Goal: Task Accomplishment & Management: Manage account settings

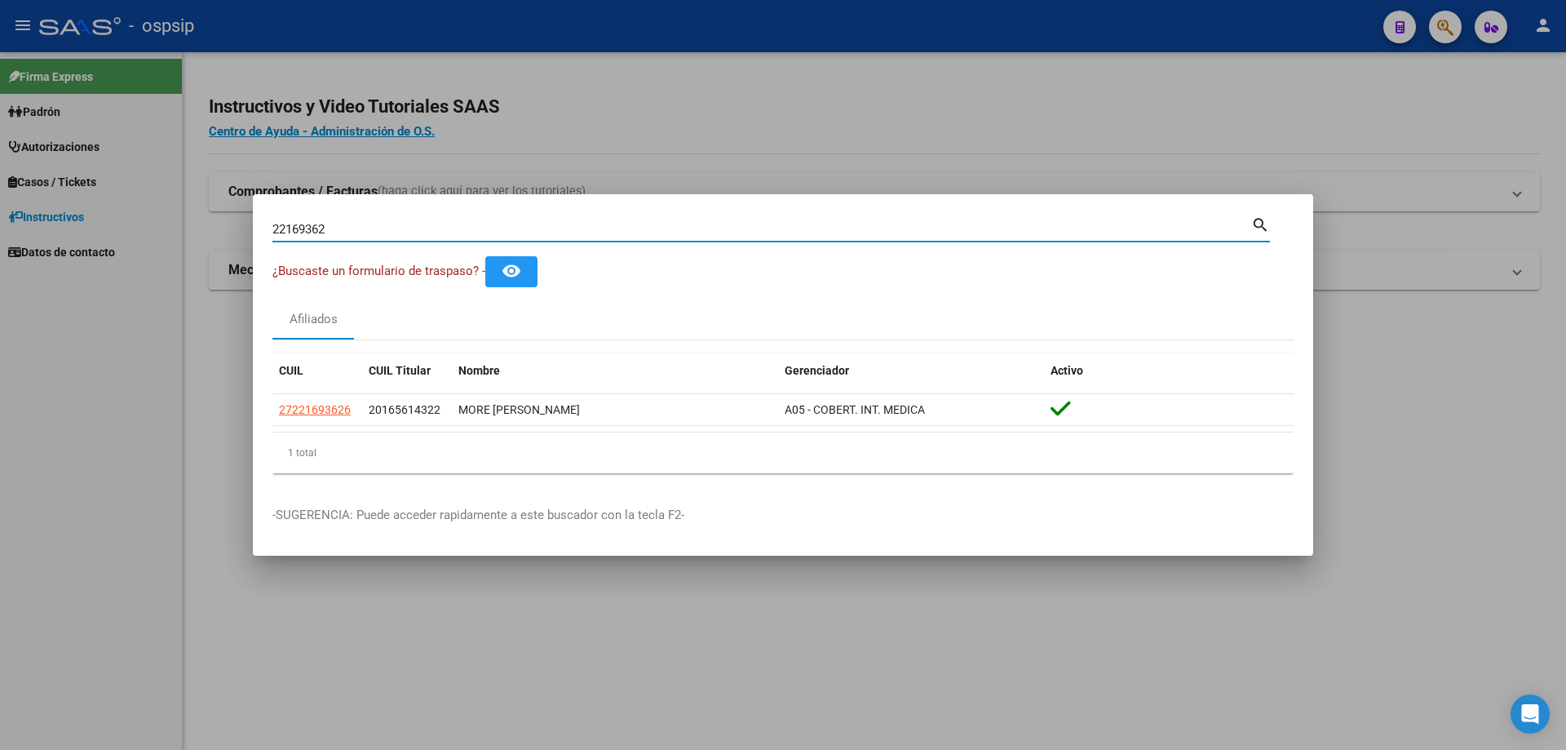
drag, startPoint x: 325, startPoint y: 234, endPoint x: 263, endPoint y: 235, distance: 62.0
click at [263, 235] on mat-dialog-content "22169362 Buscar (apellido, dni, cuil, nro traspaso, cuit, obra social) search ¿…" at bounding box center [783, 350] width 1060 height 272
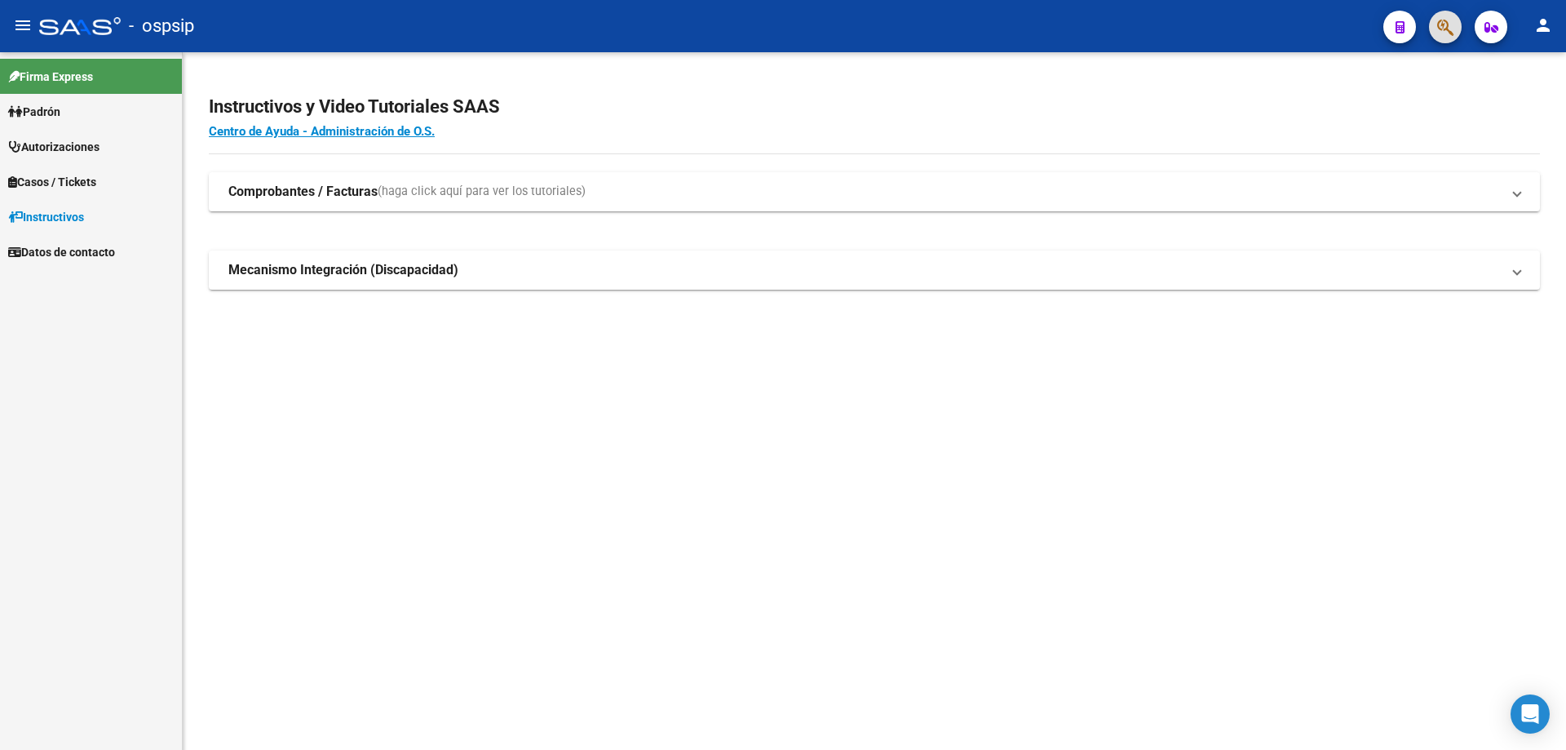
click at [1432, 38] on div at bounding box center [1439, 26] width 46 height 33
click at [1449, 42] on span "button" at bounding box center [1445, 27] width 16 height 33
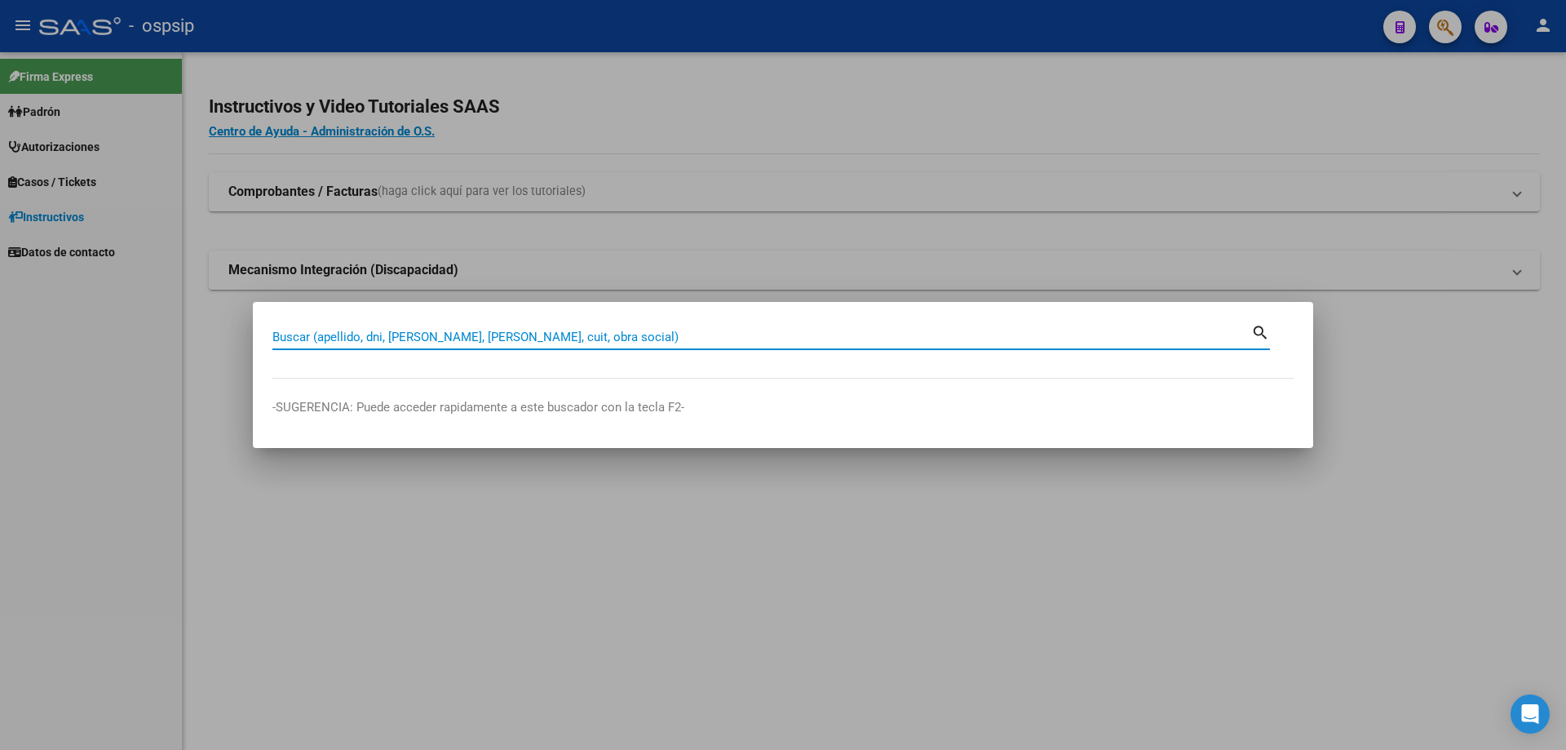
paste input "21131002"
type input "21131002"
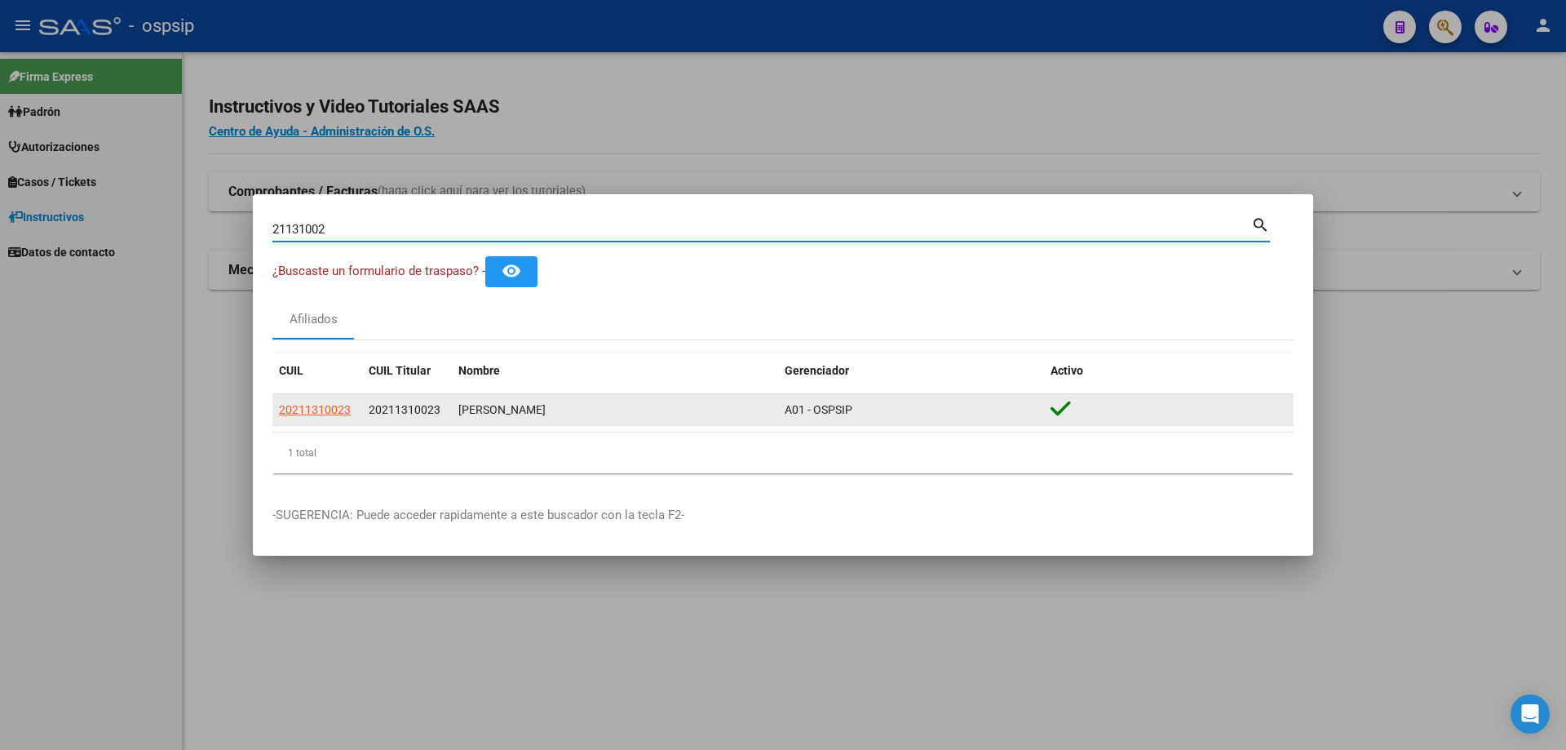
click at [352, 414] on div "20211310023" at bounding box center [317, 409] width 77 height 19
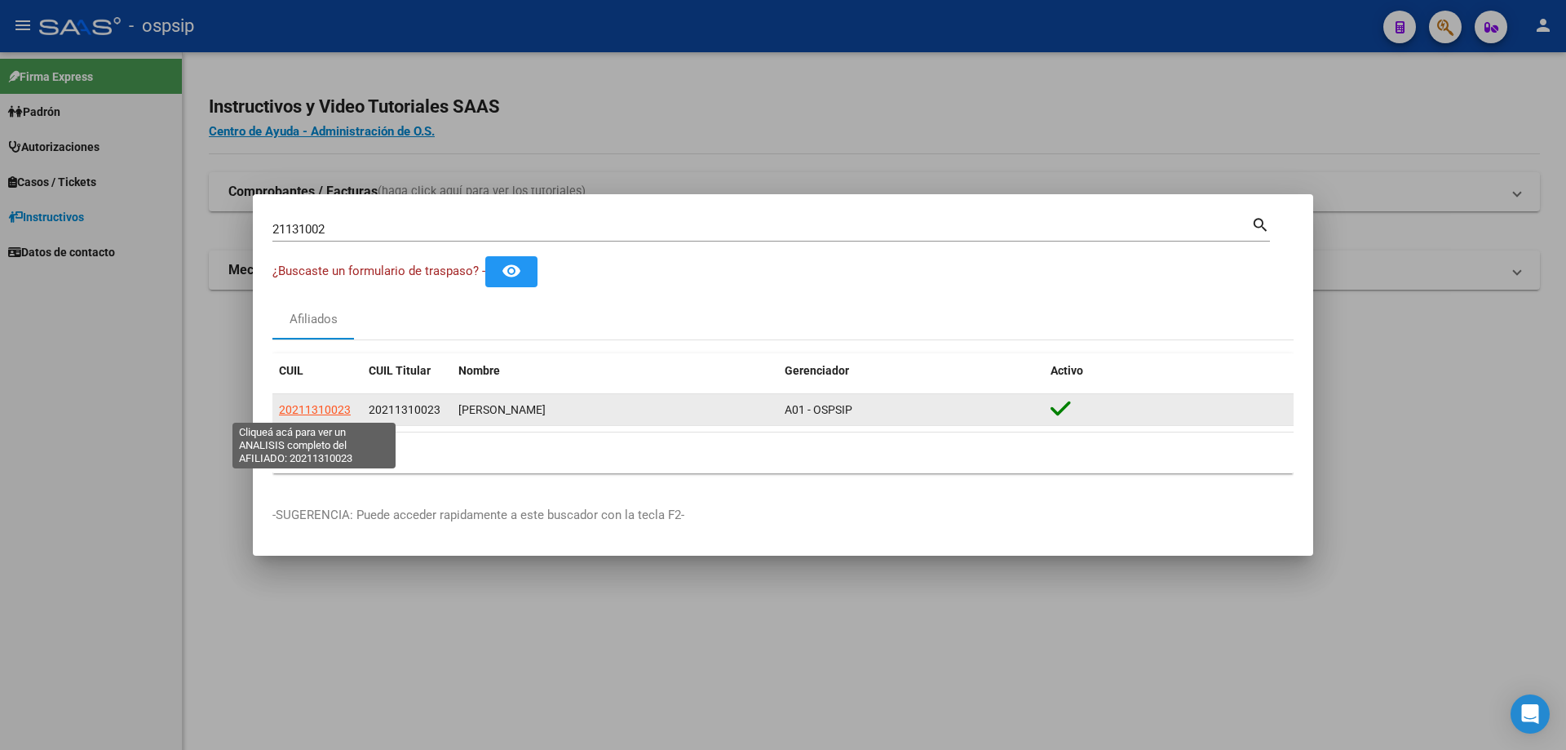
click at [342, 410] on span "20211310023" at bounding box center [315, 409] width 72 height 13
type textarea "20211310023"
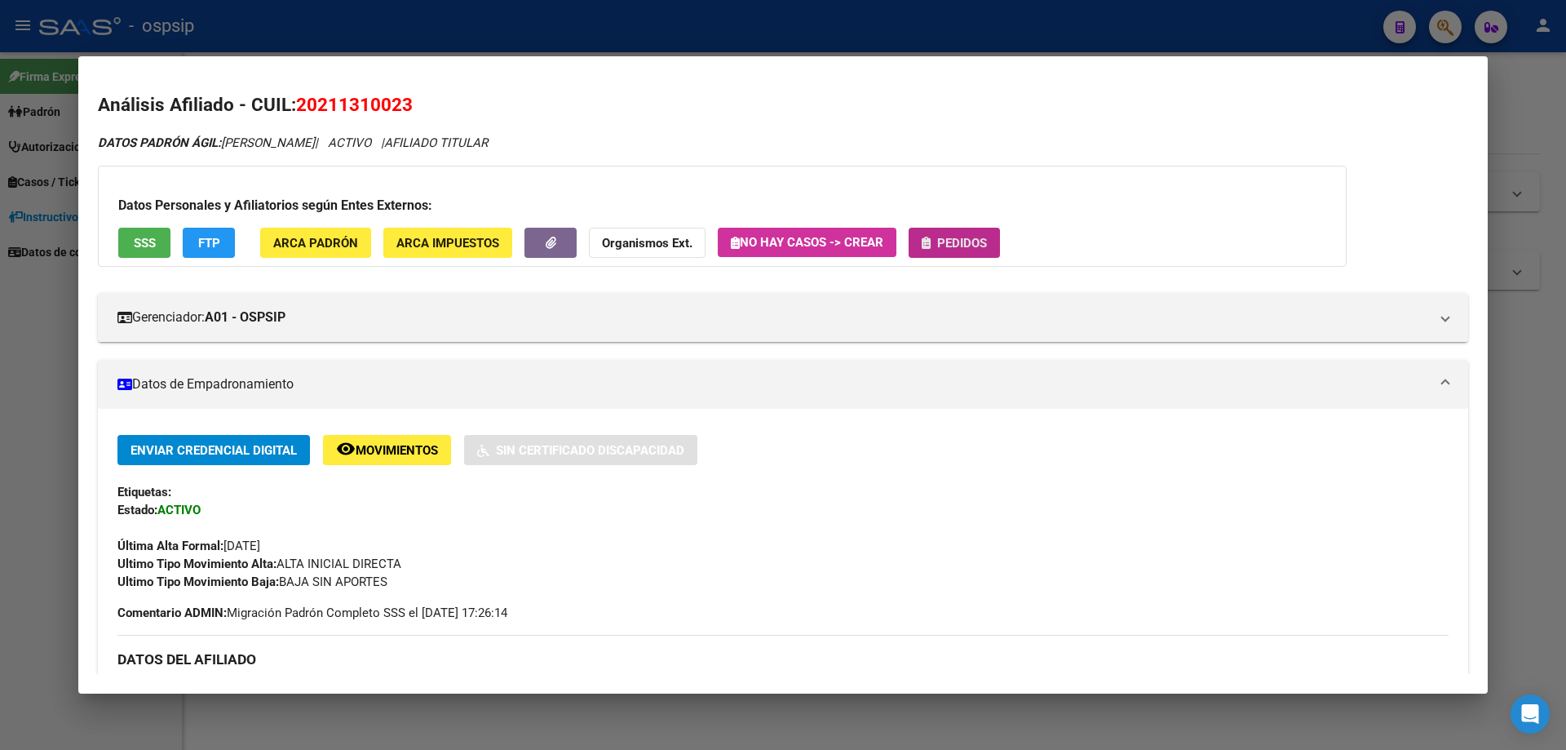
click at [961, 236] on span "Pedidos" at bounding box center [962, 243] width 50 height 15
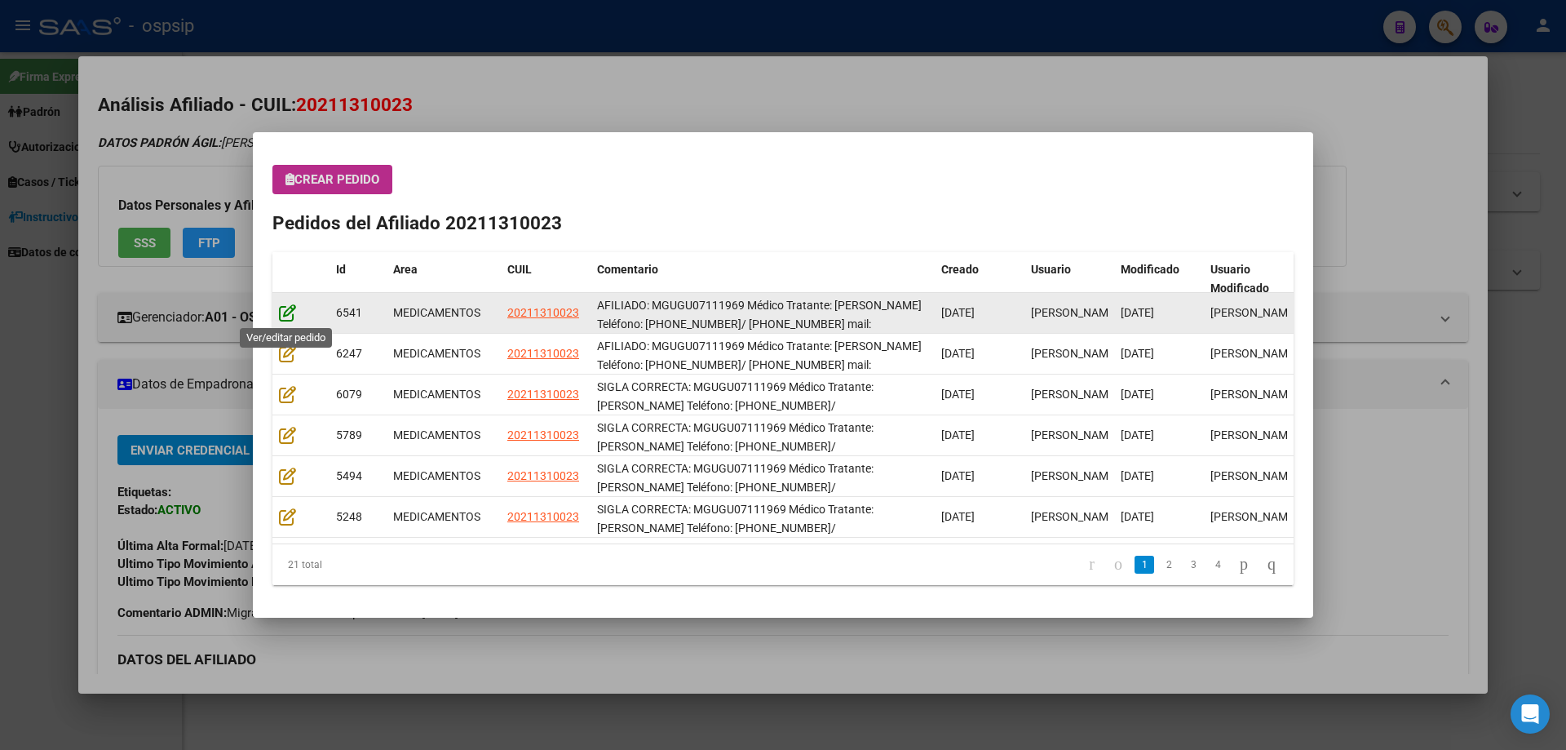
click at [293, 310] on icon at bounding box center [287, 312] width 17 height 18
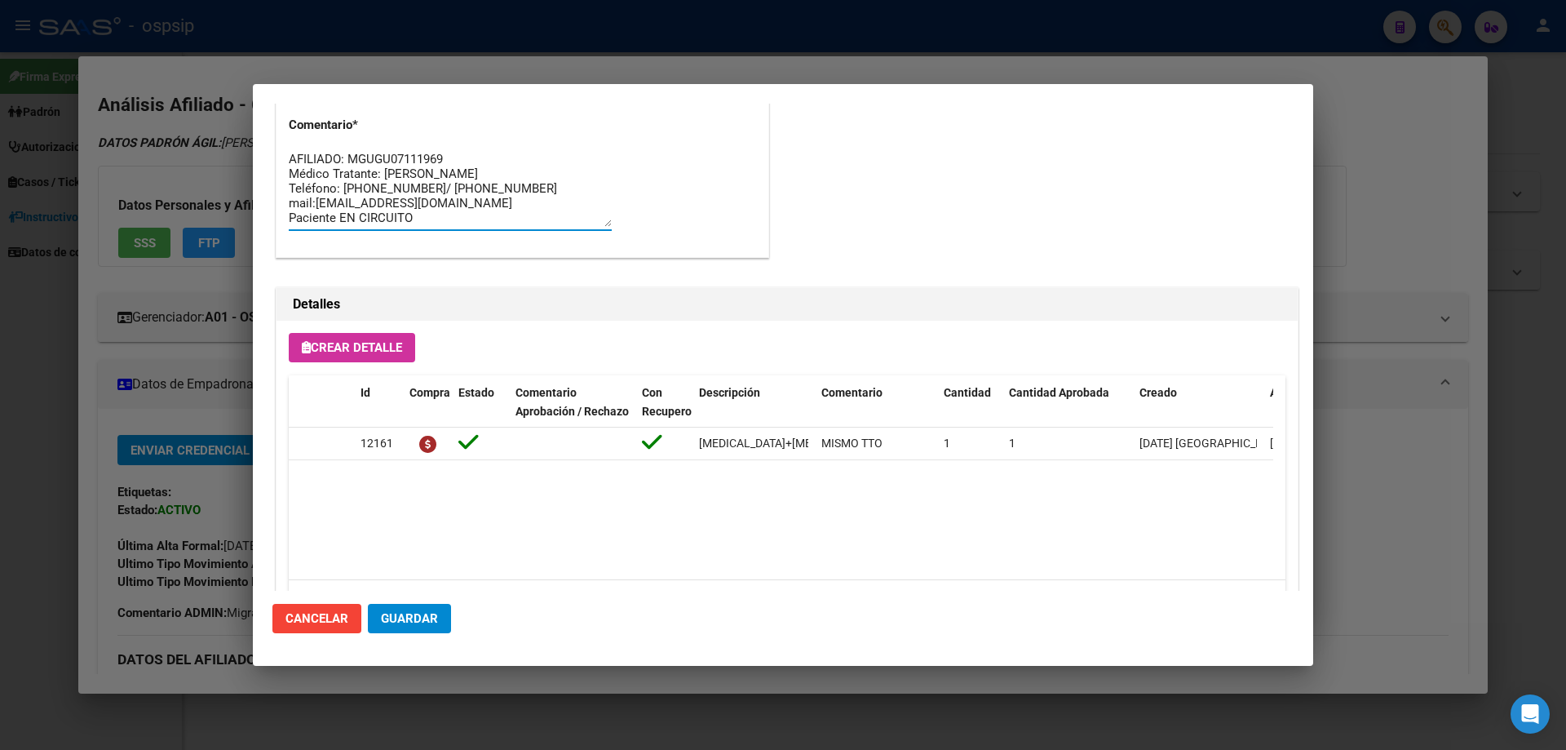
drag, startPoint x: 414, startPoint y: 219, endPoint x: 273, endPoint y: 134, distance: 164.4
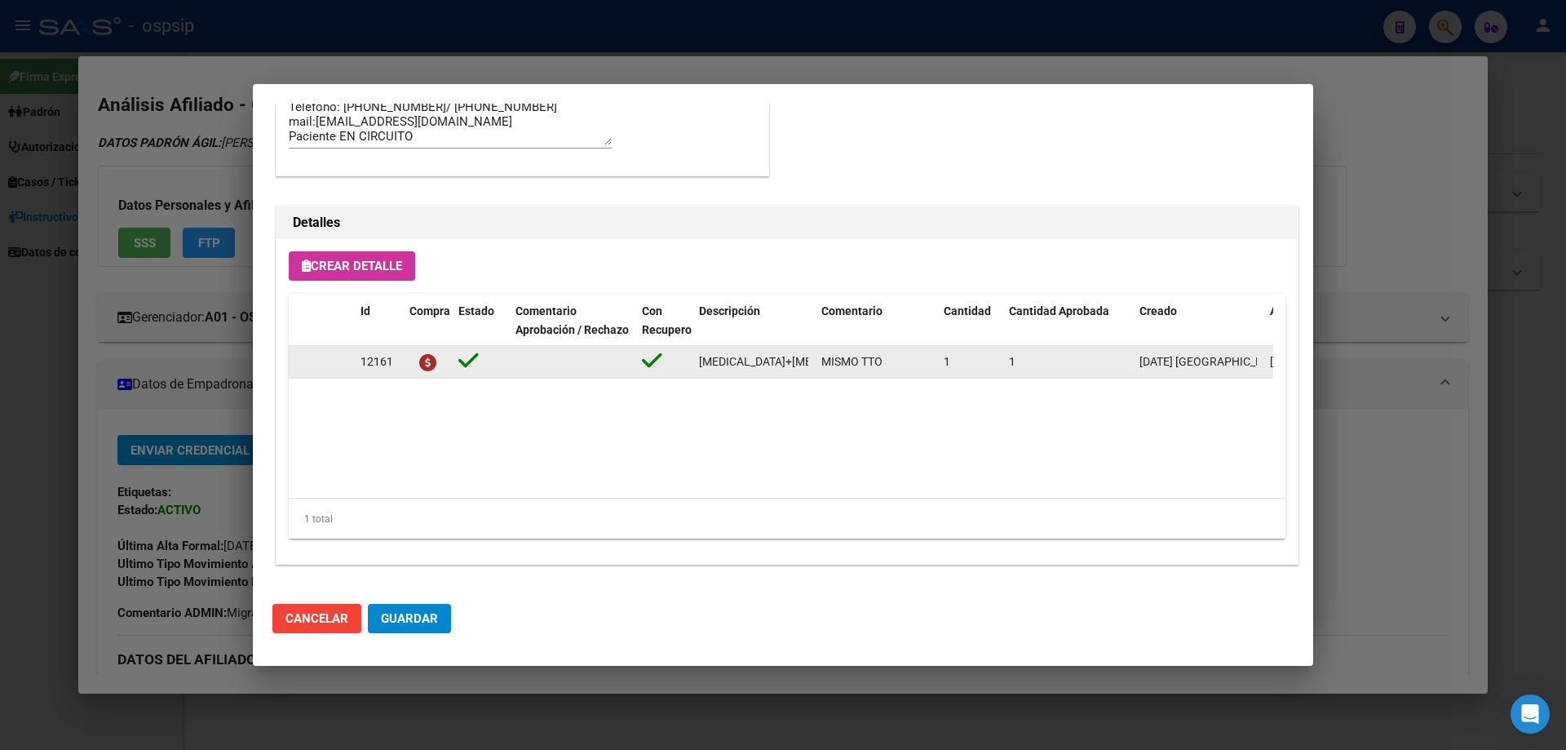
scroll to position [0, 201]
drag, startPoint x: 692, startPoint y: 360, endPoint x: 814, endPoint y: 374, distance: 122.4
click at [814, 374] on datatable-body-cell "[MEDICAL_DATA]+[MEDICAL_DATA] 50mg/300mg comp. x 30 (DTG/3TC)" at bounding box center [753, 362] width 122 height 32
copy span "[MEDICAL_DATA]+[MEDICAL_DATA] 50mg/300mg comp. x 30 (DTG/3TC)"
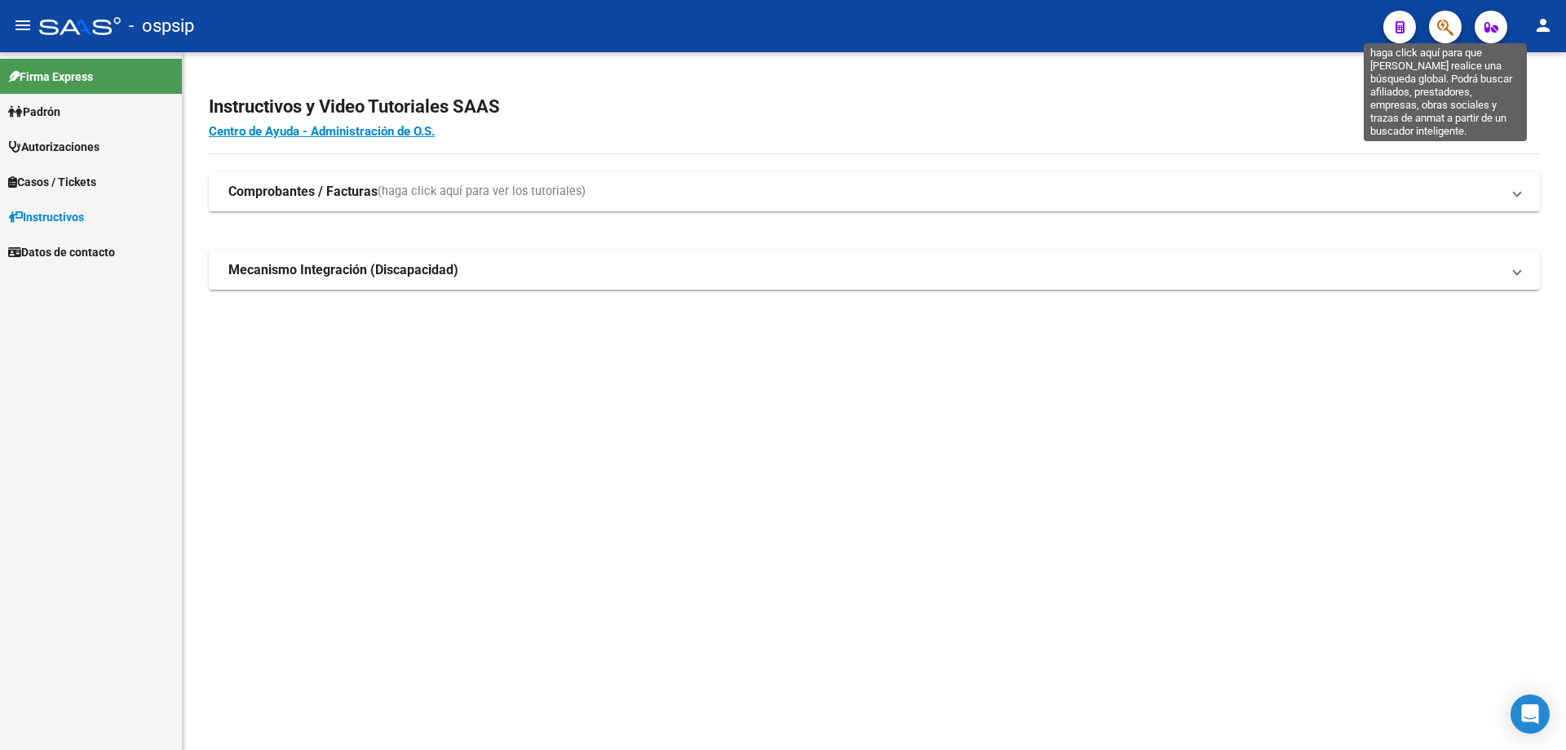
click at [1453, 26] on icon "button" at bounding box center [1445, 27] width 16 height 19
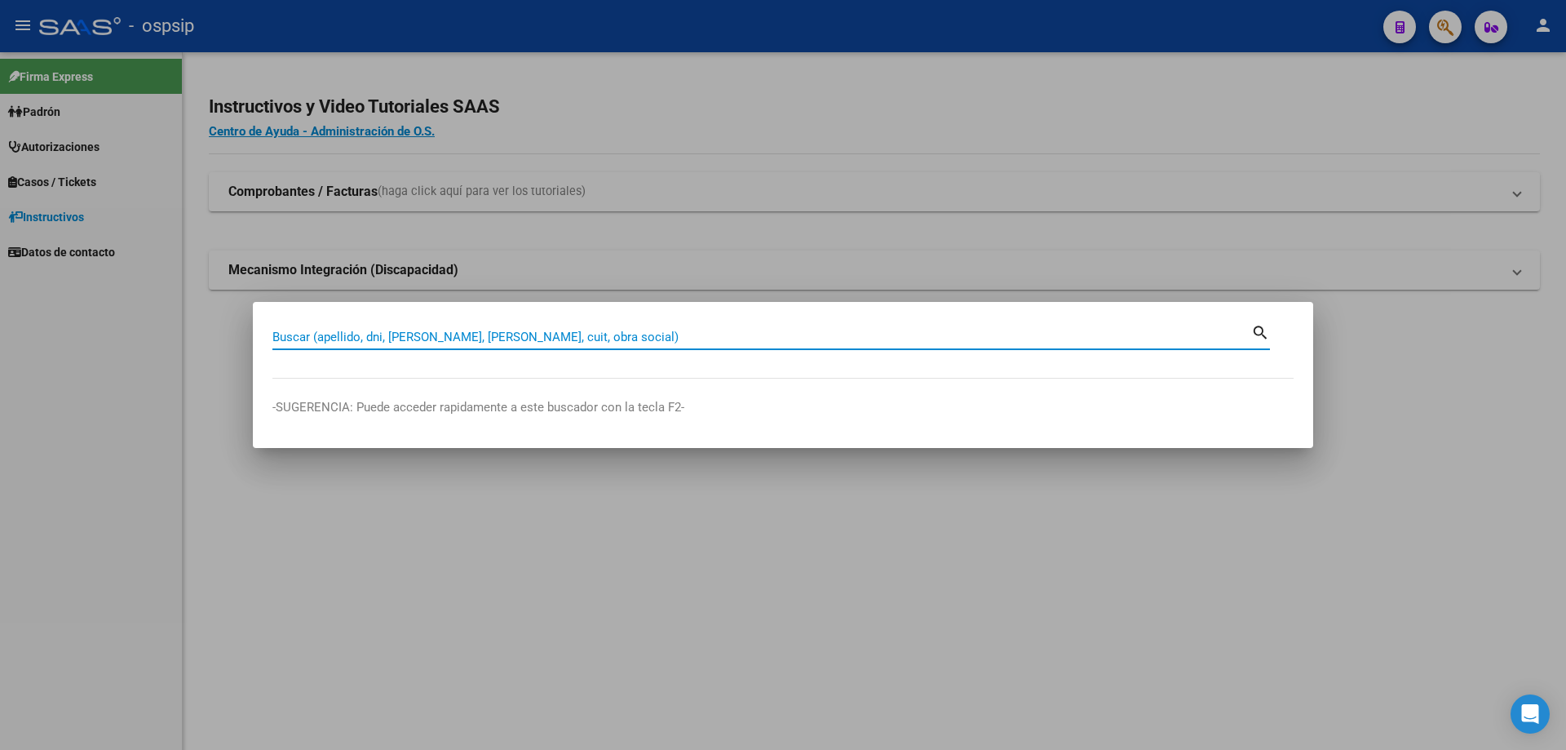
paste input "25445236"
type input "25445236"
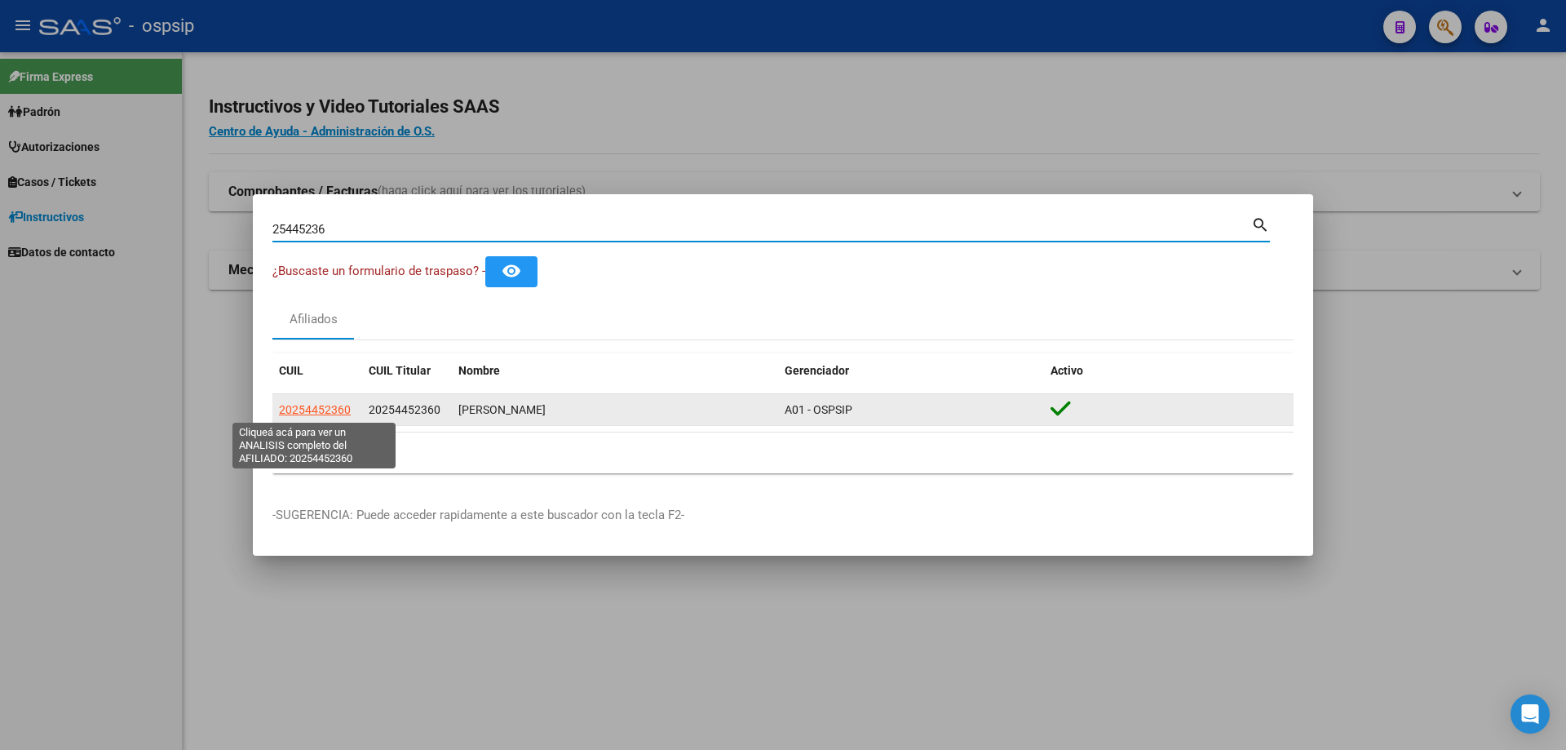
click at [337, 410] on span "20254452360" at bounding box center [315, 409] width 72 height 13
type textarea "20254452360"
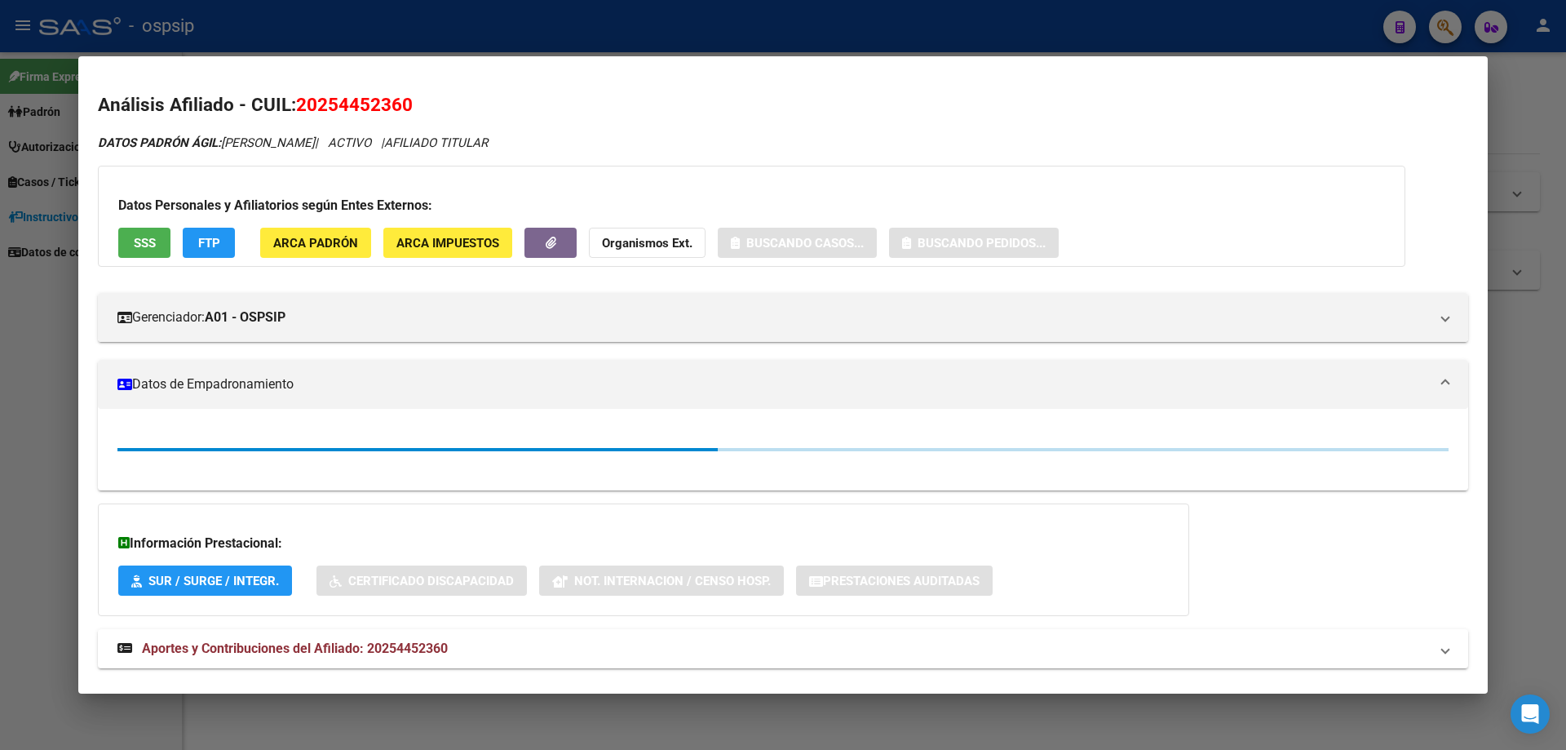
click at [129, 253] on button "SSS" at bounding box center [144, 243] width 52 height 30
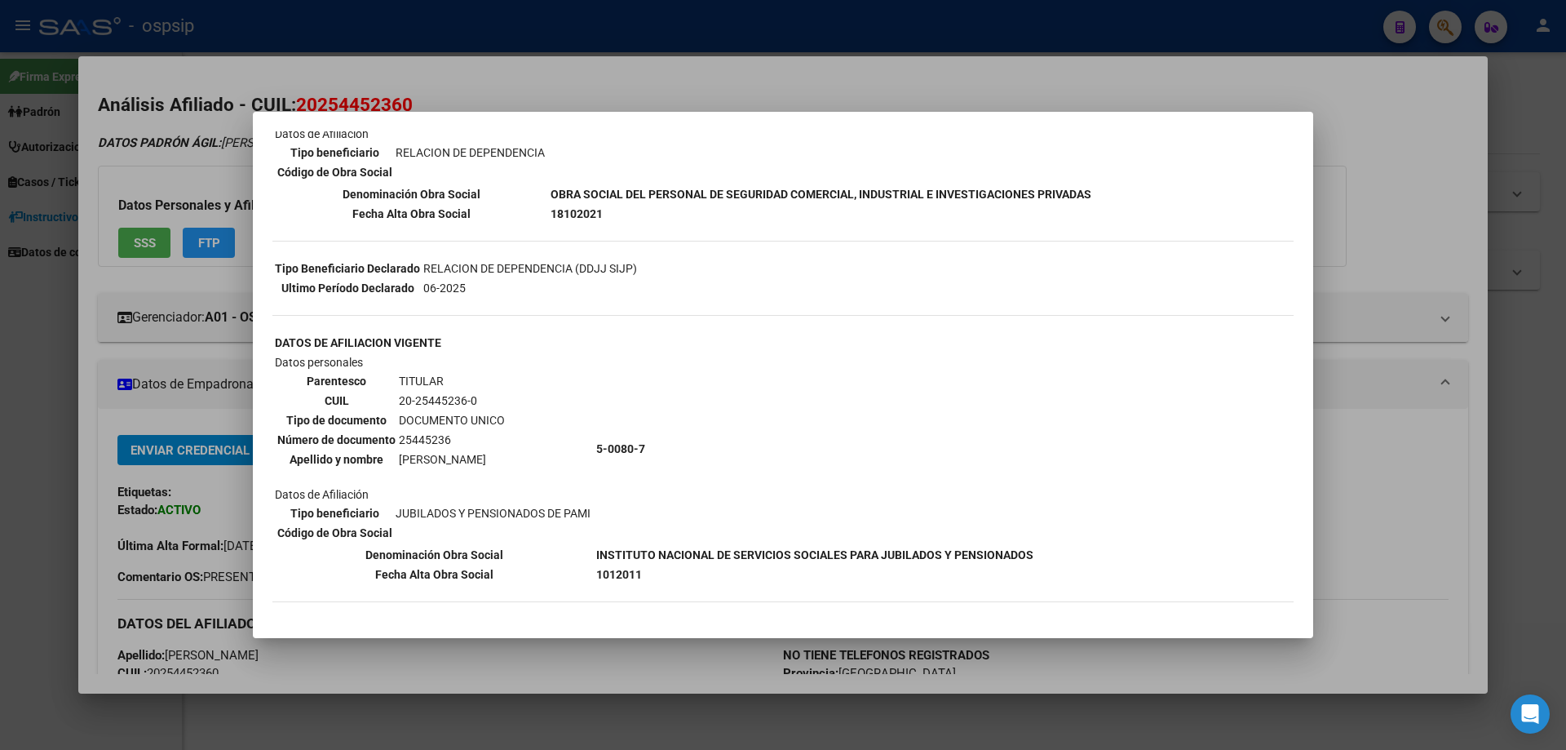
scroll to position [374, 0]
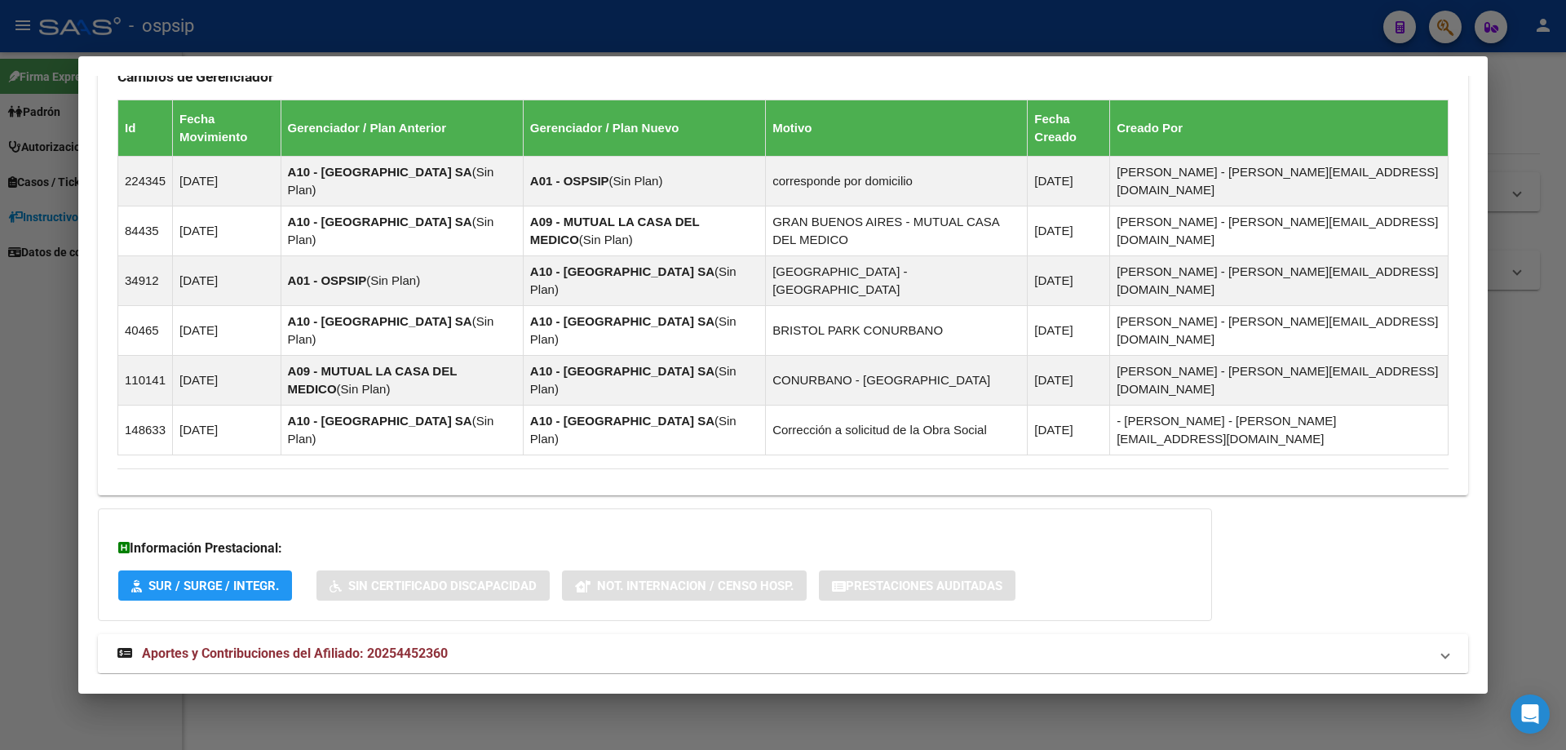
click at [389, 644] on strong "Aportes y Contribuciones del Afiliado: 20254452360" at bounding box center [282, 654] width 330 height 20
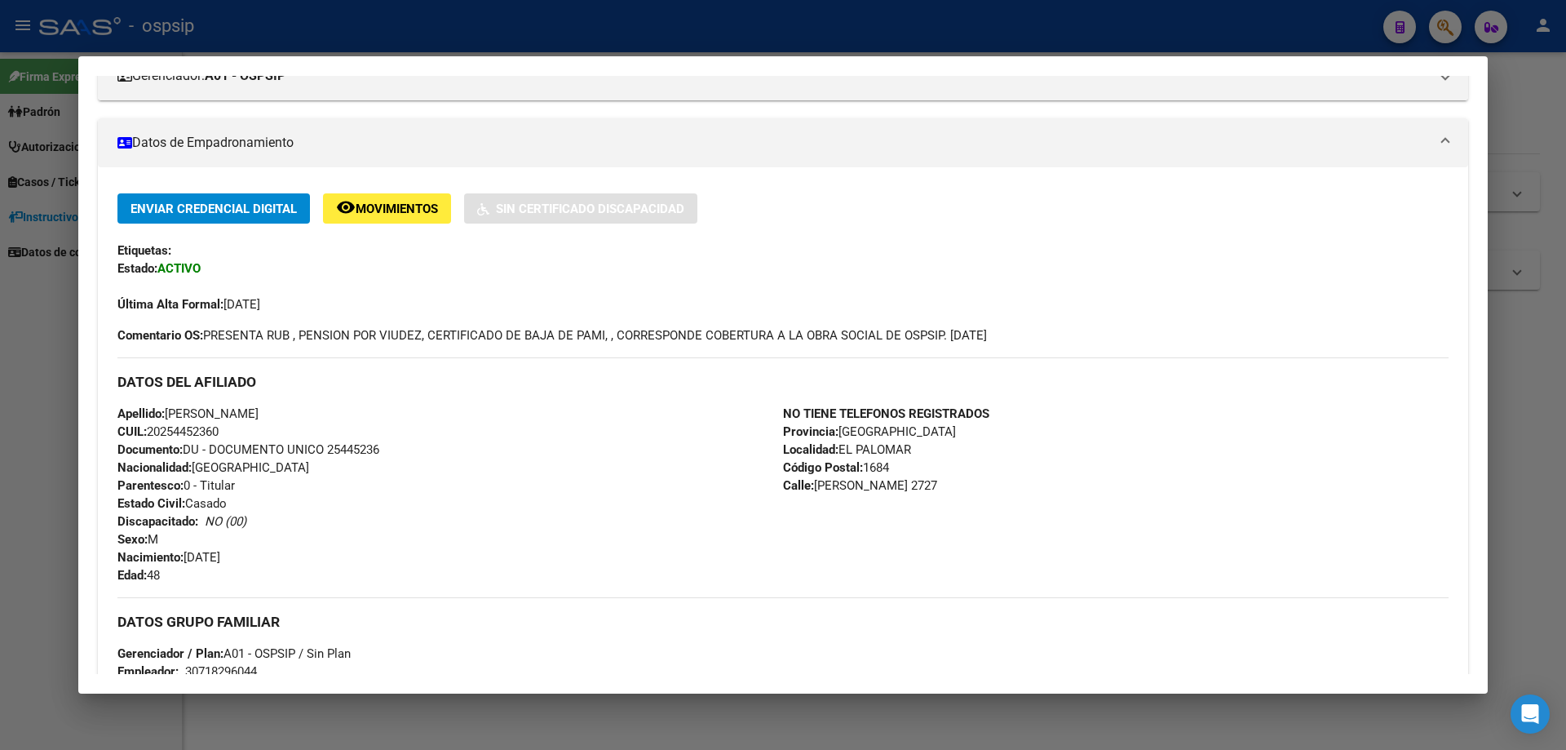
scroll to position [0, 0]
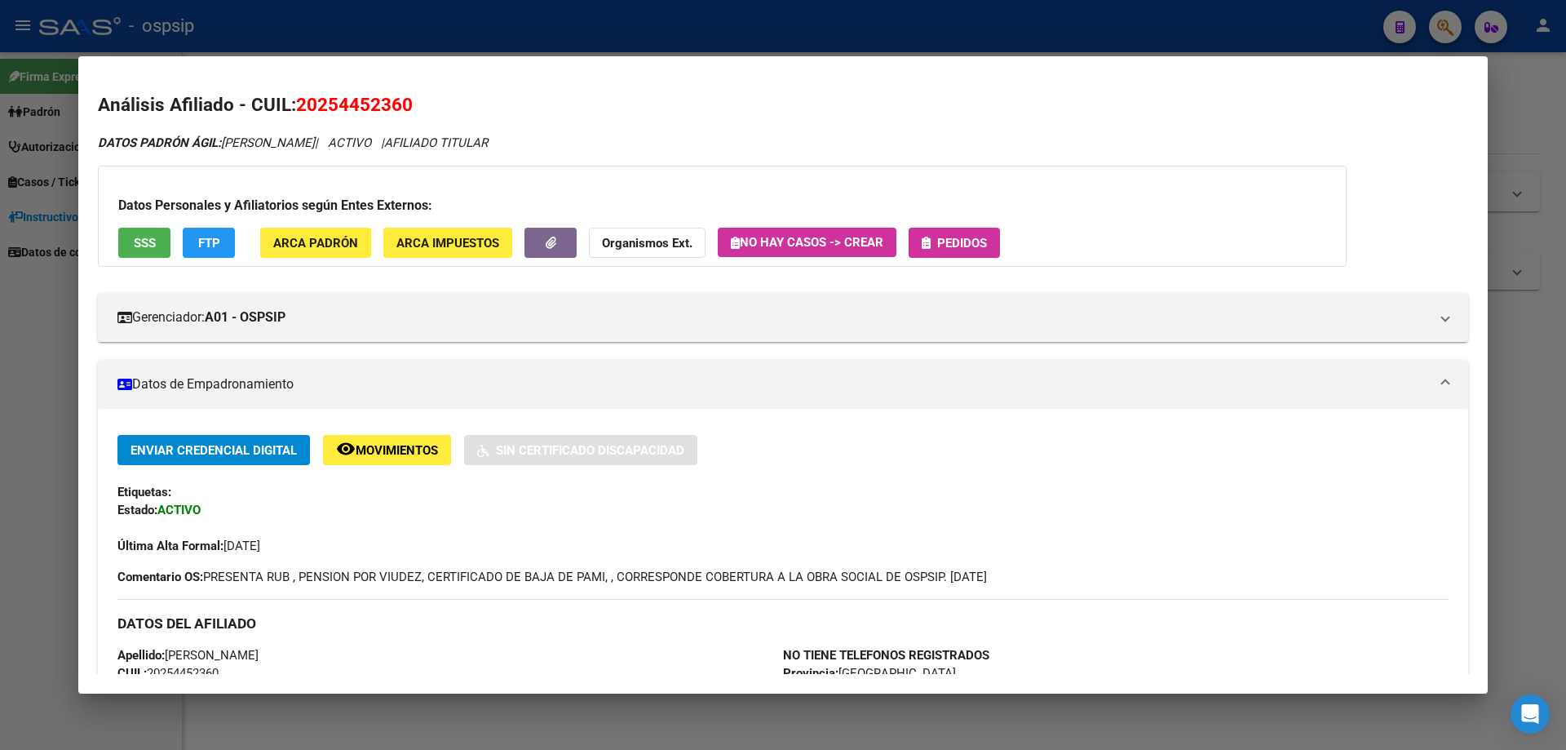
click at [964, 237] on span "Pedidos" at bounding box center [962, 243] width 50 height 15
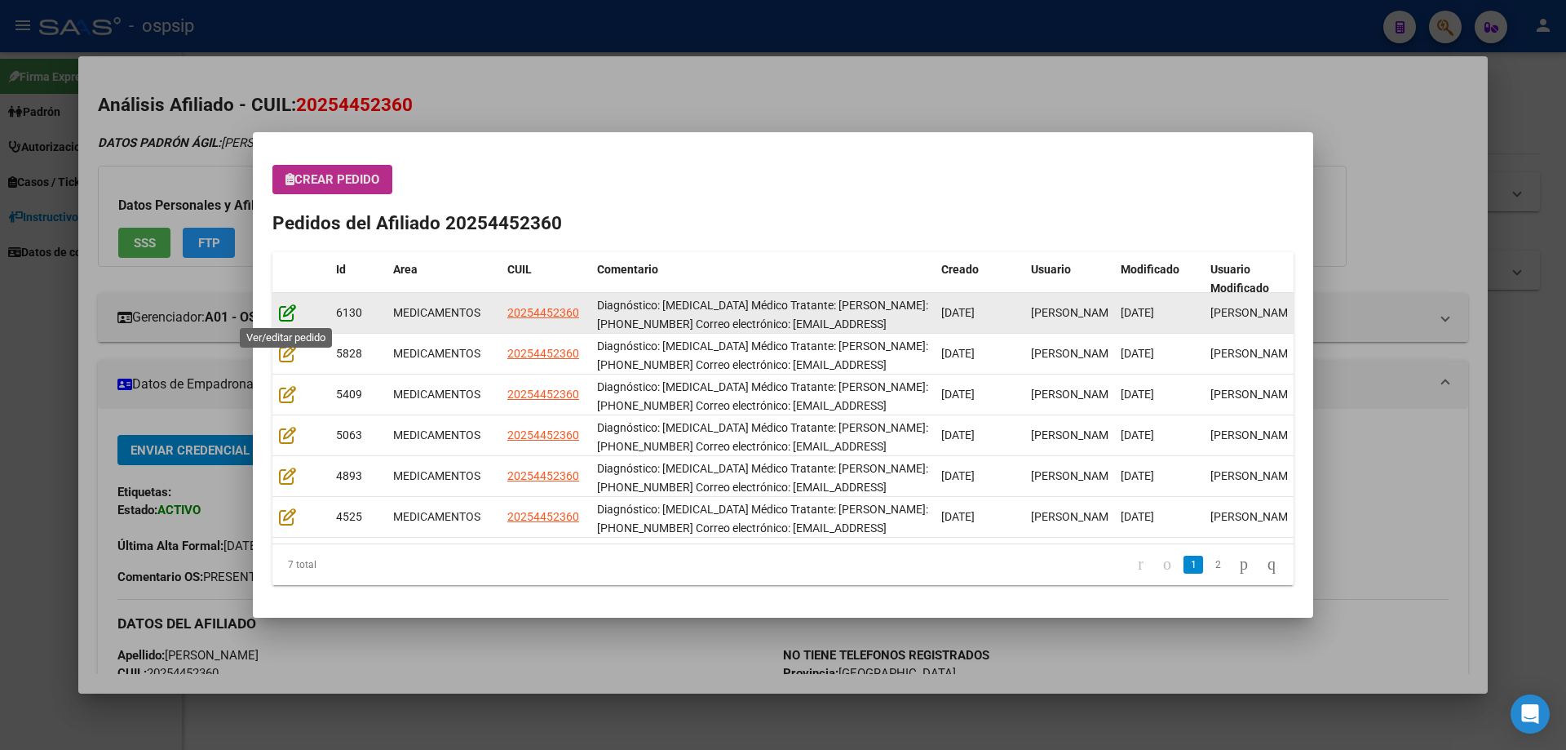
click at [287, 310] on icon at bounding box center [287, 312] width 17 height 18
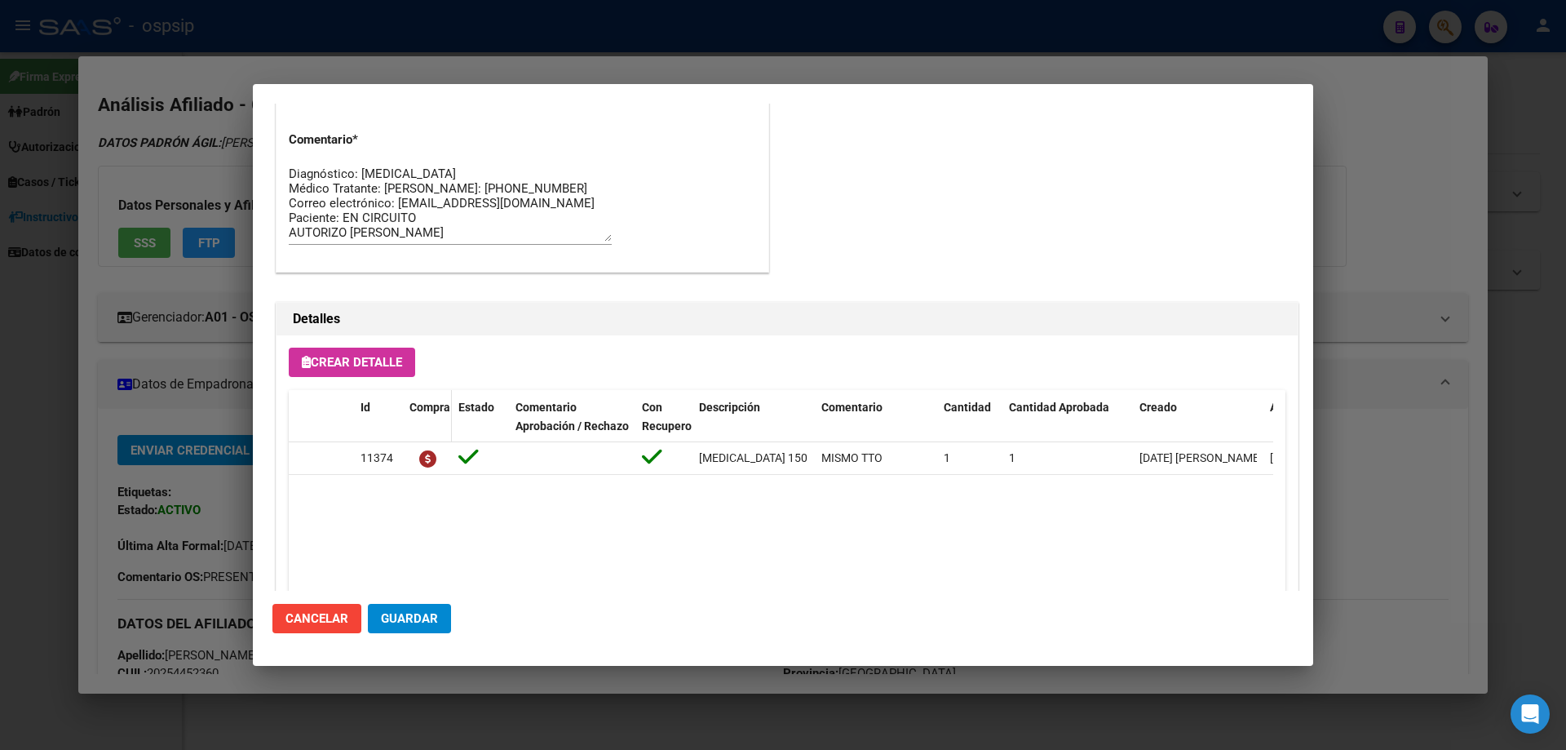
scroll to position [734, 0]
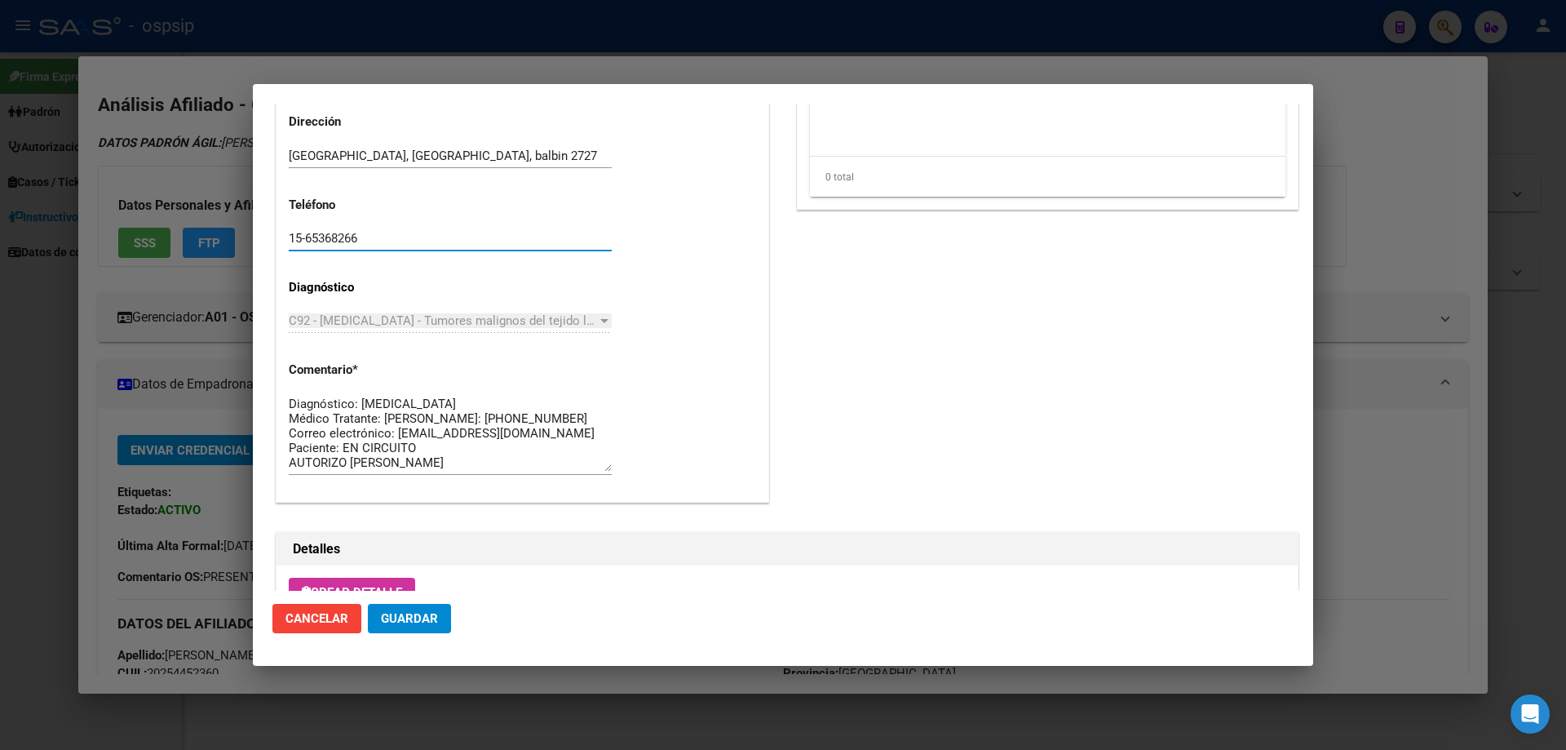
drag, startPoint x: 304, startPoint y: 244, endPoint x: 241, endPoint y: 246, distance: 62.8
click at [241, 246] on div "25445236 Buscar (apellido, dni, cuil, nro traspaso, cuit, obra social) search ¿…" at bounding box center [783, 375] width 1566 height 750
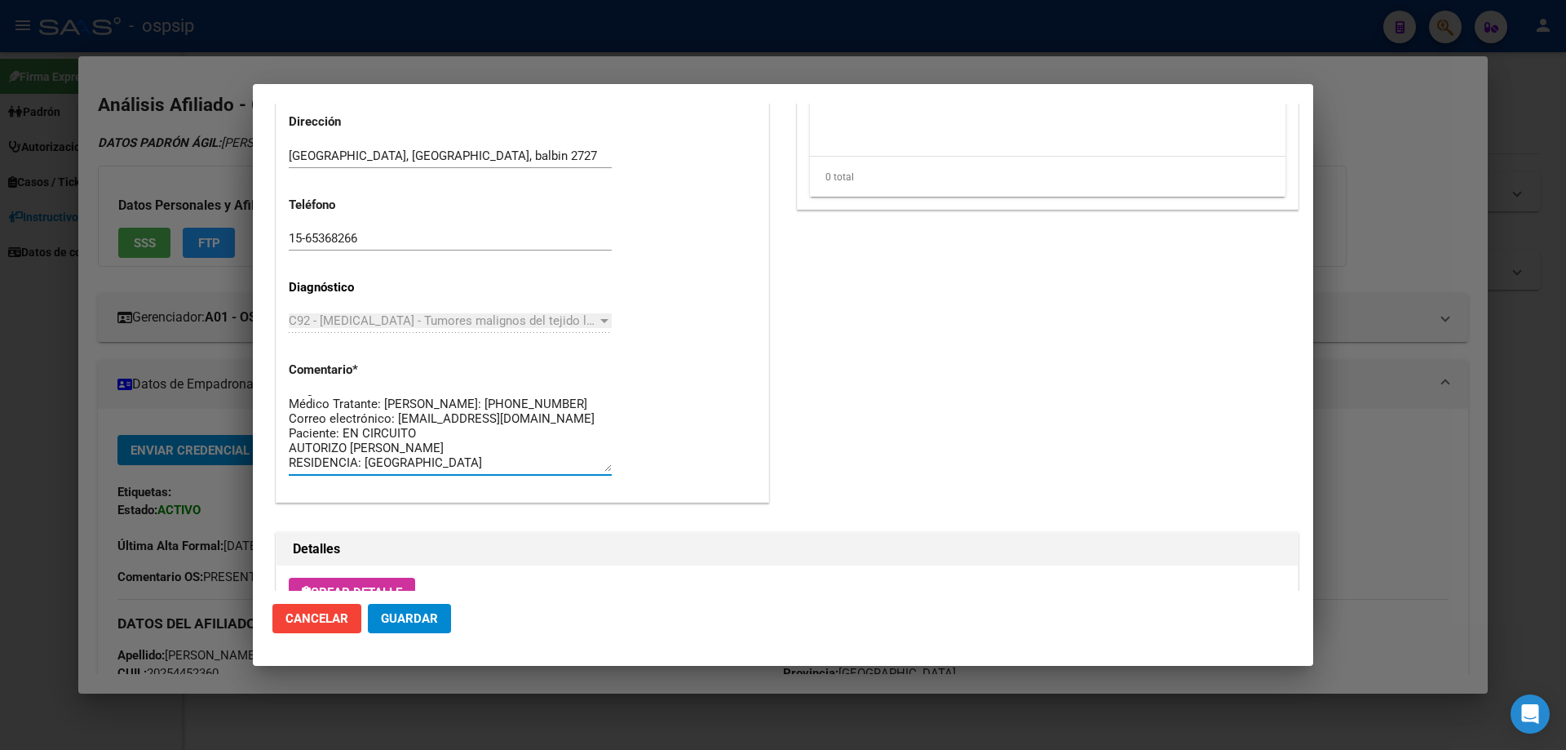
scroll to position [0, 0]
drag, startPoint x: 477, startPoint y: 466, endPoint x: 268, endPoint y: 387, distance: 223.3
click at [268, 387] on mat-dialog-content "Editar Pedido 6130 COMENTARIOS DEL PEDIDO Escriba su comentario aquí. Enviar co…" at bounding box center [783, 347] width 1060 height 487
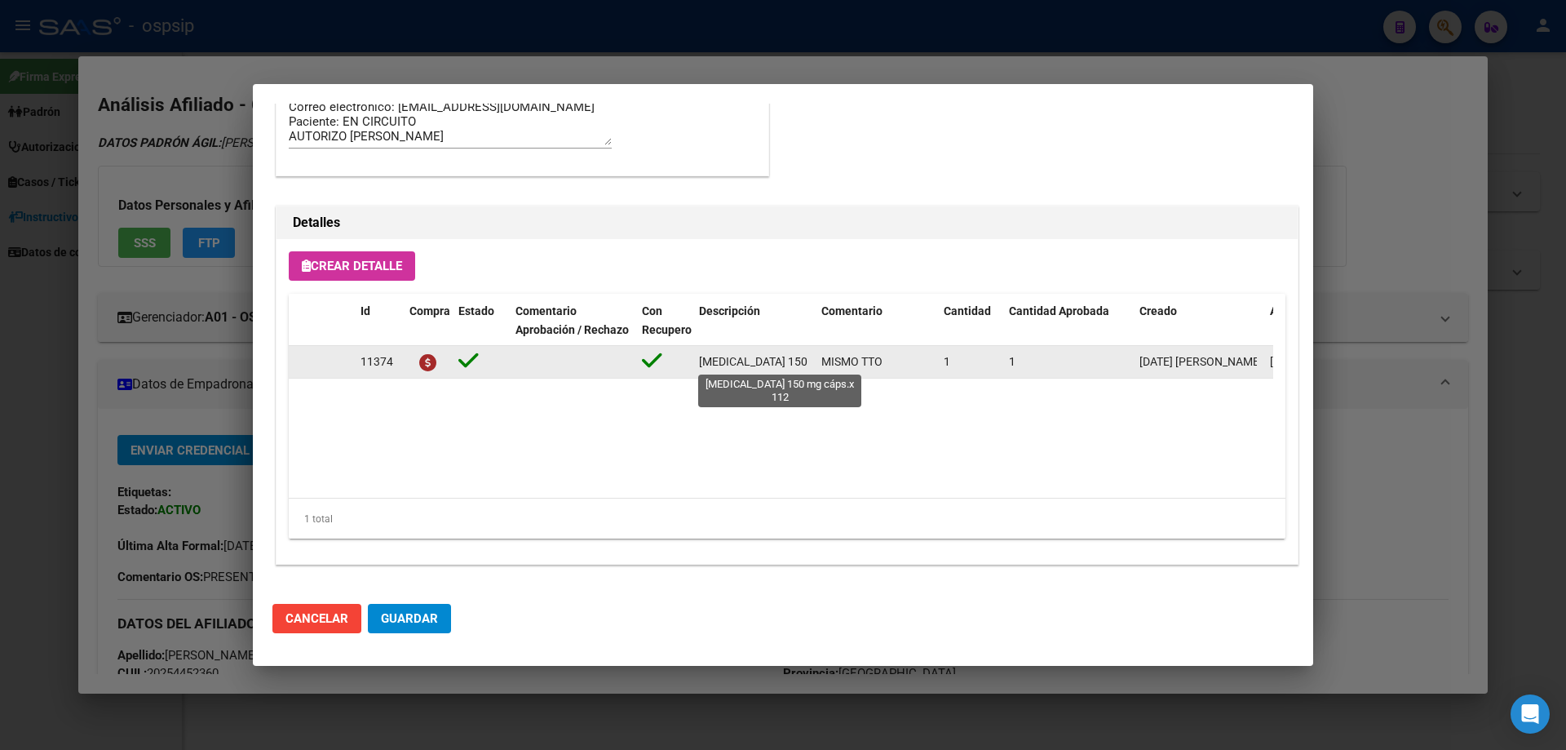
scroll to position [0, 43]
drag, startPoint x: 723, startPoint y: 362, endPoint x: 803, endPoint y: 365, distance: 80.0
click at [816, 365] on div "11374 NILOTINIB 150 mg cáps.x 112 MISMO TTO 1 1 04/06/2025 Jesica 05/06/2025 Pe…" at bounding box center [898, 362] width 1219 height 33
copy span "NILOTINIB 150 mg cáps.x 112"
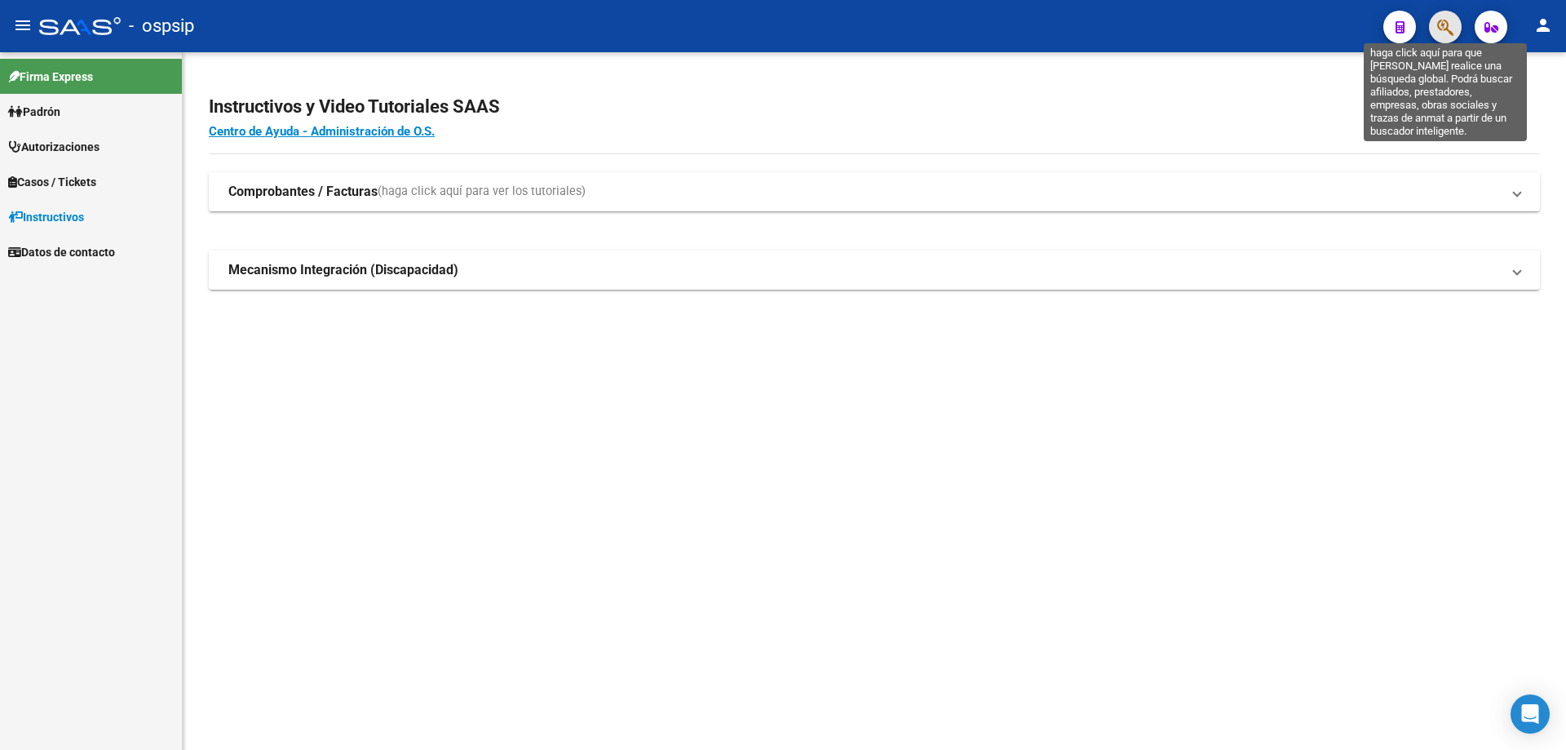
click at [1440, 24] on icon "button" at bounding box center [1445, 27] width 16 height 19
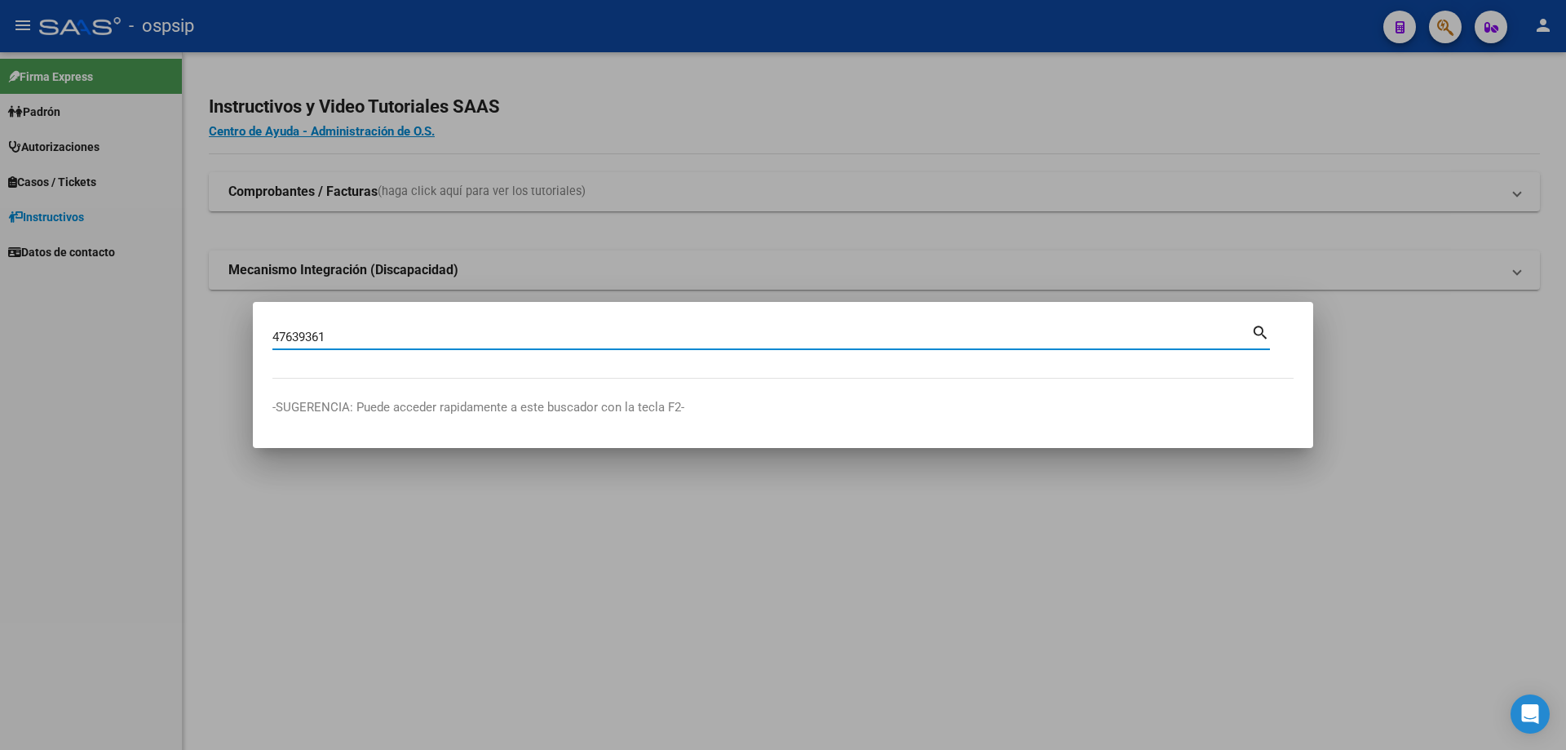
type input "47639361"
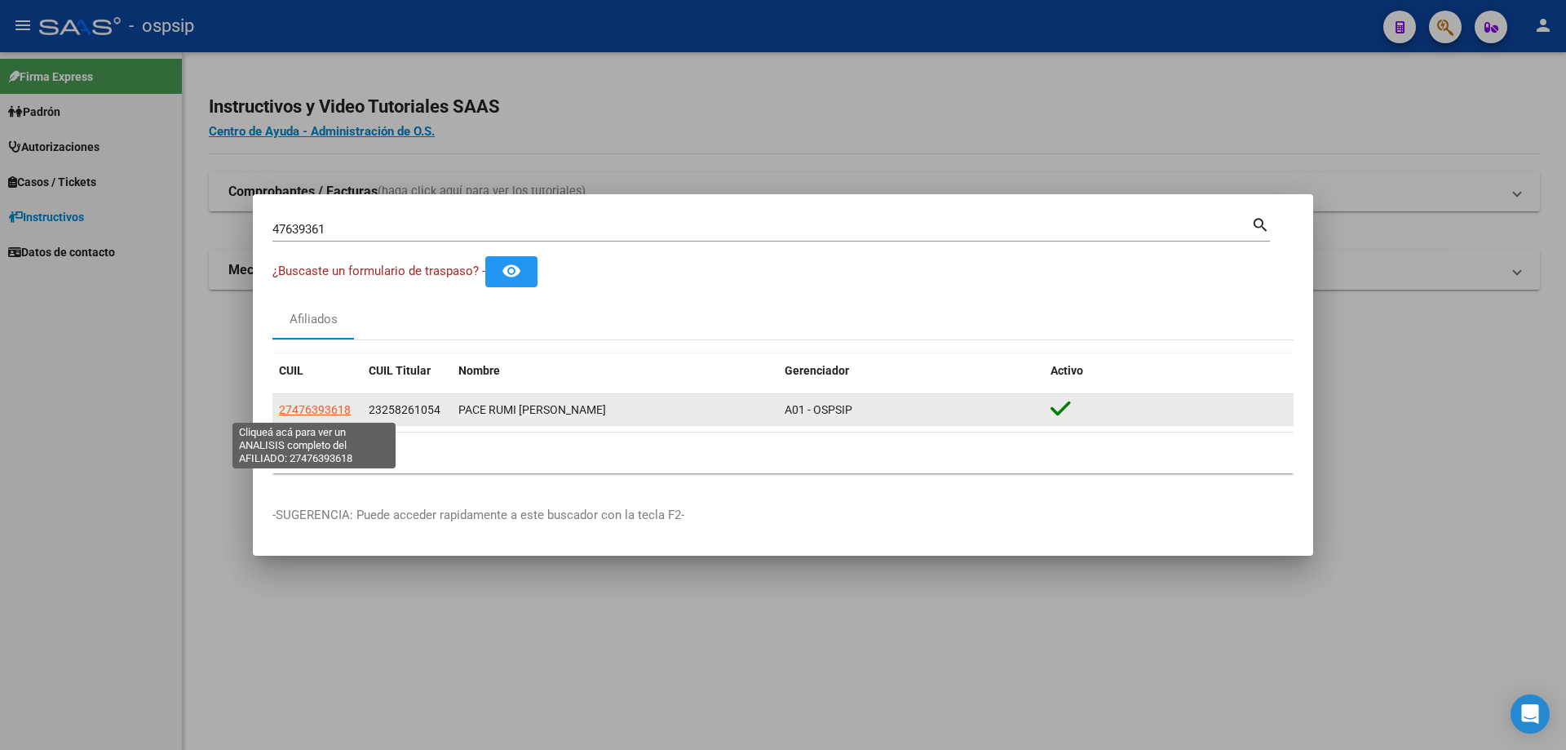
click at [337, 413] on span "27476393618" at bounding box center [315, 409] width 72 height 13
type textarea "27476393618"
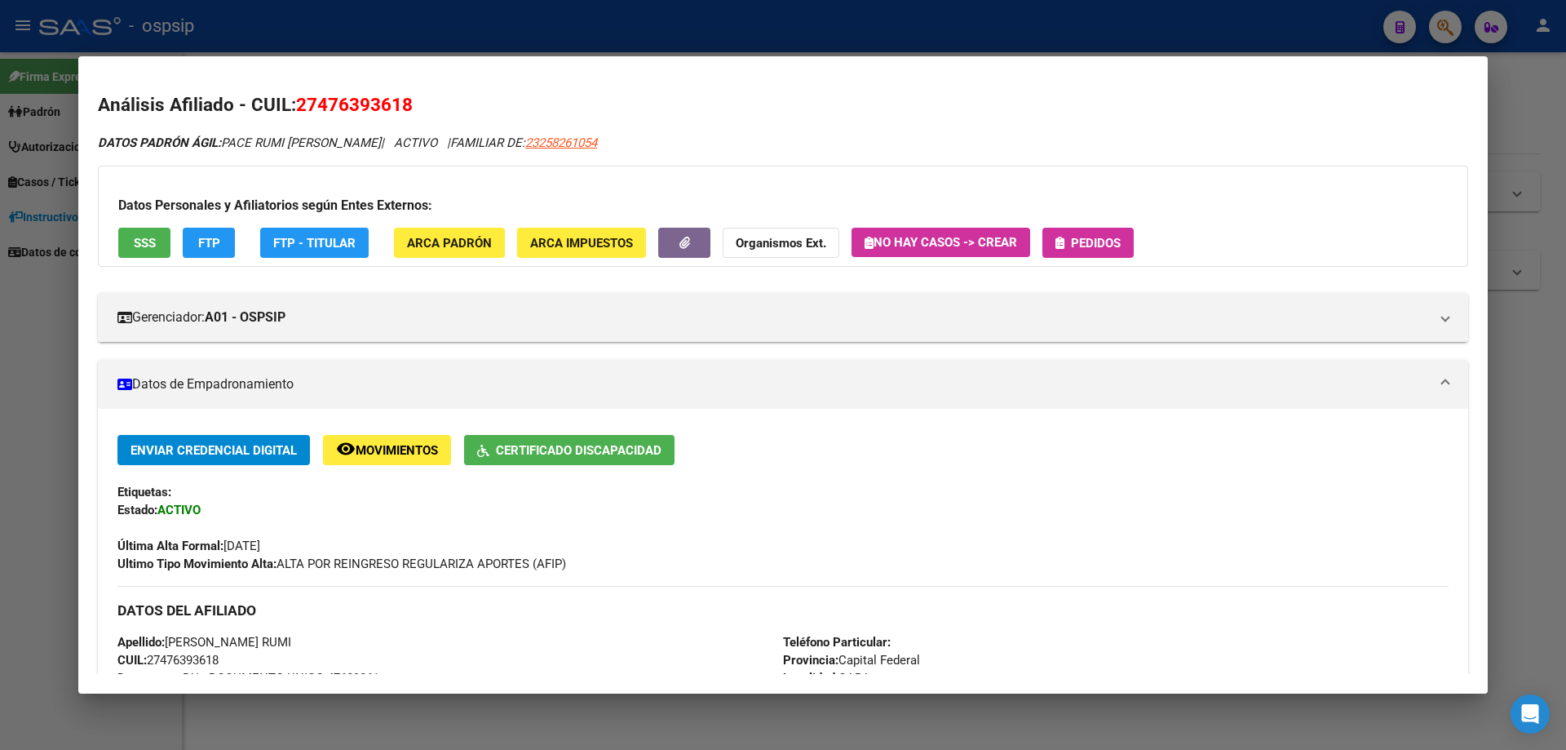
click at [1076, 240] on span "Pedidos" at bounding box center [1096, 243] width 50 height 15
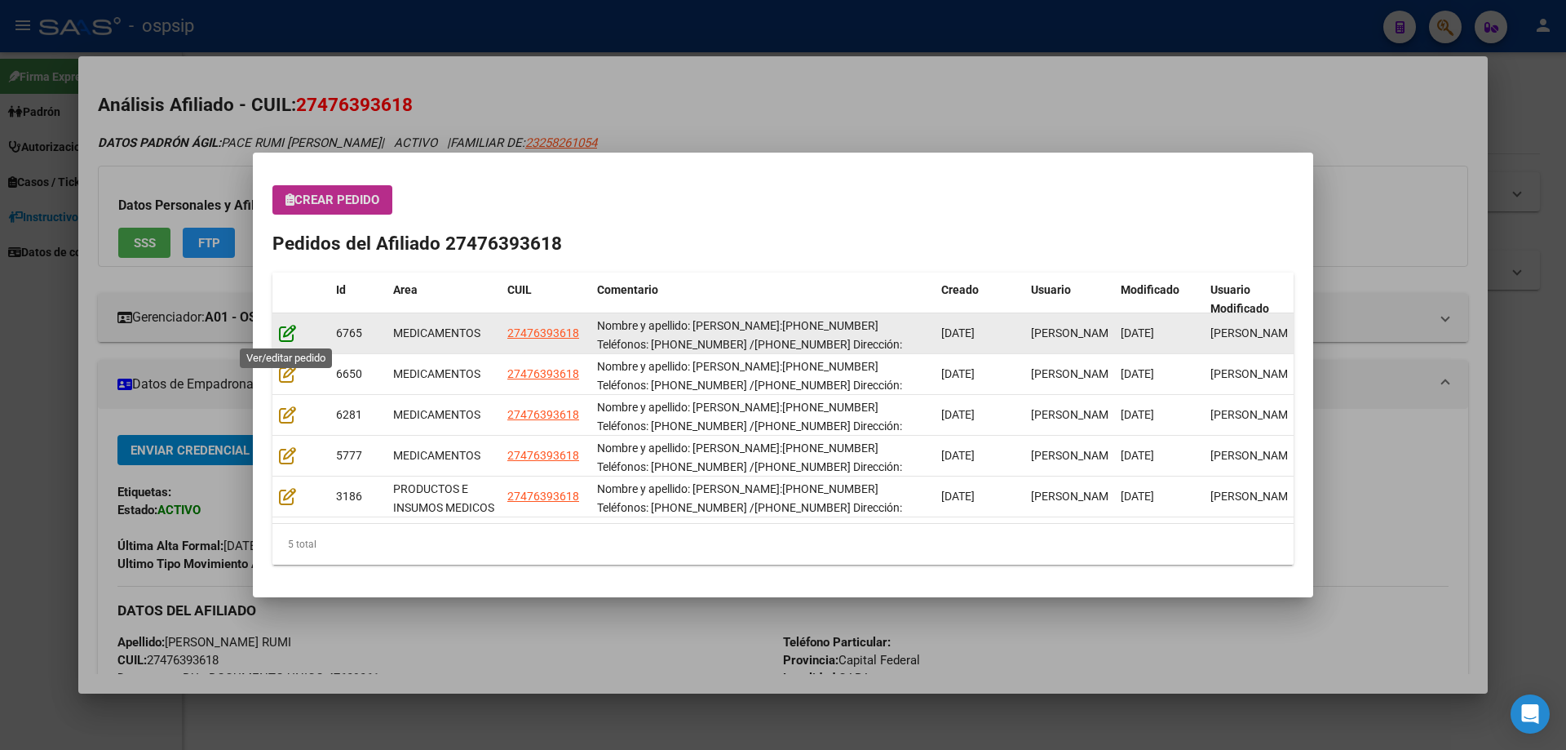
click at [286, 333] on icon at bounding box center [287, 333] width 17 height 18
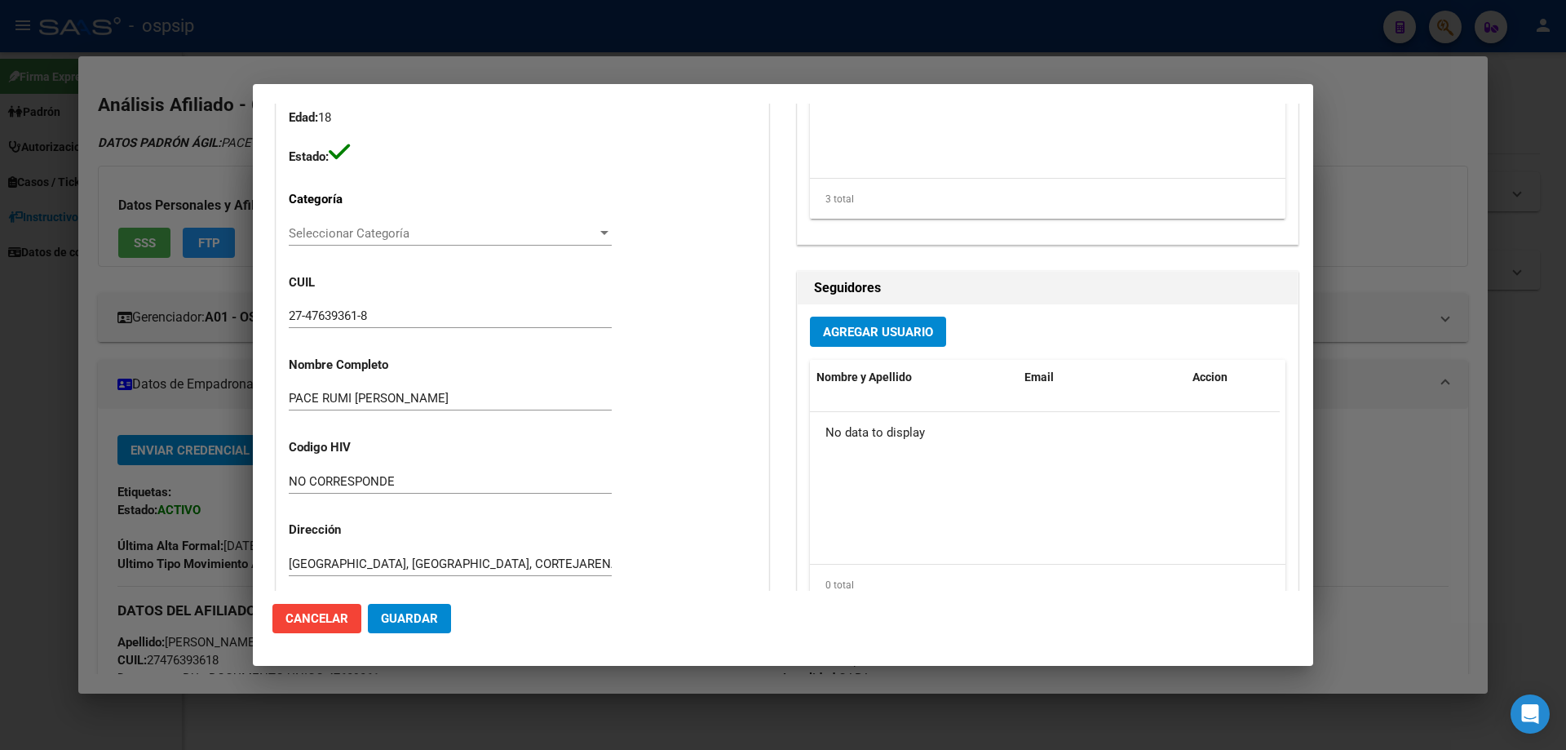
scroll to position [0, 0]
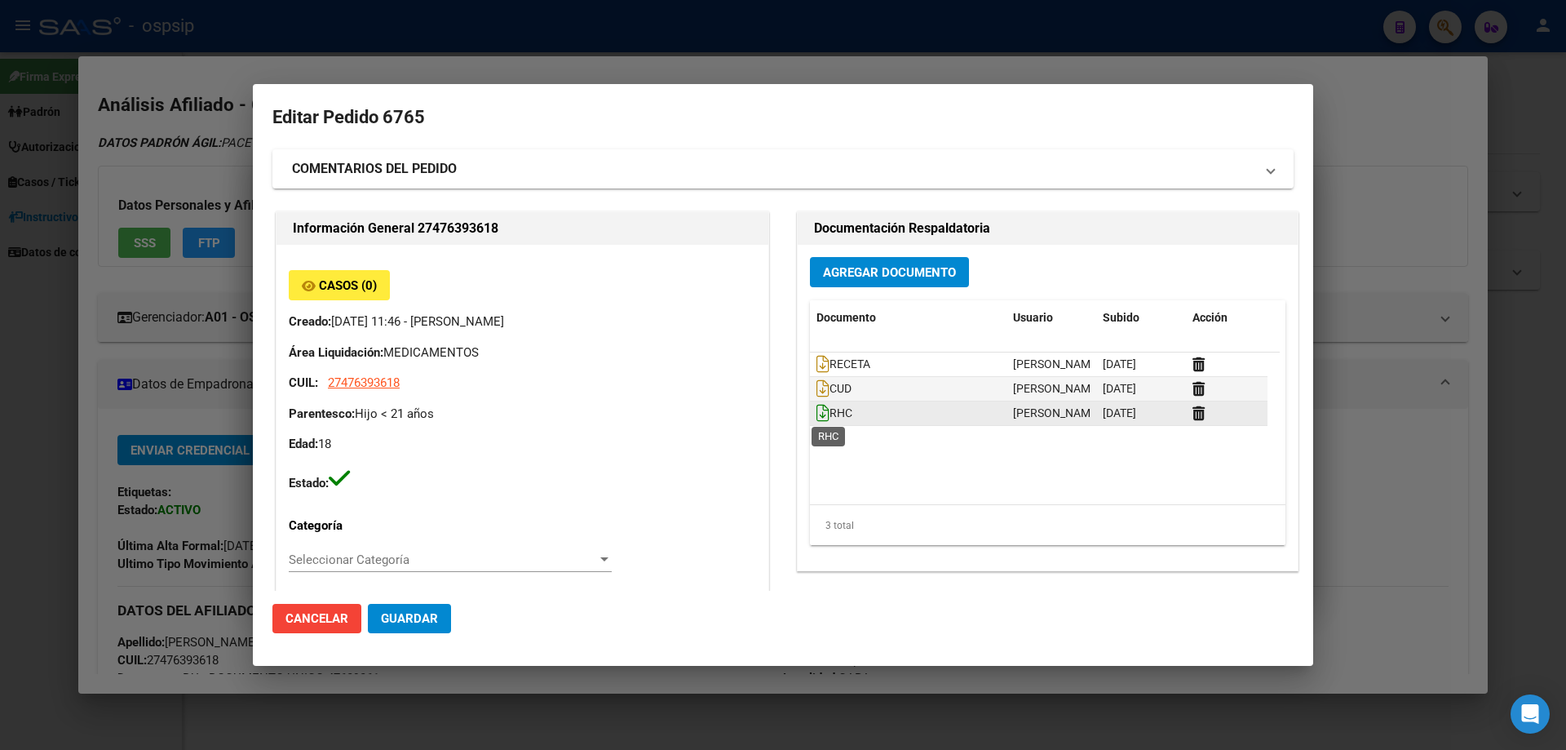
click at [816, 414] on icon at bounding box center [822, 413] width 13 height 18
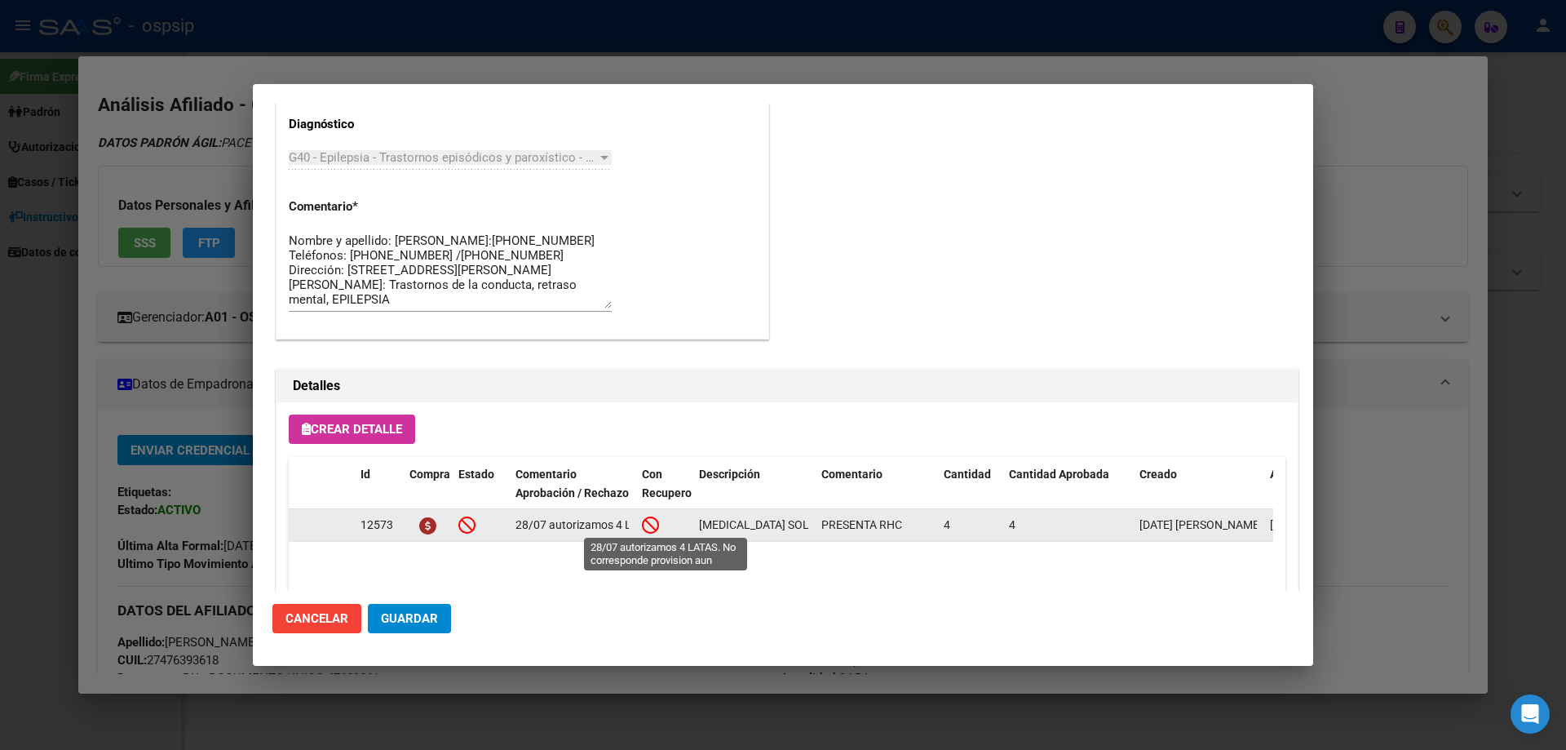
scroll to position [0, 187]
drag, startPoint x: 516, startPoint y: 522, endPoint x: 635, endPoint y: 524, distance: 118.3
click at [635, 524] on datatable-body-cell "28/07 autorizamos 4 LATAS. No corresponde provision aun" at bounding box center [572, 525] width 126 height 32
copy span "28/07 autorizamos 4 LATAS. No corresponde provision aun"
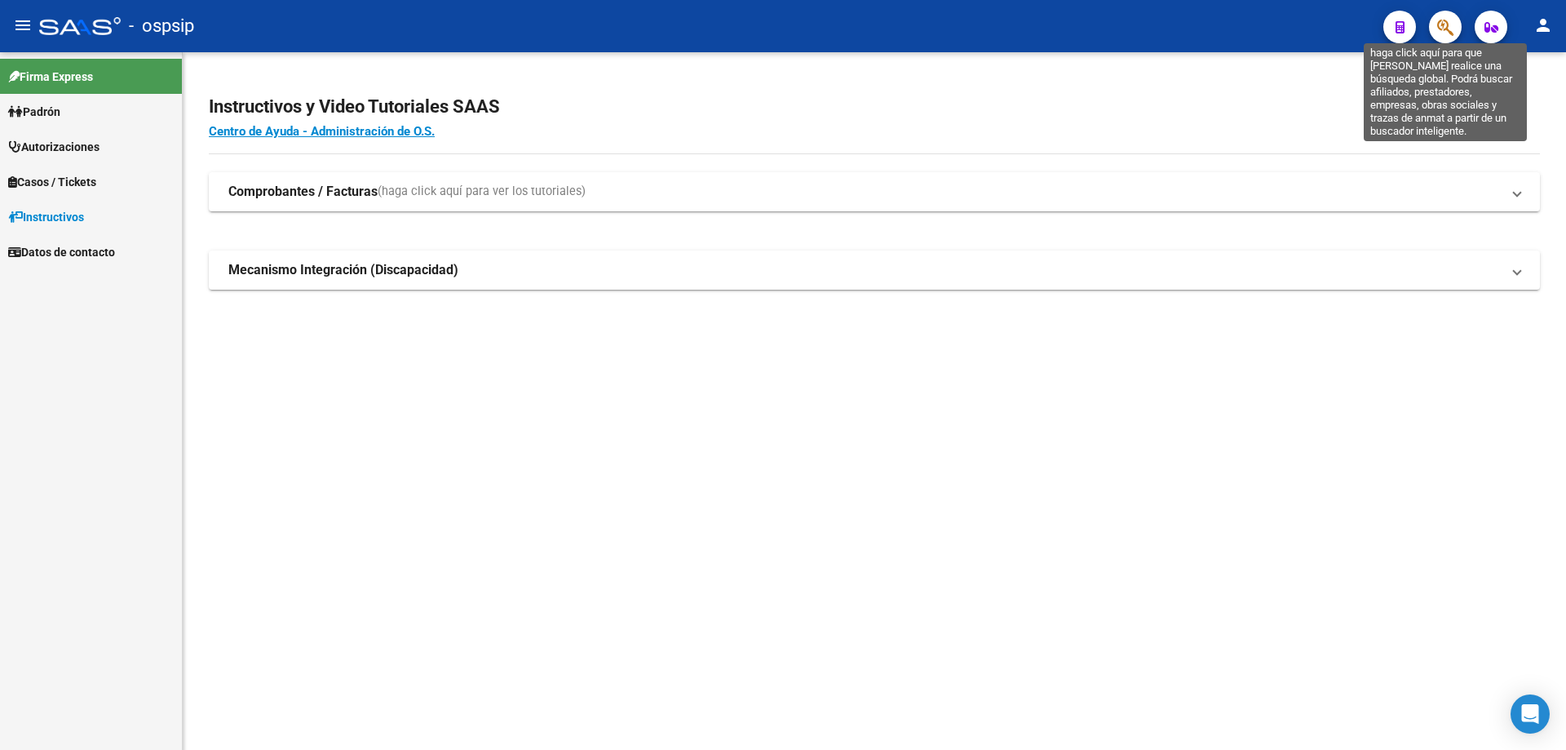
click at [1443, 27] on icon "button" at bounding box center [1445, 27] width 16 height 19
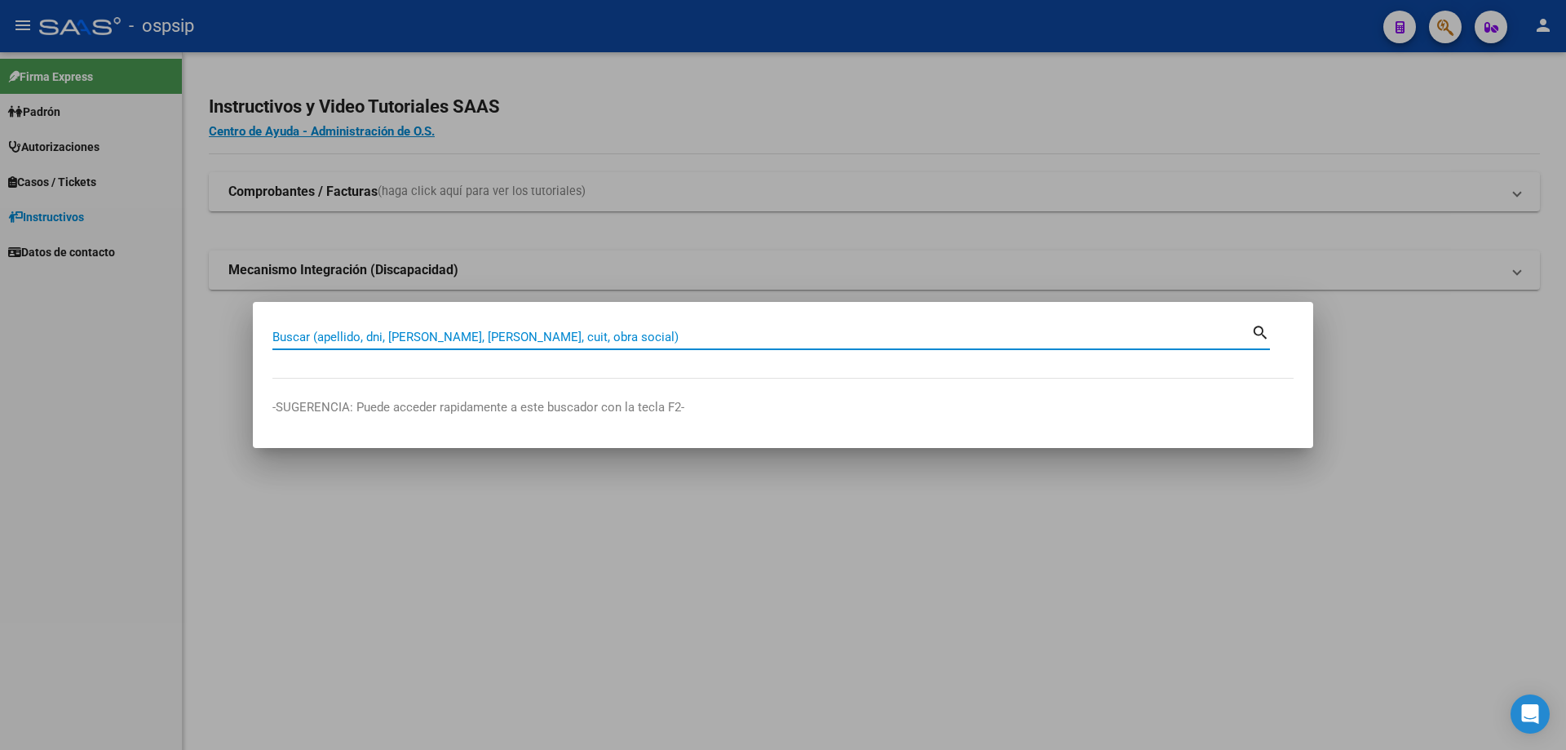
paste input "18819548"
type input "18819548"
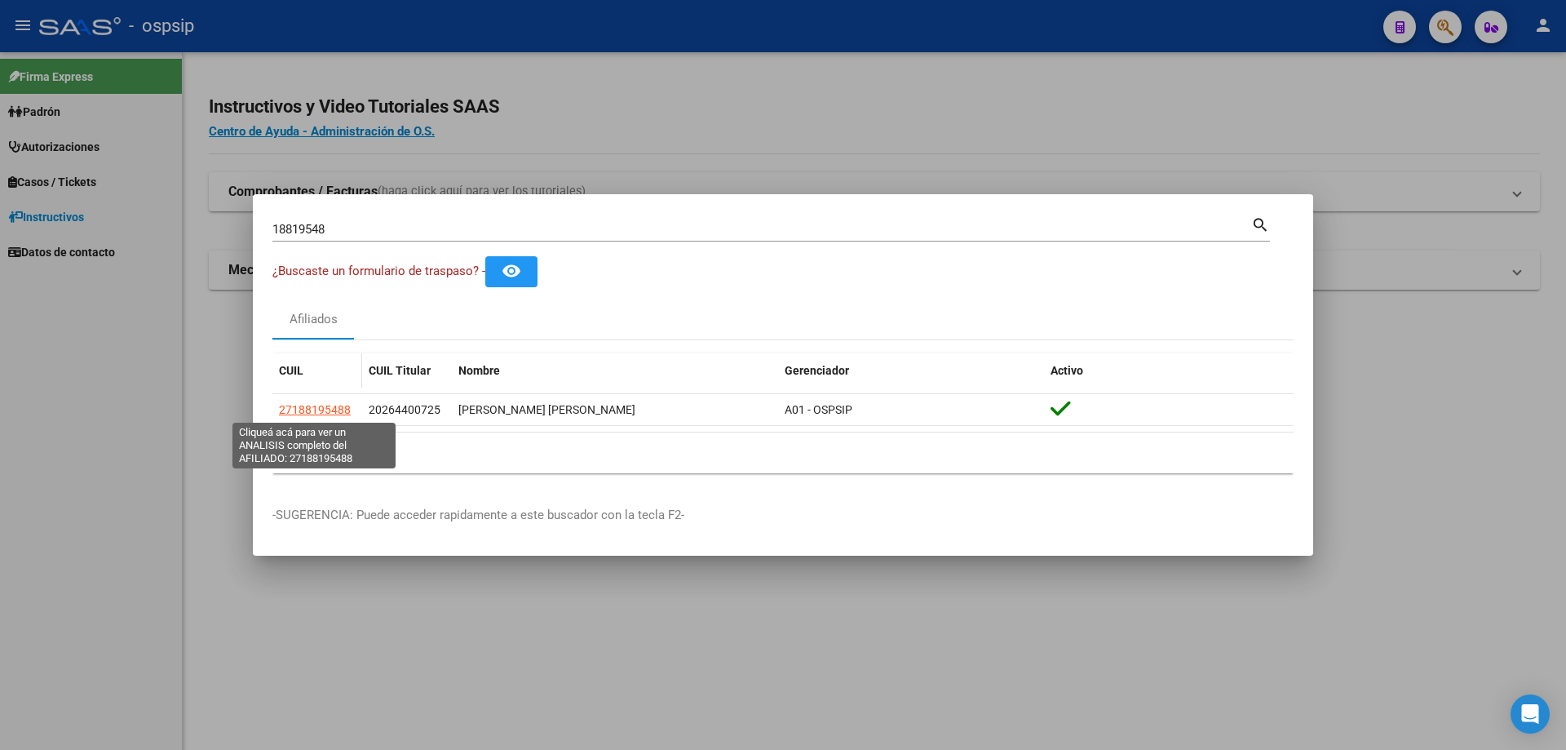
click at [302, 414] on span "27188195488" at bounding box center [315, 409] width 72 height 13
type textarea "27188195488"
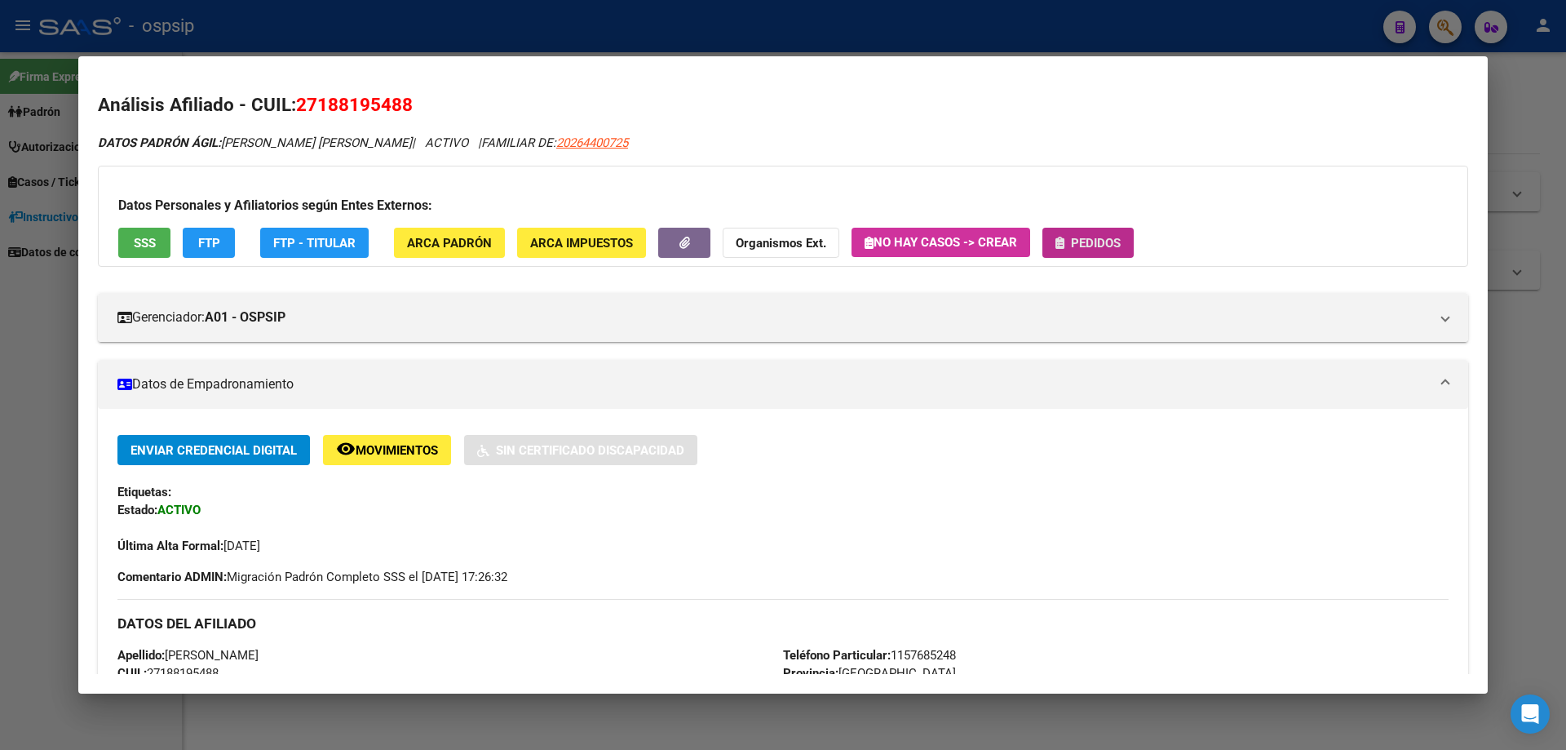
click at [1079, 238] on span "Pedidos" at bounding box center [1096, 243] width 50 height 15
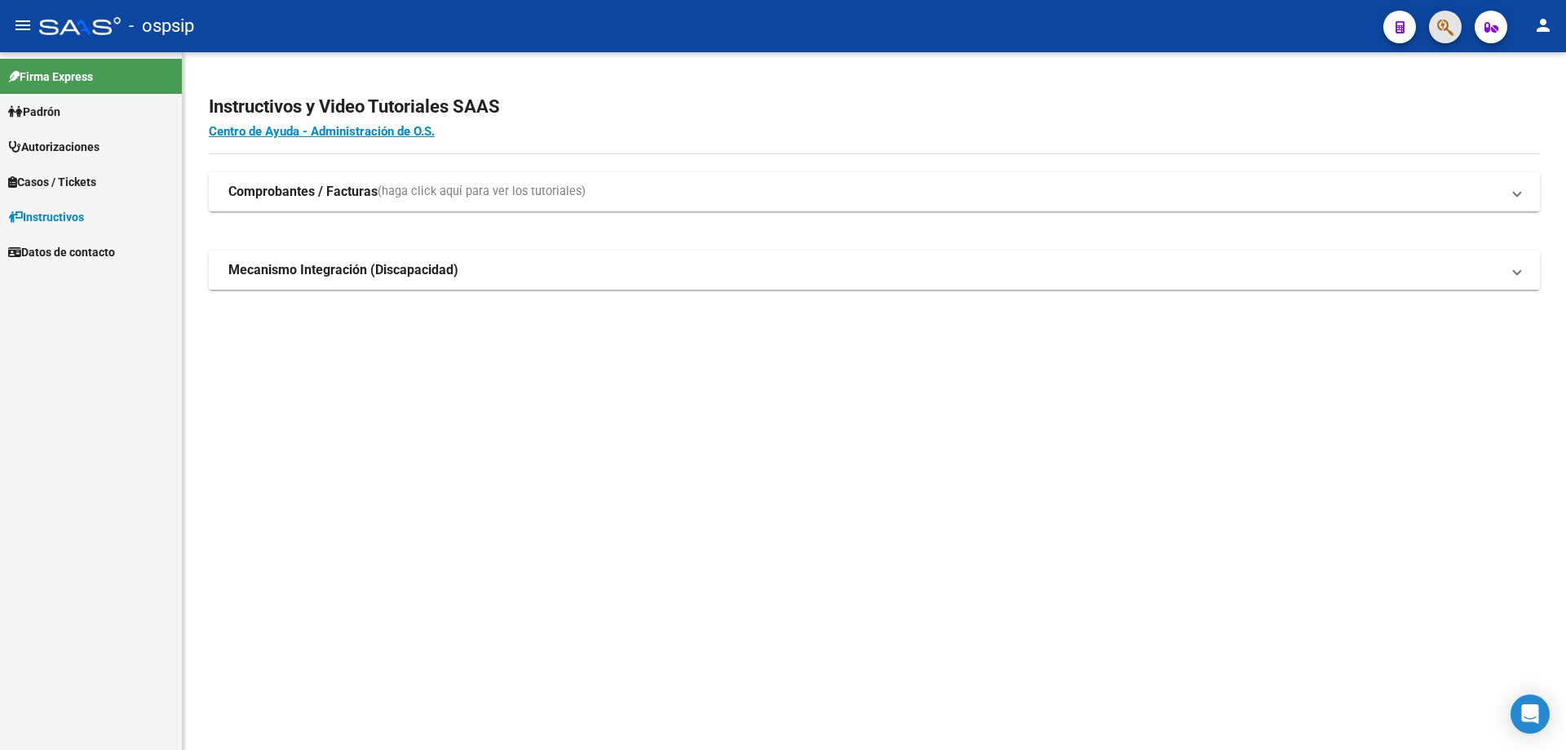
click at [1436, 28] on button "button" at bounding box center [1445, 27] width 33 height 33
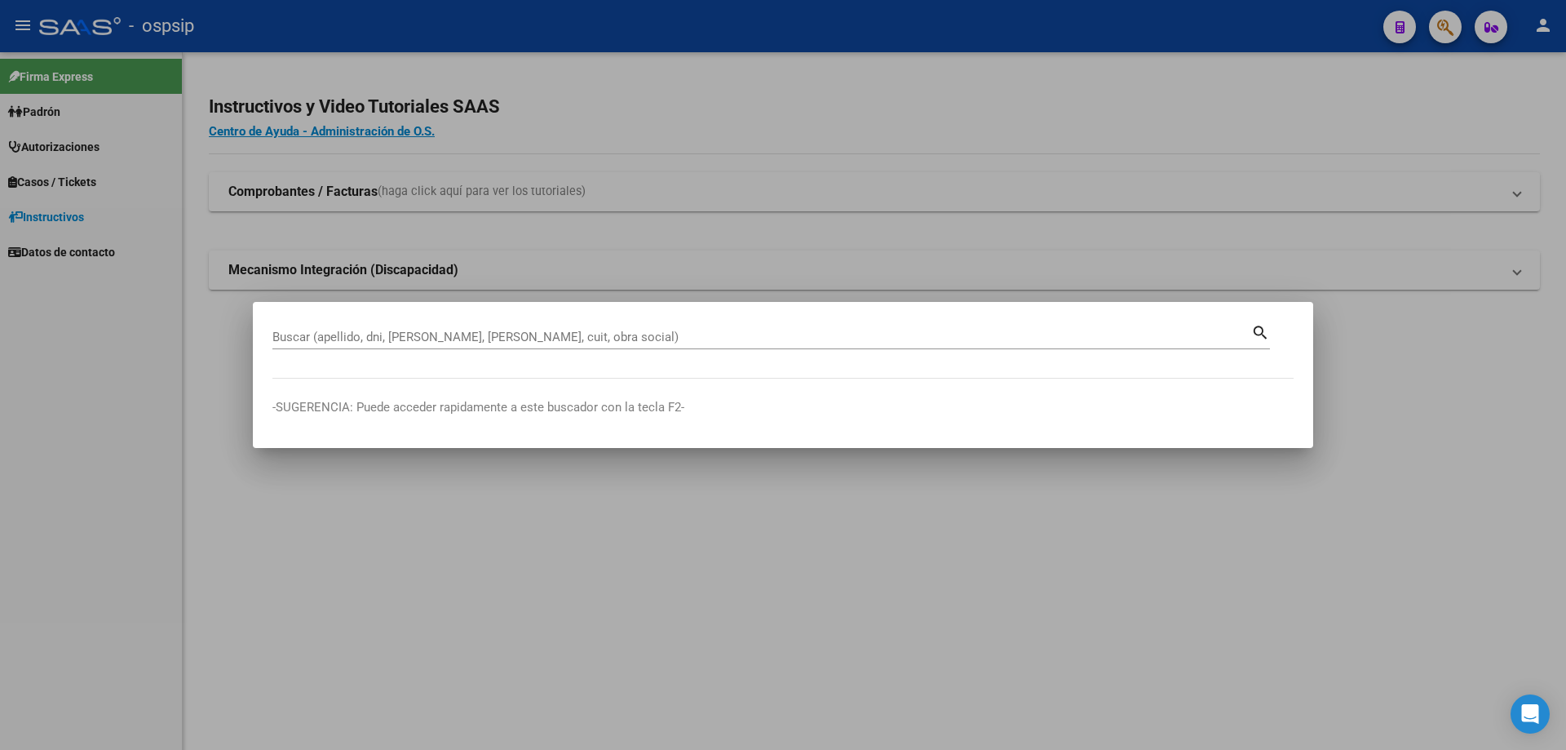
drag, startPoint x: 423, startPoint y: 327, endPoint x: 373, endPoint y: 339, distance: 52.0
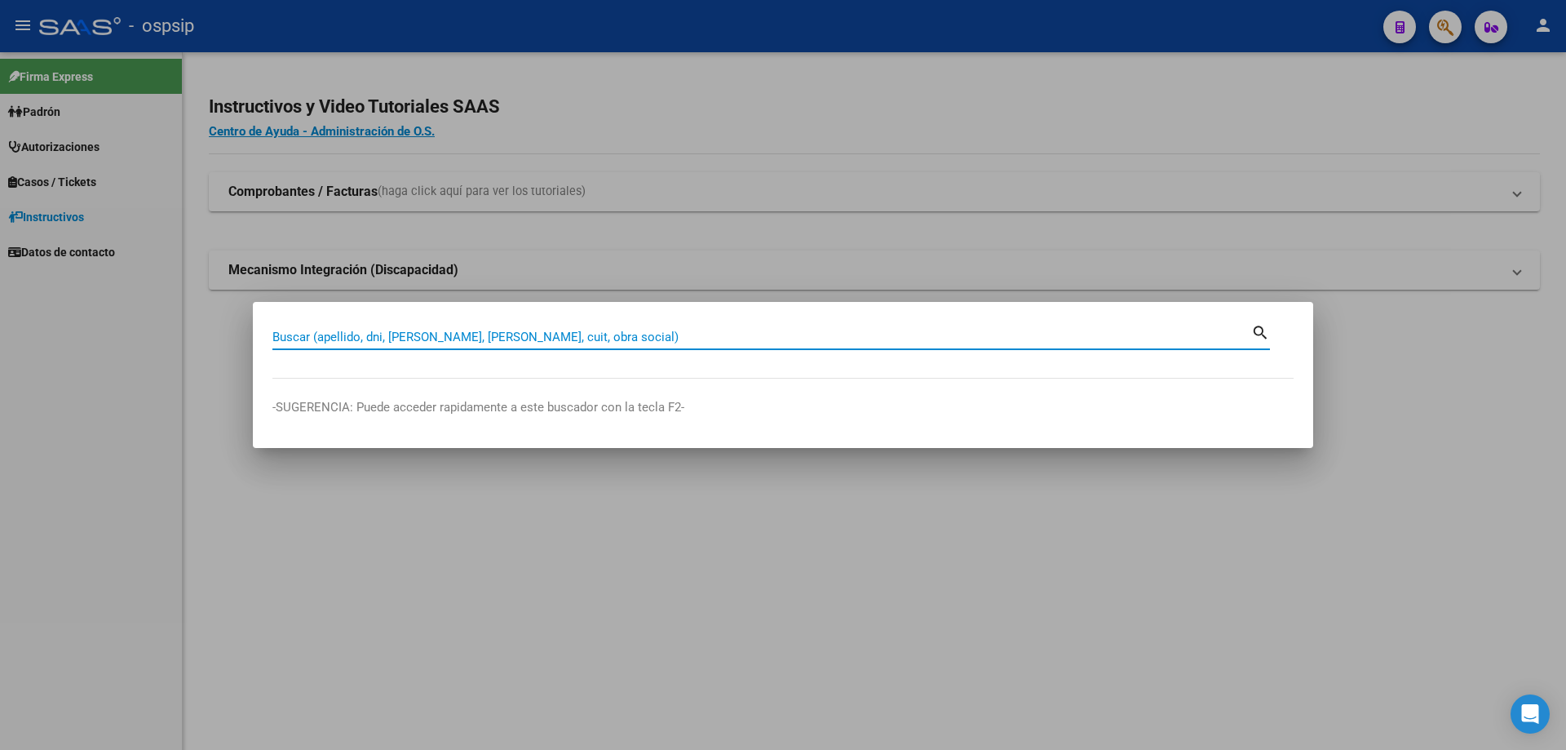
paste input "24134146"
type input "24134146"
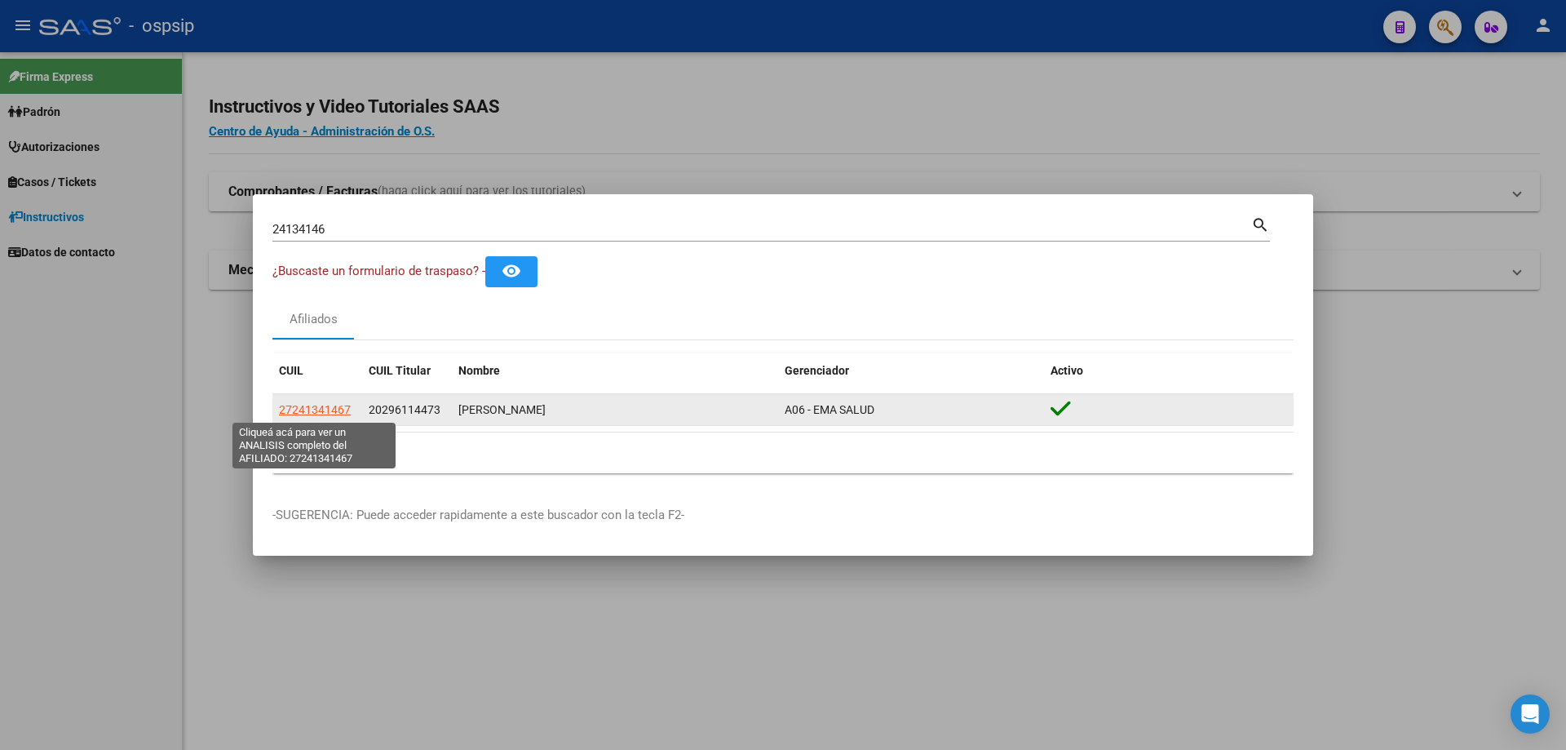
click at [312, 413] on span "27241341467" at bounding box center [315, 409] width 72 height 13
type textarea "27241341467"
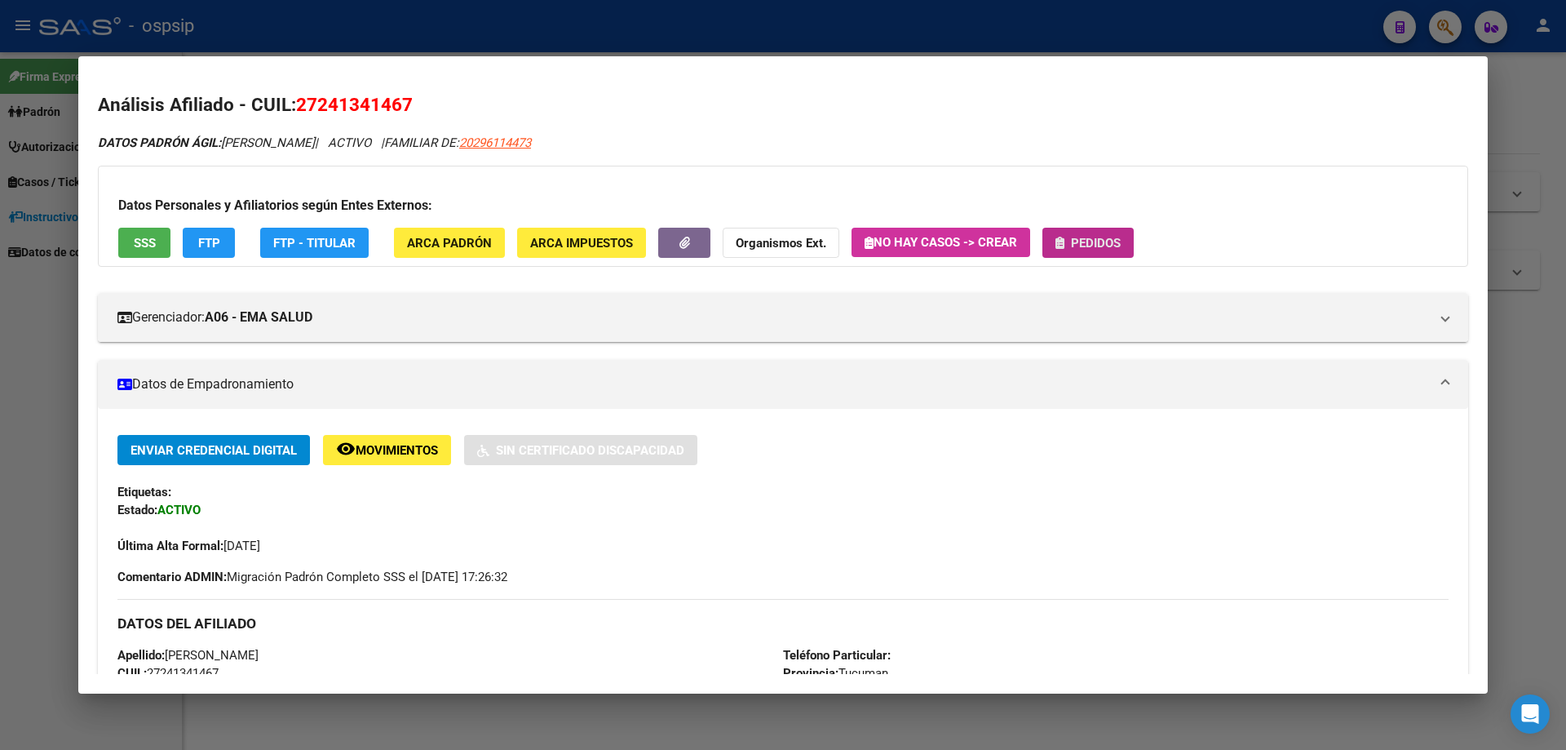
click at [1093, 250] on button "Pedidos" at bounding box center [1087, 243] width 91 height 30
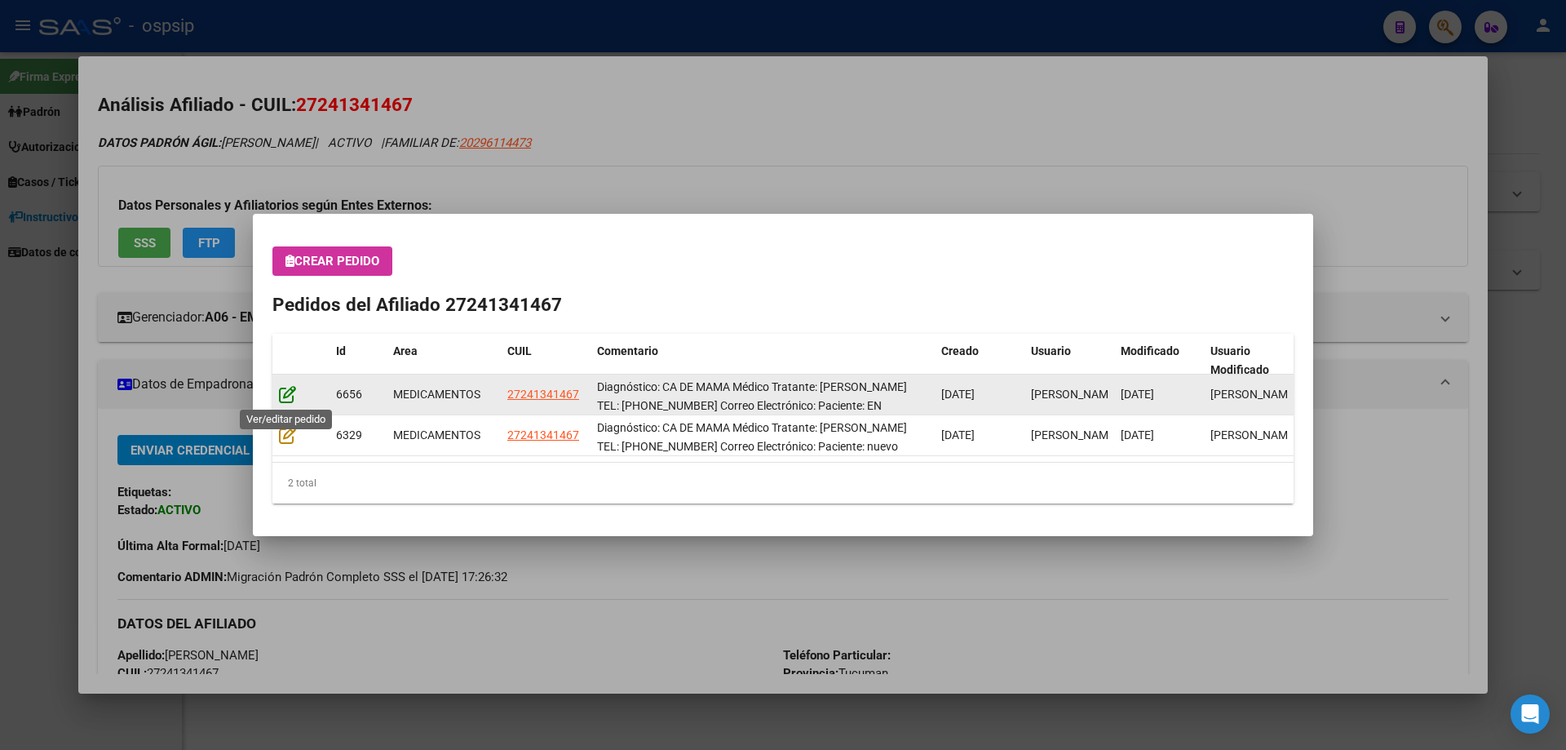
click at [285, 399] on icon at bounding box center [287, 394] width 17 height 18
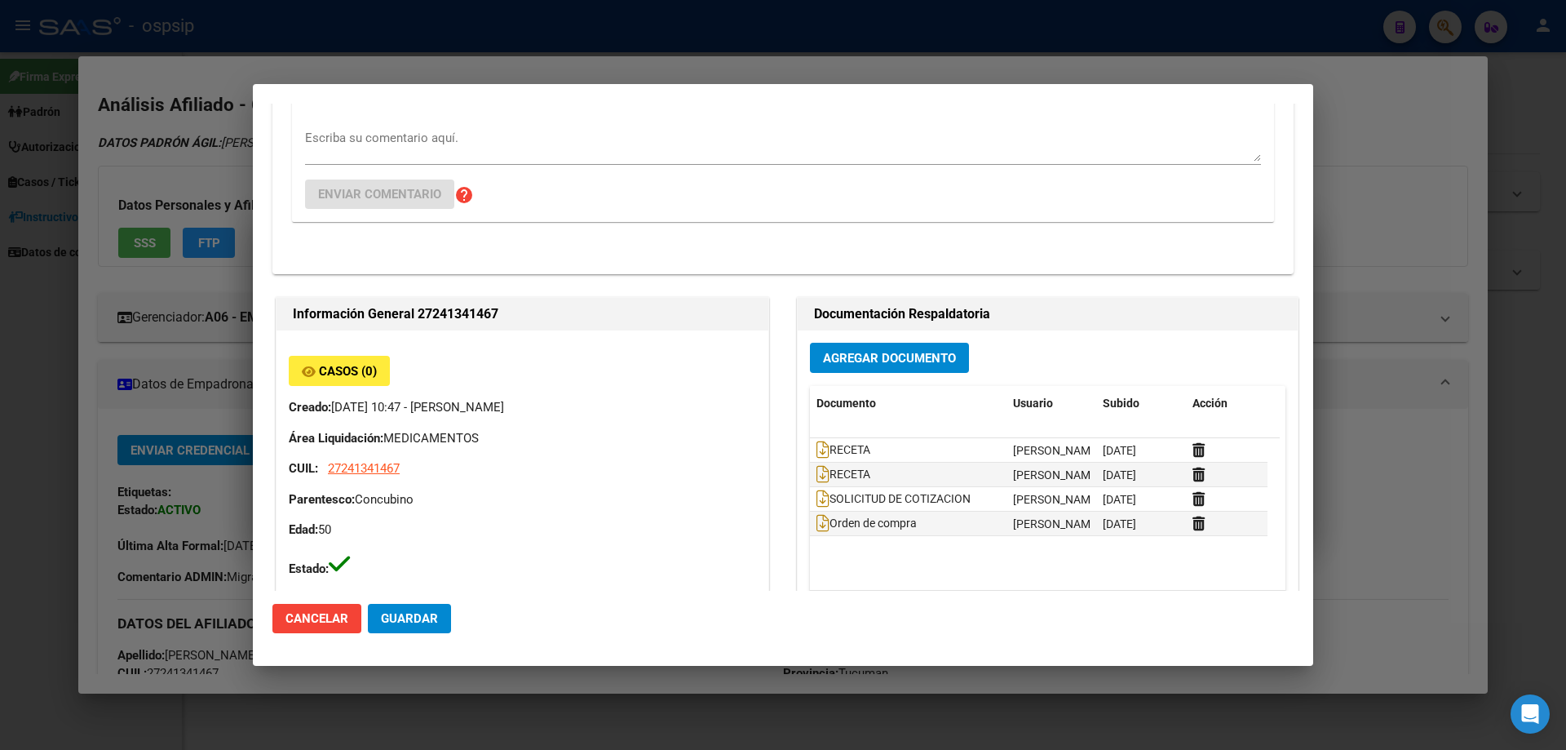
scroll to position [571, 0]
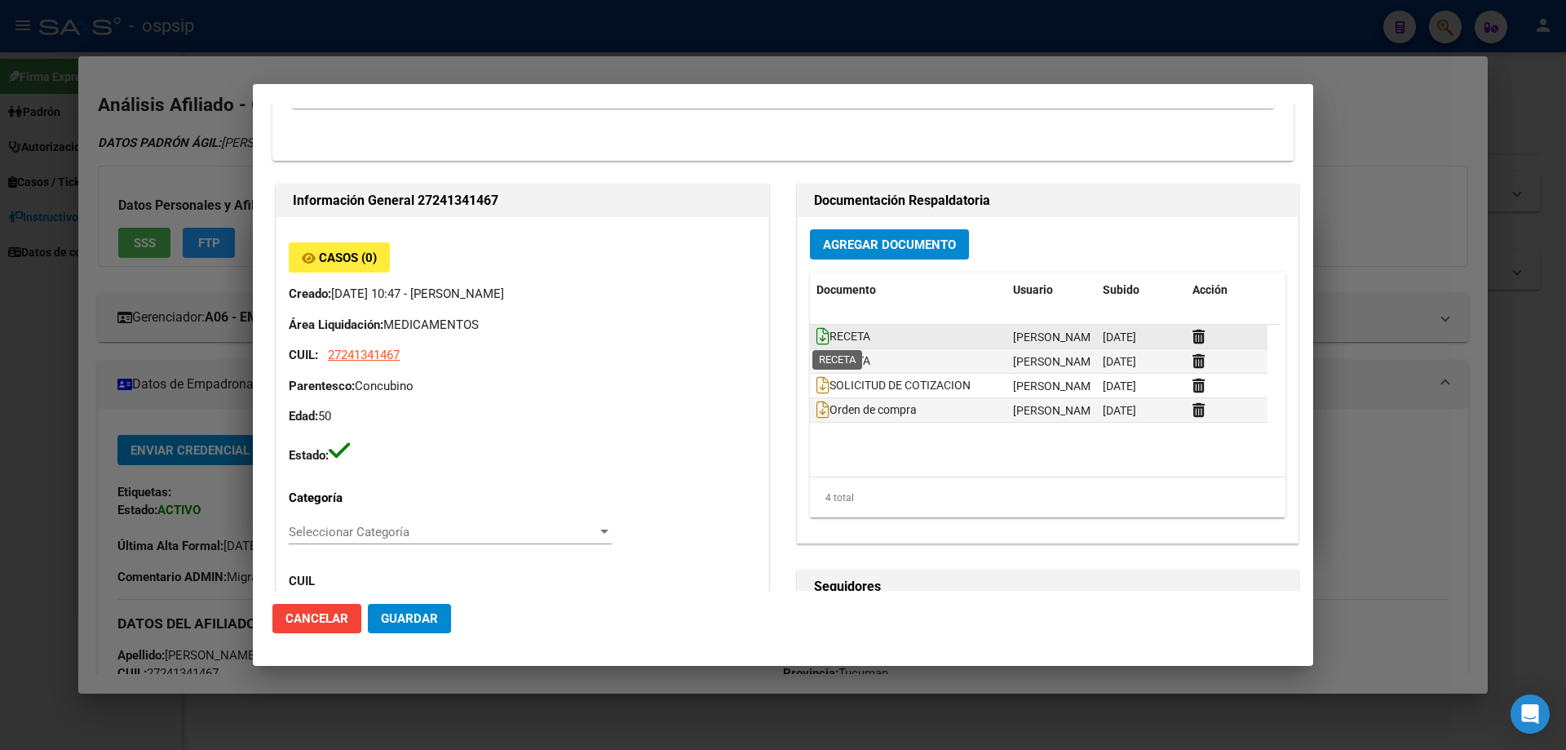
click at [821, 344] on icon at bounding box center [822, 336] width 13 height 18
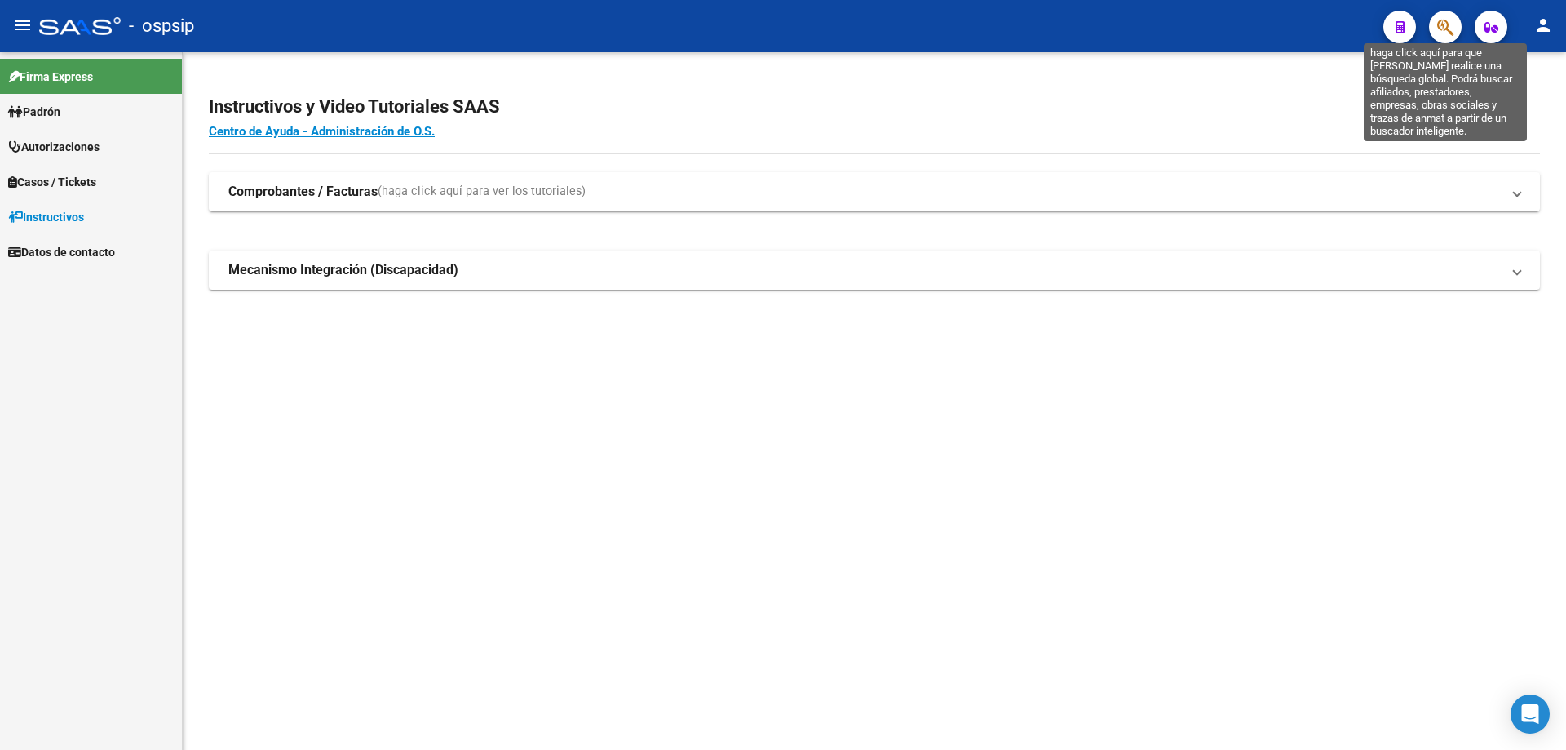
click at [1443, 26] on icon "button" at bounding box center [1445, 27] width 16 height 19
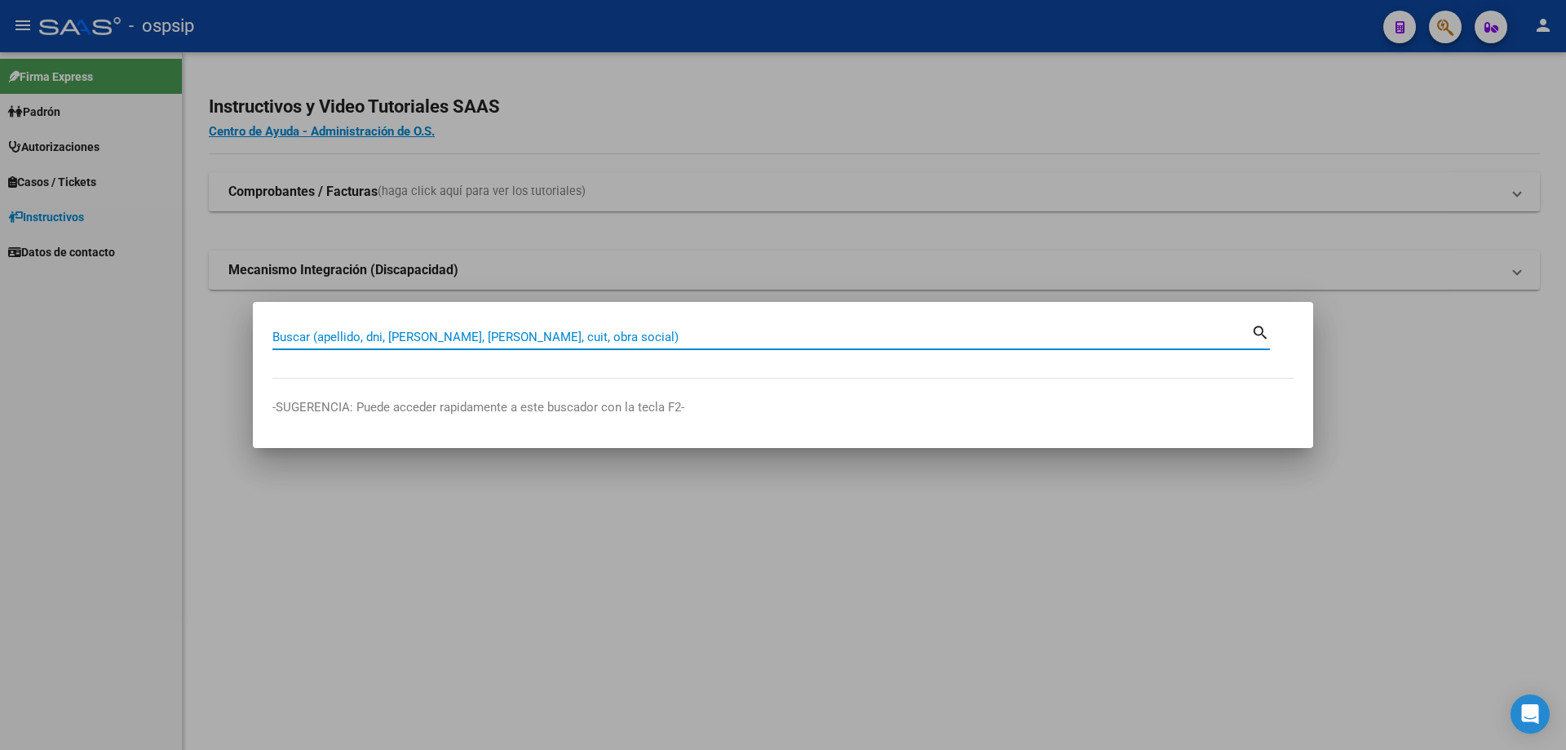
paste input "18819548"
type input "18819548"
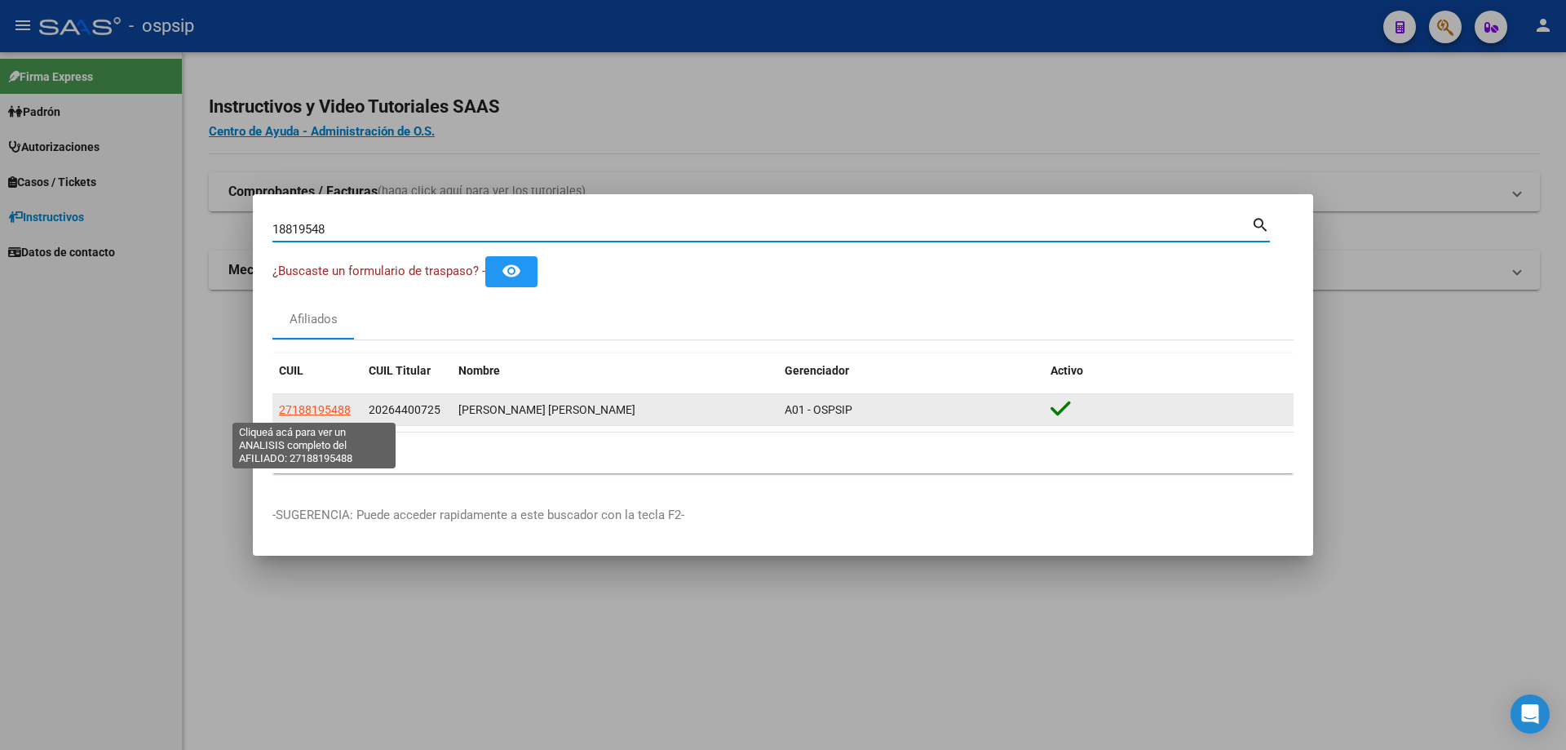
click at [323, 409] on span "27188195488" at bounding box center [315, 409] width 72 height 13
type textarea "27188195488"
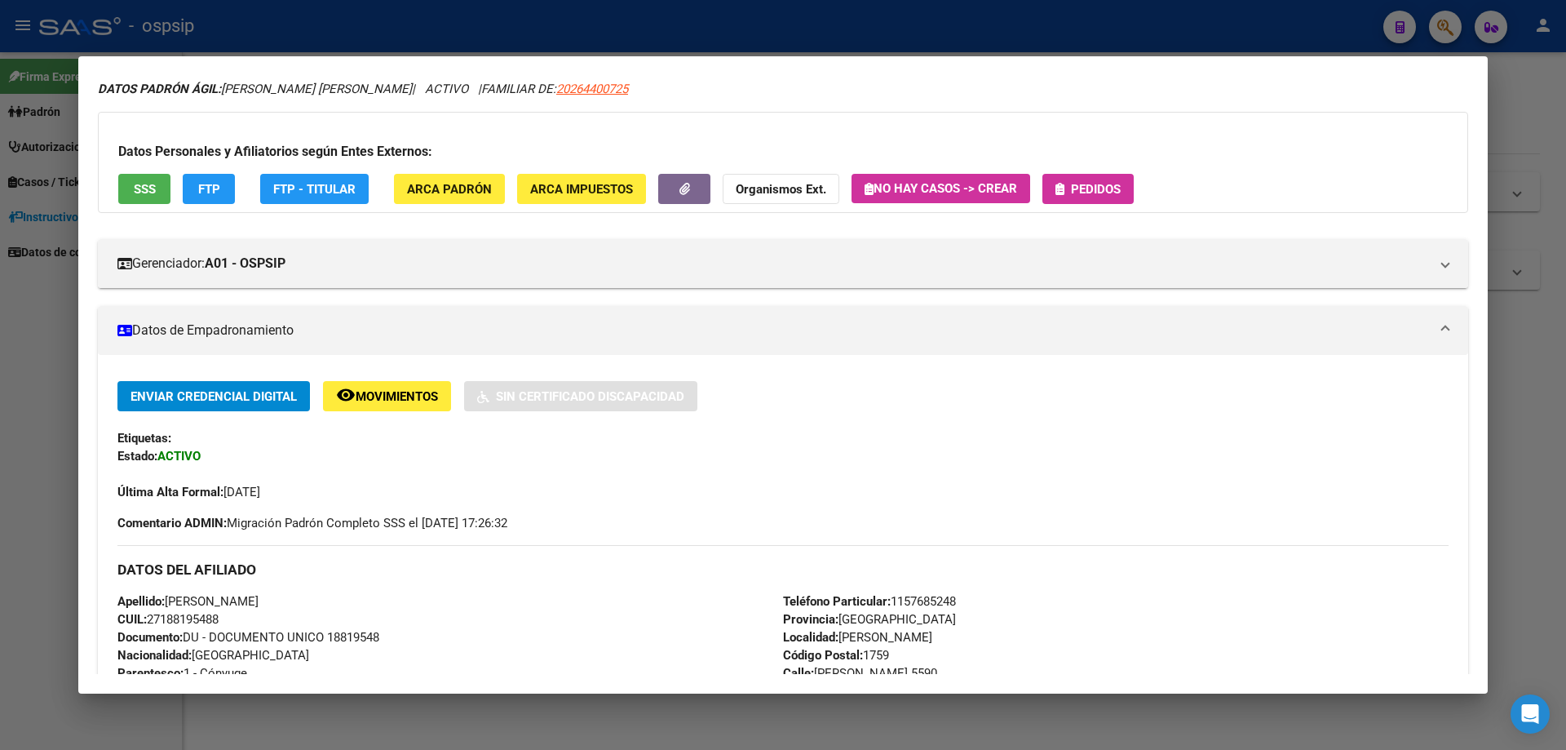
scroll to position [82, 0]
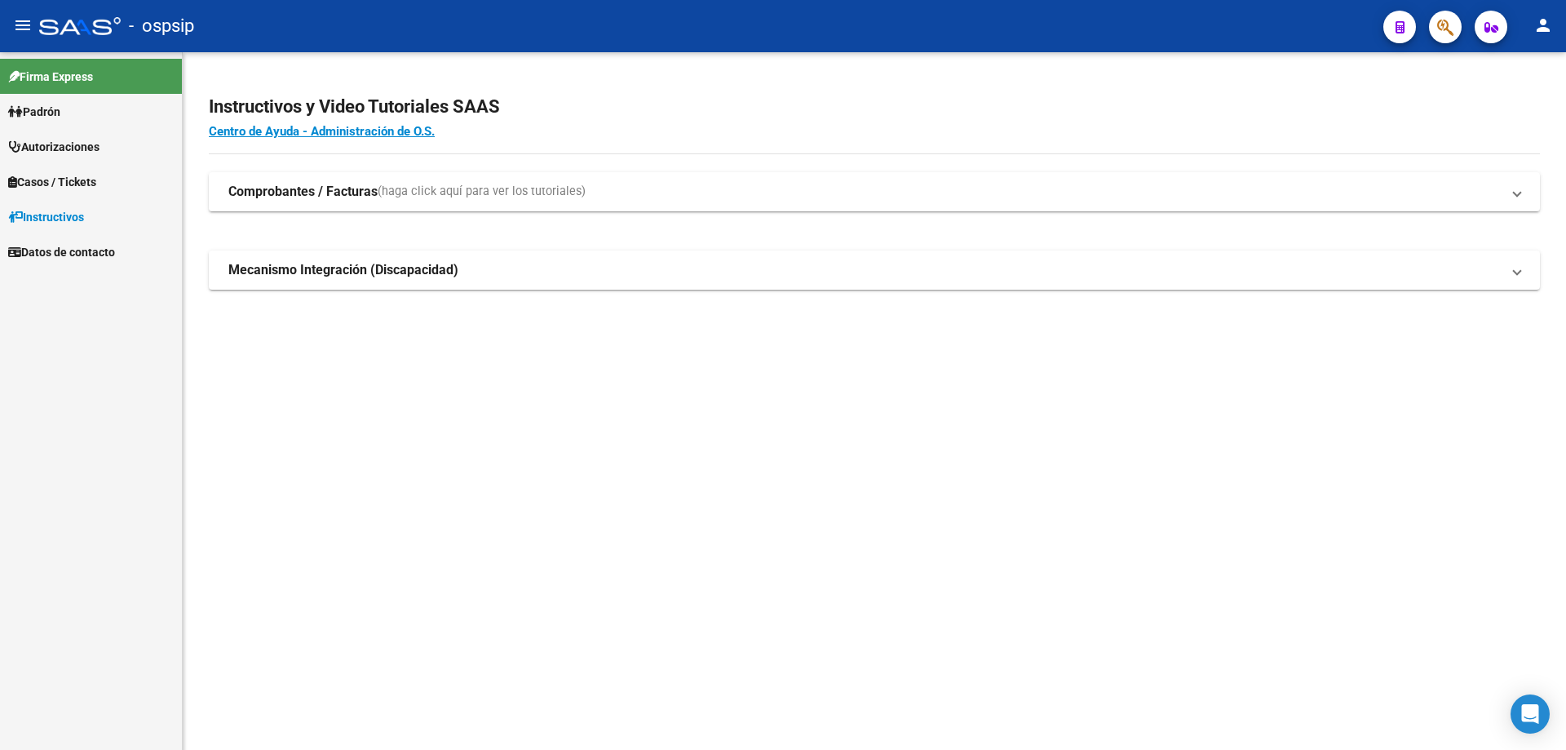
click at [1451, 37] on icon "button" at bounding box center [1445, 27] width 16 height 19
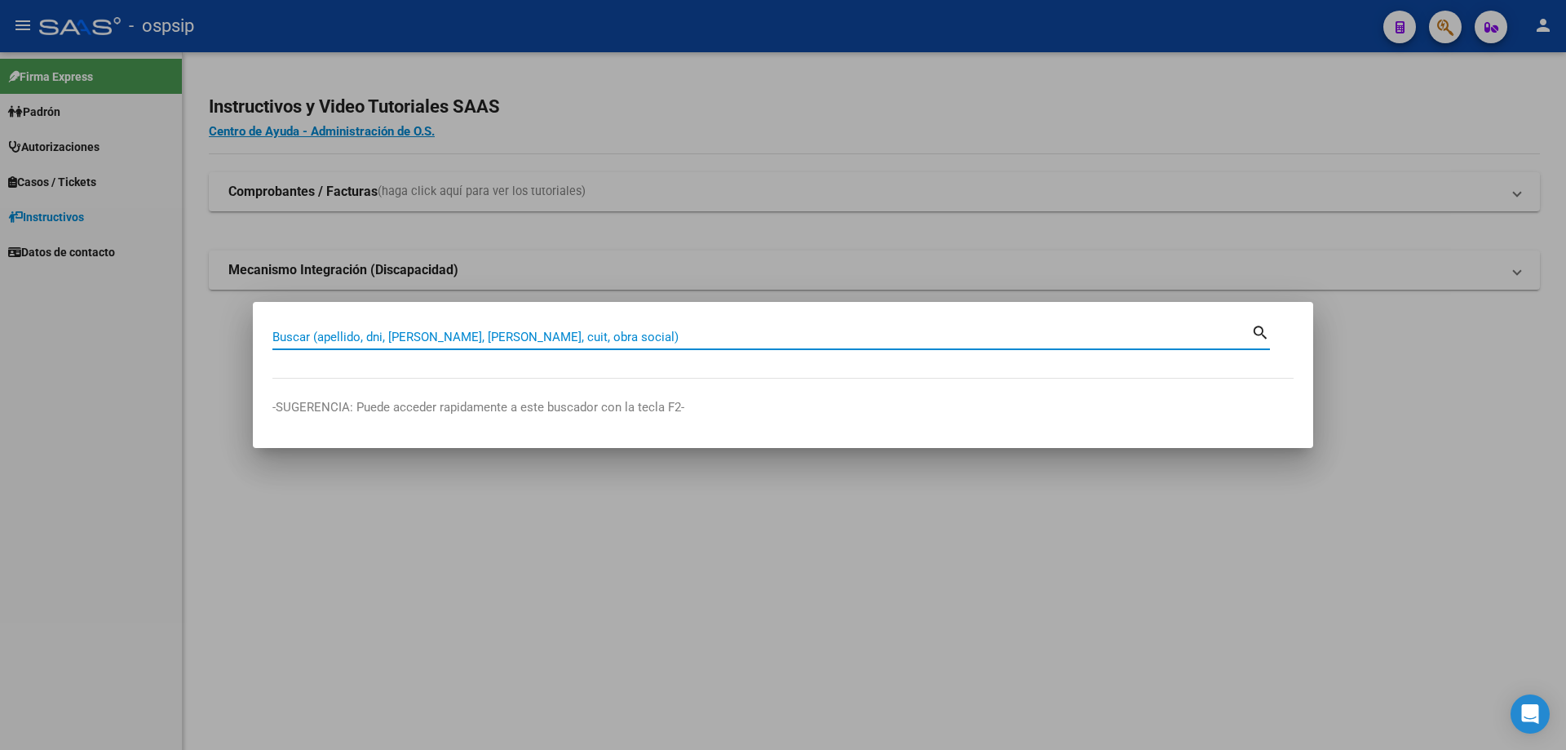
paste input "36121189"
type input "36121189"
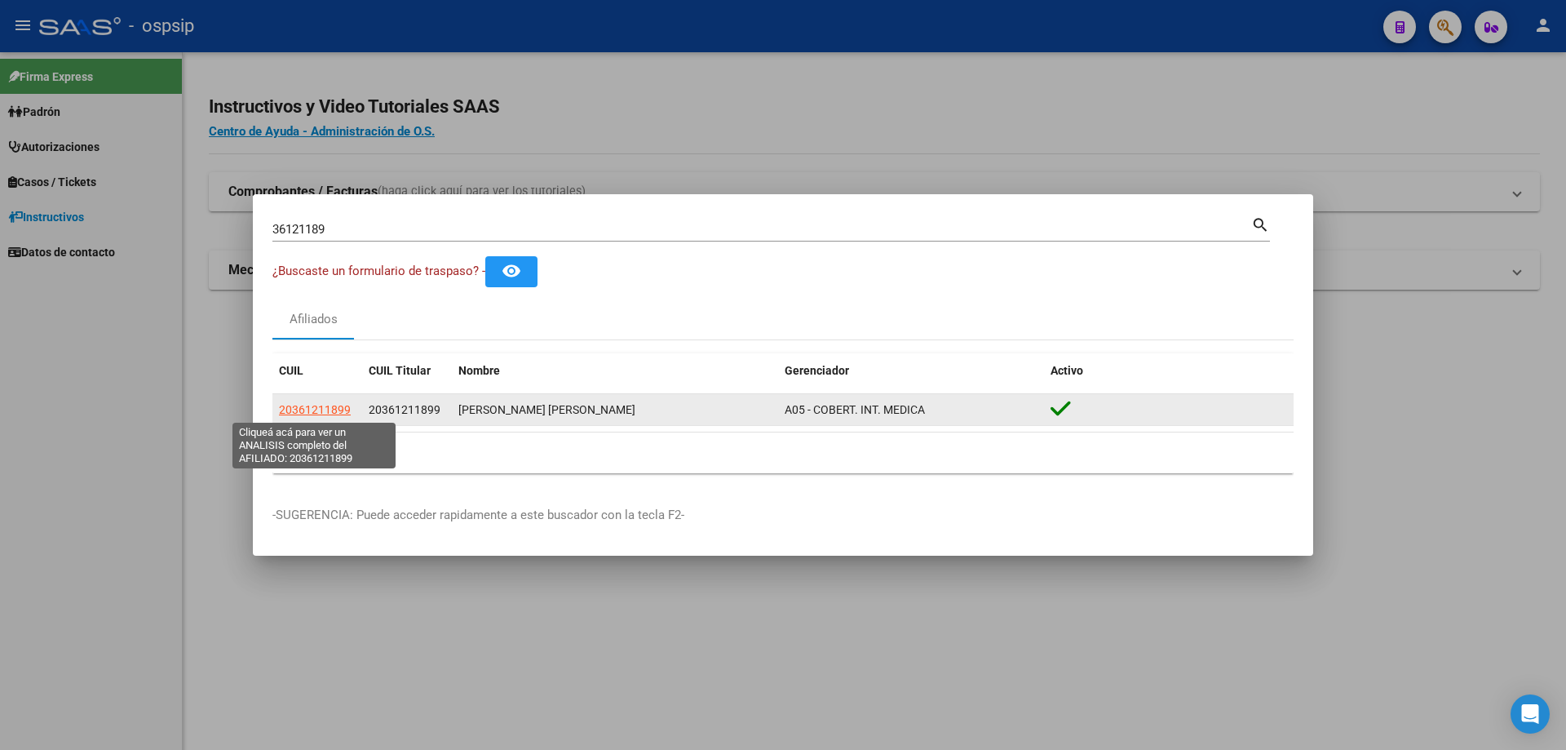
click at [342, 409] on span "20361211899" at bounding box center [315, 409] width 72 height 13
type textarea "20361211899"
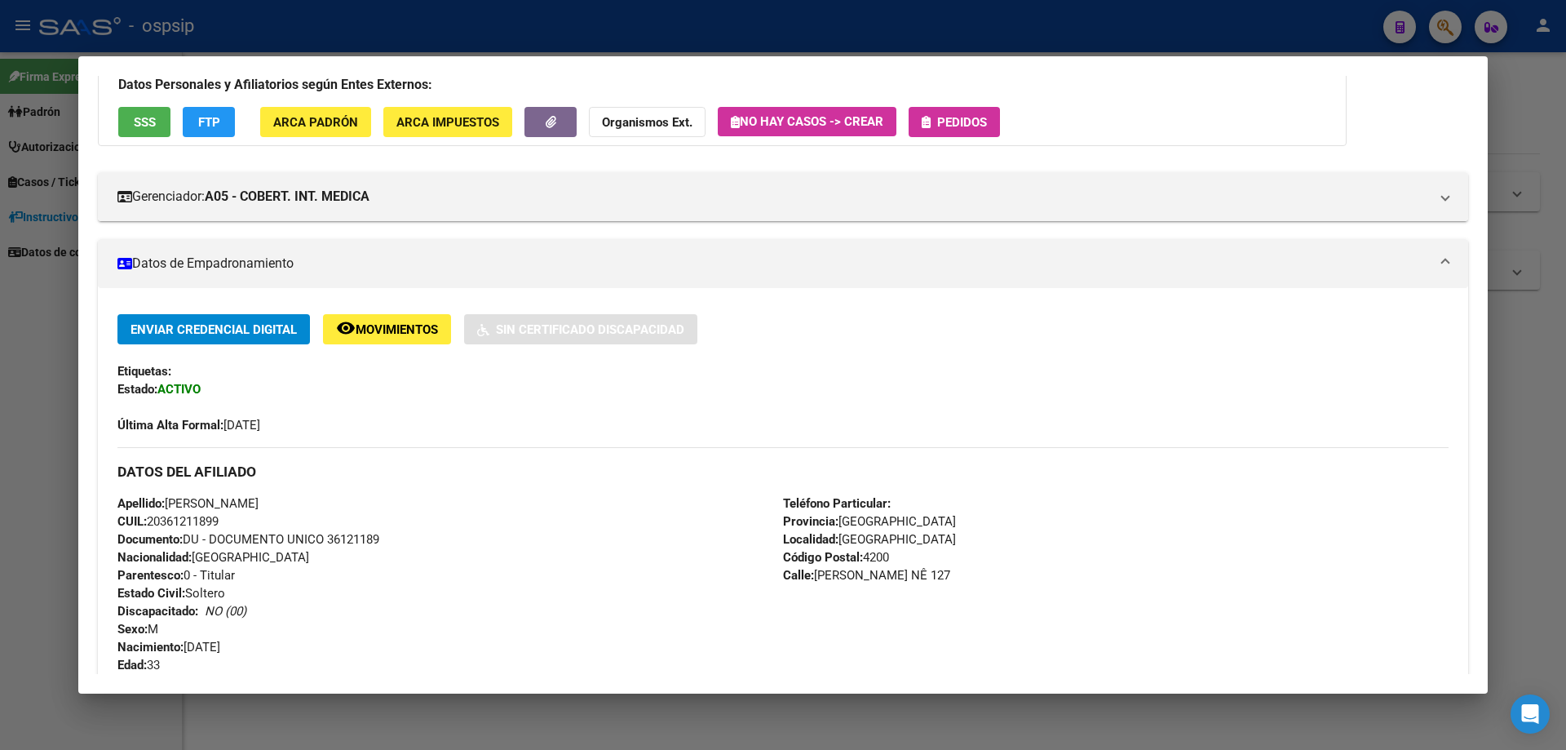
scroll to position [276, 0]
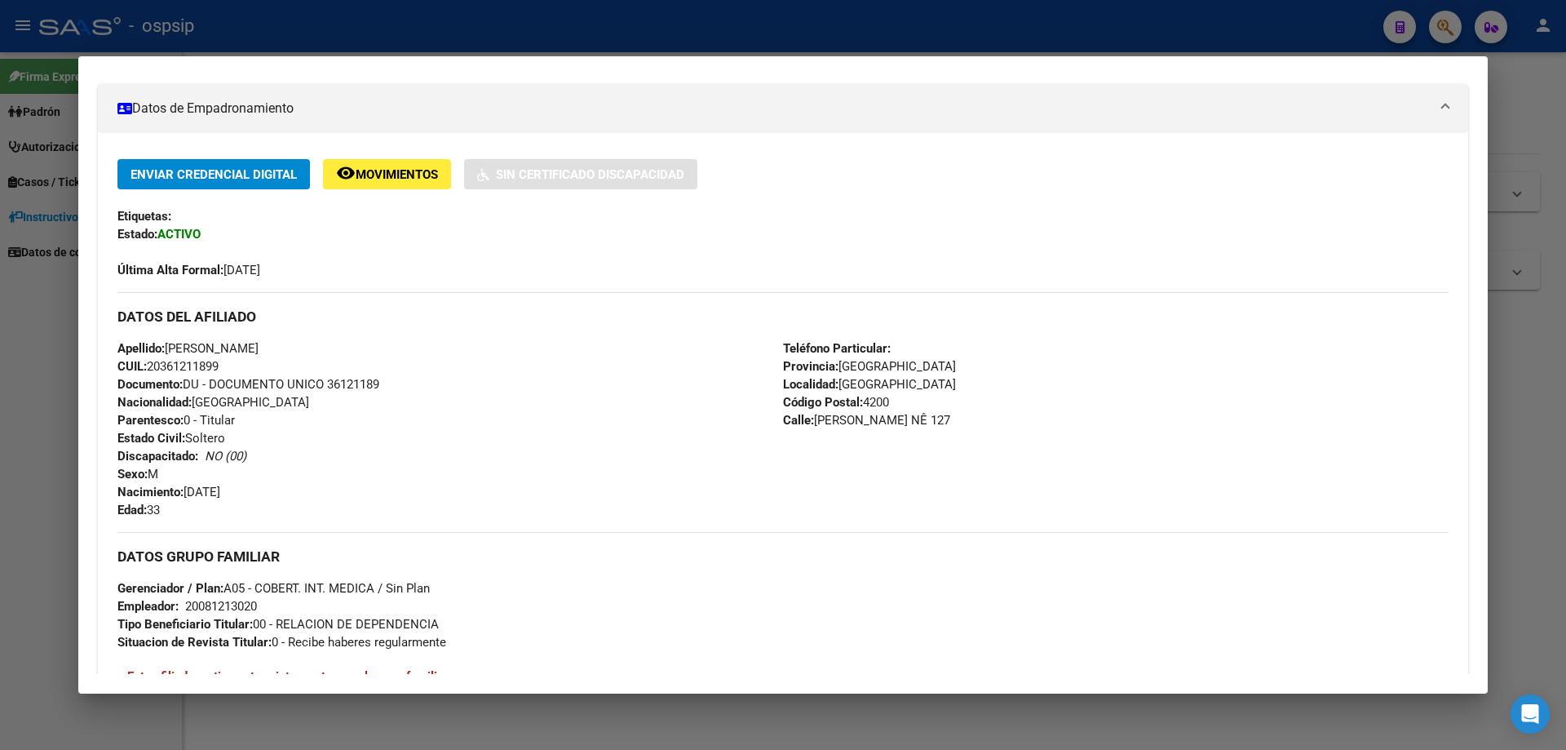
drag, startPoint x: 144, startPoint y: 364, endPoint x: 229, endPoint y: 369, distance: 85.0
click at [229, 369] on div "Apellido: CARLOS MATIAS ZALAZAR CUIL: 20361211899 Documento: DU - DOCUMENTO UNI…" at bounding box center [450, 428] width 666 height 179
copy span ": 20361211899"
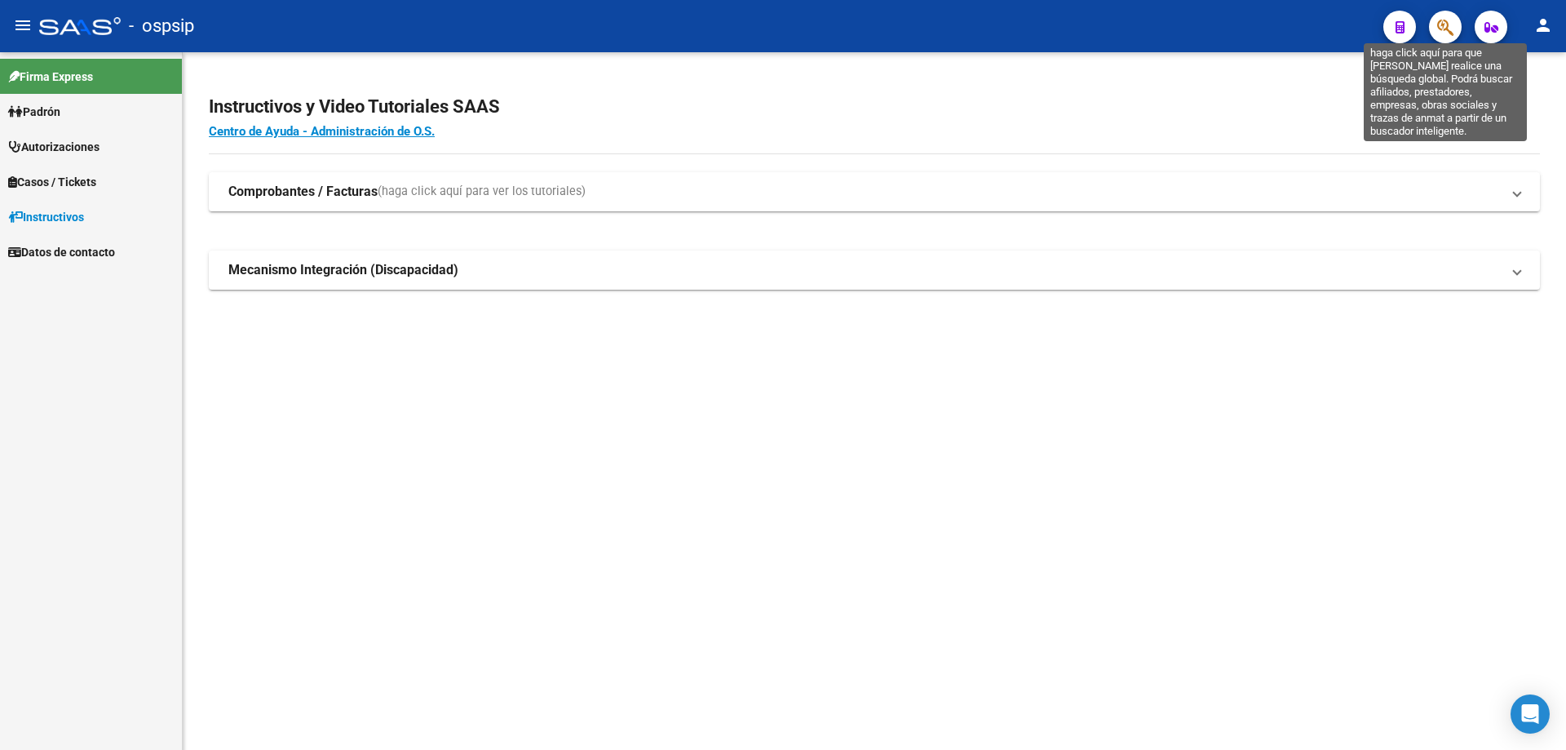
click at [1446, 24] on icon "button" at bounding box center [1445, 27] width 16 height 19
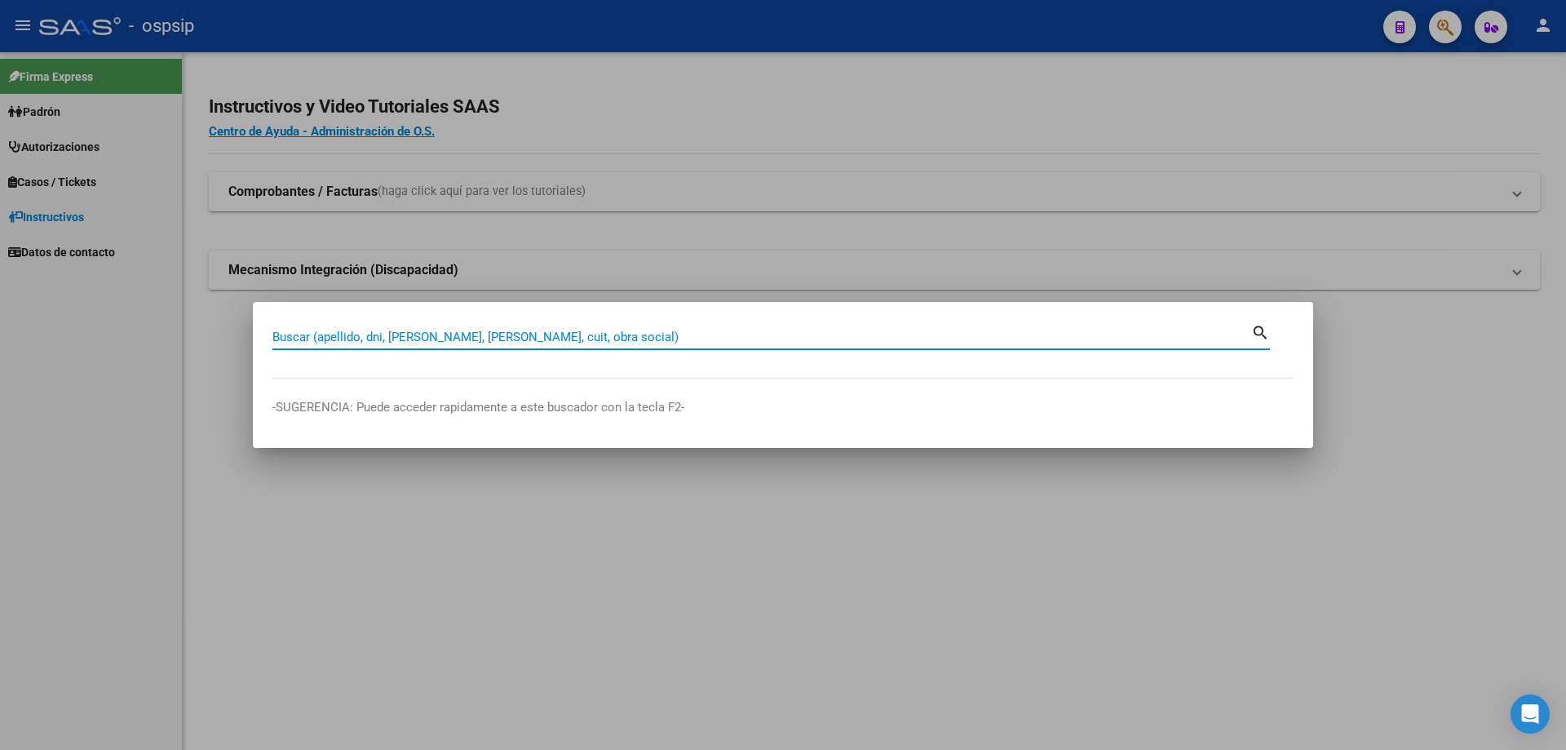
paste input "18819548"
type input "18819548"
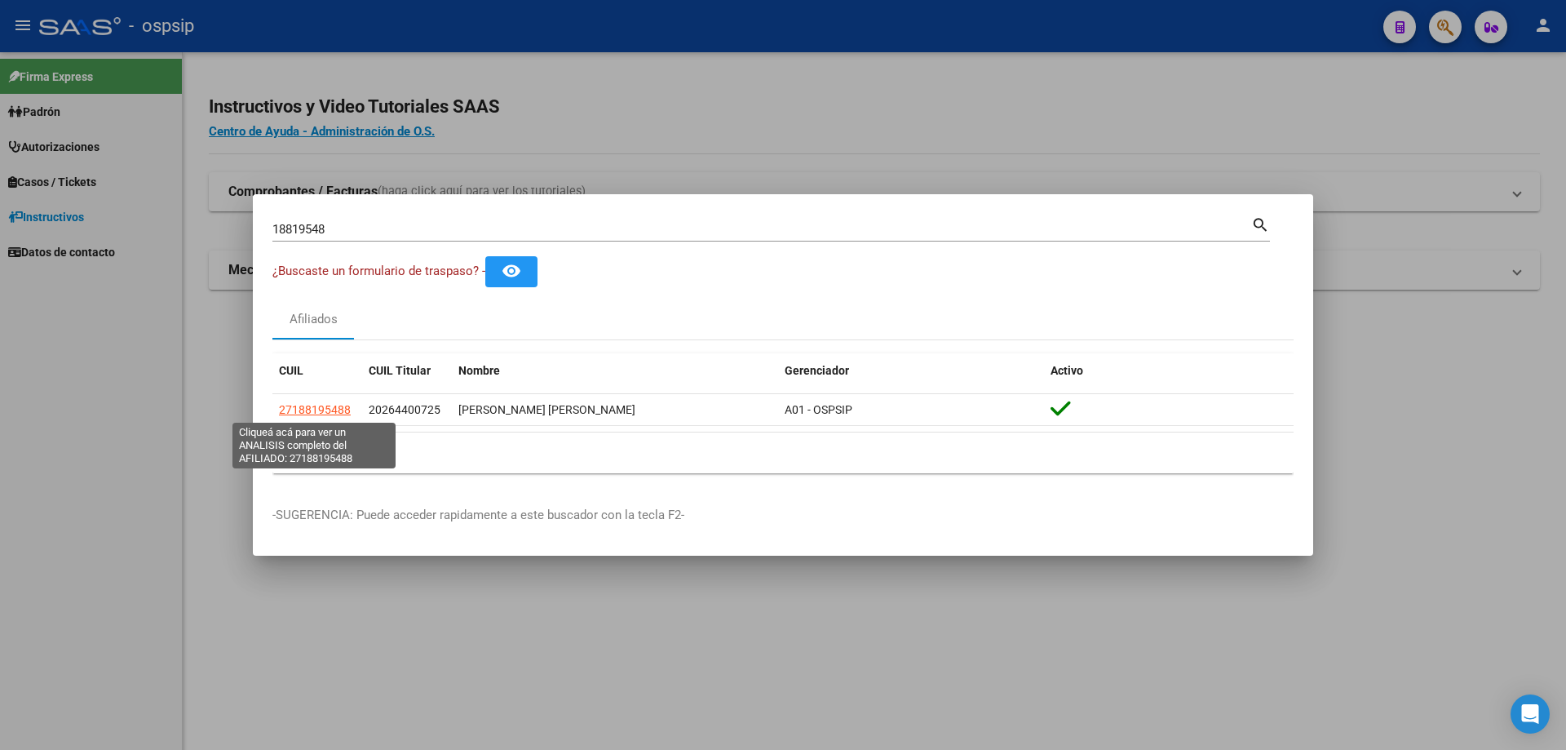
click at [312, 414] on span "27188195488" at bounding box center [315, 409] width 72 height 13
type textarea "27188195488"
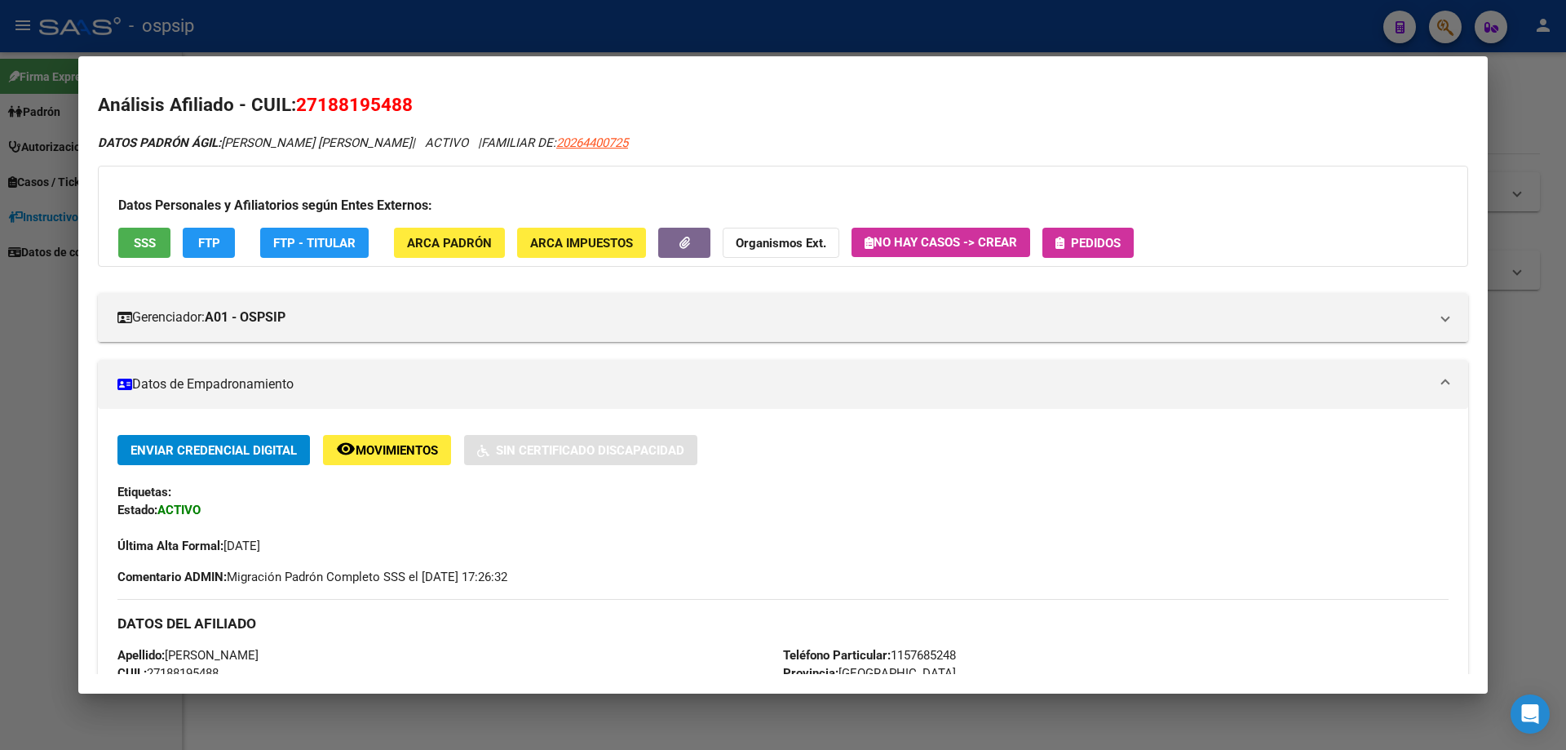
click at [1103, 238] on span "Pedidos" at bounding box center [1096, 243] width 50 height 15
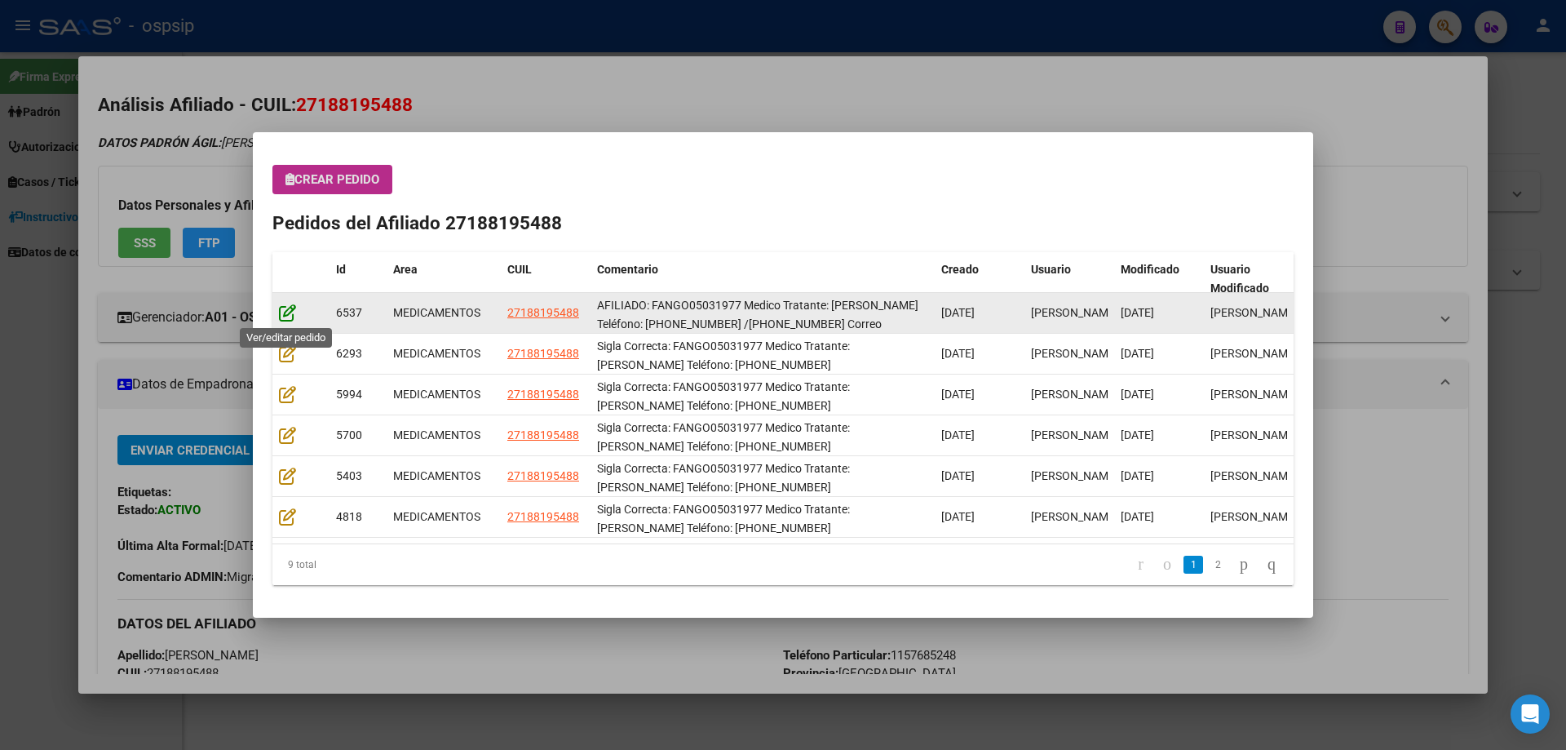
click at [293, 318] on icon at bounding box center [287, 312] width 17 height 18
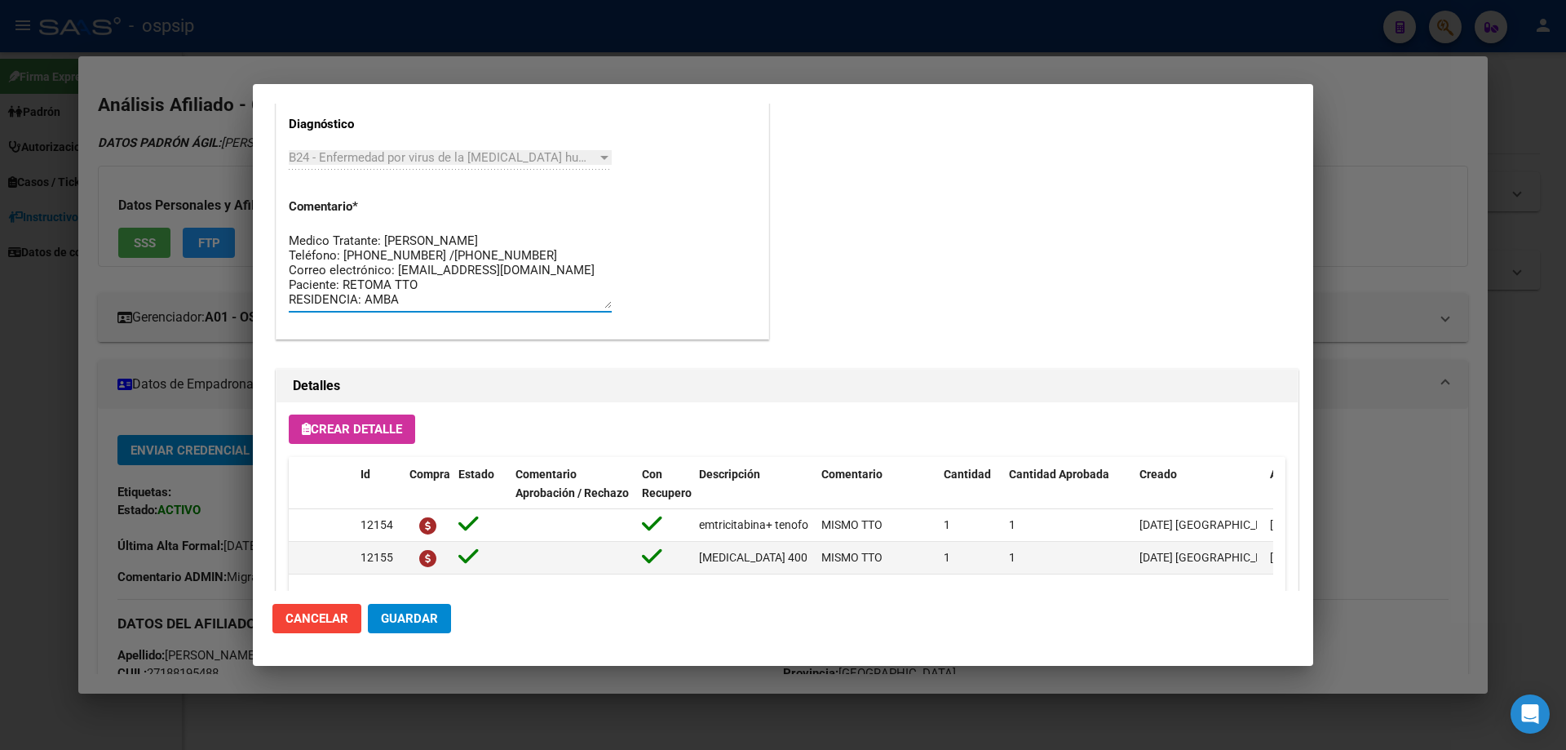
scroll to position [0, 0]
drag, startPoint x: 407, startPoint y: 299, endPoint x: 259, endPoint y: 210, distance: 171.9
click at [259, 210] on mat-dialog-content "Editar Pedido 6537 COMENTARIOS DEL PEDIDO Escriba su comentario aquí. Enviar co…" at bounding box center [783, 347] width 1060 height 487
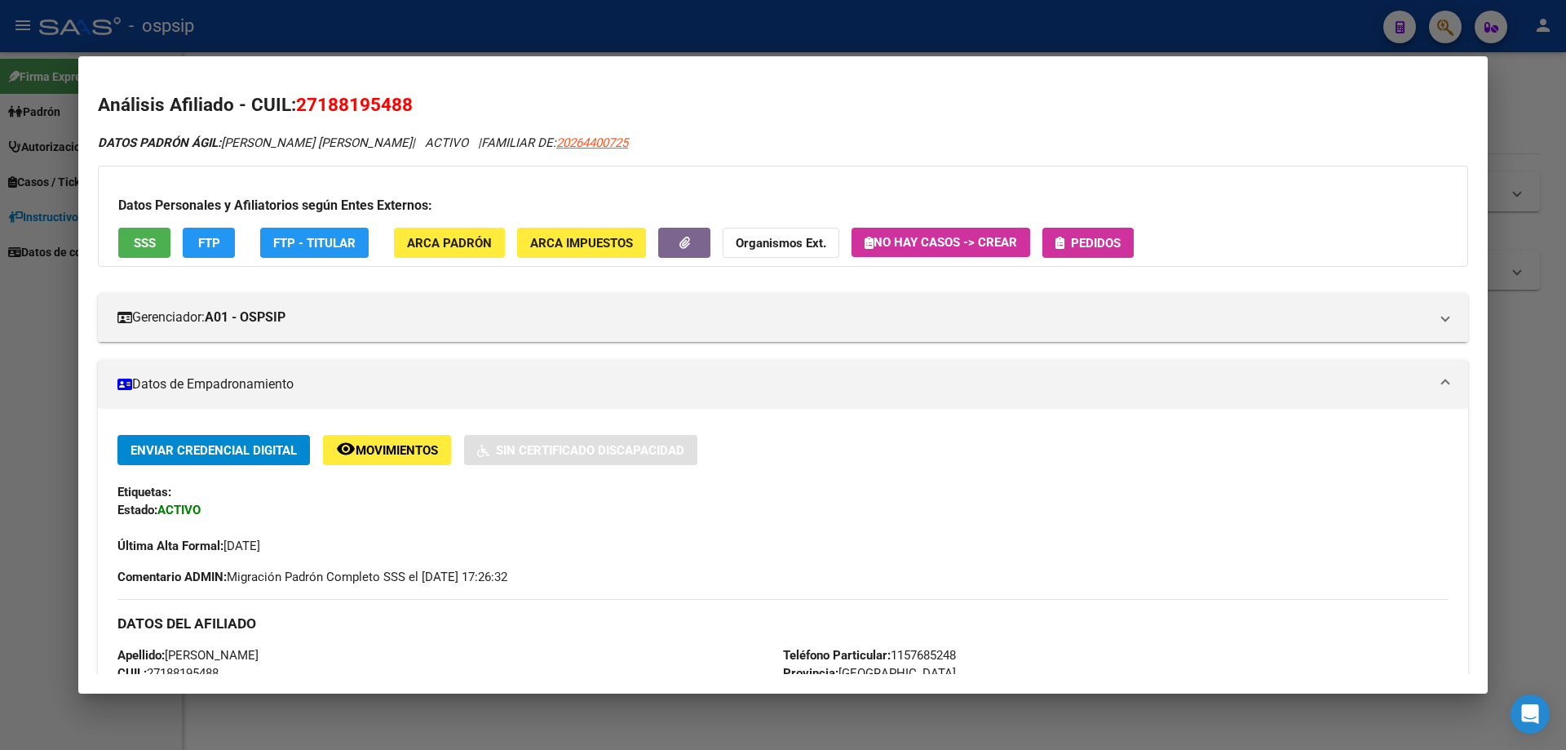
click at [1086, 240] on span "Pedidos" at bounding box center [1096, 243] width 50 height 15
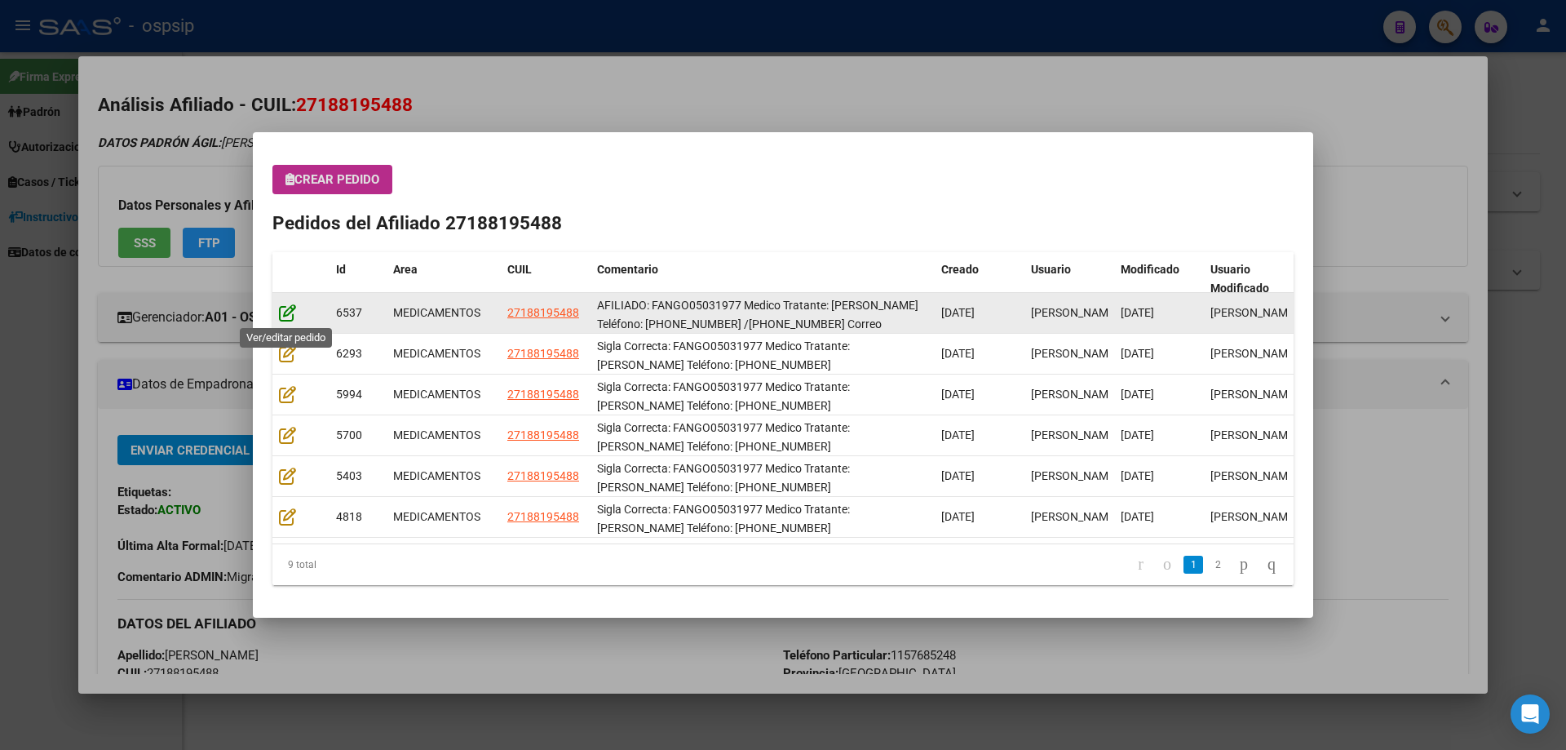
click at [289, 314] on icon at bounding box center [287, 312] width 17 height 18
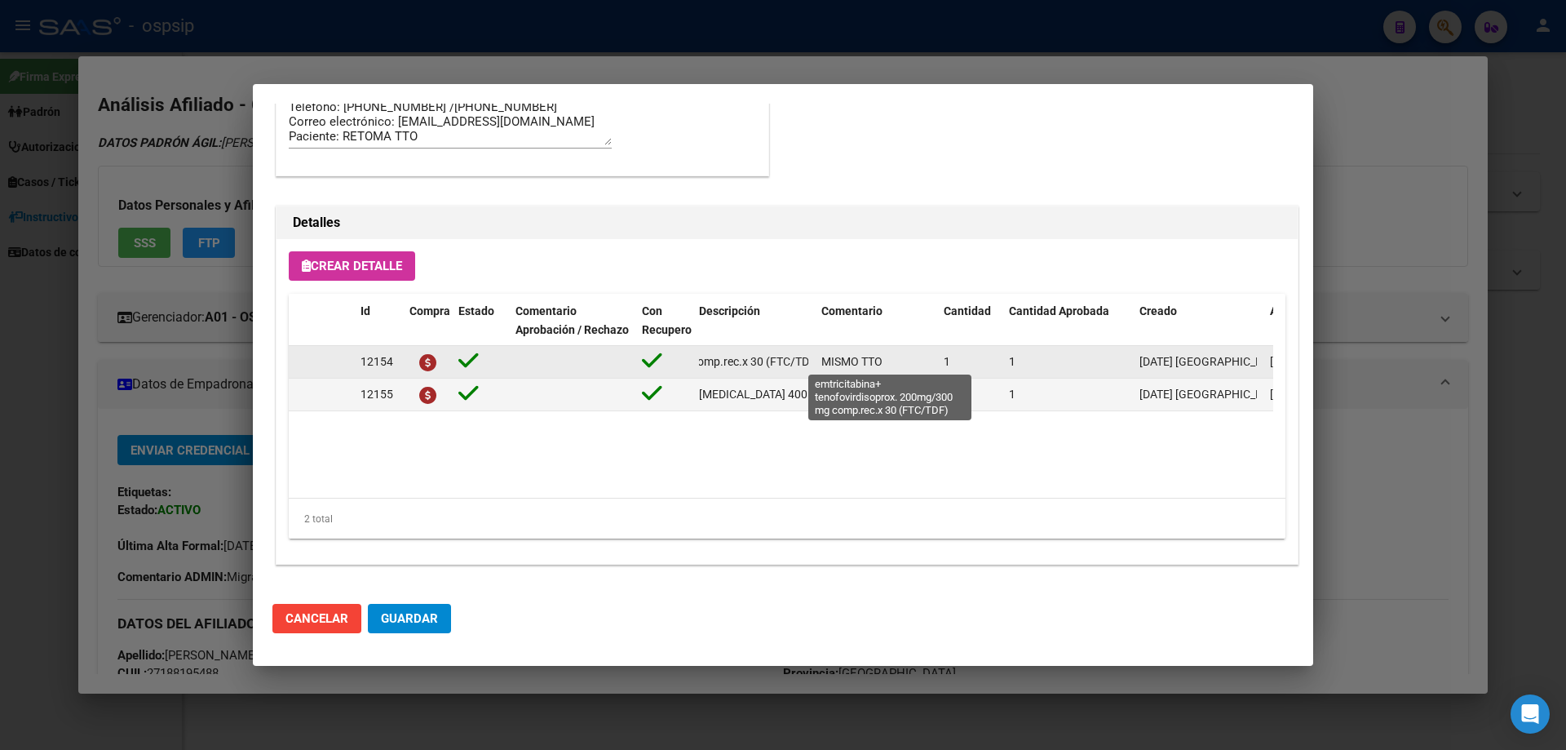
scroll to position [0, 272]
drag, startPoint x: 697, startPoint y: 361, endPoint x: 815, endPoint y: 365, distance: 117.5
click at [815, 365] on div "12154 emtricitabina+ tenofovirdisoprox. 200mg/300 mg comp.rec.x 30 (FTC/TDF) MI…" at bounding box center [898, 362] width 1219 height 33
copy span "emtricitabina+ tenofovirdisoprox. 200mg/300 mg comp.rec.x 30 (FTC/TDF)"
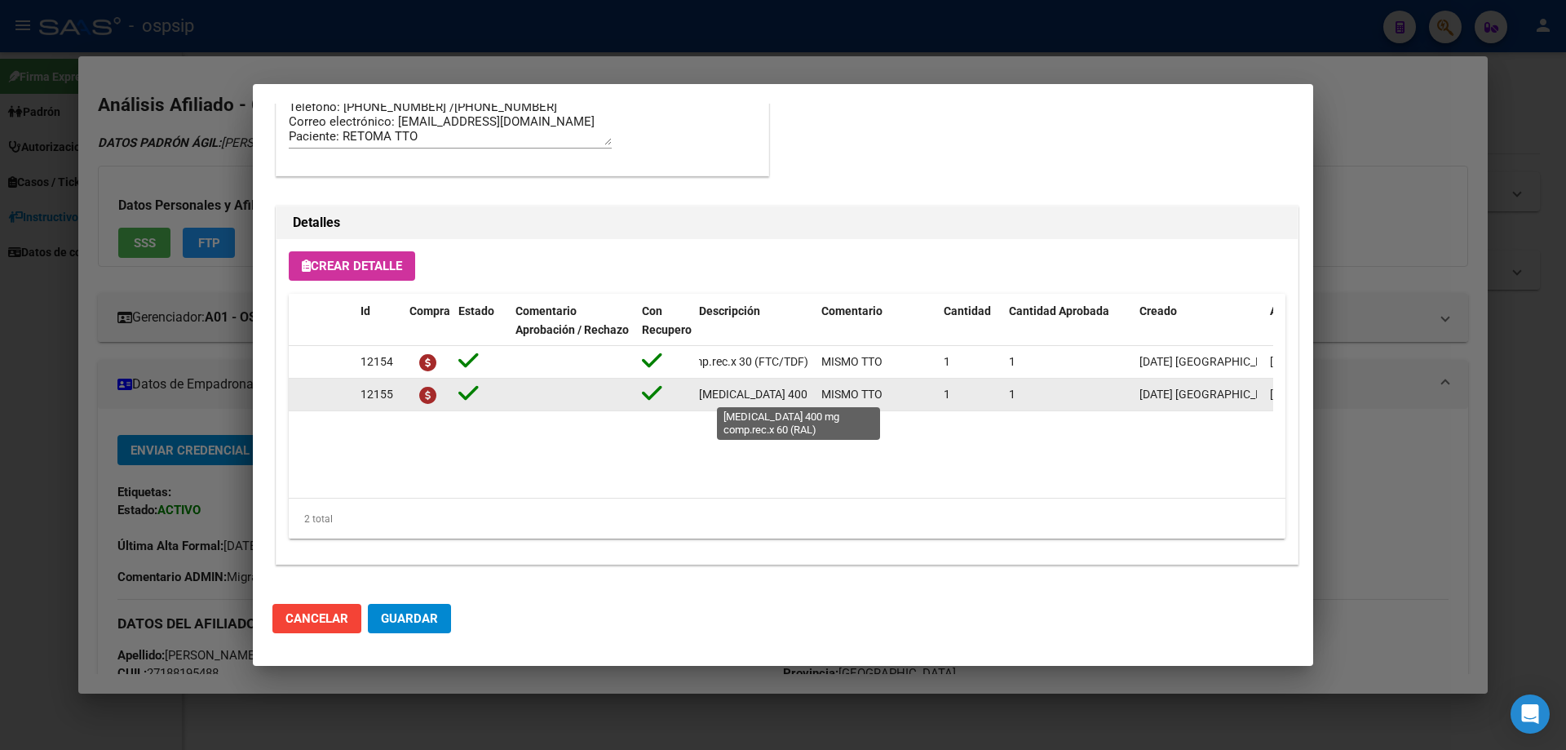
scroll to position [0, 89]
drag, startPoint x: 697, startPoint y: 396, endPoint x: 812, endPoint y: 397, distance: 115.8
click at [812, 397] on datatable-body-cell "raltegravir 400 mg comp.rec.x 60 (RAL)" at bounding box center [753, 394] width 122 height 32
copy span "raltegravir 400 mg comp.rec.x 60 (RAL)"
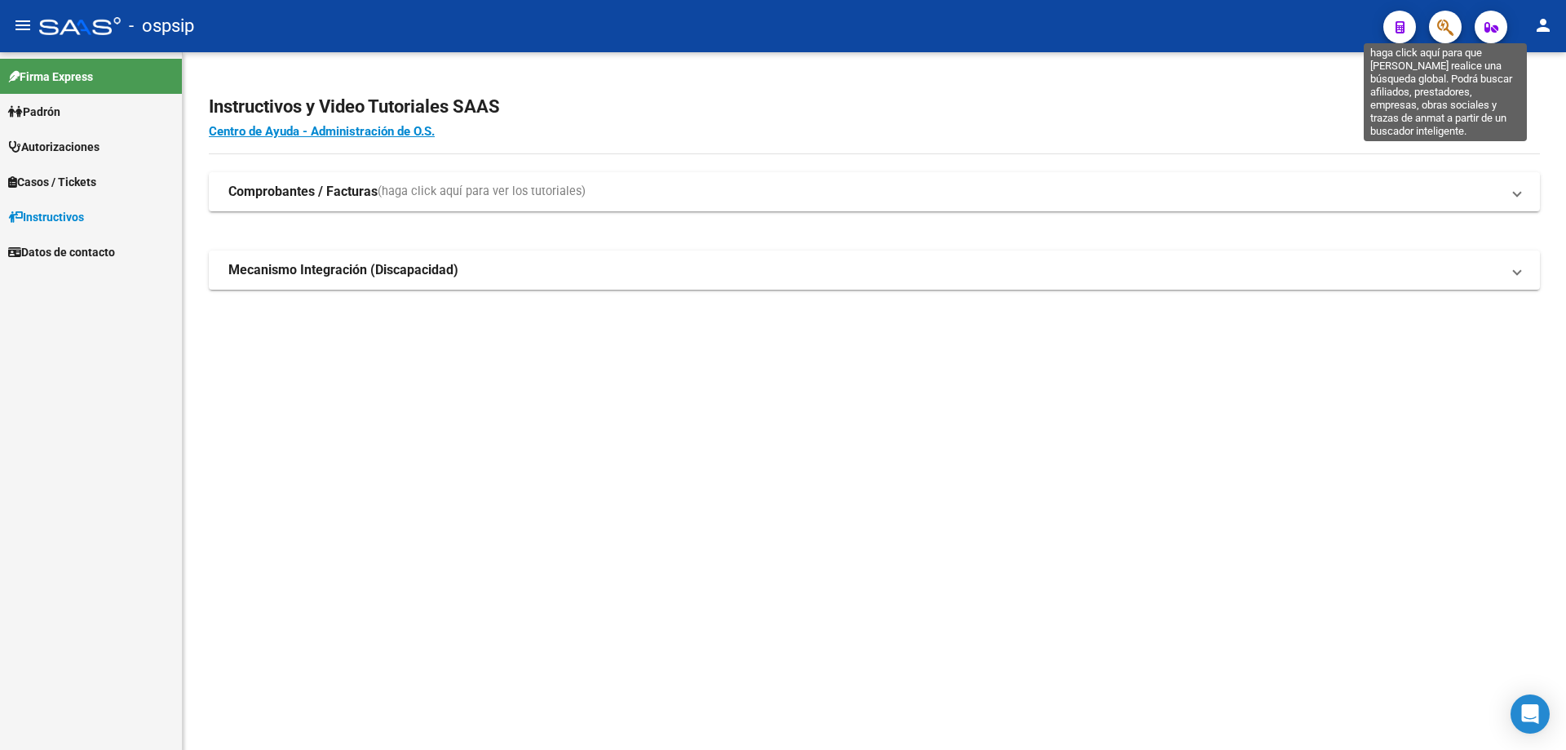
click at [1443, 30] on icon "button" at bounding box center [1445, 27] width 16 height 19
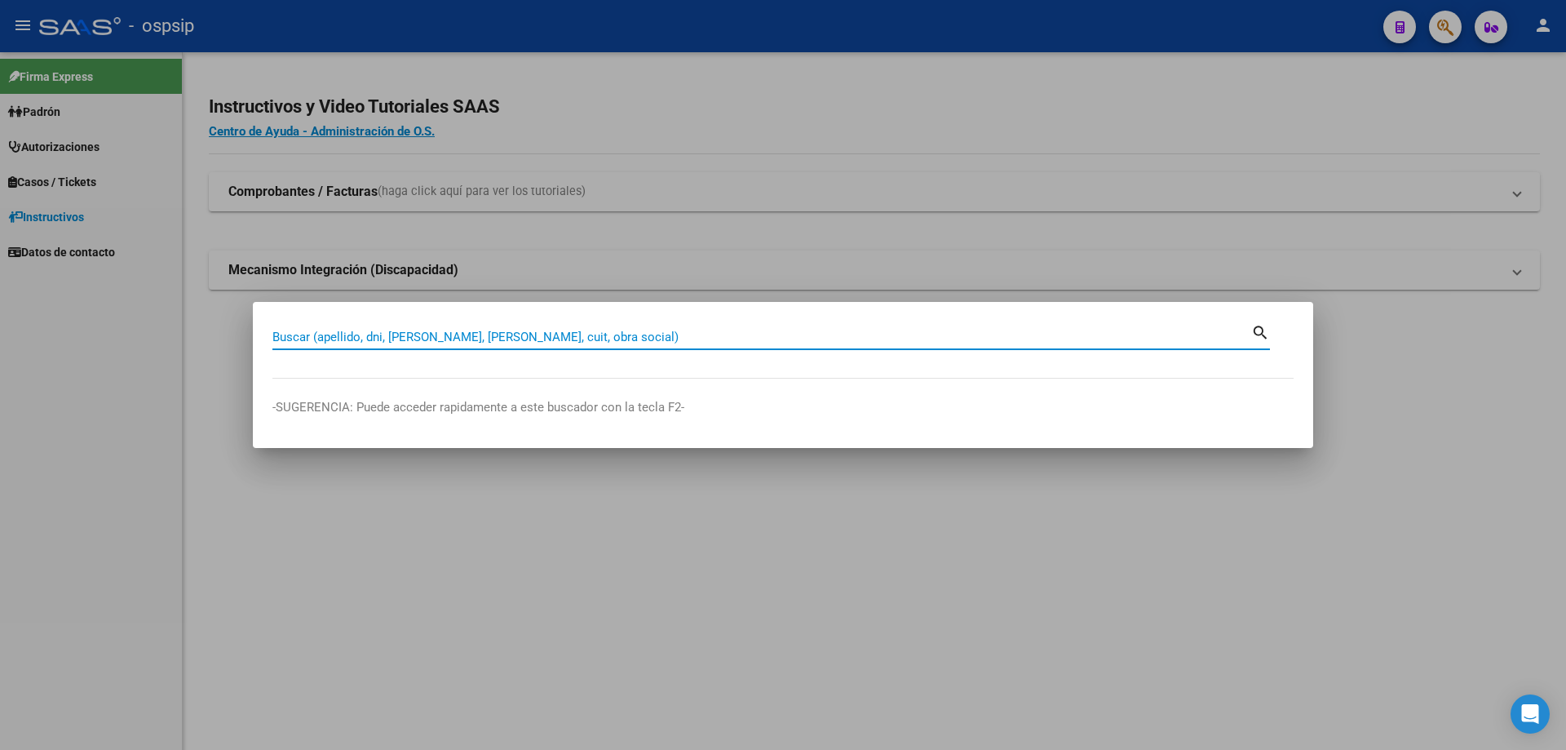
paste input "34950021"
type input "34950021"
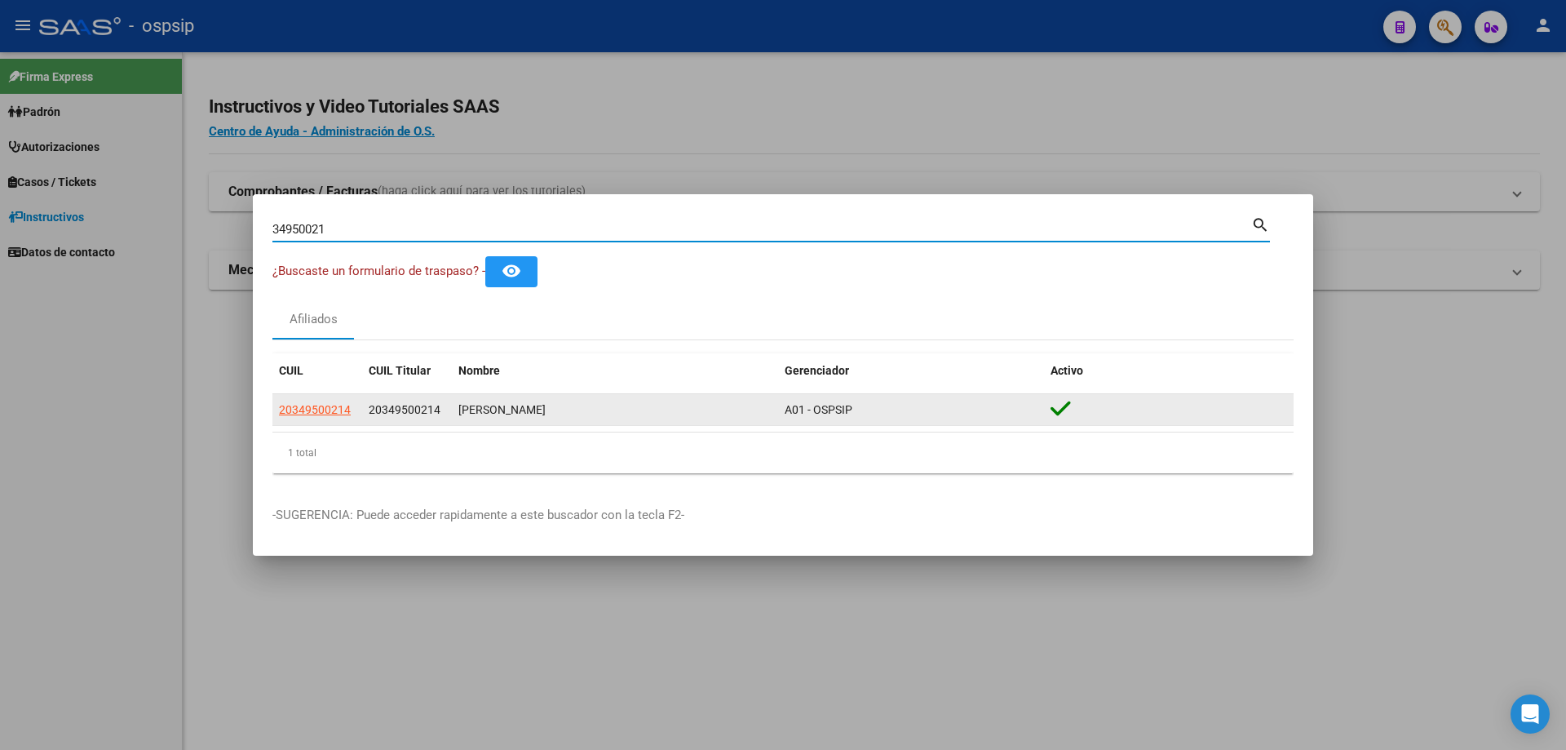
click at [303, 418] on app-link-go-to "20349500214" at bounding box center [315, 409] width 72 height 19
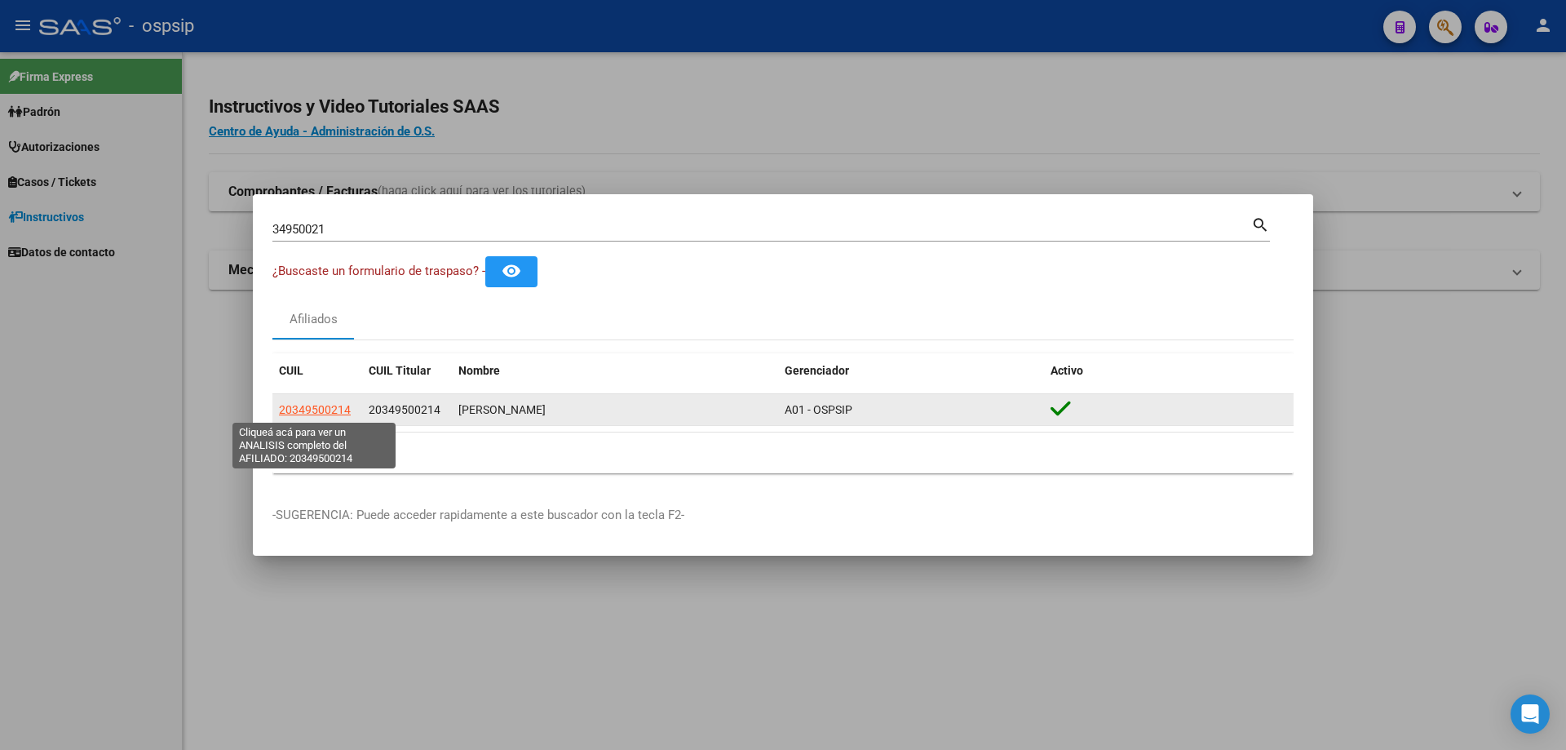
click at [303, 409] on span "20349500214" at bounding box center [315, 409] width 72 height 13
type textarea "20349500214"
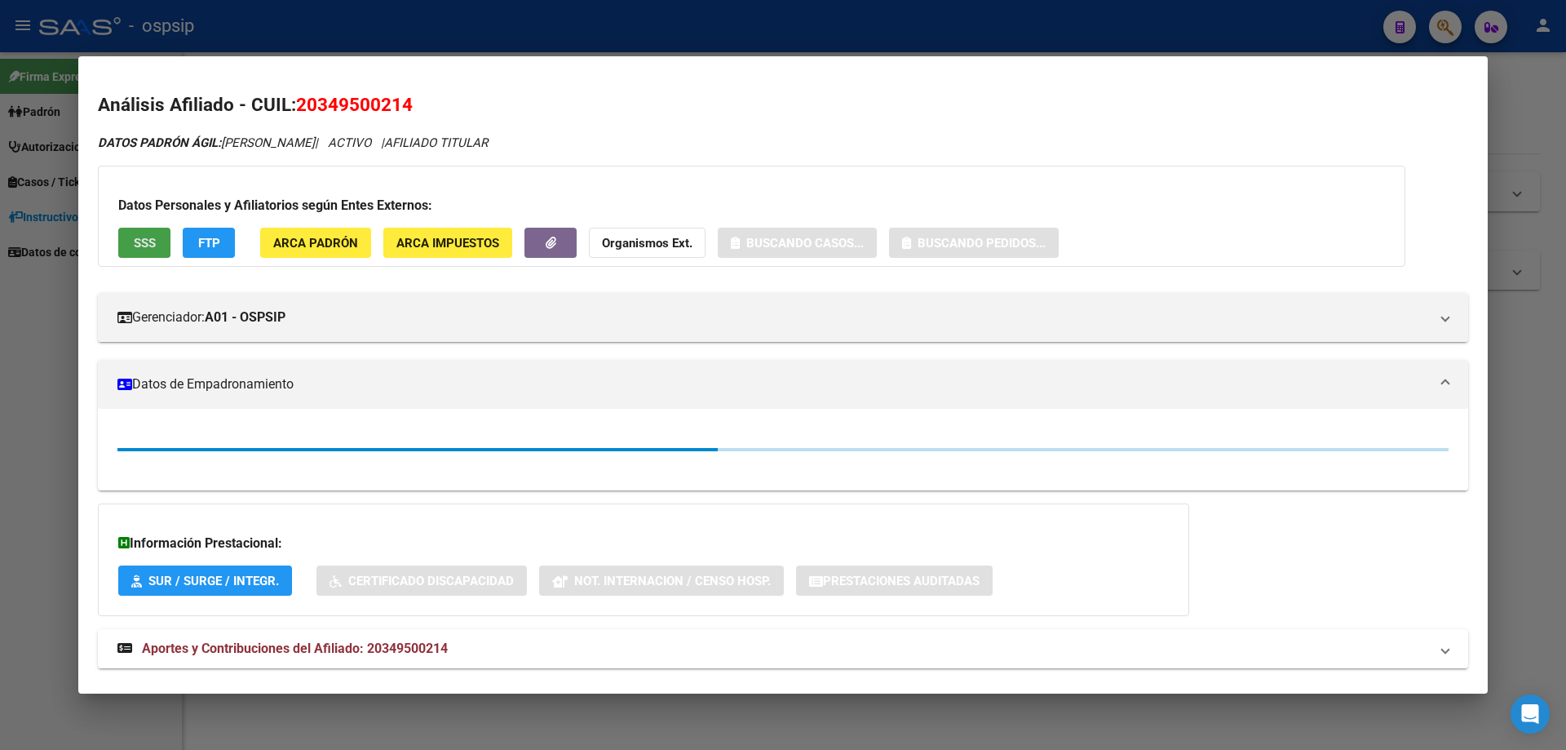
click at [139, 252] on button "SSS" at bounding box center [144, 243] width 52 height 30
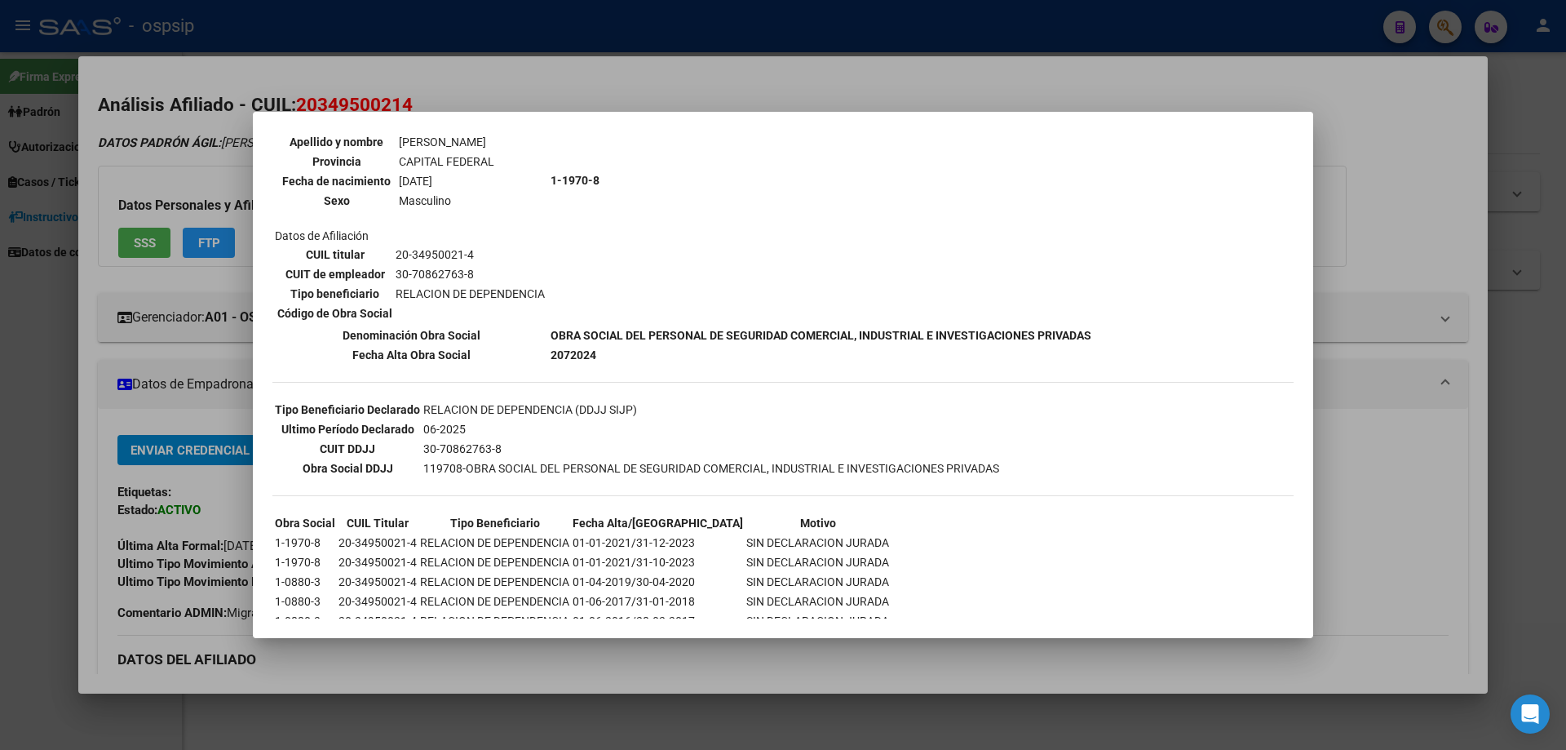
scroll to position [284, 0]
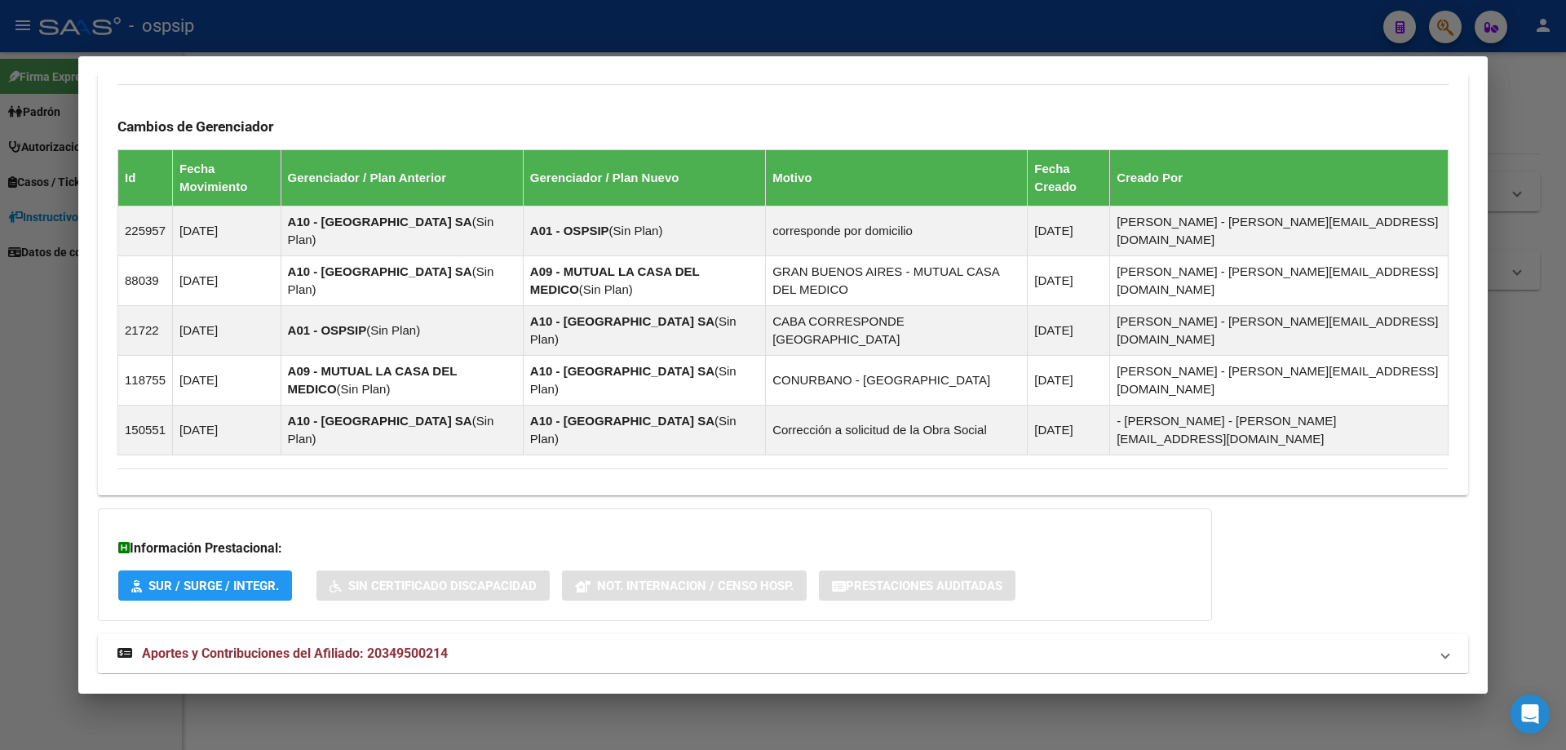
click at [400, 634] on mat-expansion-panel-header "Aportes y Contribuciones del Afiliado: 20349500214" at bounding box center [783, 653] width 1370 height 39
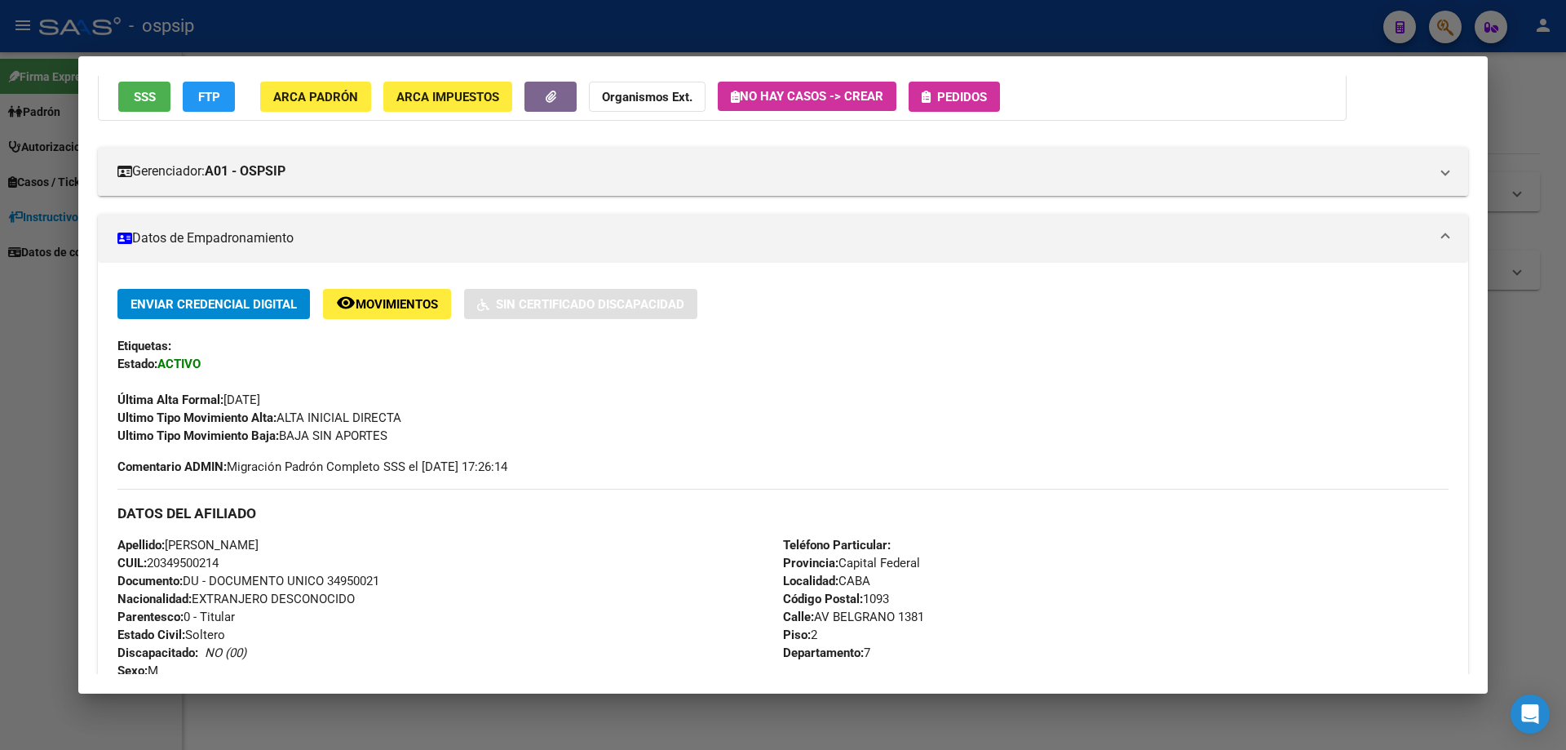
scroll to position [0, 0]
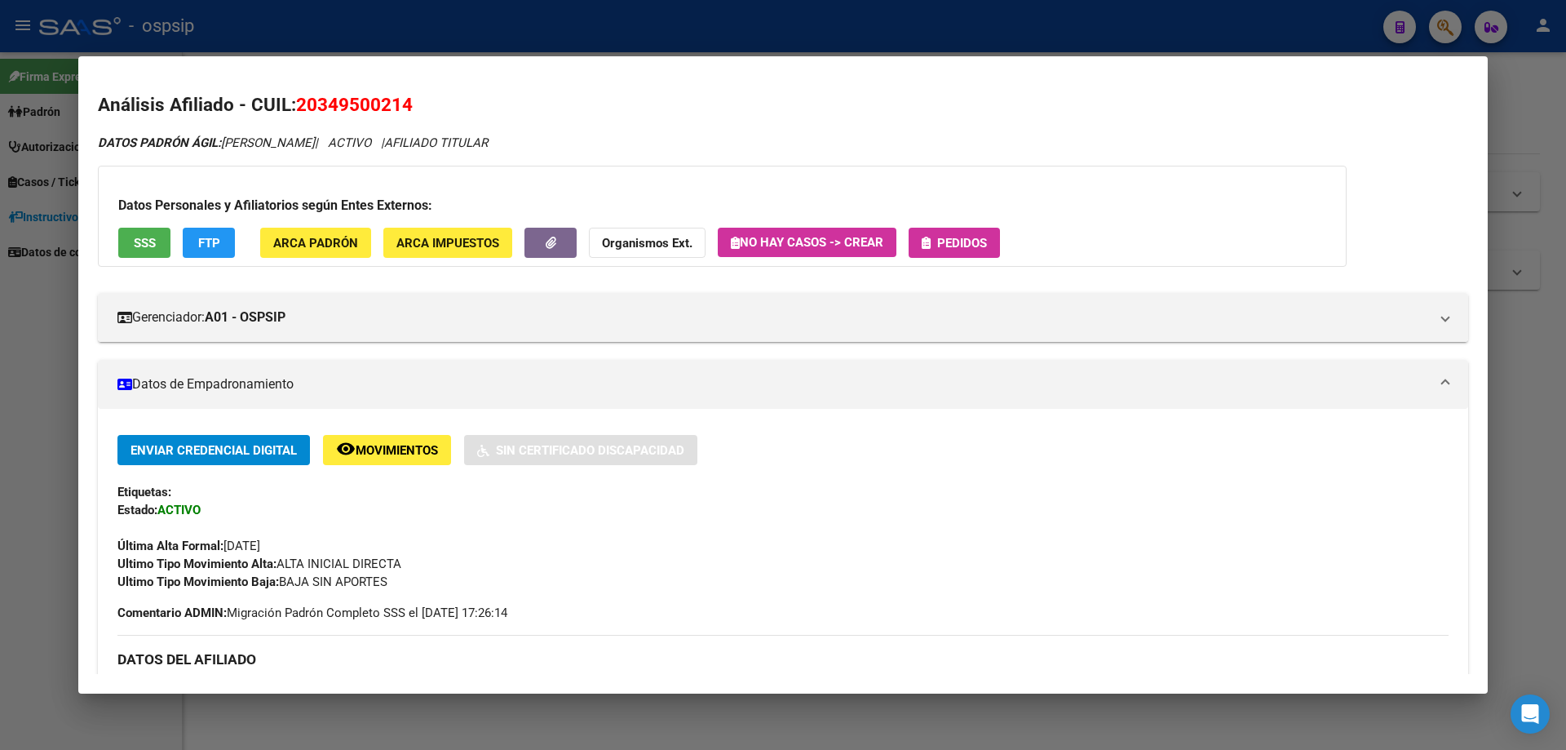
click at [1000, 241] on button "Pedidos" at bounding box center [954, 243] width 91 height 30
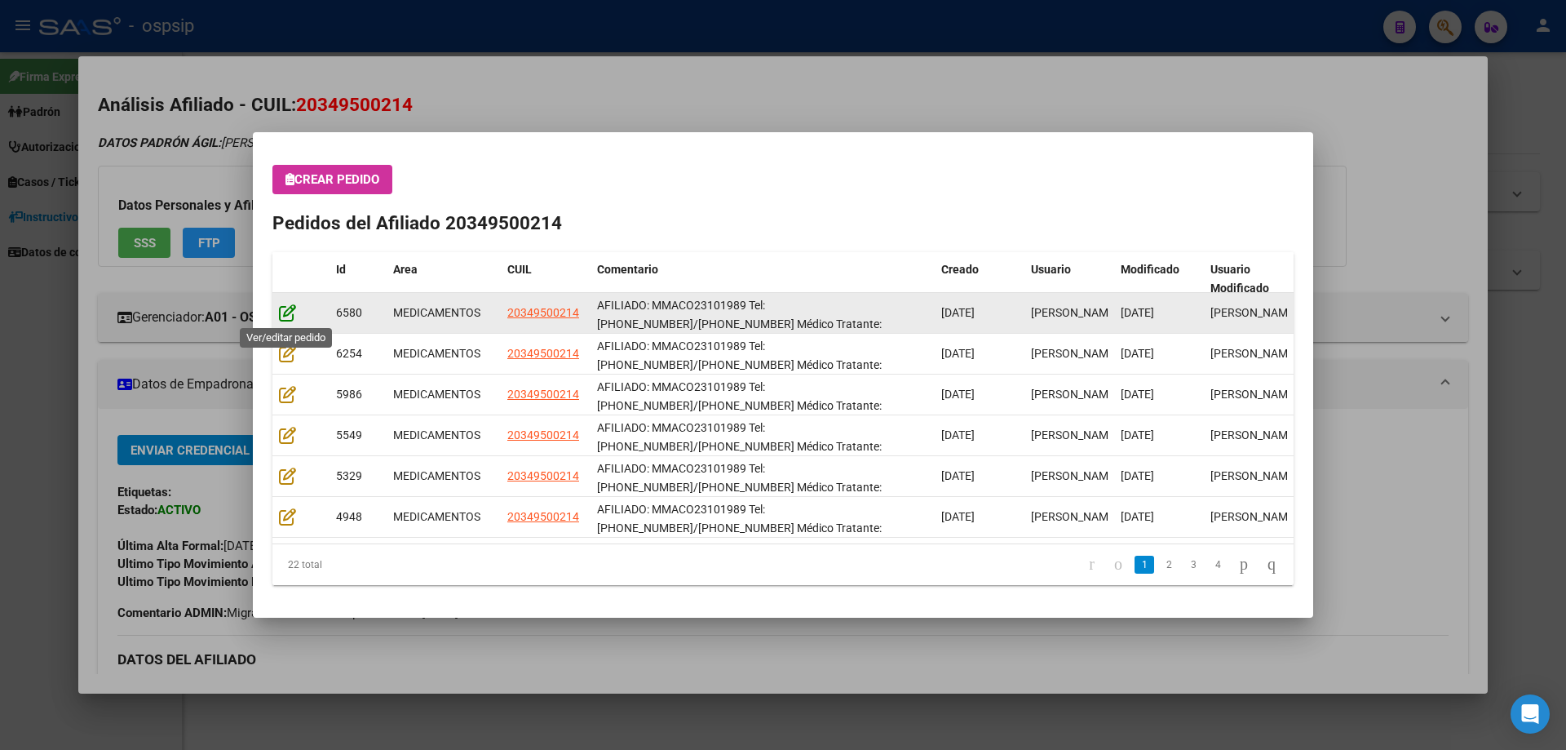
click at [285, 312] on icon at bounding box center [287, 312] width 17 height 18
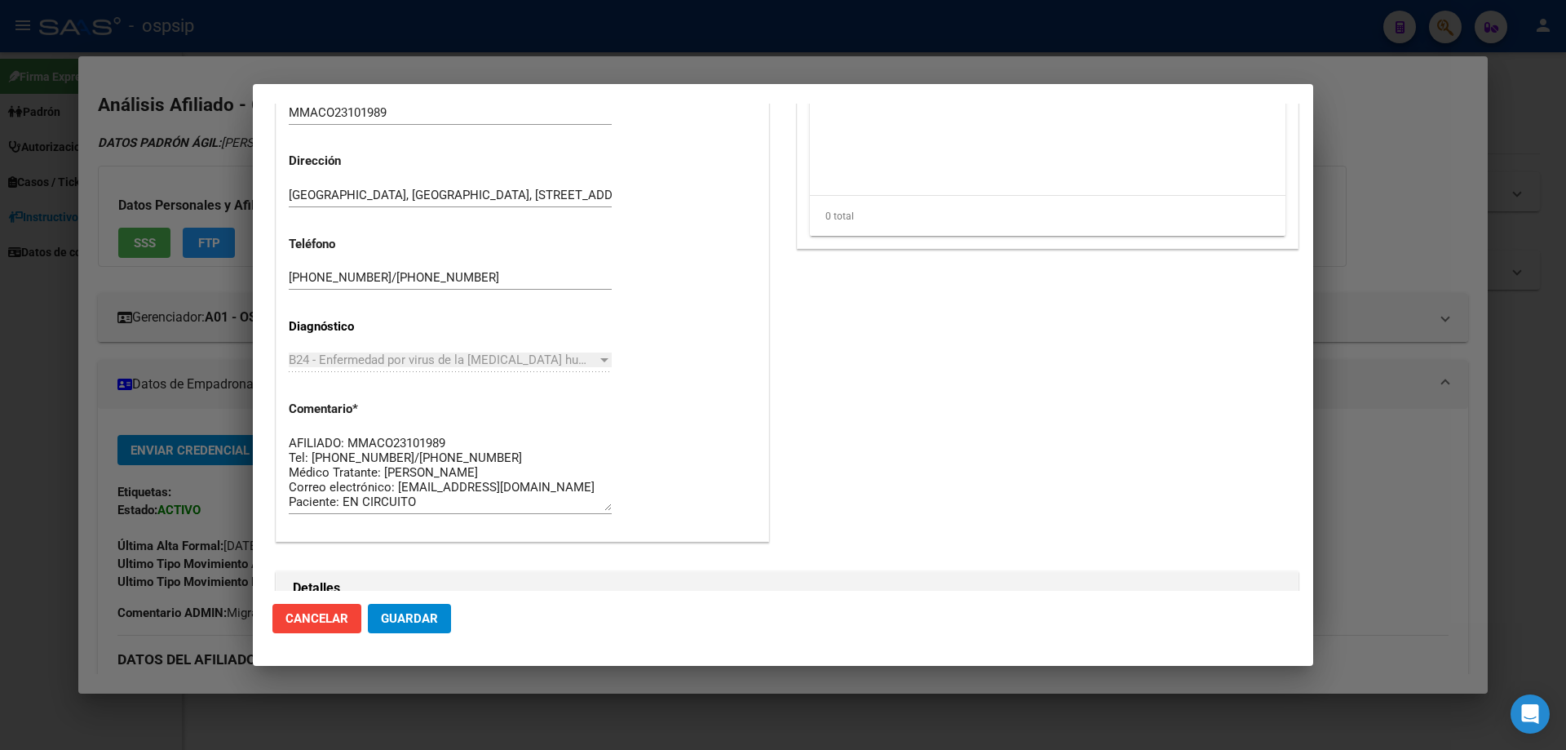
scroll to position [734, 0]
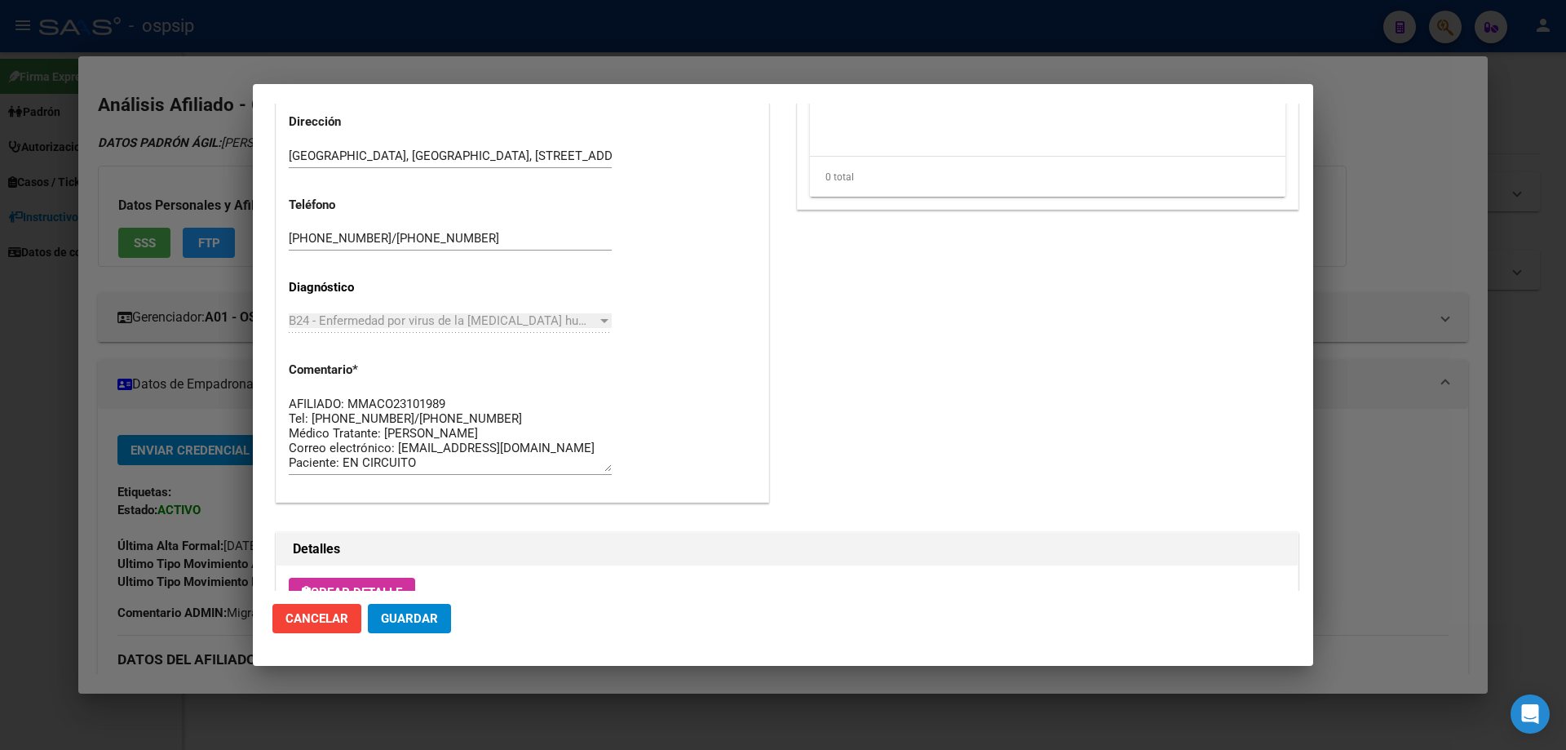
drag, startPoint x: 469, startPoint y: 228, endPoint x: 298, endPoint y: 244, distance: 172.1
click at [298, 244] on div "11-6133-1276/11-2405-1880" at bounding box center [450, 238] width 323 height 24
drag, startPoint x: 467, startPoint y: 239, endPoint x: 262, endPoint y: 250, distance: 205.9
click at [262, 250] on mat-dialog-content "Editar Pedido 6580 COMENTARIOS DEL PEDIDO Escriba su comentario aquí. Enviar co…" at bounding box center [783, 347] width 1060 height 487
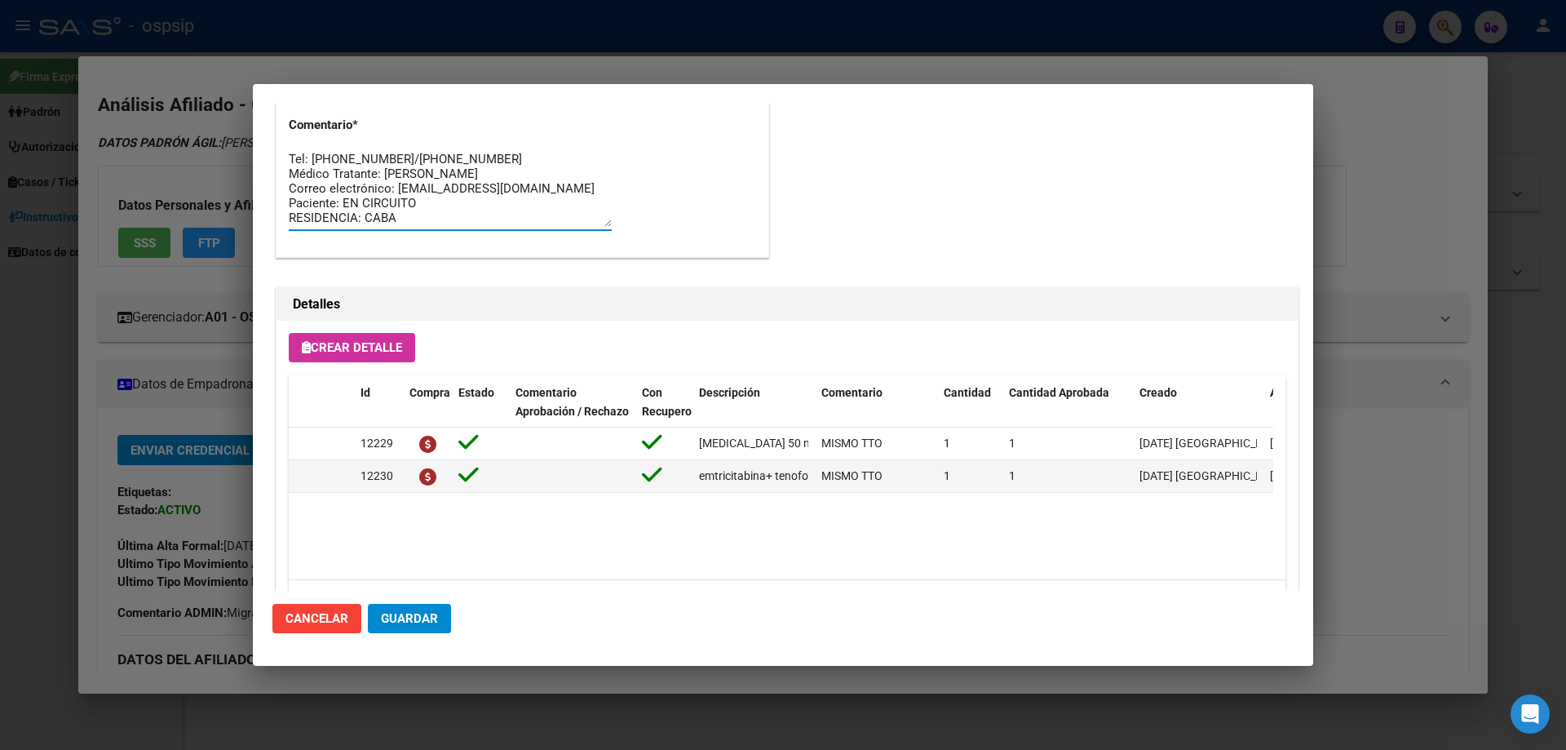
scroll to position [0, 0]
drag, startPoint x: 400, startPoint y: 216, endPoint x: 259, endPoint y: 125, distance: 167.4
click at [259, 125] on mat-dialog-content "Editar Pedido 6580 COMENTARIOS DEL PEDIDO Escriba su comentario aquí. Enviar co…" at bounding box center [783, 347] width 1060 height 487
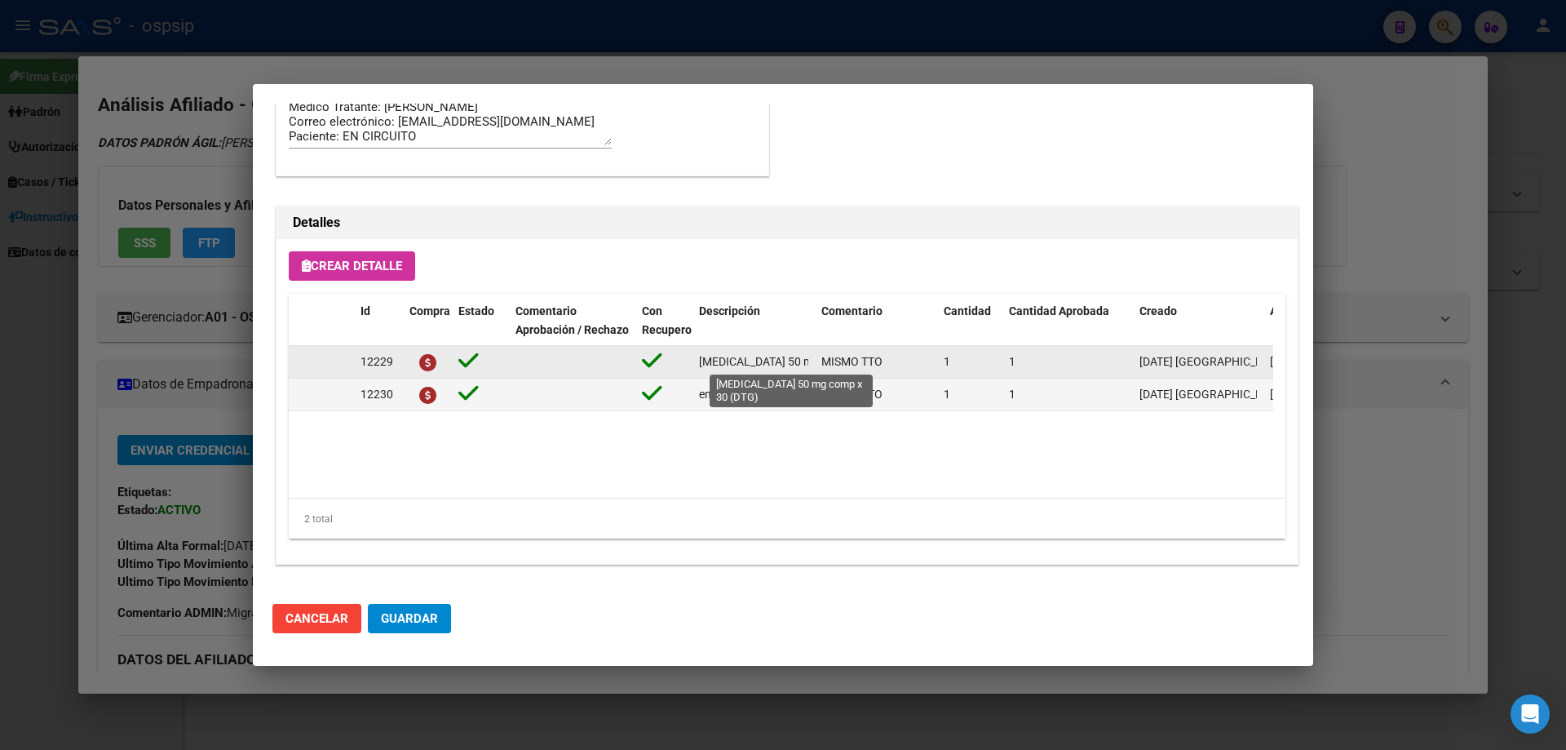
scroll to position [0, 74]
drag, startPoint x: 697, startPoint y: 366, endPoint x: 804, endPoint y: 357, distance: 108.0
click at [821, 364] on div "12229 dolutegravir 50 mg comp x 30 (DTG) MISMO TTO 1 1 18/07/2025 Mariela 21/07…" at bounding box center [898, 362] width 1219 height 33
copy span "dolutegravir 50 mg comp x 30 (DTG)"
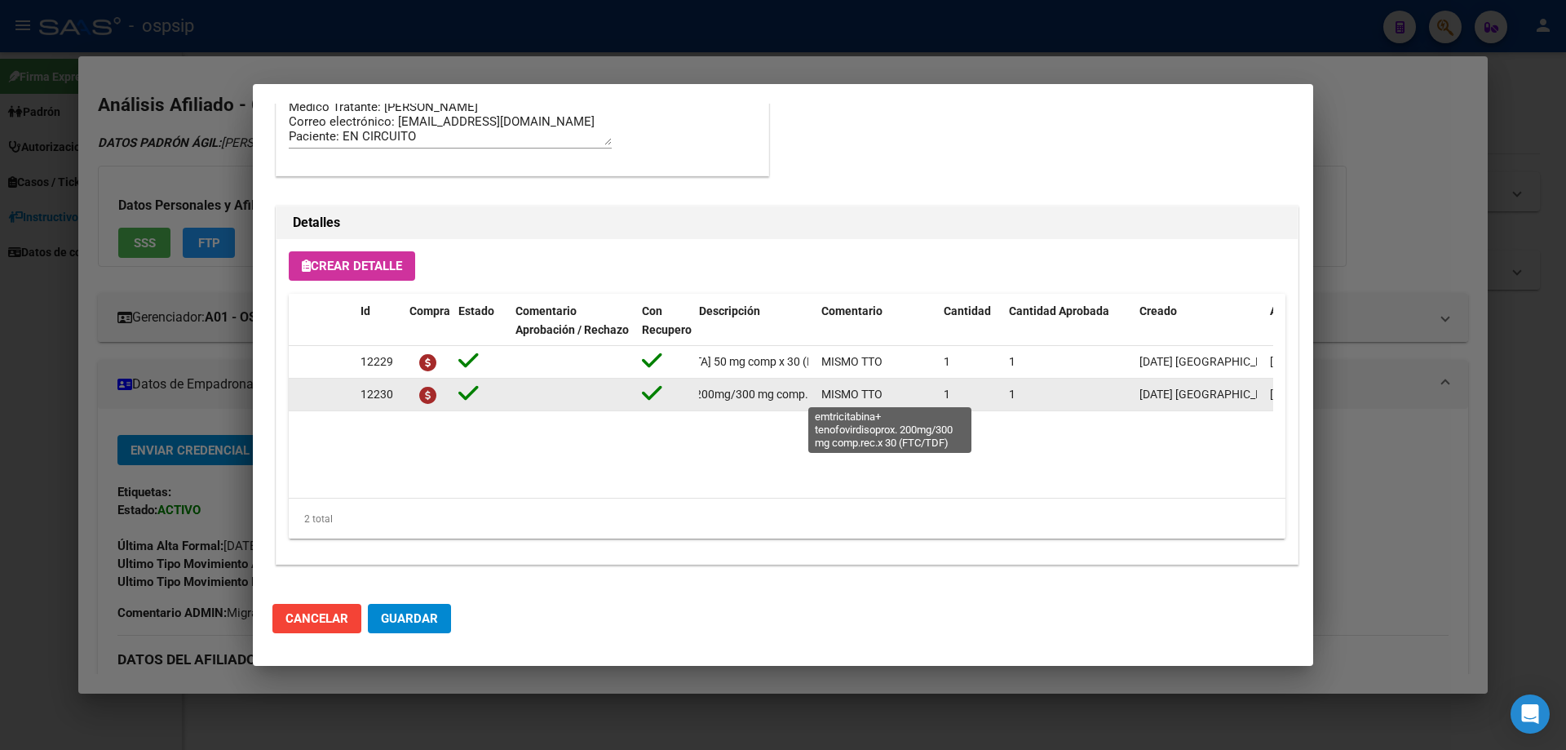
scroll to position [0, 272]
drag, startPoint x: 702, startPoint y: 391, endPoint x: 805, endPoint y: 399, distance: 103.0
click at [805, 399] on span "emtricitabina+ tenofovirdisoprox. 200mg/300 mg comp.rec.x 30 (FTC/TDF)" at bounding box center [617, 393] width 381 height 13
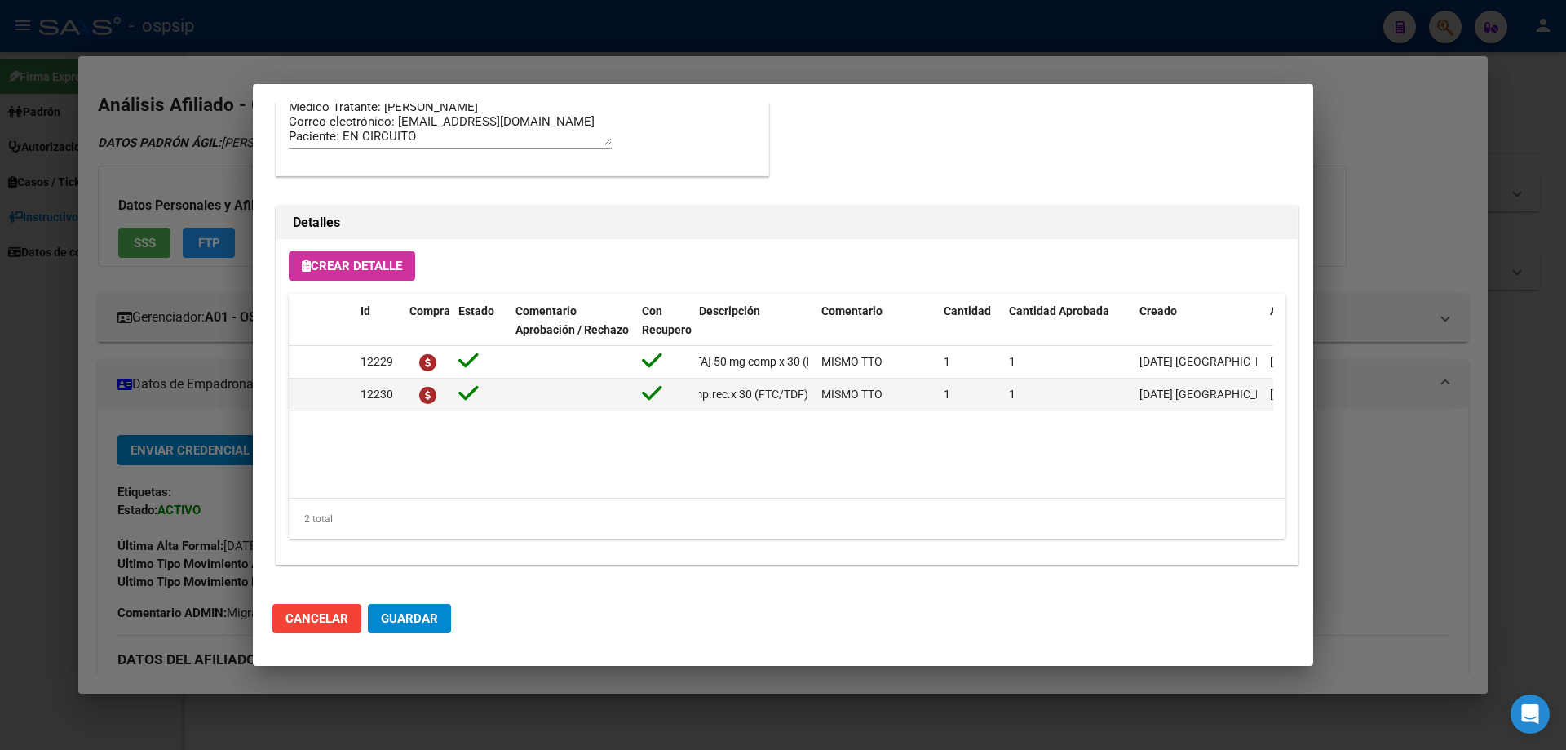
click at [783, 422] on datatable-body "12229 dolutegravir 50 mg comp x 30 (DTG) MISMO TTO 1 1 18/07/2025 Mariela 21/07…" at bounding box center [781, 422] width 984 height 152
drag, startPoint x: 810, startPoint y: 393, endPoint x: 676, endPoint y: 402, distance: 134.1
click at [676, 402] on div "12230 emtricitabina+ tenofovirdisoprox. 200mg/300 mg comp.rec.x 30 (FTC/TDF) MI…" at bounding box center [898, 394] width 1219 height 33
copy div "emtricitabina+ tenofovirdisoprox. 200mg/300 mg comp.rec.x 30 (FTC/TDF)"
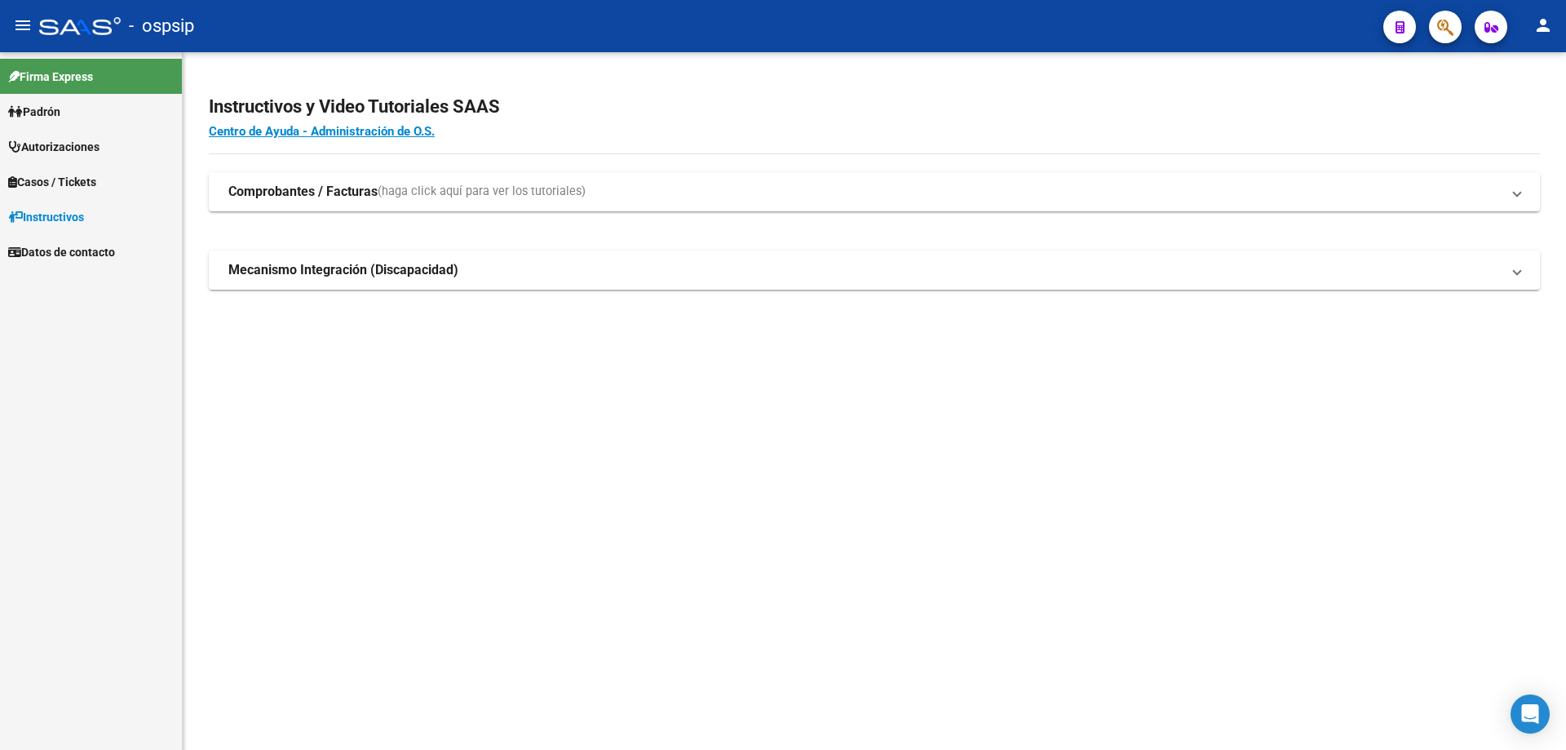
click at [1439, 38] on span "button" at bounding box center [1445, 27] width 16 height 33
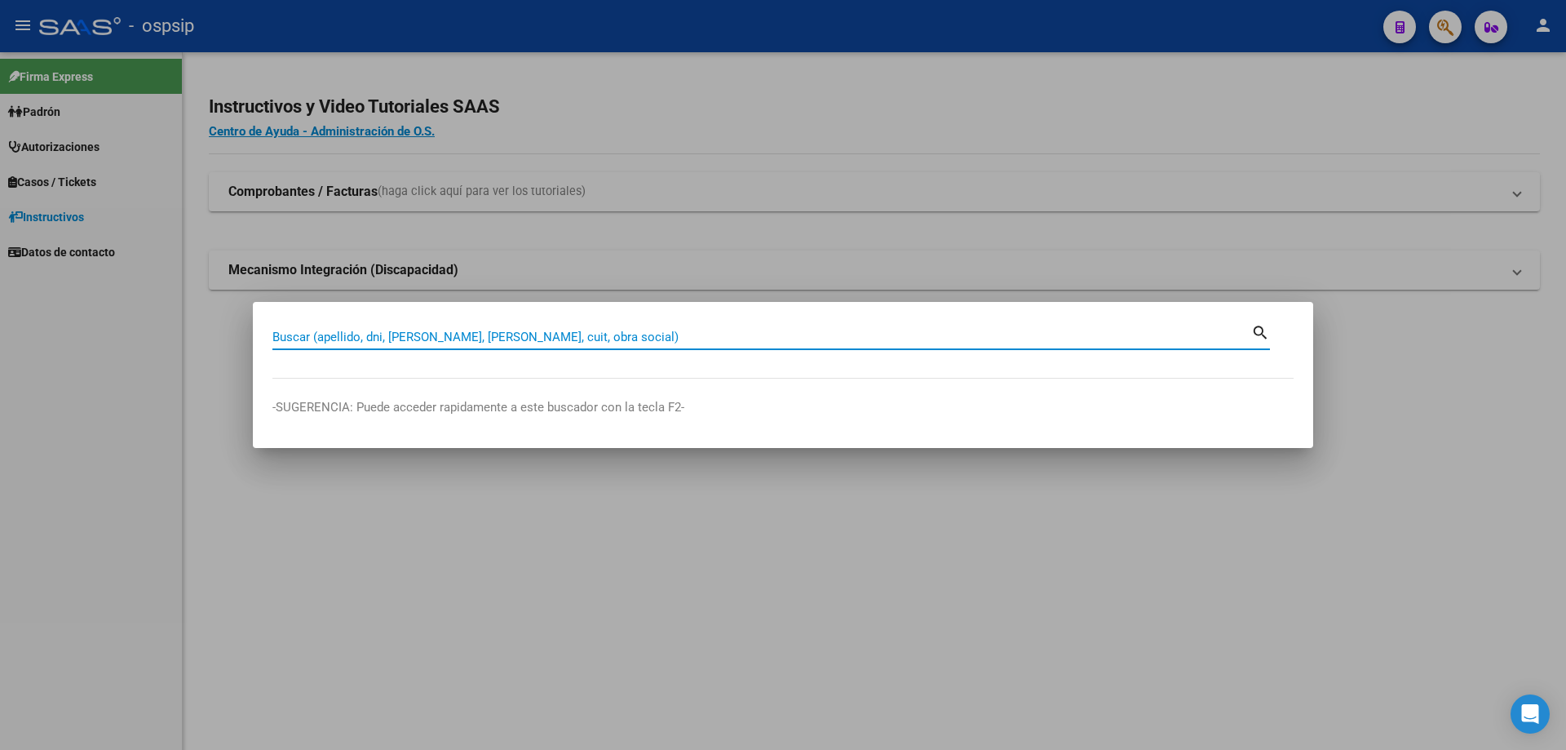
paste input "24447756"
type input "24447756"
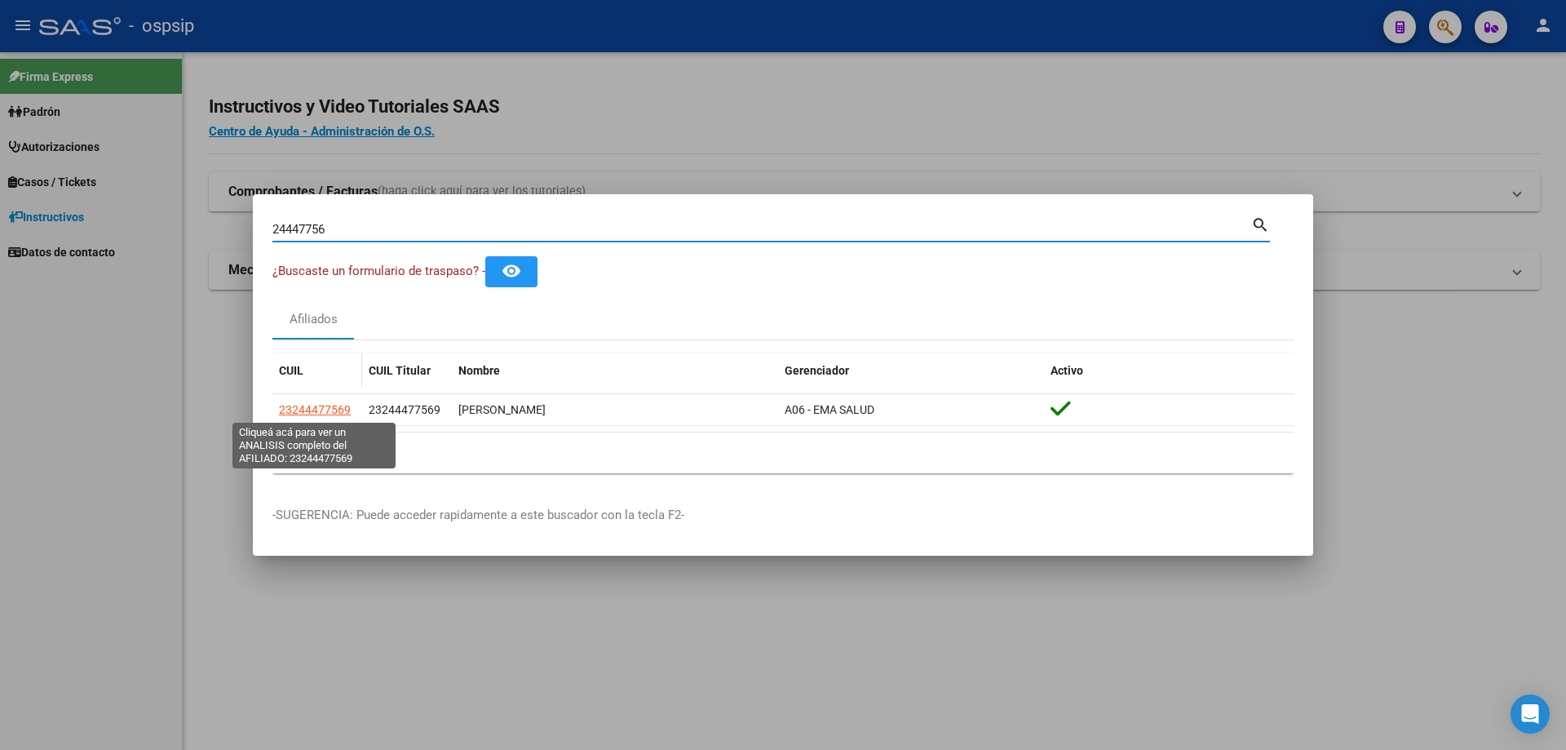
click at [312, 409] on span "23244477569" at bounding box center [315, 409] width 72 height 13
type textarea "23244477569"
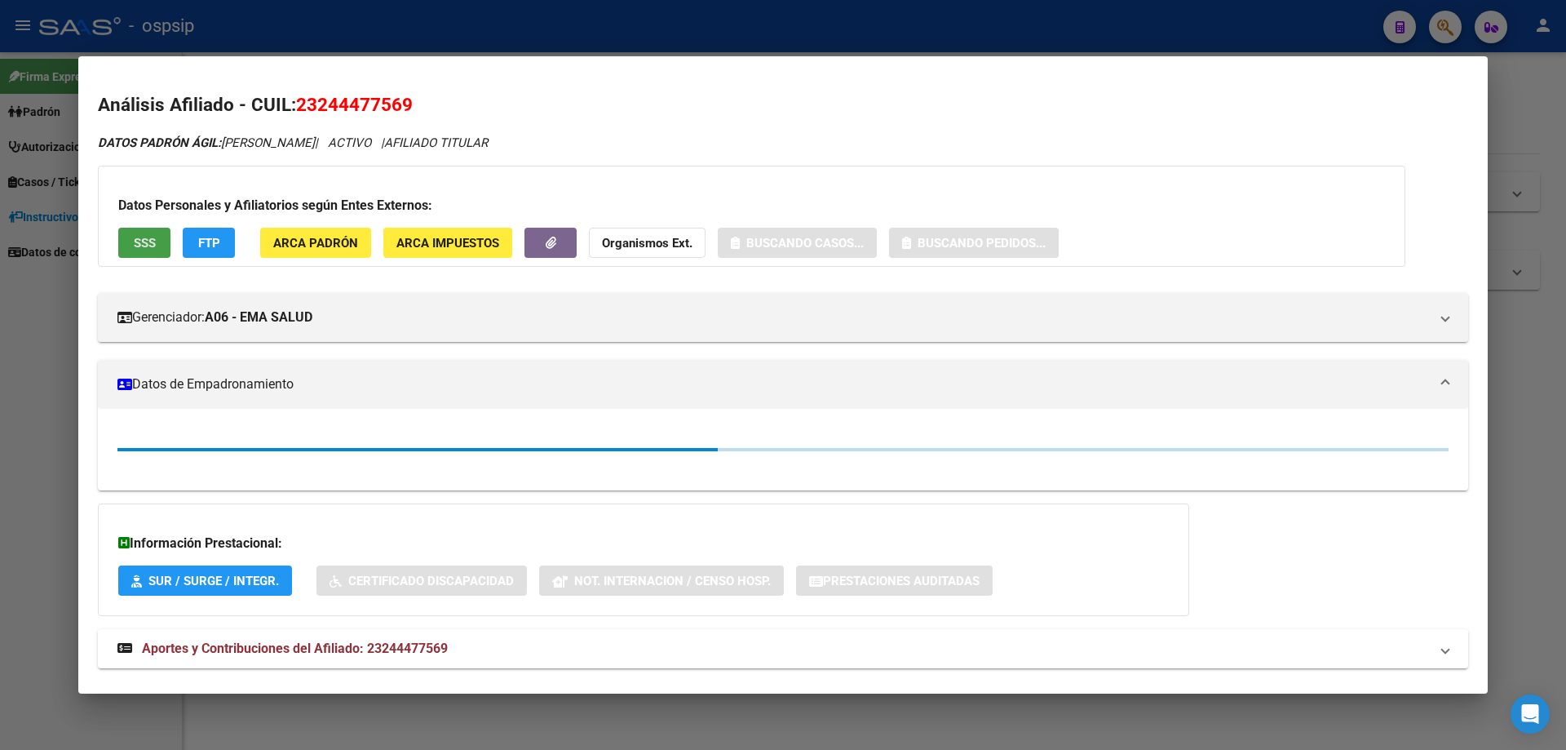
click at [151, 243] on span "SSS" at bounding box center [145, 243] width 22 height 15
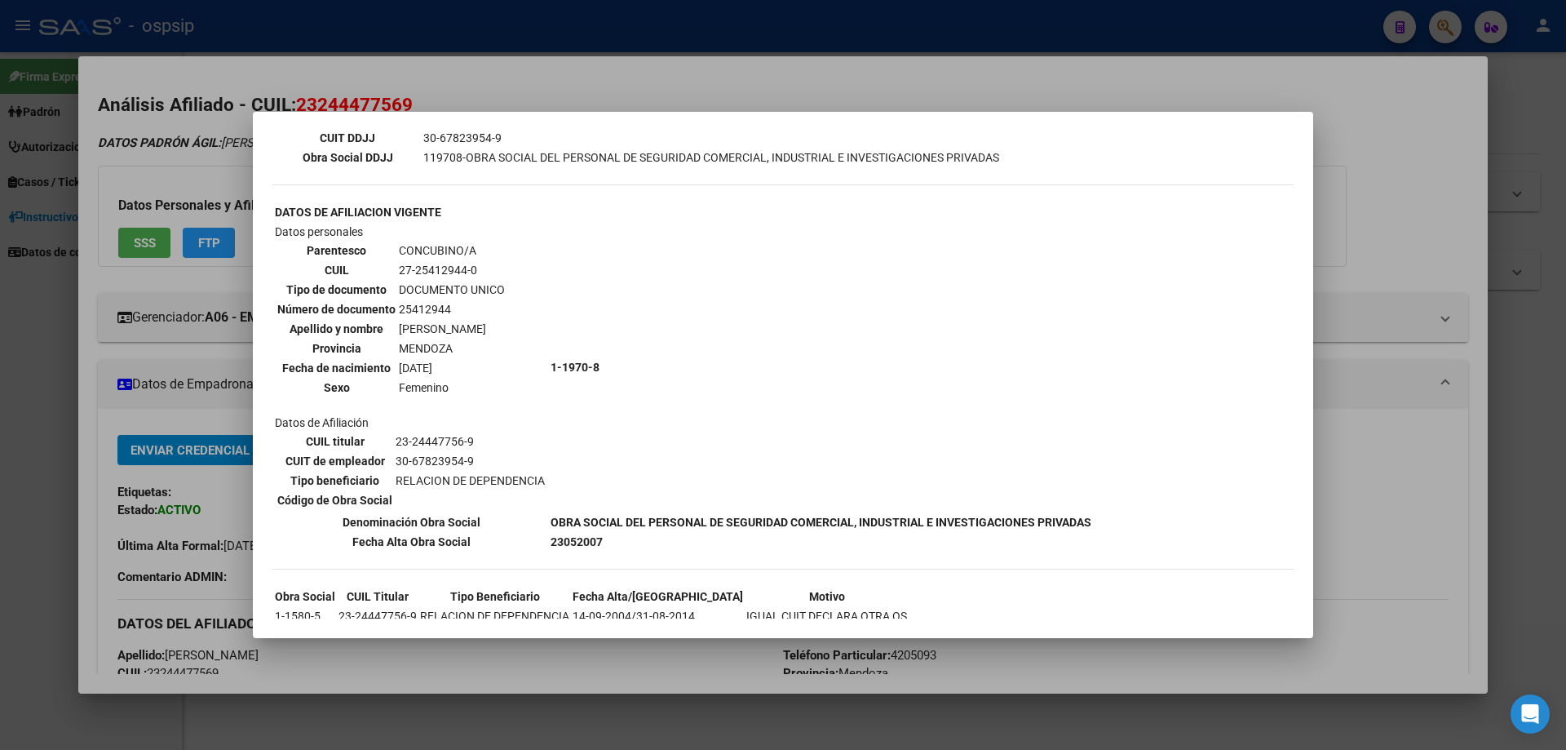
scroll to position [570, 0]
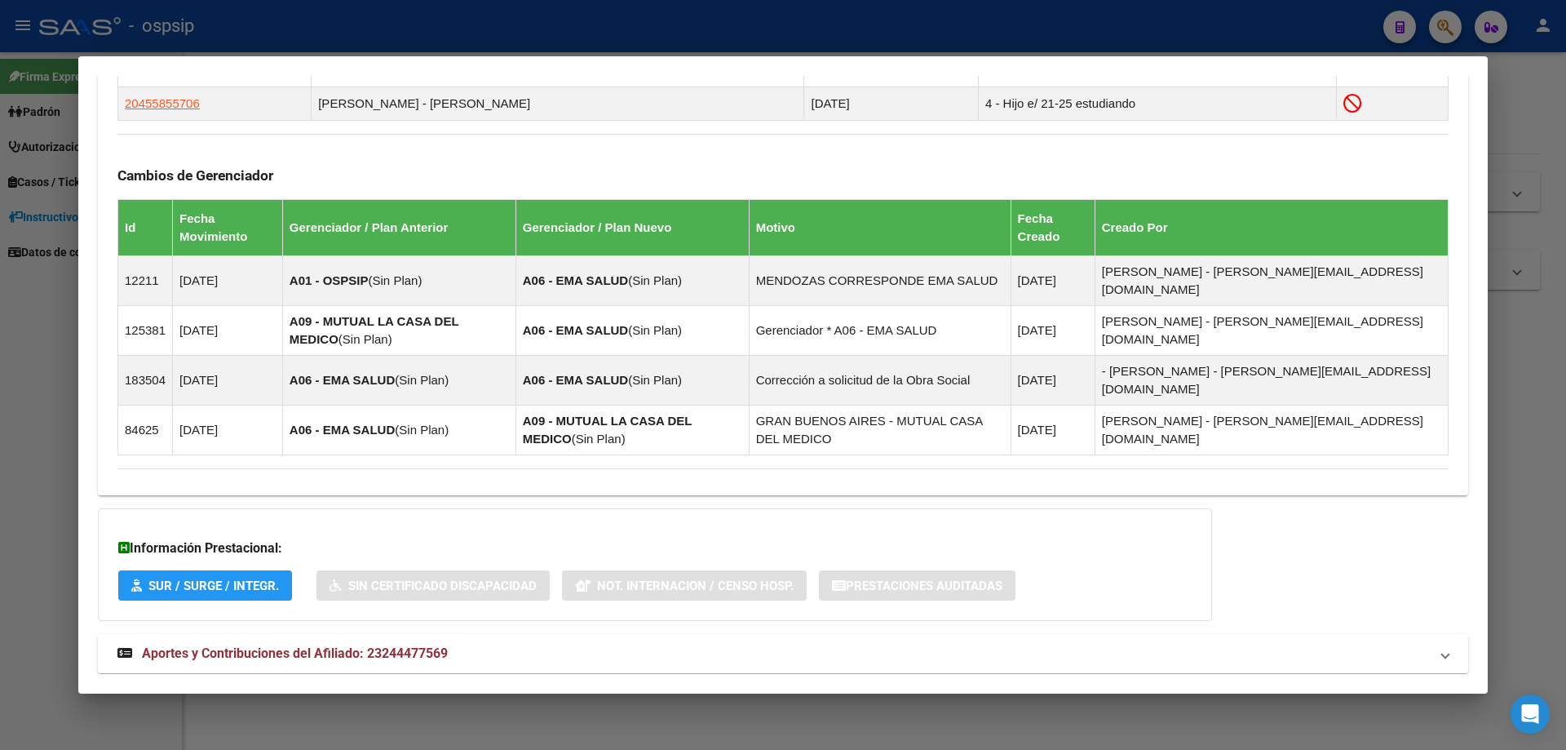
click at [329, 634] on mat-expansion-panel-header "Aportes y Contribuciones del Afiliado: 23244477569" at bounding box center [783, 653] width 1370 height 39
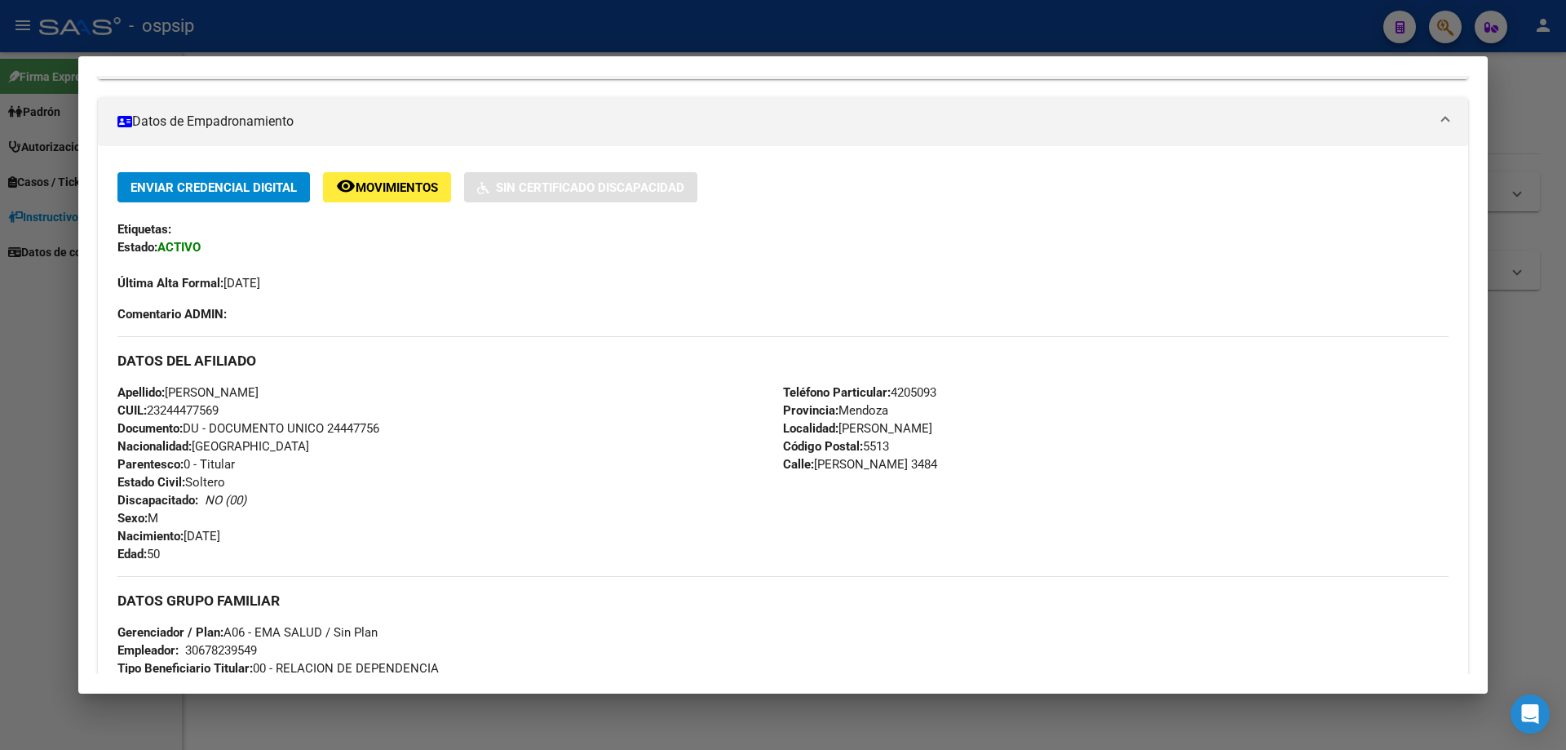
scroll to position [0, 0]
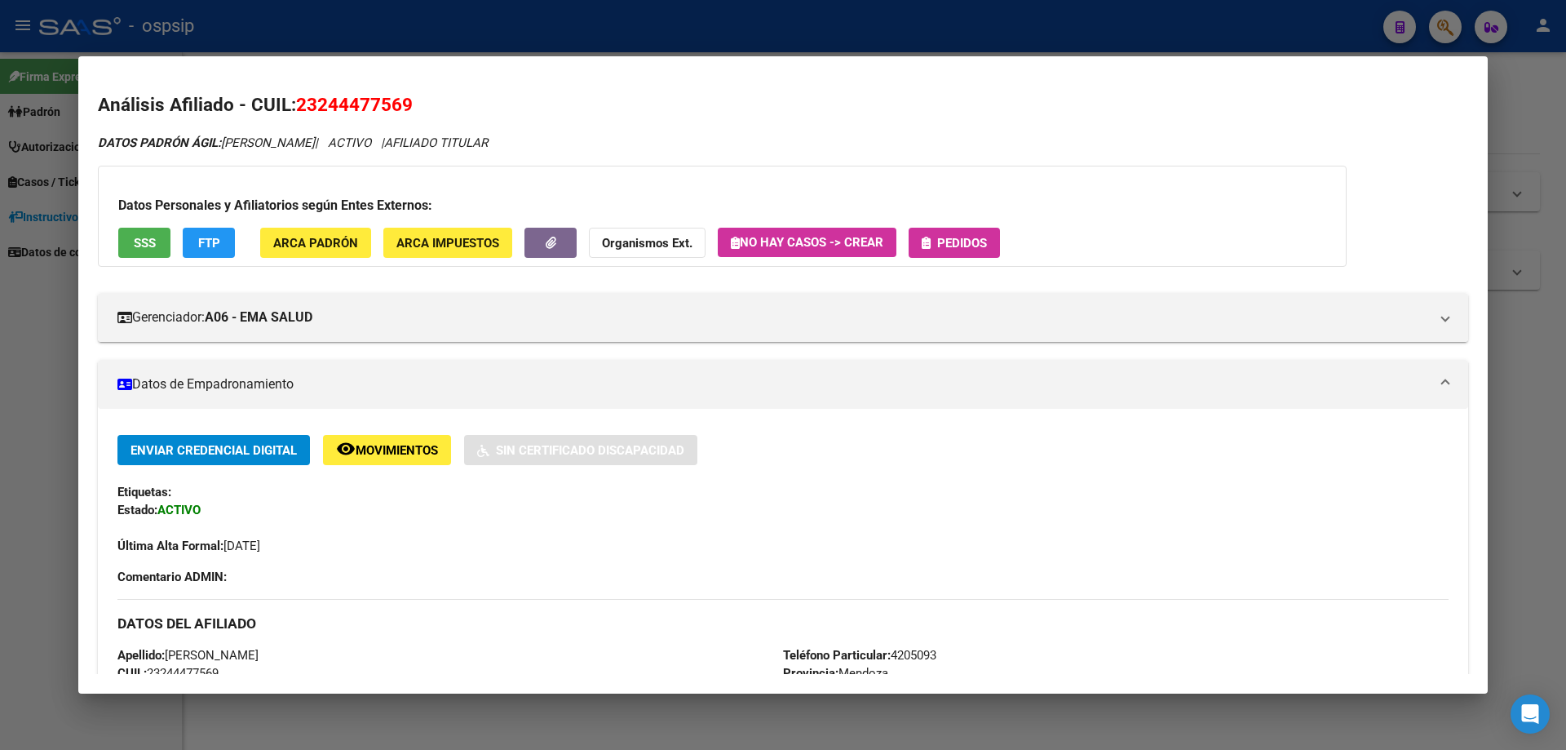
click at [936, 254] on button "Pedidos" at bounding box center [954, 243] width 91 height 30
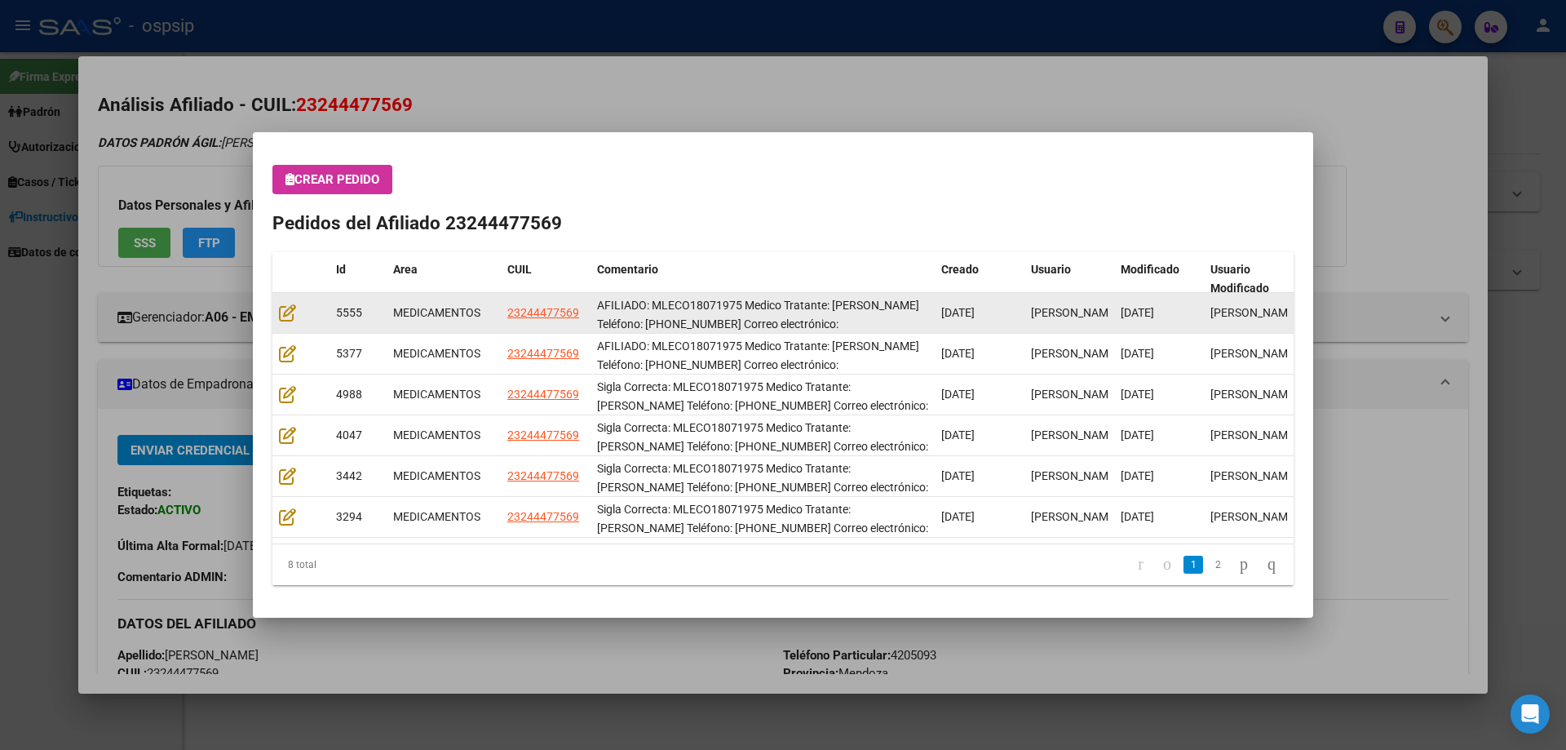
click at [294, 301] on datatable-body-cell at bounding box center [300, 313] width 57 height 40
click at [294, 308] on icon at bounding box center [287, 312] width 17 height 18
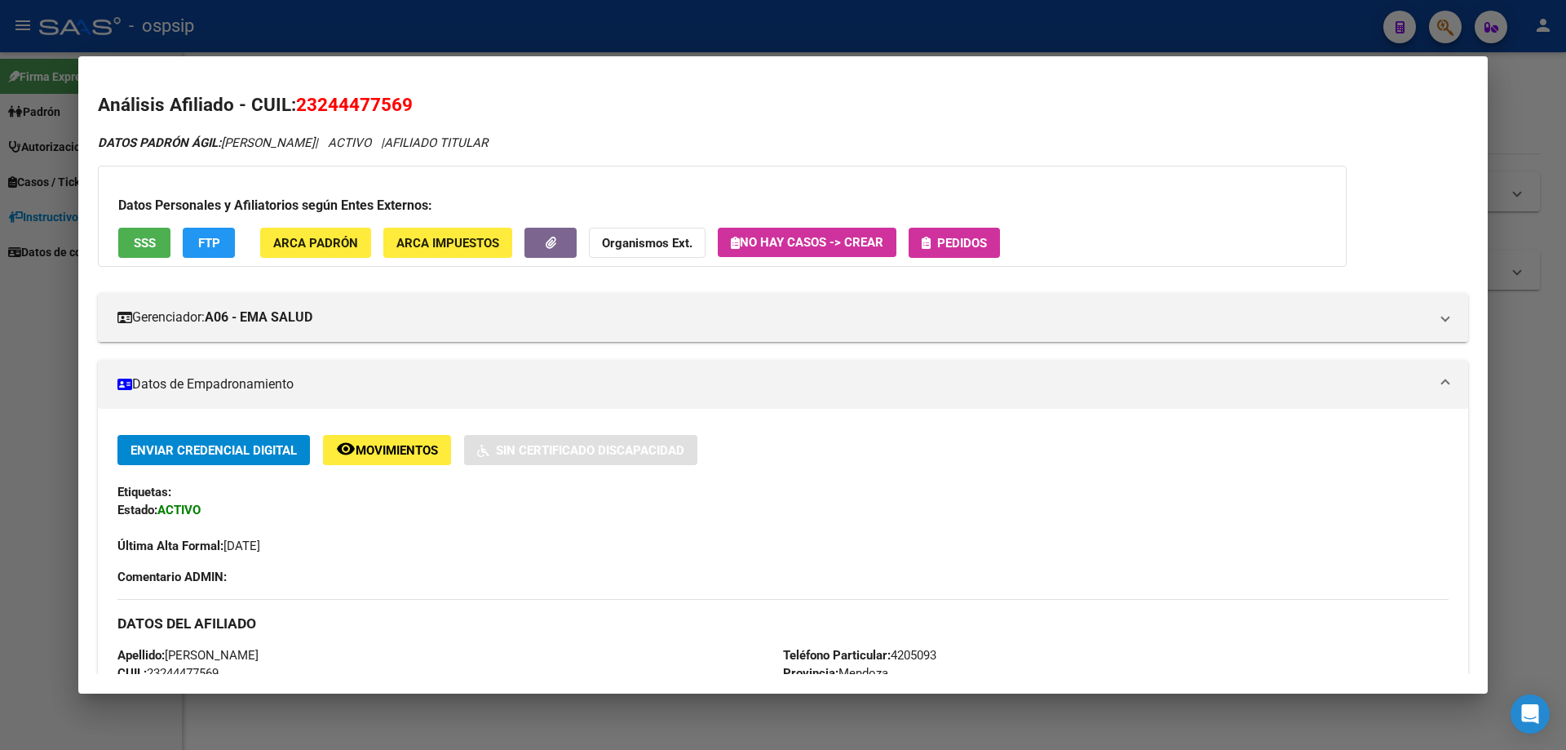
click at [950, 246] on span "Pedidos" at bounding box center [962, 243] width 50 height 15
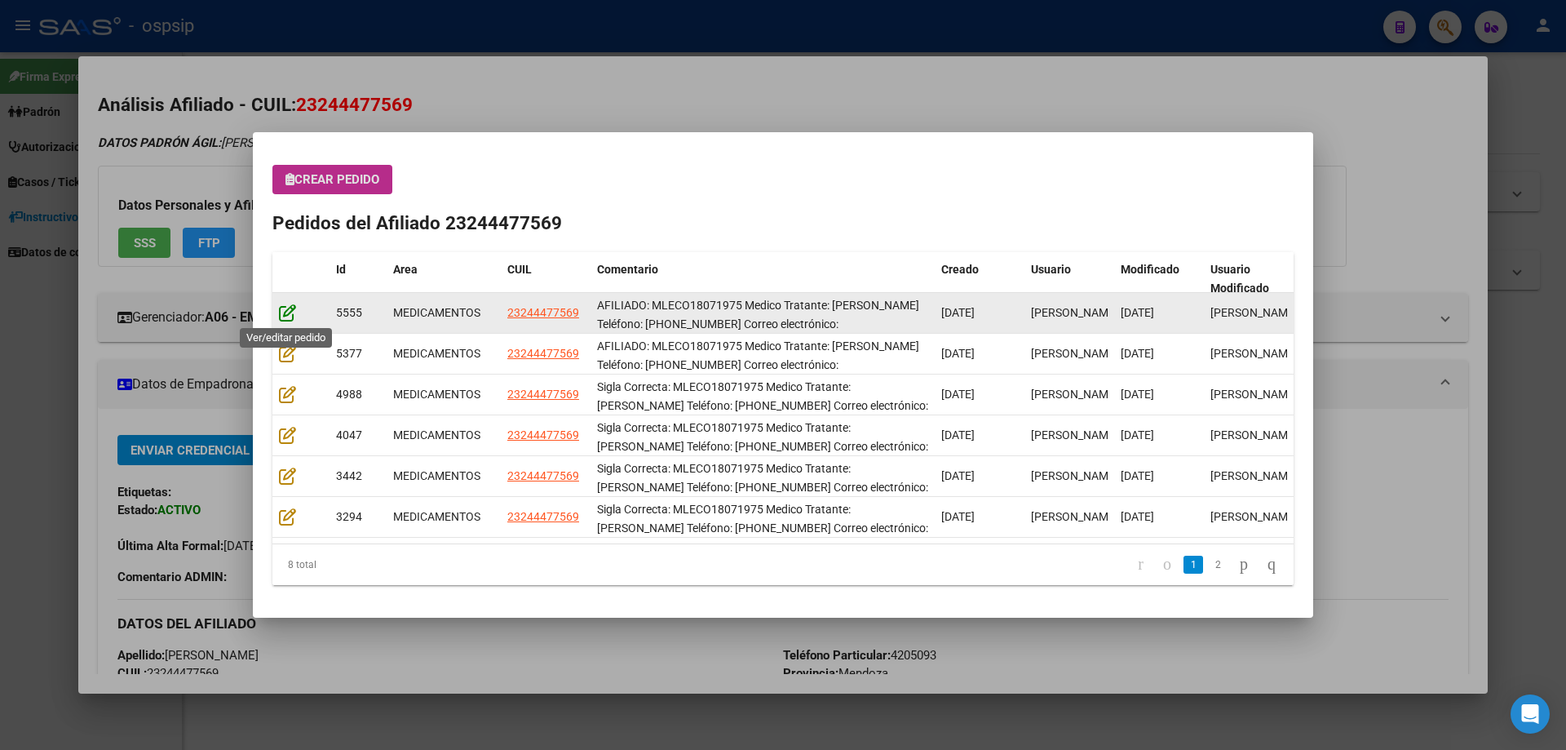
click at [281, 312] on icon at bounding box center [287, 312] width 17 height 18
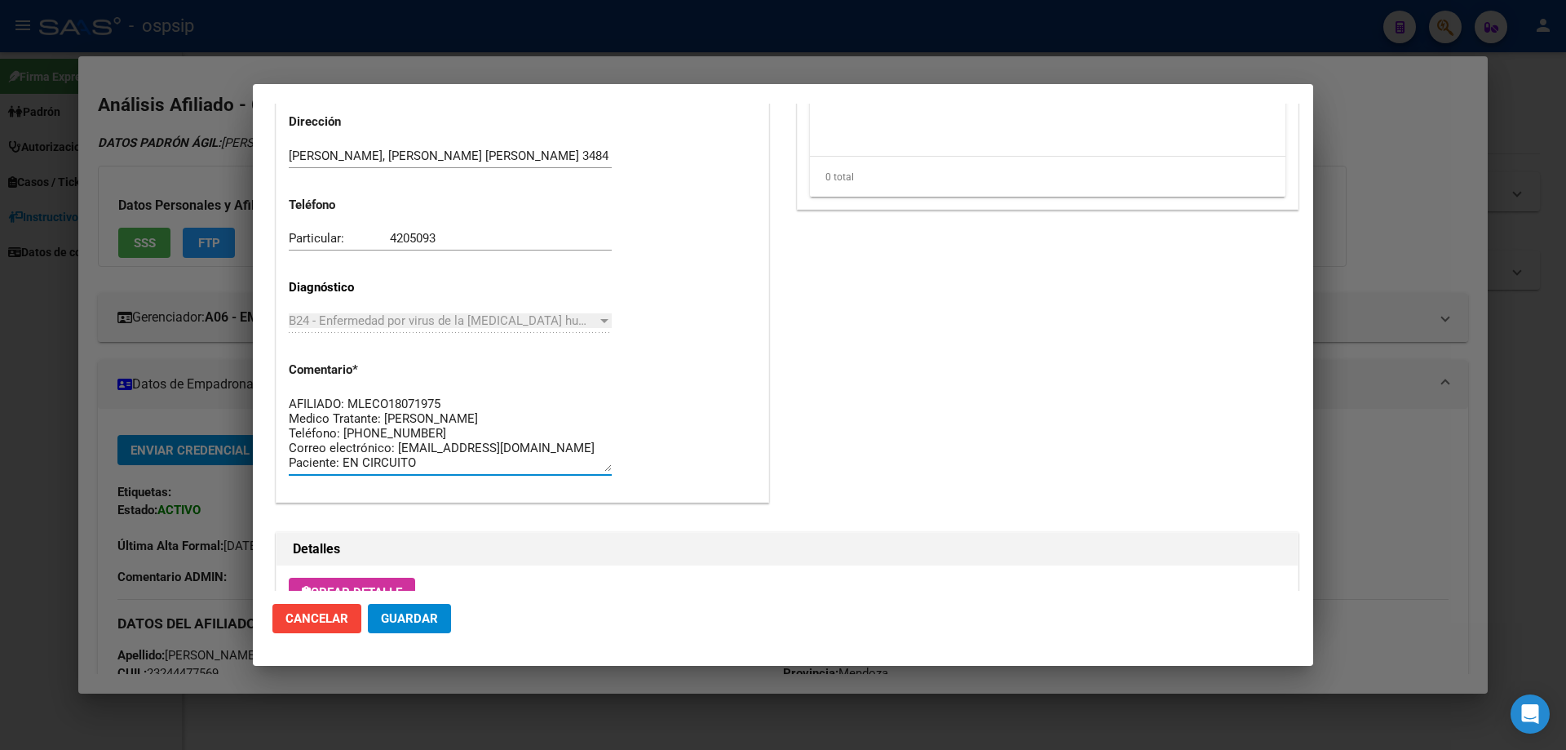
drag, startPoint x: 482, startPoint y: 436, endPoint x: 263, endPoint y: 351, distance: 235.2
click at [263, 351] on mat-dialog-content "Editar Pedido 5555 COMENTARIOS DEL PEDIDO Escriba su comentario aquí. Enviar co…" at bounding box center [783, 347] width 1060 height 487
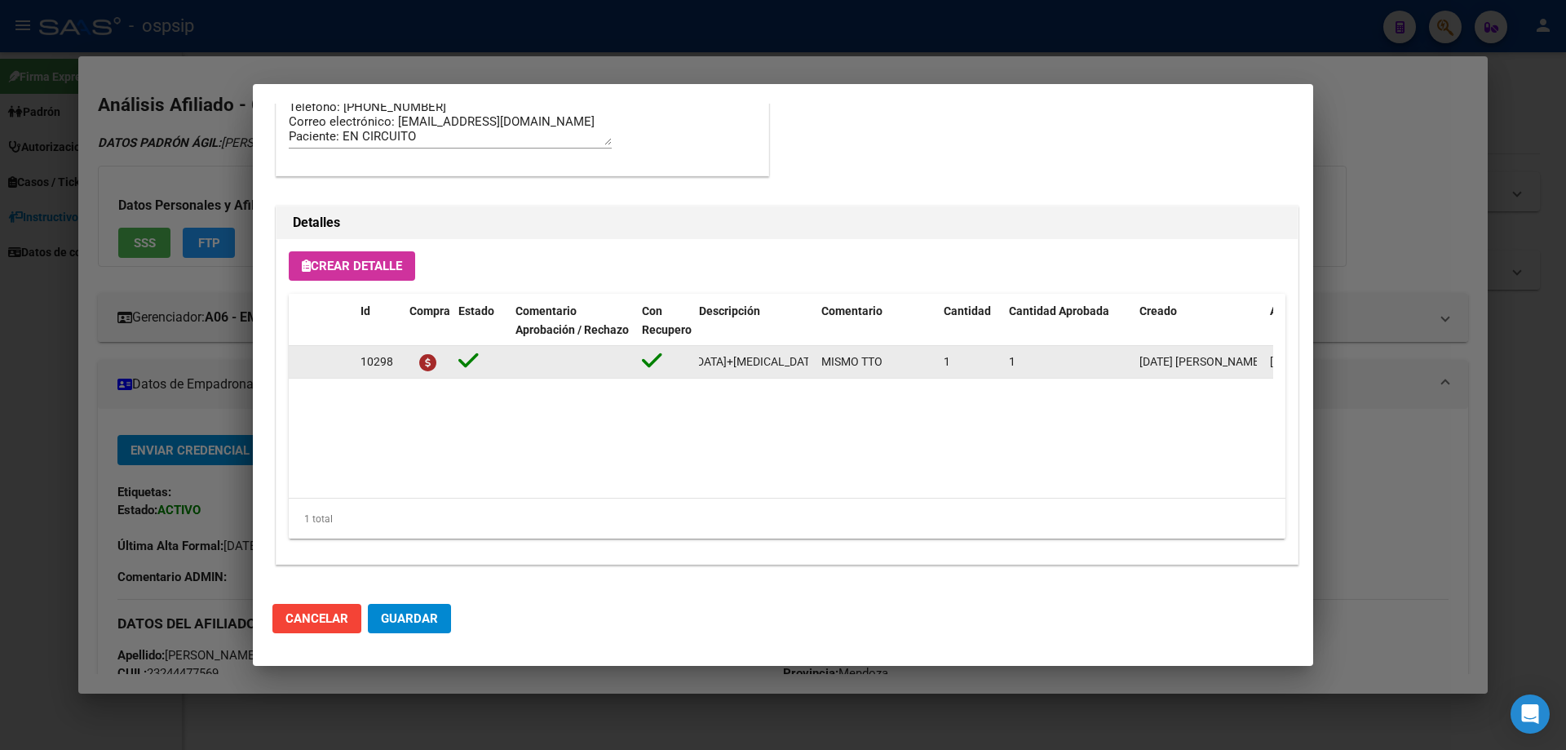
scroll to position [0, 201]
drag, startPoint x: 697, startPoint y: 363, endPoint x: 791, endPoint y: 362, distance: 94.6
click at [811, 359] on datatable-body-cell "[MEDICAL_DATA]+[MEDICAL_DATA] 50mg/300mg comp. x 30 (DTG/3TC)" at bounding box center [753, 362] width 122 height 32
copy span "[MEDICAL_DATA]+[MEDICAL_DATA] 50mg/300mg comp. x 30 (DTG/3TC)"
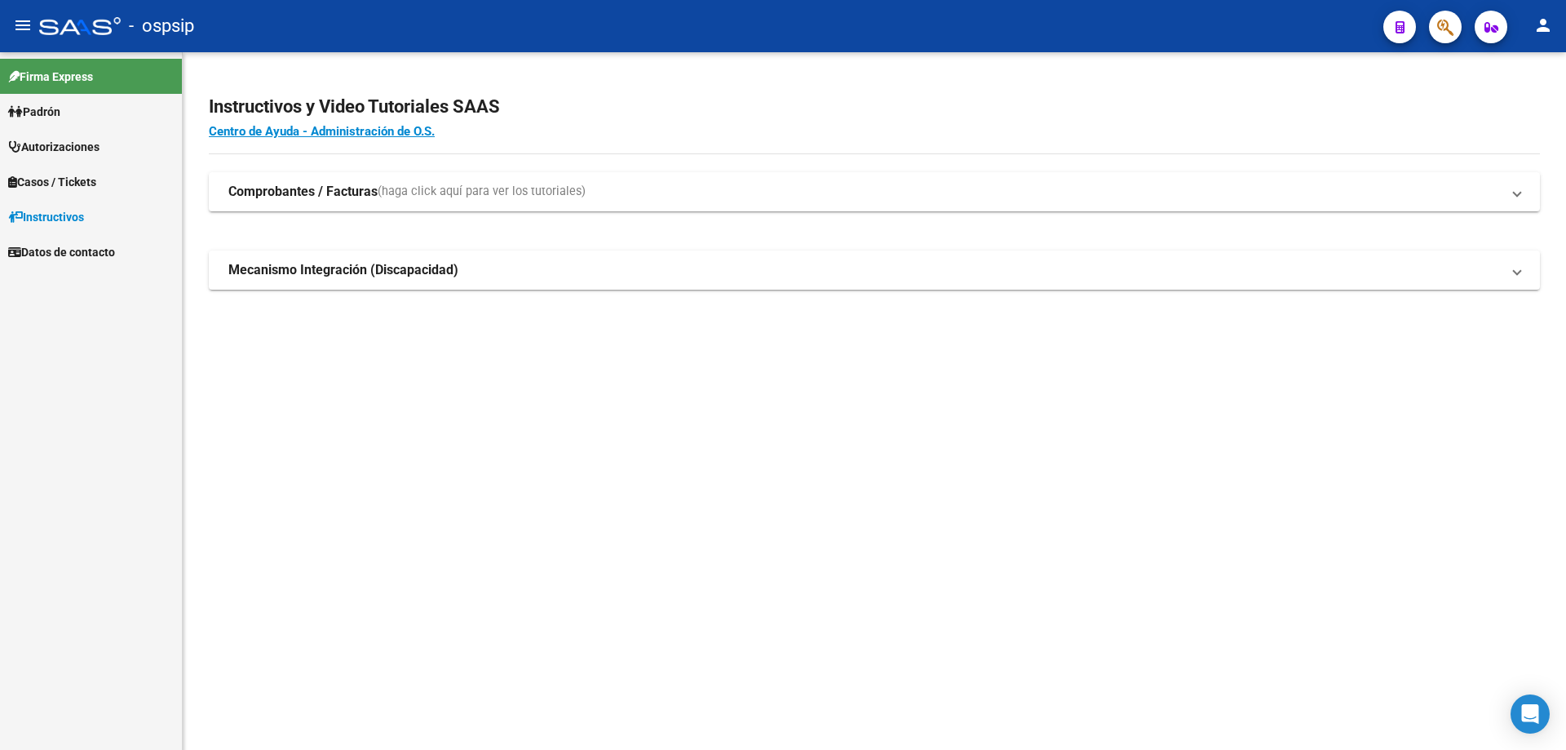
click at [1439, 33] on icon "button" at bounding box center [1445, 27] width 16 height 19
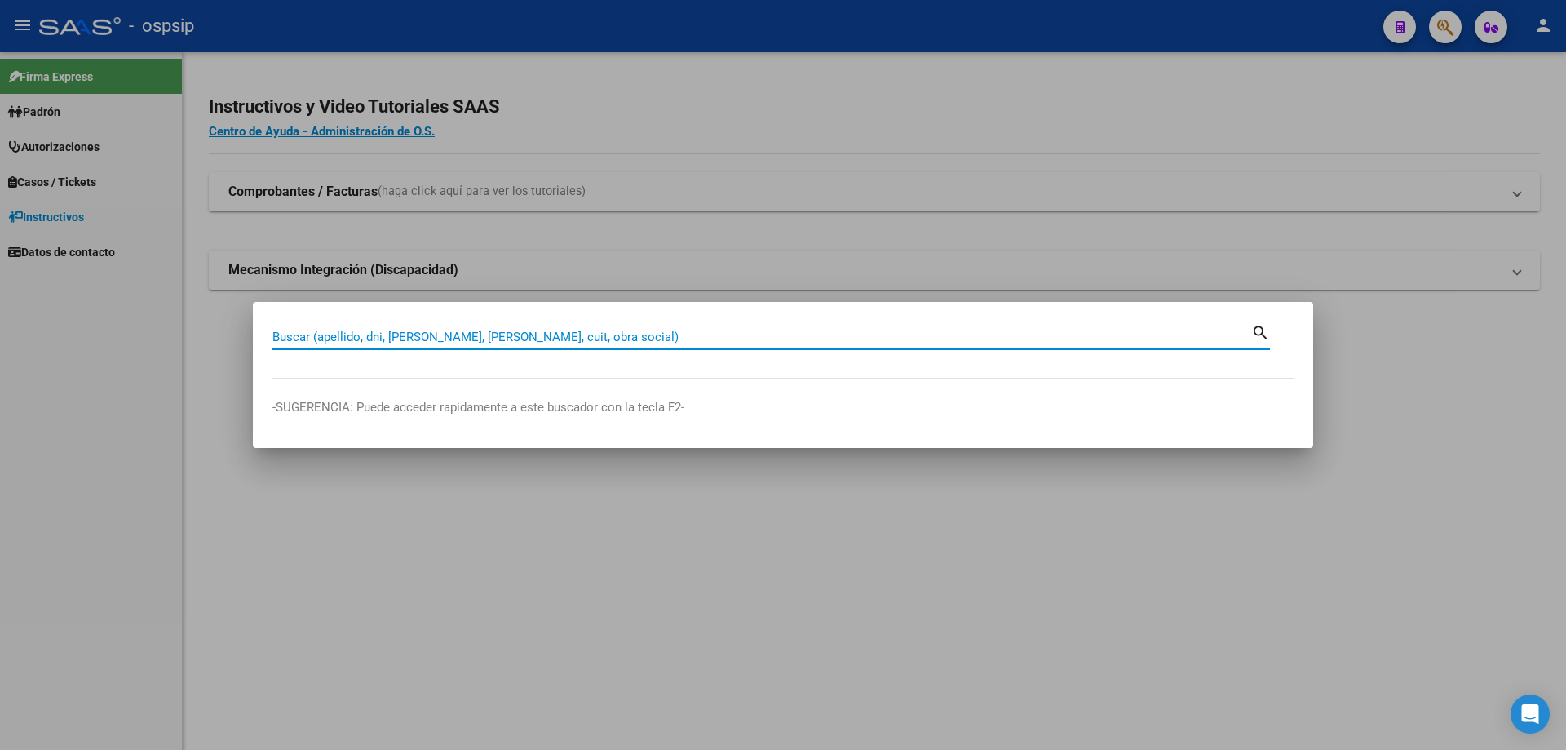
paste input "44286105"
type input "44286105"
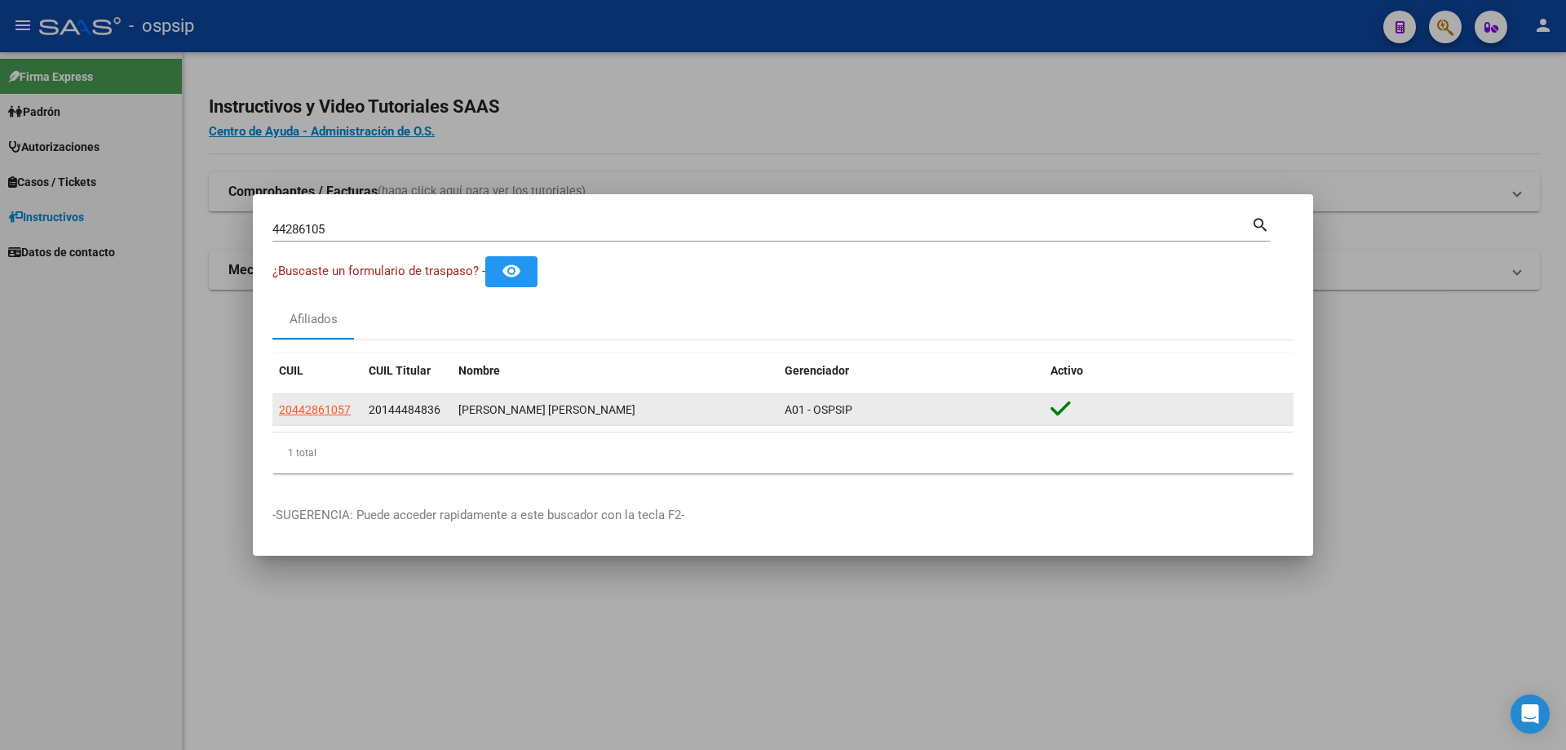
click at [329, 399] on datatable-body-cell "20442861057" at bounding box center [317, 410] width 90 height 32
click at [334, 411] on span "20442861057" at bounding box center [315, 409] width 72 height 13
type textarea "20442861057"
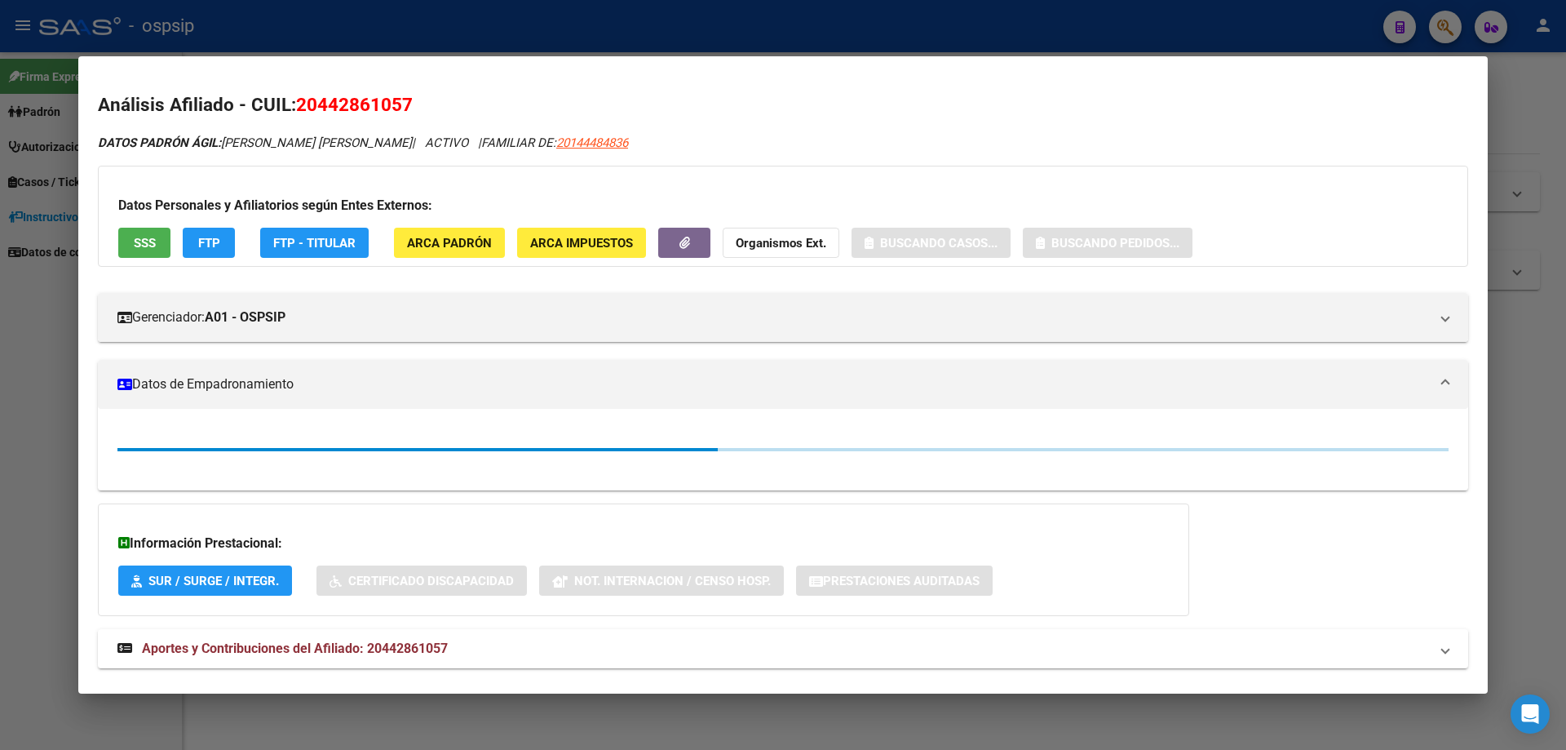
click at [155, 245] on span "SSS" at bounding box center [145, 243] width 22 height 15
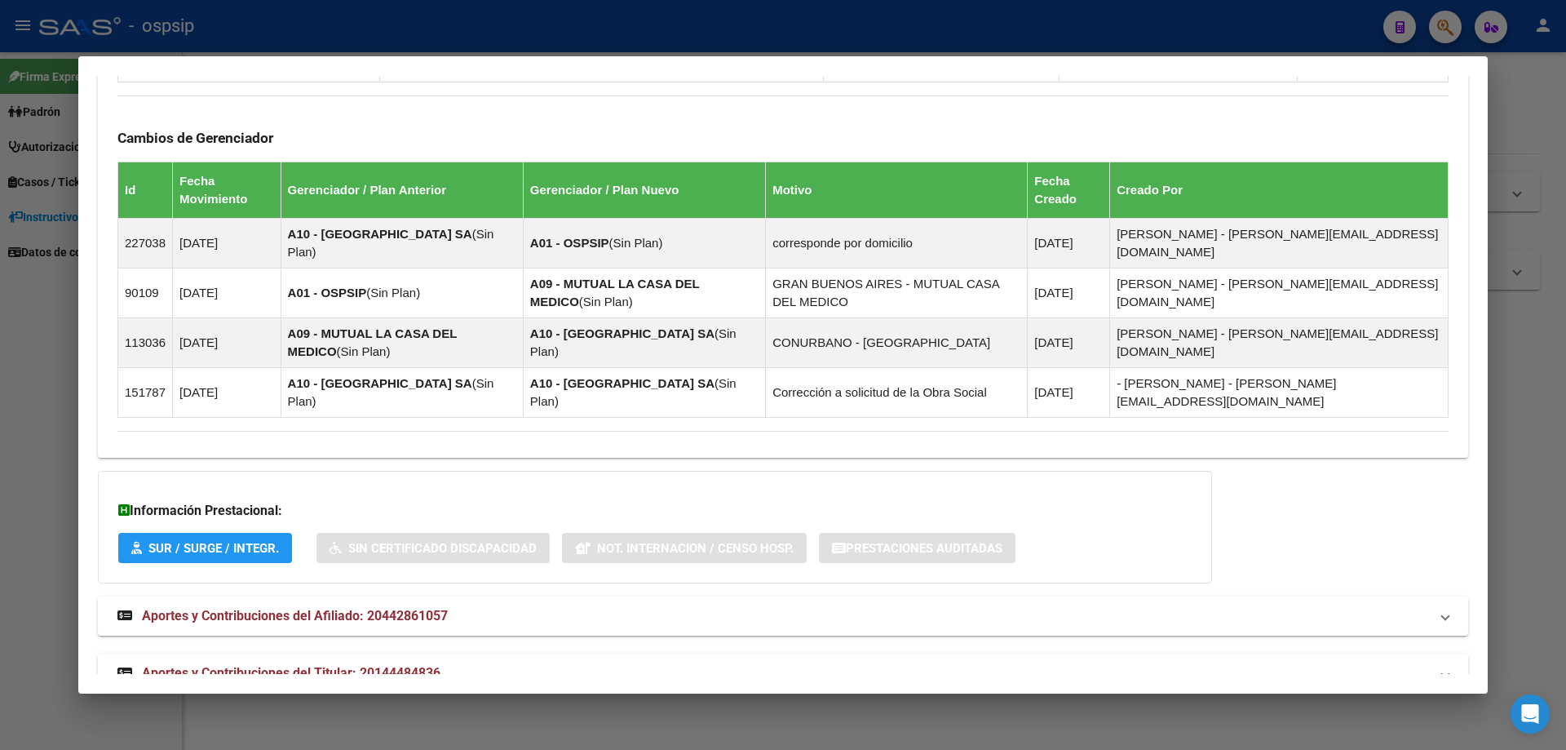
scroll to position [1020, 0]
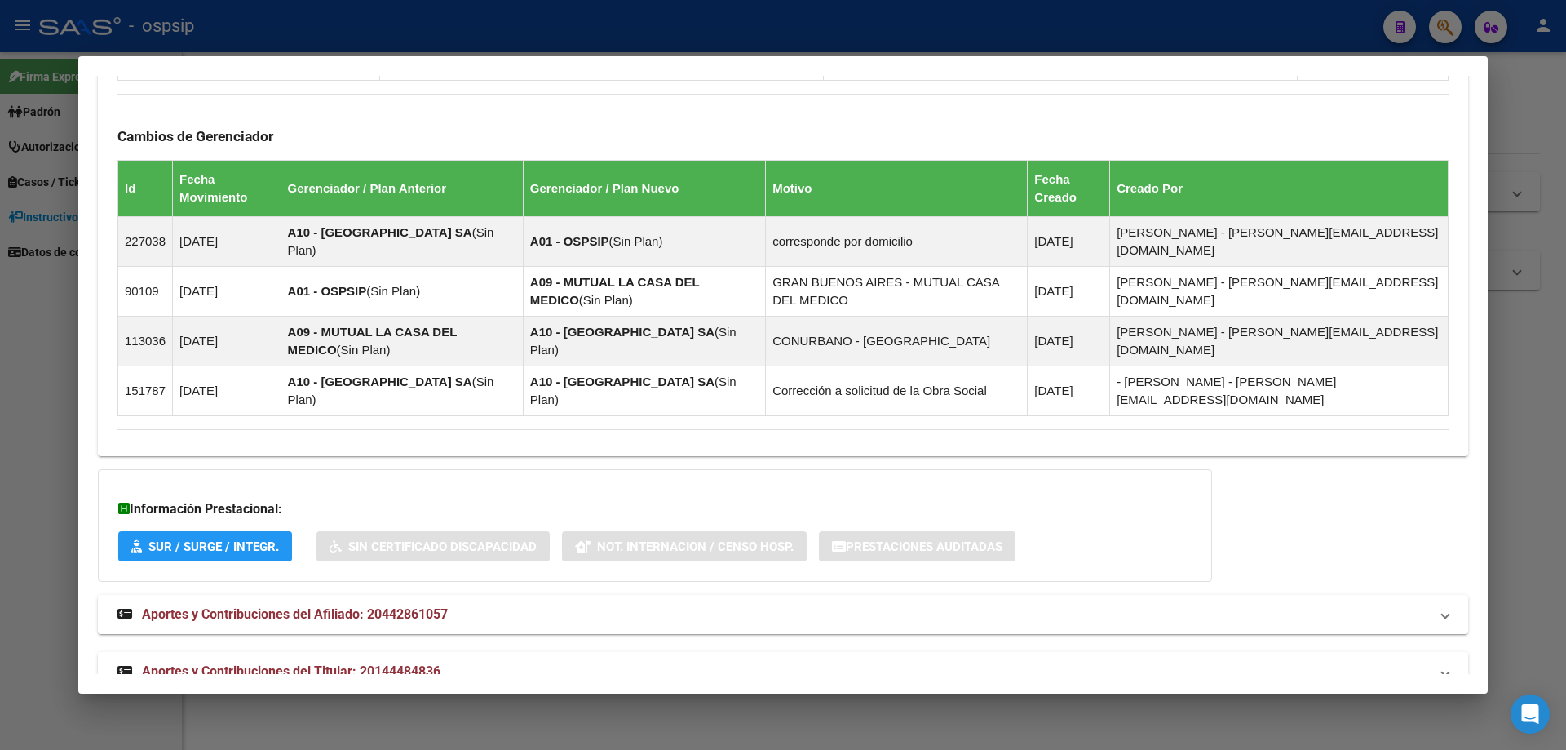
click at [353, 652] on mat-expansion-panel-header "Aportes y Contribuciones del Titular: 20144484836" at bounding box center [783, 671] width 1370 height 39
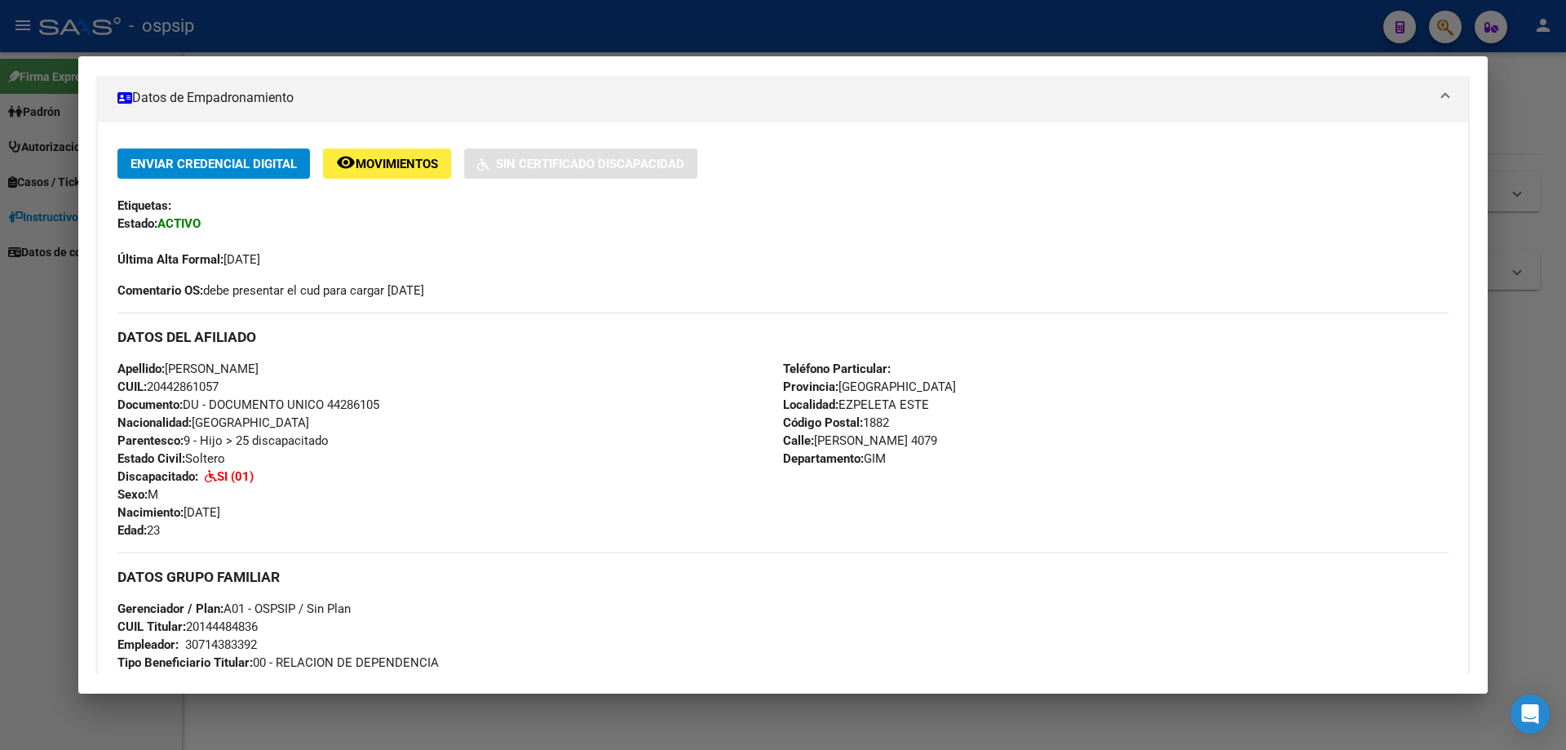
scroll to position [0, 0]
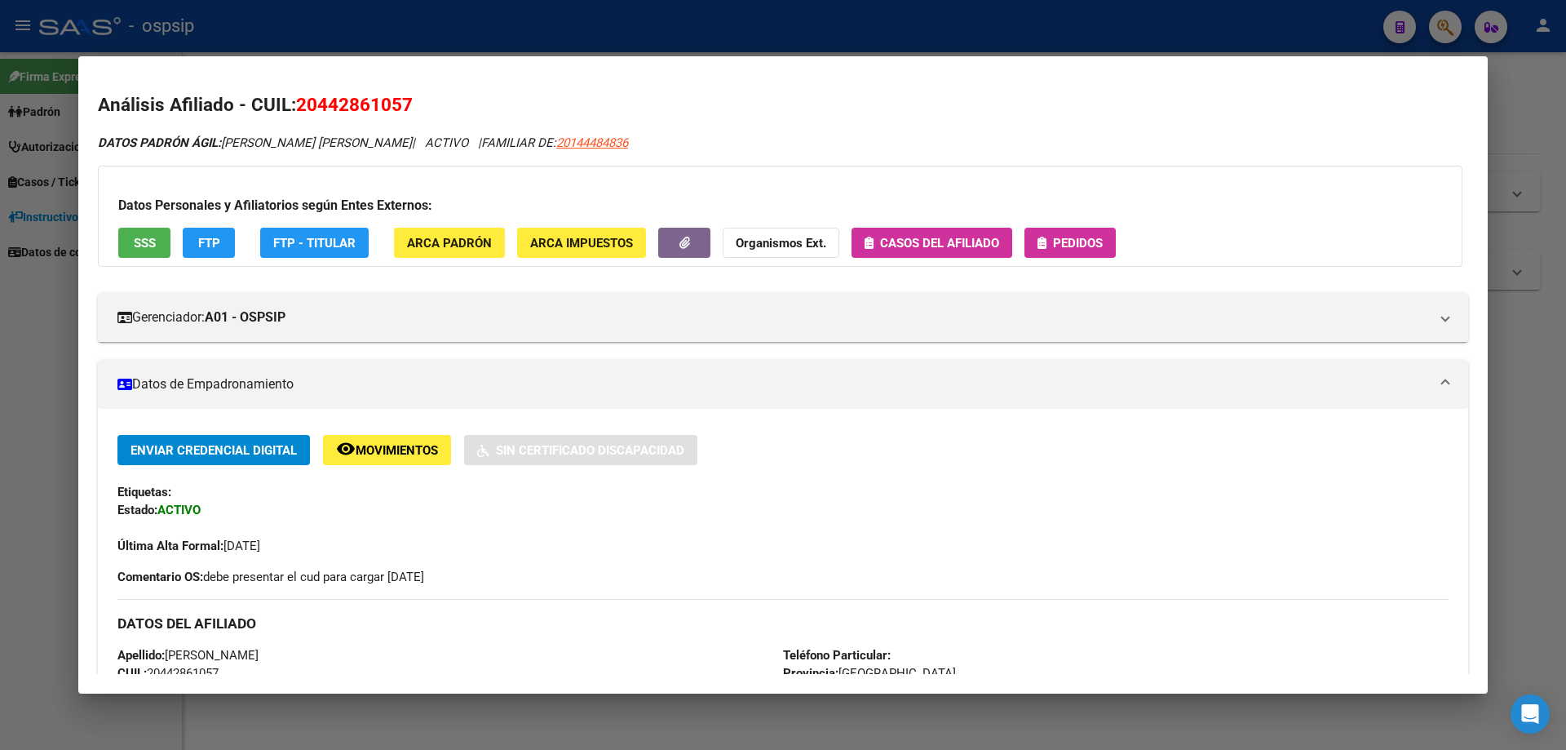
click at [1096, 247] on span "Pedidos" at bounding box center [1078, 243] width 50 height 15
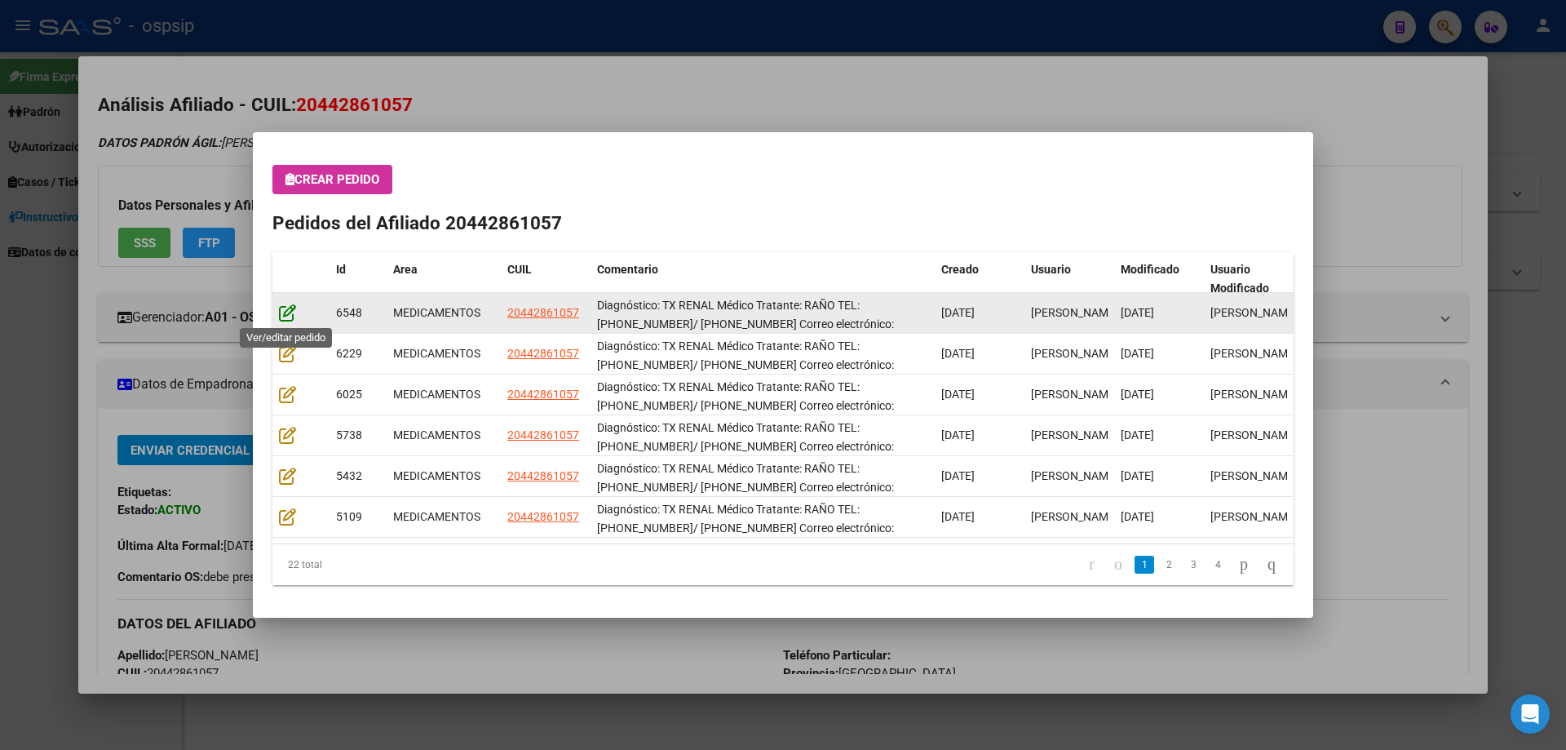
click at [280, 313] on icon at bounding box center [287, 312] width 17 height 18
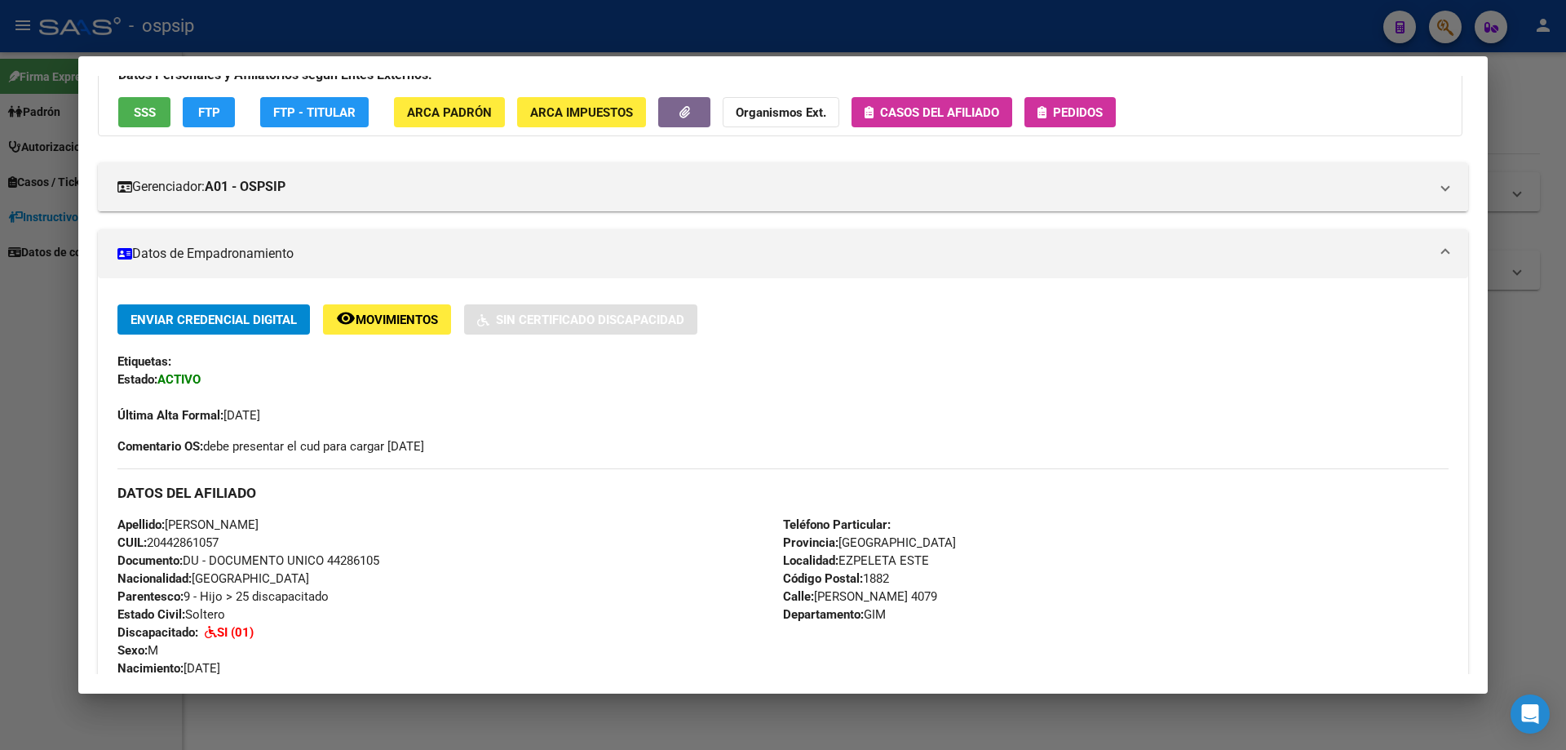
scroll to position [326, 0]
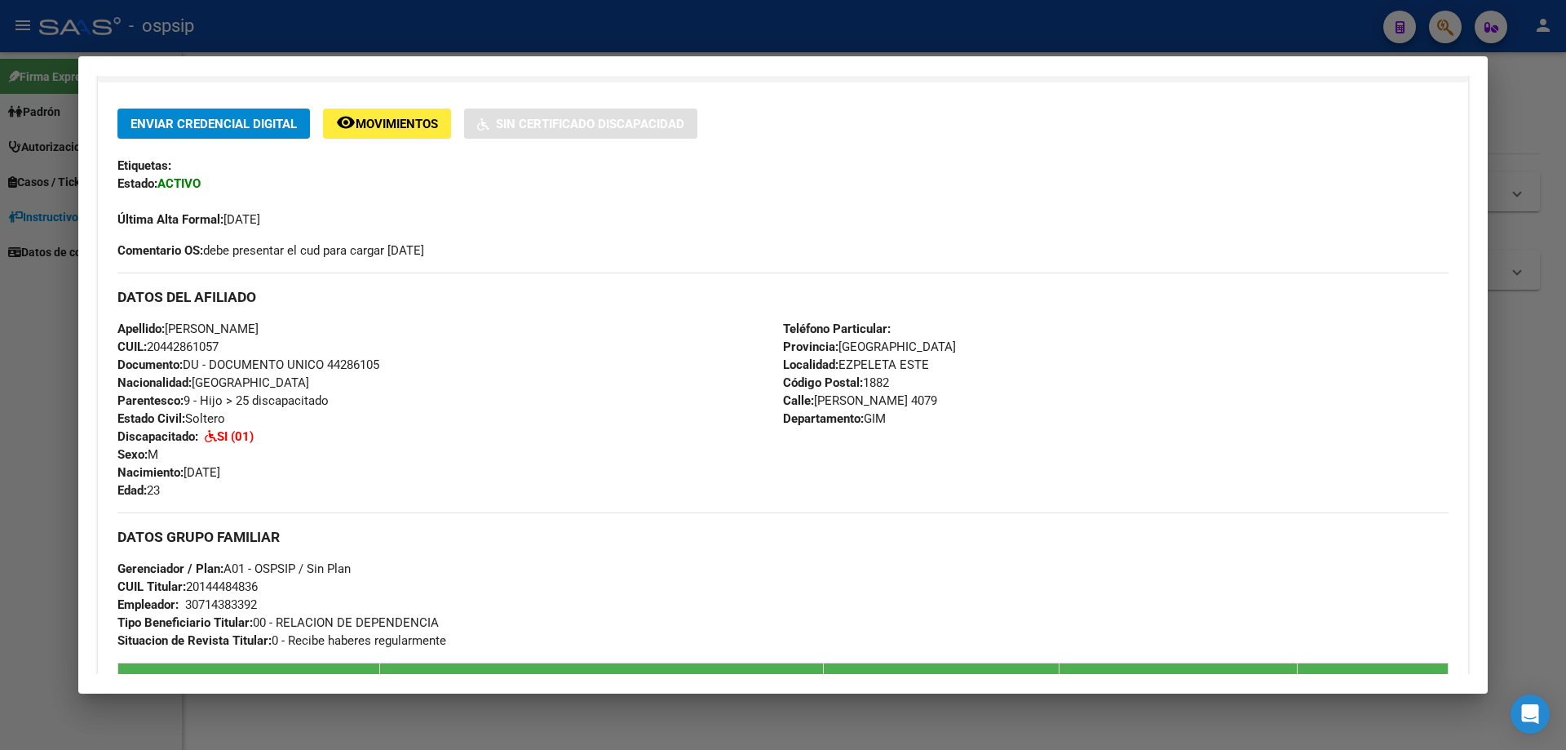
drag, startPoint x: 328, startPoint y: 365, endPoint x: 386, endPoint y: 372, distance: 58.4
click at [386, 372] on div "Apellido: FACUNDO JUAN MANUEL GIMENEZ CUIL: 20442861057 Documento: DU - DOCUMEN…" at bounding box center [450, 409] width 666 height 179
copy span "44286105"
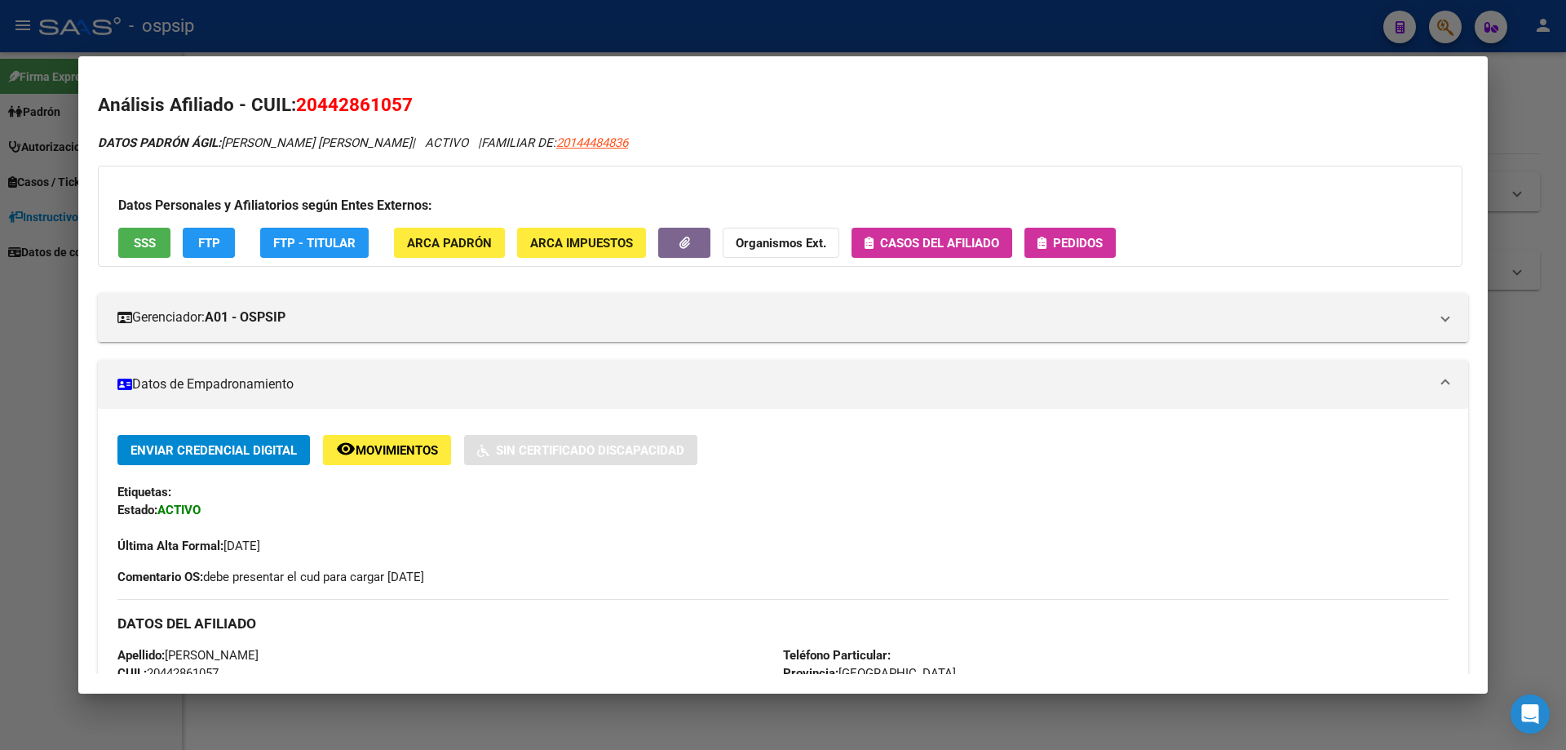
click at [1051, 243] on span "Pedidos" at bounding box center [1069, 242] width 65 height 15
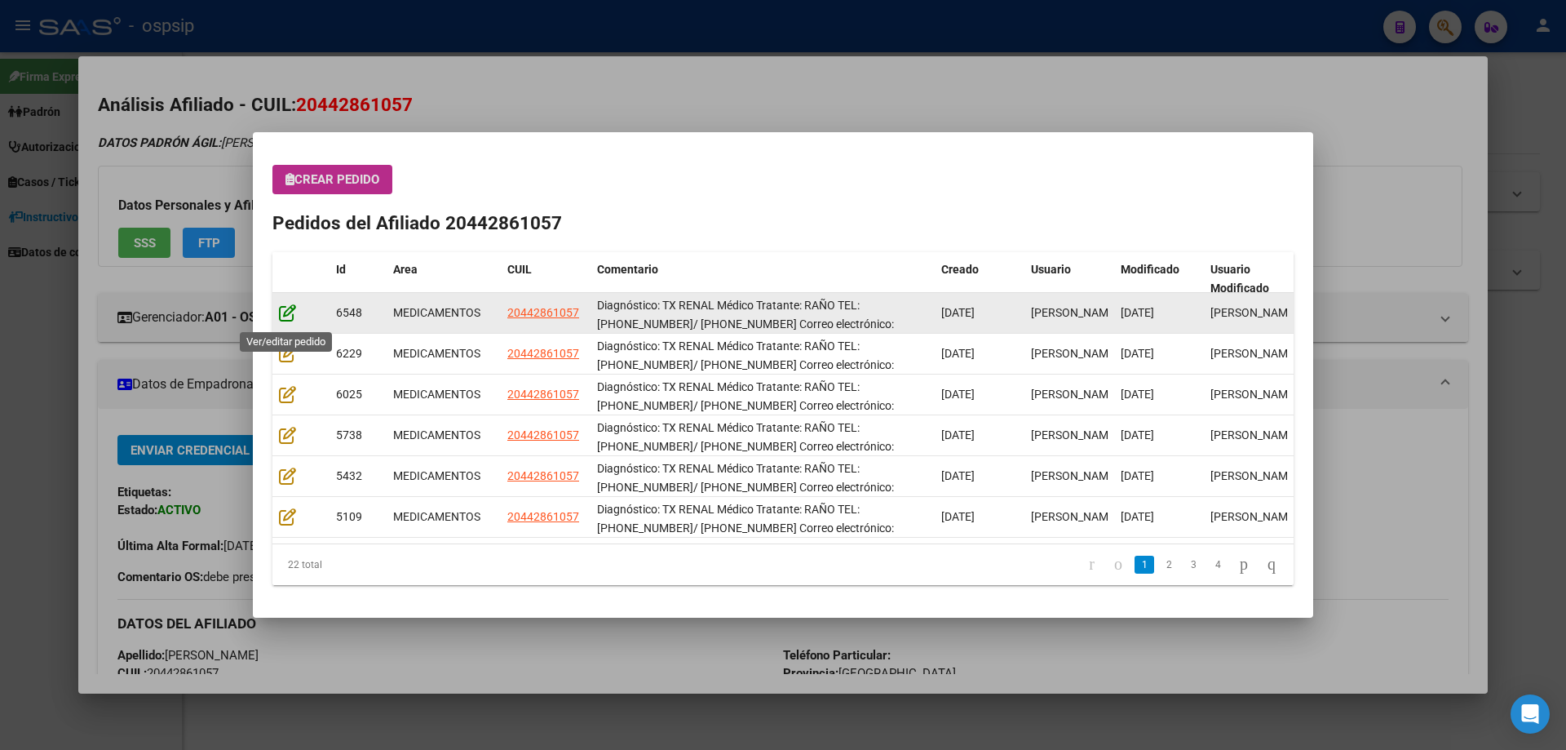
click at [285, 318] on icon at bounding box center [287, 312] width 17 height 18
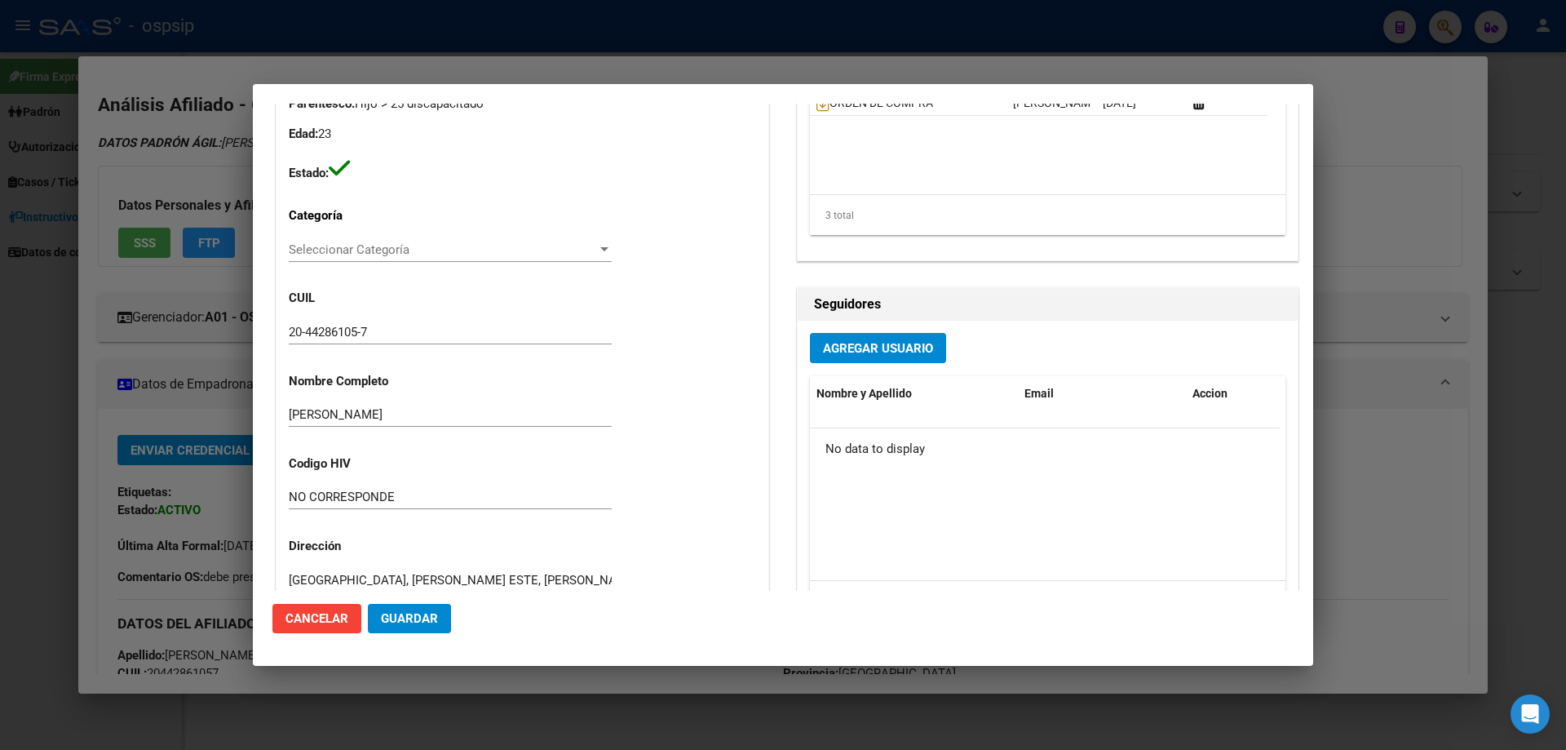
scroll to position [897, 0]
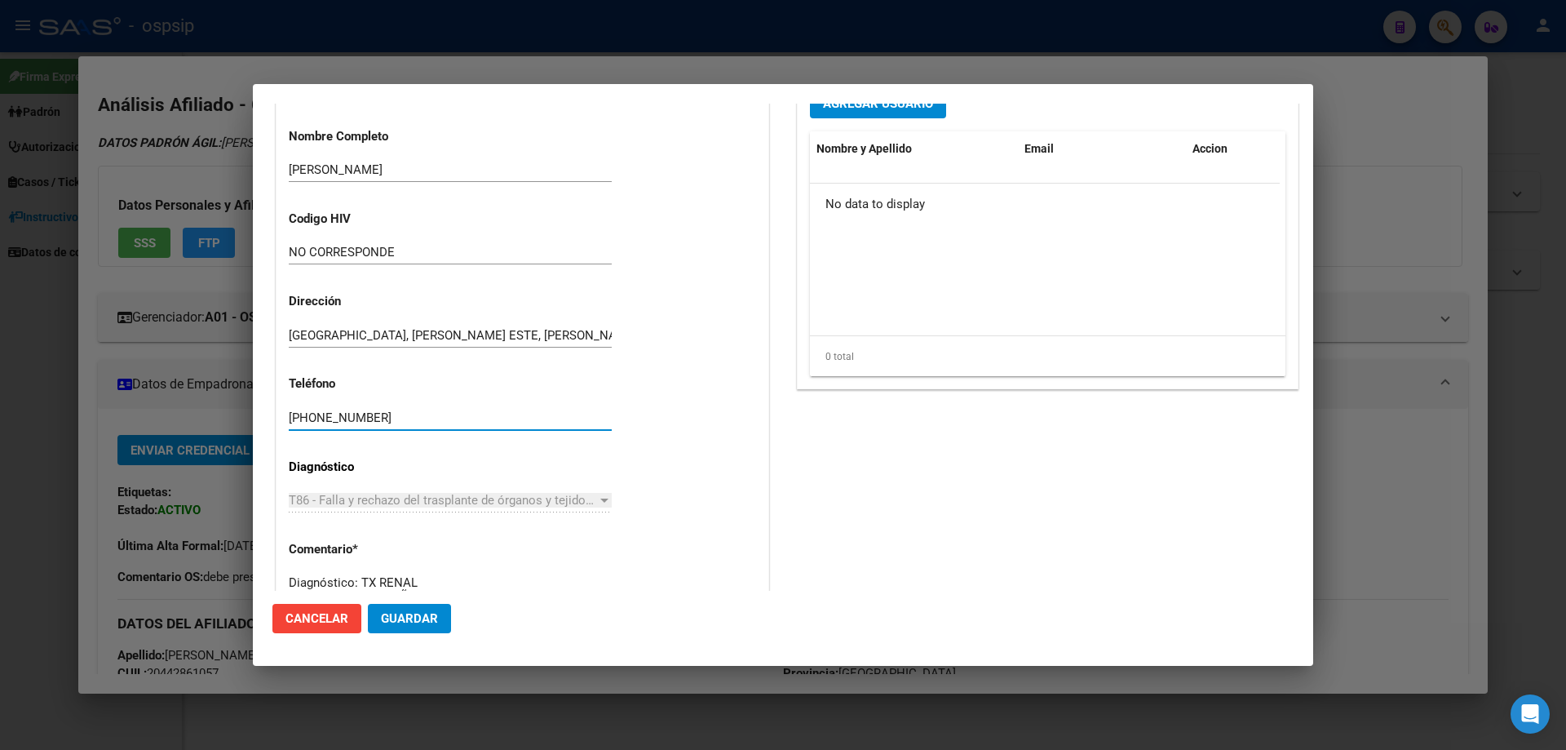
drag, startPoint x: 385, startPoint y: 418, endPoint x: 274, endPoint y: 418, distance: 110.9
click at [274, 418] on div "Información General 20442861057 Casos (0) Creado: 16/07/2025 10:25 - Perez Mari…" at bounding box center [522, 180] width 500 height 1055
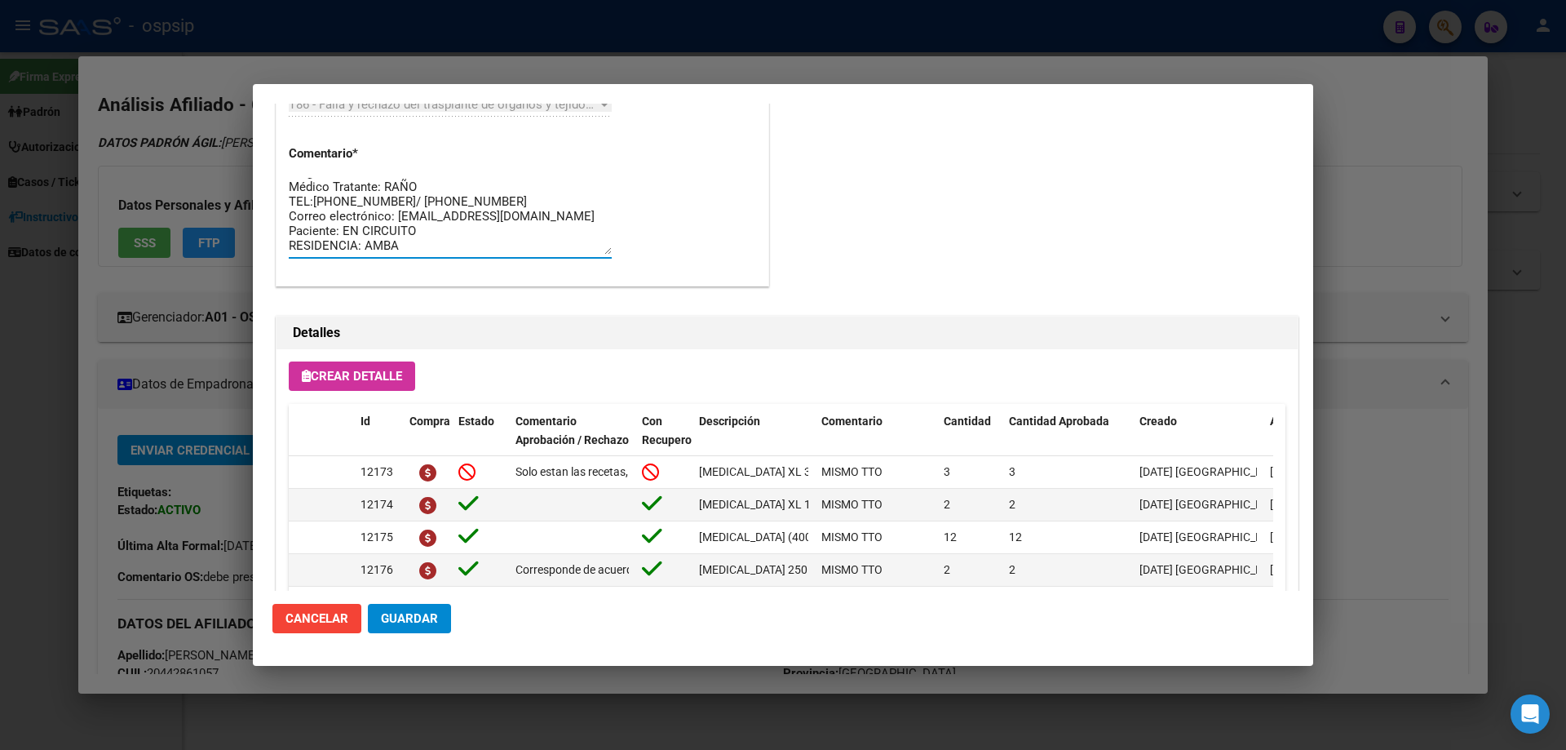
scroll to position [0, 0]
drag, startPoint x: 424, startPoint y: 156, endPoint x: 282, endPoint y: 176, distance: 143.4
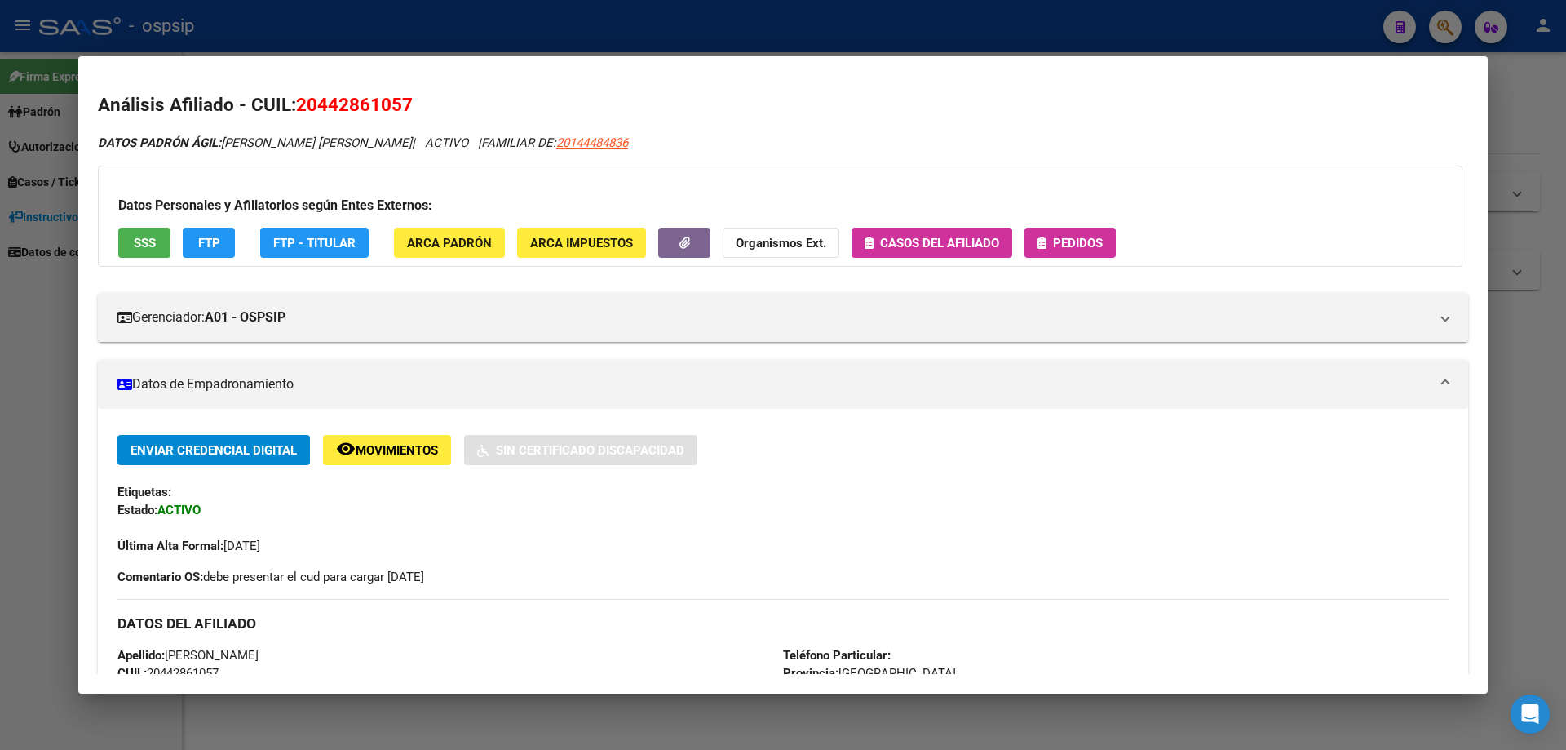
click at [1064, 243] on span "Pedidos" at bounding box center [1078, 243] width 50 height 15
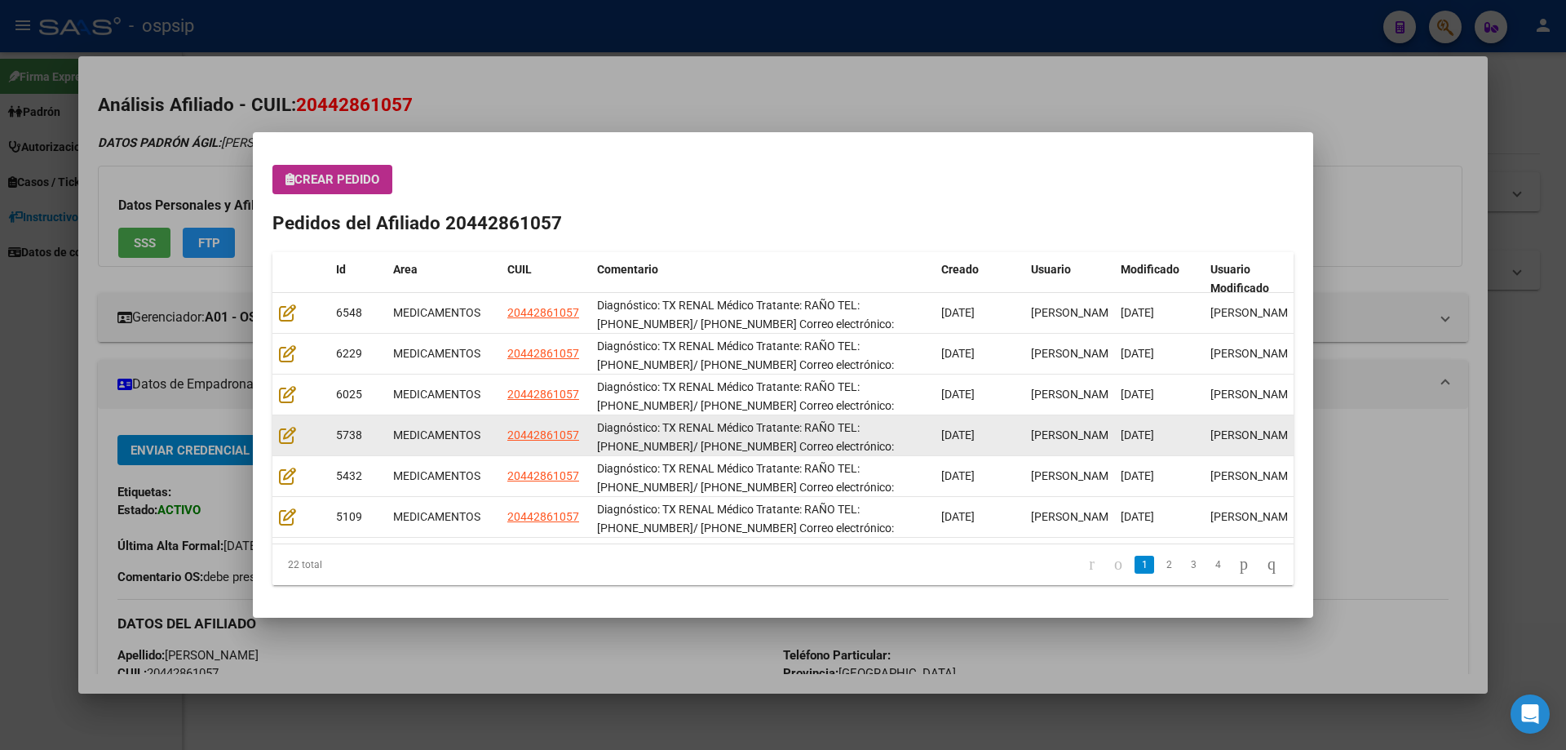
scroll to position [1, 0]
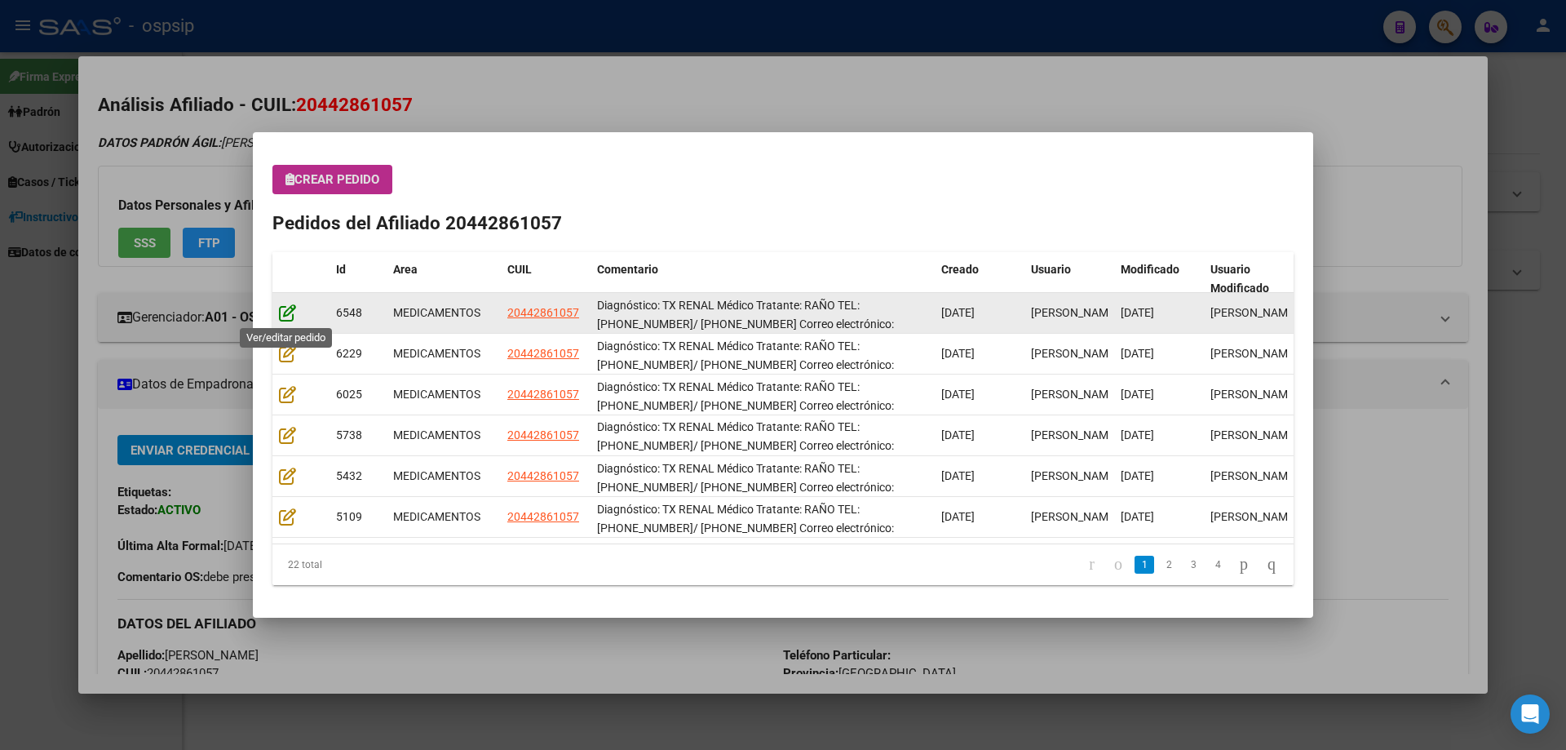
click at [285, 312] on icon at bounding box center [287, 312] width 17 height 18
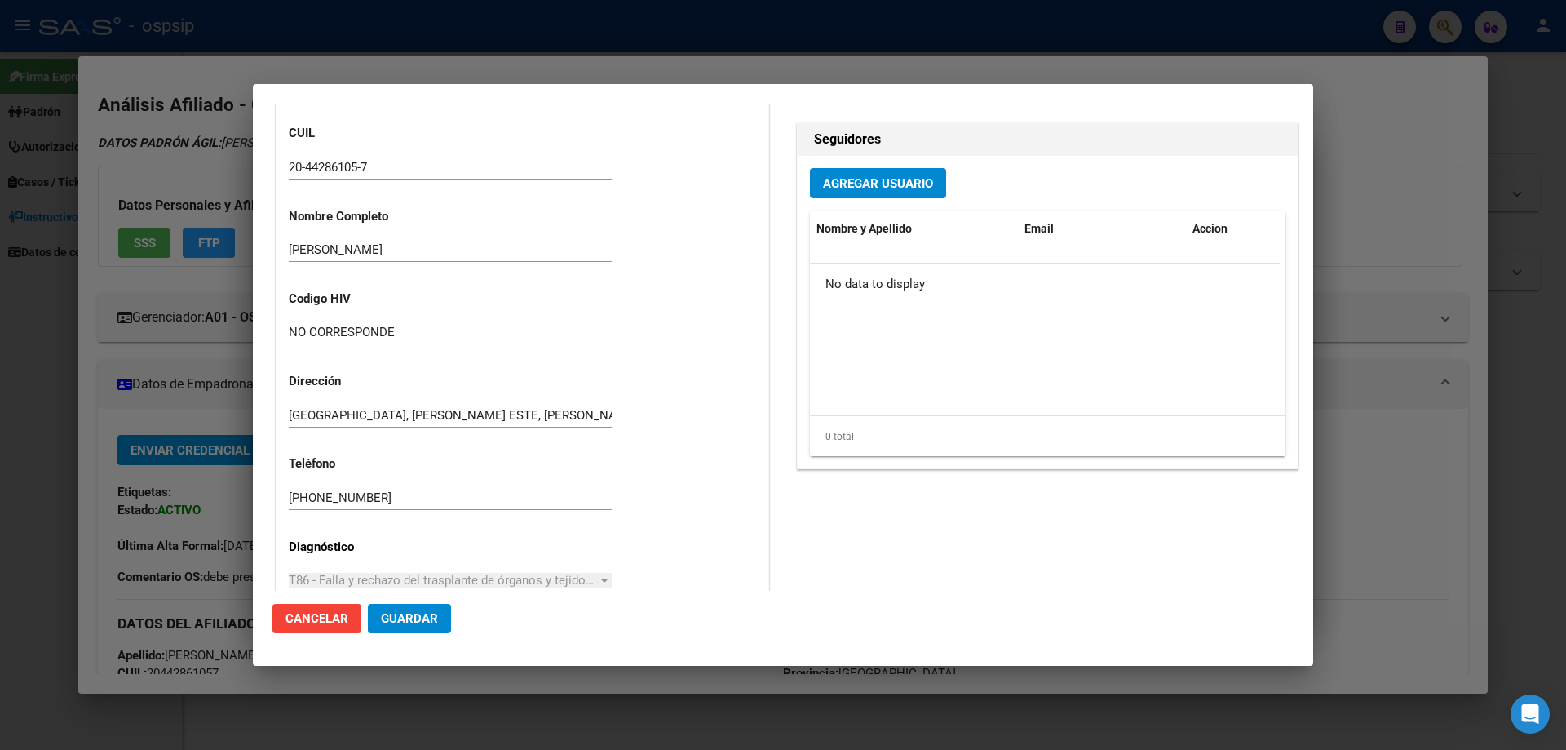
scroll to position [979, 0]
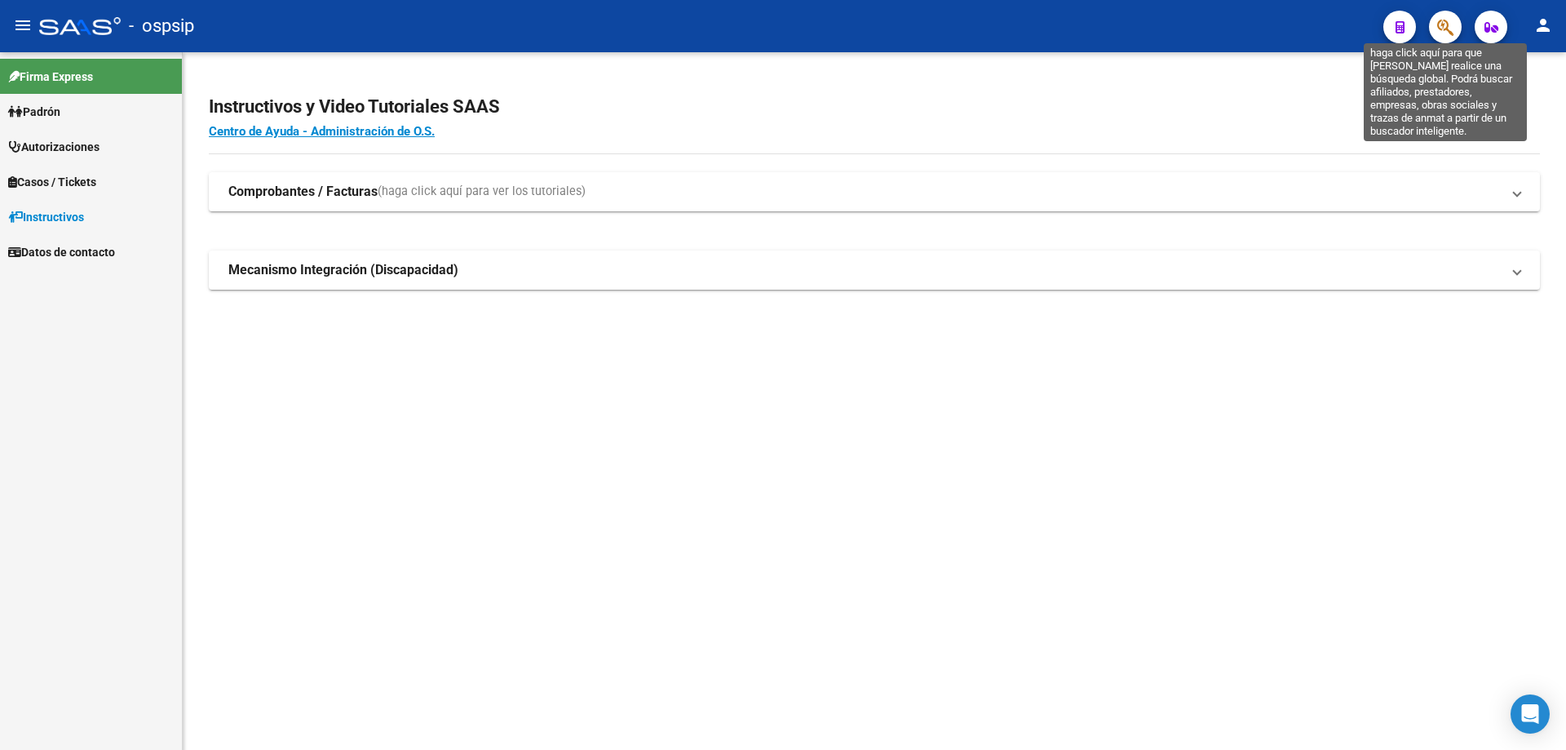
click at [1448, 24] on icon "button" at bounding box center [1445, 27] width 16 height 19
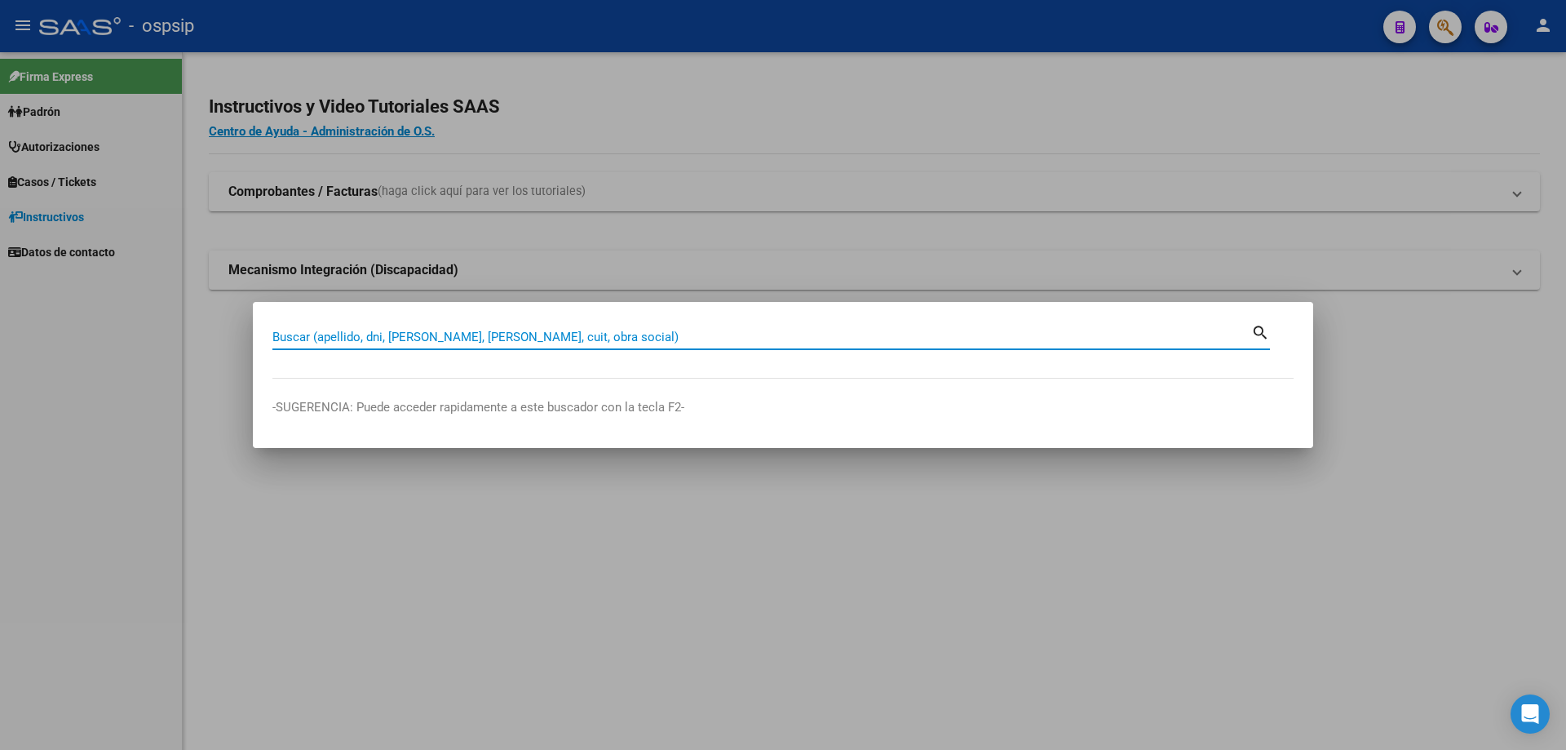
paste input "20211310023"
type input "20211310023"
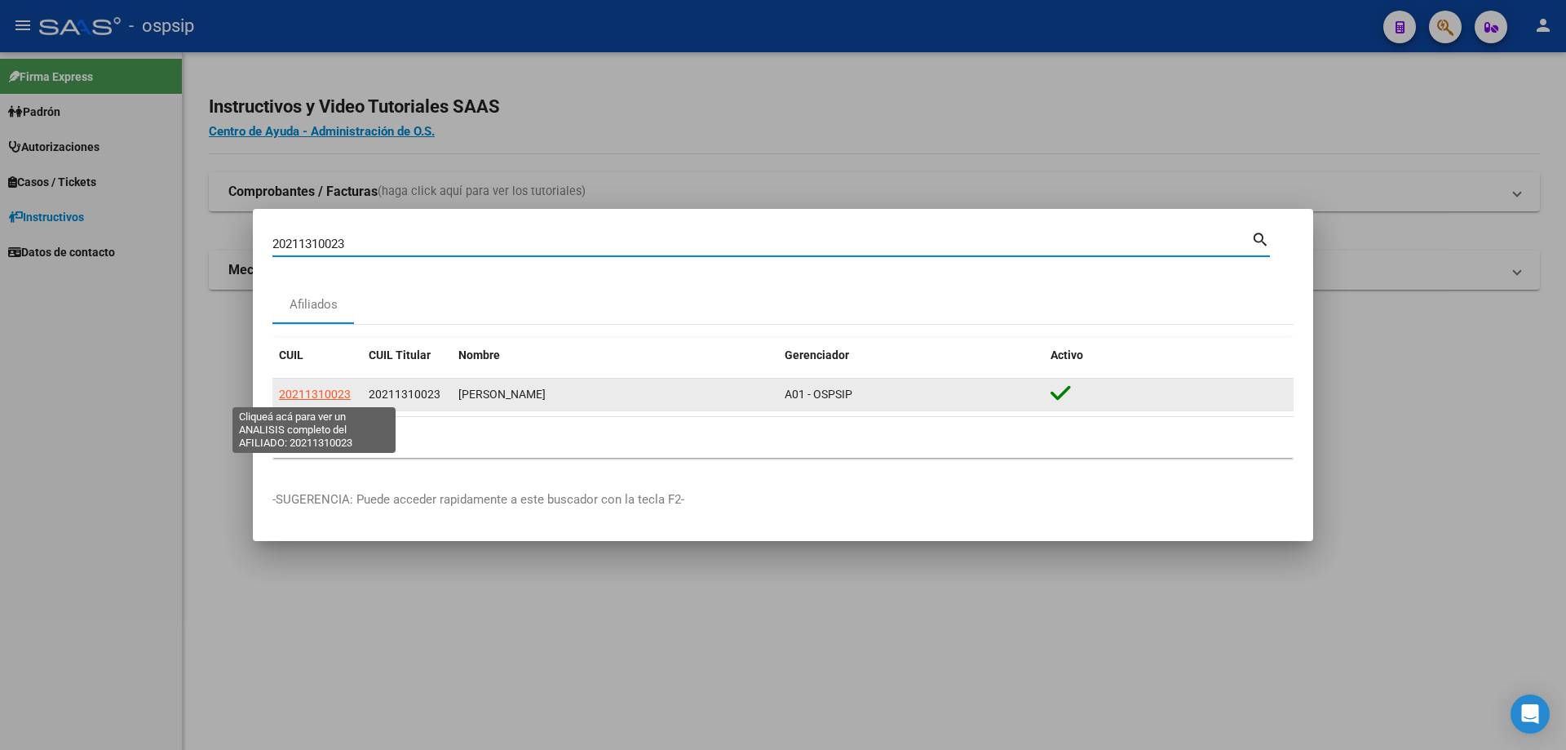
click at [321, 398] on span "20211310023" at bounding box center [315, 393] width 72 height 13
type textarea "20211310023"
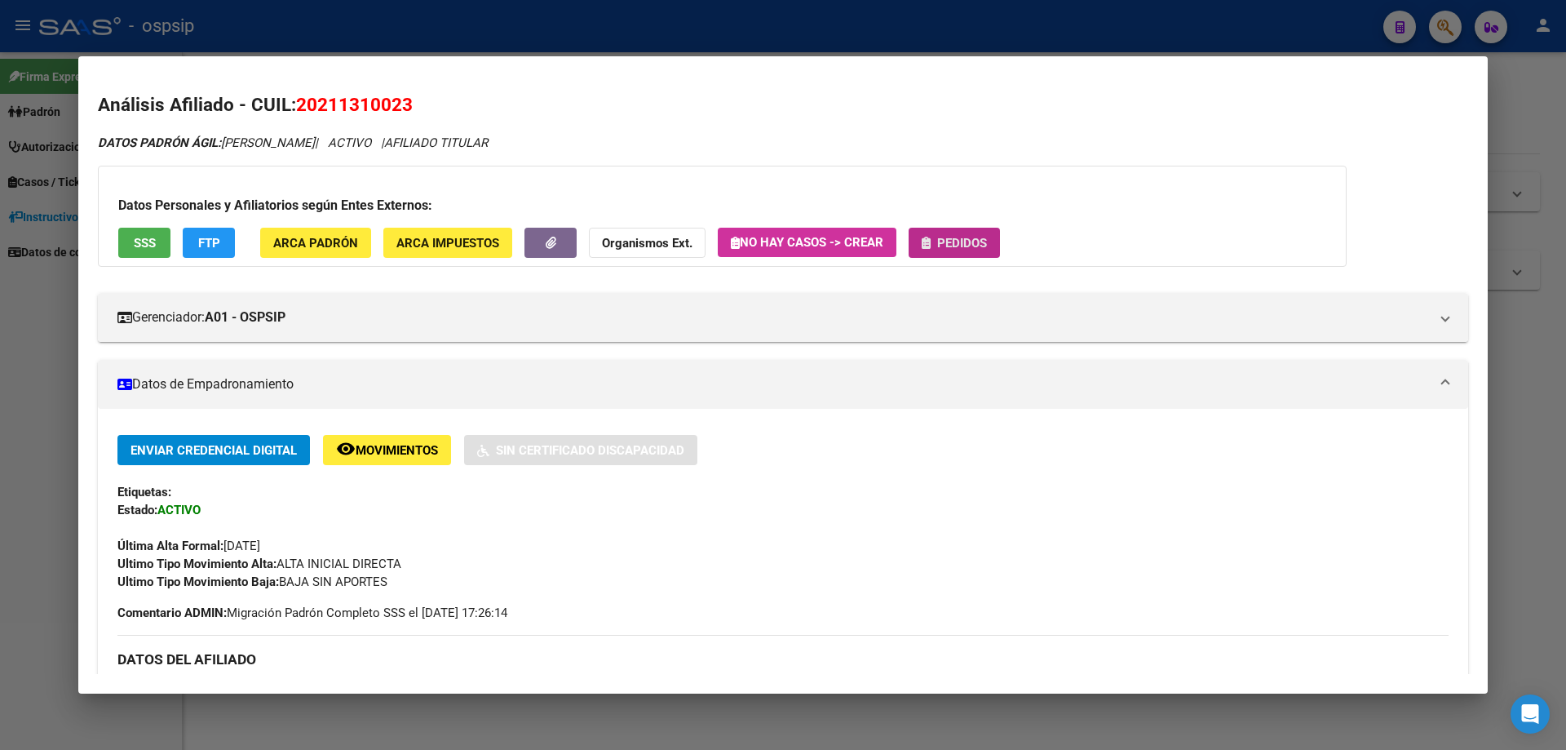
click at [975, 240] on span "Pedidos" at bounding box center [962, 243] width 50 height 15
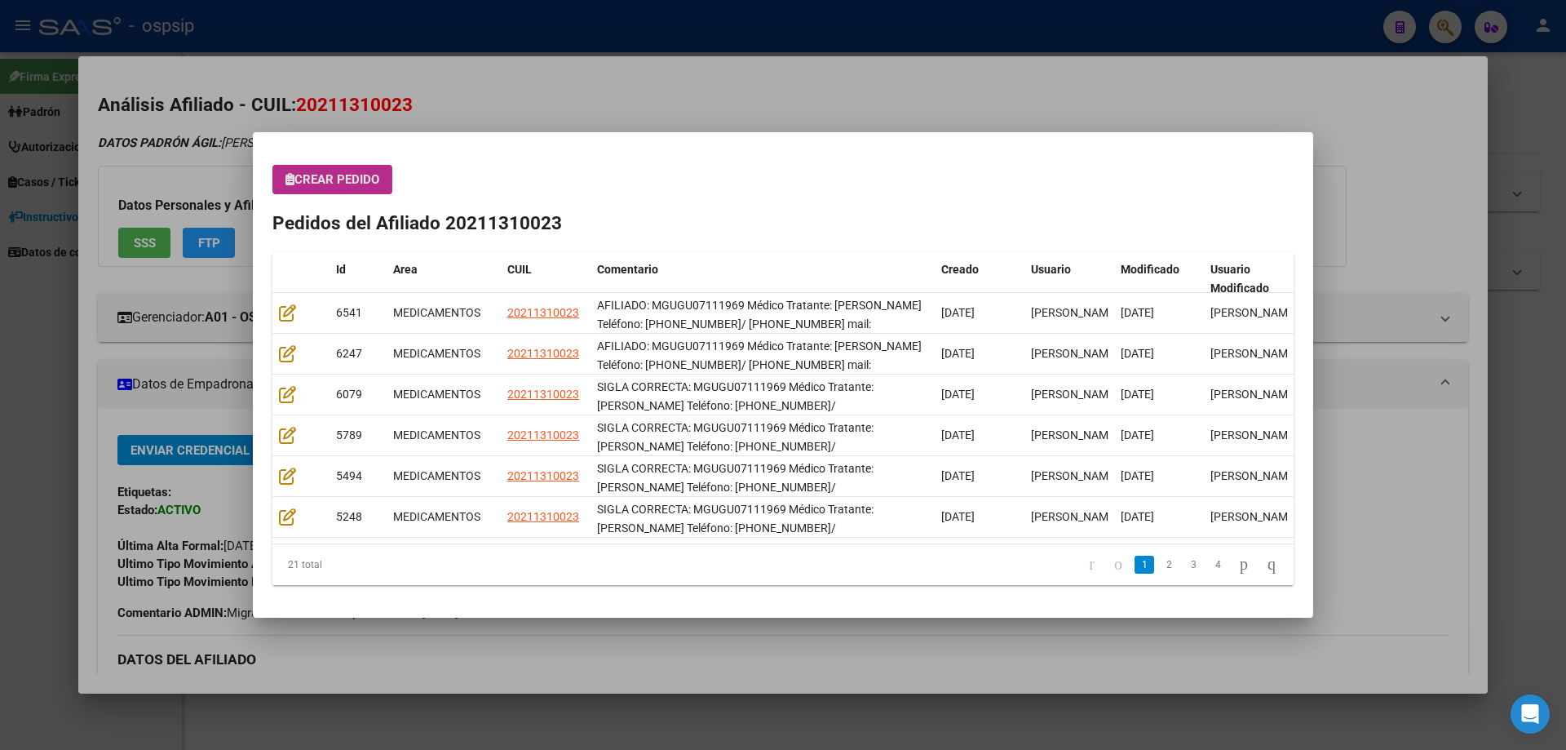
click at [336, 182] on span "Crear Pedido" at bounding box center [332, 179] width 94 height 15
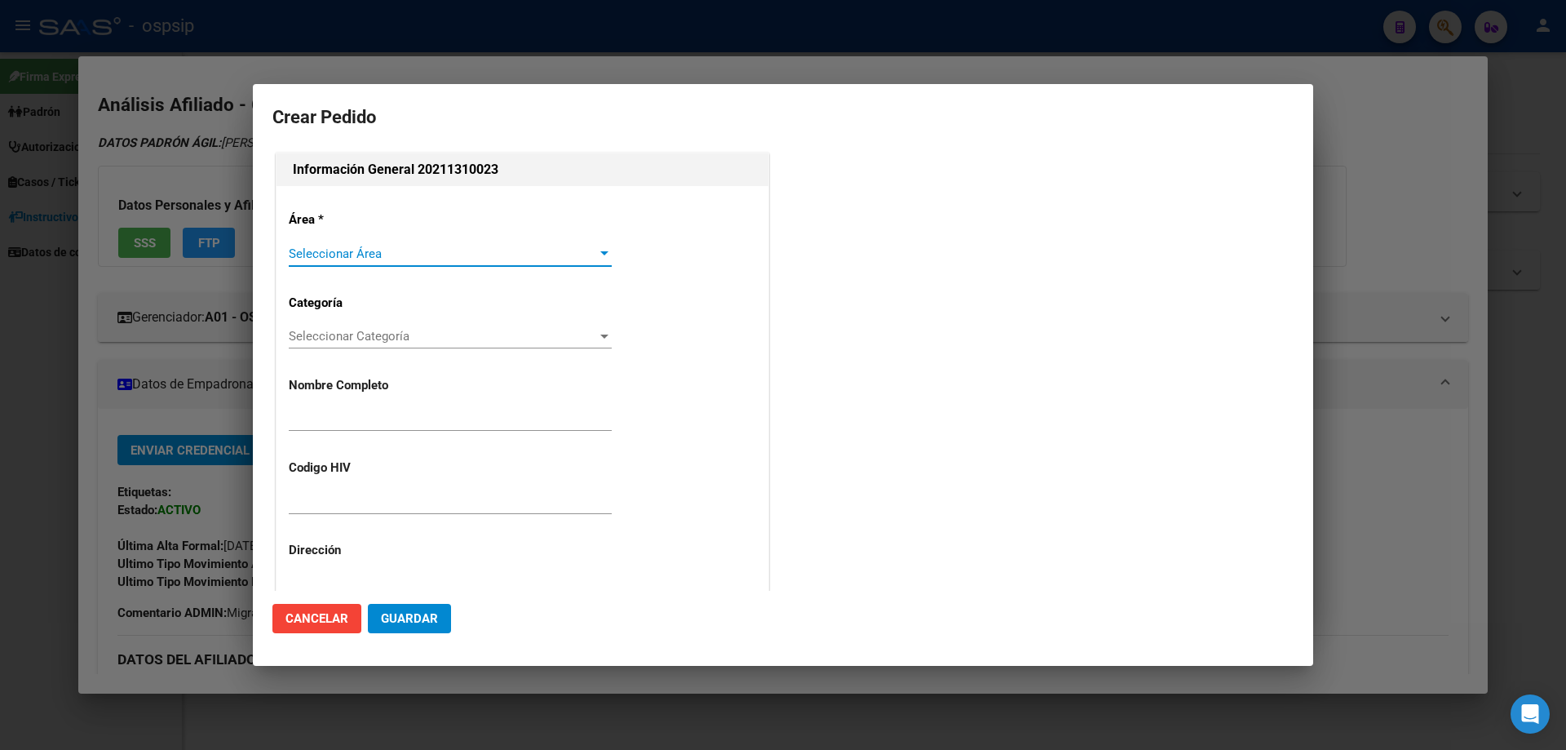
type input "GUTIERREZ GUSTAVO ARIEL"
type input "MGUGU07111969"
type input "Buenos Aires, LANUS, JUNCAL 100"
type input "Particular: 42400141"
type input "BUENOS AIRES, LANUS, JUNCAL 100"
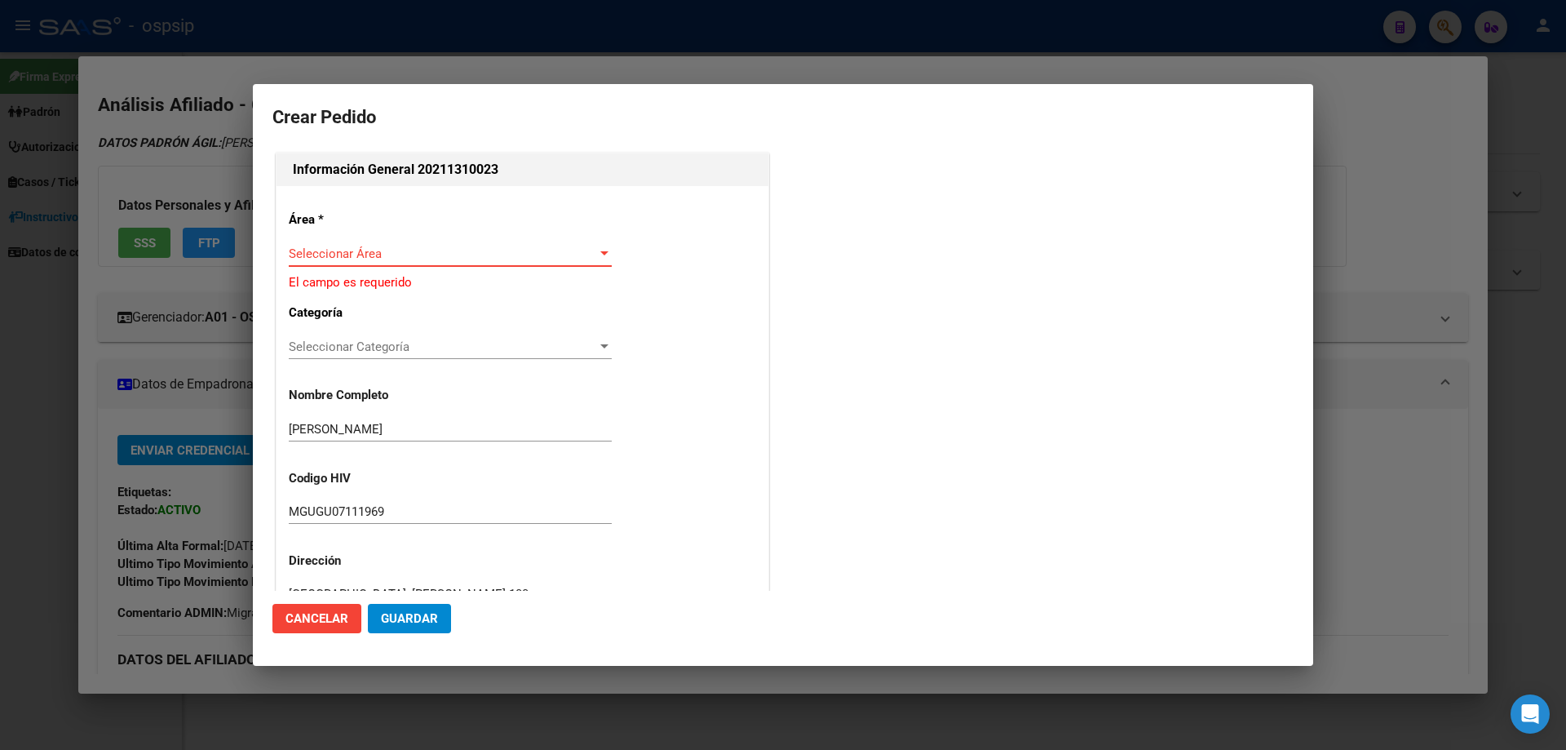
click at [392, 263] on div "Seleccionar Área Seleccionar Área" at bounding box center [450, 253] width 323 height 24
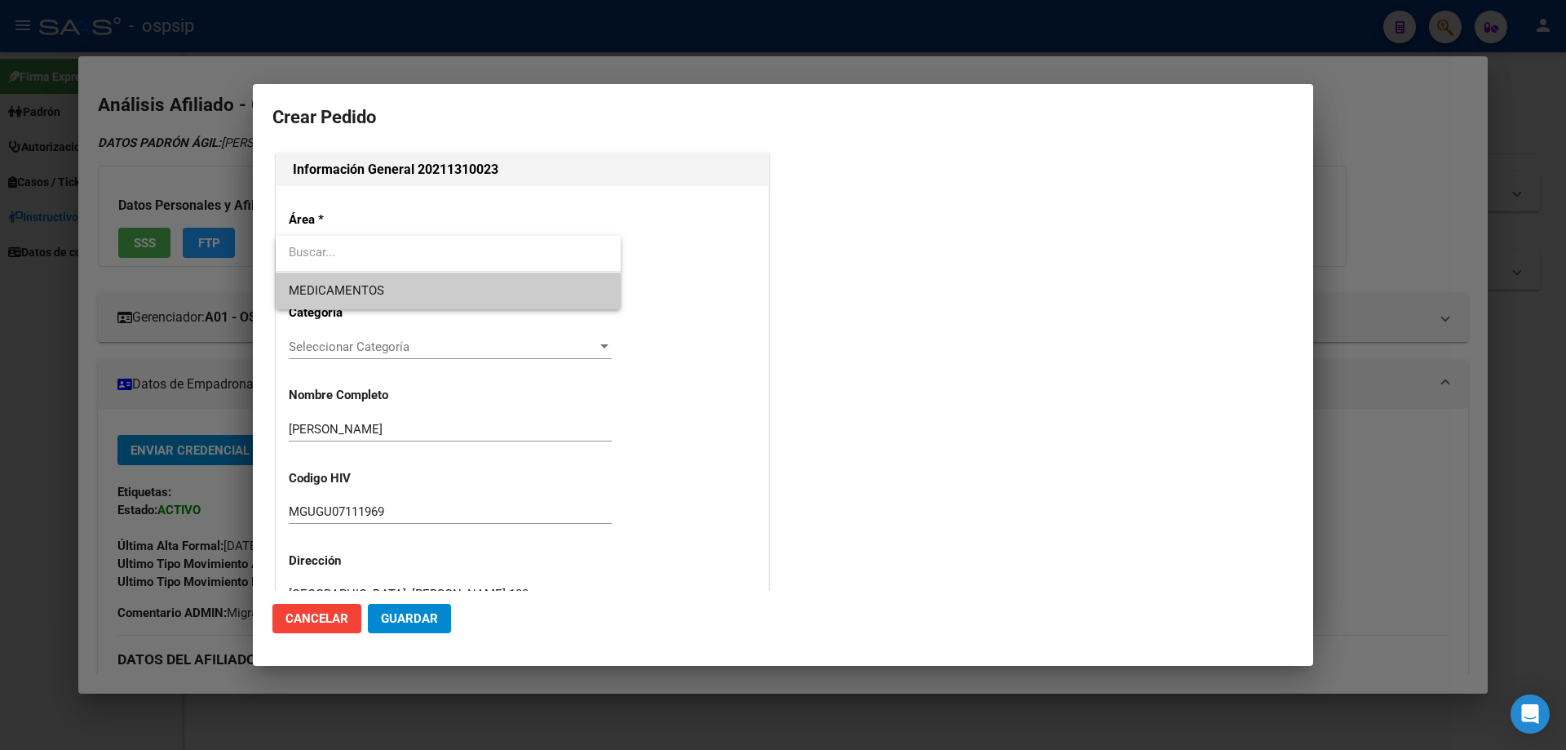
click at [396, 285] on span "MEDICAMENTOS" at bounding box center [448, 290] width 319 height 37
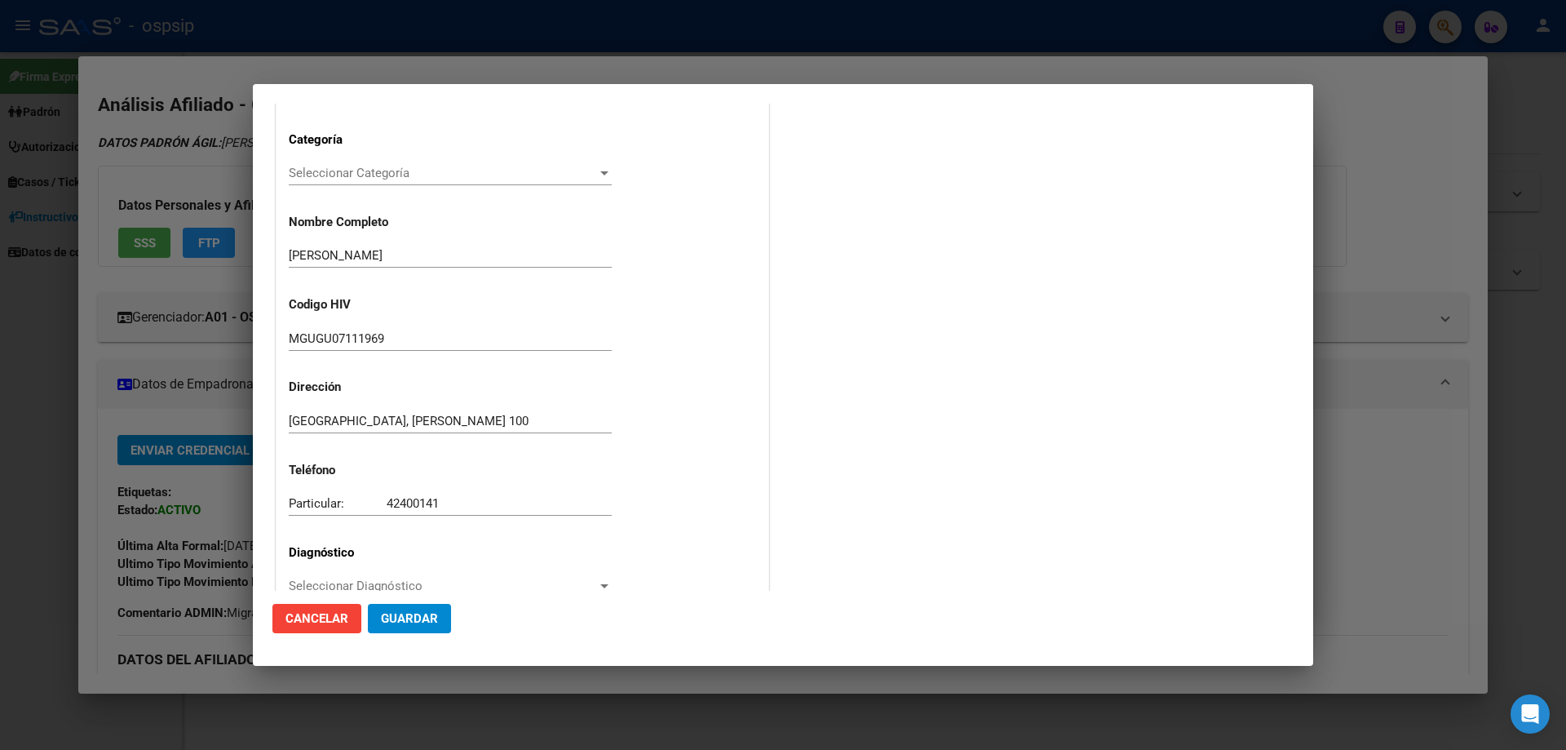
scroll to position [245, 0]
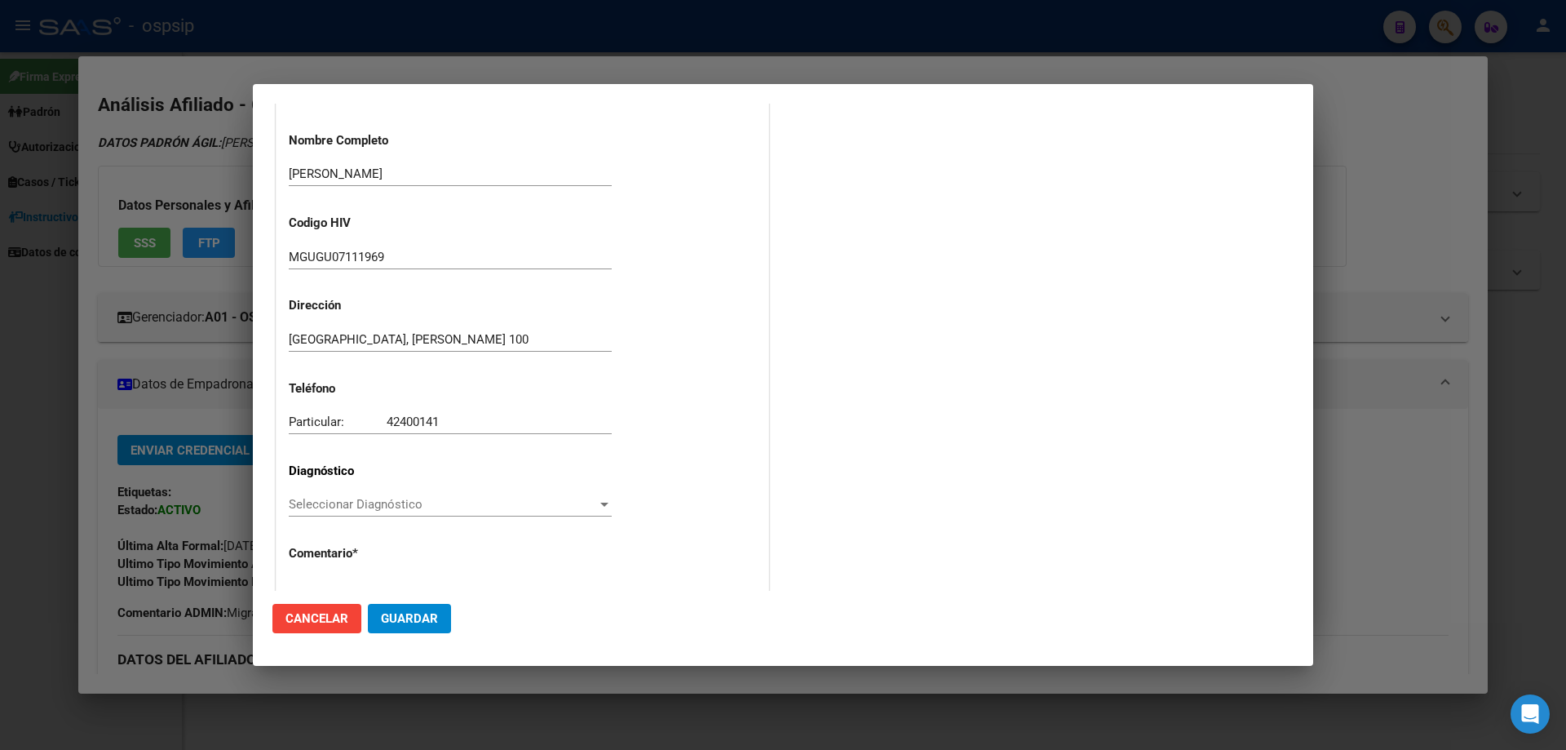
click at [332, 522] on div "Seleccionar Diagnóstico Seleccionar Diagnóstico" at bounding box center [450, 512] width 323 height 40
click at [334, 507] on span "Seleccionar Diagnóstico" at bounding box center [443, 504] width 308 height 15
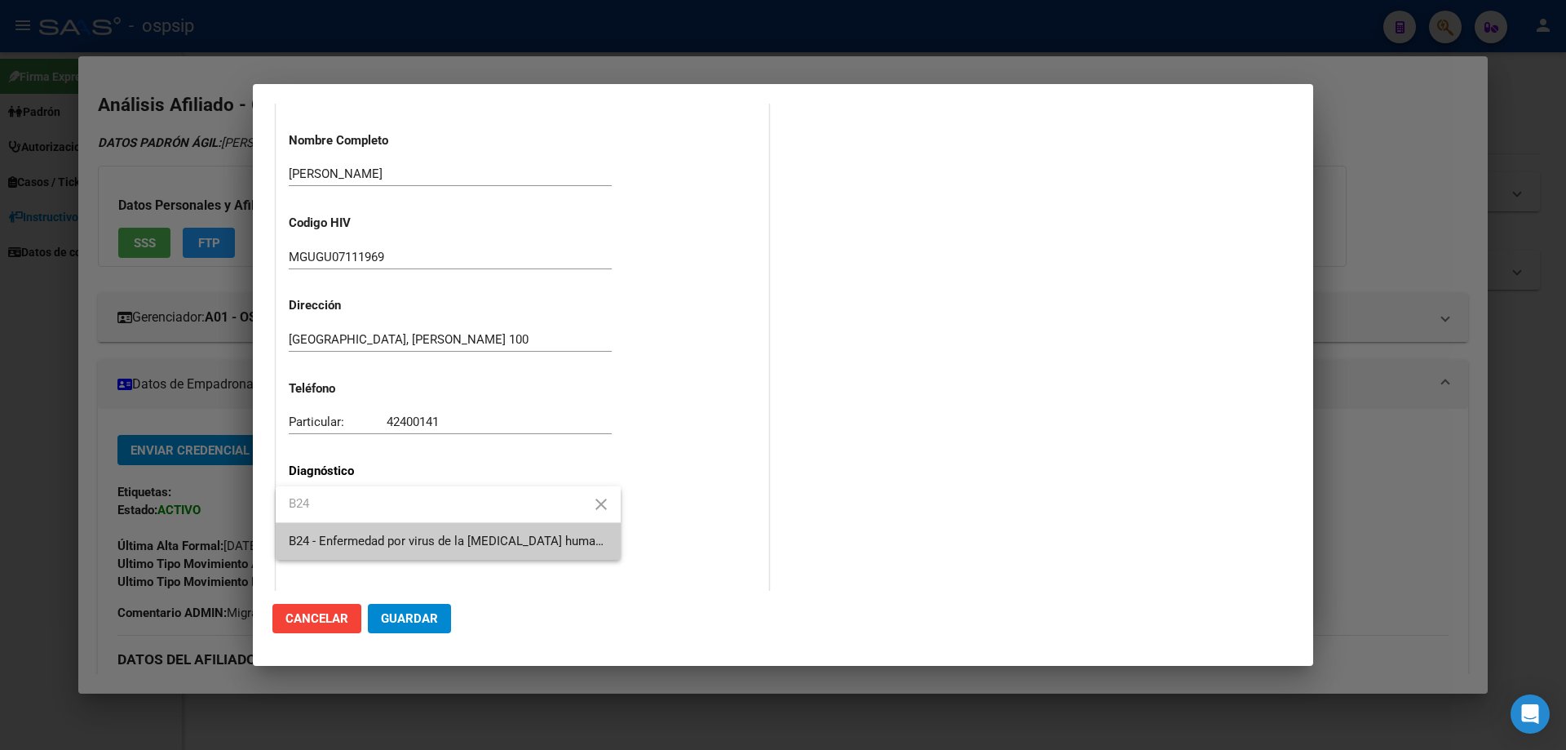
type input "B24"
click at [361, 551] on span "B24 - Enfermedad por virus de la [MEDICAL_DATA] humana [VIH], sin otra especifi…" at bounding box center [448, 541] width 319 height 37
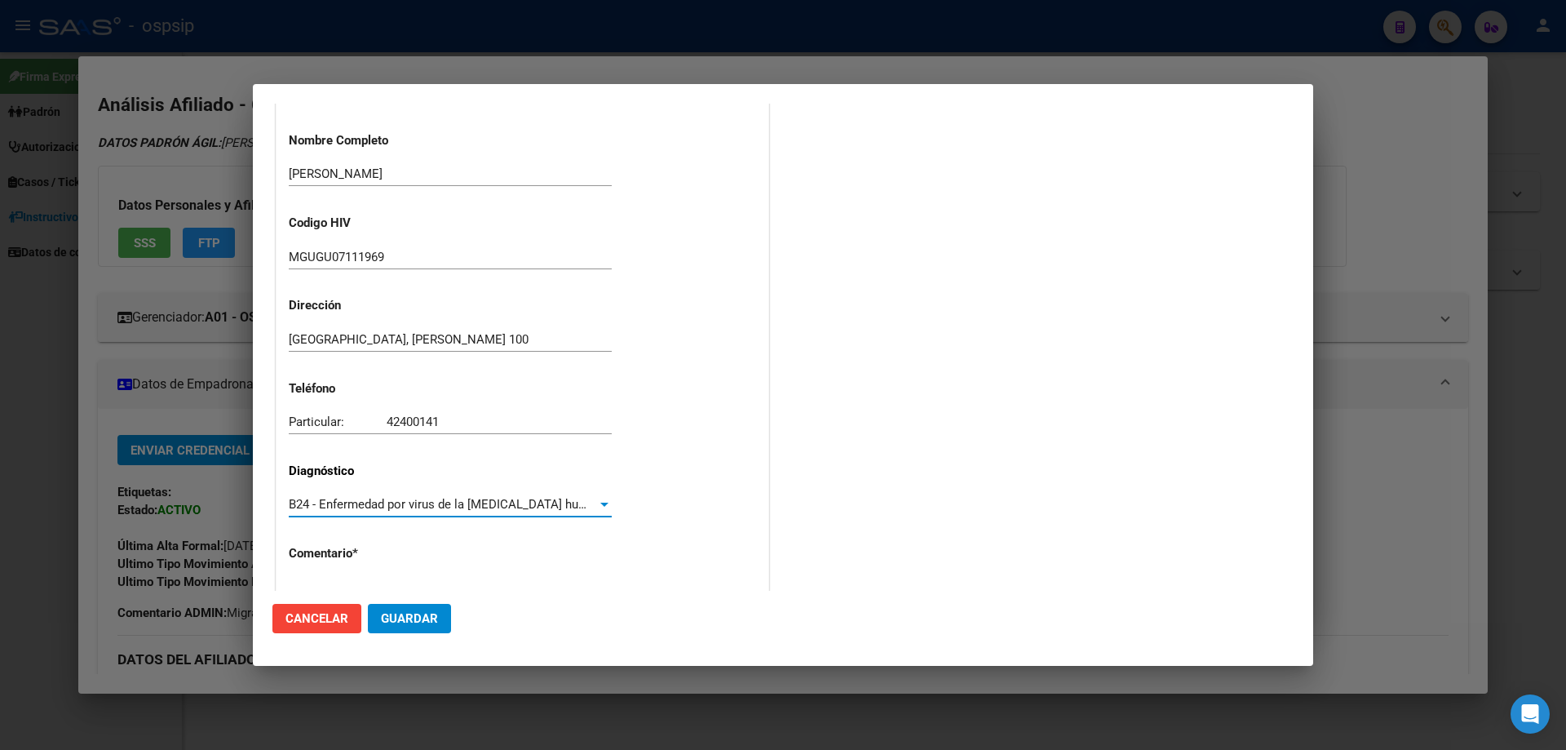
scroll to position [366, 0]
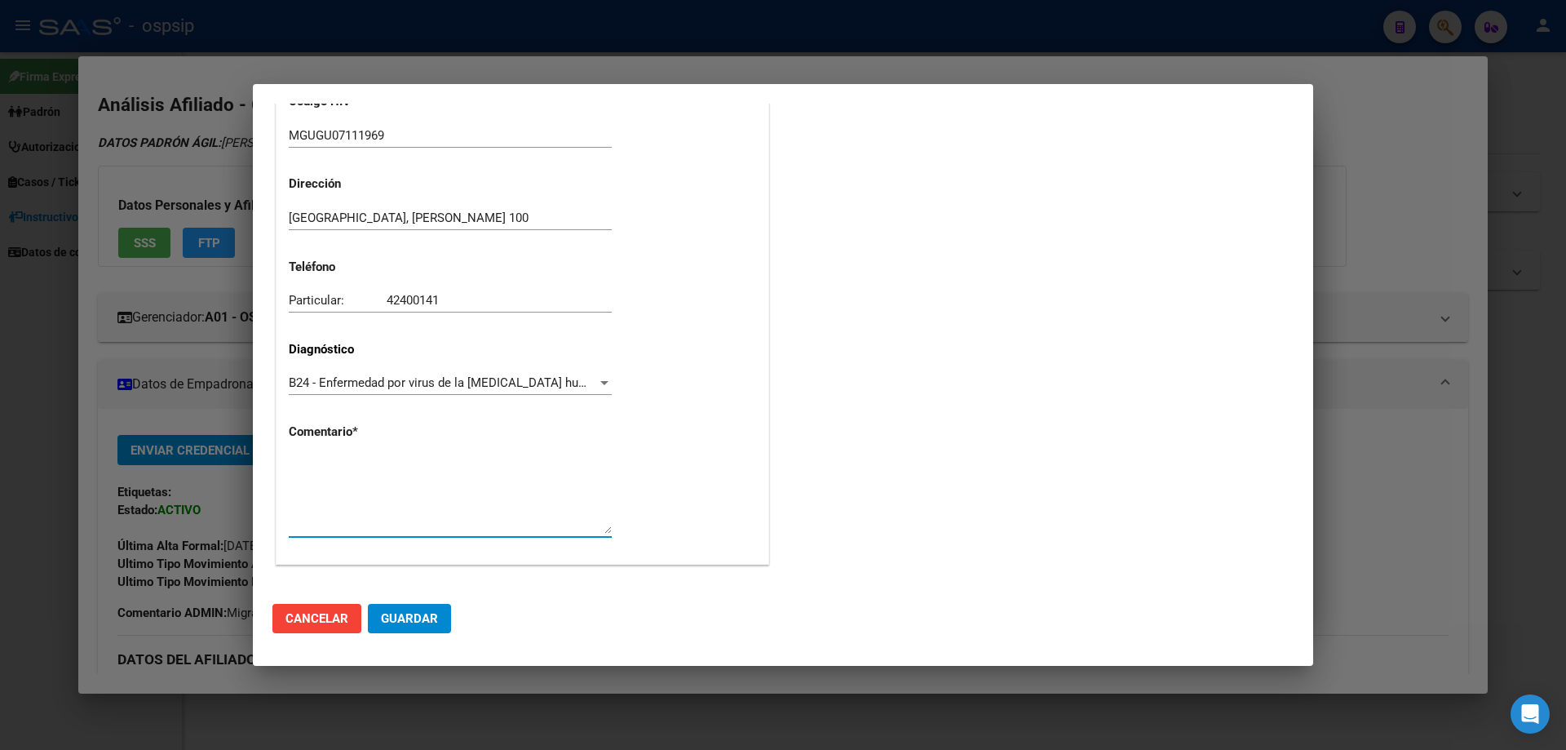
paste textarea "AFILIADO: MGUGU07111969 Médico Tratante: RICCO Teléfono: 15-6302-2643/ 4240-014…"
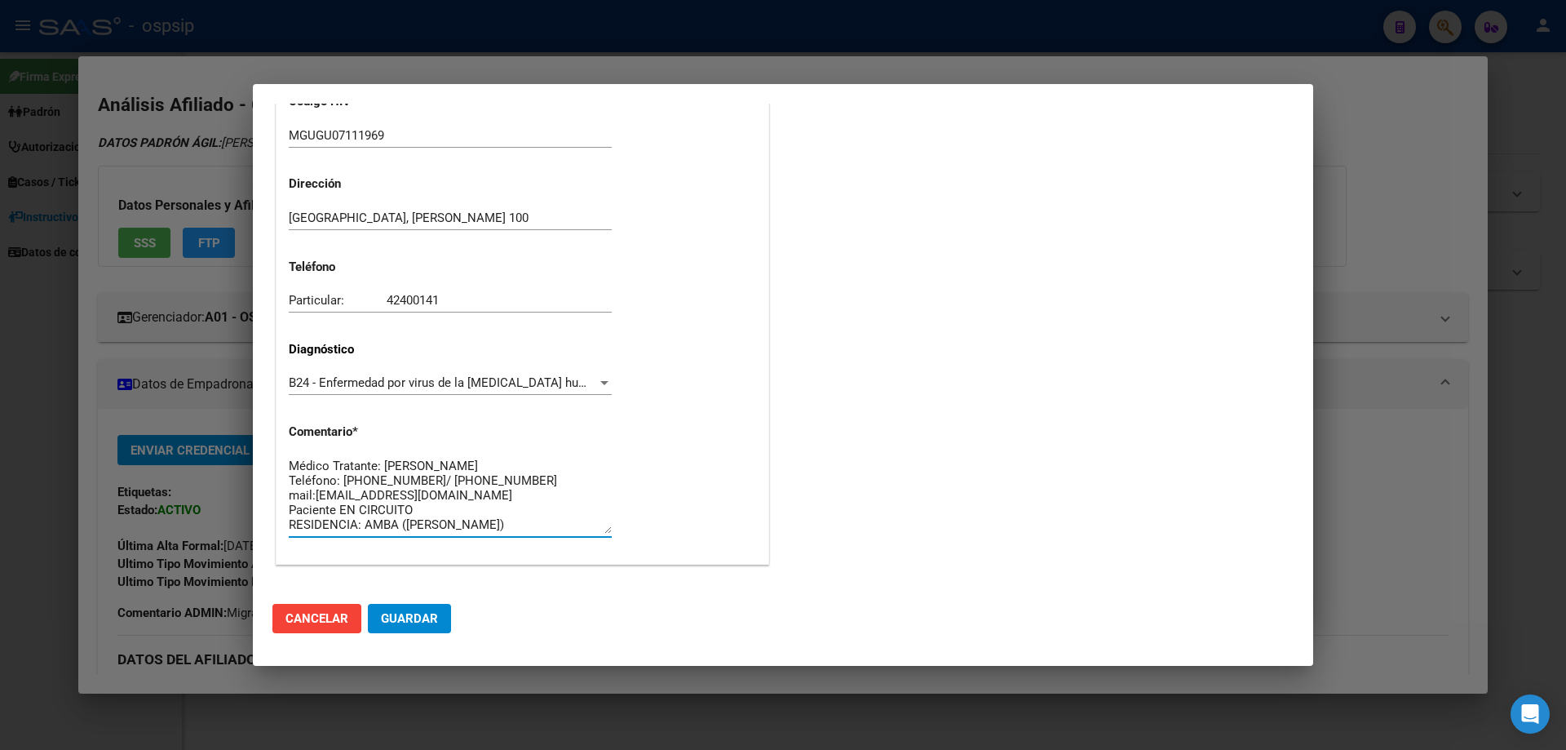
type textarea "AFILIADO: MGUGU07111969 Médico Tratante: RICCO Teléfono: 15-6302-2643/ 4240-014…"
click at [407, 613] on span "Guardar" at bounding box center [409, 618] width 57 height 15
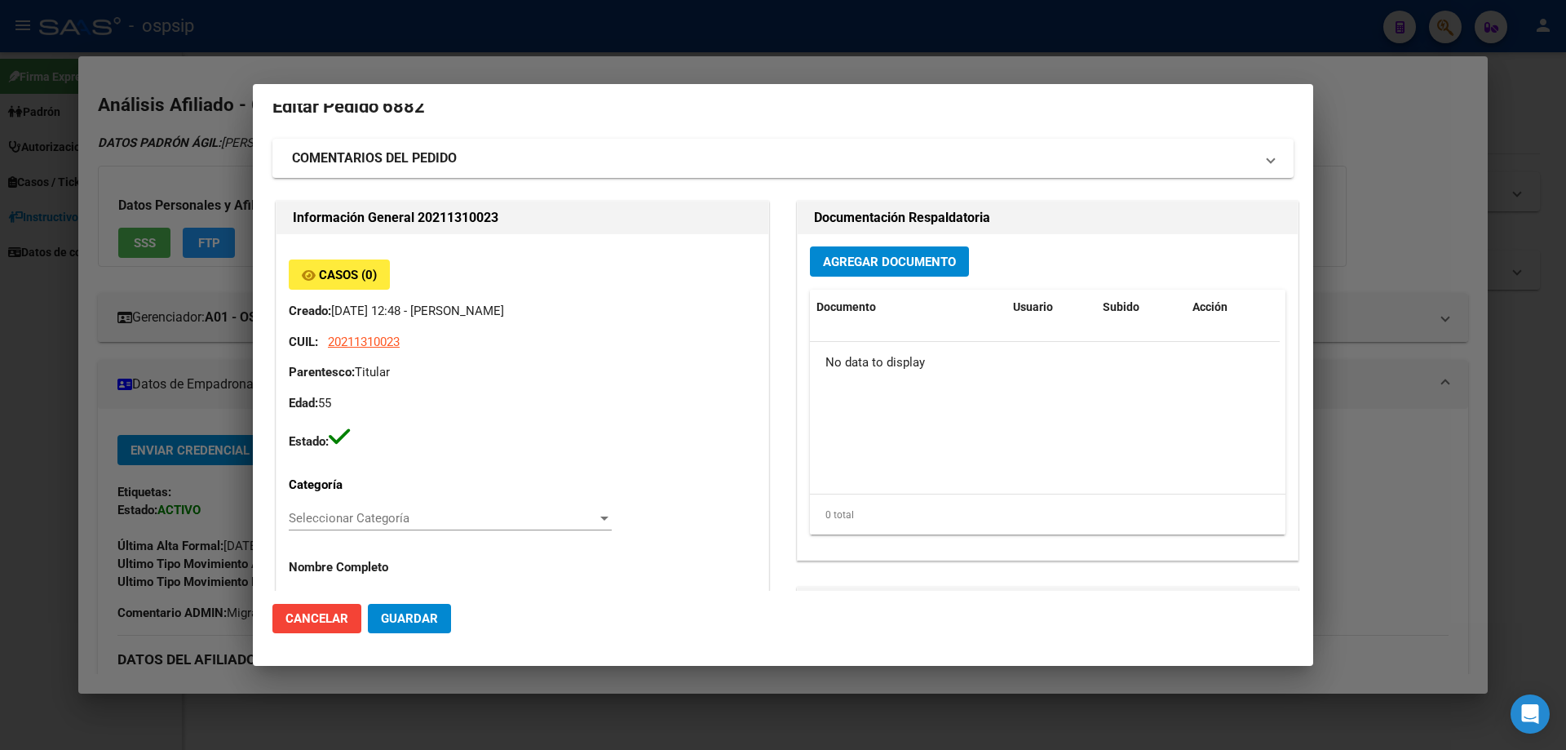
scroll to position [0, 0]
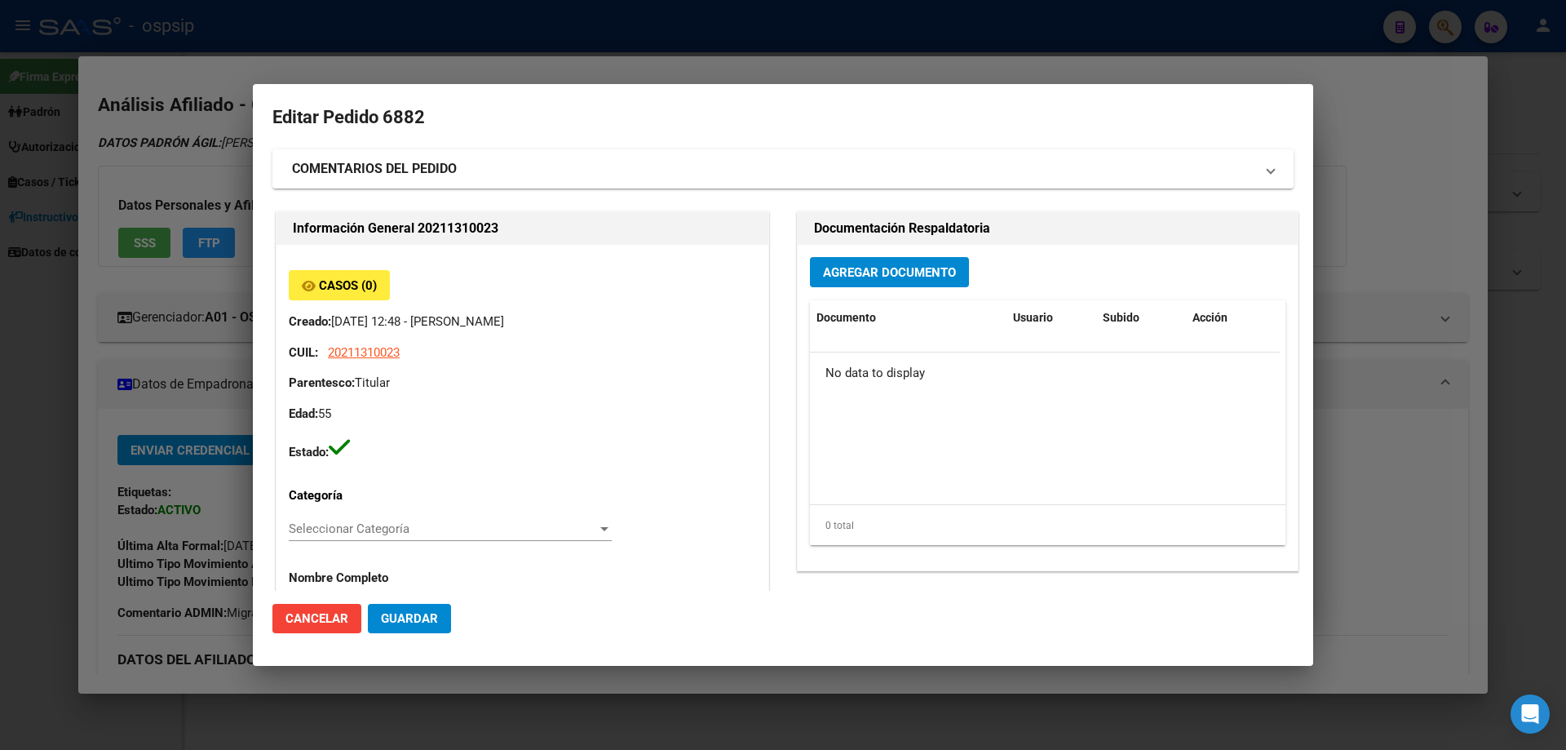
click at [847, 254] on div "Agregar Documento Documento Usuario Subido Acción No data to display 0 total 1" at bounding box center [1048, 407] width 500 height 325
click at [843, 272] on span "Agregar Documento" at bounding box center [889, 272] width 133 height 15
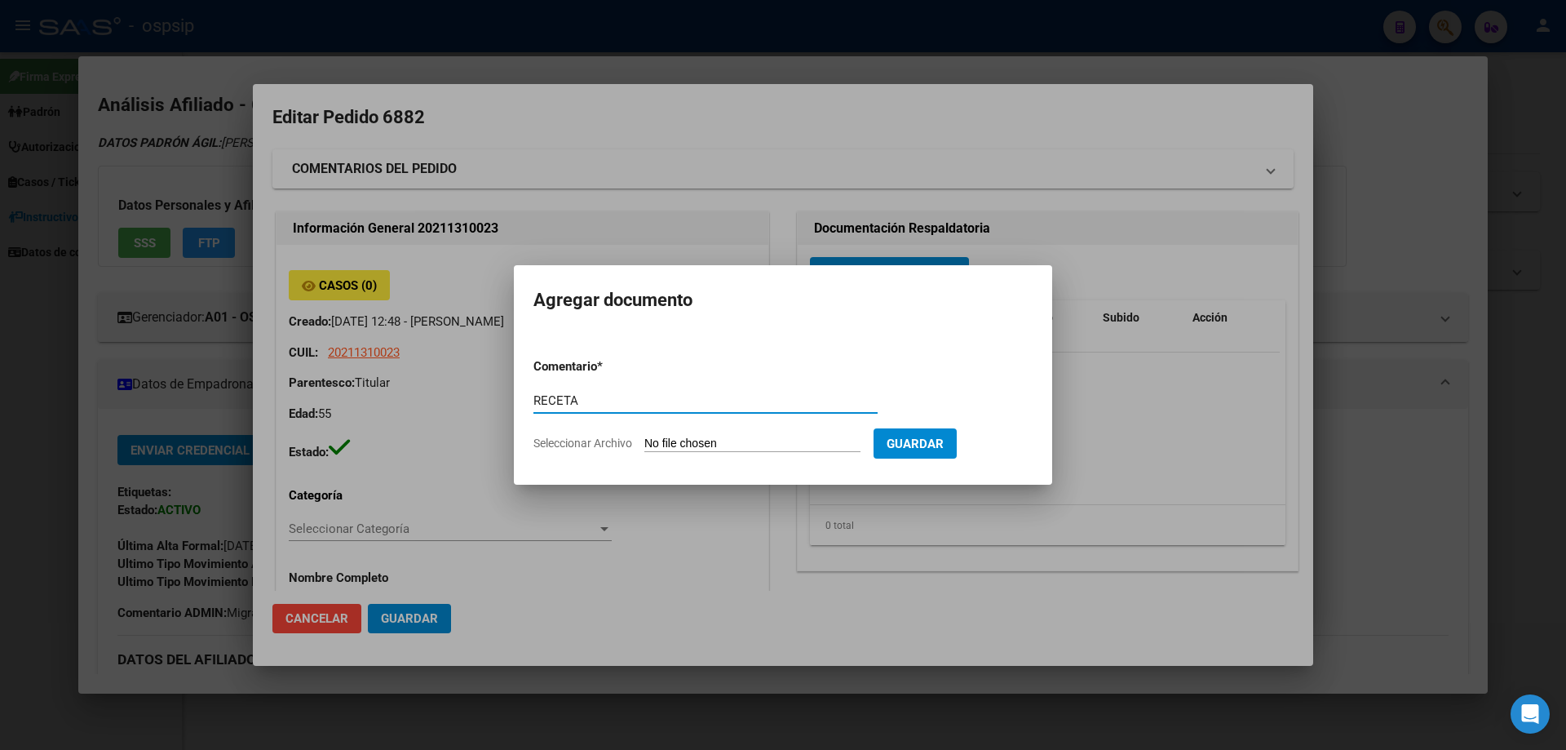
type input "RECETA"
click at [710, 438] on input "Seleccionar Archivo" at bounding box center [752, 443] width 216 height 15
type input "C:\fakepath\agostoretro.pdf"
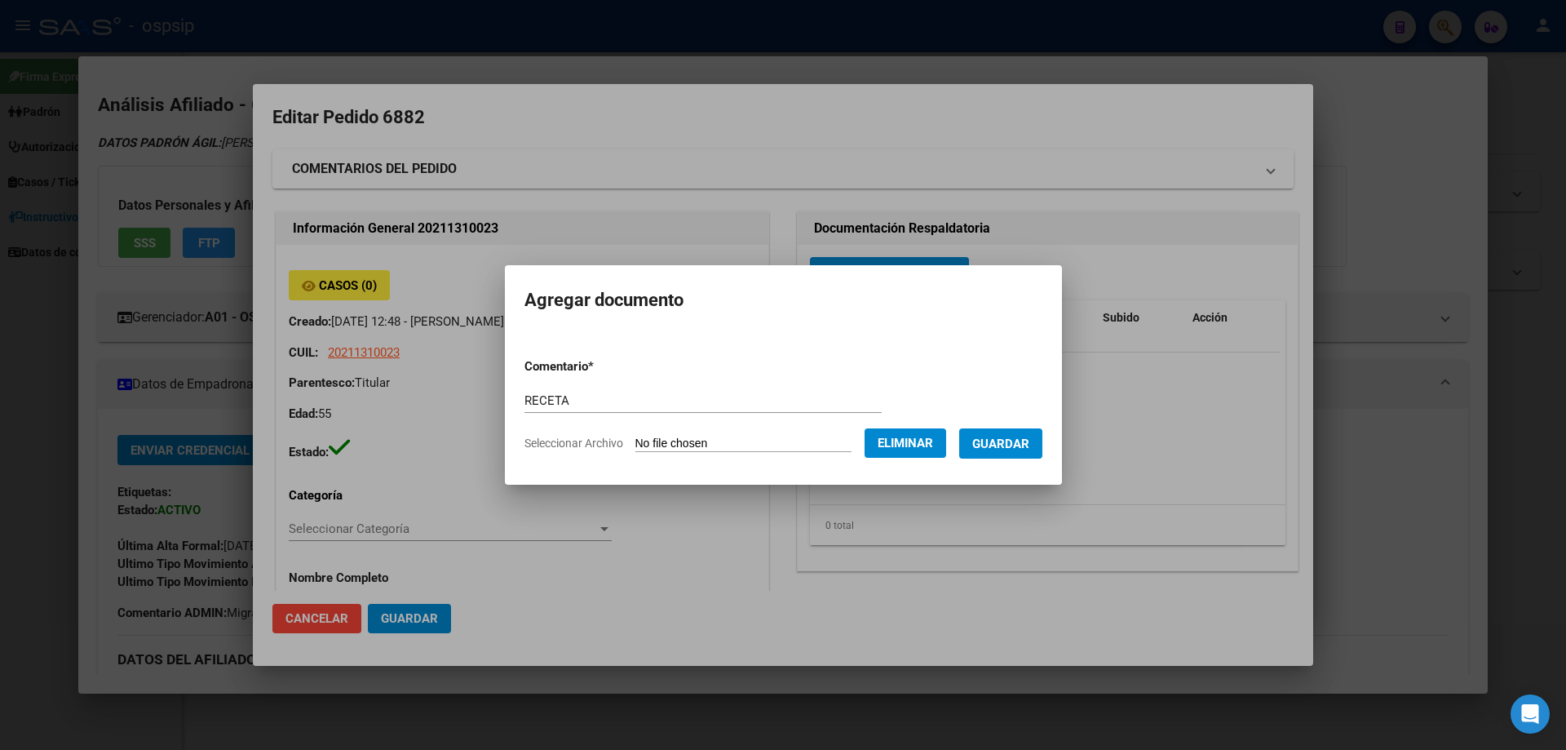
click at [1003, 446] on span "Guardar" at bounding box center [1000, 443] width 57 height 15
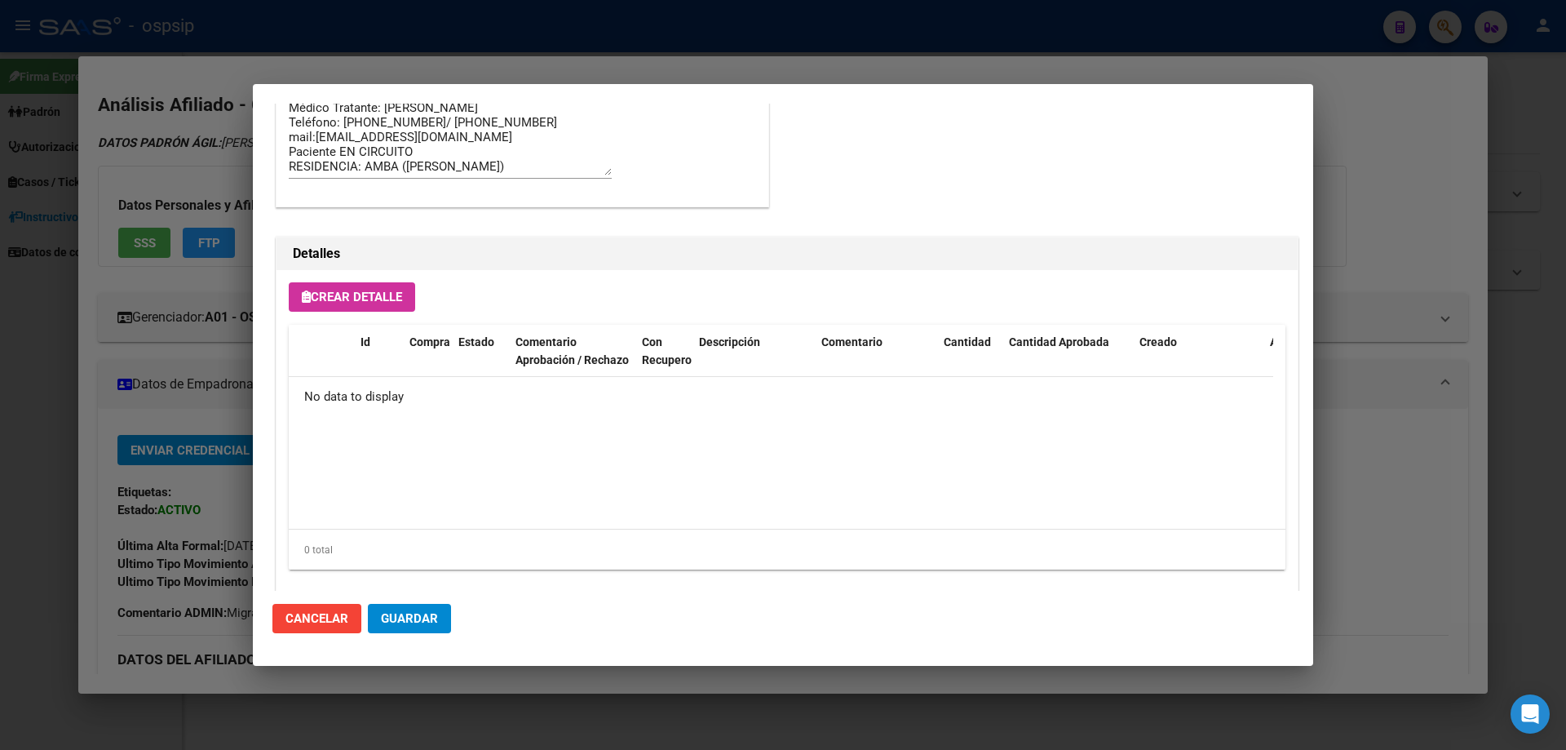
scroll to position [948, 0]
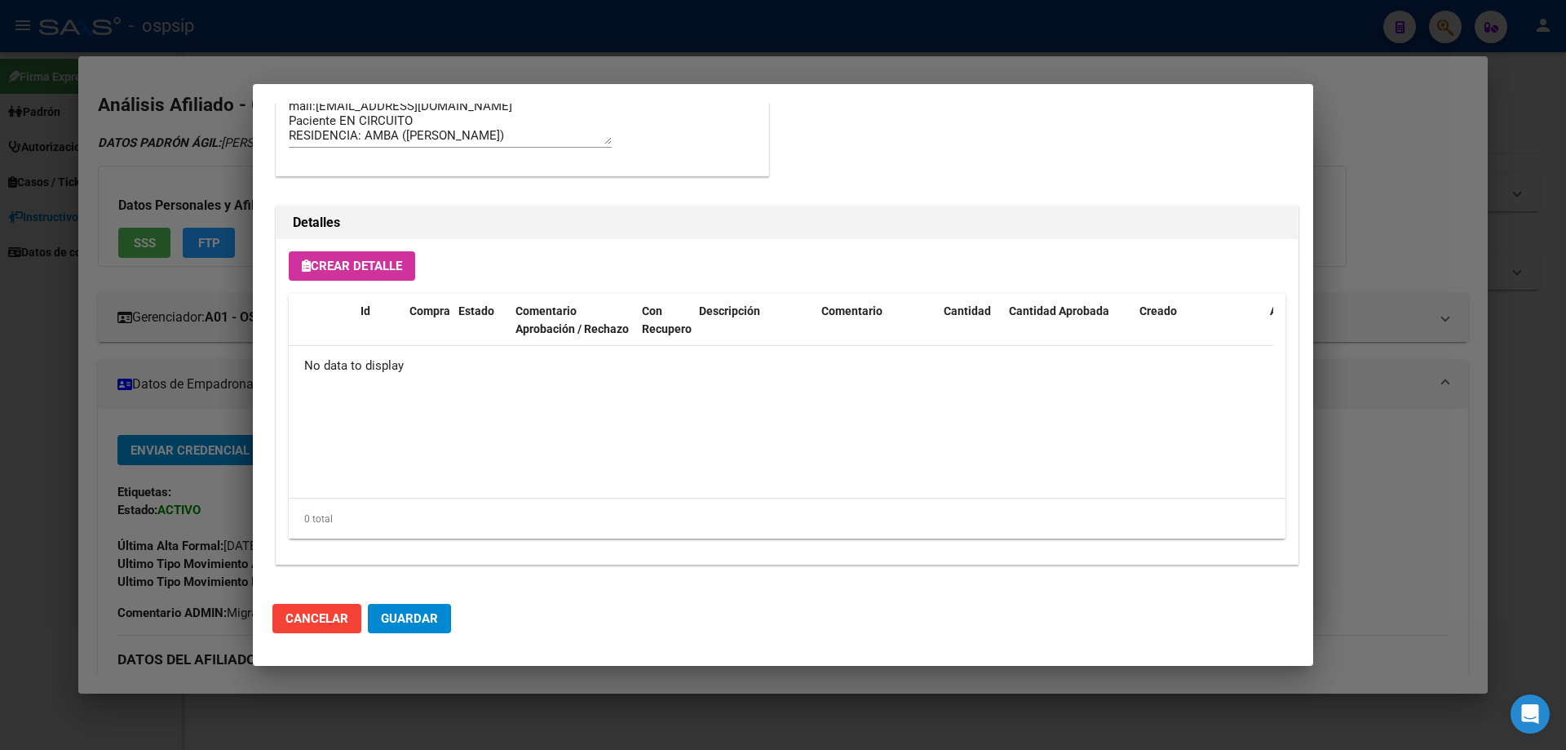
click at [372, 249] on div "Crear Detalle Id Compra Estado Comentario Aprobación / Rechazo Con Recupero Des…" at bounding box center [786, 401] width 1021 height 325
click at [365, 281] on div "Crear Detalle Id Compra Estado Comentario Aprobación / Rechazo Con Recupero Des…" at bounding box center [786, 401] width 1021 height 325
click at [359, 271] on span "Crear Detalle" at bounding box center [352, 266] width 100 height 15
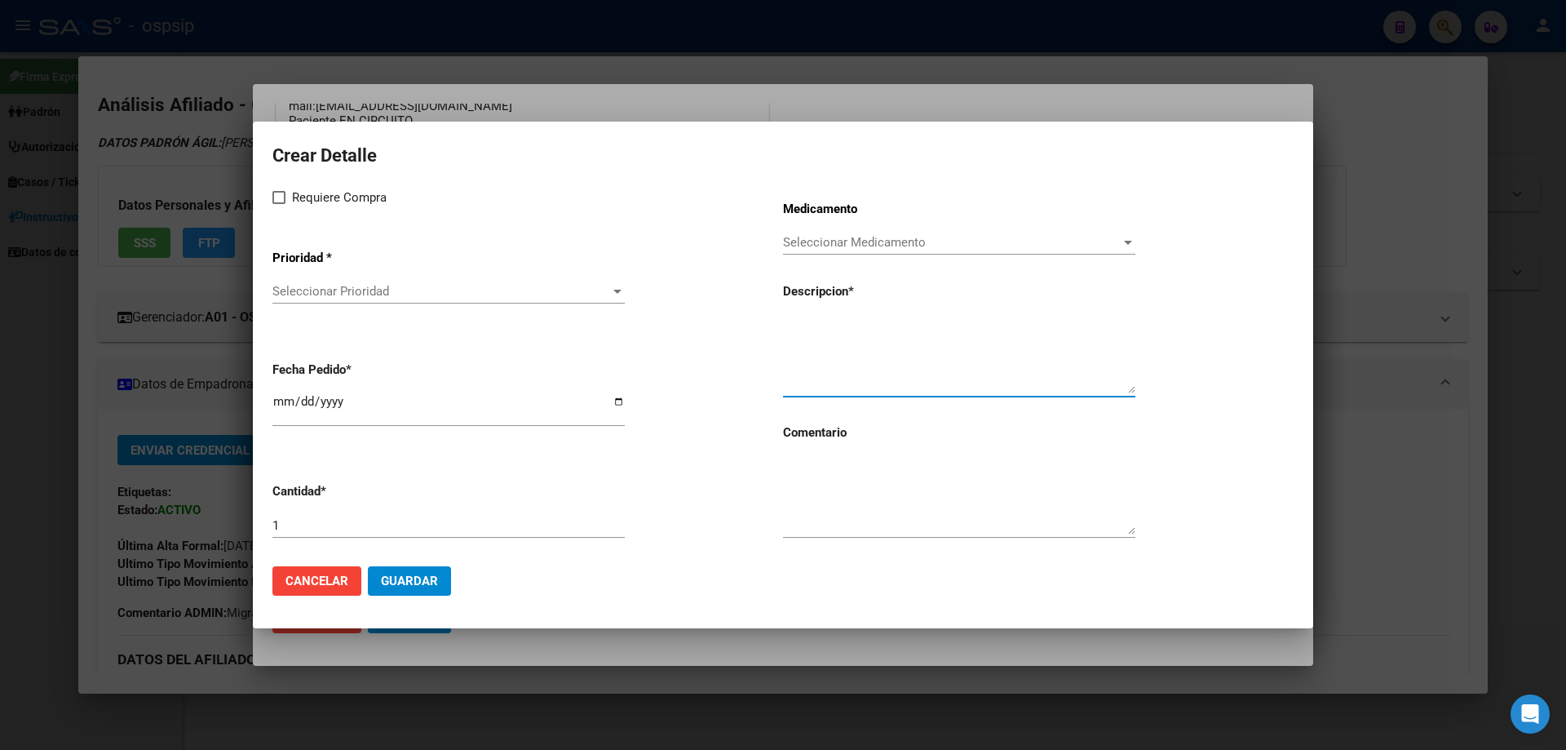
paste textarea "[MEDICAL_DATA]+[MEDICAL_DATA] 50mg/300mg comp. x 30 (DTG/3TC)"
type textarea "[MEDICAL_DATA]+[MEDICAL_DATA] 50mg/300mg comp. x 30 (DTG/3TC)"
click at [816, 519] on textarea at bounding box center [959, 496] width 352 height 77
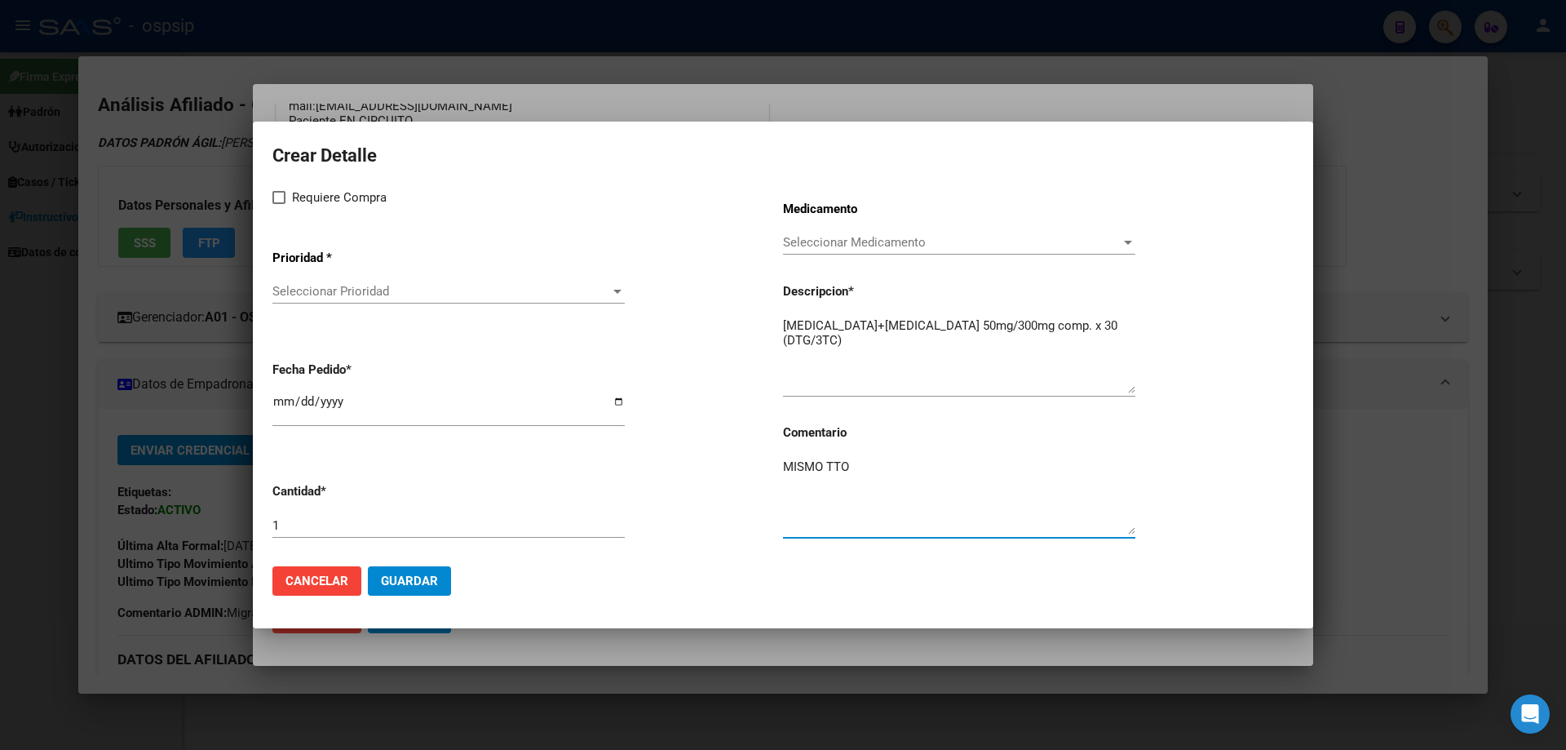
type textarea "MISMO TTO"
click at [287, 203] on label "Requiere Compra" at bounding box center [329, 198] width 114 height 20
click at [279, 204] on input "Requiere Compra" at bounding box center [278, 204] width 1 height 1
checkbox input "true"
click at [328, 304] on div "Seleccionar Prioridad Seleccionar Prioridad" at bounding box center [448, 299] width 352 height 40
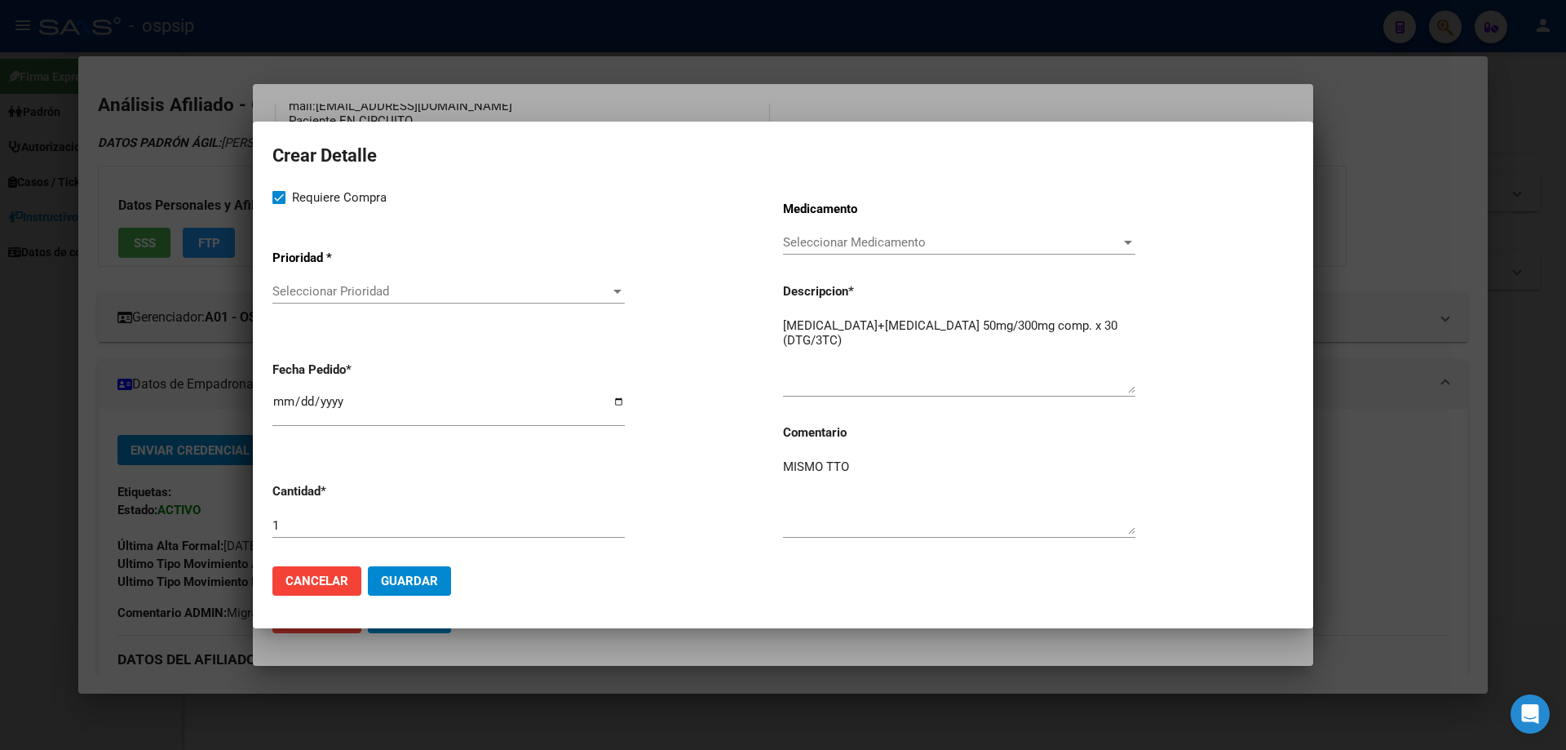
click at [330, 301] on div "Seleccionar Prioridad Seleccionar Prioridad" at bounding box center [448, 291] width 352 height 24
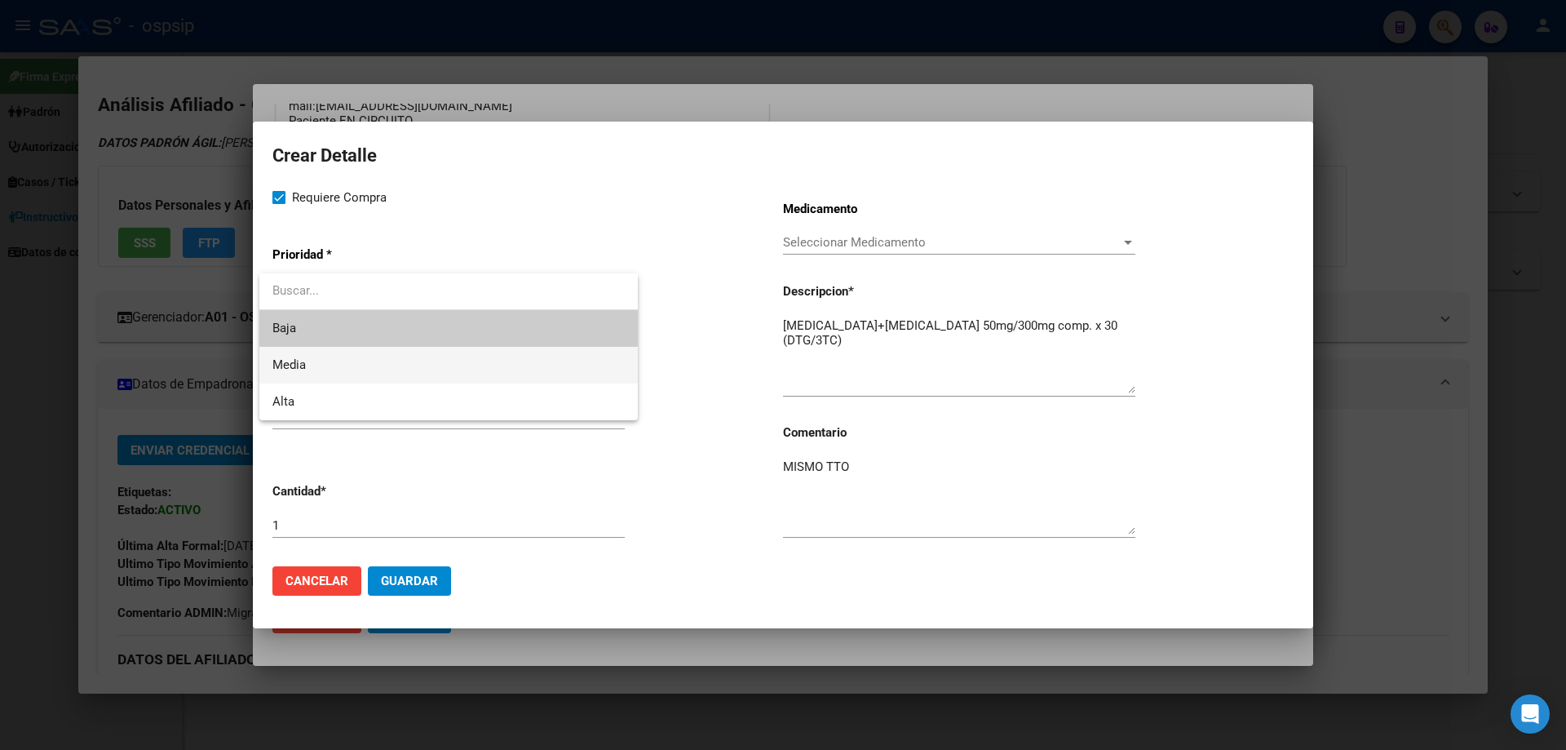
click at [341, 369] on span "Media" at bounding box center [448, 365] width 352 height 37
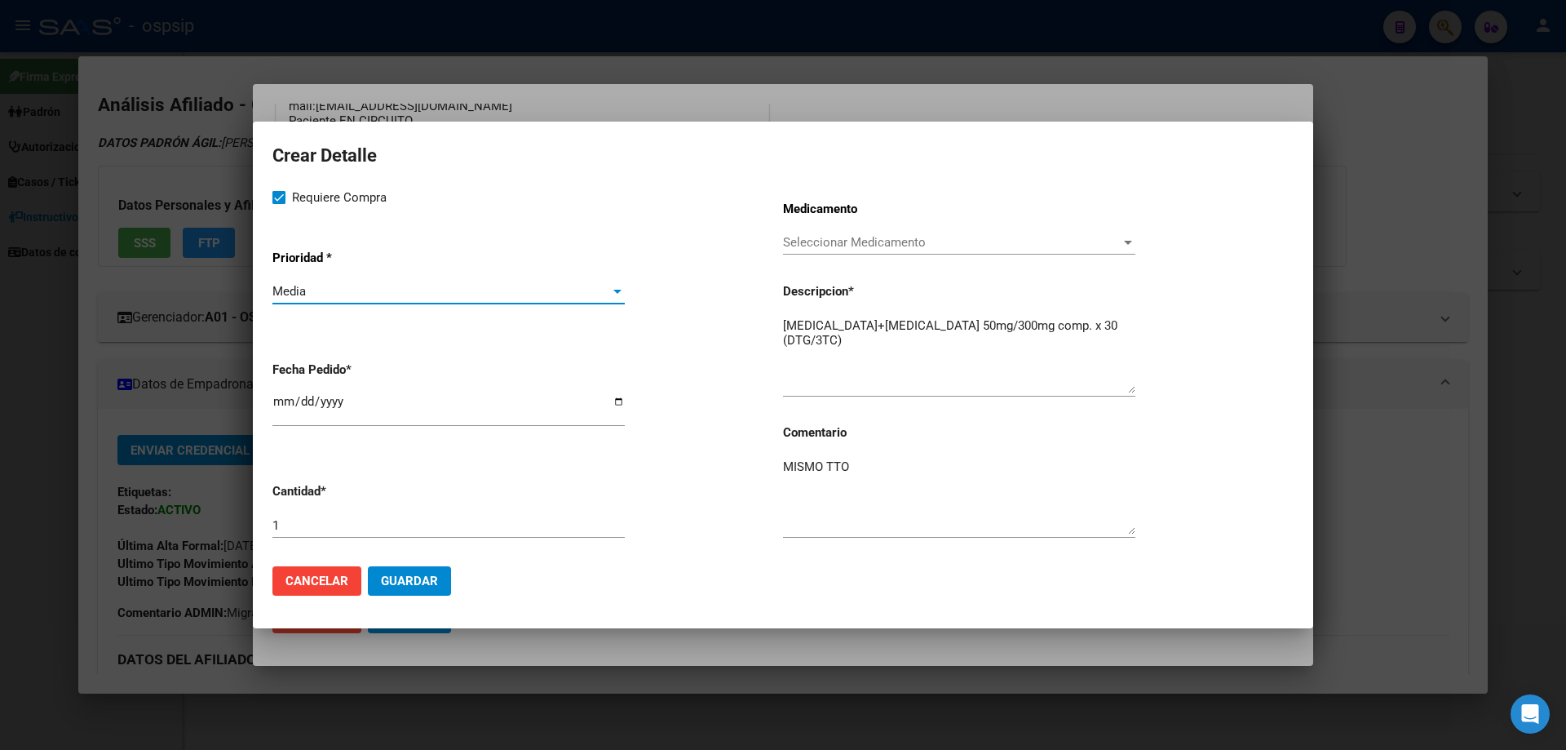
click at [283, 403] on input "[DATE]" at bounding box center [448, 408] width 352 height 26
type input "2025-08-12"
click at [438, 589] on button "Guardar" at bounding box center [409, 580] width 83 height 29
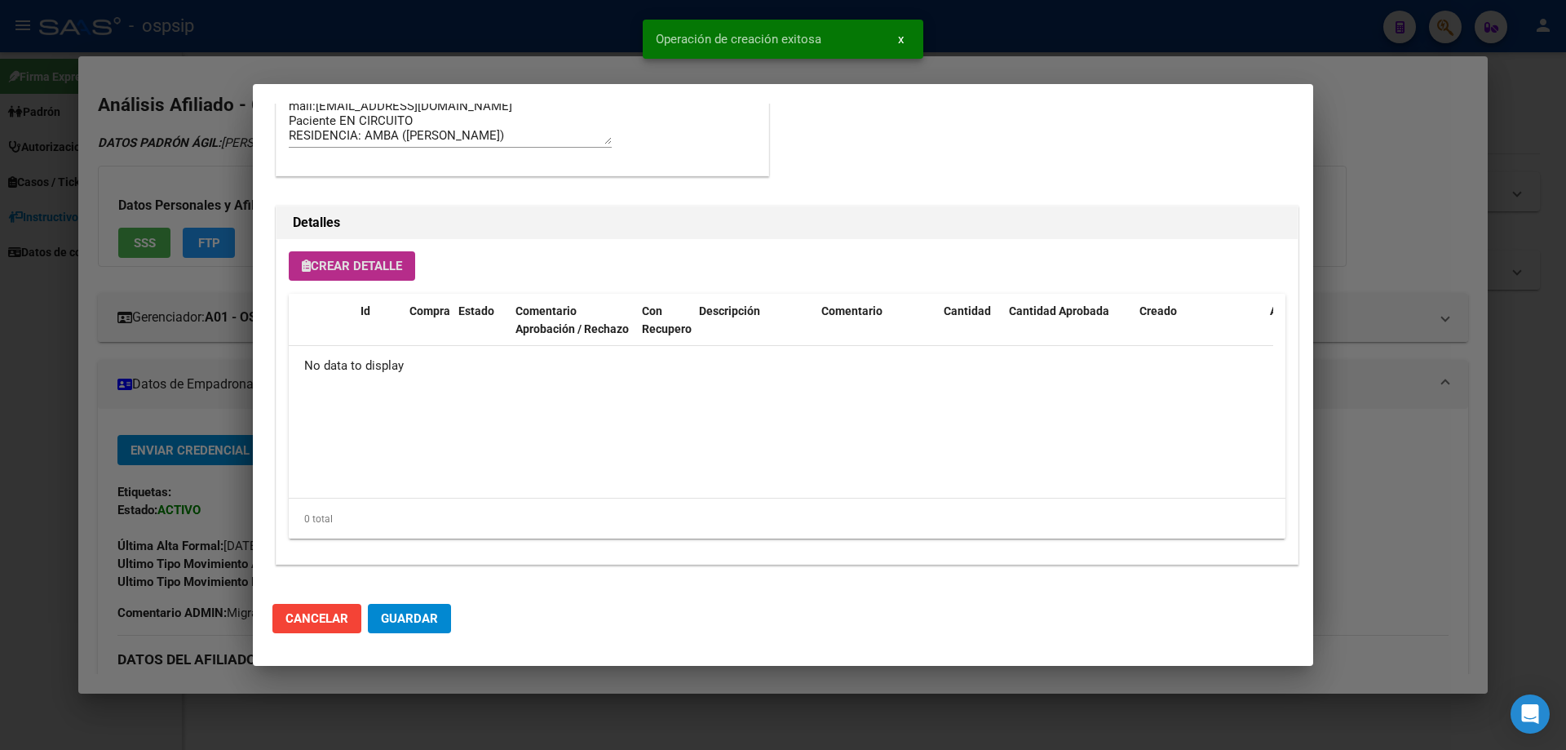
scroll to position [978, 0]
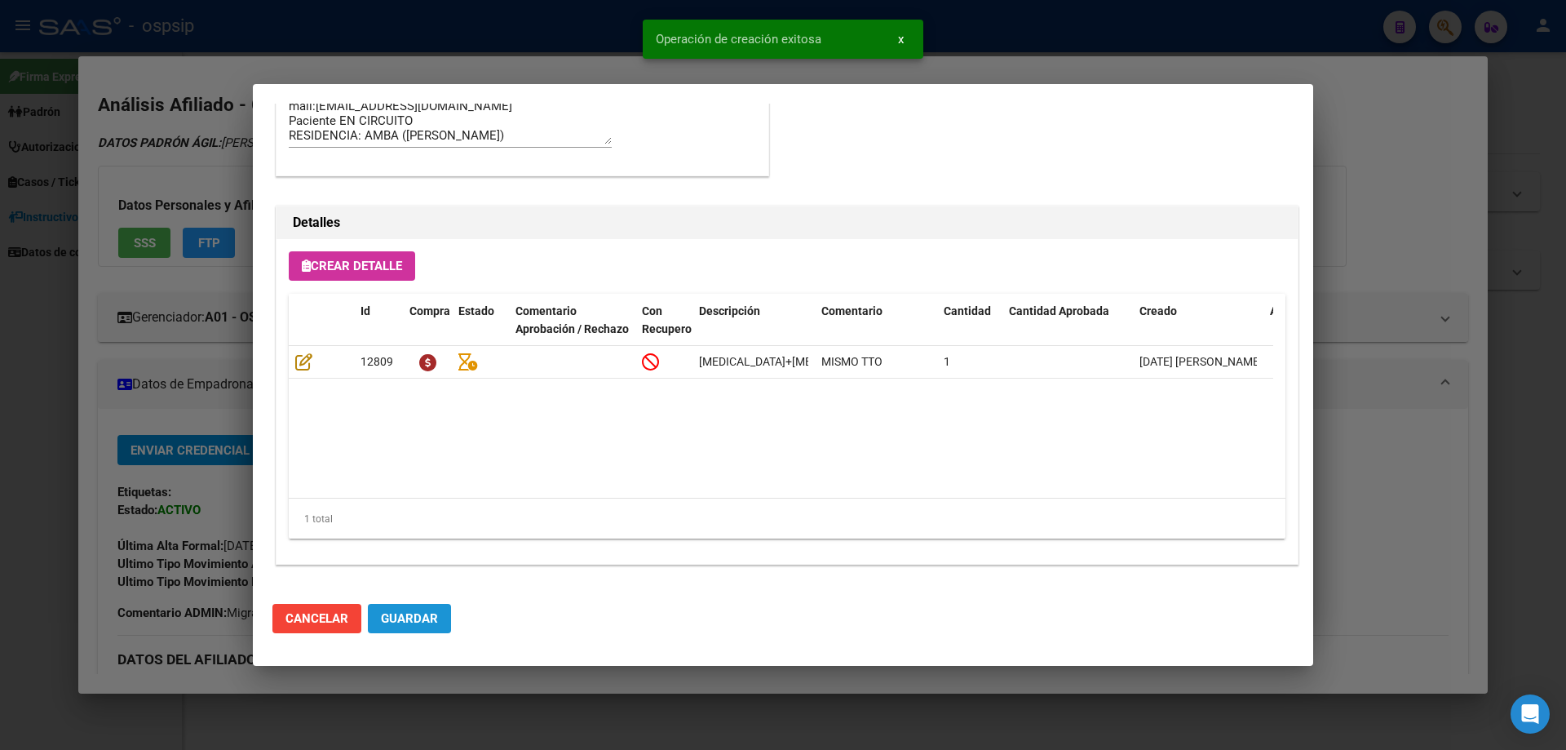
click at [414, 617] on span "Guardar" at bounding box center [409, 618] width 57 height 15
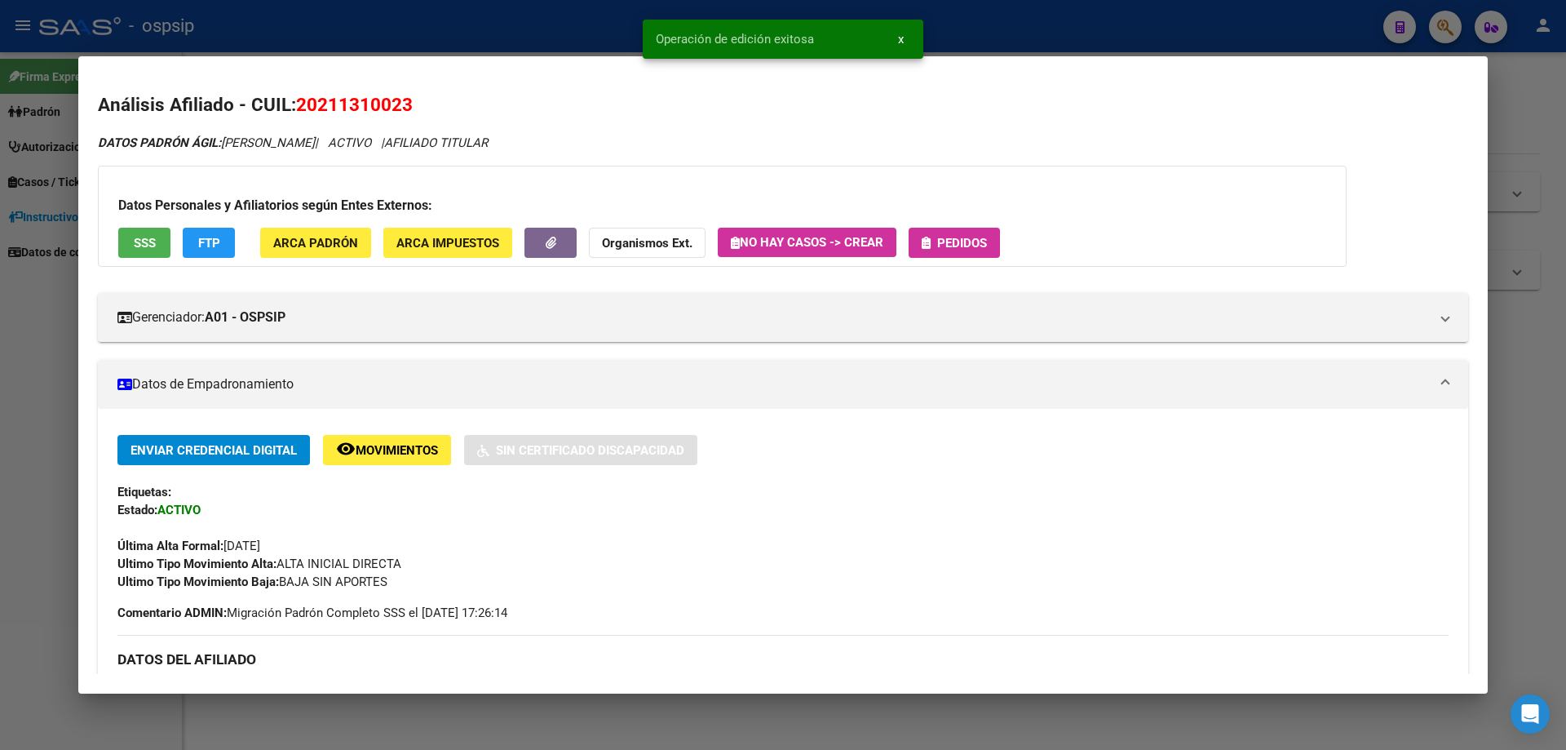
click at [954, 238] on span "Pedidos" at bounding box center [962, 243] width 50 height 15
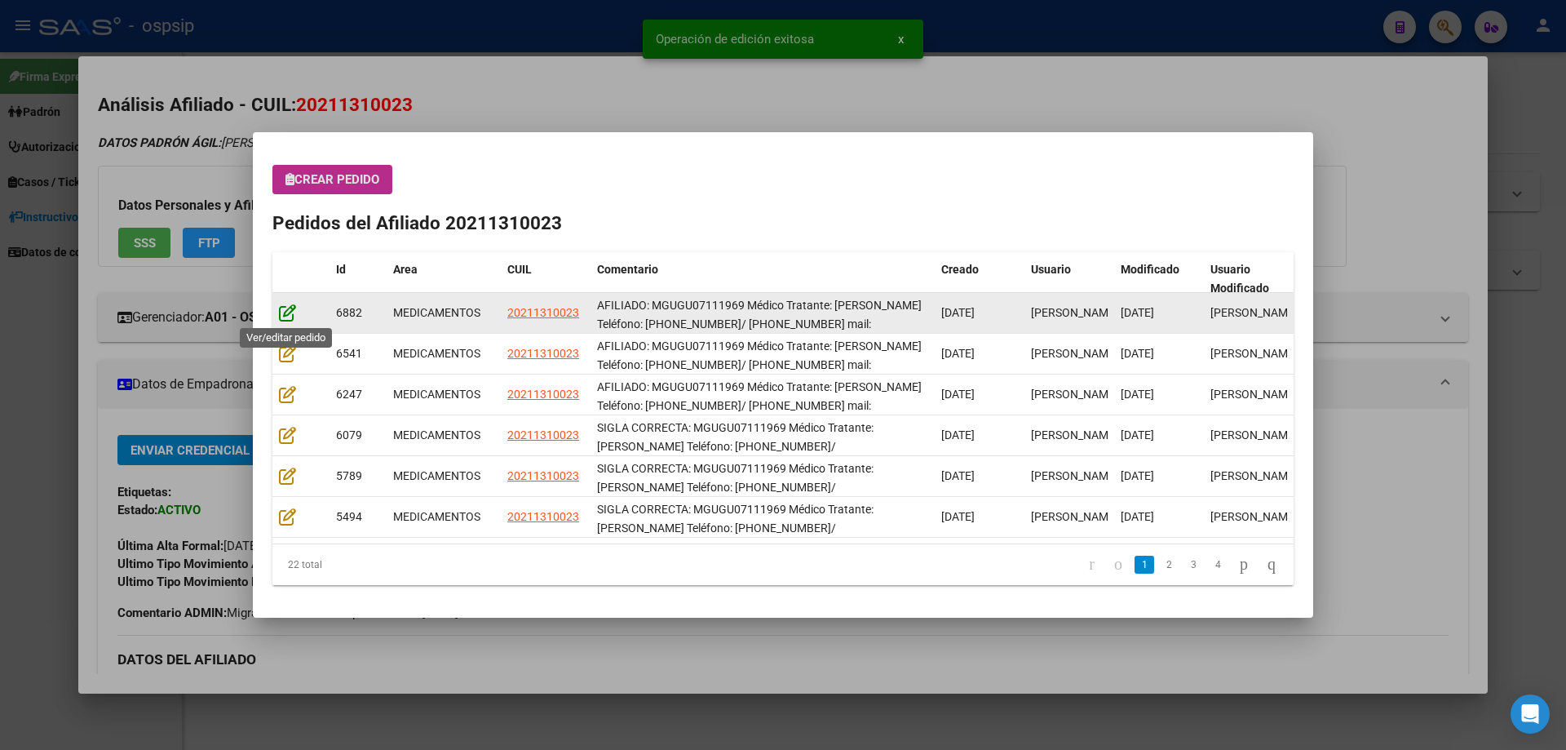
click at [281, 316] on icon at bounding box center [287, 312] width 17 height 18
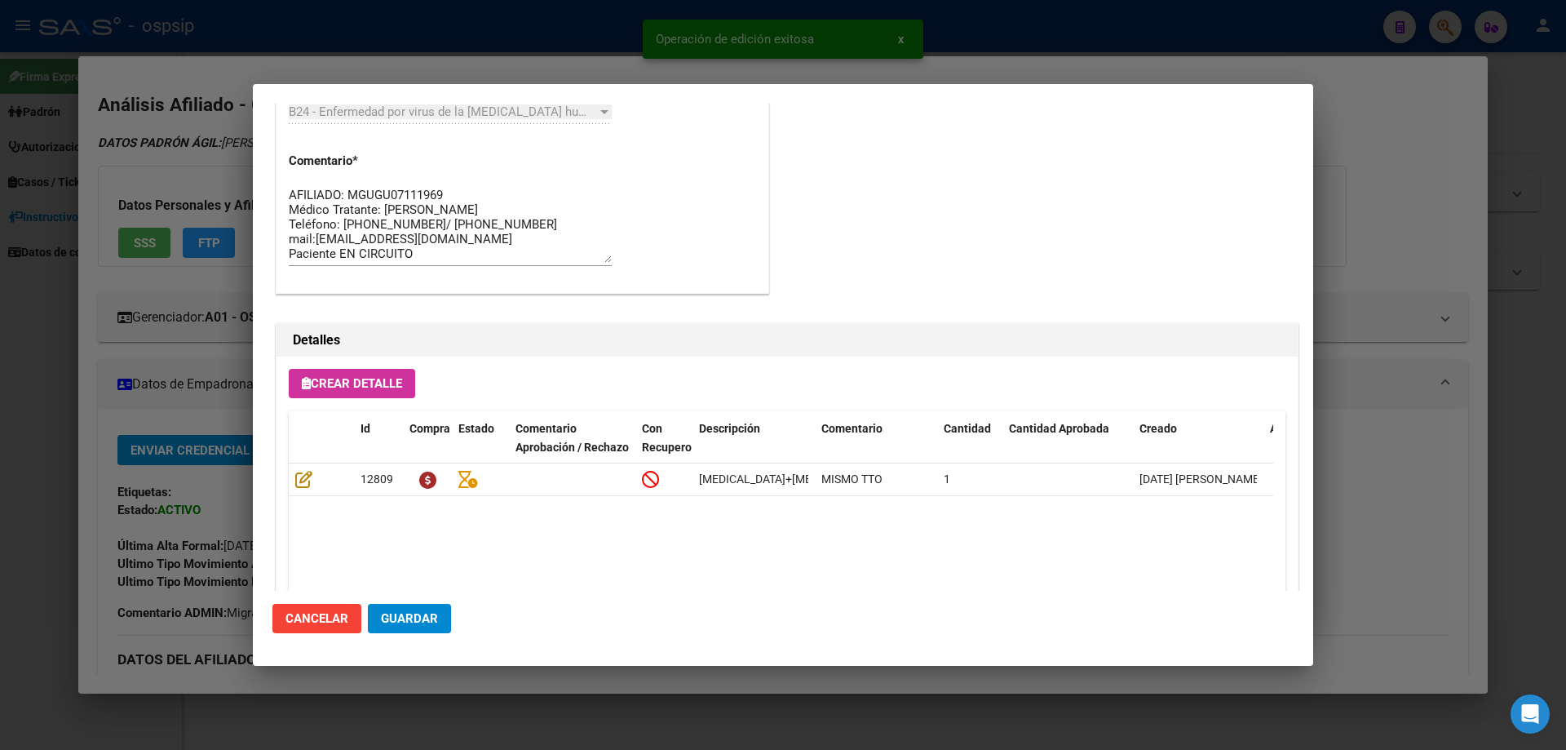
scroll to position [1060, 0]
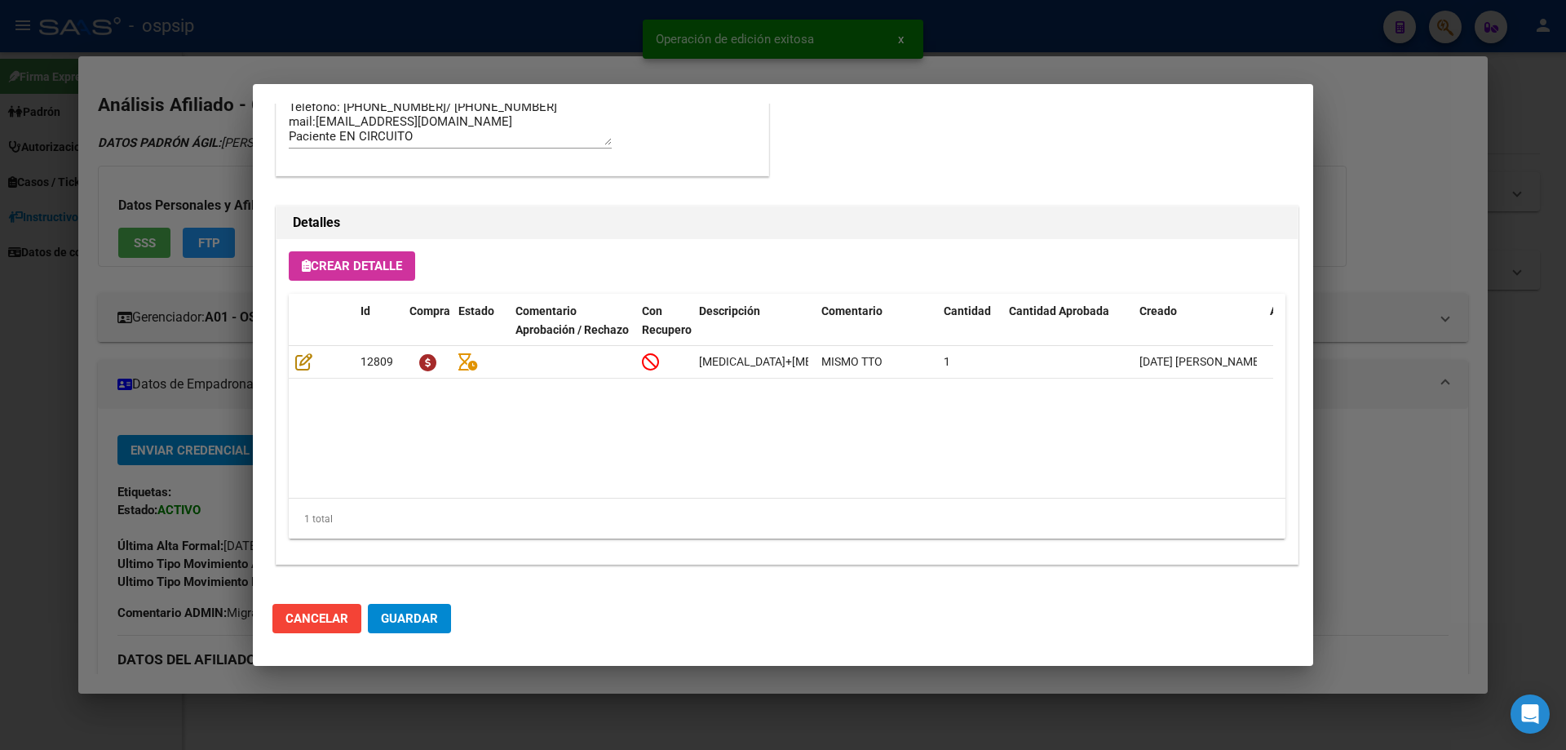
click at [416, 631] on button "Guardar" at bounding box center [409, 618] width 83 height 29
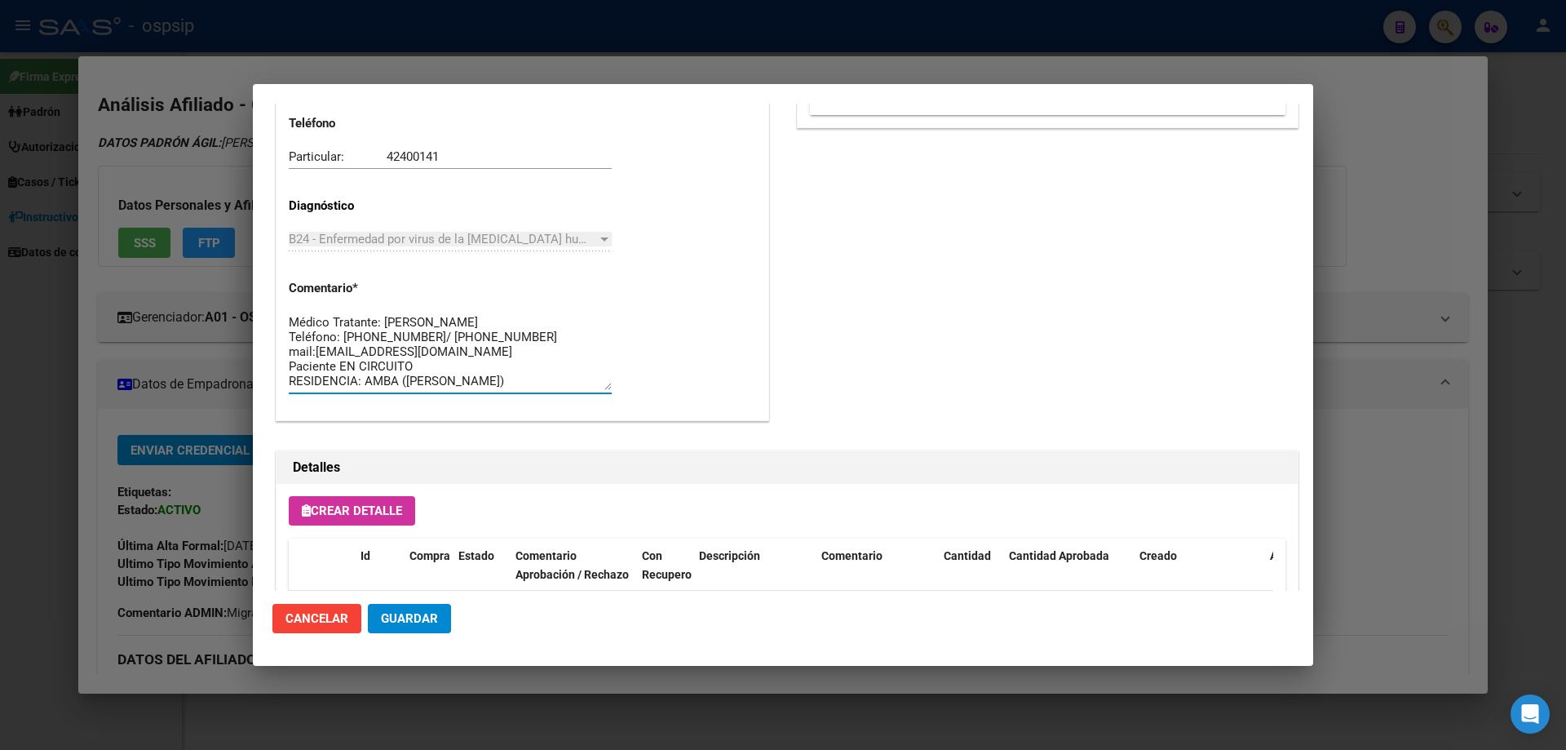
scroll to position [0, 0]
drag, startPoint x: 453, startPoint y: 383, endPoint x: 271, endPoint y: 303, distance: 198.3
click at [271, 303] on mat-dialog-content "Editar Pedido 6882 COMENTARIOS DEL PEDIDO Escriba su comentario aquí. Enviar co…" at bounding box center [783, 347] width 1060 height 487
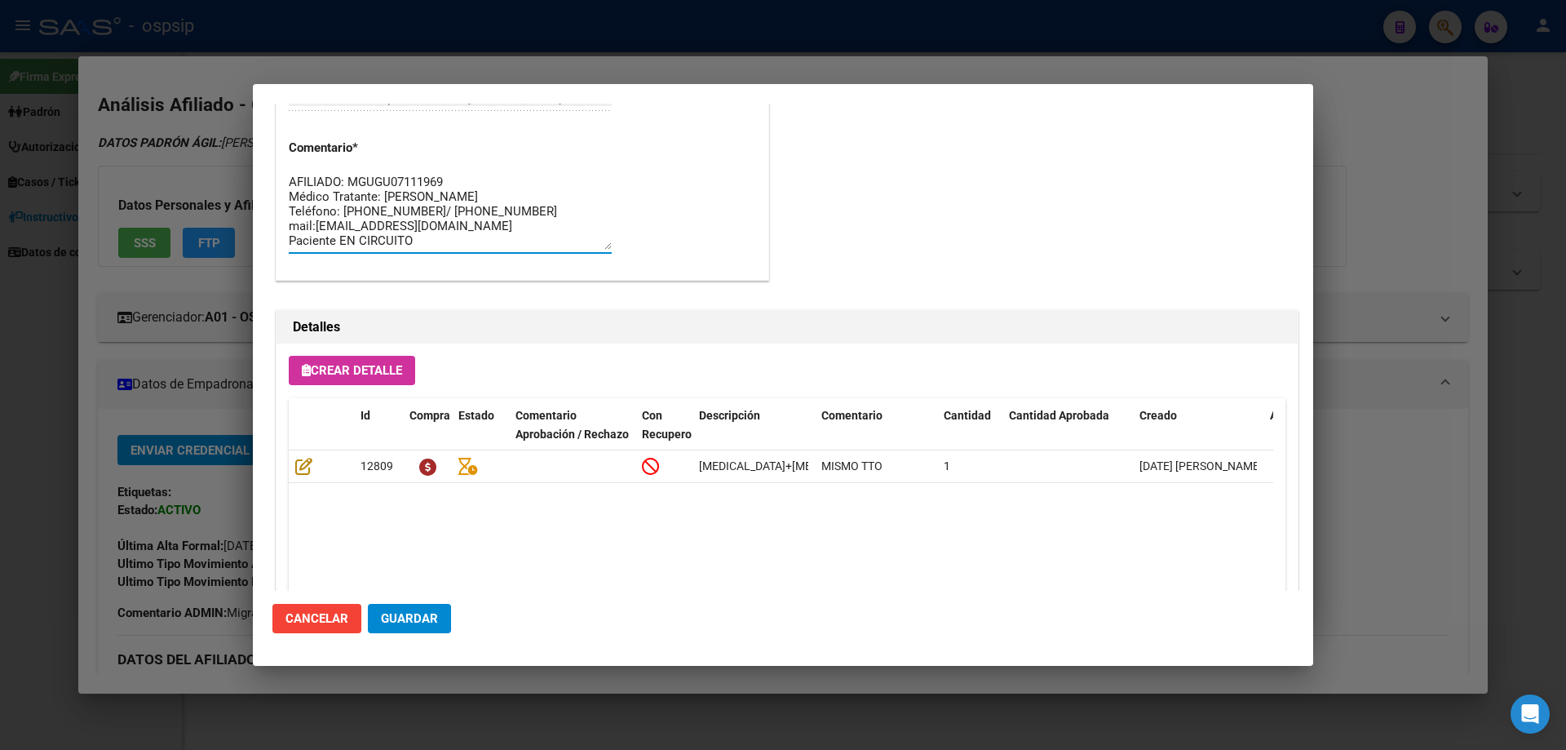
scroll to position [1060, 0]
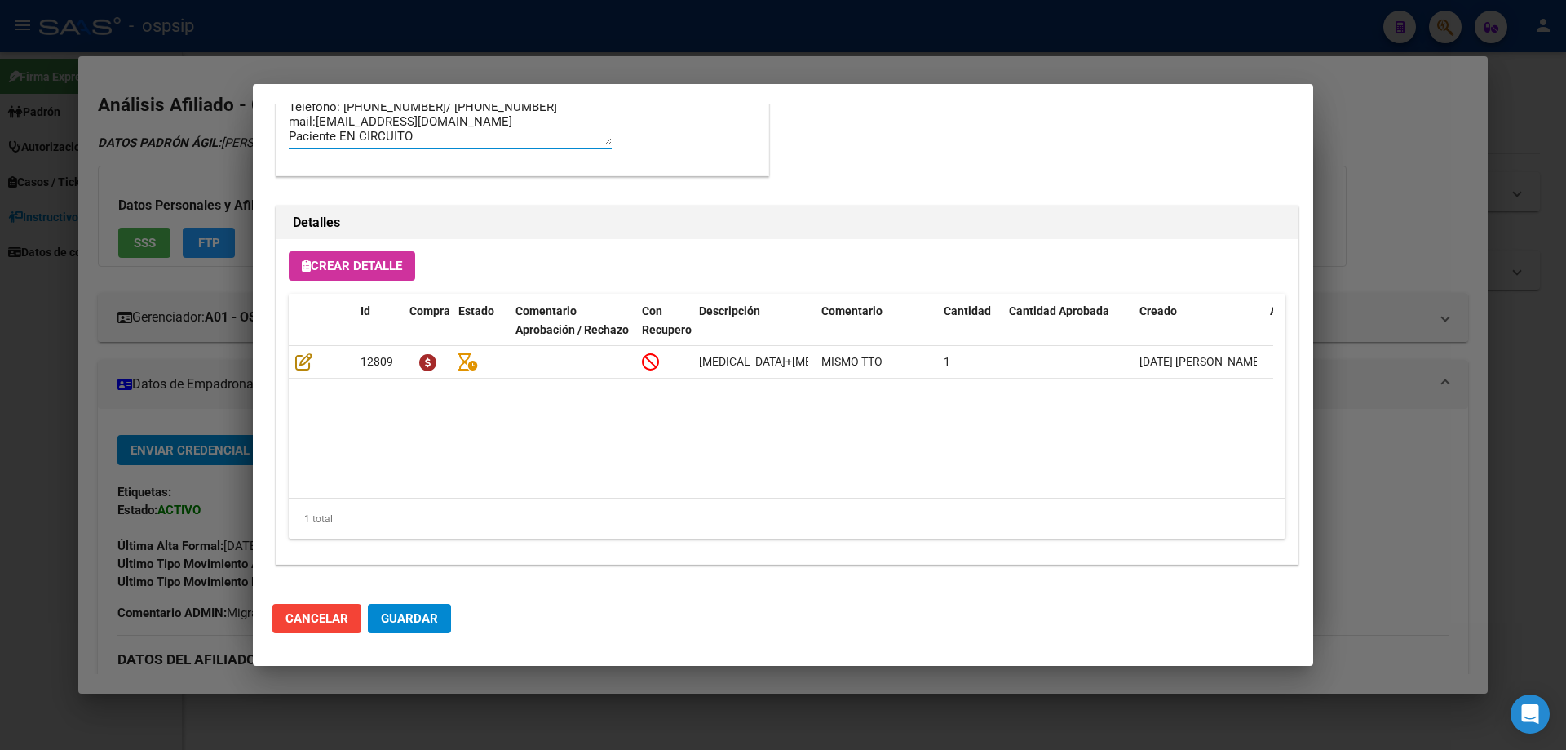
click at [445, 620] on button "Guardar" at bounding box center [409, 618] width 83 height 29
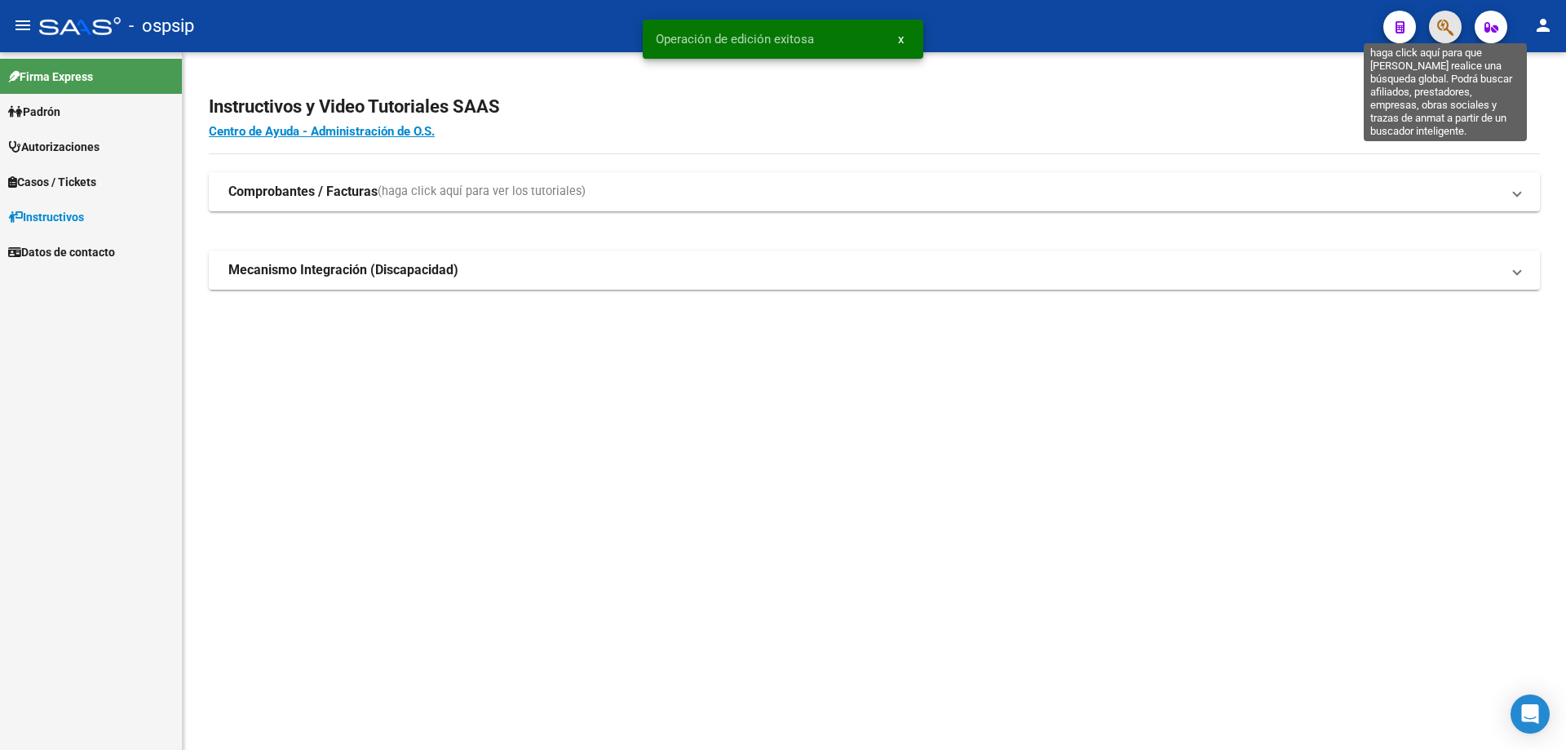
click at [1440, 22] on icon "button" at bounding box center [1445, 27] width 16 height 19
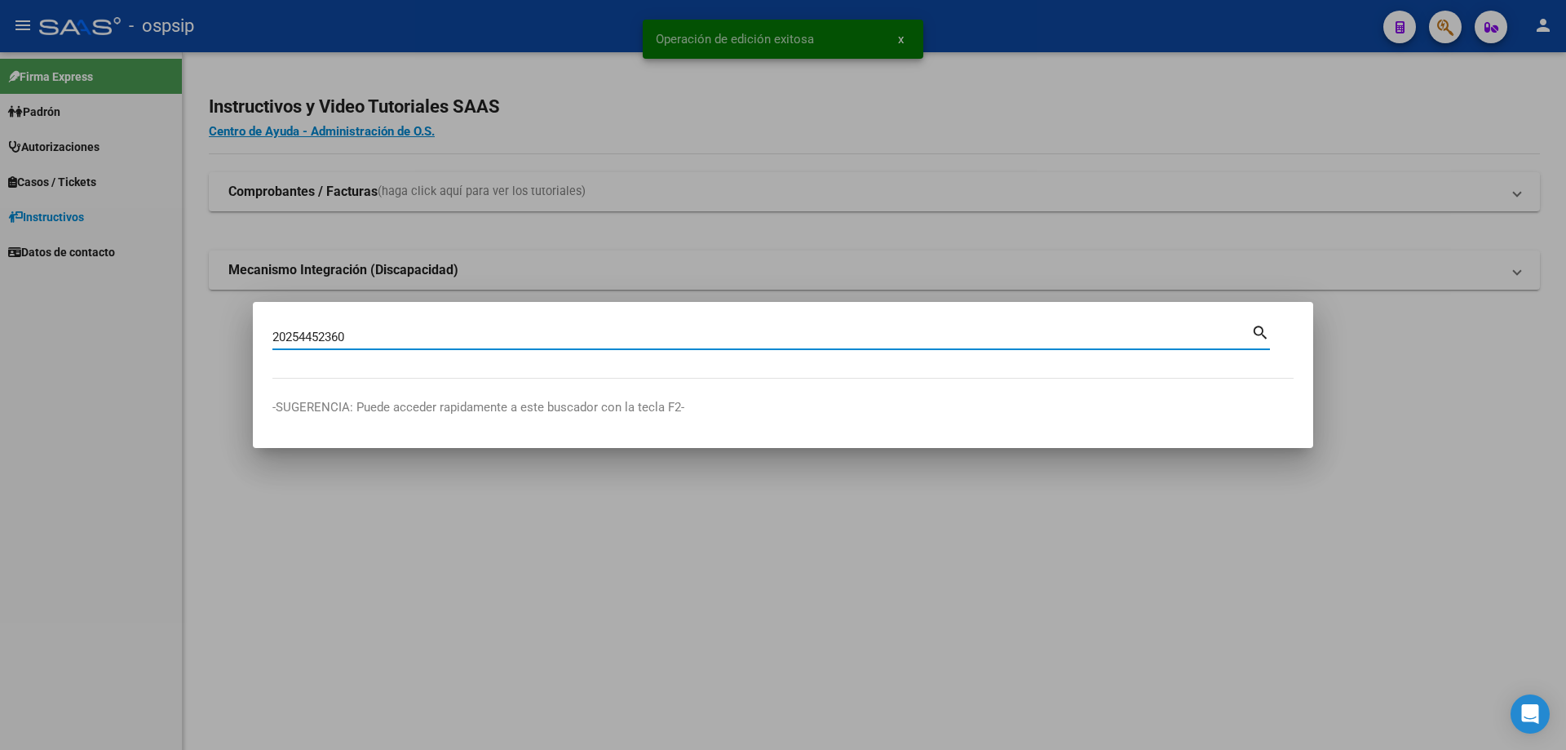
type input "20254452360"
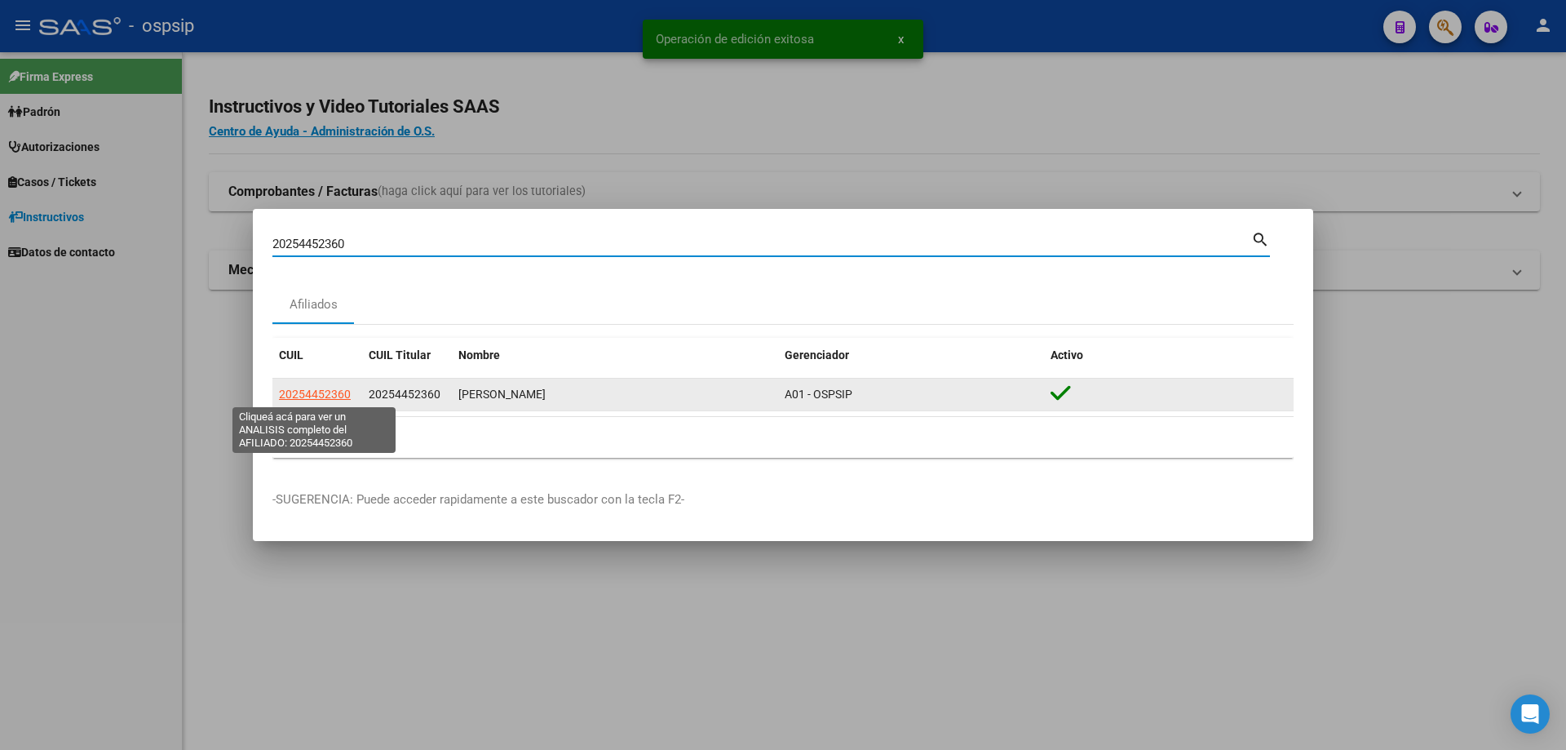
click at [344, 395] on span "20254452360" at bounding box center [315, 393] width 72 height 13
type textarea "20254452360"
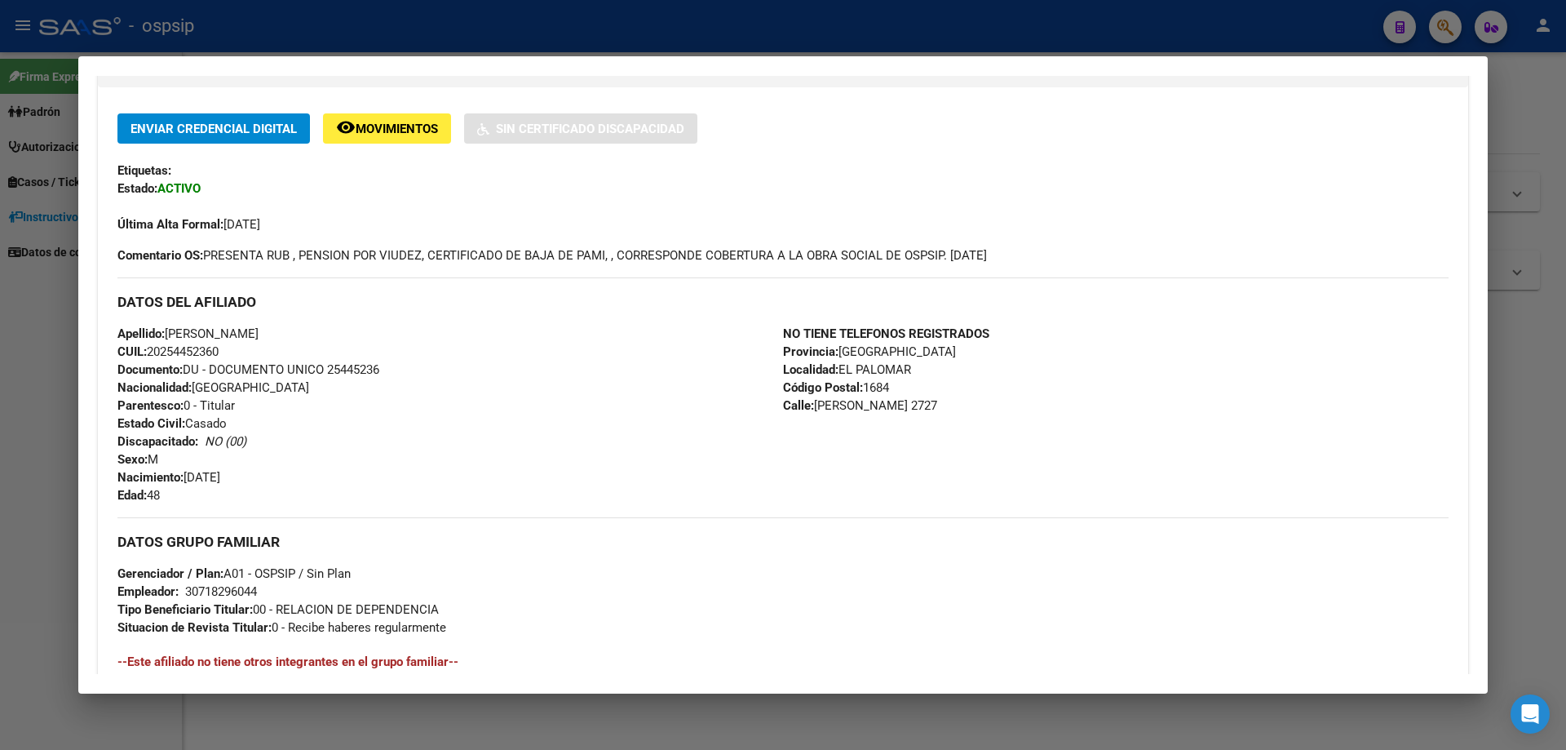
scroll to position [0, 0]
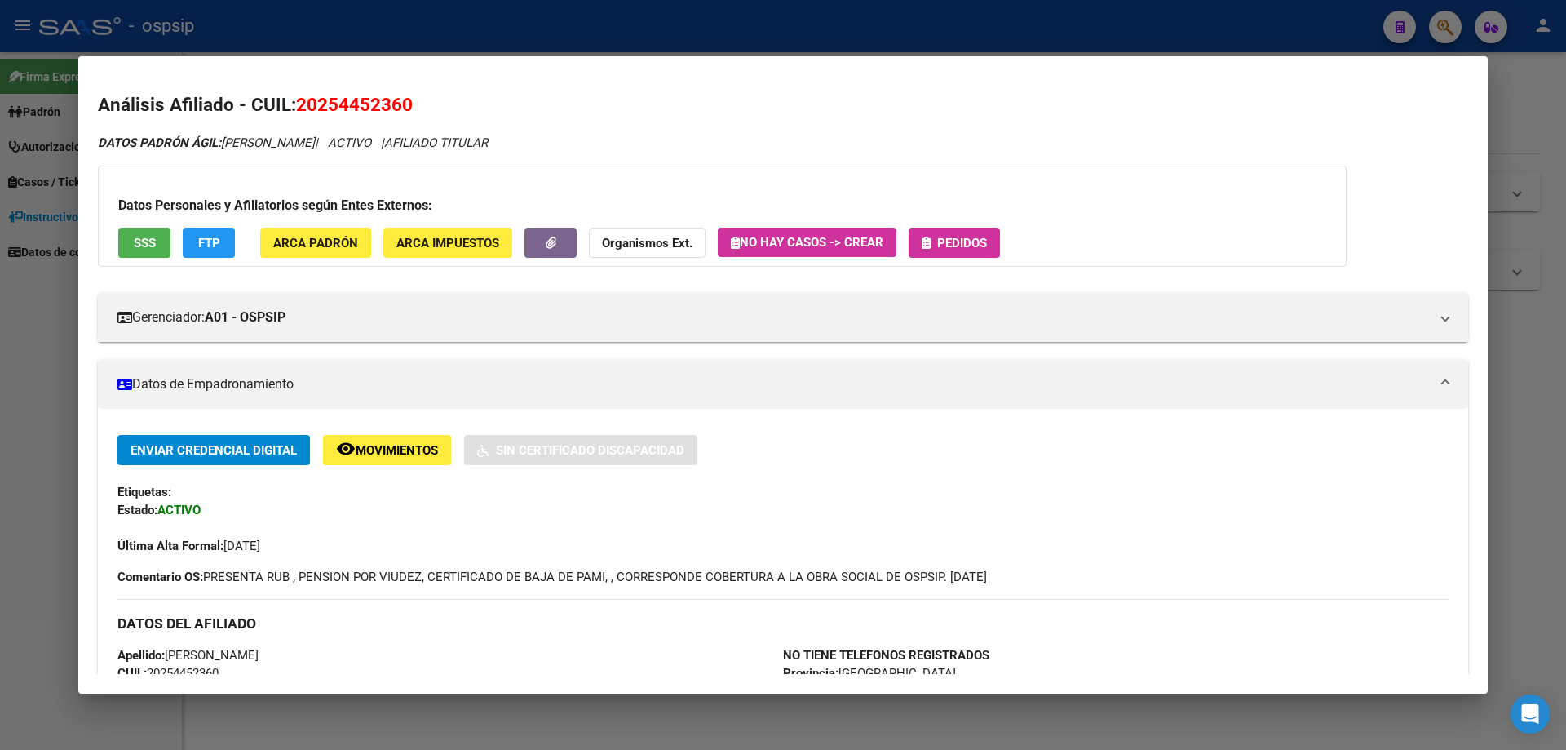
click at [956, 246] on span "Pedidos" at bounding box center [962, 243] width 50 height 15
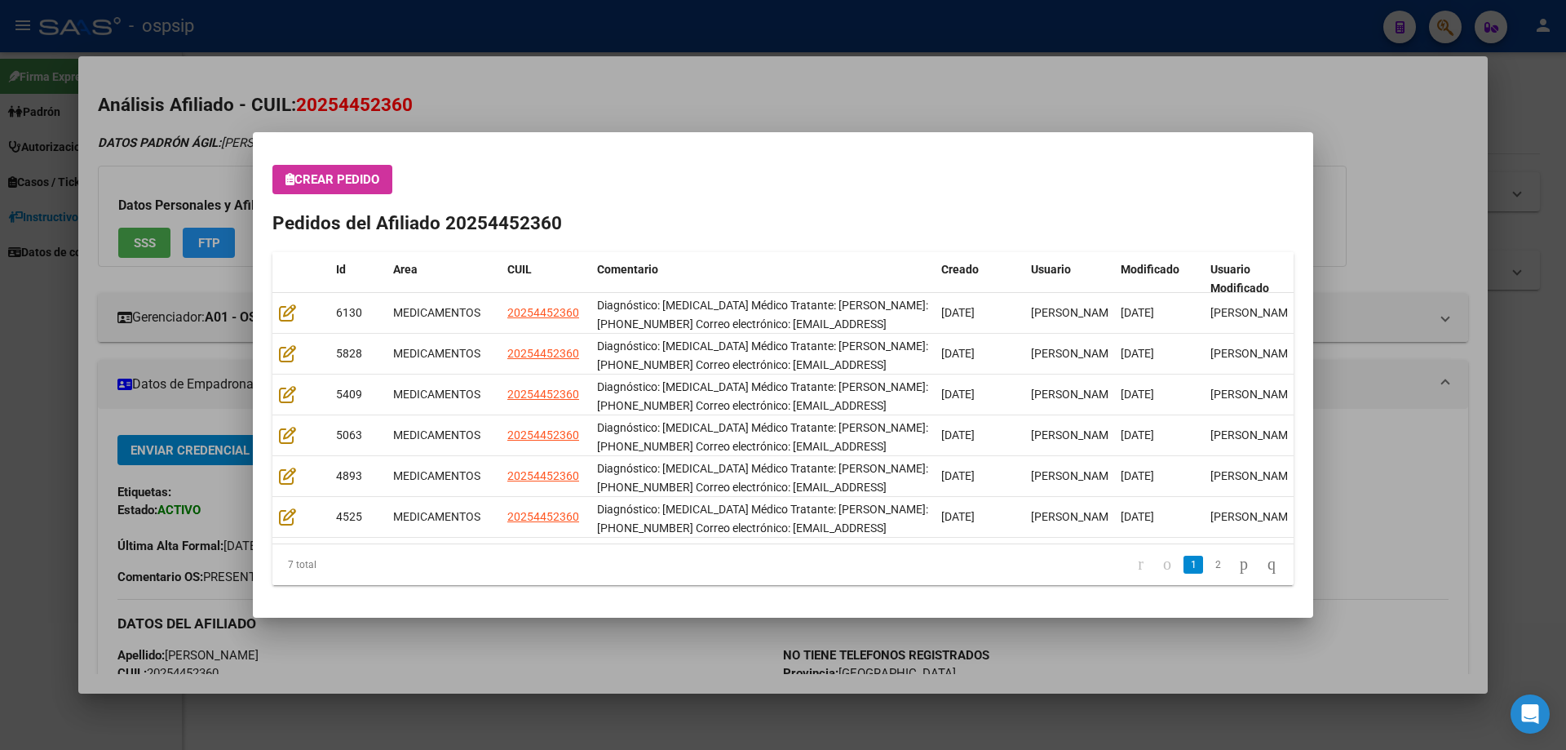
click at [1353, 135] on div at bounding box center [783, 375] width 1566 height 750
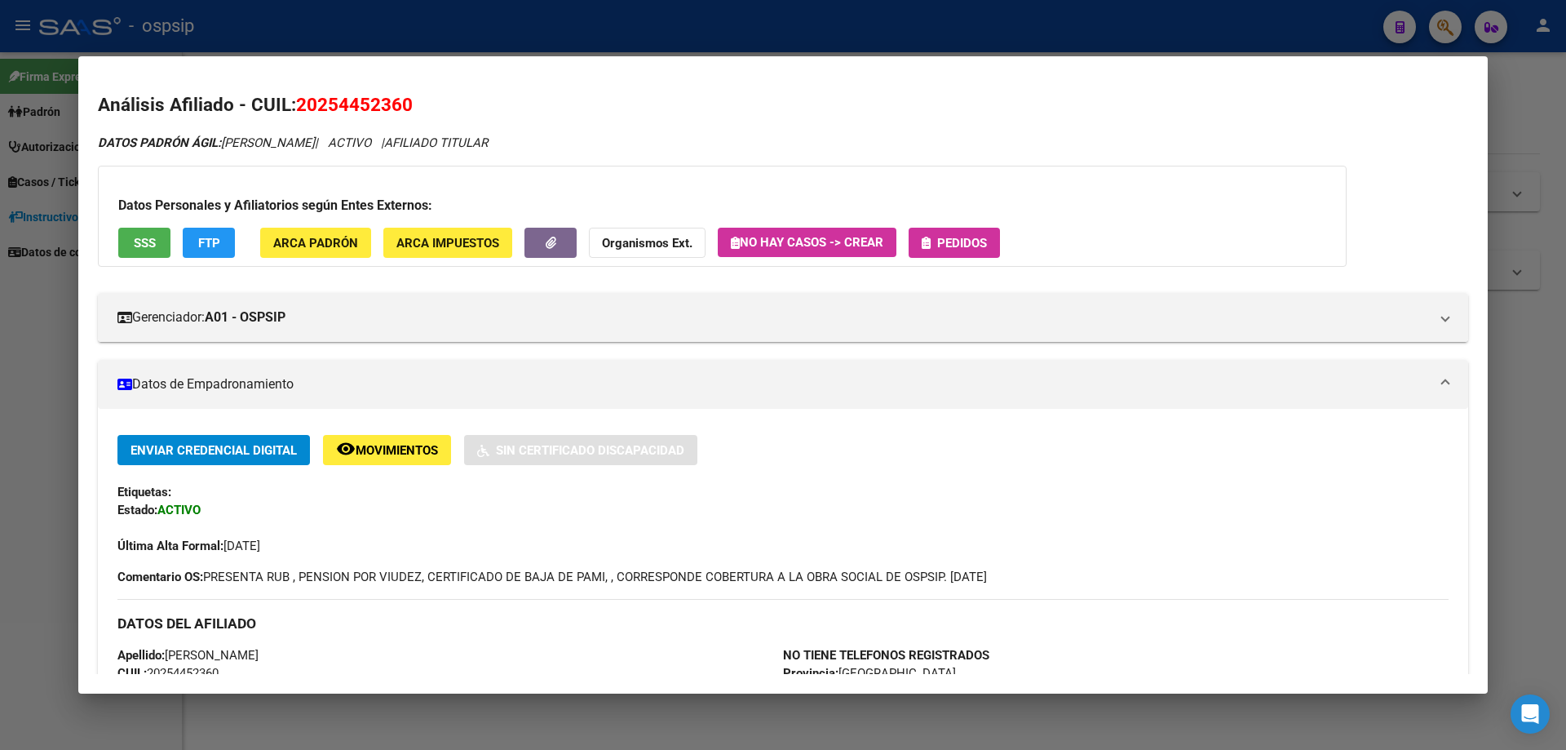
click at [925, 249] on button "Pedidos" at bounding box center [954, 243] width 91 height 30
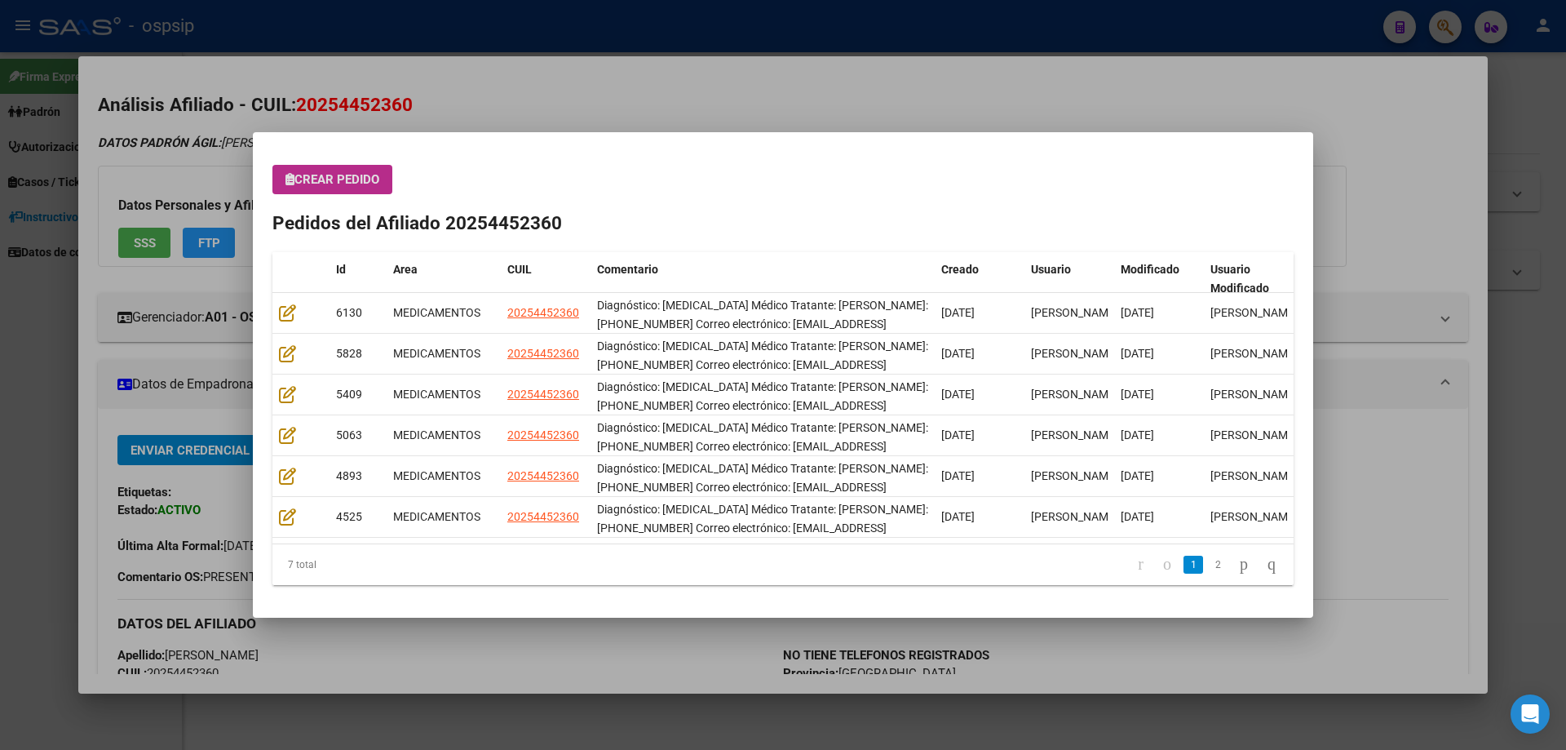
click at [317, 176] on span "Crear Pedido" at bounding box center [332, 179] width 94 height 15
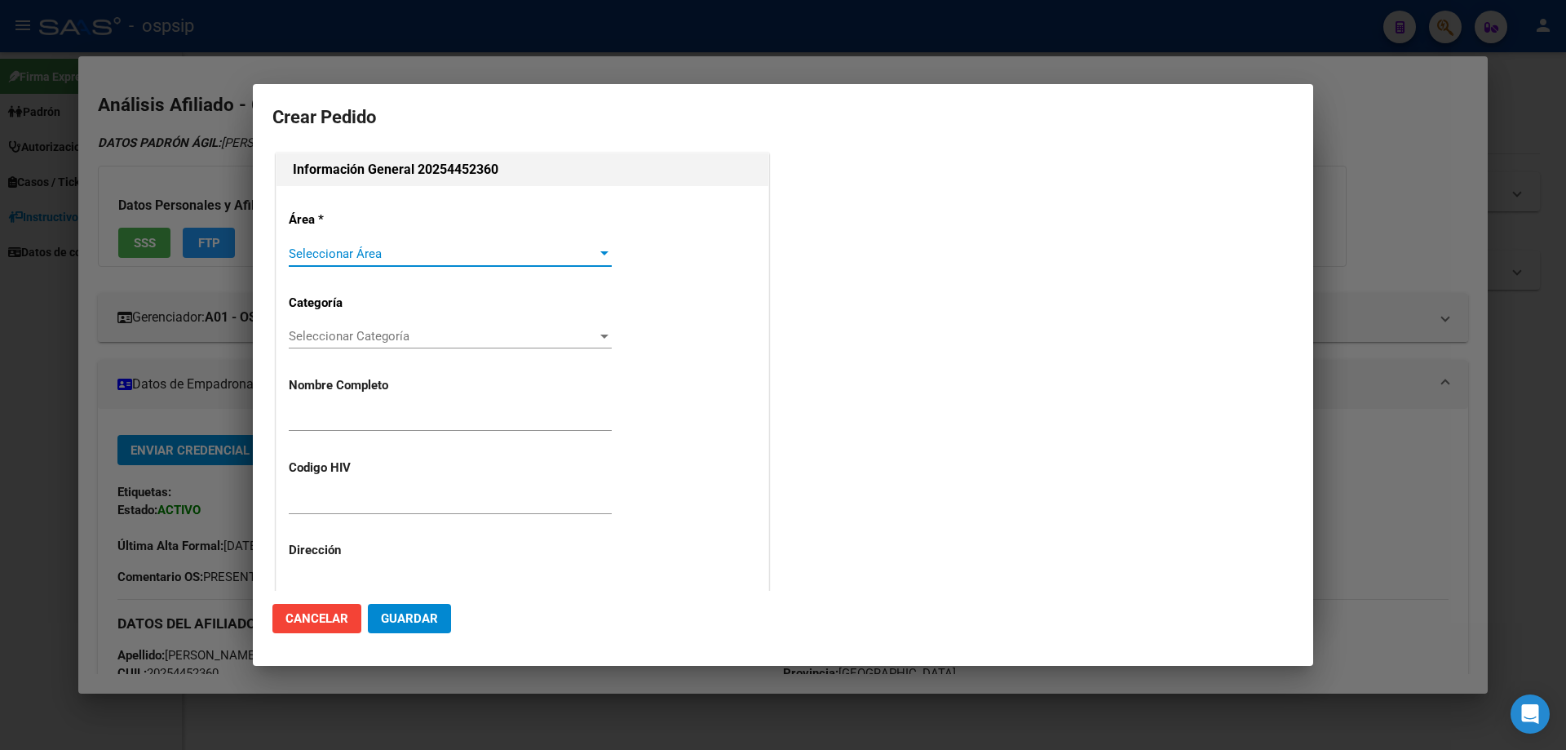
type input "NESTOR JORGE ANTONIETTI"
type input "NO CORRESPONDE"
type input "BUENOS AIRES, el palomar, balbin 2727"
click at [373, 250] on span "Seleccionar Área" at bounding box center [443, 253] width 308 height 15
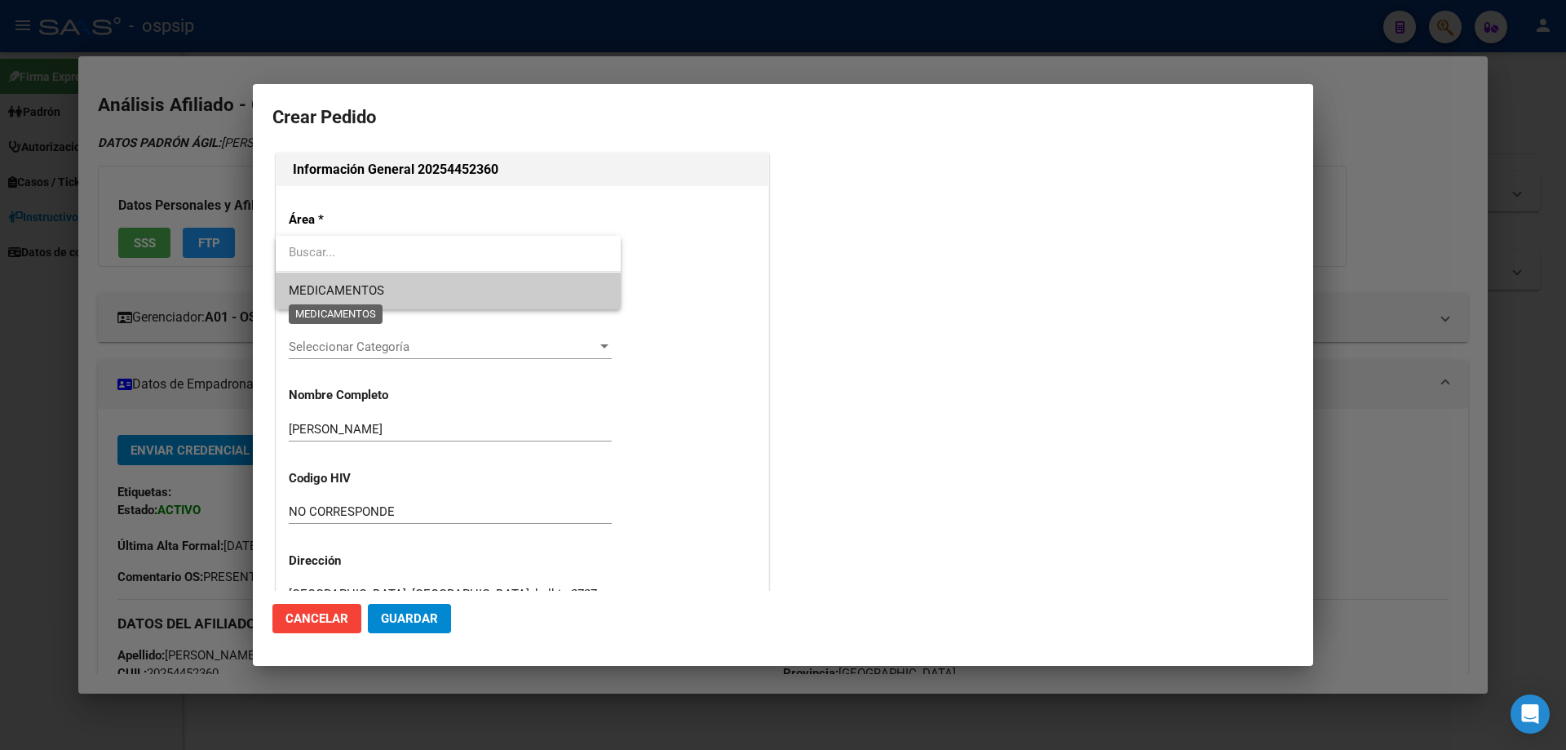
click at [361, 296] on span "MEDICAMENTOS" at bounding box center [336, 290] width 95 height 15
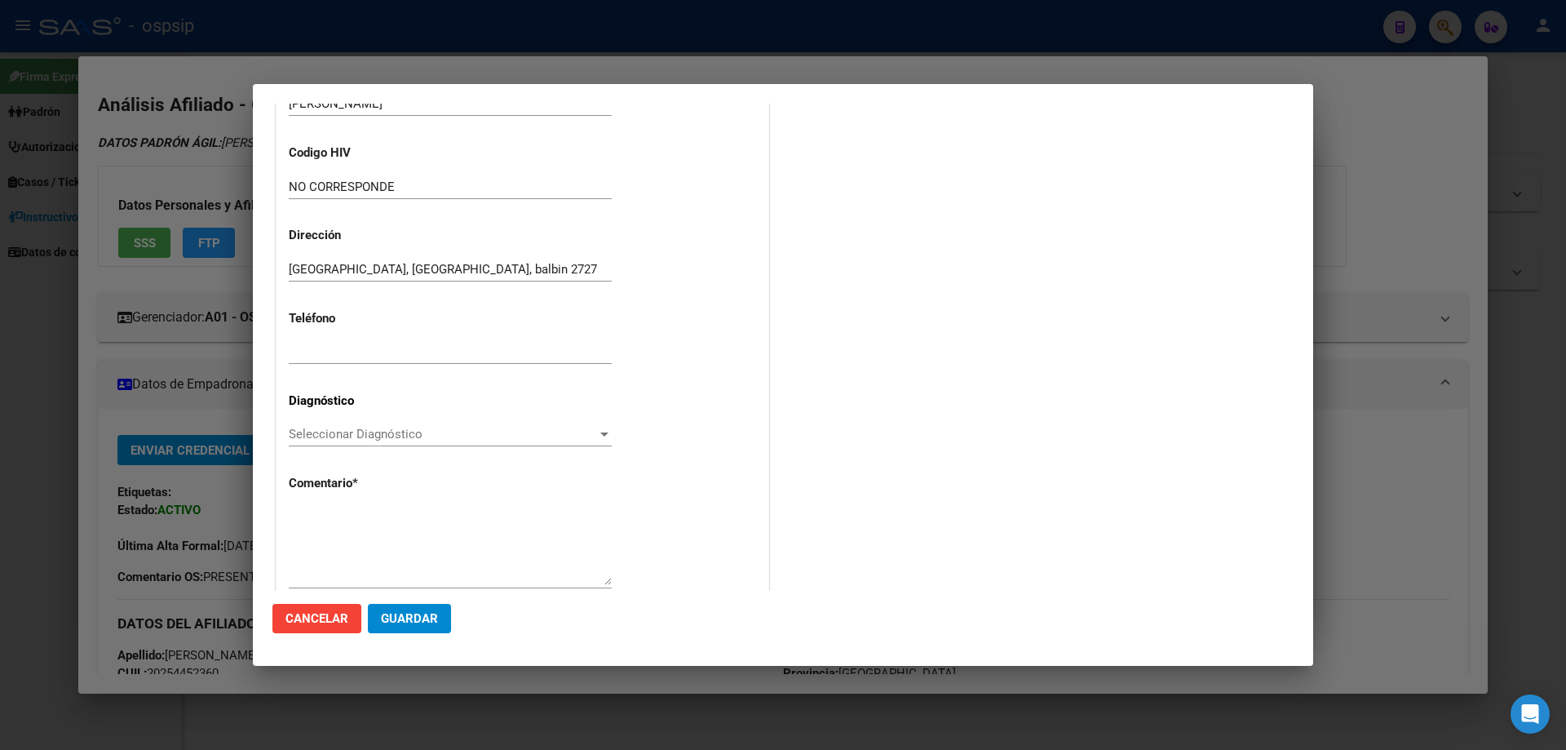
scroll to position [326, 0]
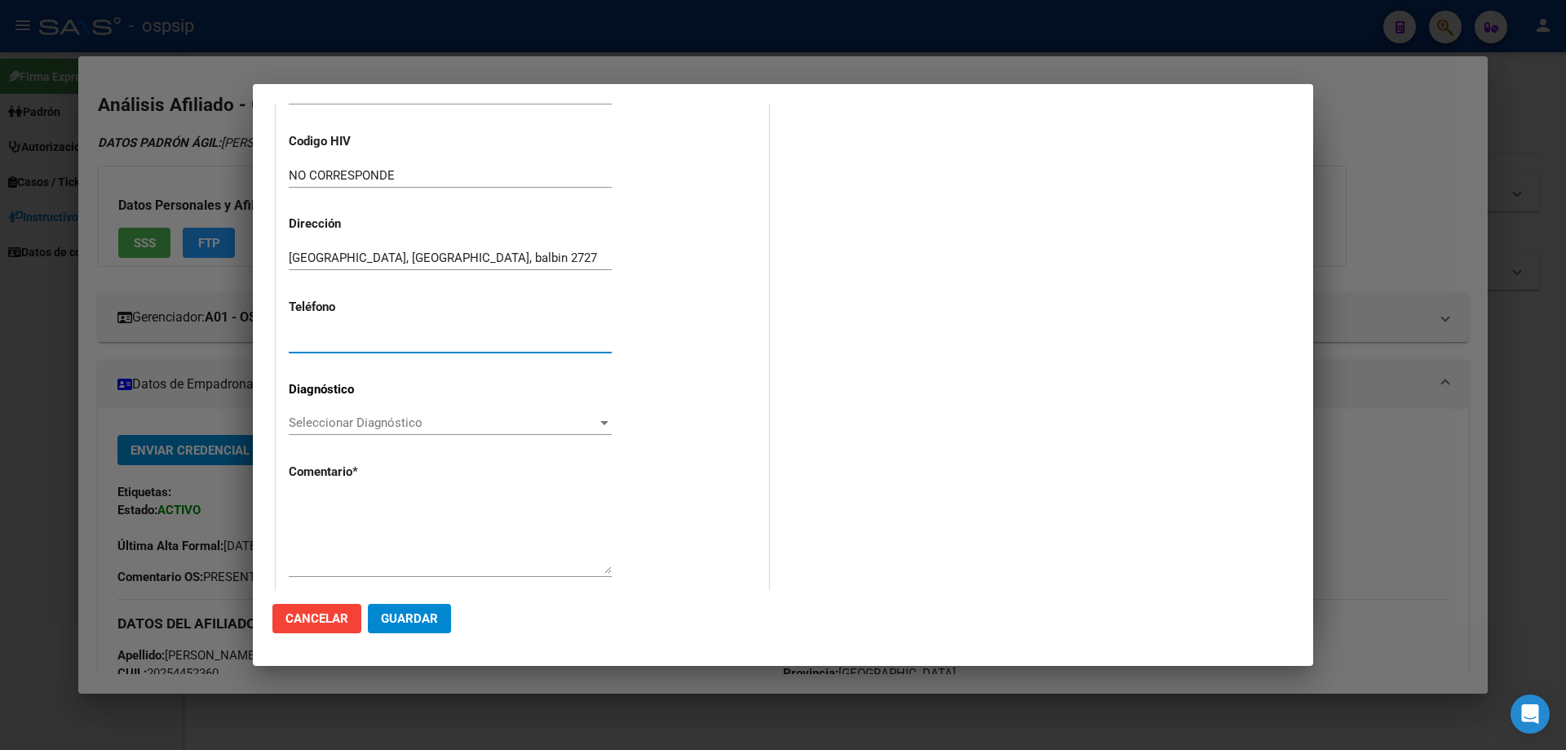
paste input "15-65368266"
type input "15-65368266"
click at [338, 423] on span "Seleccionar Diagnóstico" at bounding box center [443, 422] width 308 height 15
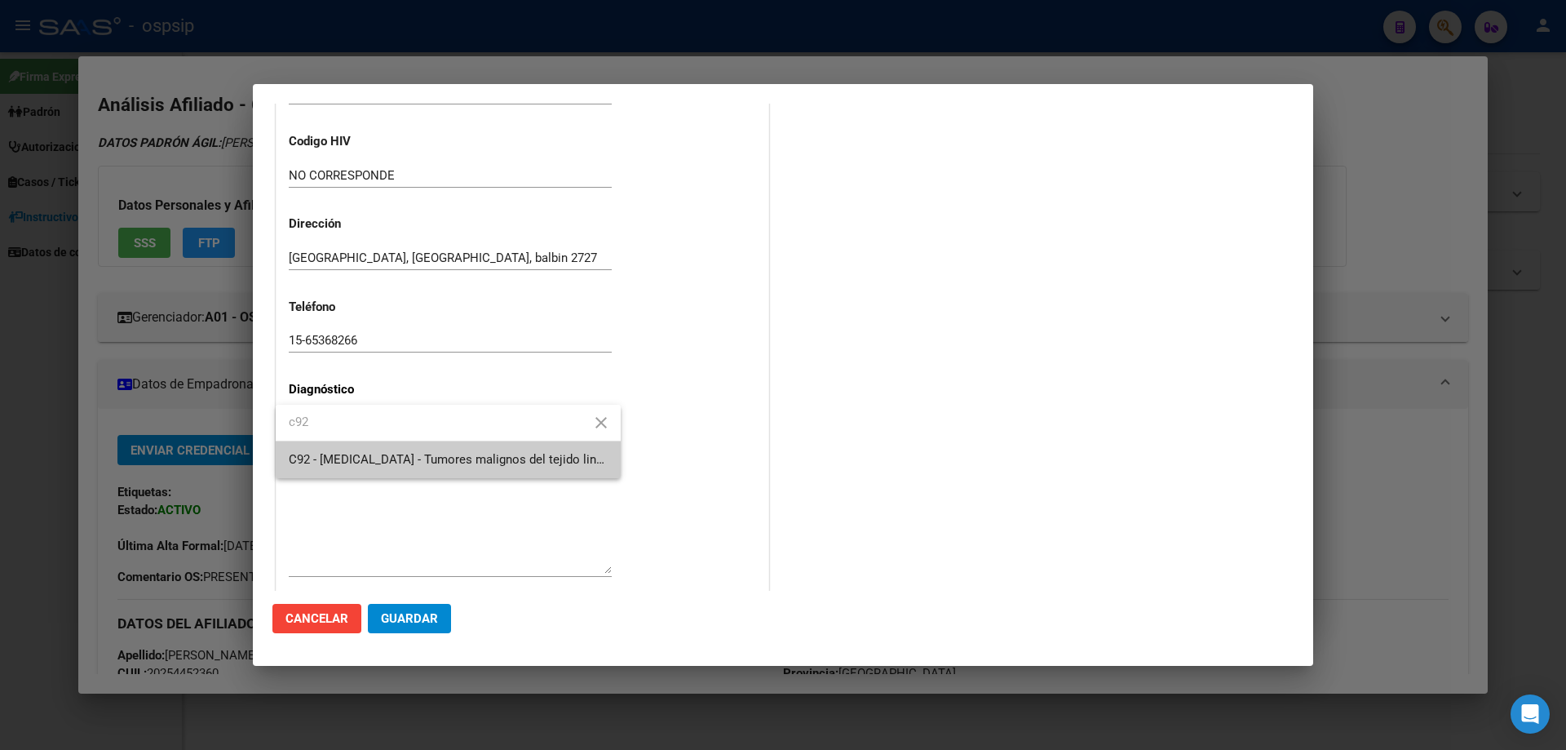
type input "c92"
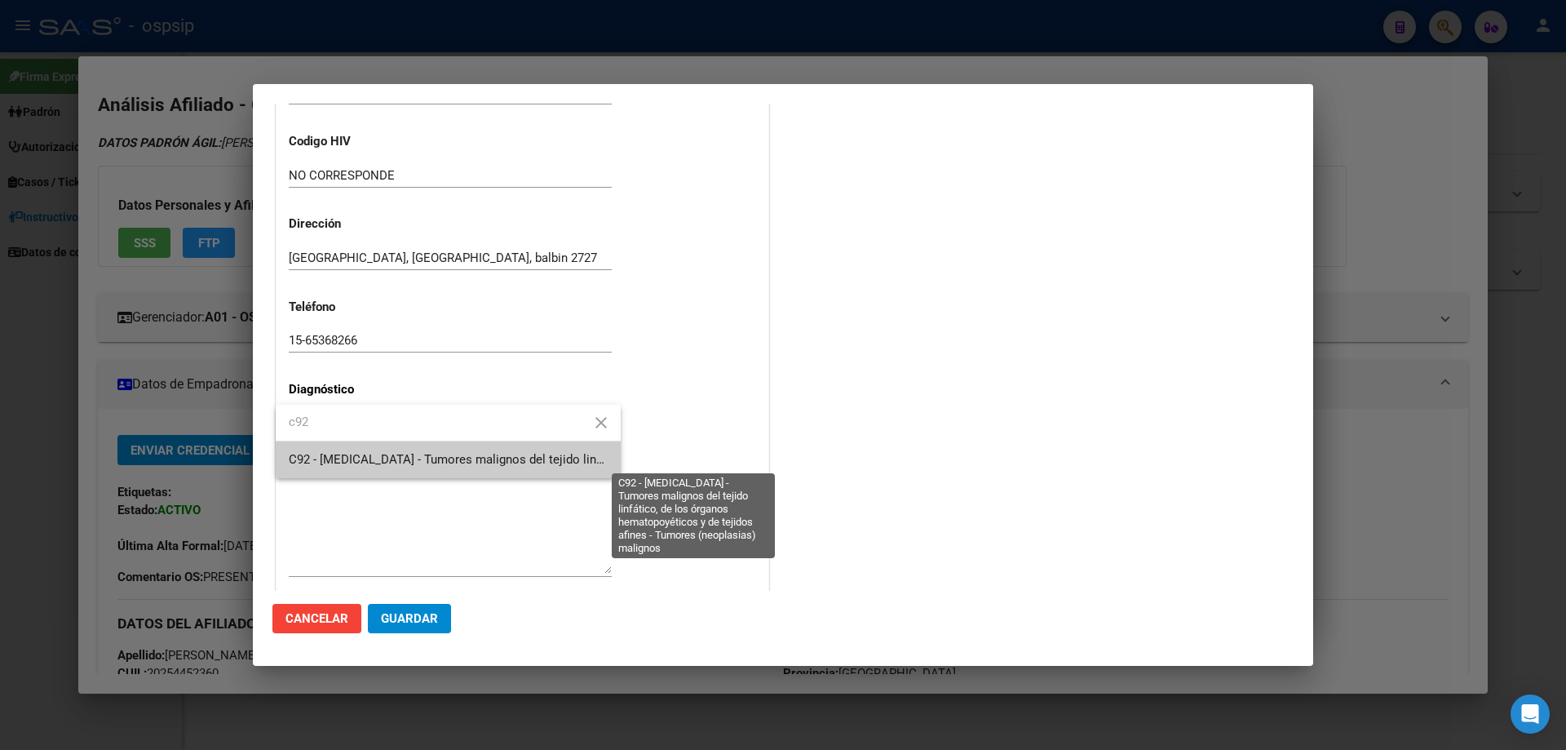
click at [394, 460] on span "C92 - [MEDICAL_DATA] - Tumores malignos del tejido linfático, de los órganos he…" at bounding box center [694, 459] width 810 height 15
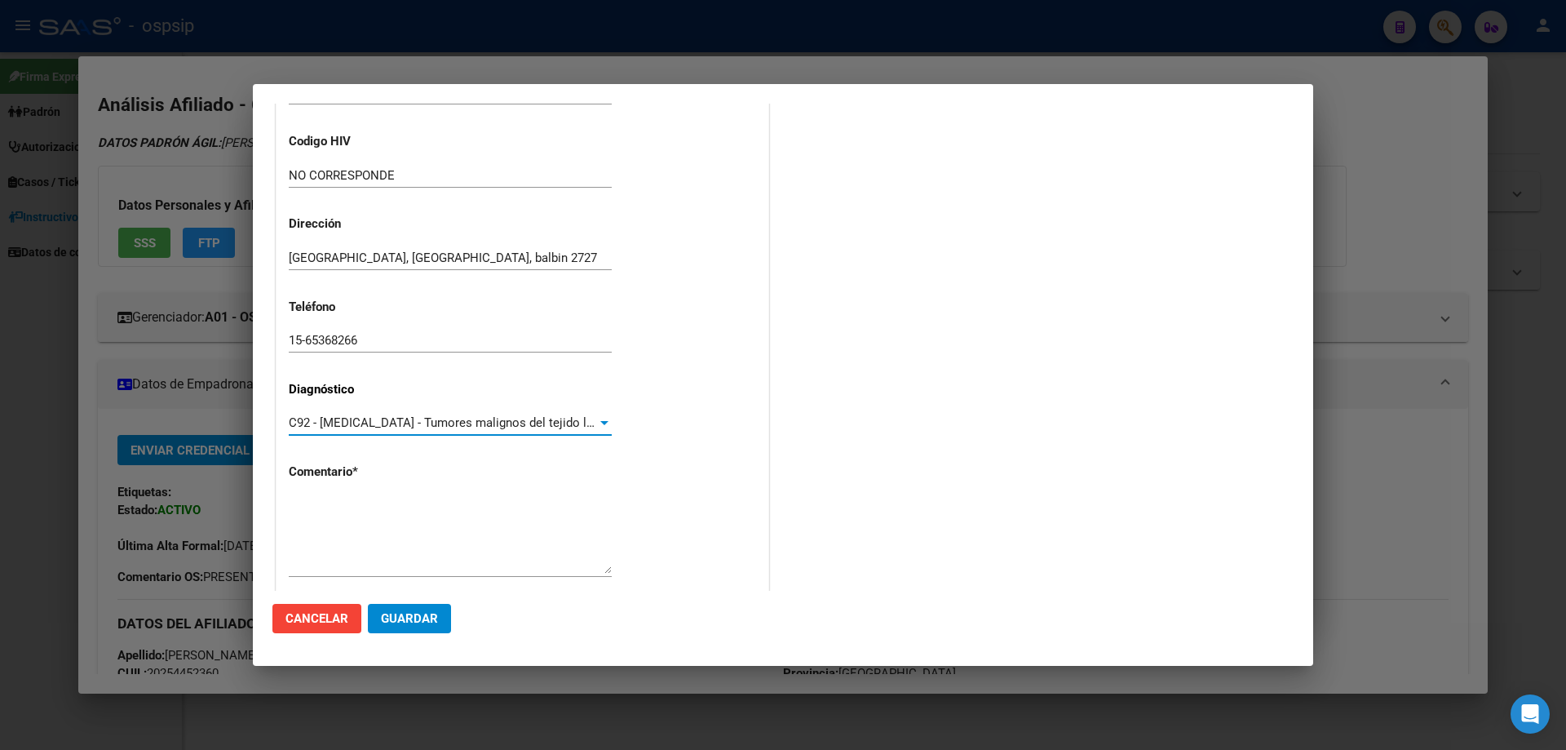
click at [395, 415] on span "C92 - [MEDICAL_DATA] - Tumores malignos del tejido linfático, de los órganos he…" at bounding box center [694, 422] width 810 height 15
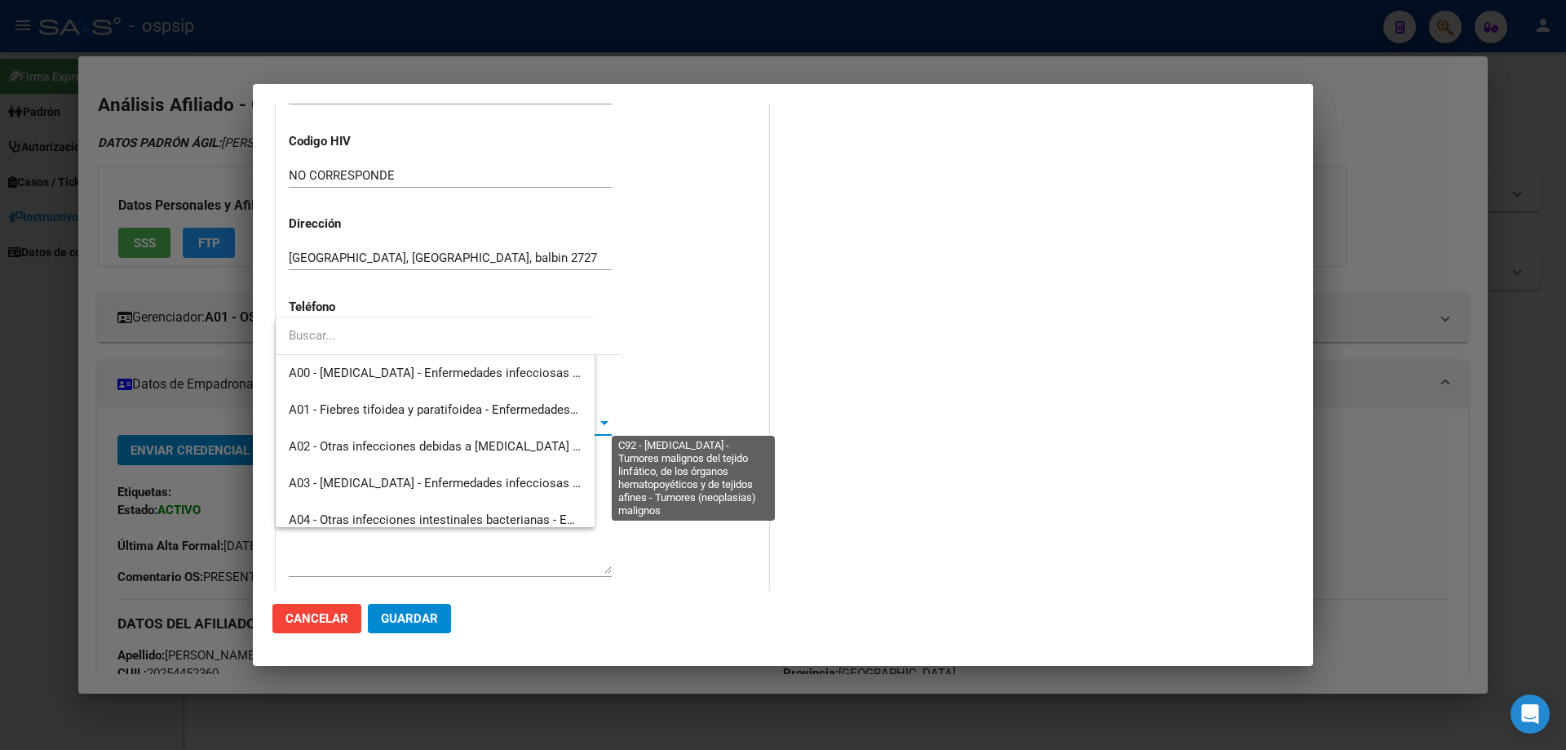
scroll to position [9237, 0]
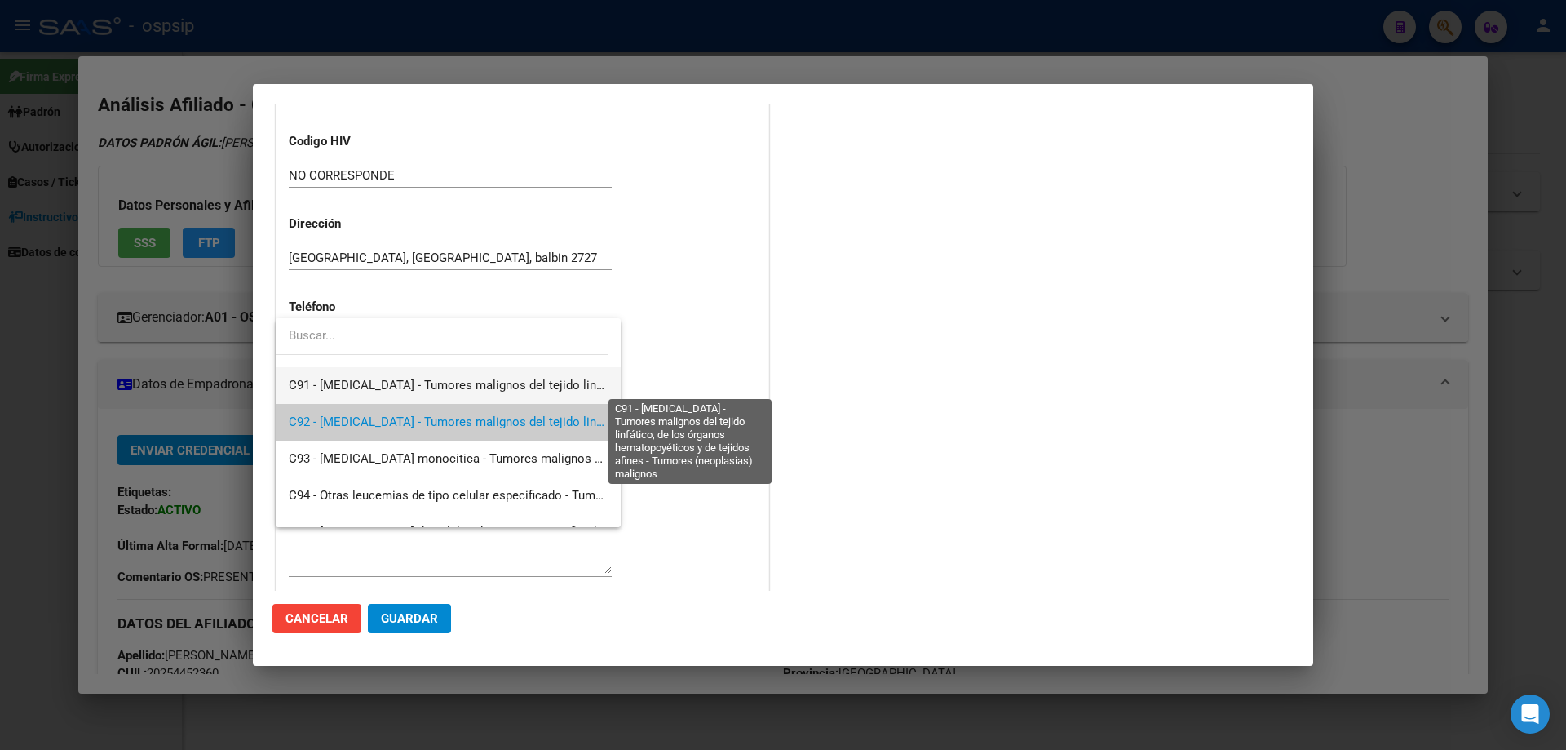
click at [404, 387] on span "C91 - [MEDICAL_DATA] - Tumores malignos del tejido linfático, de los órganos he…" at bounding box center [694, 385] width 810 height 15
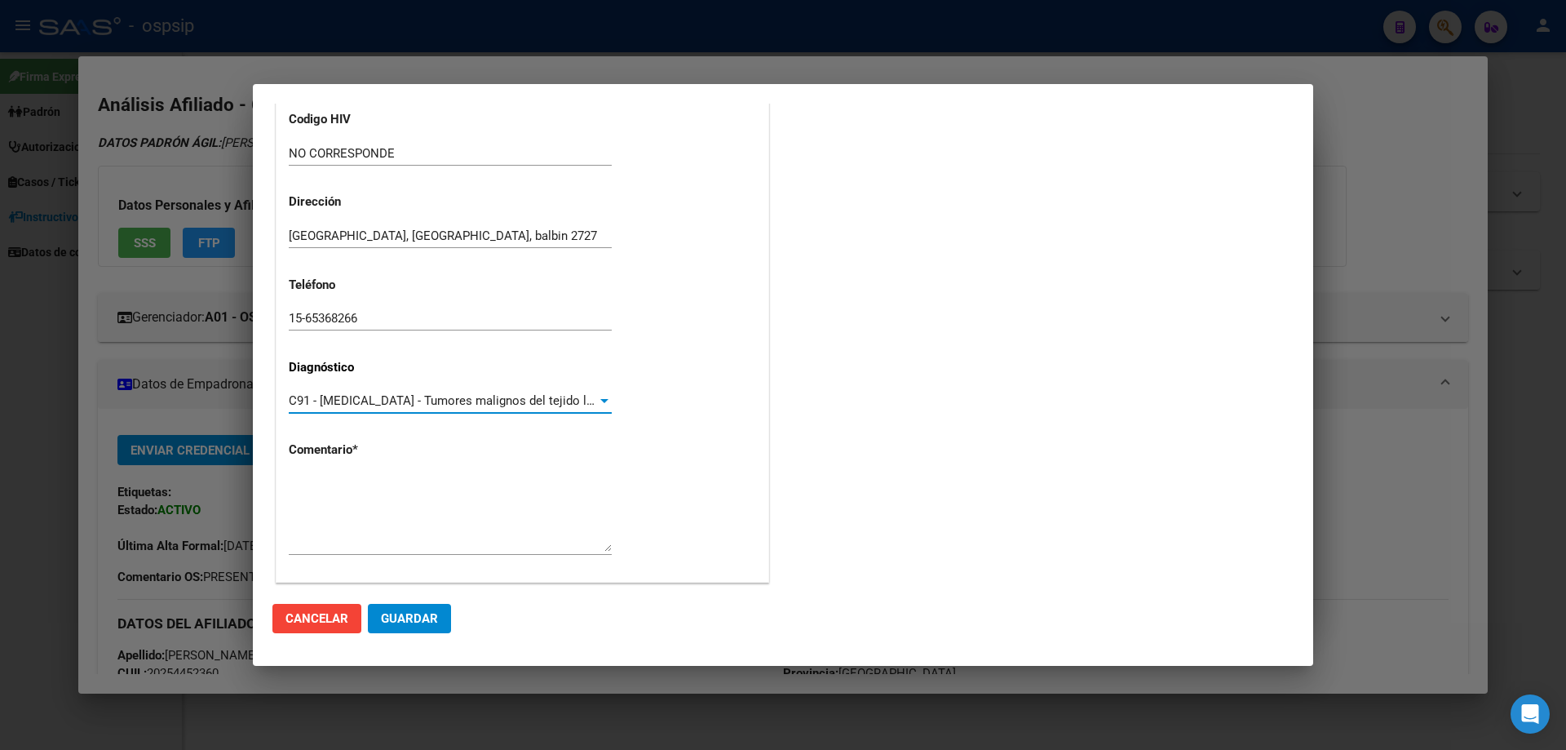
scroll to position [366, 0]
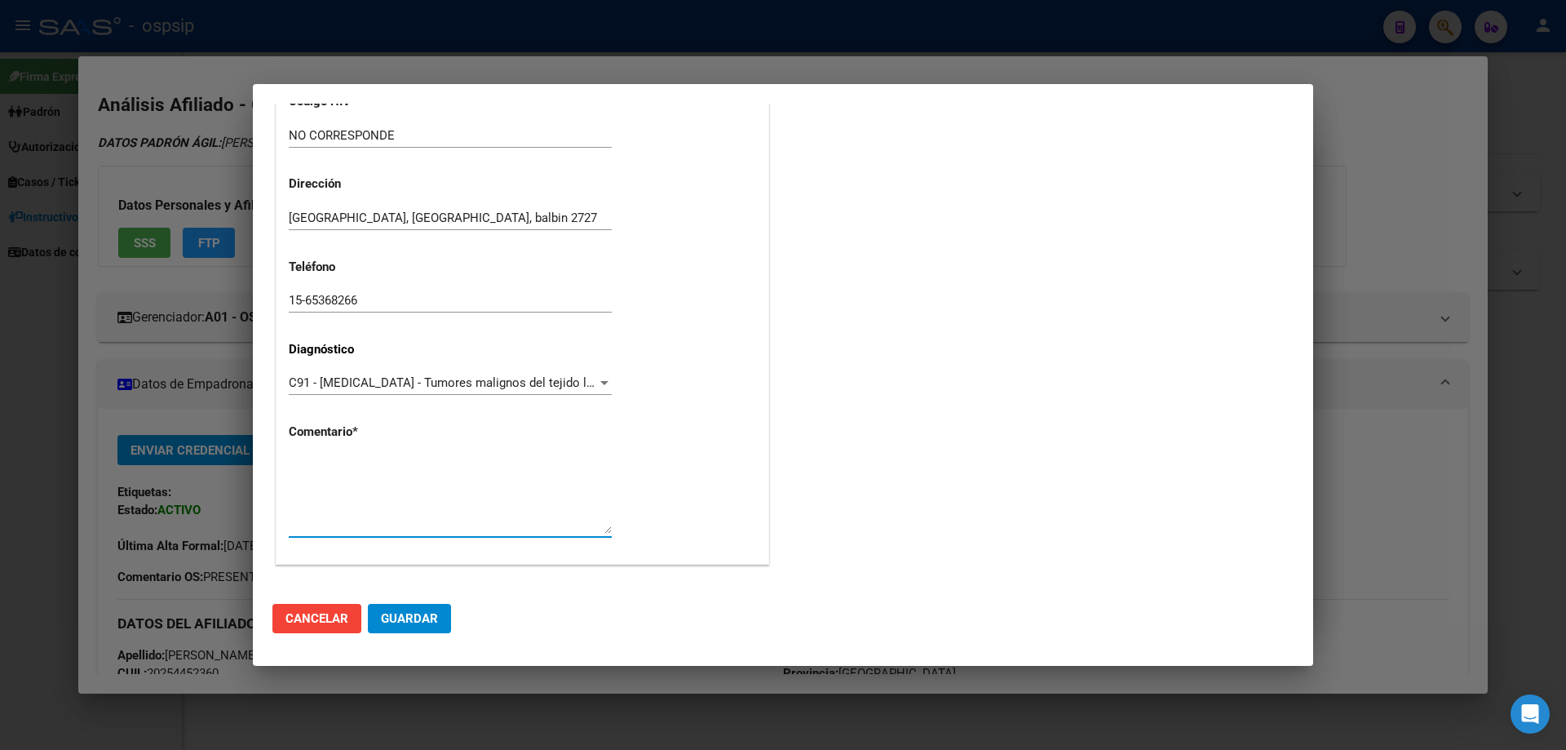
paste textarea "Diagnóstico: LEUCEMIA MIELOIDE Médico Tratante: TORRES CINDY Teléfono: 15-65368…"
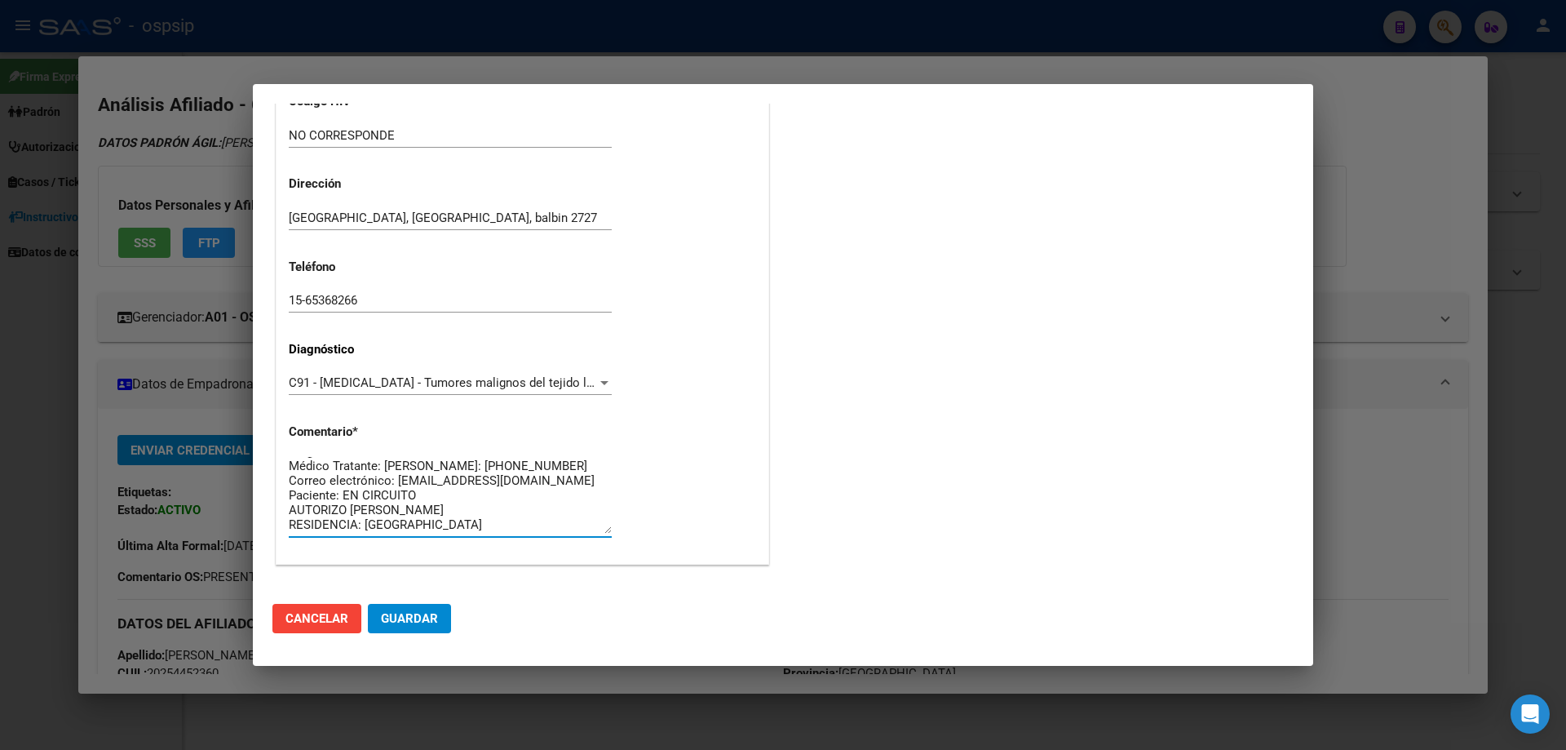
scroll to position [0, 0]
type textarea "Diagnóstico: LEUCEMIA MIELOIDE Médico Tratante: TORRES CINDY Teléfono: 15-65368…"
click at [413, 617] on span "Guardar" at bounding box center [409, 618] width 57 height 15
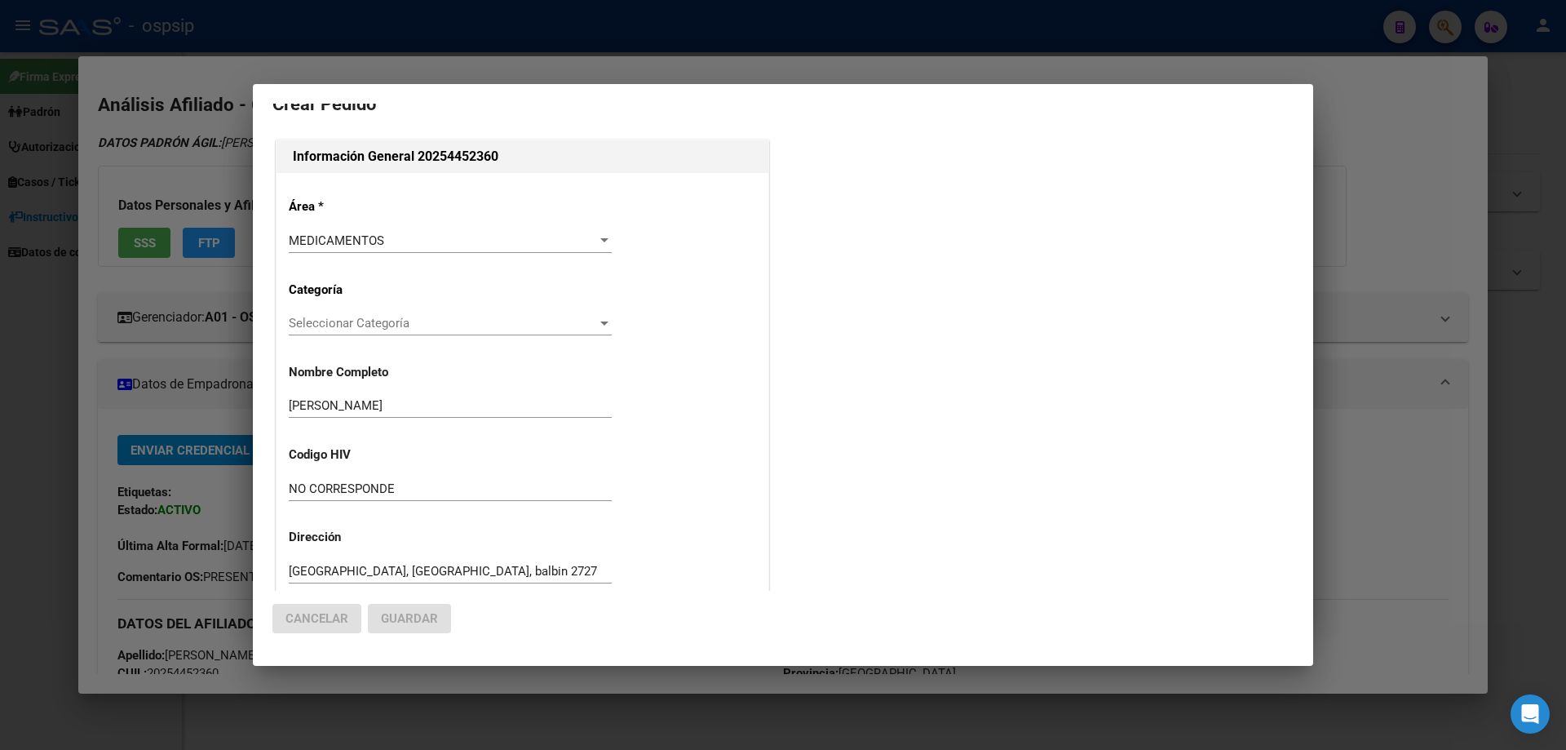
scroll to position [0, 0]
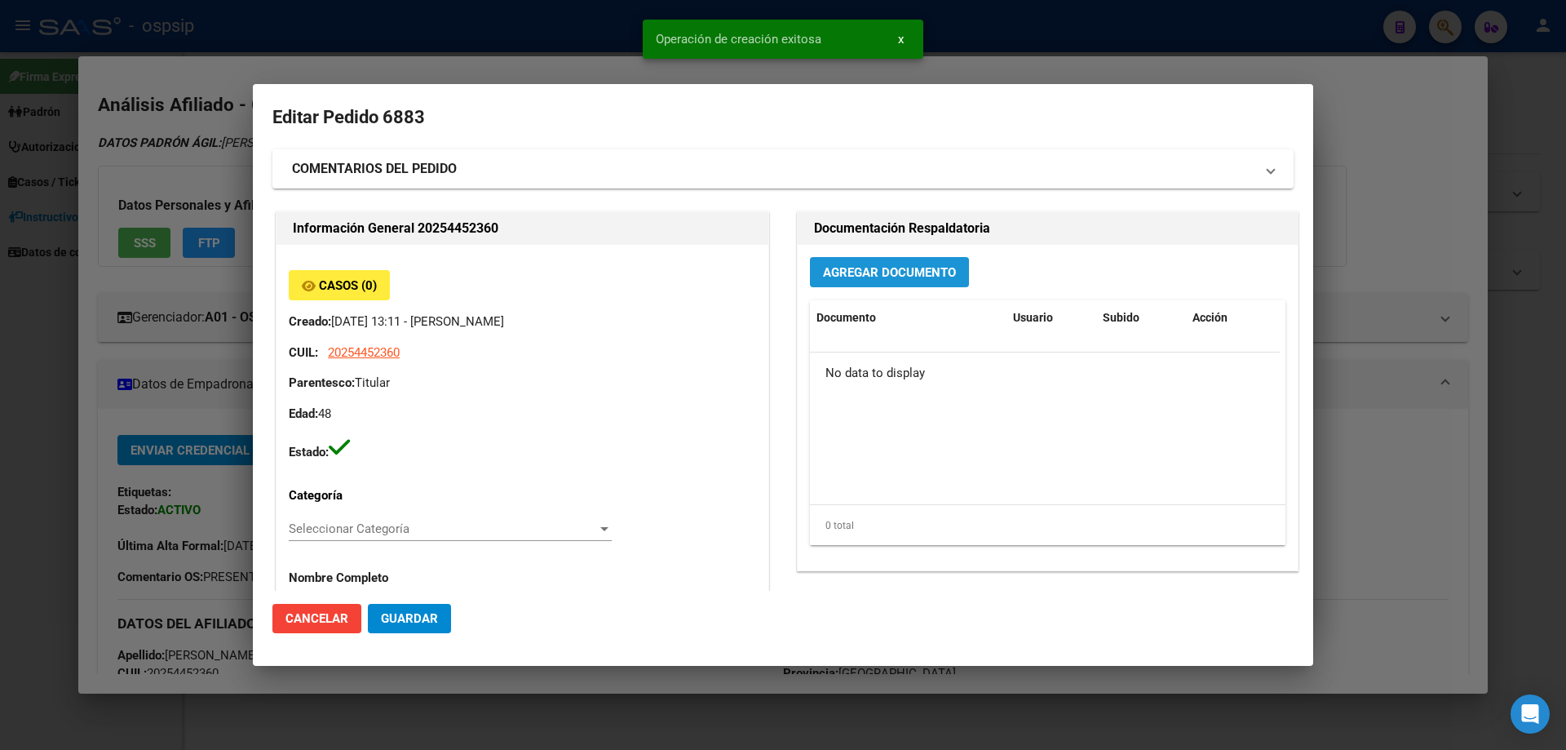
click at [853, 272] on span "Agregar Documento" at bounding box center [889, 272] width 133 height 15
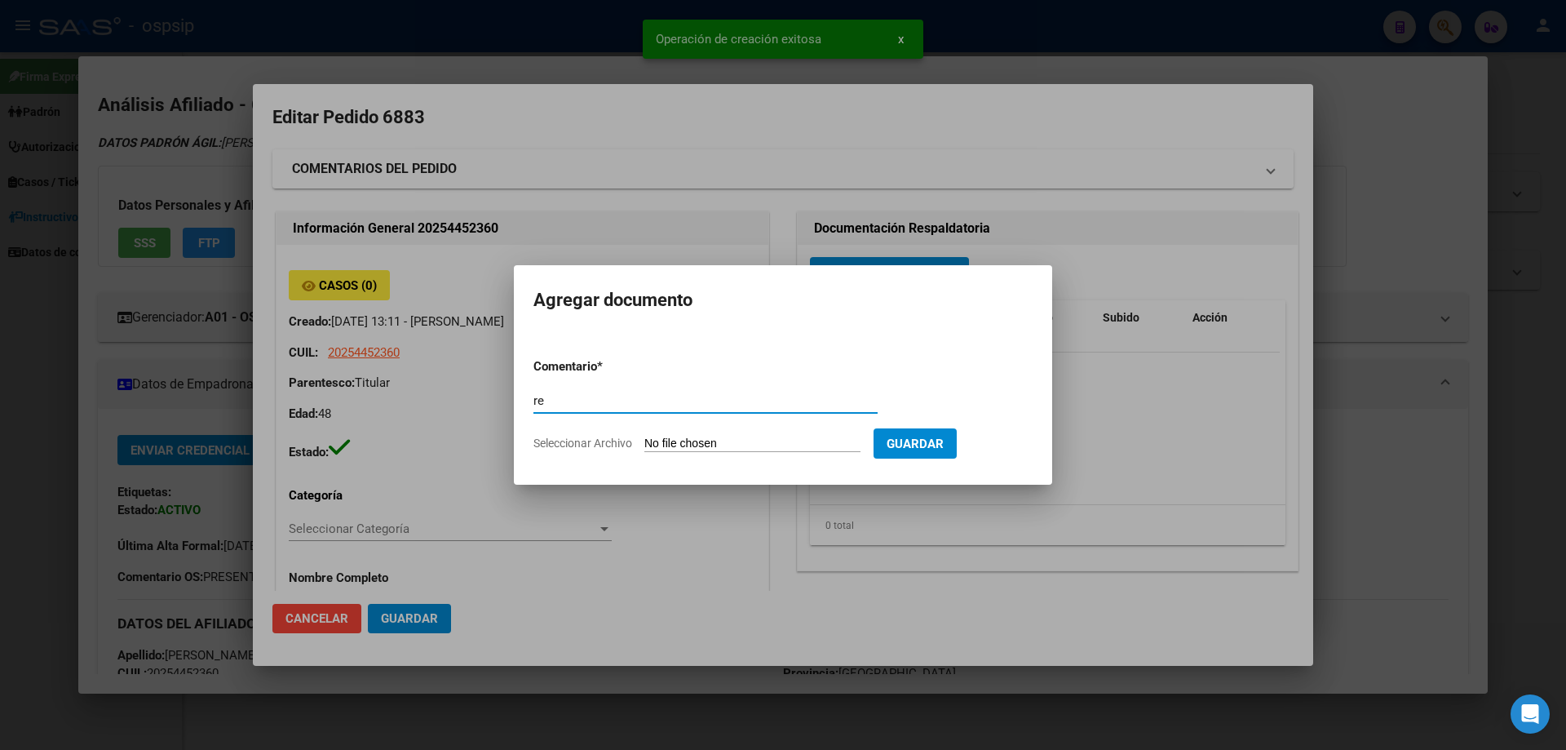
type input "r"
type input "RECETA"
click at [790, 448] on input "Seleccionar Archivo" at bounding box center [752, 443] width 216 height 15
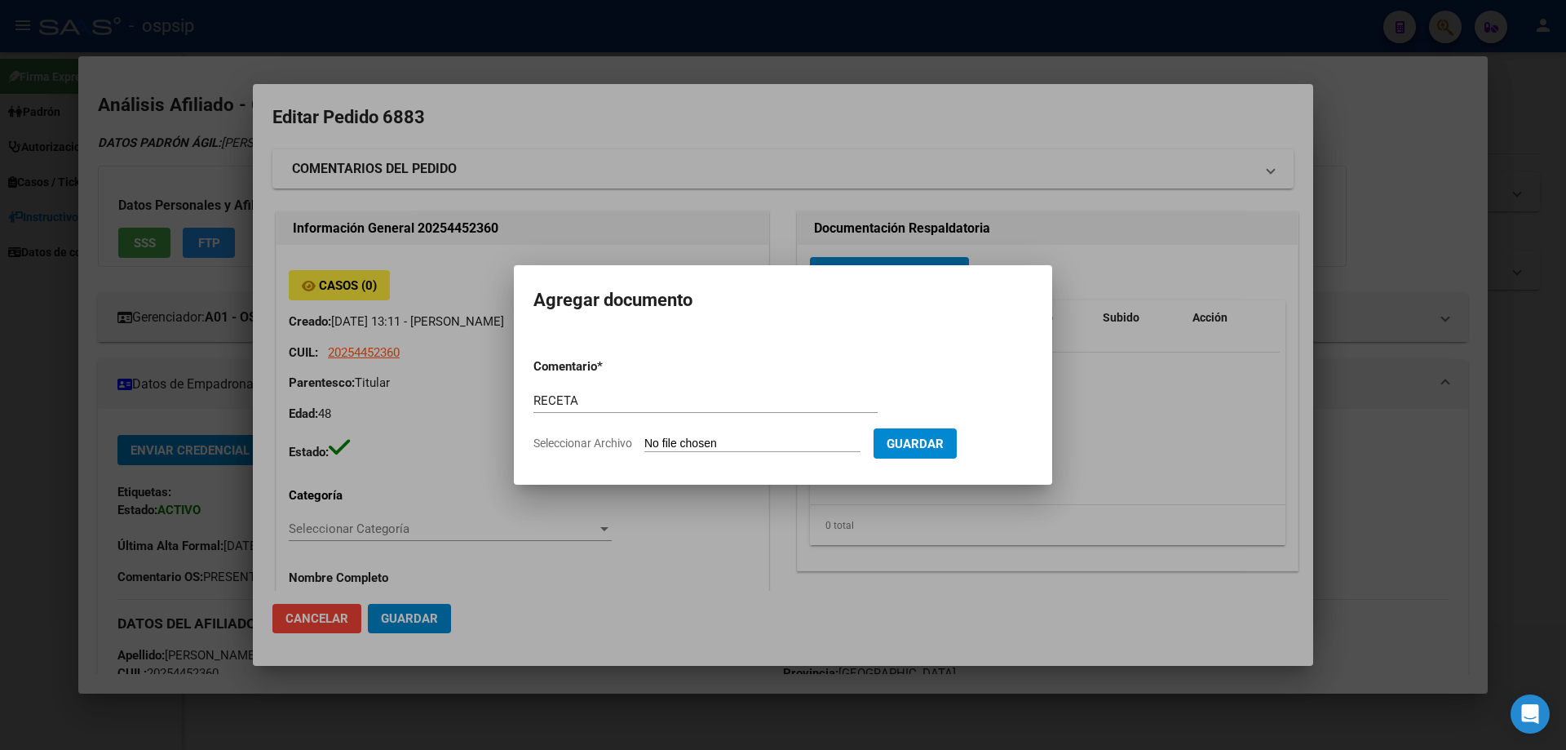
type input "C:\fakepath\1000622658.jpg"
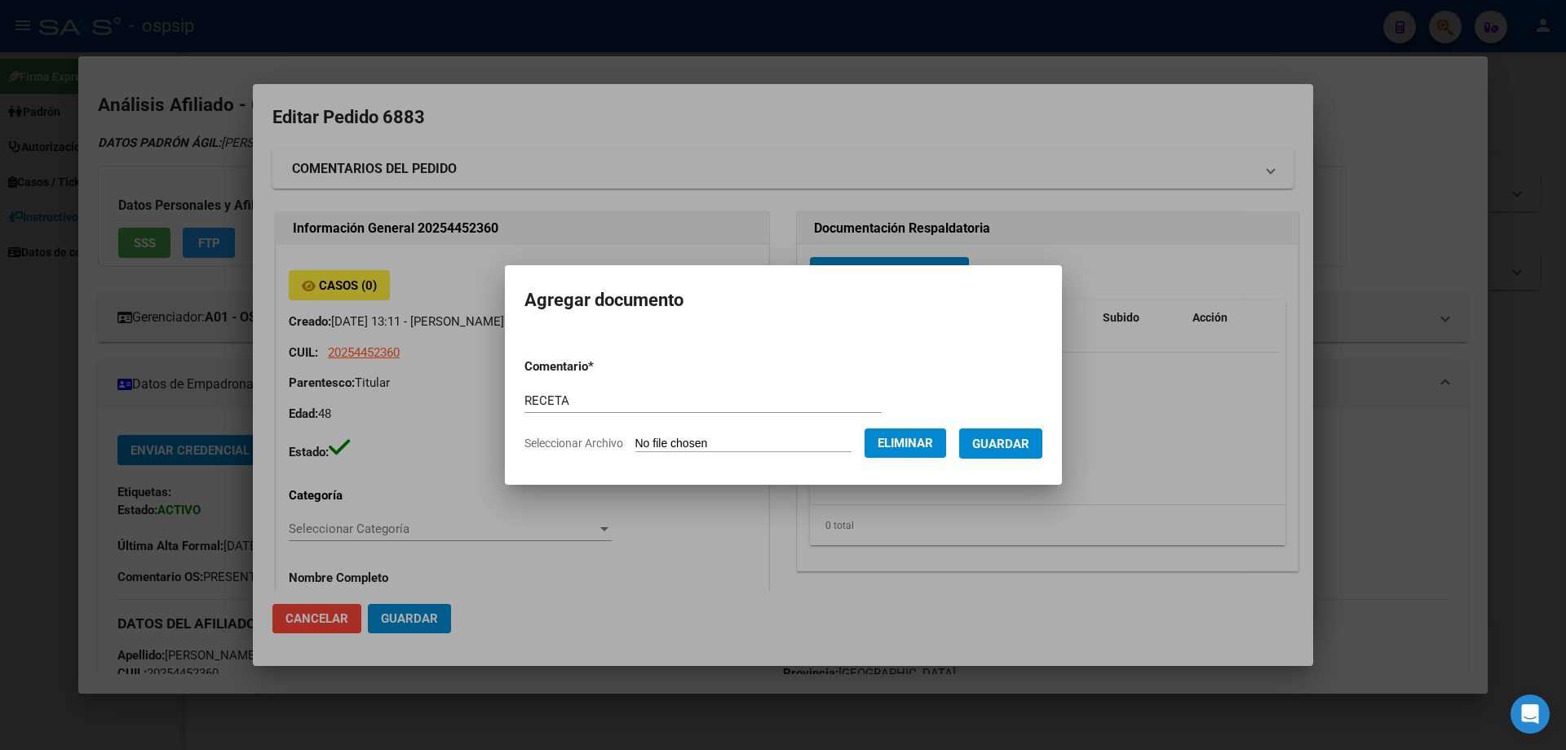
click at [1015, 447] on span "Guardar" at bounding box center [1000, 443] width 57 height 15
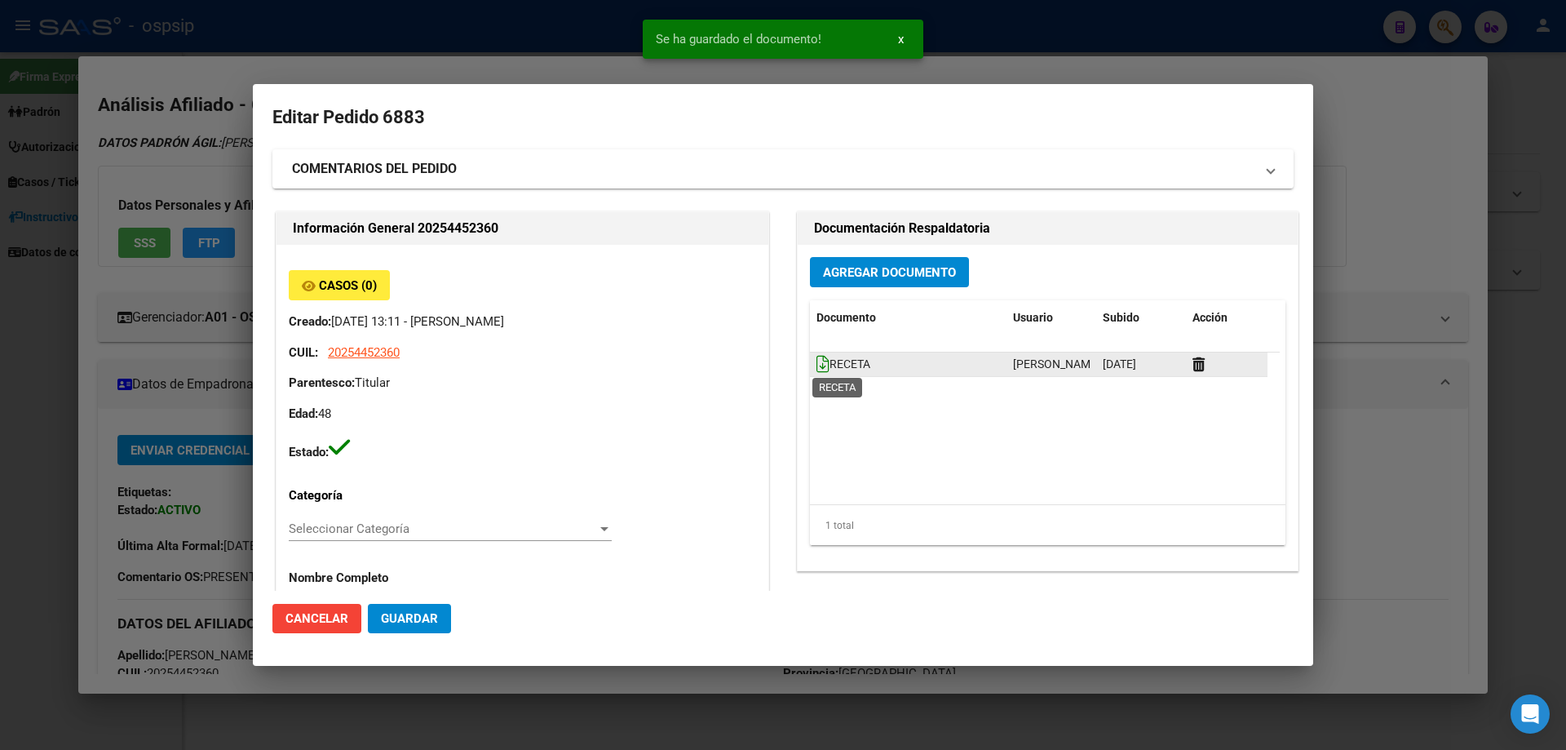
click at [818, 371] on icon at bounding box center [822, 364] width 13 height 18
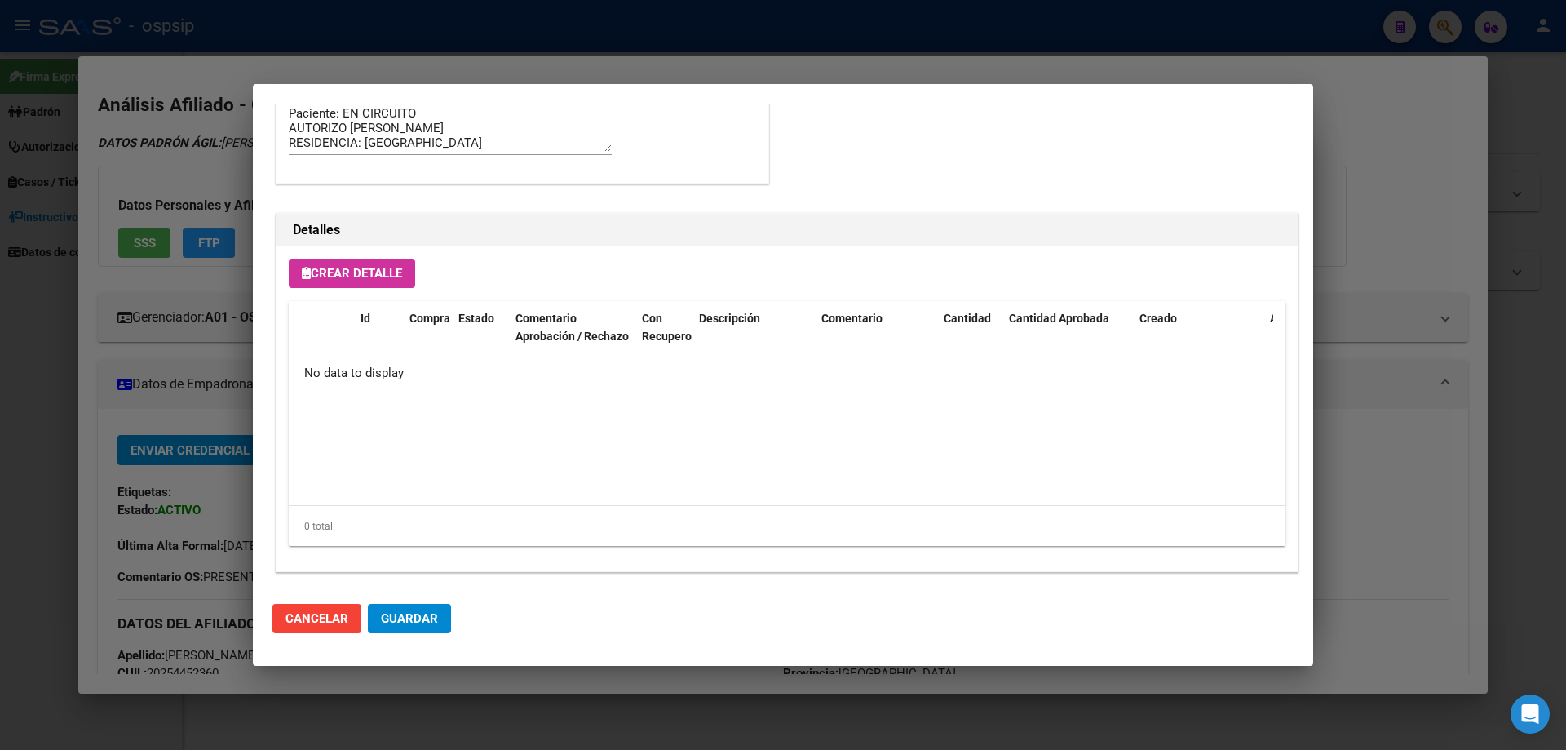
scroll to position [948, 0]
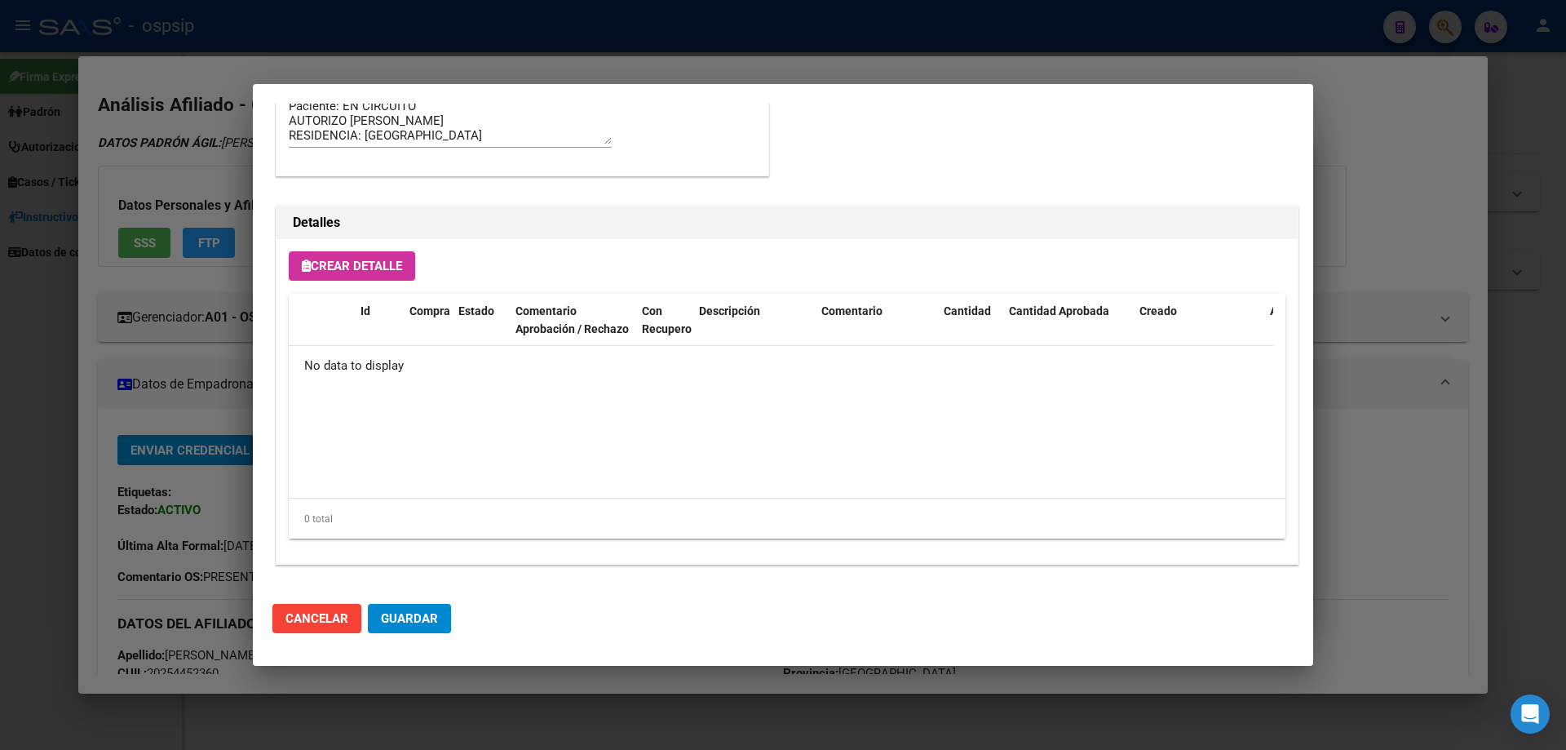
click at [361, 256] on button "Crear Detalle" at bounding box center [352, 265] width 126 height 29
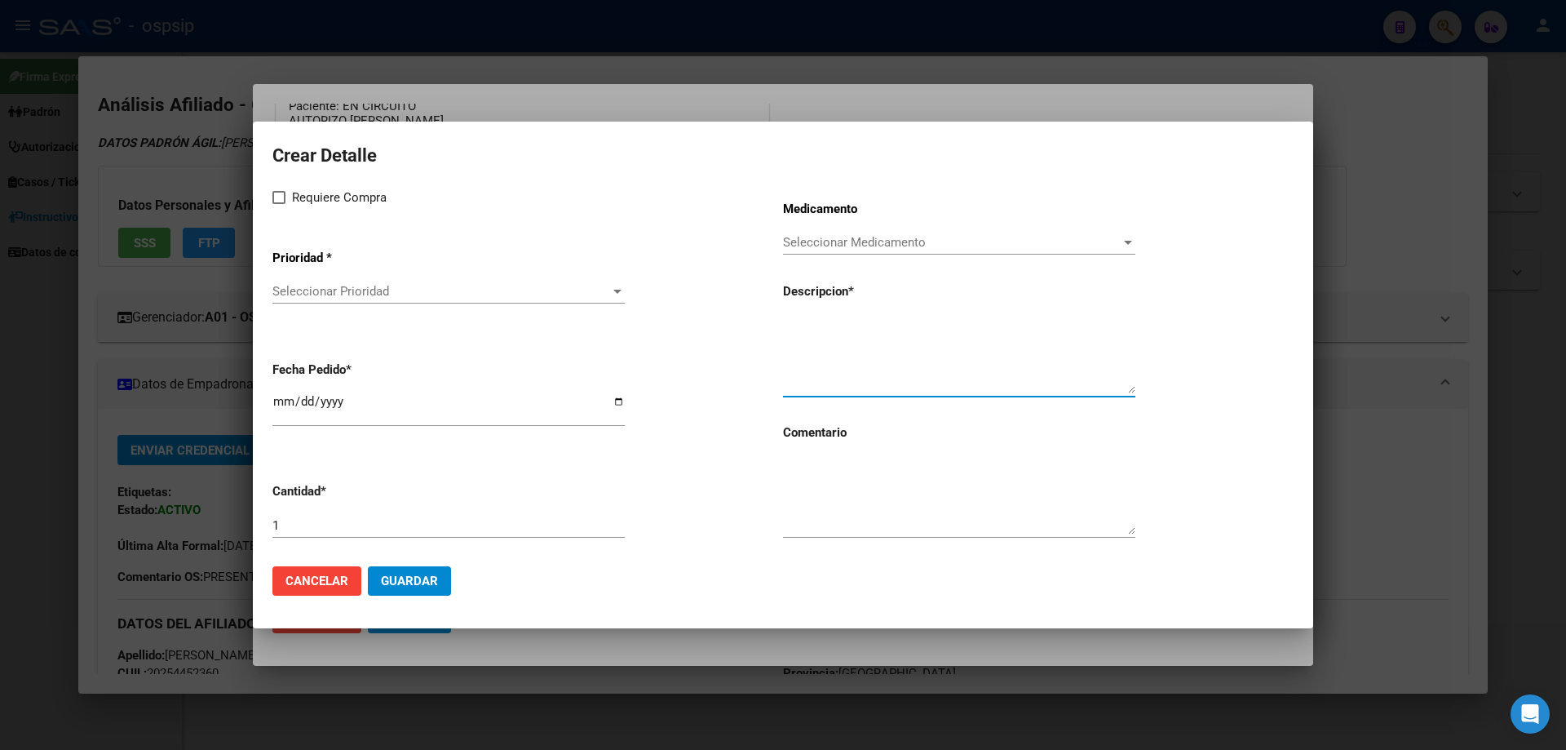
paste textarea "NILOTINIB 150 mg cáps.x 112"
type textarea "NILOTINIB 150 mg cáps.x 112"
click at [817, 484] on textarea at bounding box center [959, 496] width 352 height 77
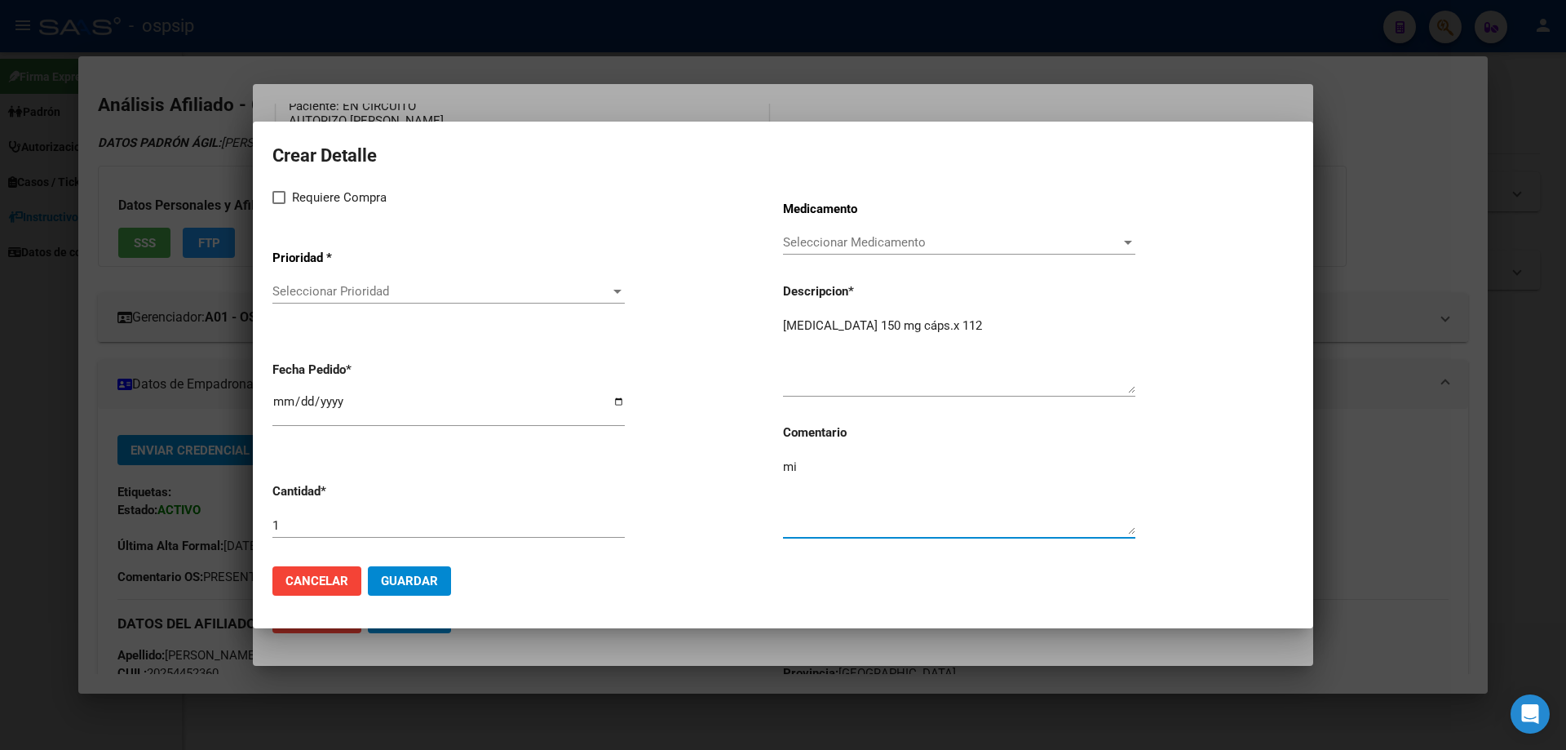
type textarea "m"
type textarea "MISMO TTO"
click at [285, 208] on div "Requiere Compra Prioridad * Seleccionar Prioridad Seleccionar Prioridad Fecha P…" at bounding box center [527, 370] width 511 height 365
click at [285, 199] on span at bounding box center [278, 197] width 13 height 13
click at [279, 204] on input "Requiere Compra" at bounding box center [278, 204] width 1 height 1
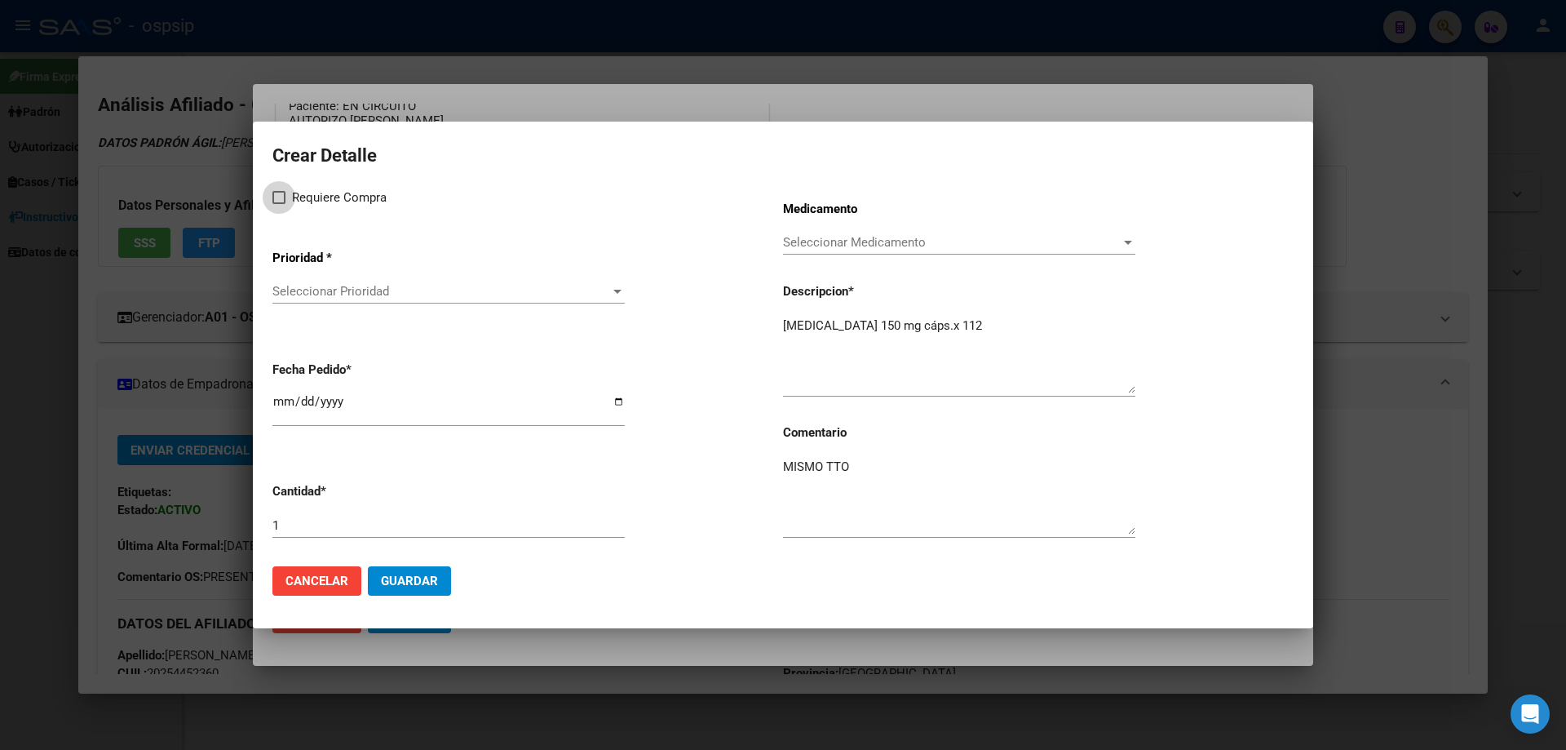
checkbox input "true"
click at [316, 302] on div "Seleccionar Prioridad Seleccionar Prioridad" at bounding box center [448, 291] width 352 height 24
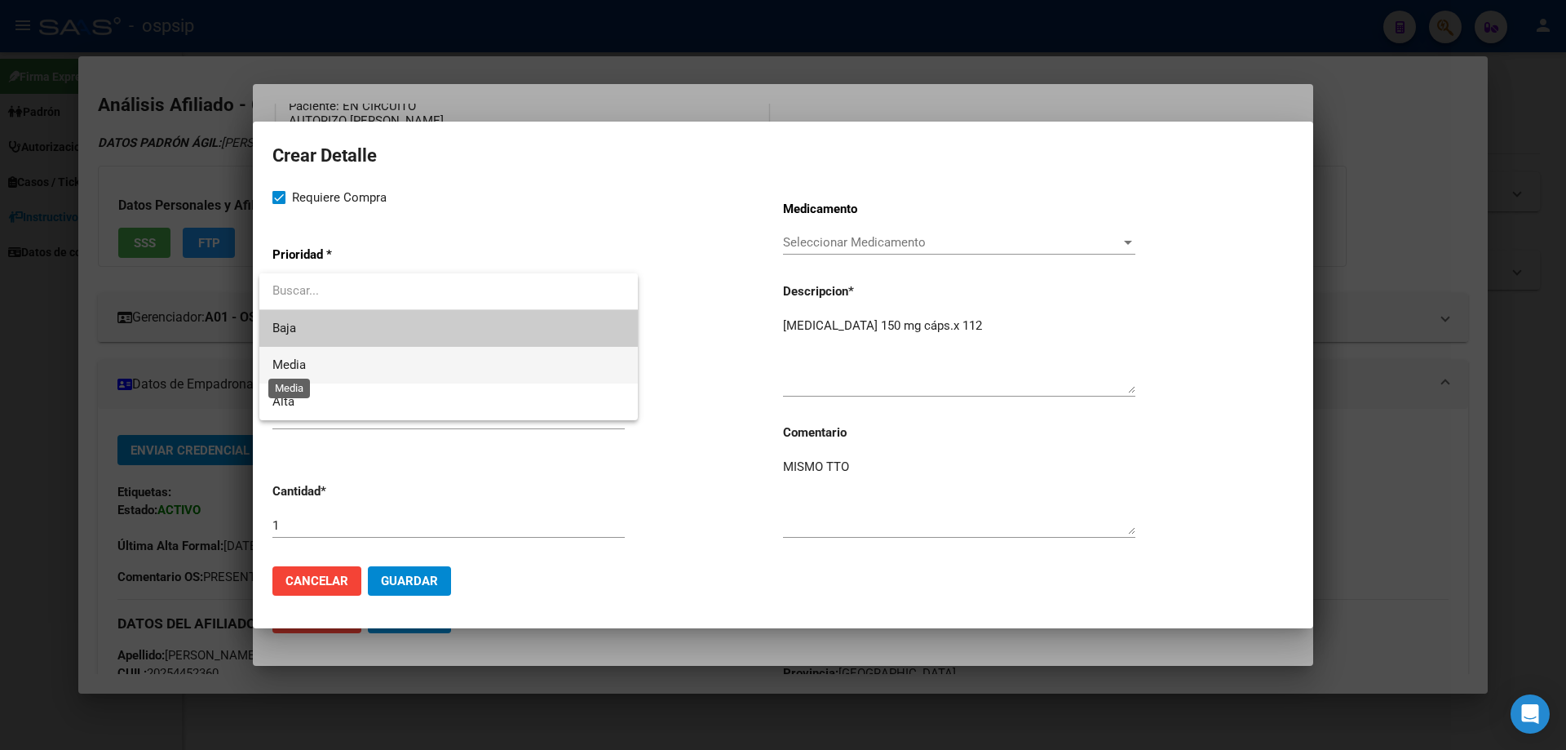
click at [303, 362] on span "Media" at bounding box center [288, 364] width 33 height 15
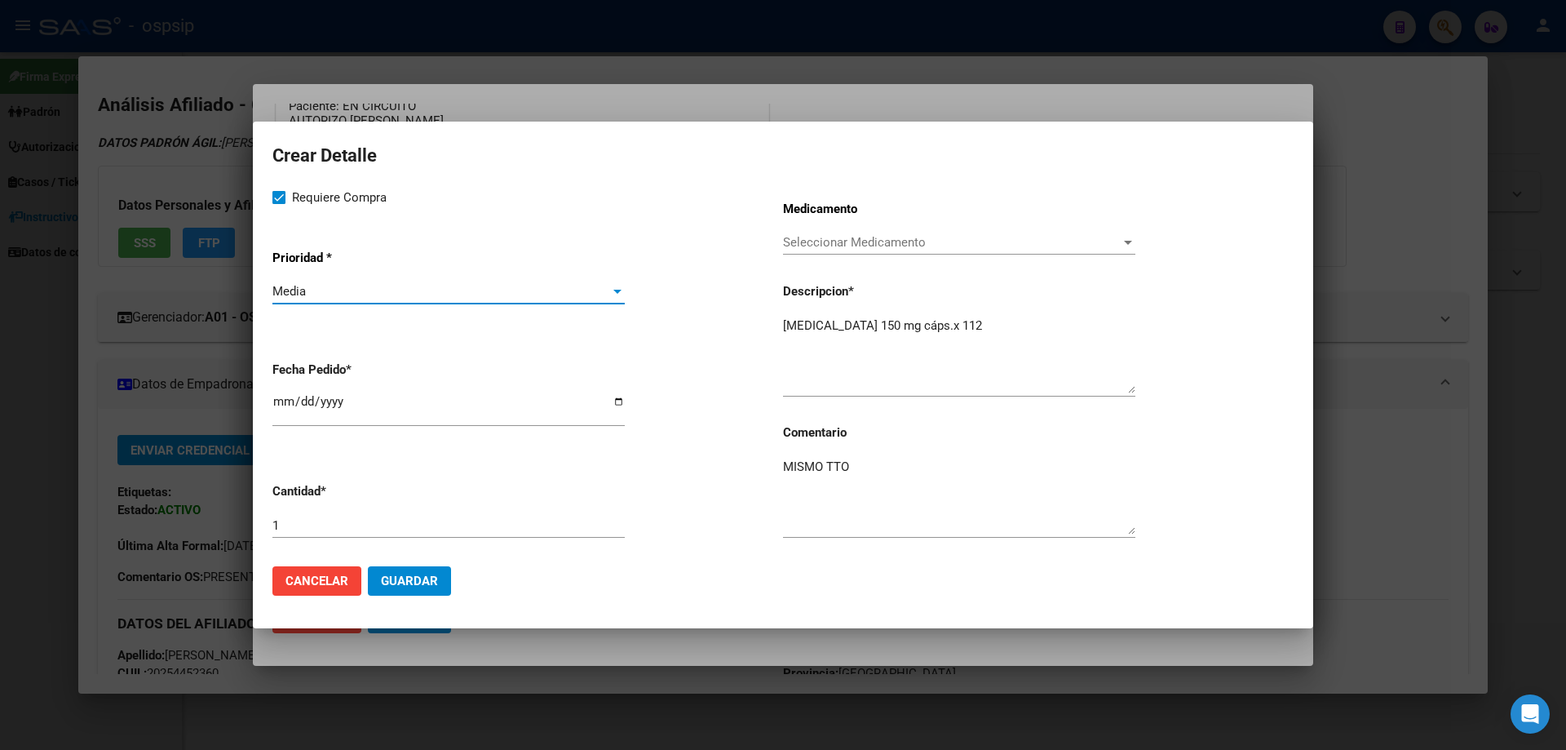
click at [280, 403] on input "2025-08-19" at bounding box center [448, 408] width 352 height 26
type input "2025-08-08"
click at [411, 583] on span "Guardar" at bounding box center [409, 580] width 57 height 15
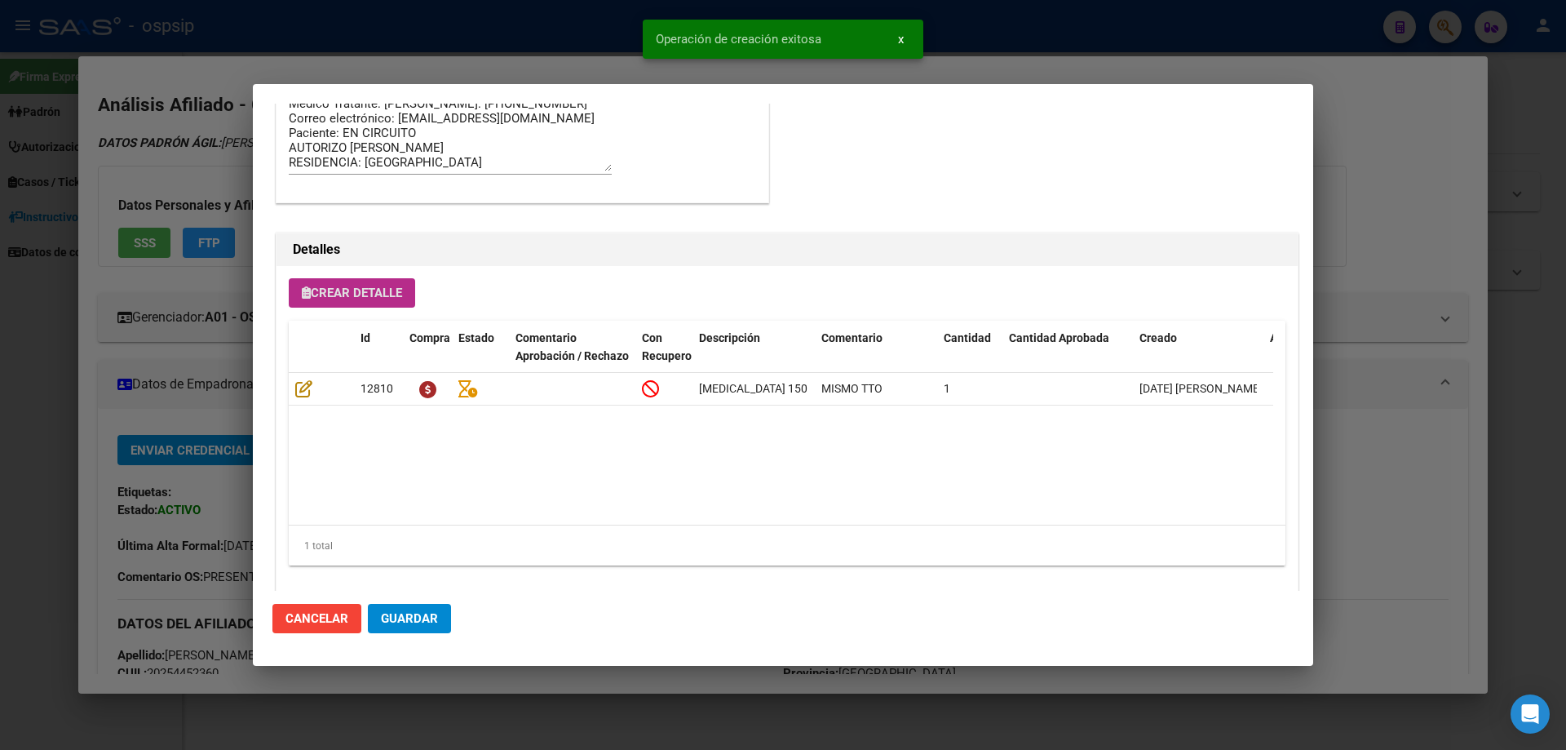
scroll to position [978, 0]
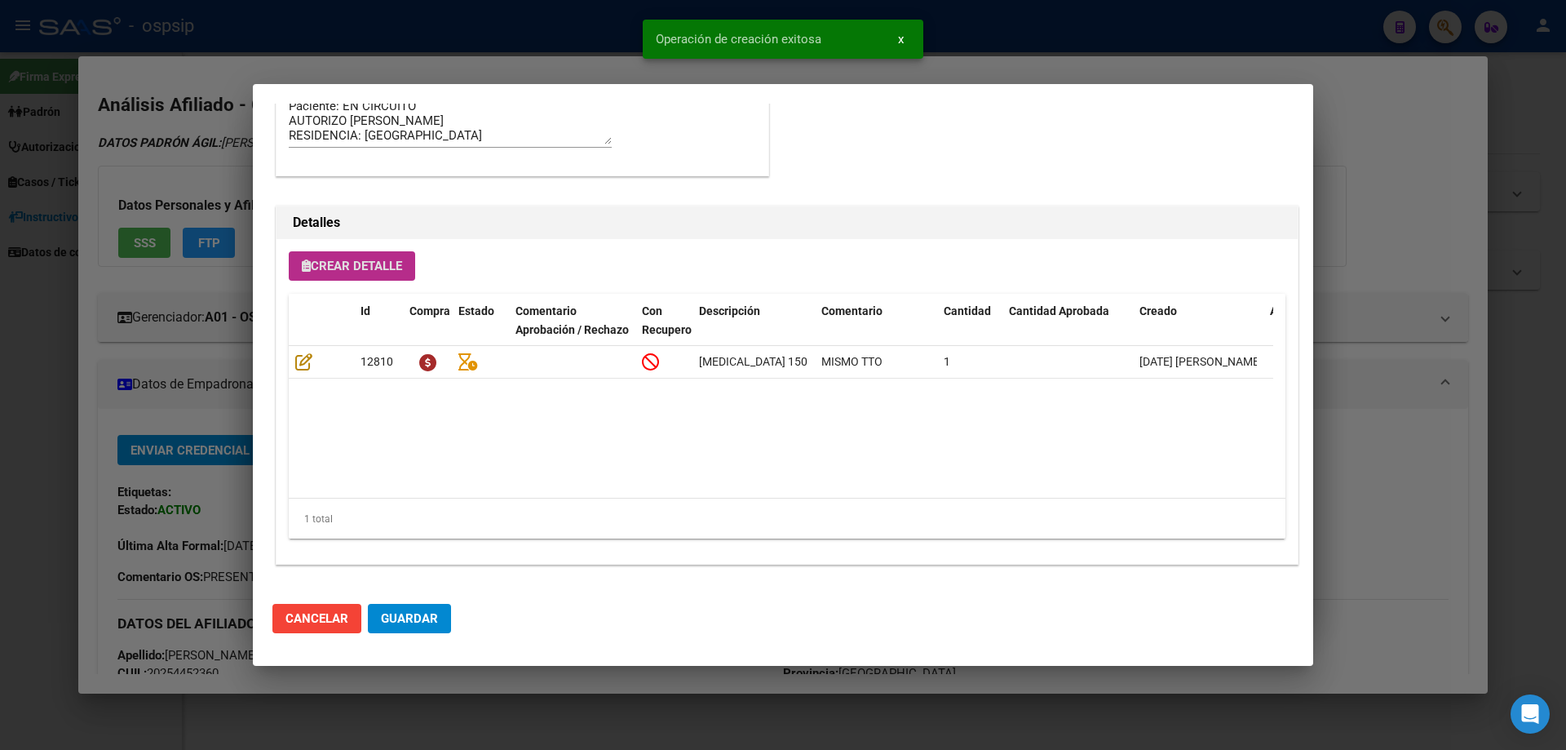
click at [397, 621] on span "Guardar" at bounding box center [409, 618] width 57 height 15
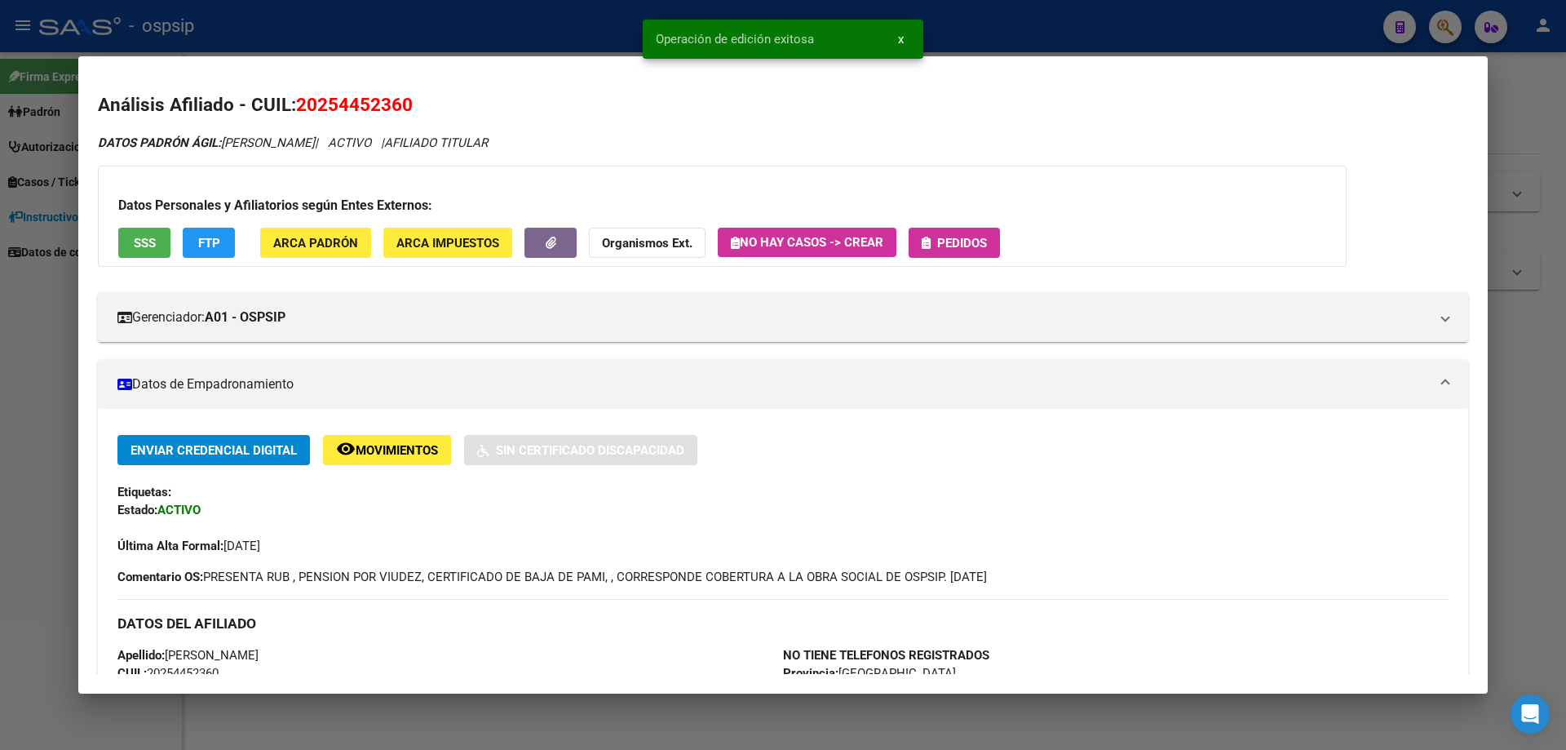
click at [996, 250] on button "Pedidos" at bounding box center [954, 243] width 91 height 30
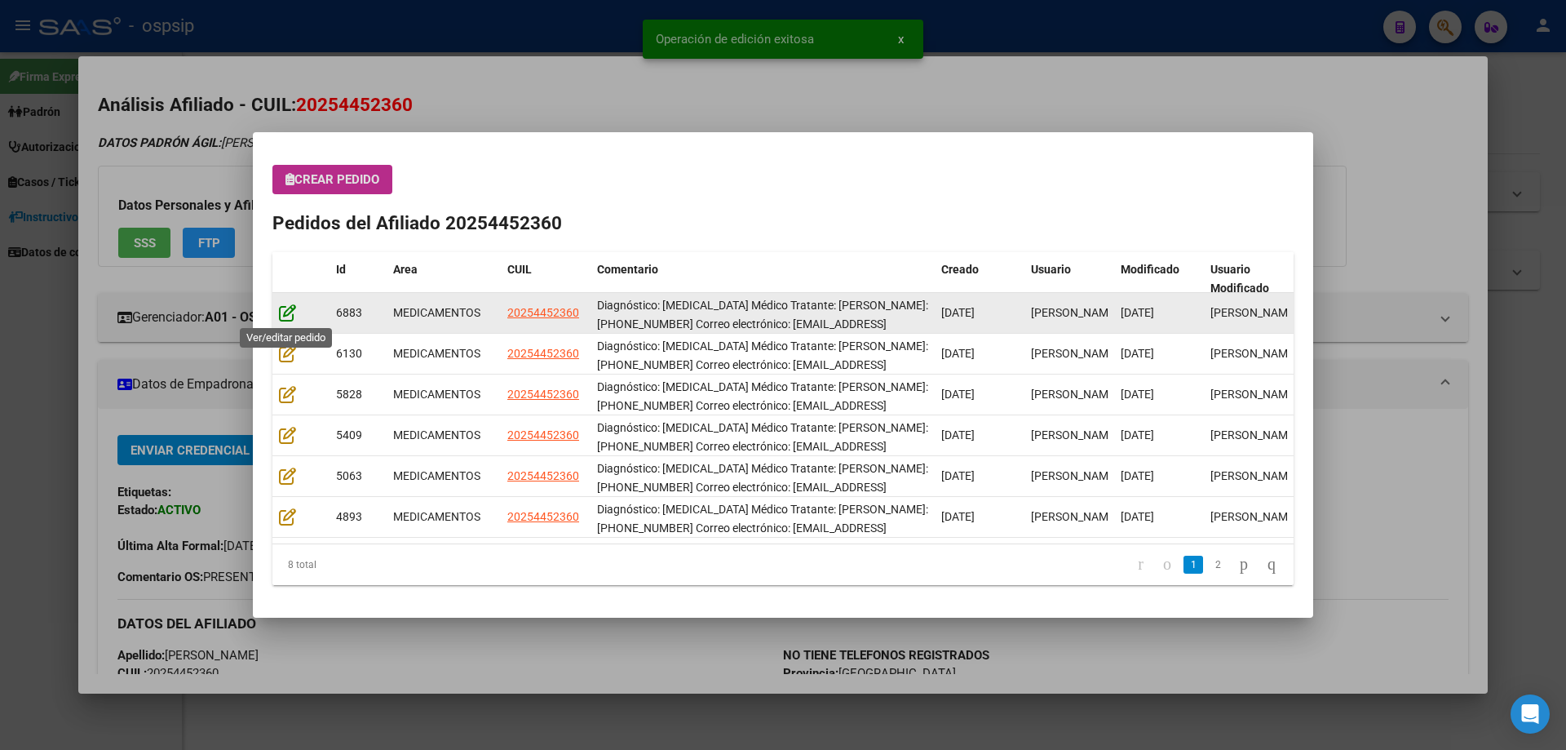
click at [281, 316] on icon at bounding box center [287, 312] width 17 height 18
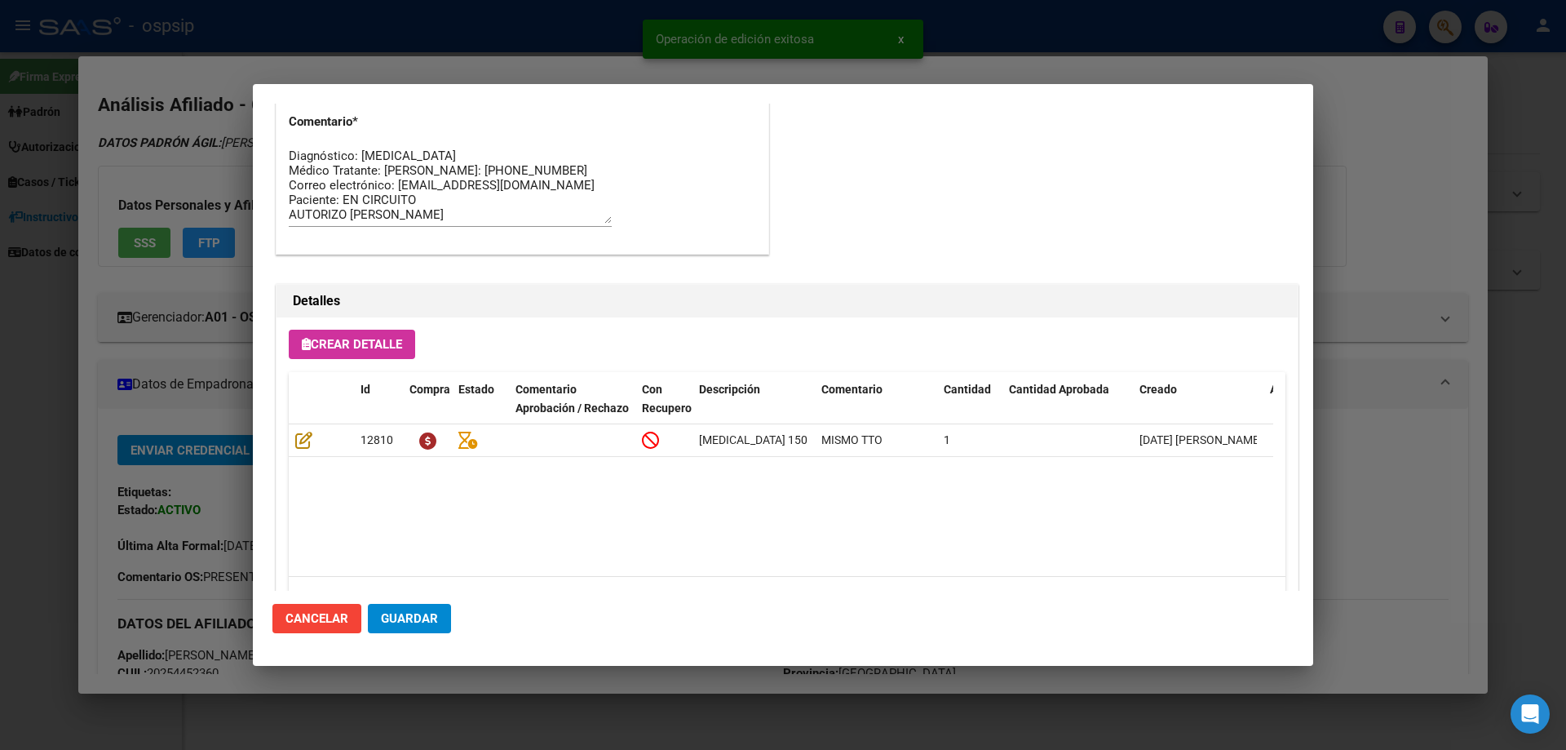
scroll to position [1060, 0]
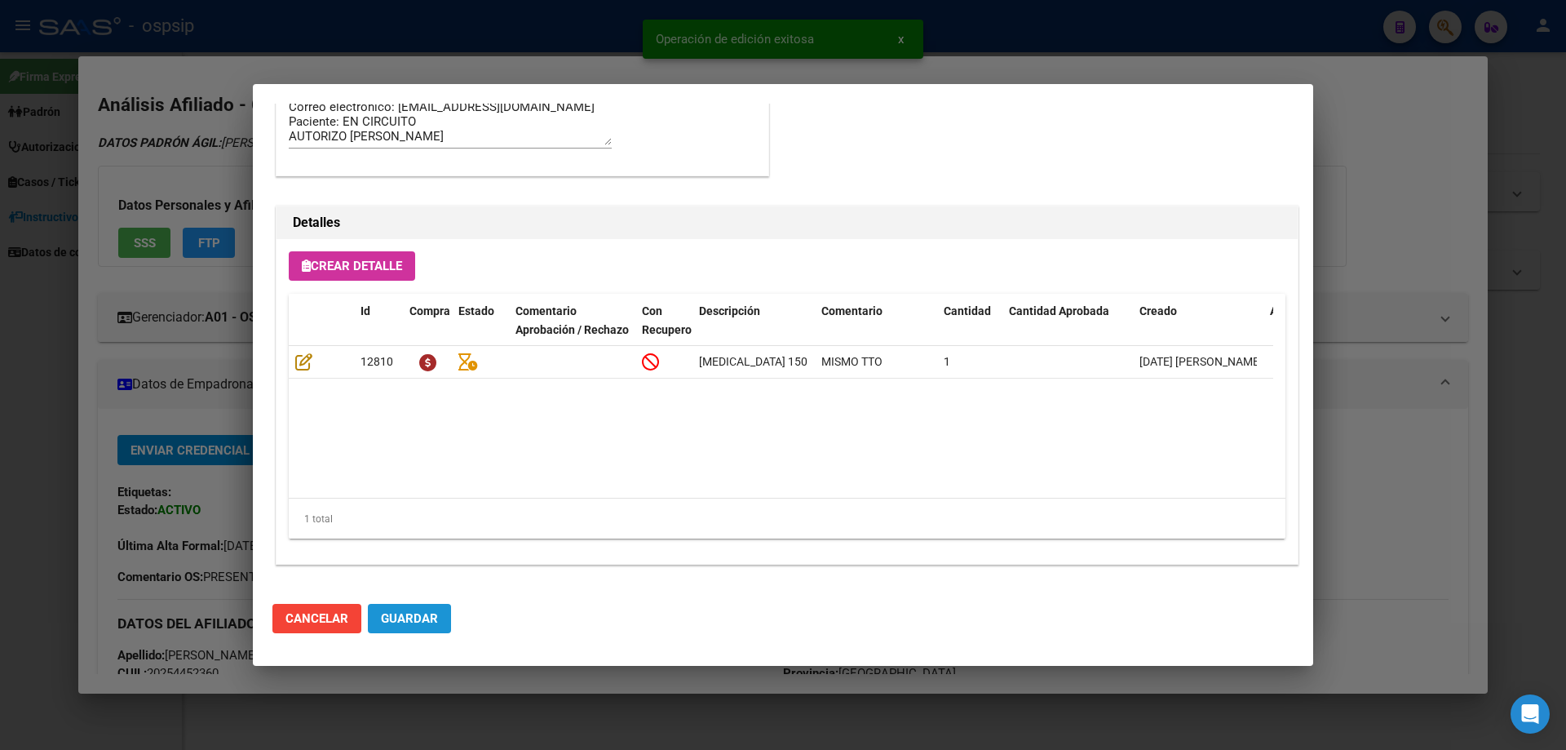
click at [400, 624] on span "Guardar" at bounding box center [409, 618] width 57 height 15
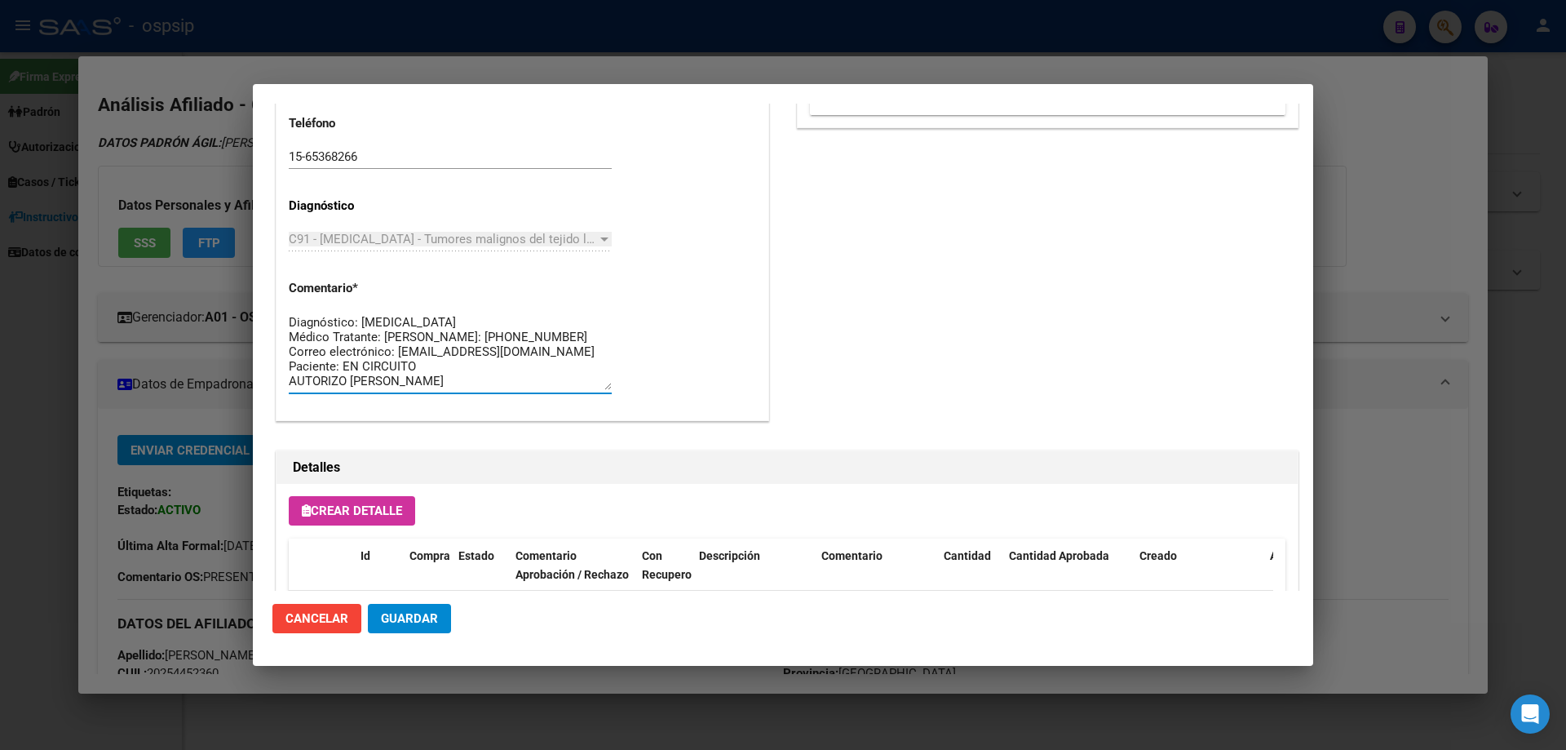
scroll to position [29, 0]
click at [469, 381] on textarea "Diagnóstico: LEUCEMIA MIELOIDE Médico Tratante: TORRES CINDY Teléfono: 15-65368…" at bounding box center [450, 351] width 323 height 77
drag, startPoint x: 453, startPoint y: 382, endPoint x: 268, endPoint y: 303, distance: 200.3
click at [268, 303] on mat-dialog-content "Editar Pedido 6883 COMENTARIOS DEL PEDIDO Escriba su comentario aquí. Enviar co…" at bounding box center [783, 347] width 1060 height 487
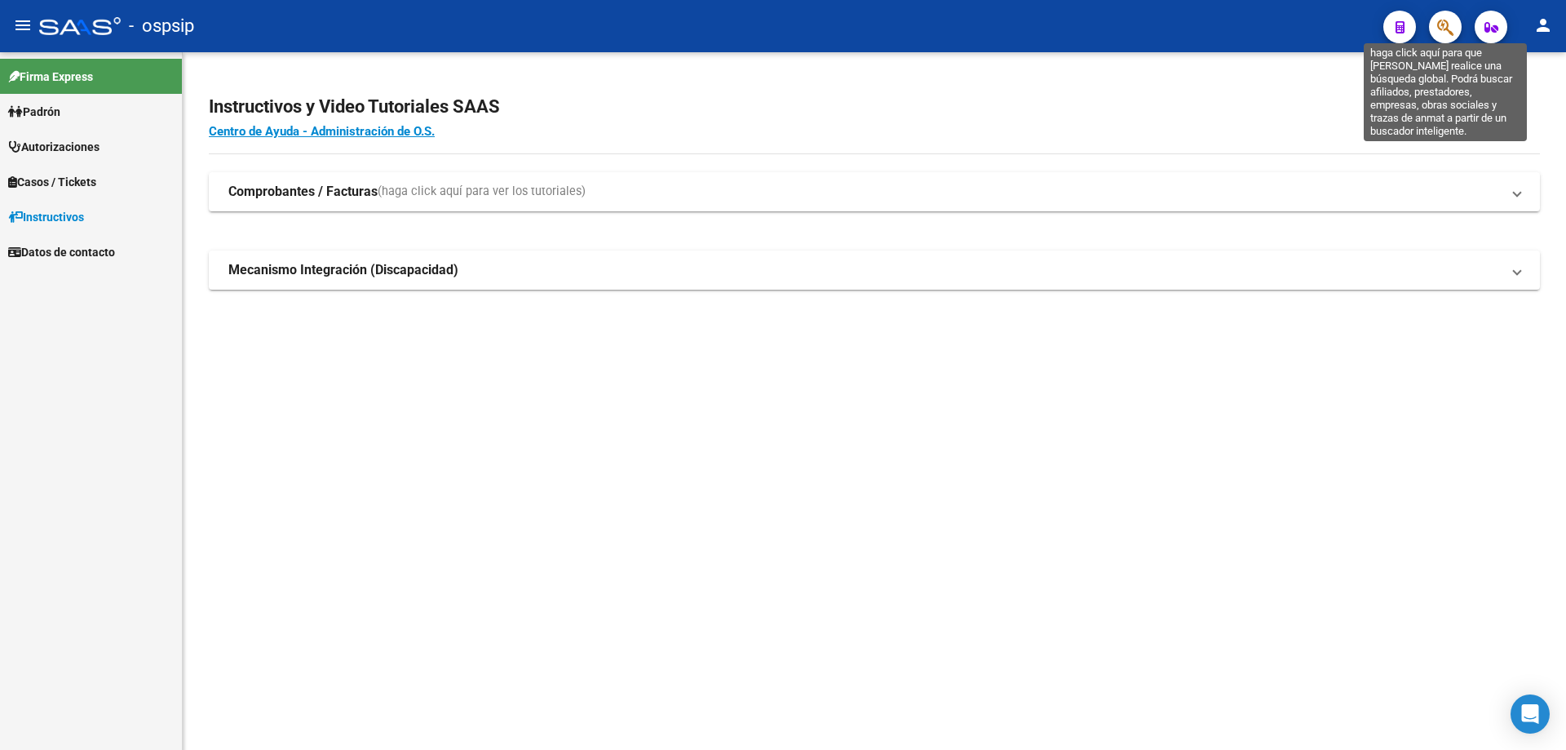
click at [1446, 18] on icon "button" at bounding box center [1445, 27] width 16 height 19
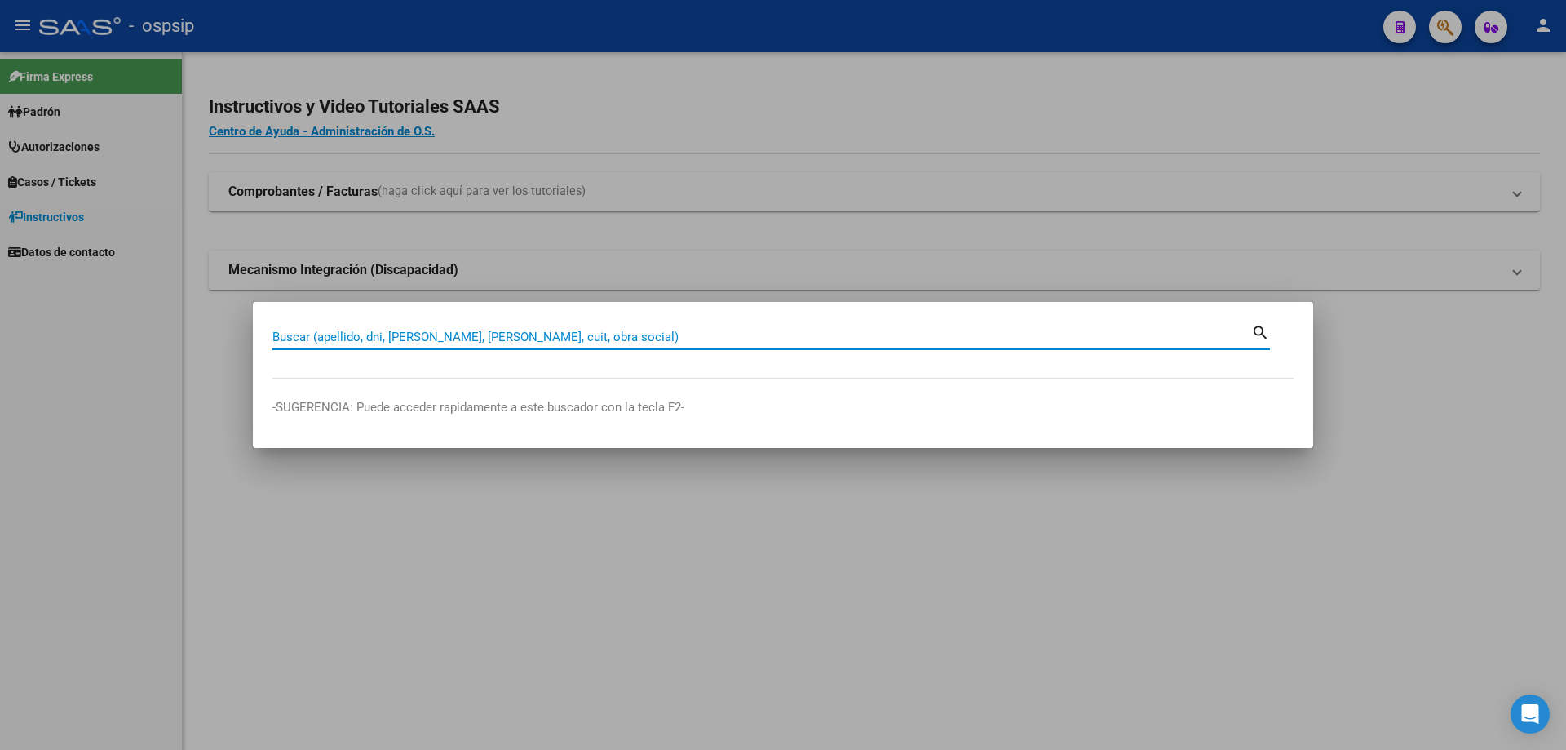
paste input "27188195488"
type input "27188195488"
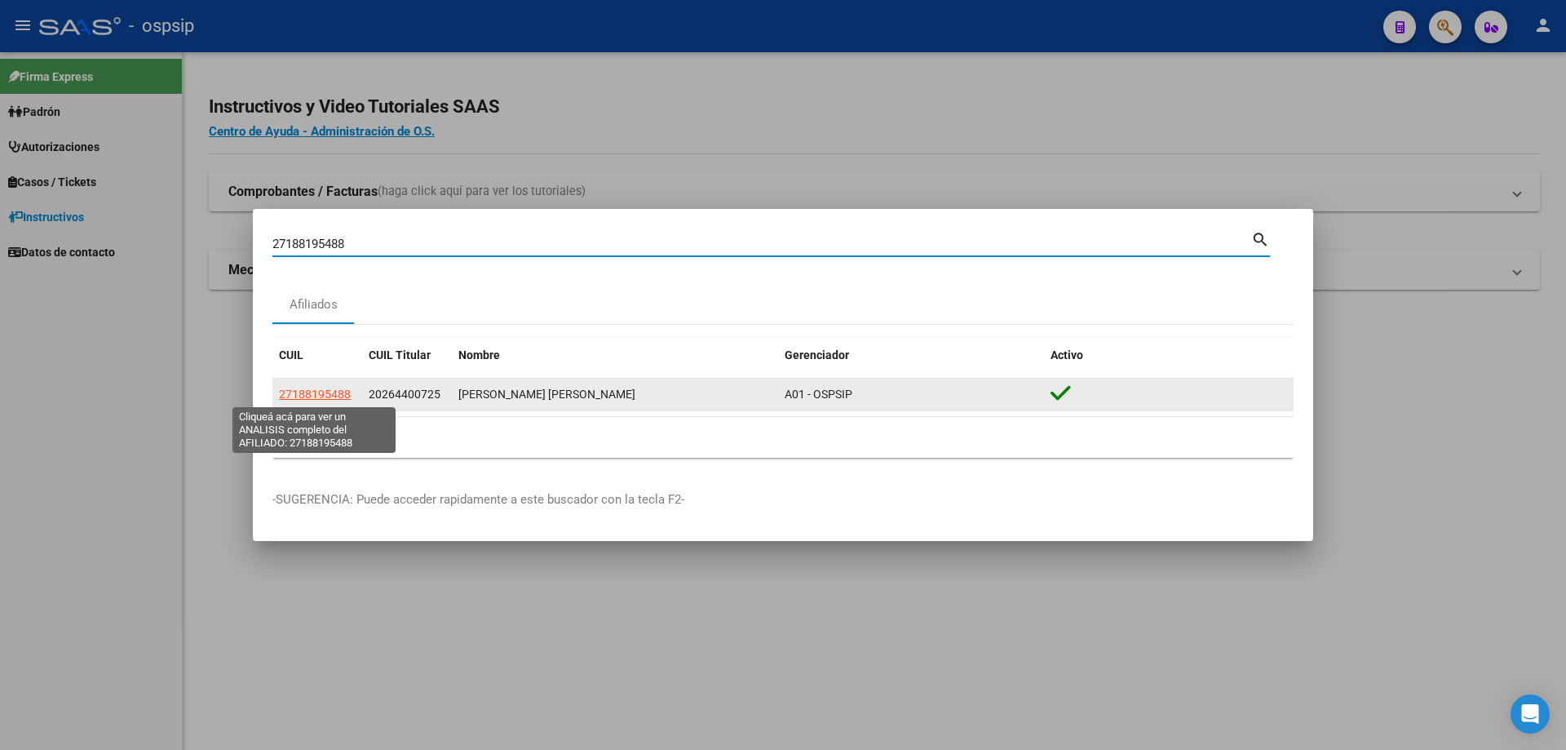
click at [321, 399] on span "27188195488" at bounding box center [315, 393] width 72 height 13
type textarea "27188195488"
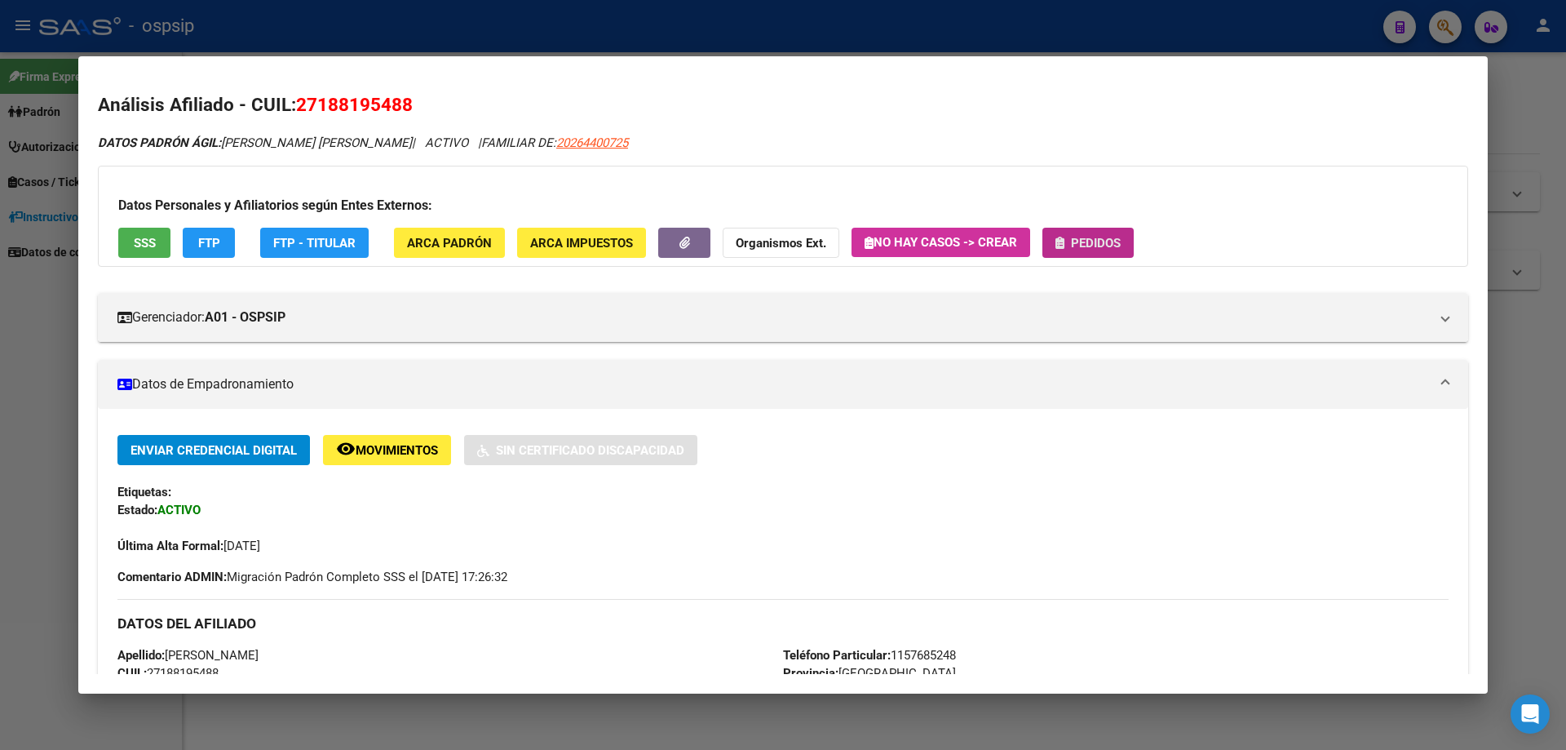
click at [1084, 244] on span "Pedidos" at bounding box center [1096, 243] width 50 height 15
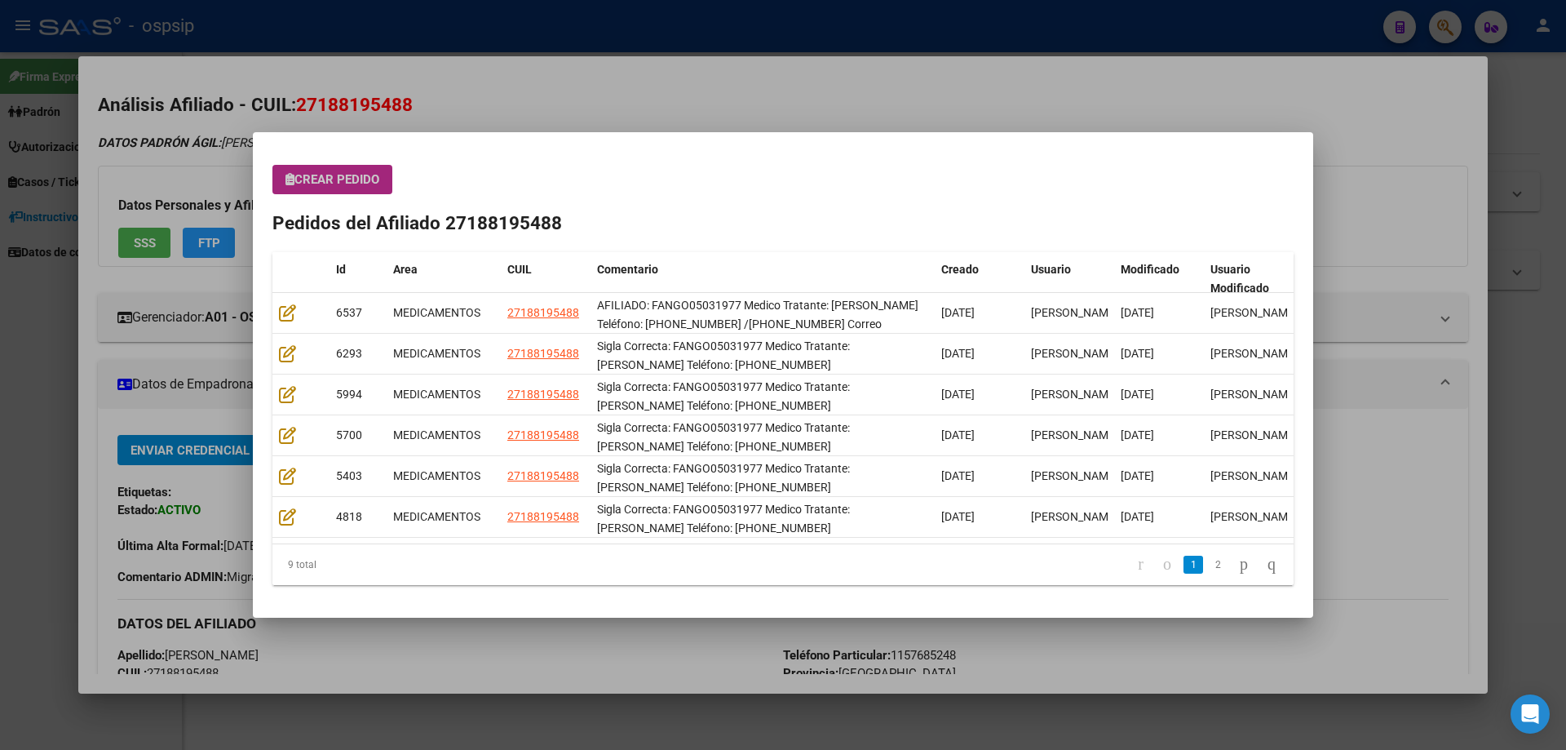
click at [369, 184] on span "Crear Pedido" at bounding box center [332, 179] width 94 height 15
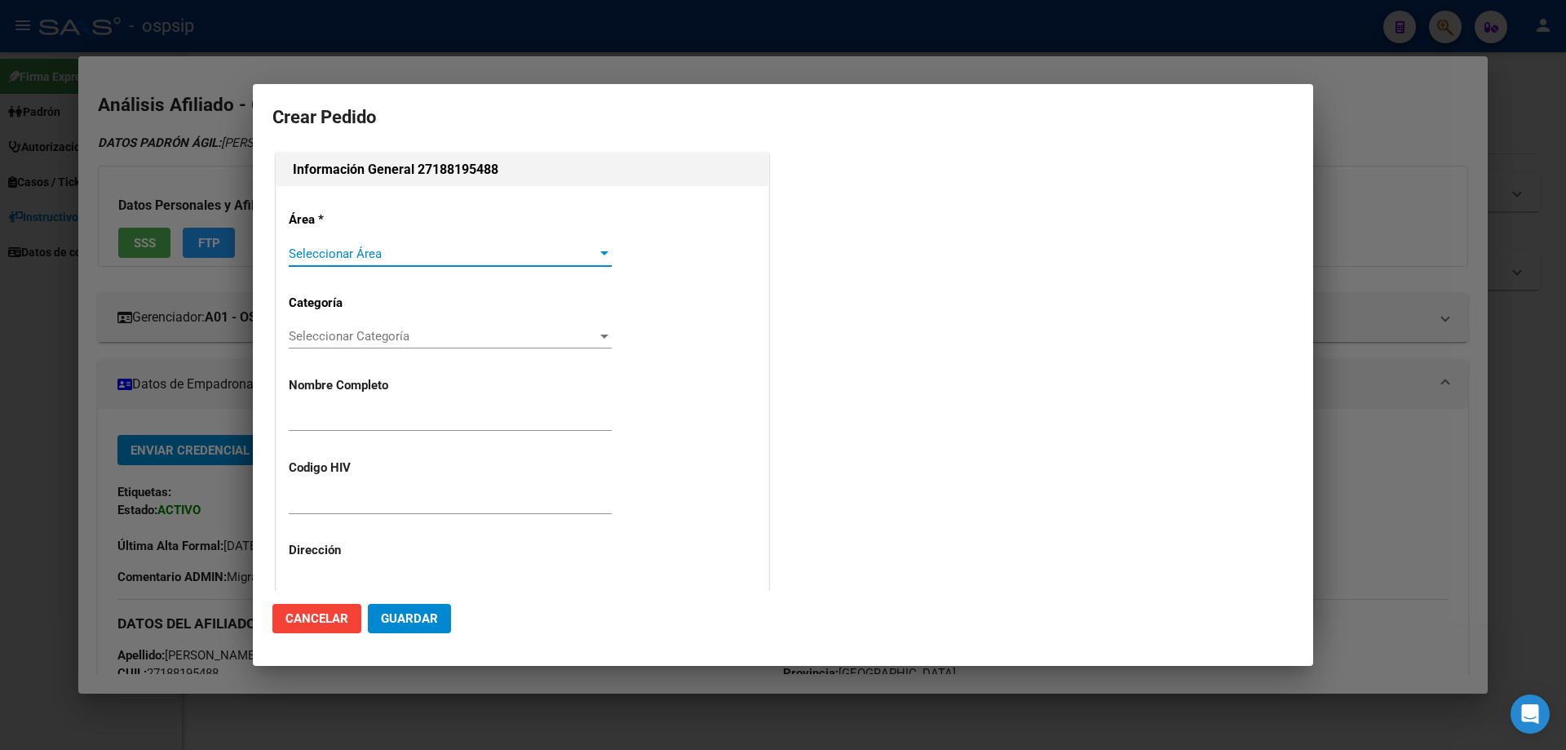
type input "ANA MARCELA GOMEZ"
type input "FANGO05031977"
type input "Buenos Aires, GONZALEZ CATAN, JORGE NEWBERY 5590"
type input "Particular: 1157685248"
type input "BUENOS AIRES, GONZALEZ CATAN, JORGE NEWBERY 5590"
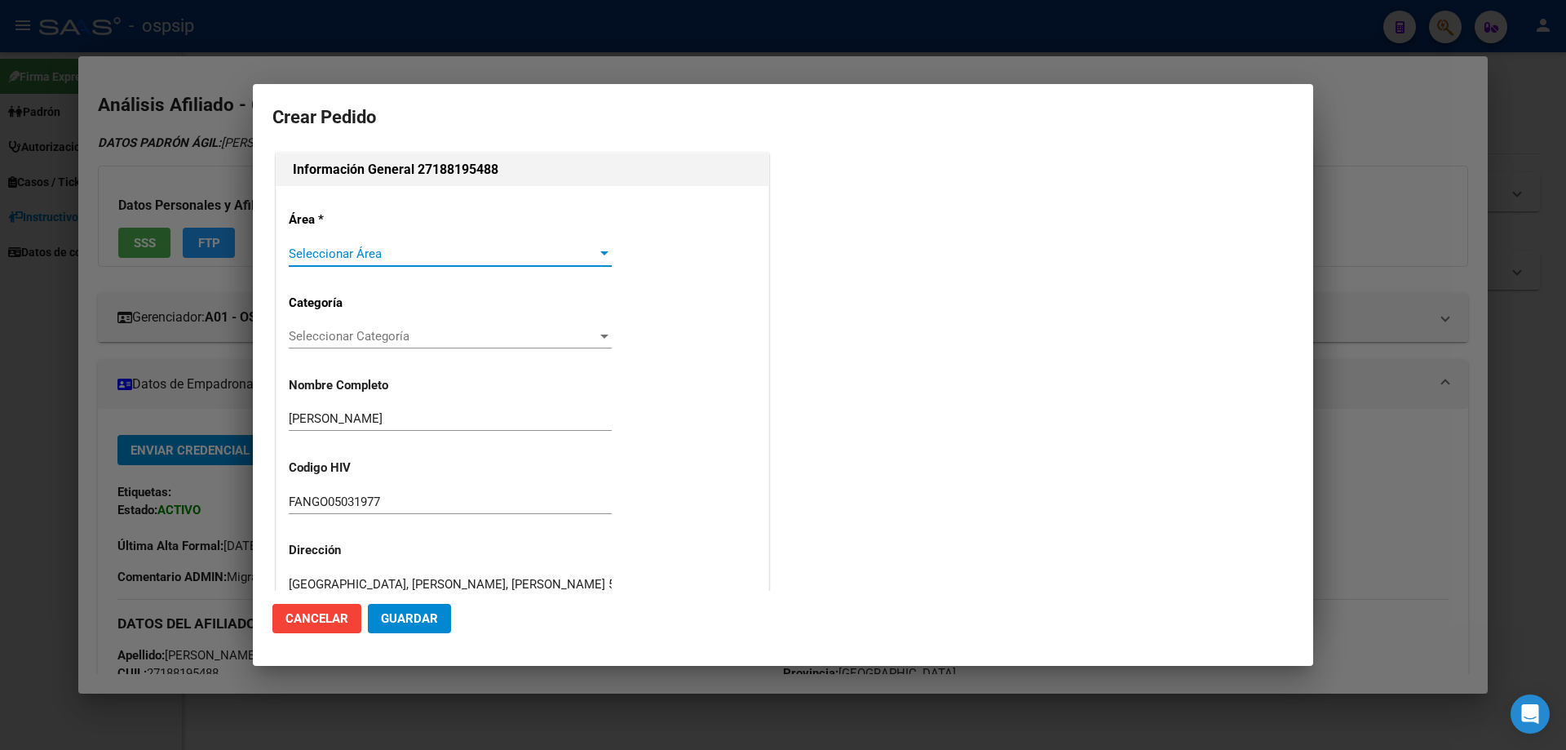
click at [356, 254] on span "Seleccionar Área" at bounding box center [443, 253] width 308 height 15
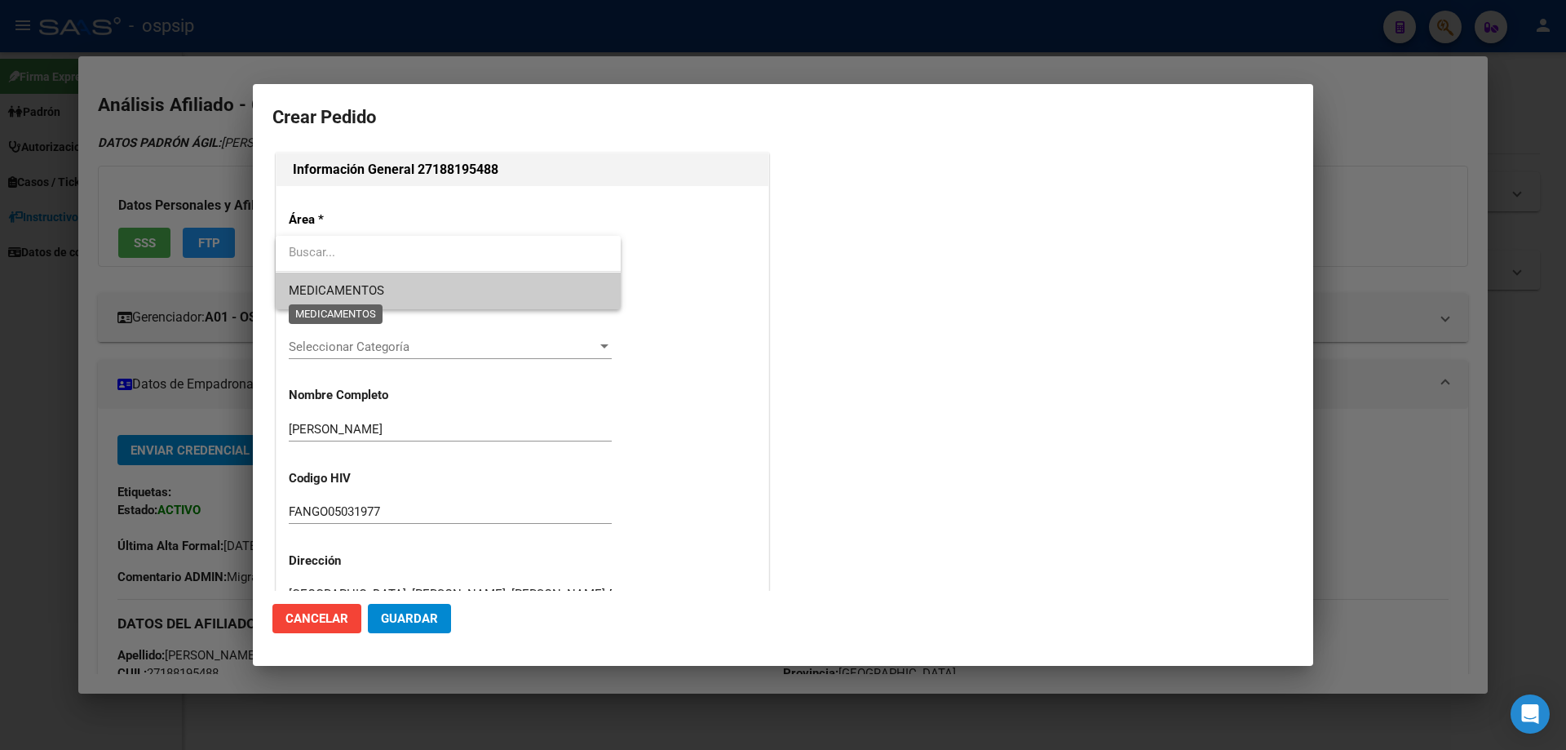
click at [352, 285] on span "MEDICAMENTOS" at bounding box center [336, 290] width 95 height 15
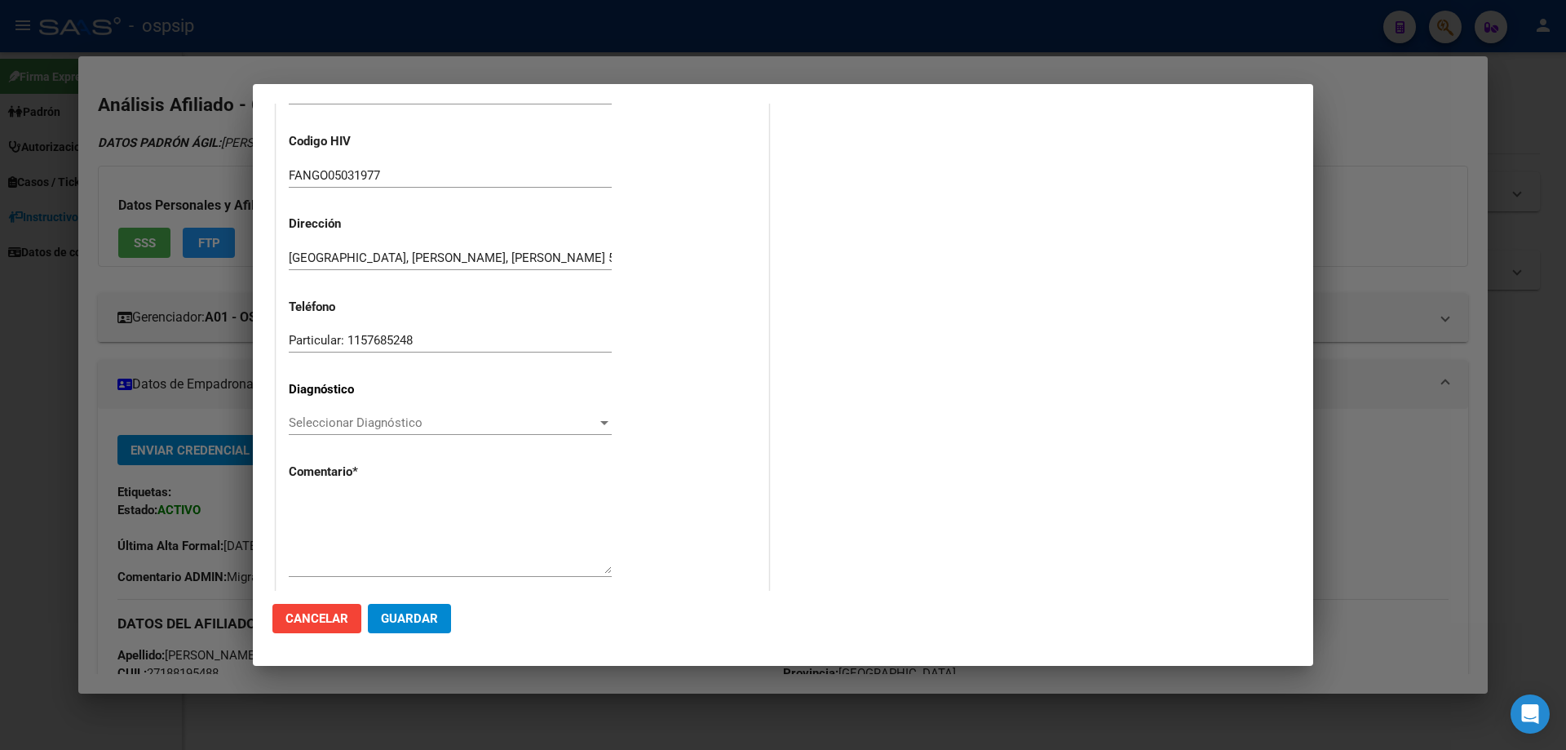
scroll to position [366, 0]
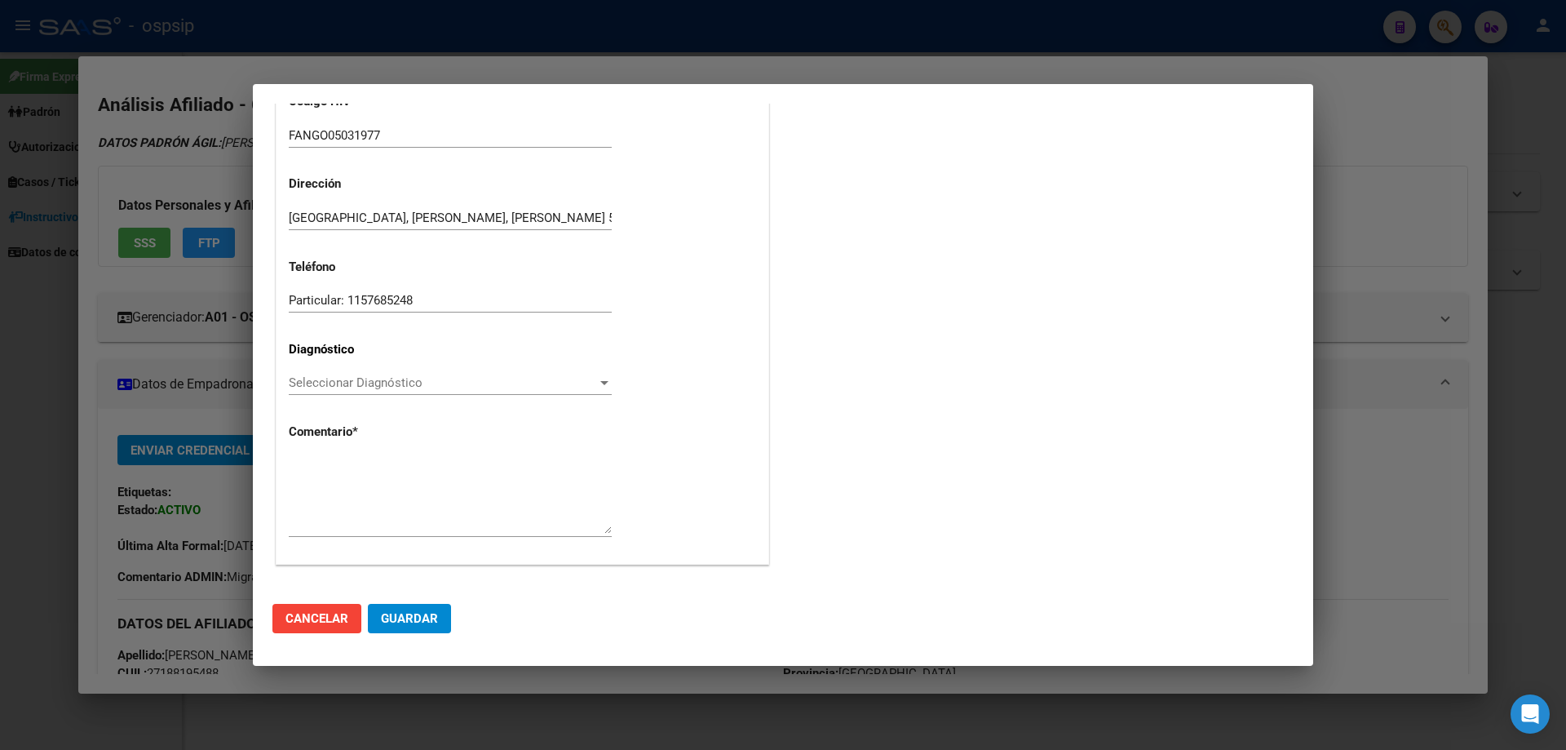
click at [311, 383] on span "Seleccionar Diagnóstico" at bounding box center [443, 382] width 308 height 15
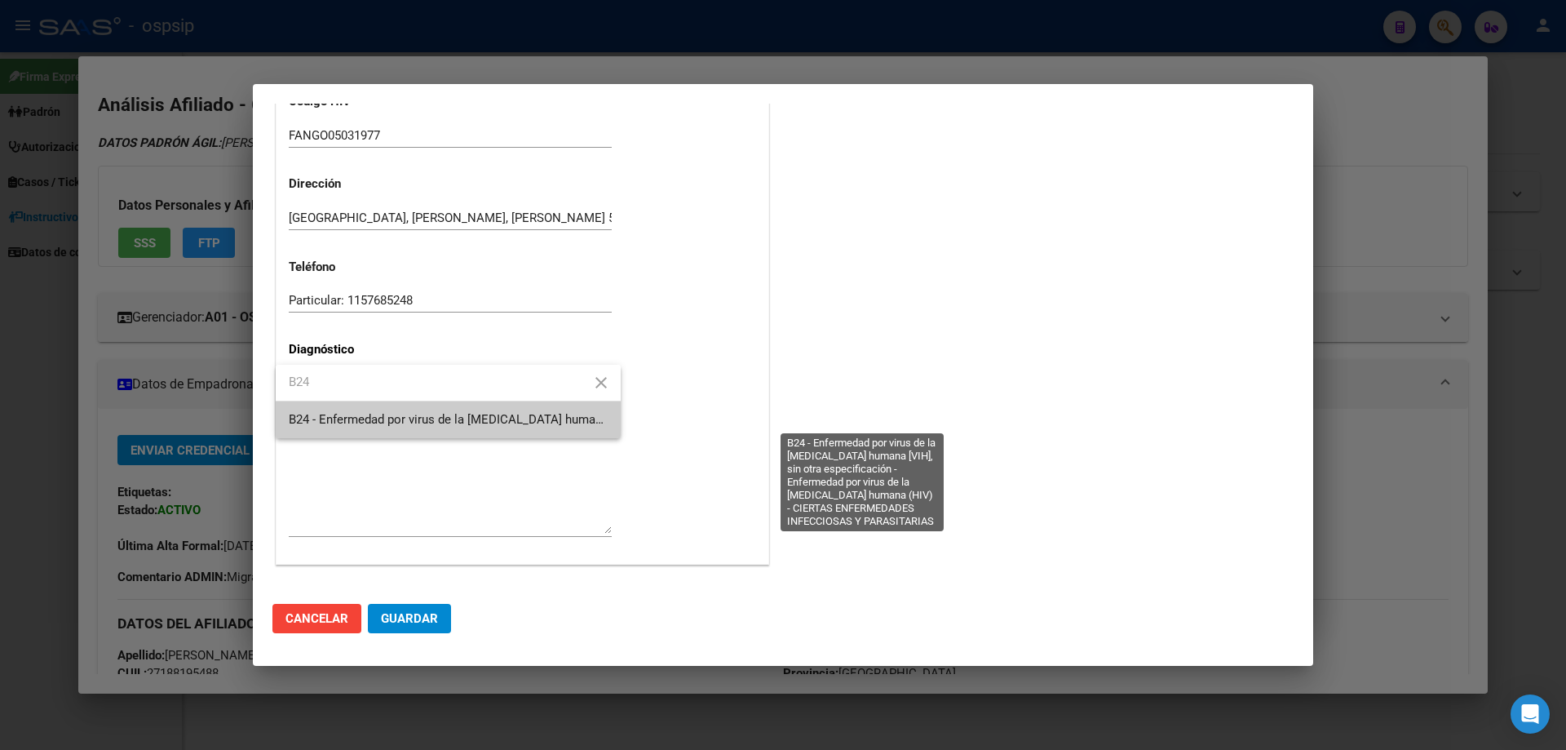
type input "B24"
click at [353, 423] on span "B24 - Enfermedad por virus de la [MEDICAL_DATA] humana [VIH], sin otra especifi…" at bounding box center [859, 419] width 1141 height 15
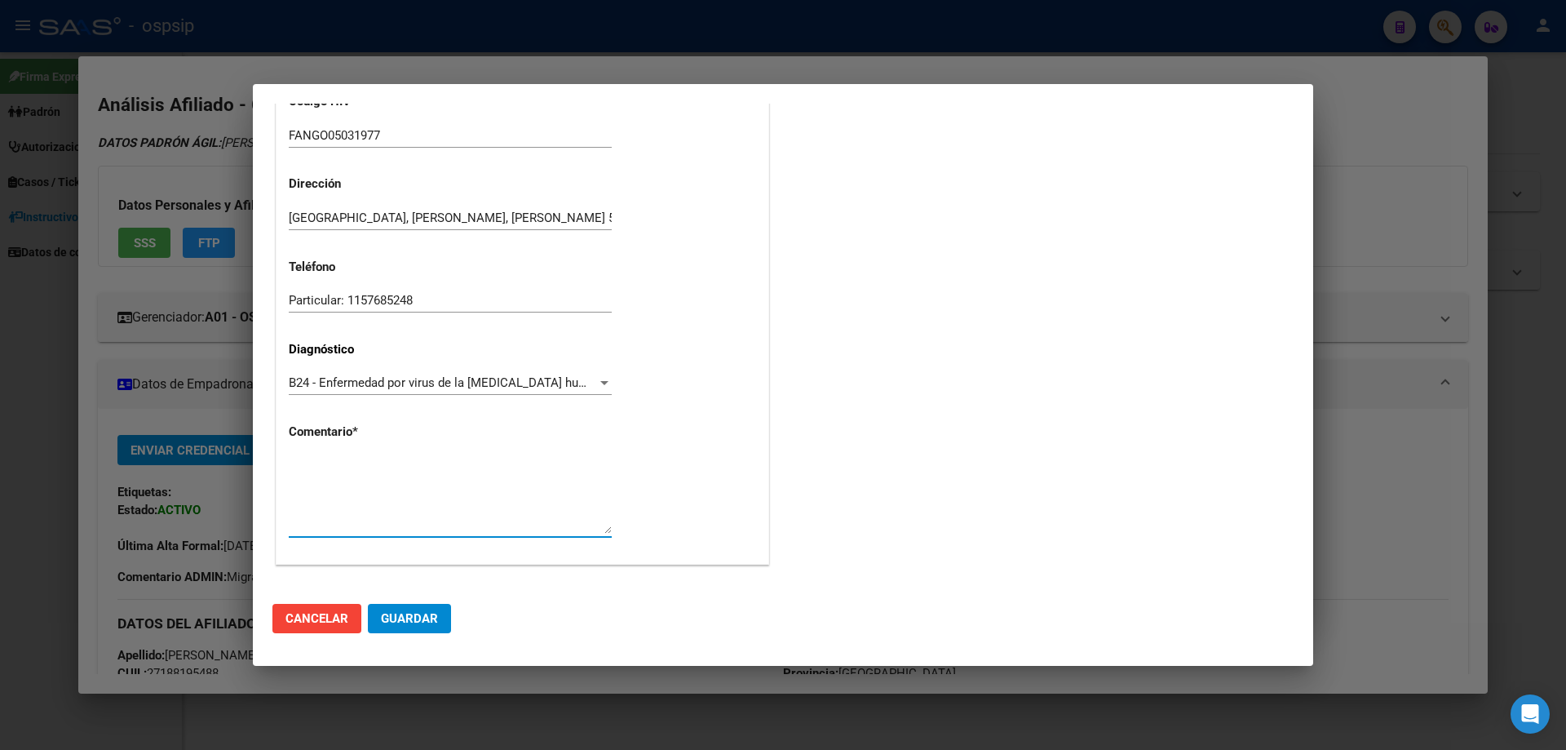
paste textarea "AFILIADO: FANGO05031977 Medico Tratante: RICCO Teléfono: 1157685248 /1134244861…"
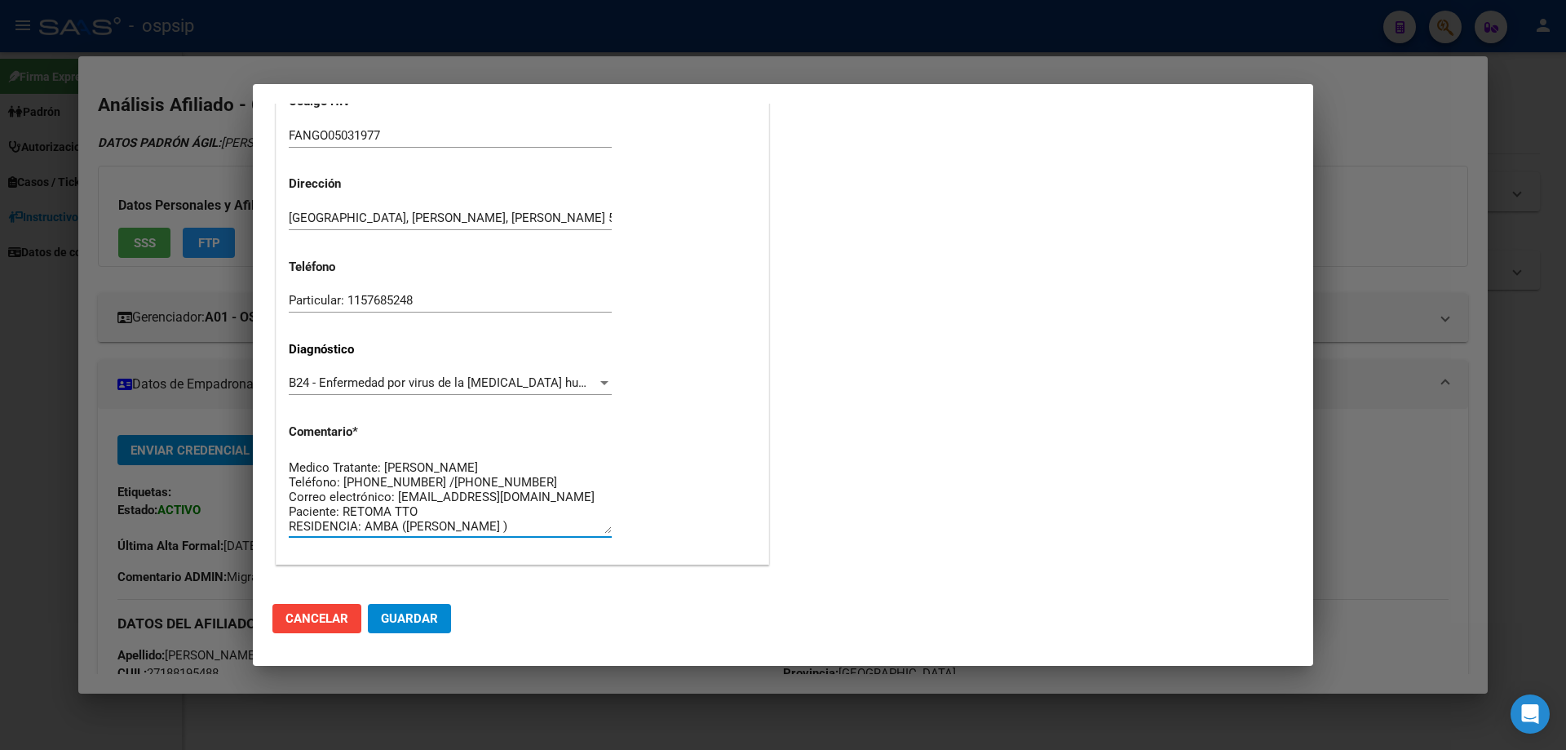
scroll to position [15, 0]
type textarea "AFILIADO: FANGO05031977 Medico Tratante: RICCO Teléfono: 1157685248 /1134244861…"
click at [421, 617] on span "Guardar" at bounding box center [409, 618] width 57 height 15
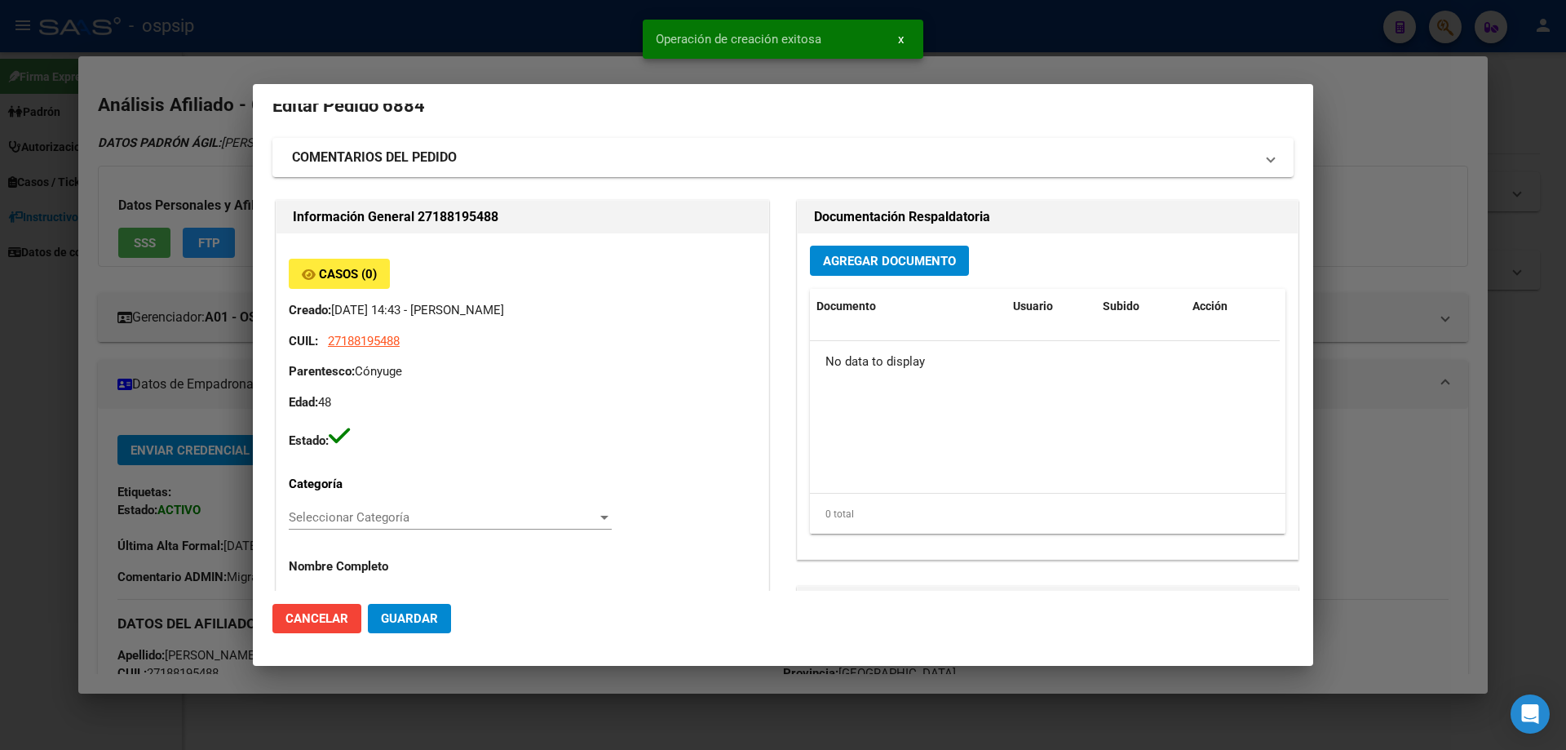
scroll to position [0, 0]
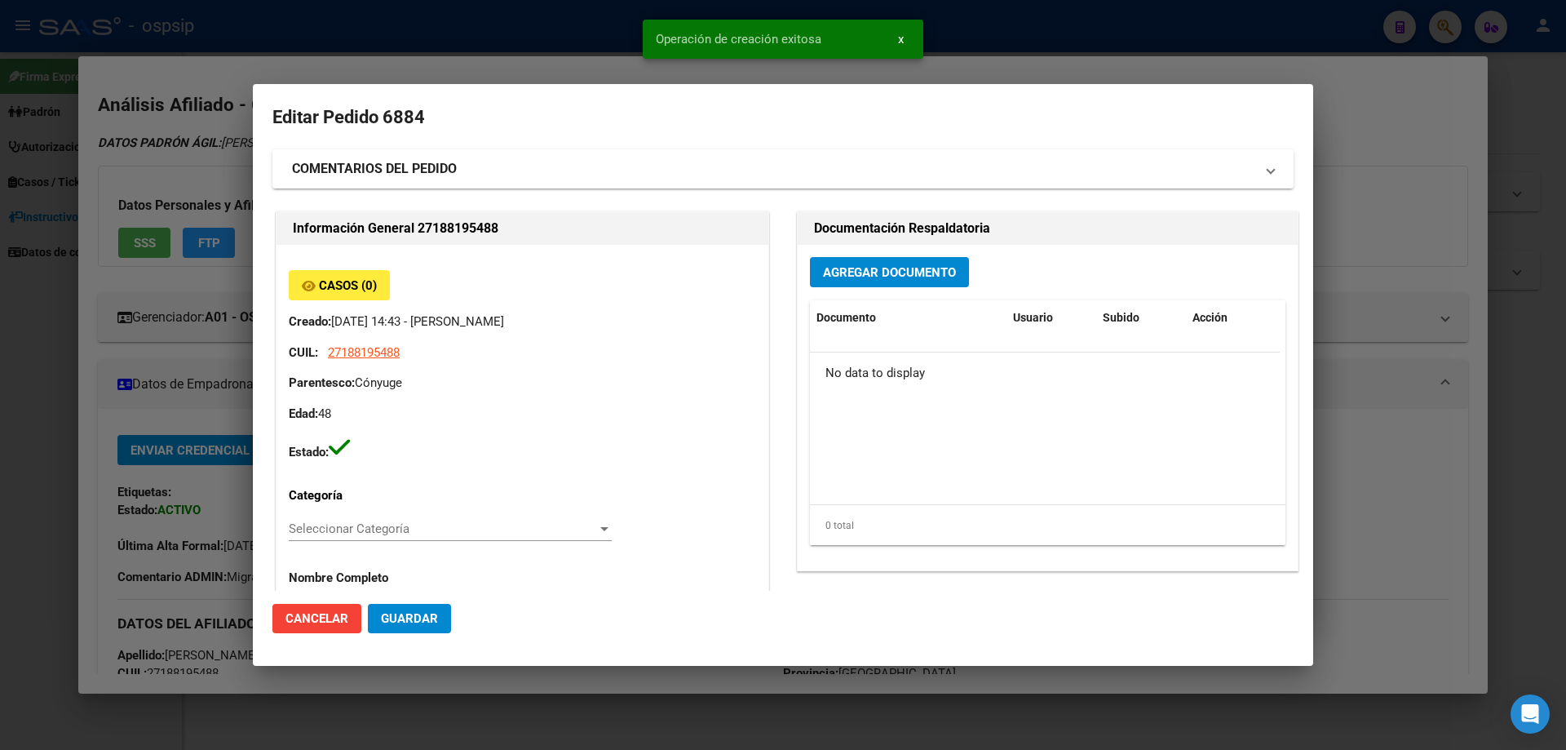
click at [861, 281] on button "Agregar Documento" at bounding box center [889, 272] width 159 height 30
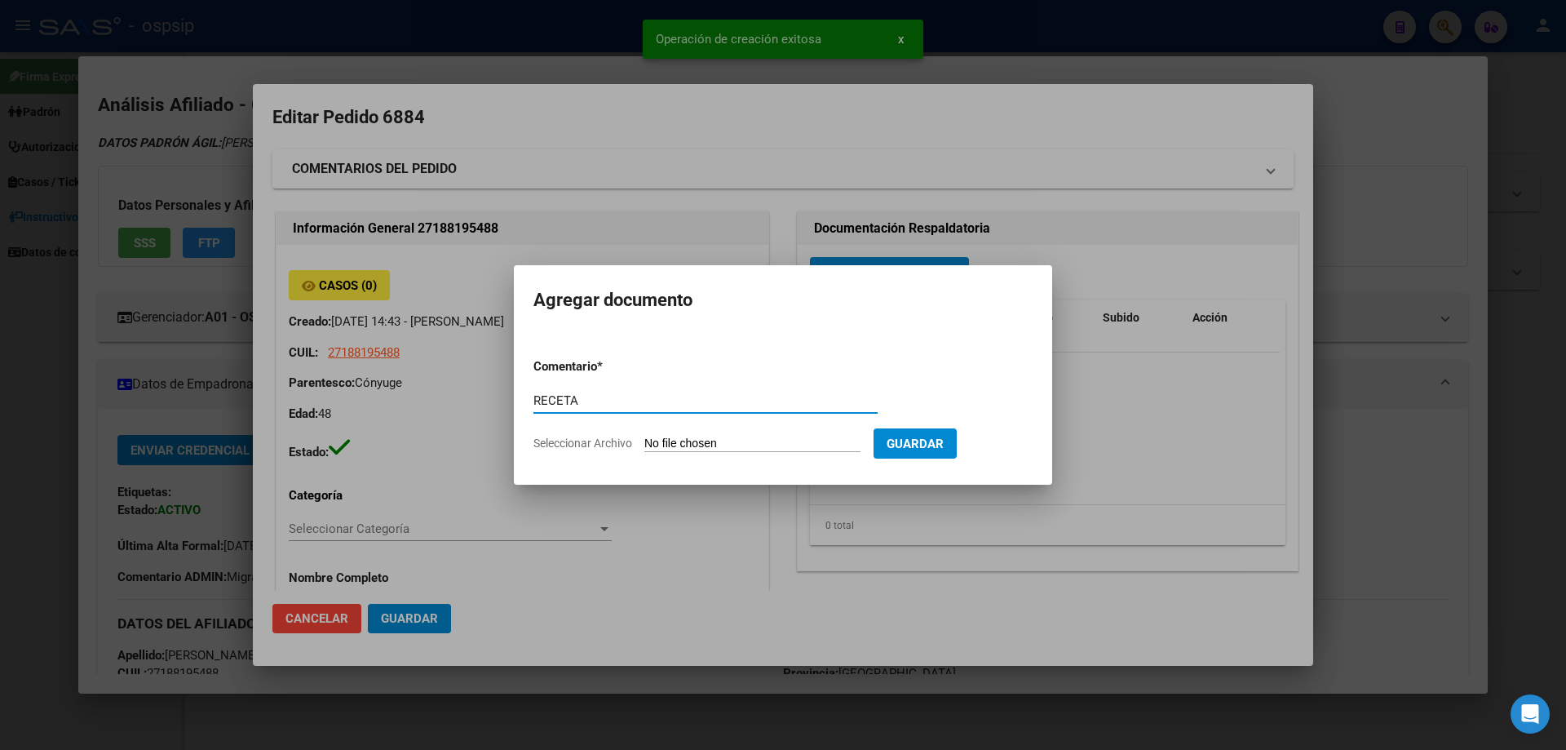
type input "RECETA"
click at [794, 437] on input "Seleccionar Archivo" at bounding box center [752, 443] width 216 height 15
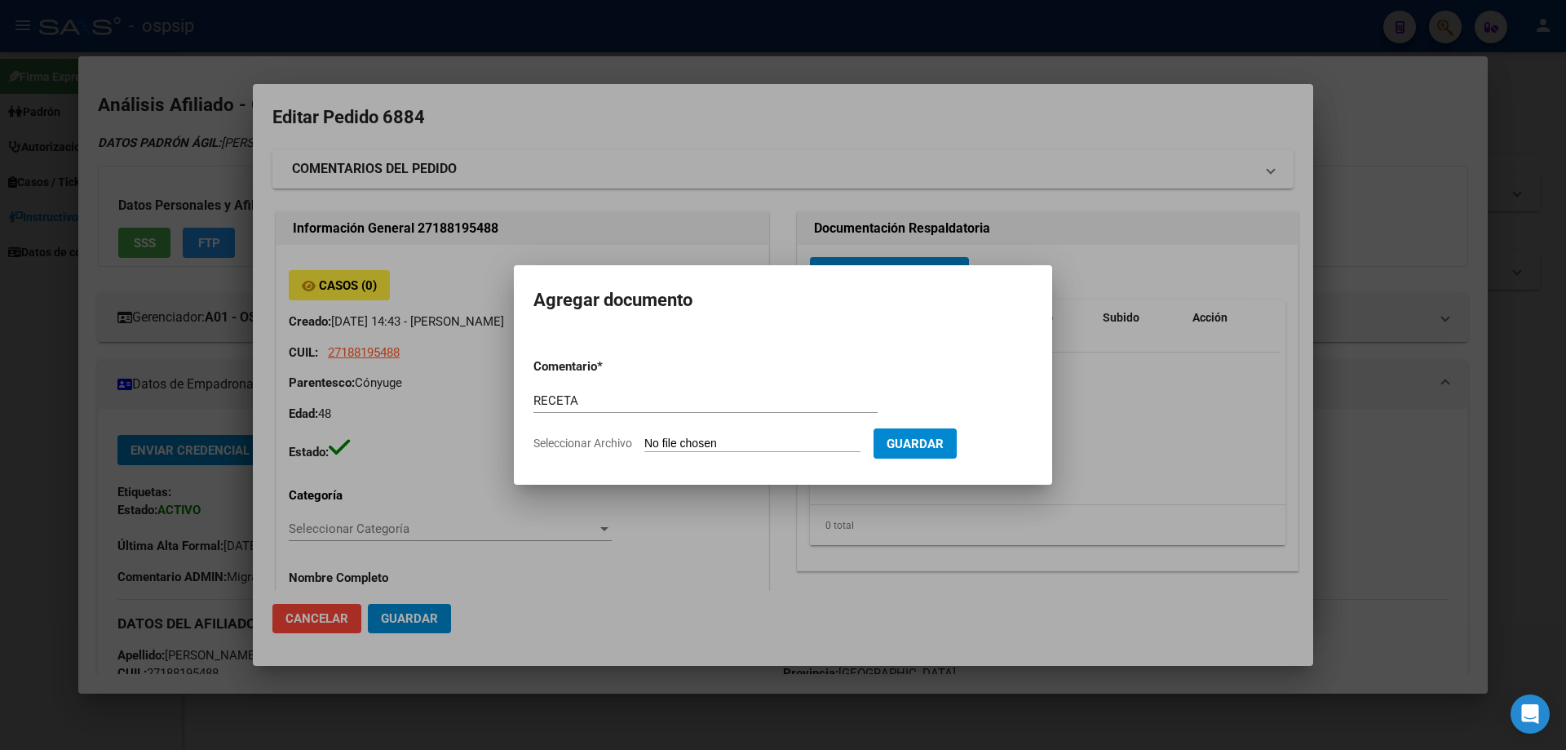
type input "C:\fakepath\a0cf002f-5b4d-4ba9-a918-4eb76aa6ba20.pdf"
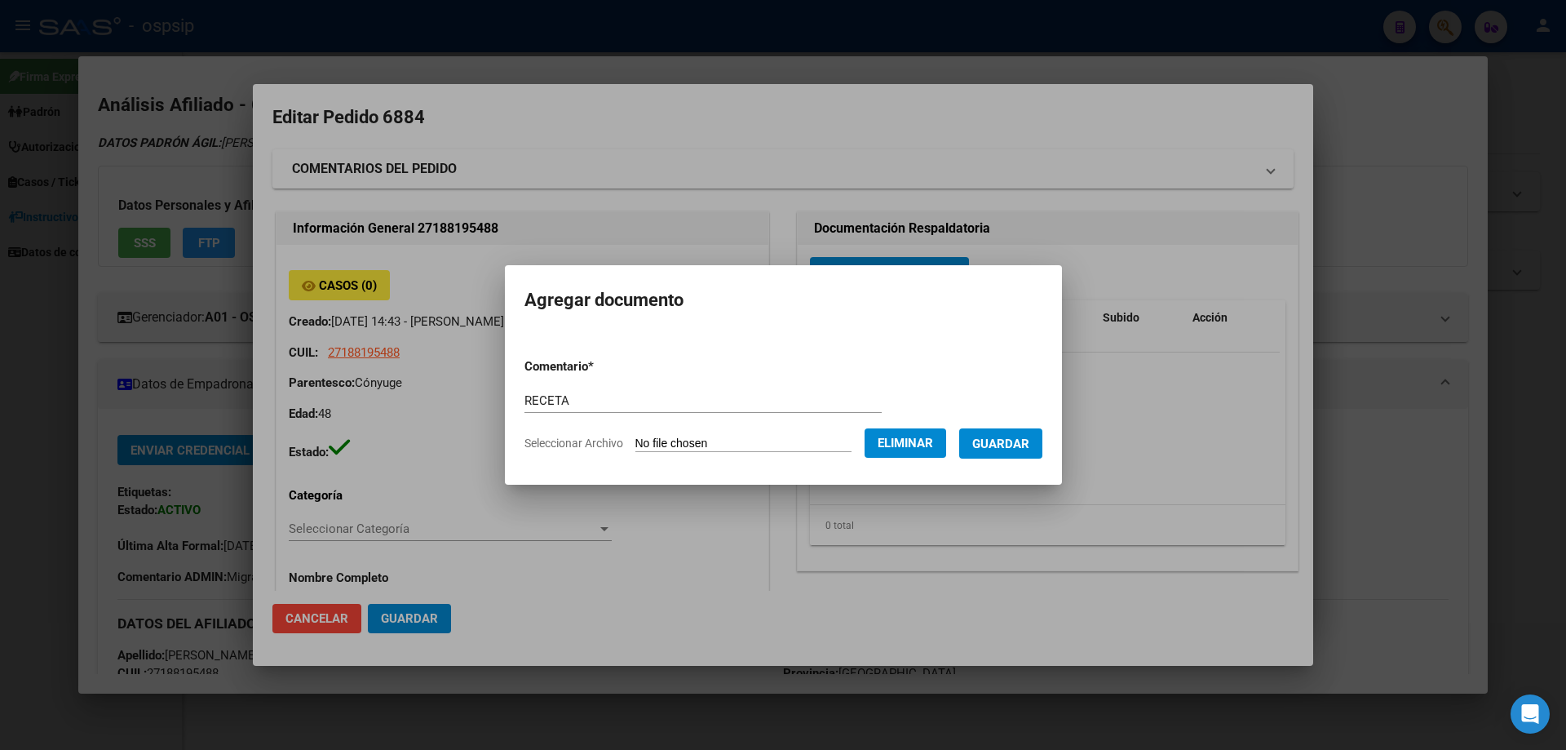
click at [1009, 440] on span "Guardar" at bounding box center [1000, 443] width 57 height 15
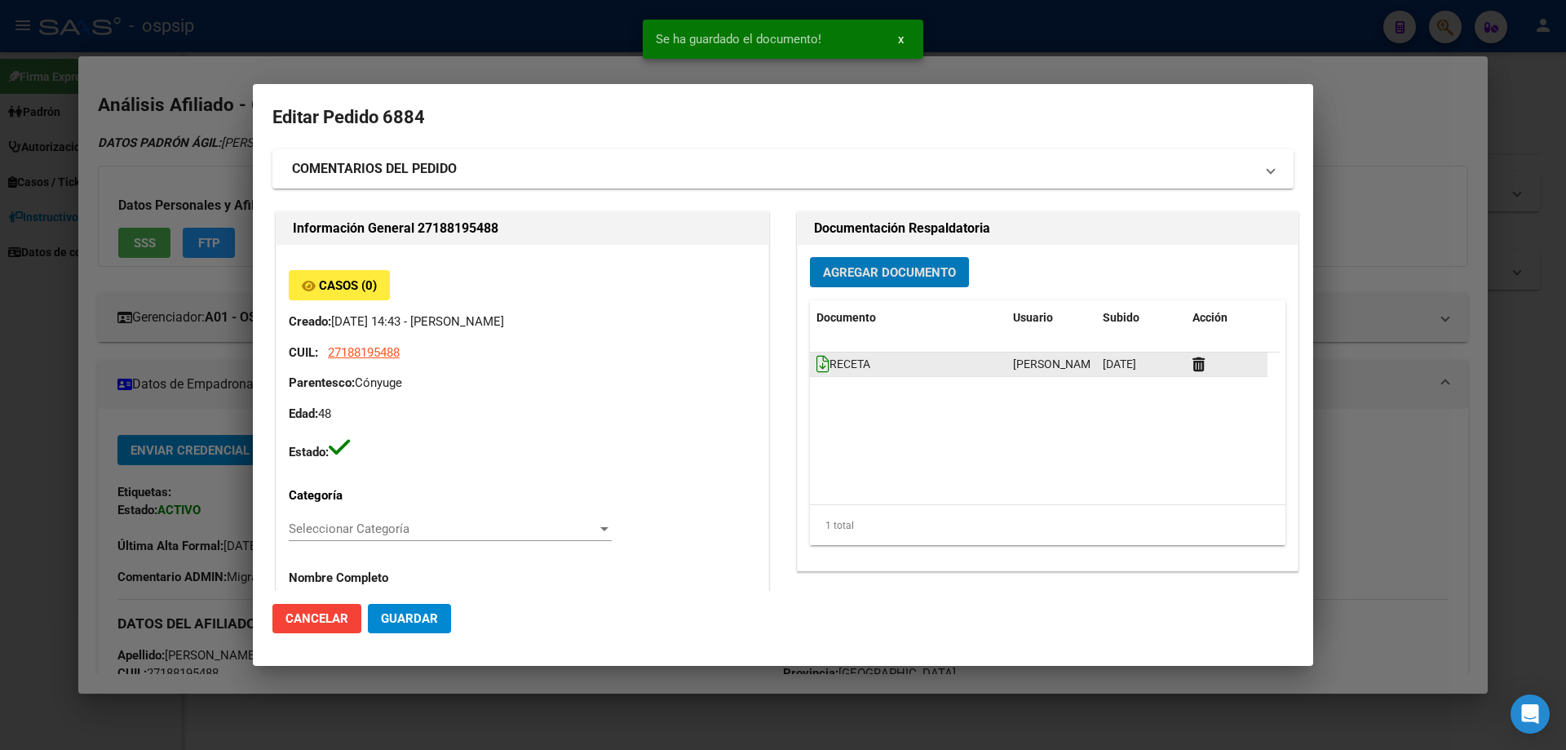
click at [816, 368] on icon at bounding box center [822, 364] width 13 height 18
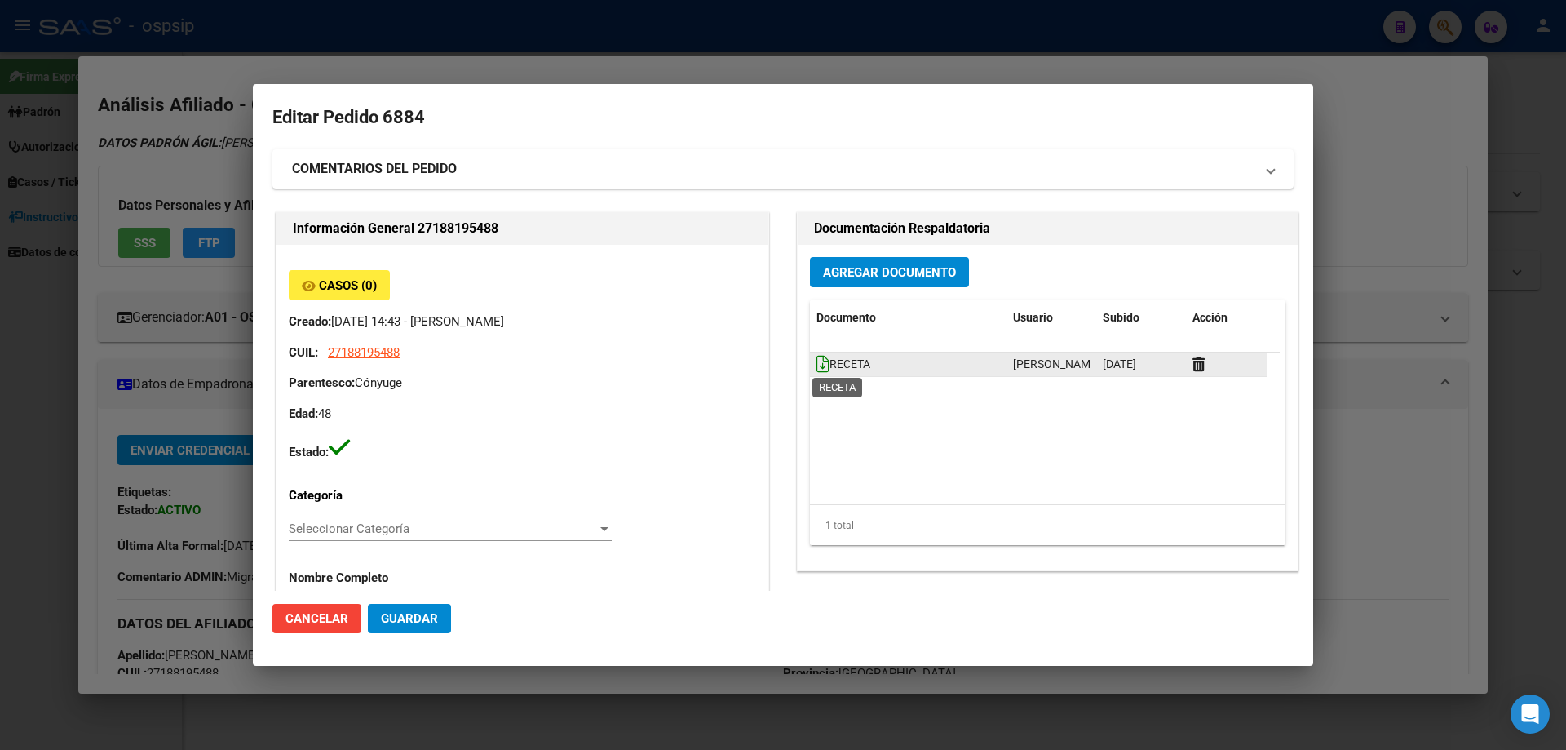
click at [816, 364] on icon at bounding box center [822, 364] width 13 height 18
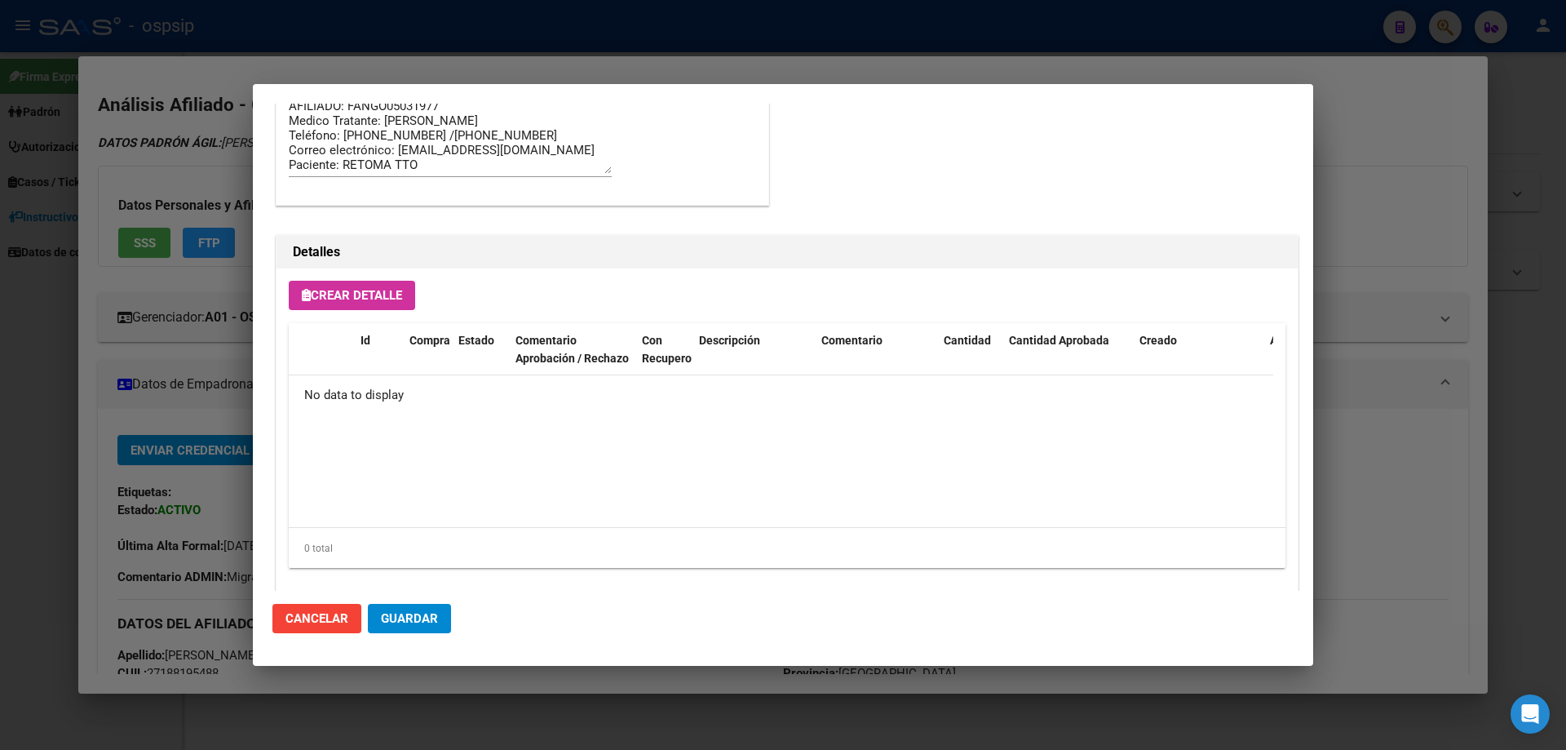
scroll to position [948, 0]
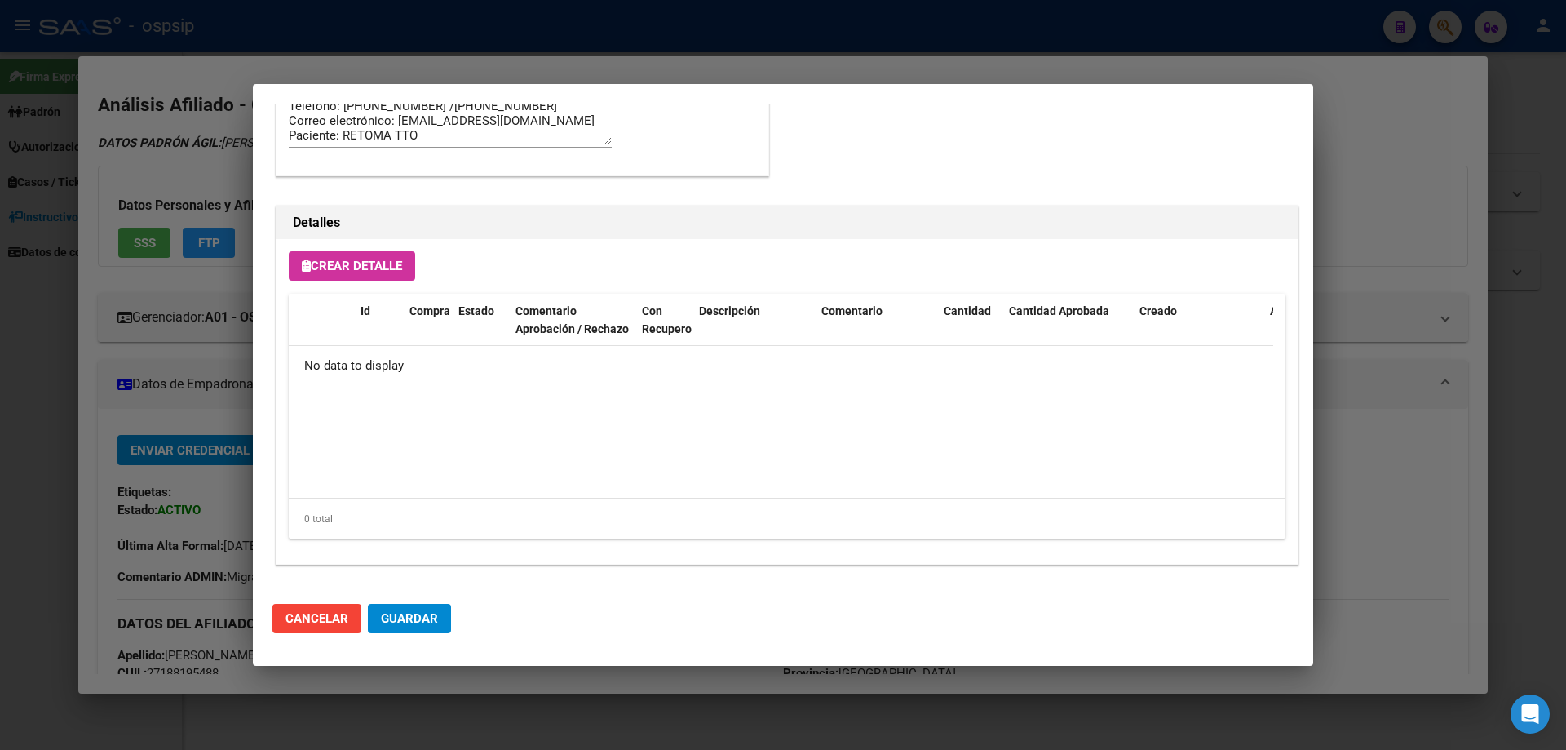
click at [371, 281] on div "Crear Detalle Id Compra Estado Comentario Aprobación / Rechazo Con Recupero Des…" at bounding box center [786, 401] width 1021 height 325
click at [370, 268] on span "Crear Detalle" at bounding box center [352, 266] width 100 height 15
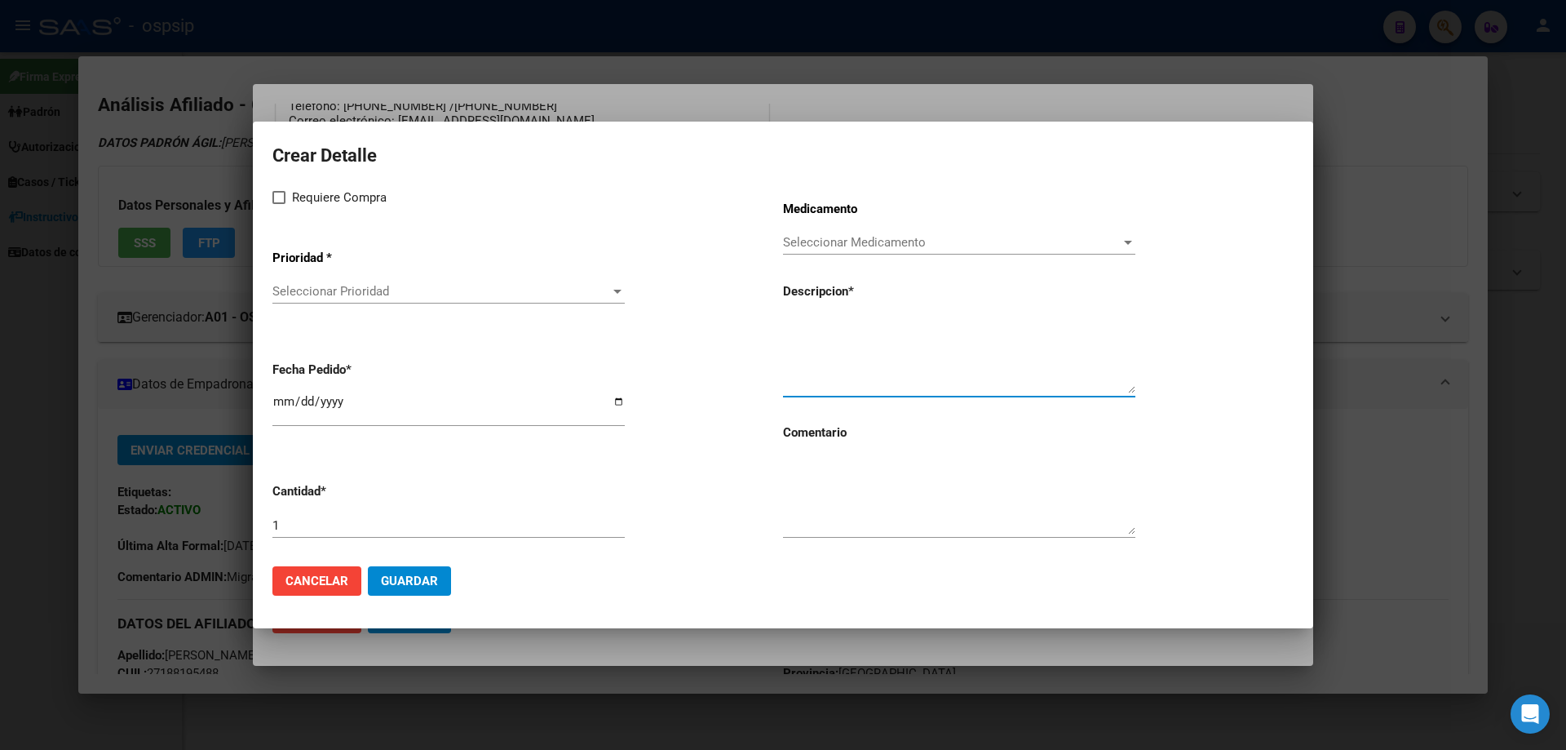
paste textarea "emtricitabina+ tenofovirdisoprox. 200mg/300 mg comp.rec.x 30 (FTC/TDF)"
type textarea "emtricitabina+ tenofovirdisoprox. 200mg/300 mg comp.rec.x 30 (FTC/TDF)"
click at [857, 506] on textarea at bounding box center [959, 496] width 352 height 77
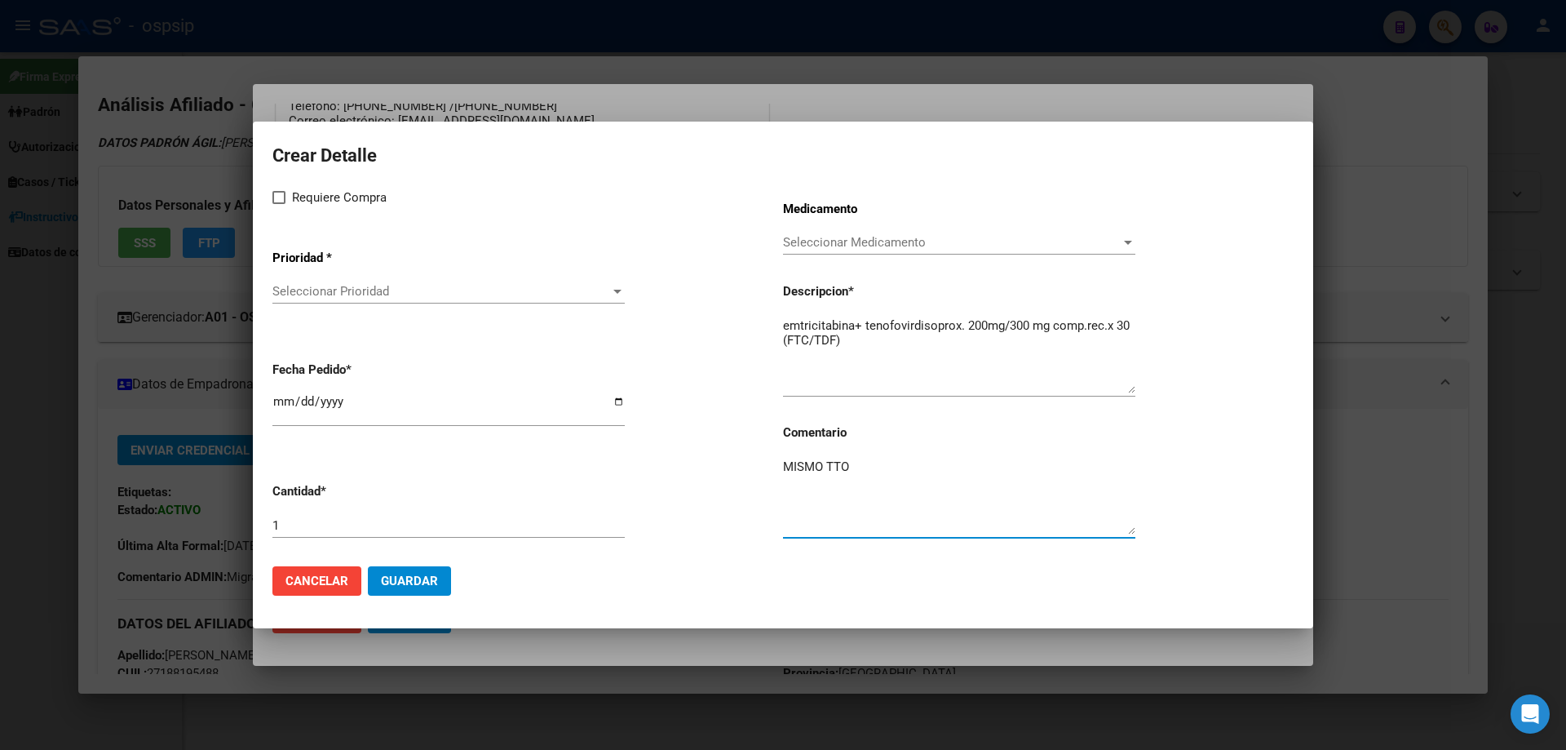
type textarea "MISMO TTO"
click at [276, 186] on div "Crear Detalle Requiere Compra Prioridad * Seleccionar Prioridad Seleccionar Pri…" at bounding box center [782, 346] width 1021 height 413
click at [278, 194] on span at bounding box center [278, 197] width 13 height 13
click at [278, 204] on input "Requiere Compra" at bounding box center [278, 204] width 1 height 1
checkbox input "true"
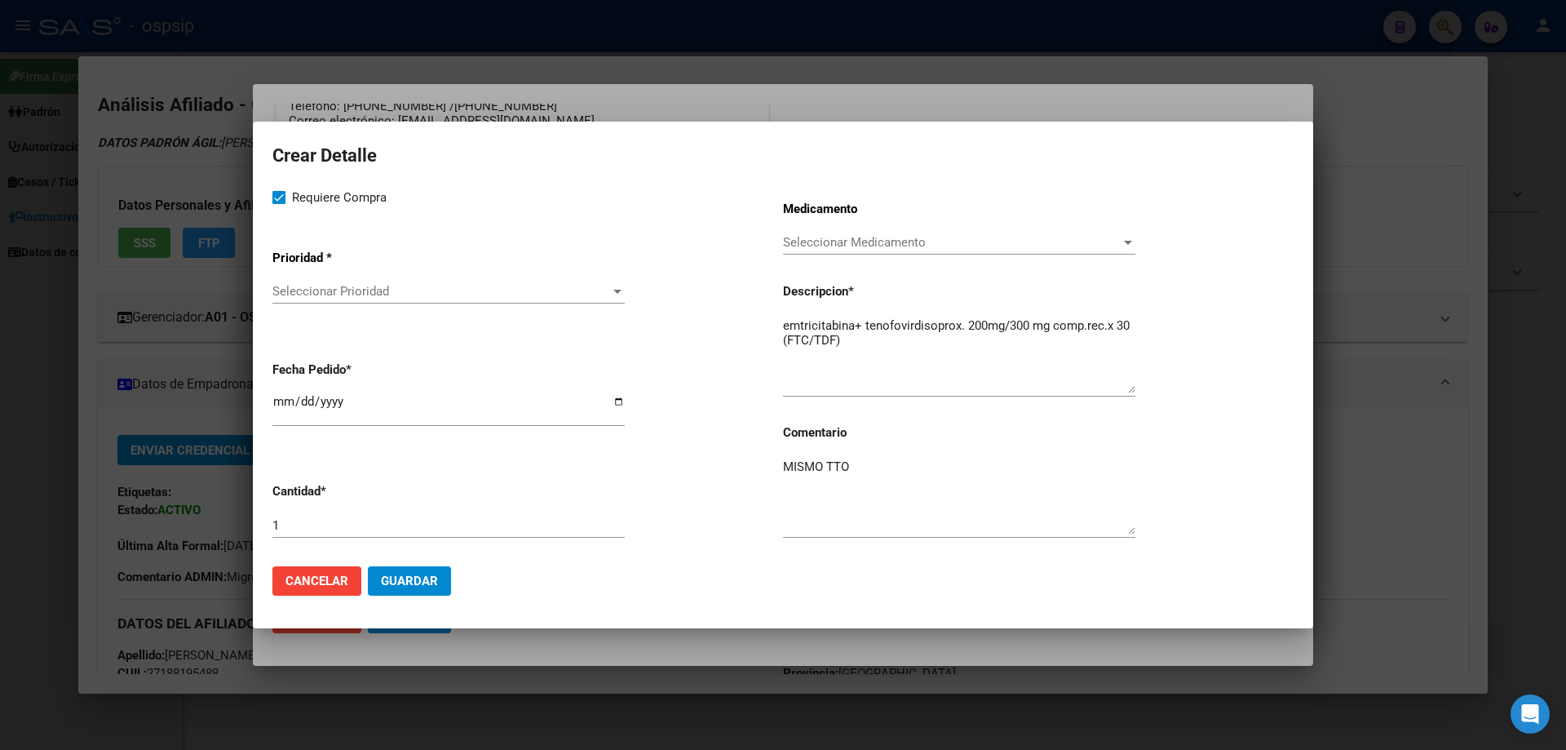
click at [314, 297] on span "Seleccionar Prioridad" at bounding box center [441, 291] width 338 height 15
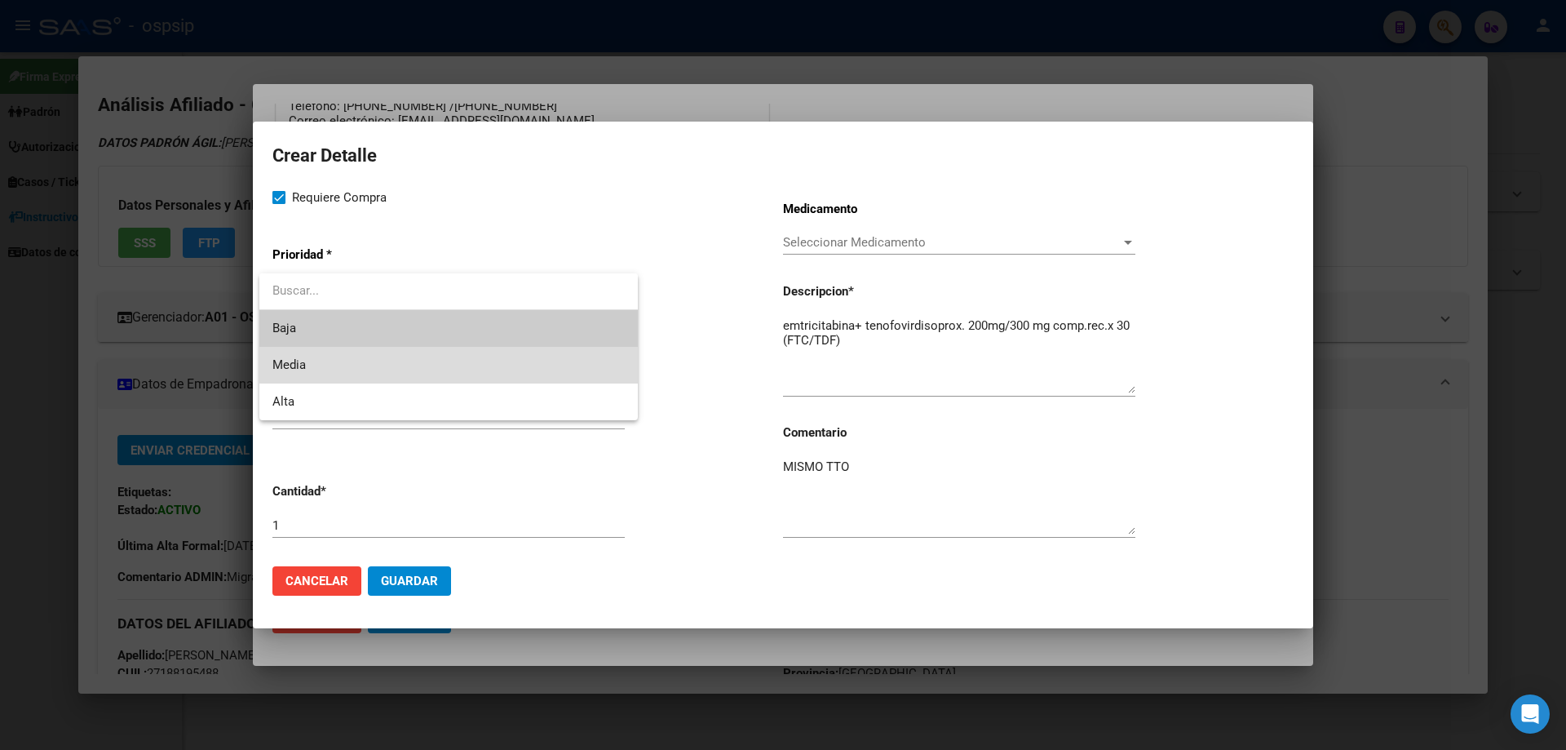
click at [327, 364] on span "Media" at bounding box center [448, 365] width 352 height 37
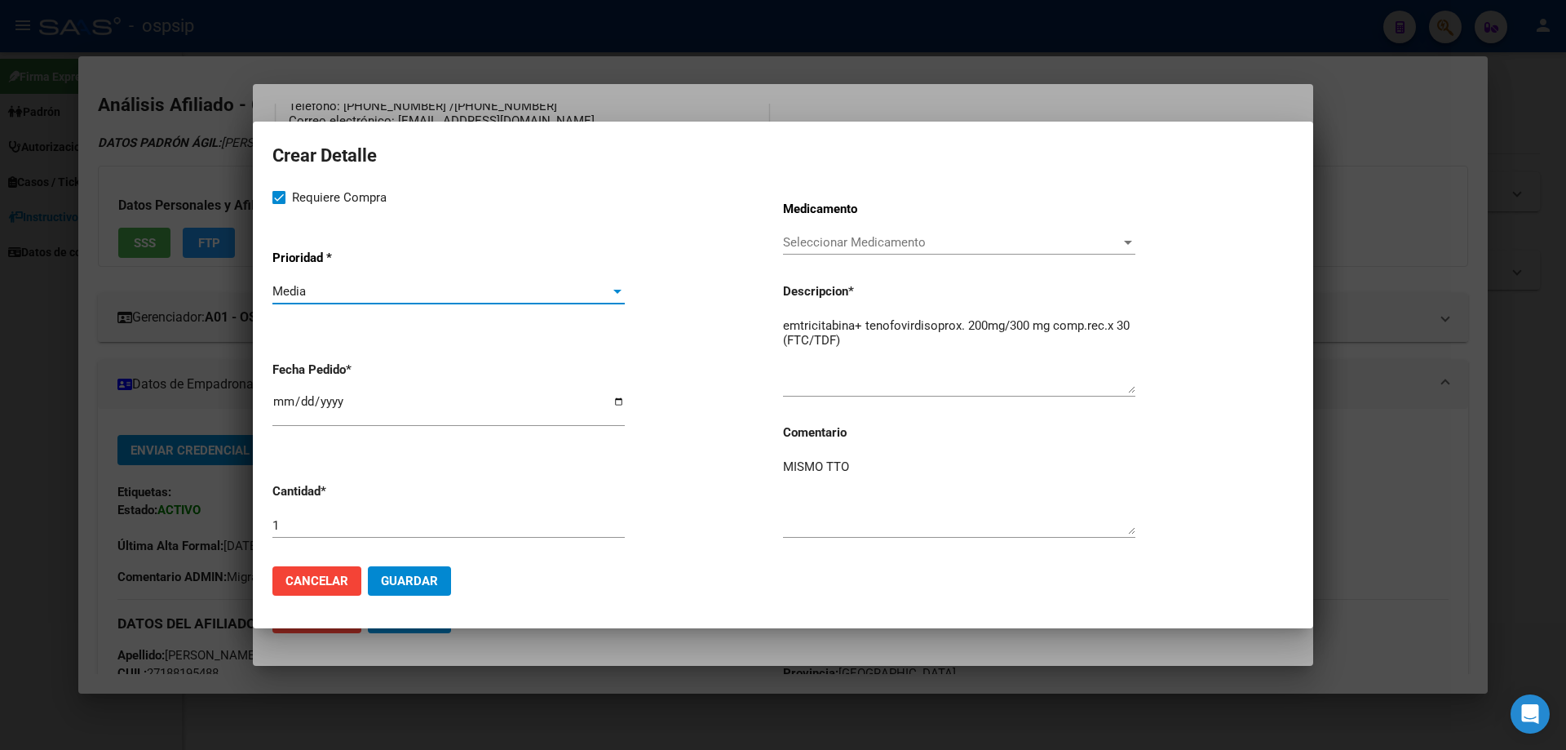
click at [277, 400] on input "2025-08-19" at bounding box center [448, 408] width 352 height 26
type input "2025-08-10"
click at [406, 582] on span "Guardar" at bounding box center [409, 580] width 57 height 15
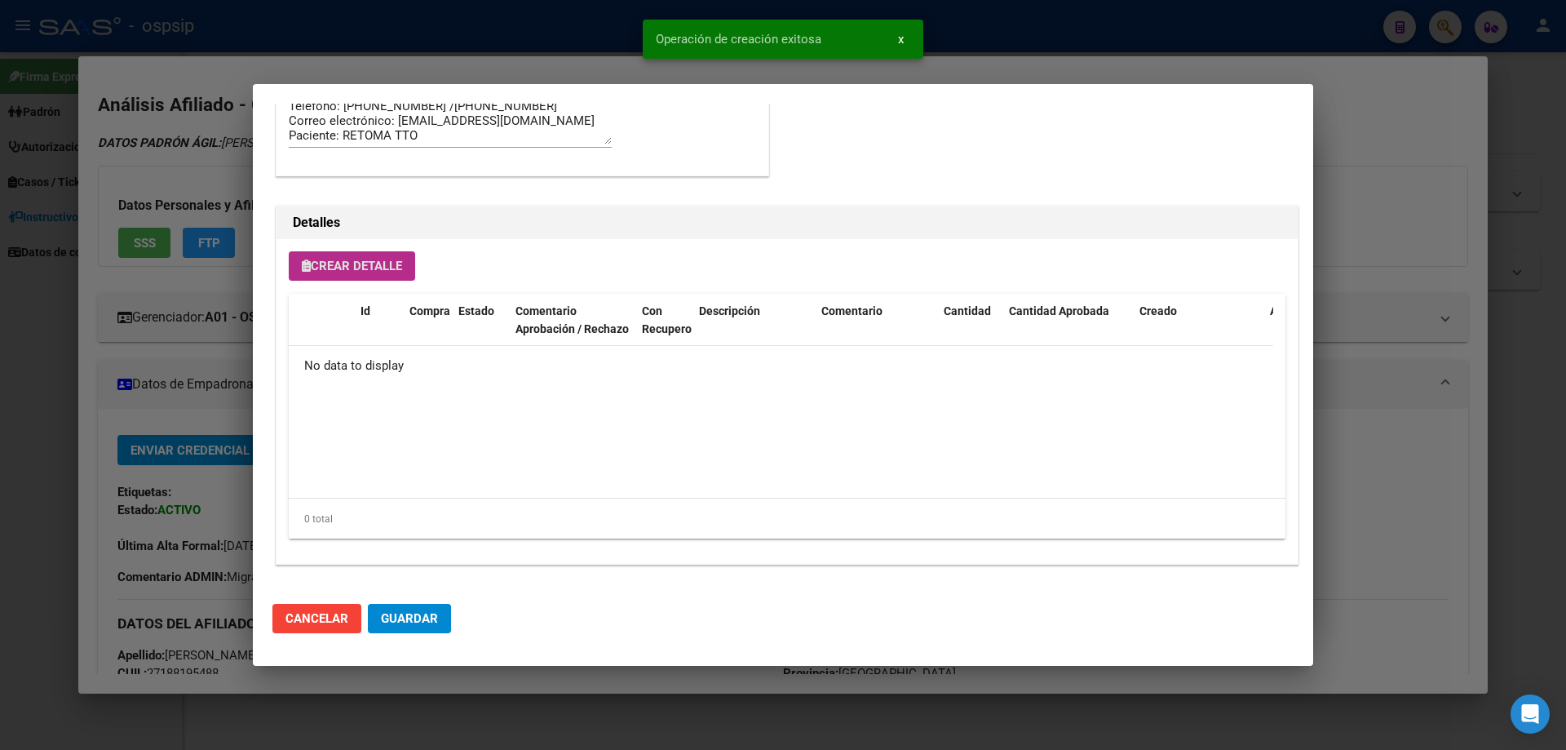
scroll to position [978, 0]
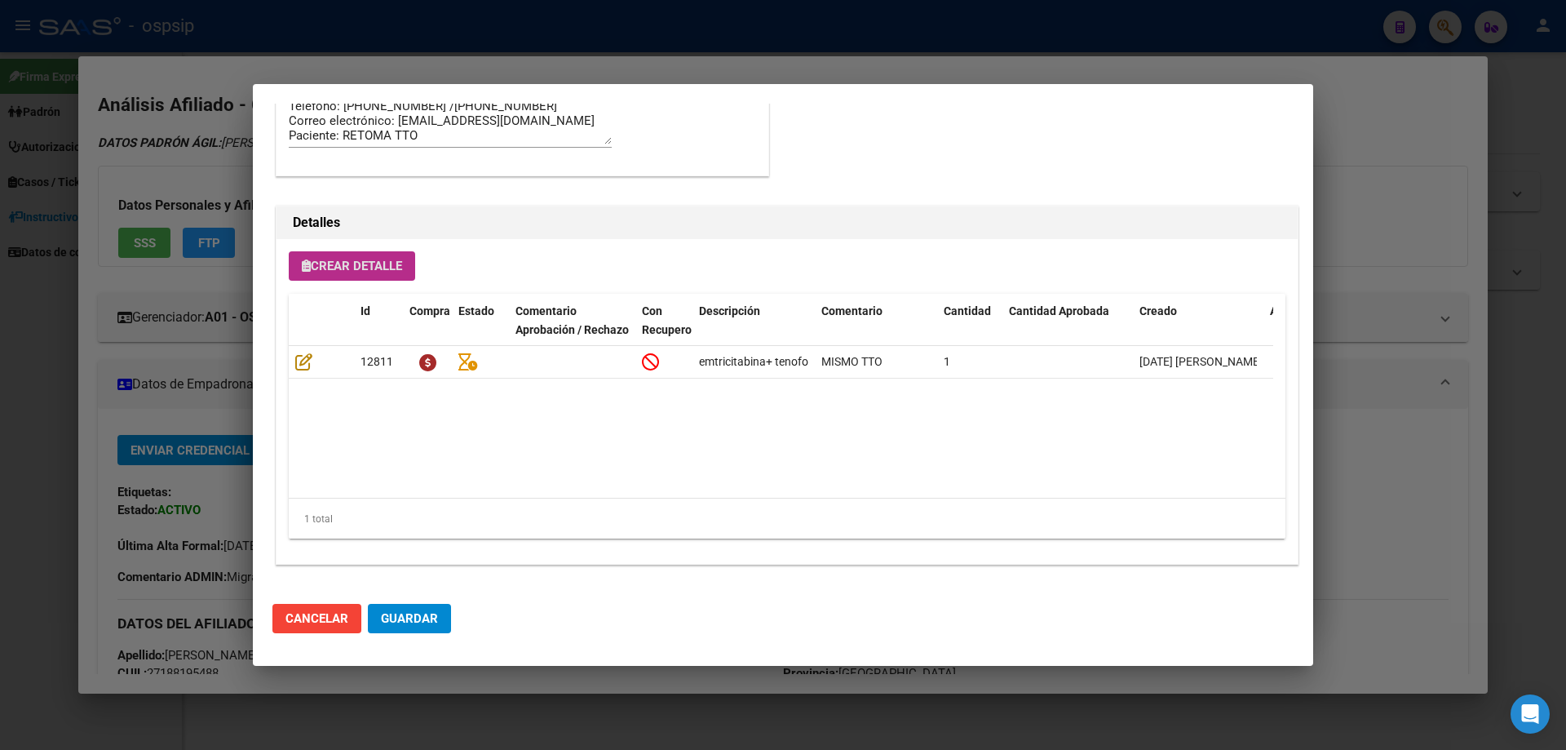
click at [358, 258] on button "Crear Detalle" at bounding box center [352, 265] width 126 height 29
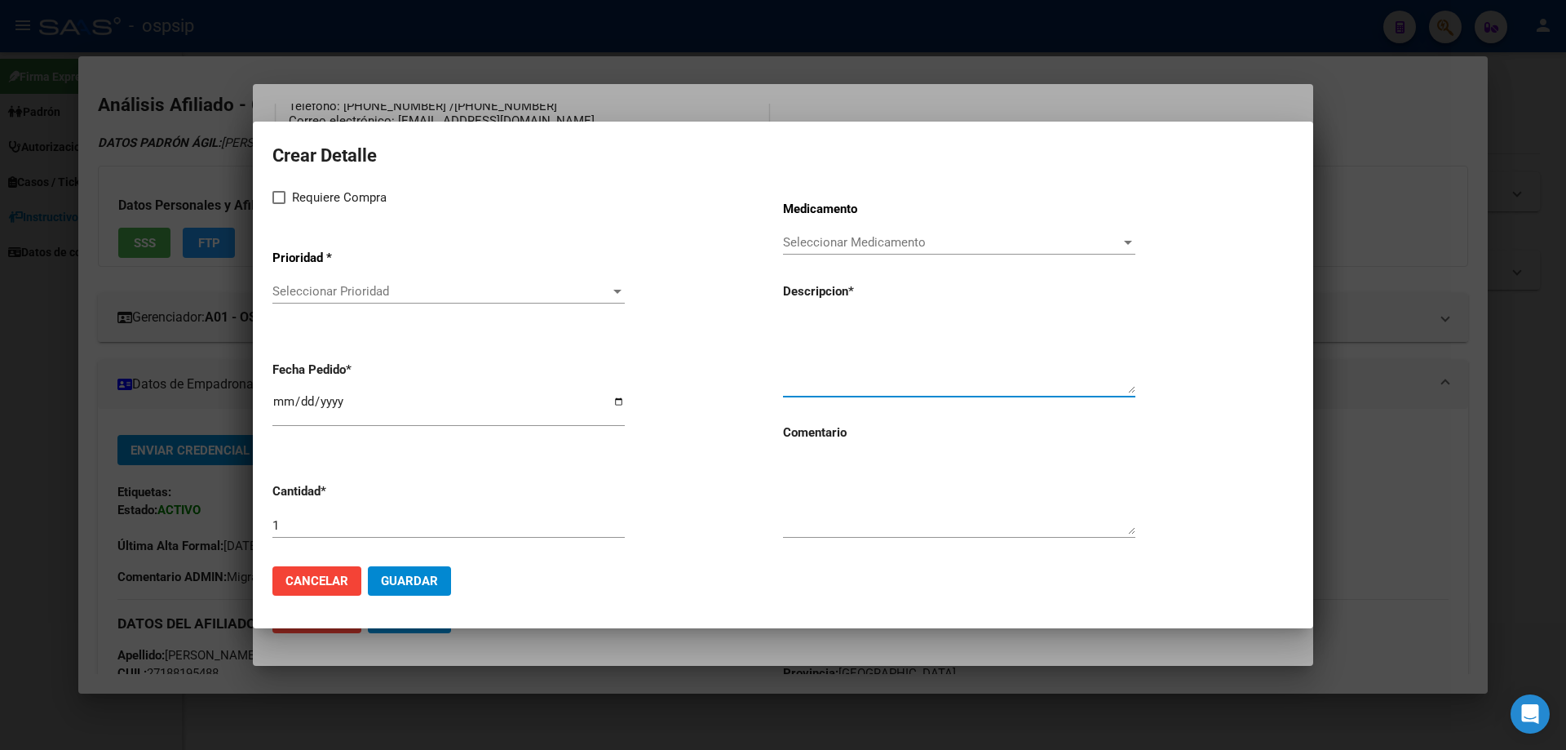
paste textarea "raltegravir 400 mg comp.rec.x 60 (RAL)"
type textarea "raltegravir 400 mg comp.rec.x 60 (RAL)"
click at [830, 498] on textarea at bounding box center [959, 496] width 352 height 77
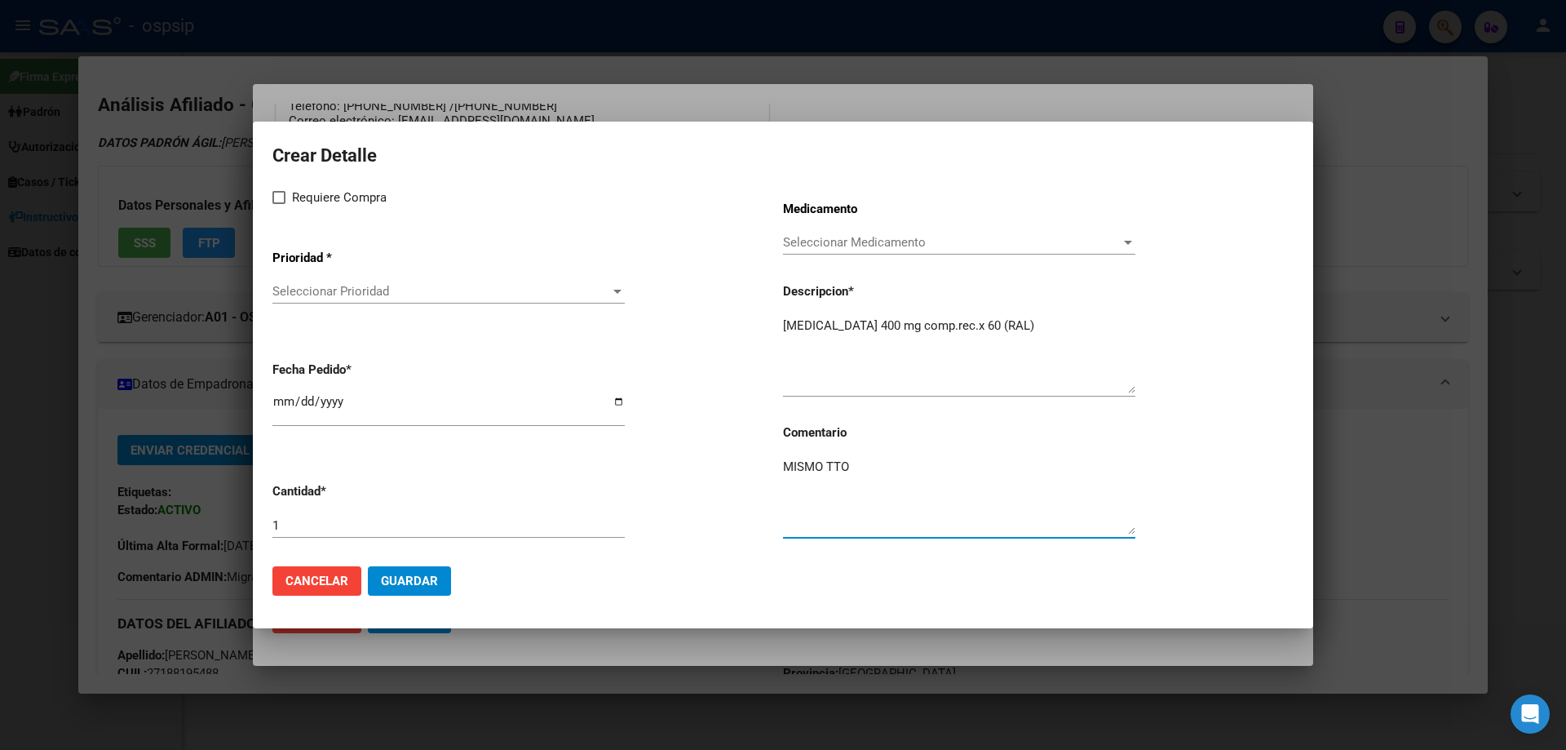
type textarea "MISMO TTO"
click at [277, 196] on span at bounding box center [278, 197] width 13 height 13
click at [278, 204] on input "Requiere Compra" at bounding box center [278, 204] width 1 height 1
checkbox input "true"
click at [303, 299] on div "Seleccionar Prioridad Seleccionar Prioridad" at bounding box center [448, 291] width 352 height 24
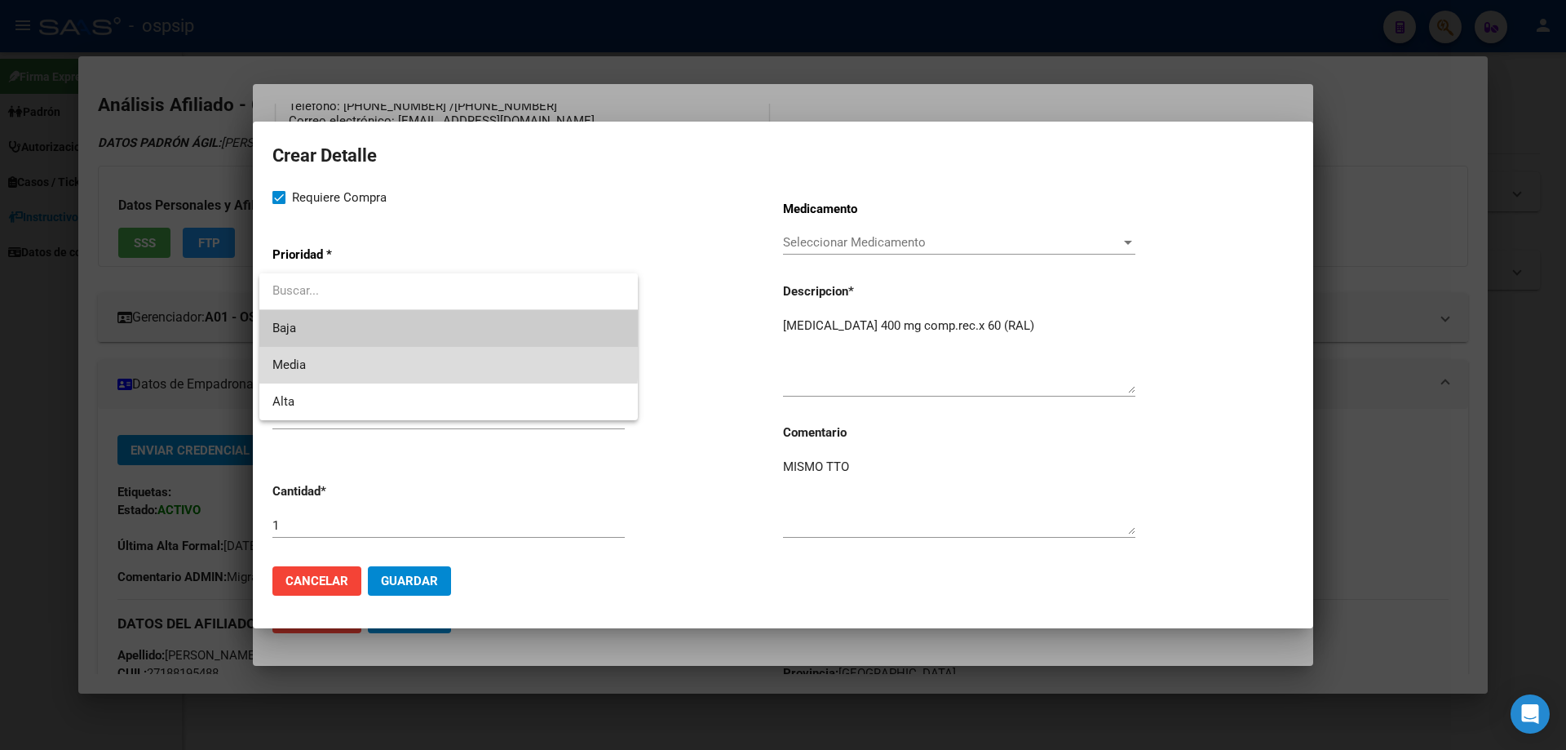
click at [316, 356] on span "Media" at bounding box center [448, 365] width 352 height 37
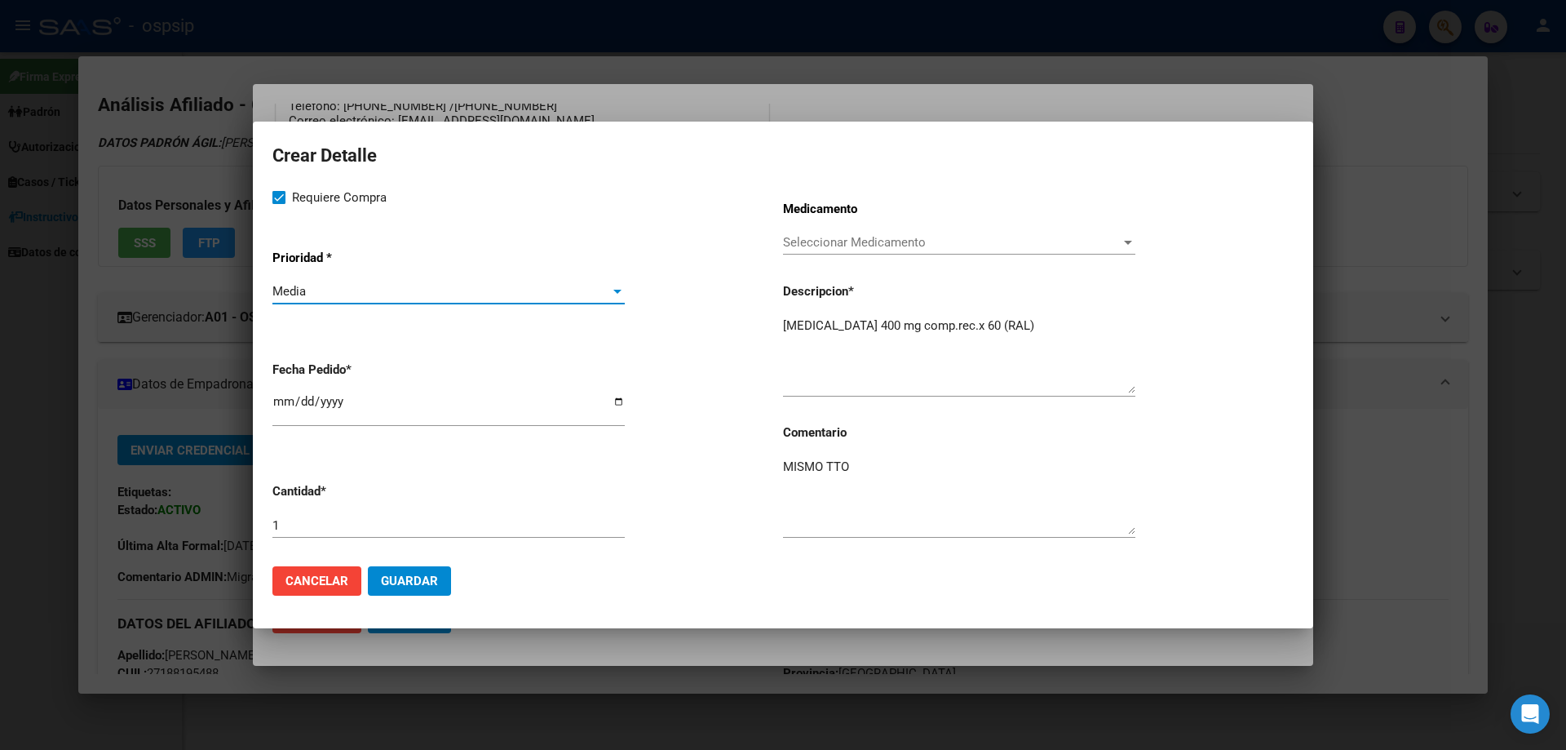
click at [289, 409] on input "2025-08-19" at bounding box center [448, 408] width 352 height 26
type input "2025-08-10"
click at [425, 574] on span "Guardar" at bounding box center [409, 580] width 57 height 15
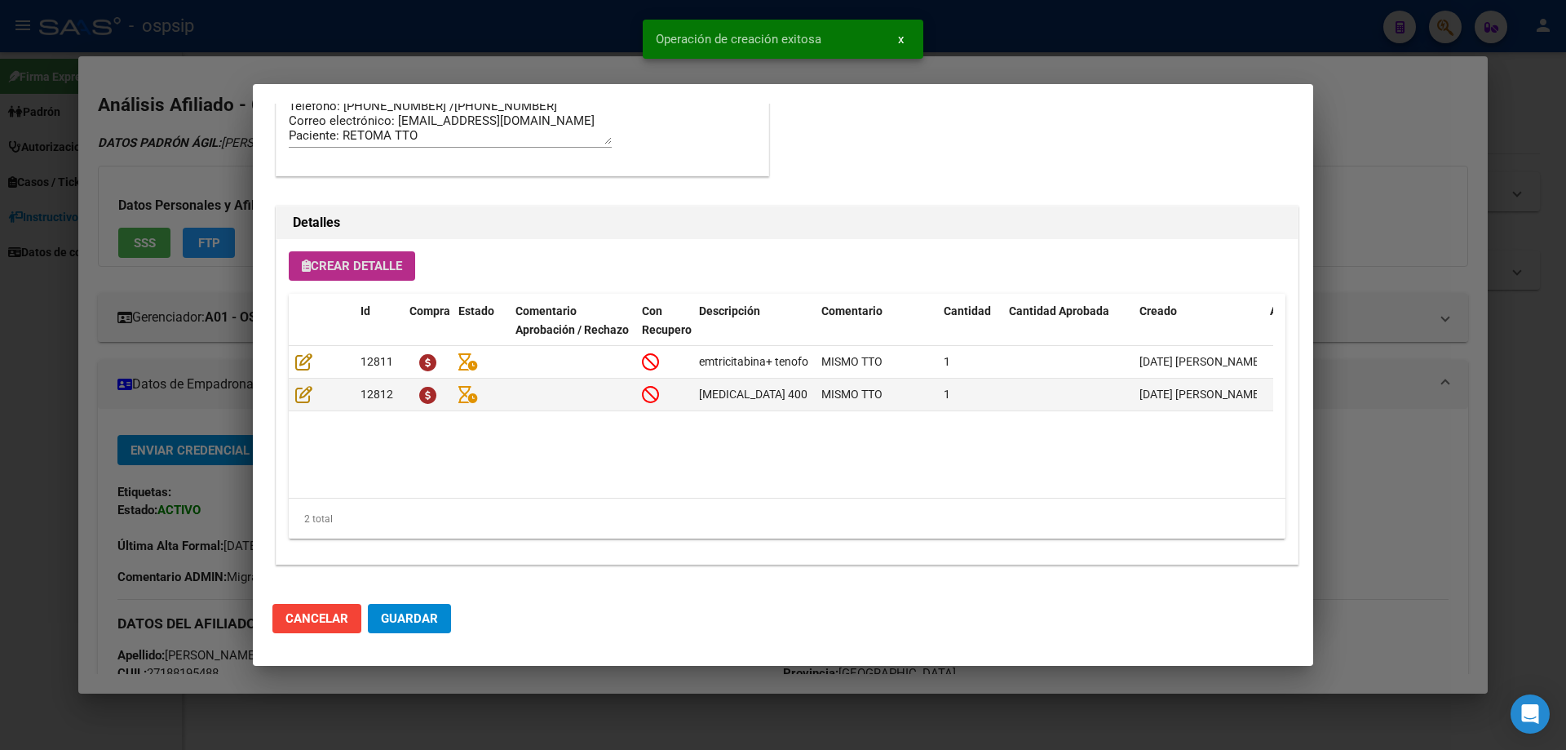
click at [422, 620] on span "Guardar" at bounding box center [409, 618] width 57 height 15
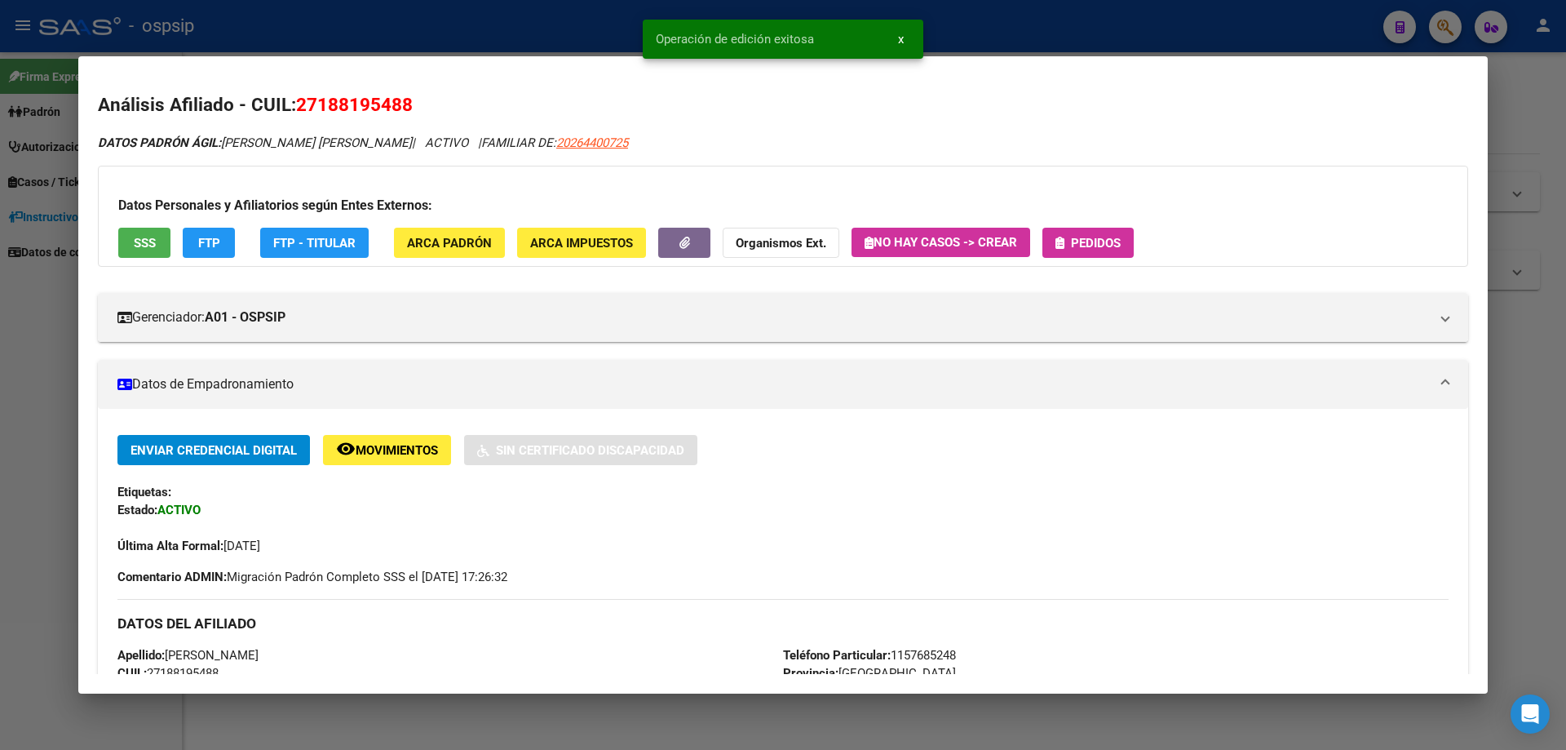
click at [1054, 239] on button "Pedidos" at bounding box center [1087, 243] width 91 height 30
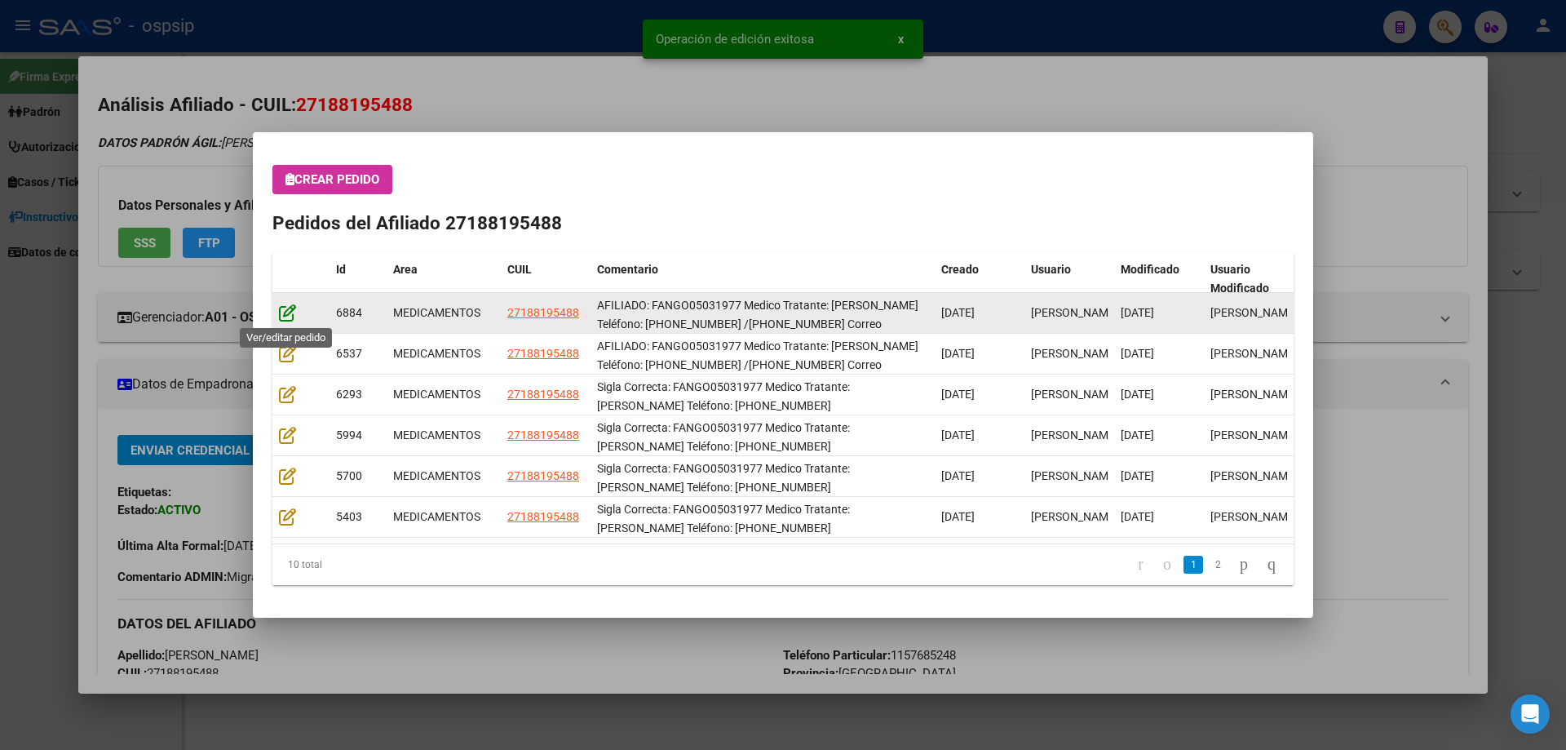
click at [283, 308] on icon at bounding box center [287, 312] width 17 height 18
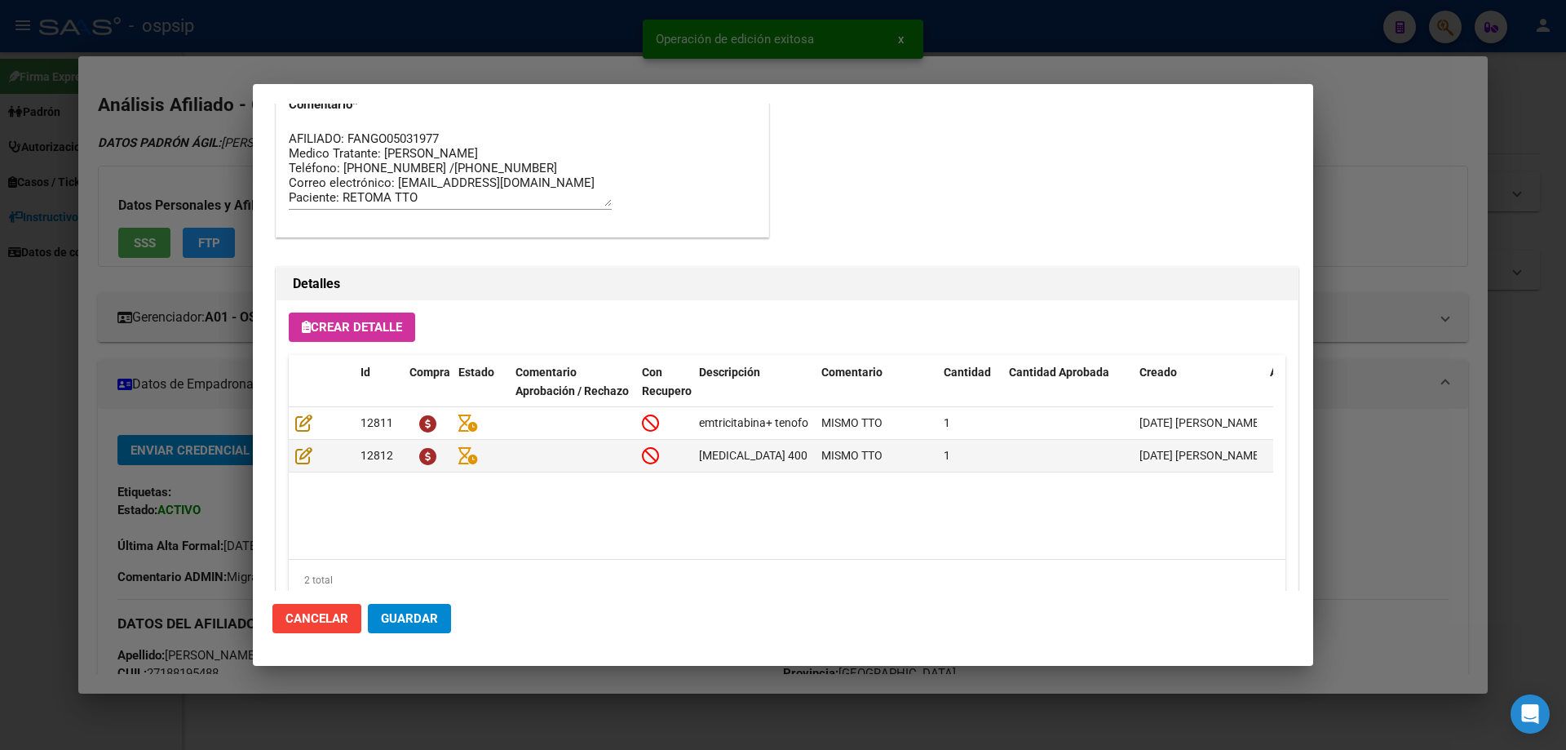
scroll to position [1060, 0]
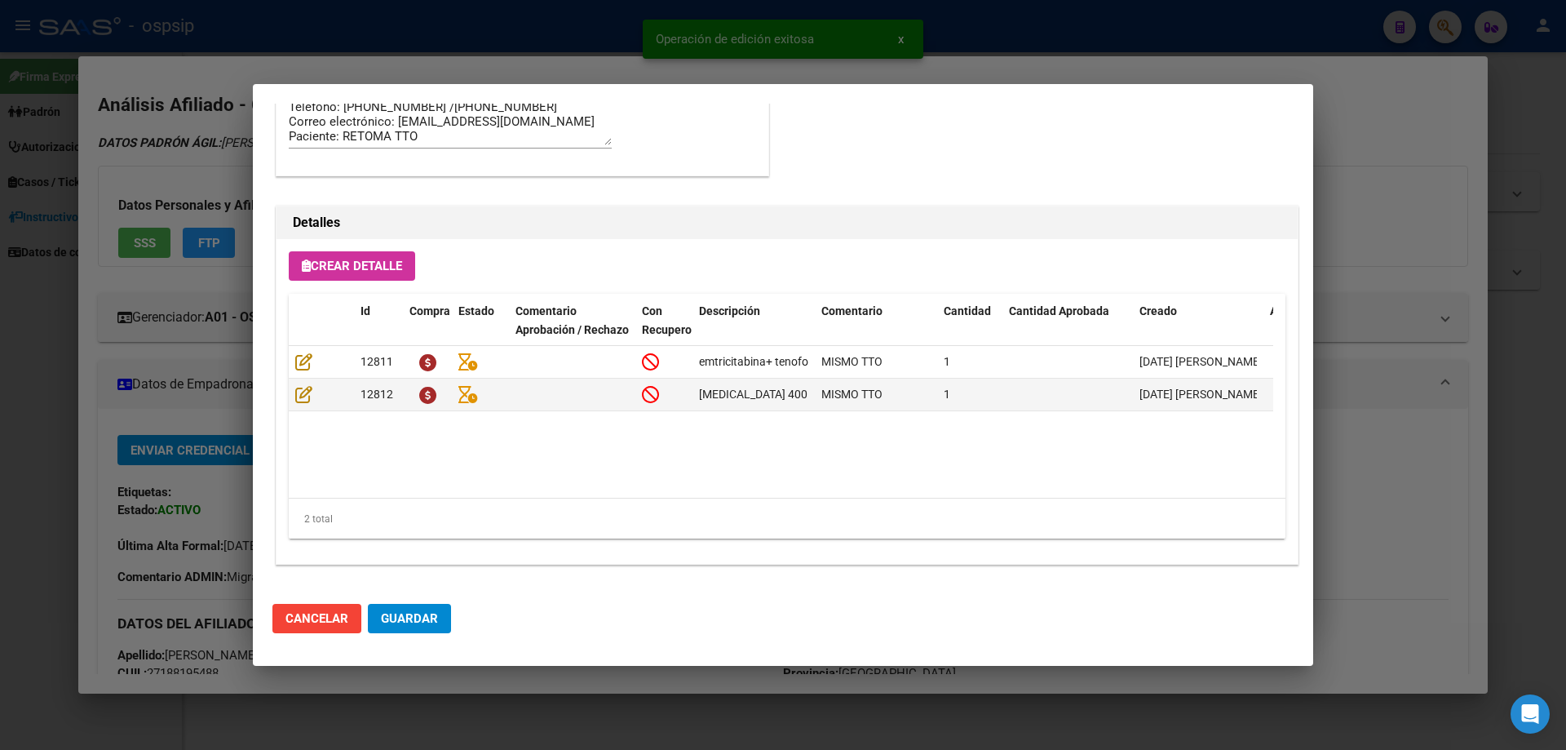
click at [420, 626] on span "Guardar" at bounding box center [409, 618] width 57 height 15
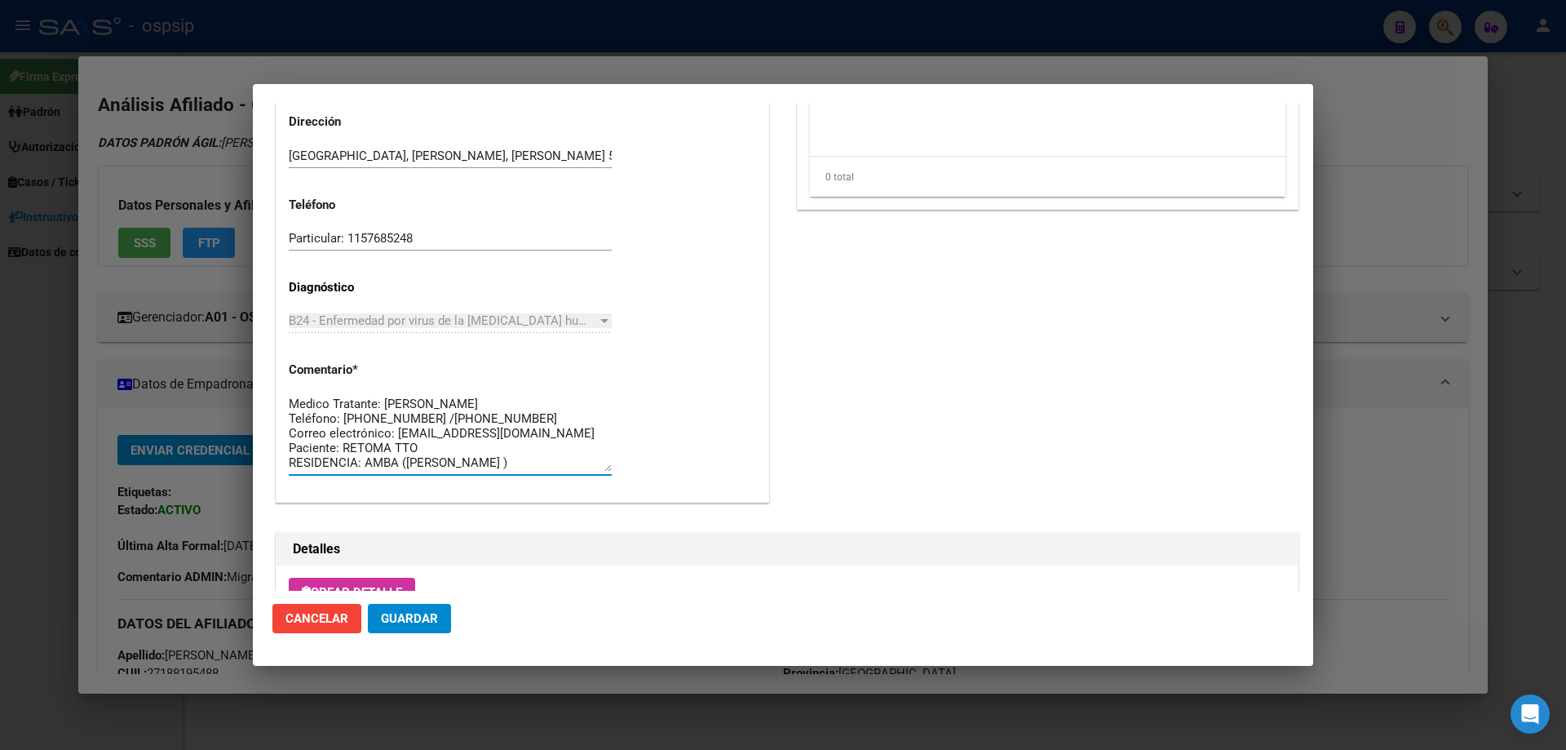
scroll to position [0, 0]
drag, startPoint x: 538, startPoint y: 461, endPoint x: 279, endPoint y: 383, distance: 270.7
click at [279, 383] on div "Casos (0) Creado: 19/08/2025 14:43 - Ortiz Jesica Área Liquidación: MEDICAMENTO…" at bounding box center [522, 6] width 492 height 991
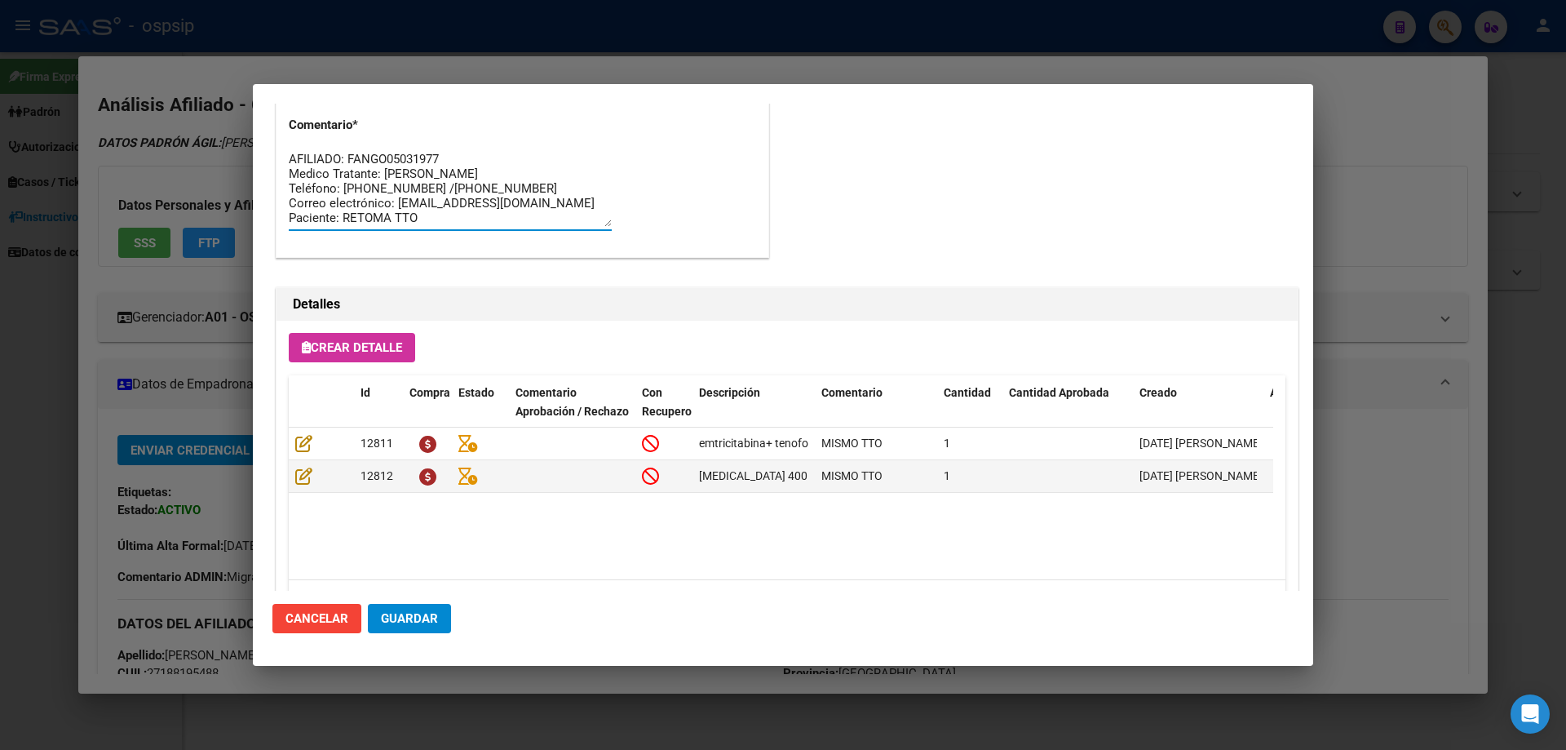
click at [442, 613] on button "Guardar" at bounding box center [409, 618] width 83 height 29
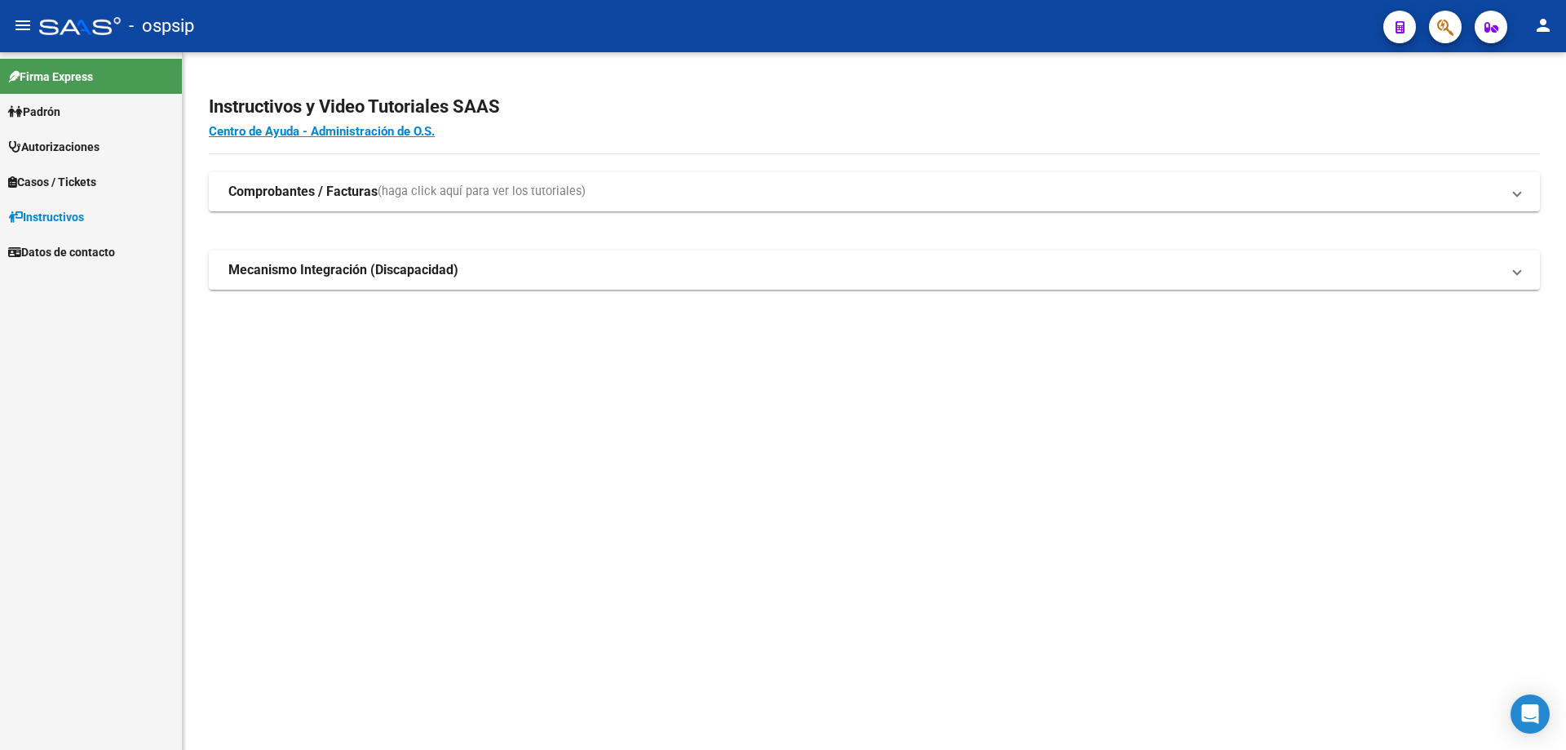
click at [1437, 15] on span "button" at bounding box center [1445, 27] width 16 height 33
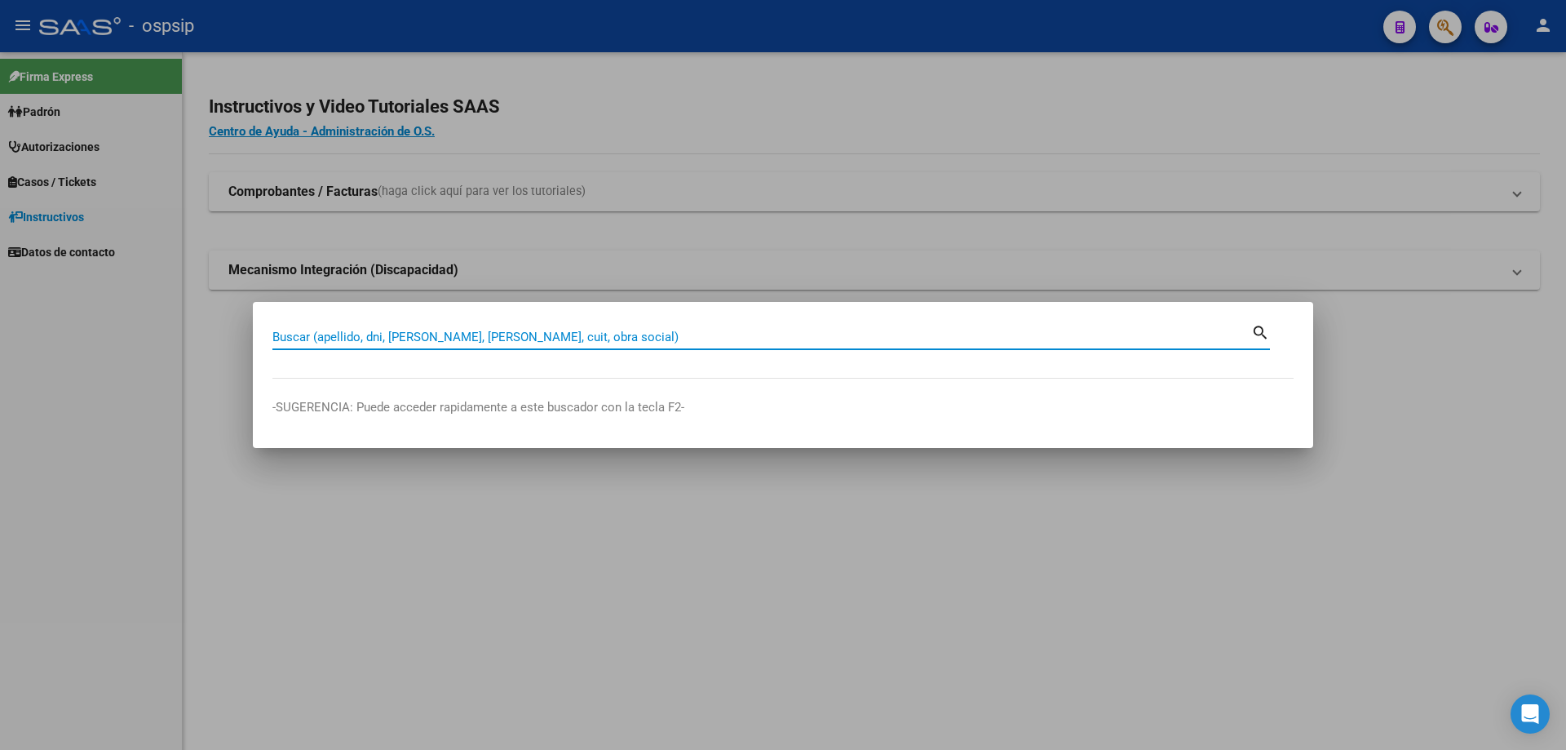
paste input "20349500214"
type input "20349500214"
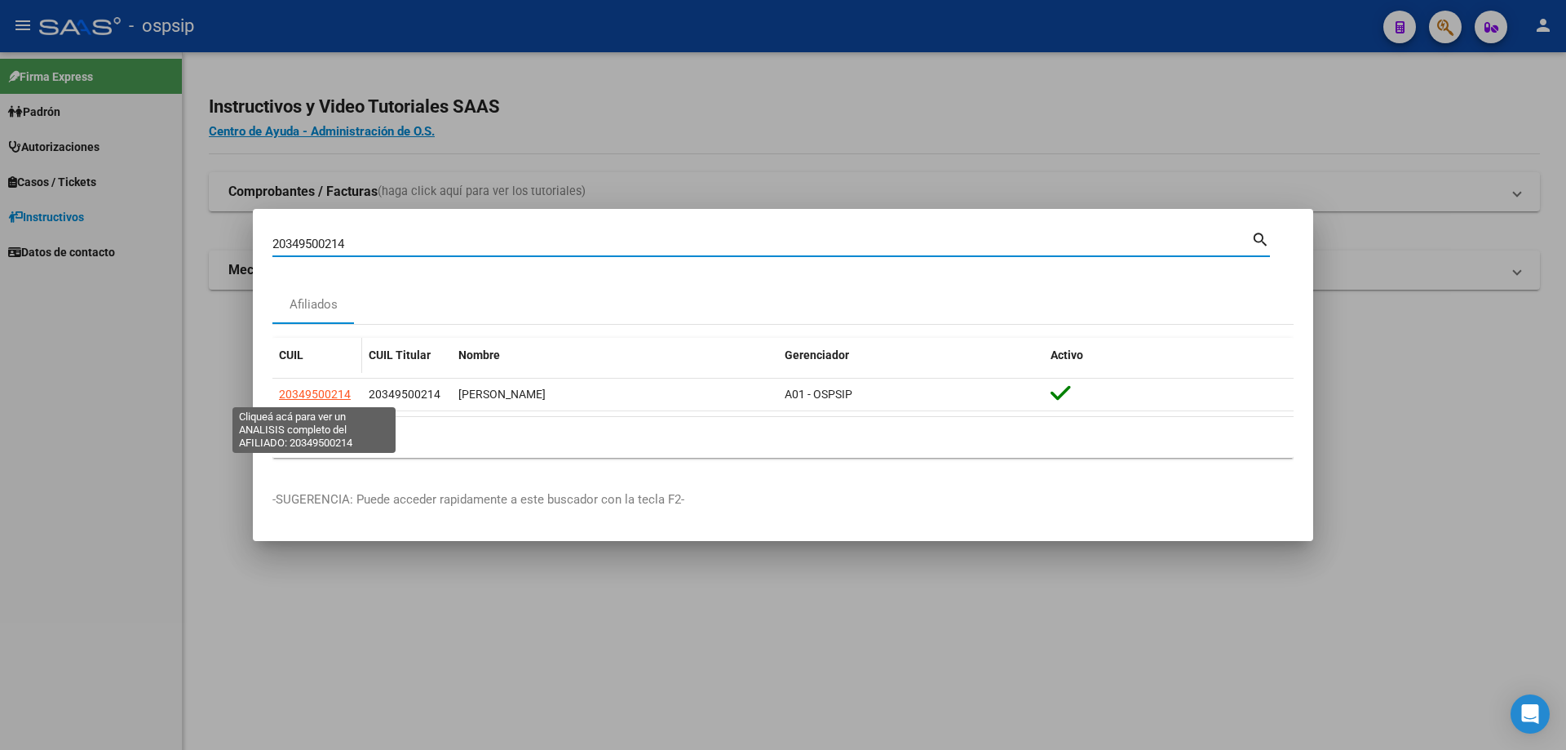
click at [325, 396] on span "20349500214" at bounding box center [315, 393] width 72 height 13
type textarea "20349500214"
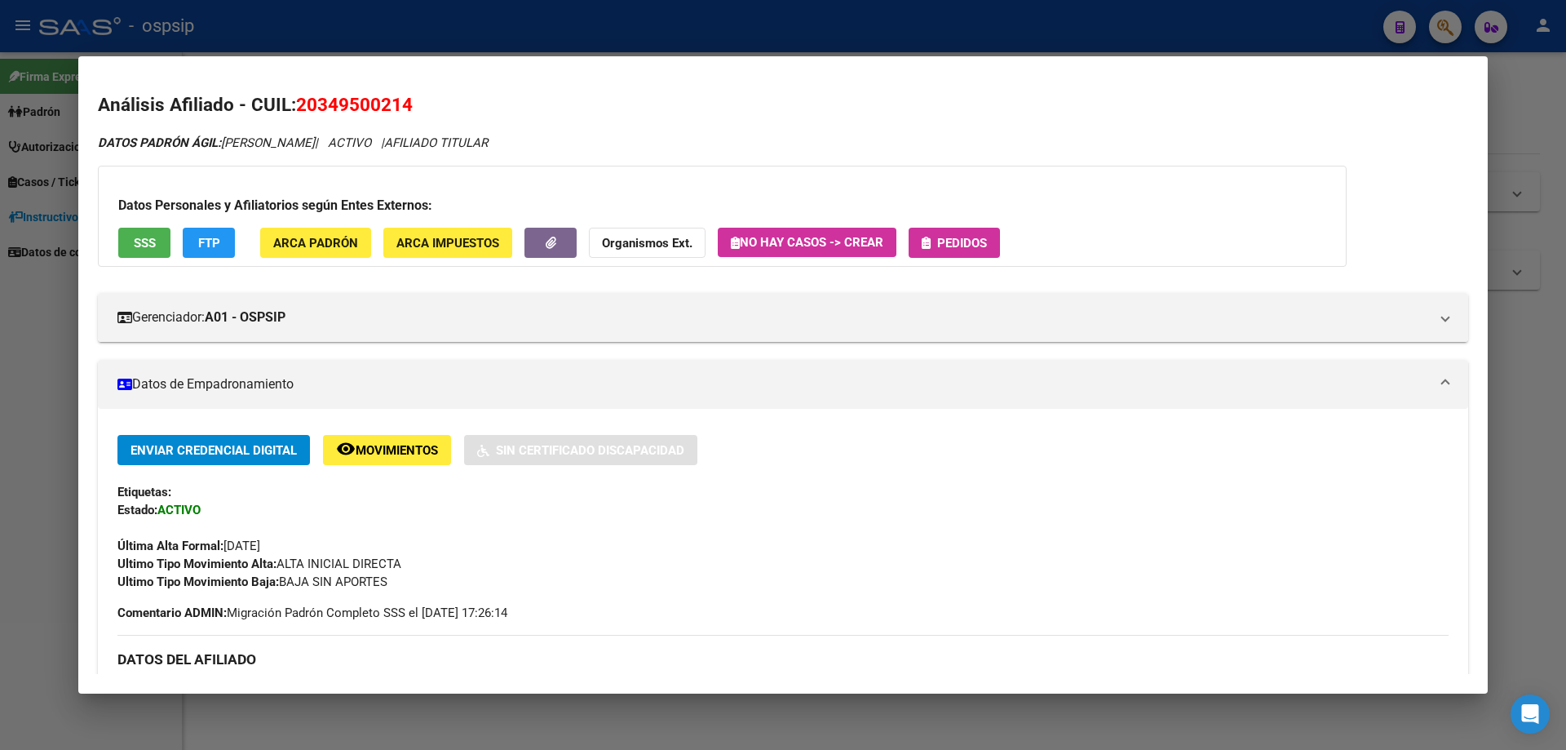
click at [943, 238] on span "Pedidos" at bounding box center [962, 243] width 50 height 15
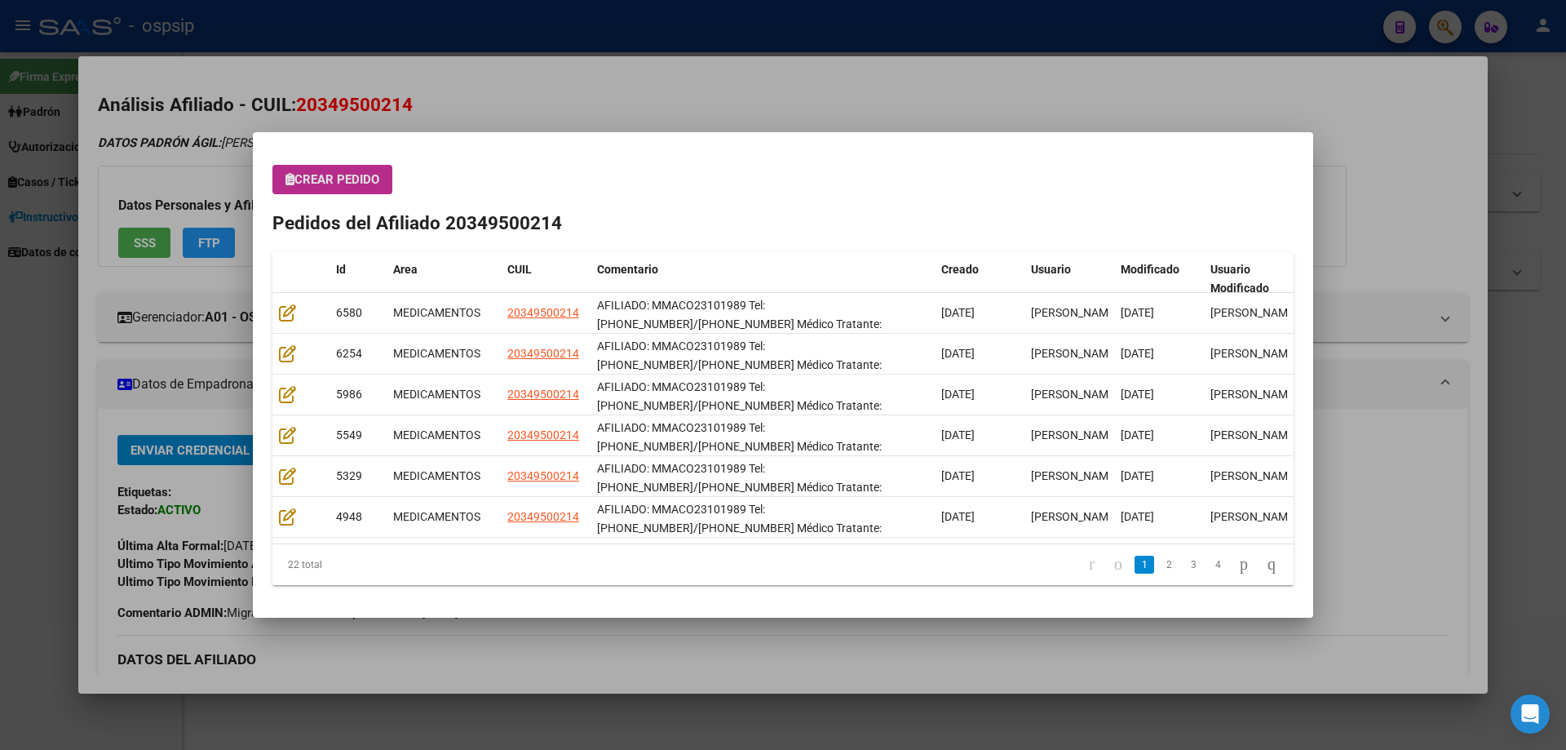
click at [349, 184] on span "Crear Pedido" at bounding box center [332, 179] width 94 height 15
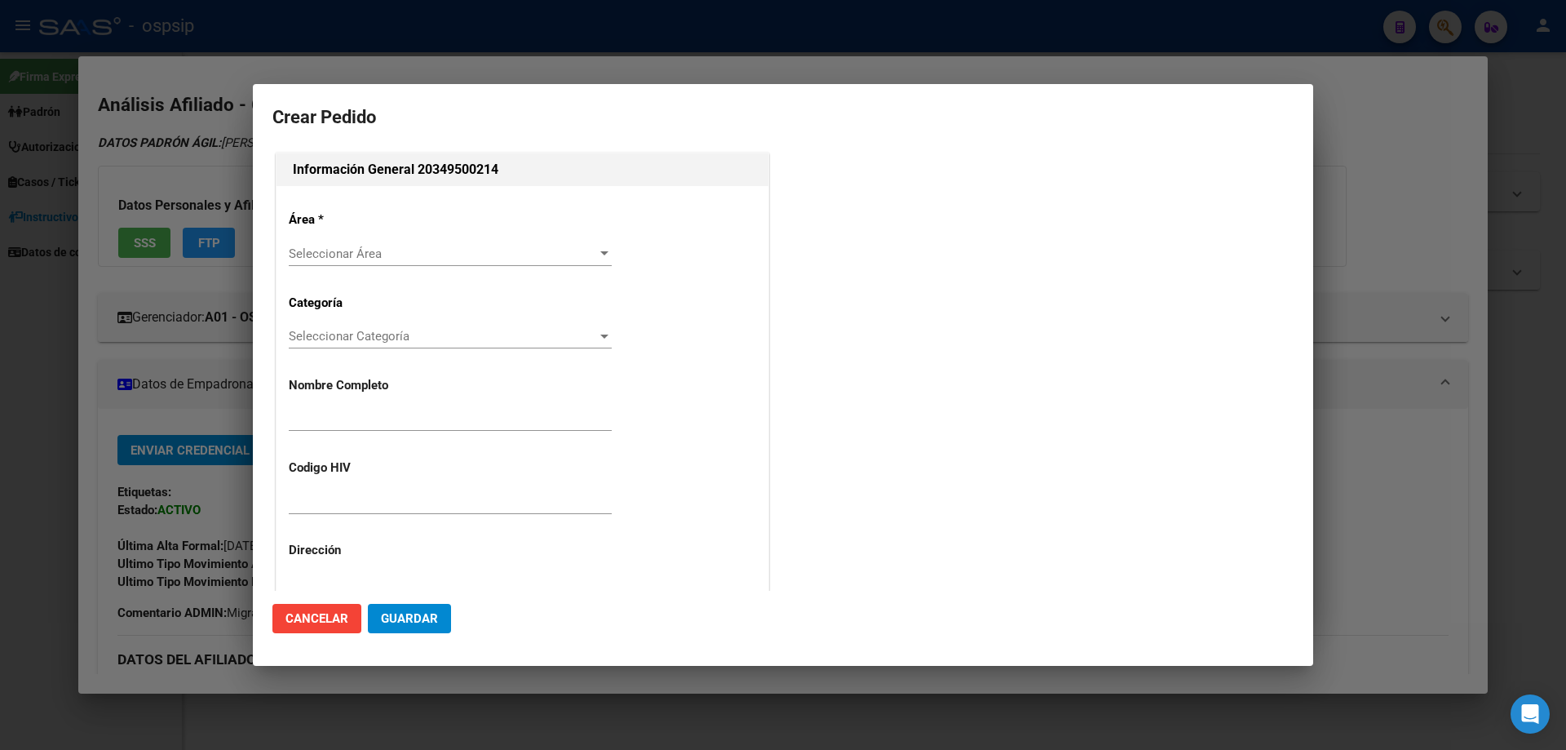
type input "MATIAS OSCAR CORIA"
type input "MMACO23101989"
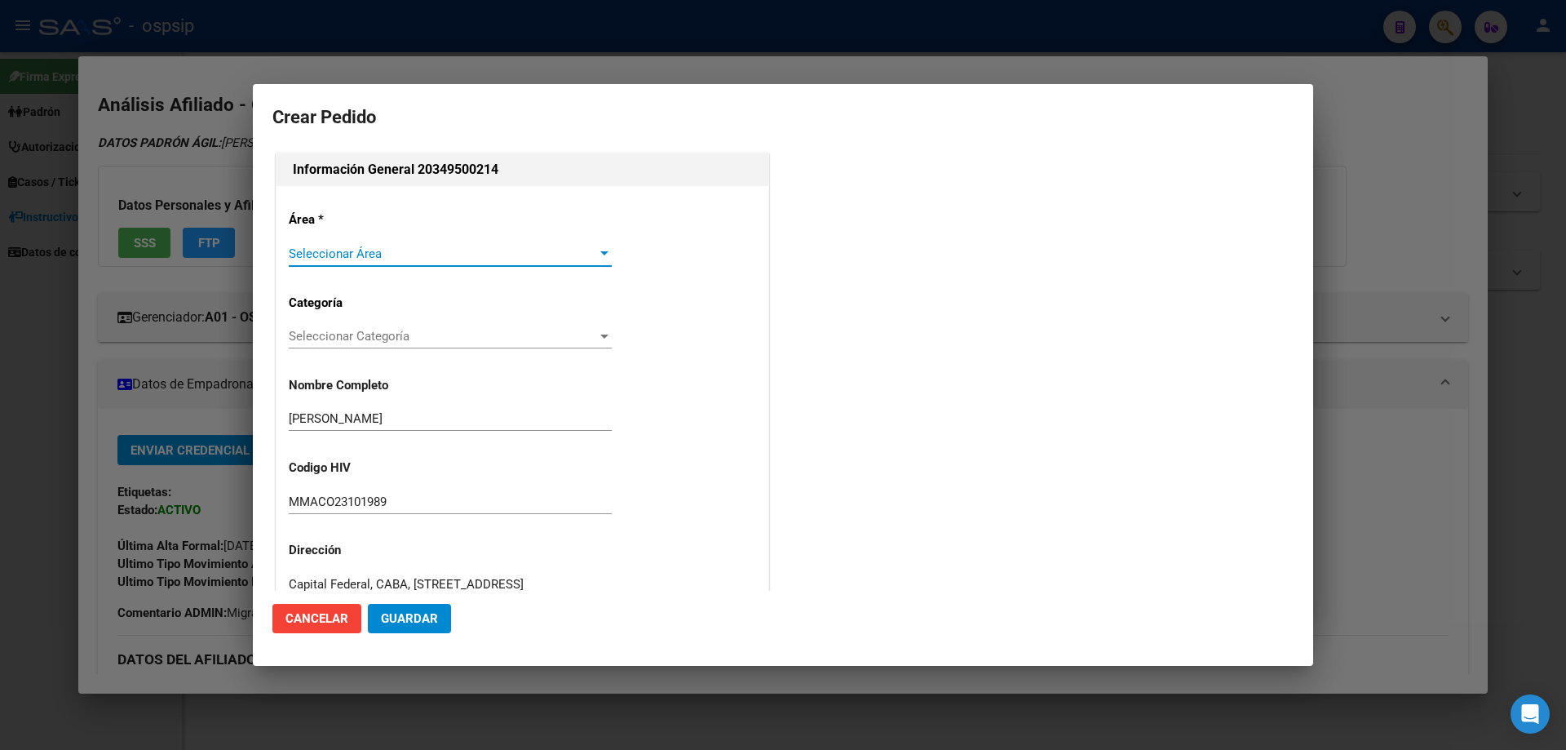
click at [330, 260] on span "Seleccionar Área" at bounding box center [443, 253] width 308 height 15
type input "CIUDAD AUTONOMA BUENOS AIRES, CABA, AV BELGRANO 1381, Piso: 2"
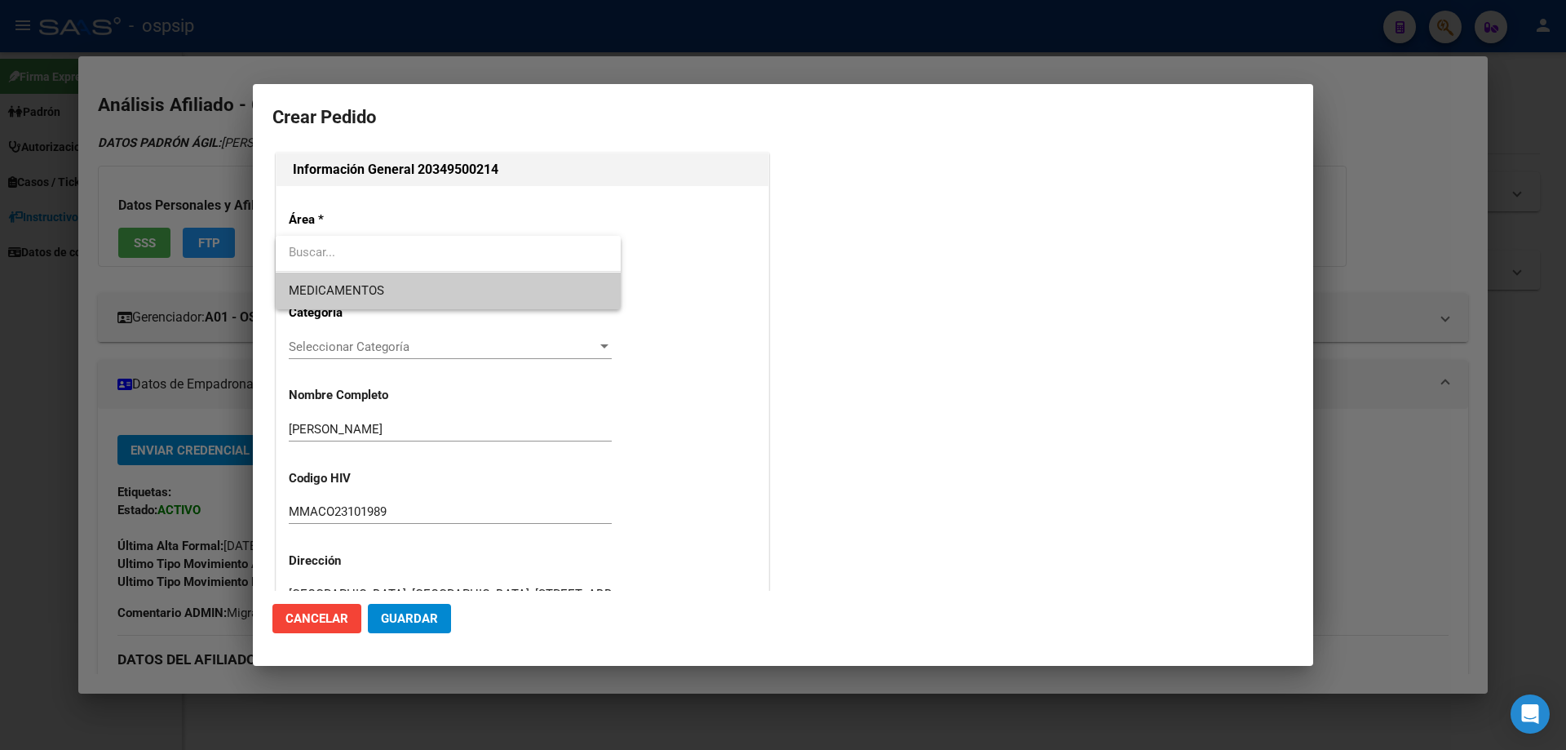
click at [332, 303] on span "MEDICAMENTOS" at bounding box center [448, 290] width 319 height 37
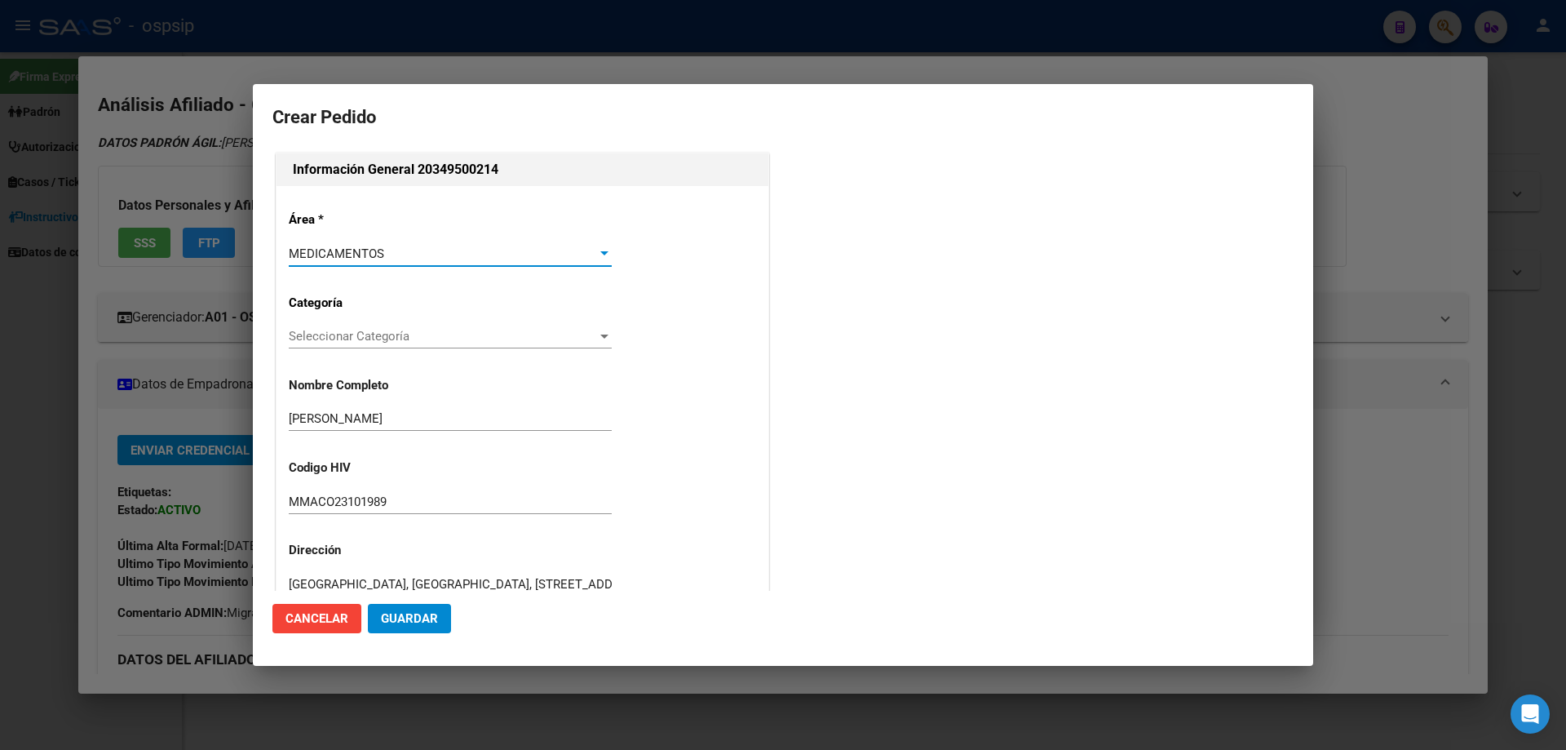
scroll to position [245, 0]
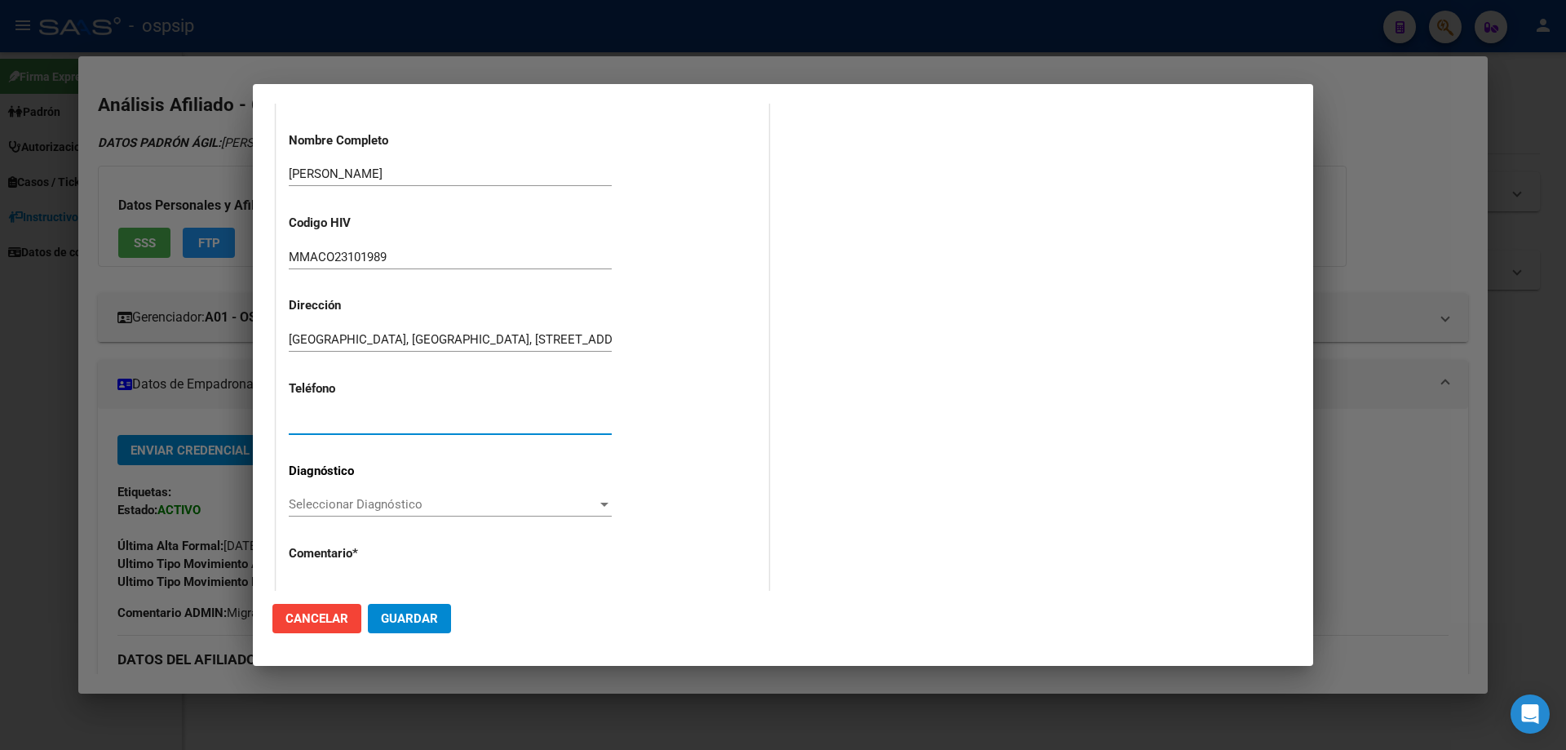
paste input "11-6133-1276/11-2405-1880"
type input "11-6133-1276/11-2405-1880"
click at [315, 508] on span "Seleccionar Diagnóstico" at bounding box center [443, 504] width 308 height 15
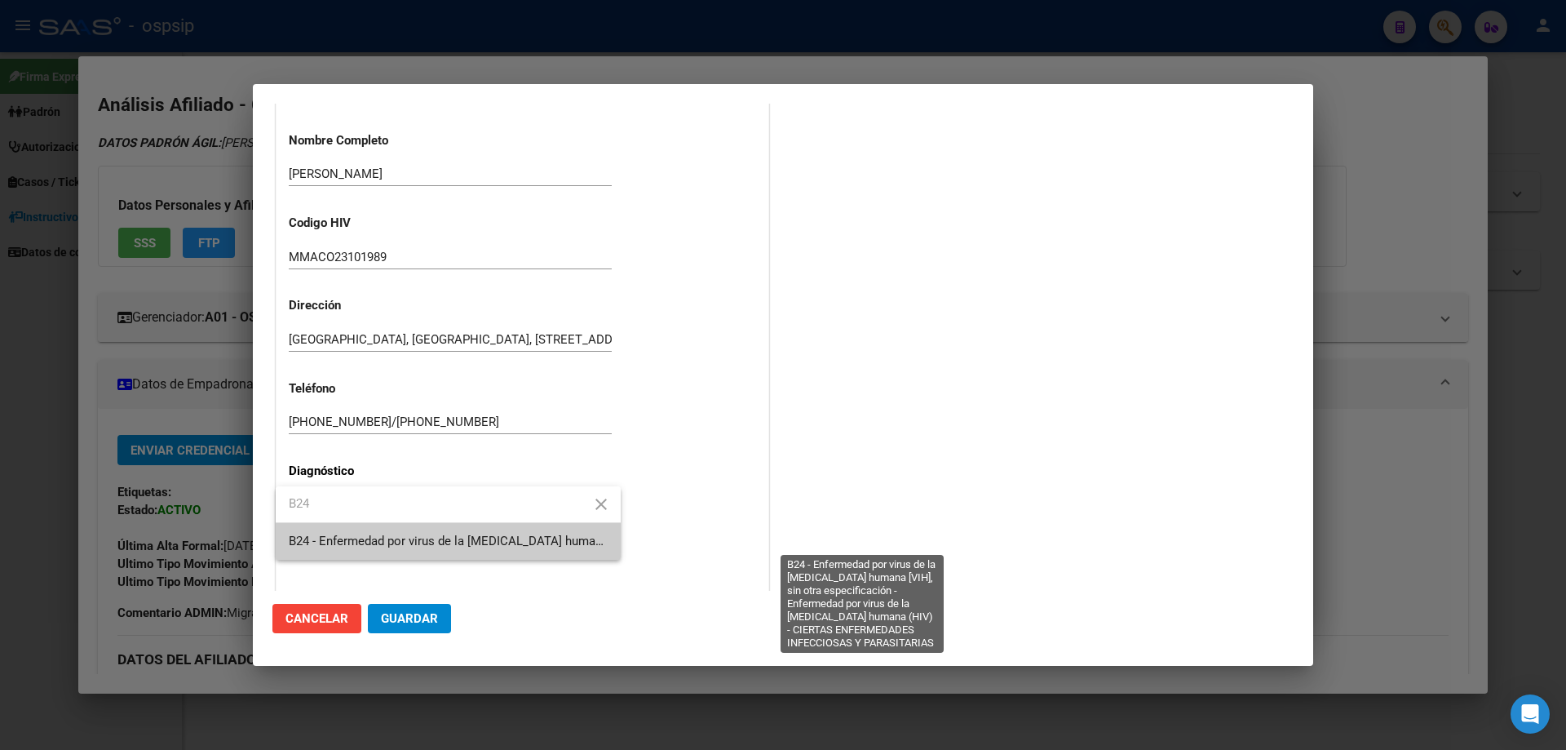
type input "B24"
click at [322, 546] on span "B24 - Enfermedad por virus de la [MEDICAL_DATA] humana [VIH], sin otra especifi…" at bounding box center [859, 540] width 1141 height 15
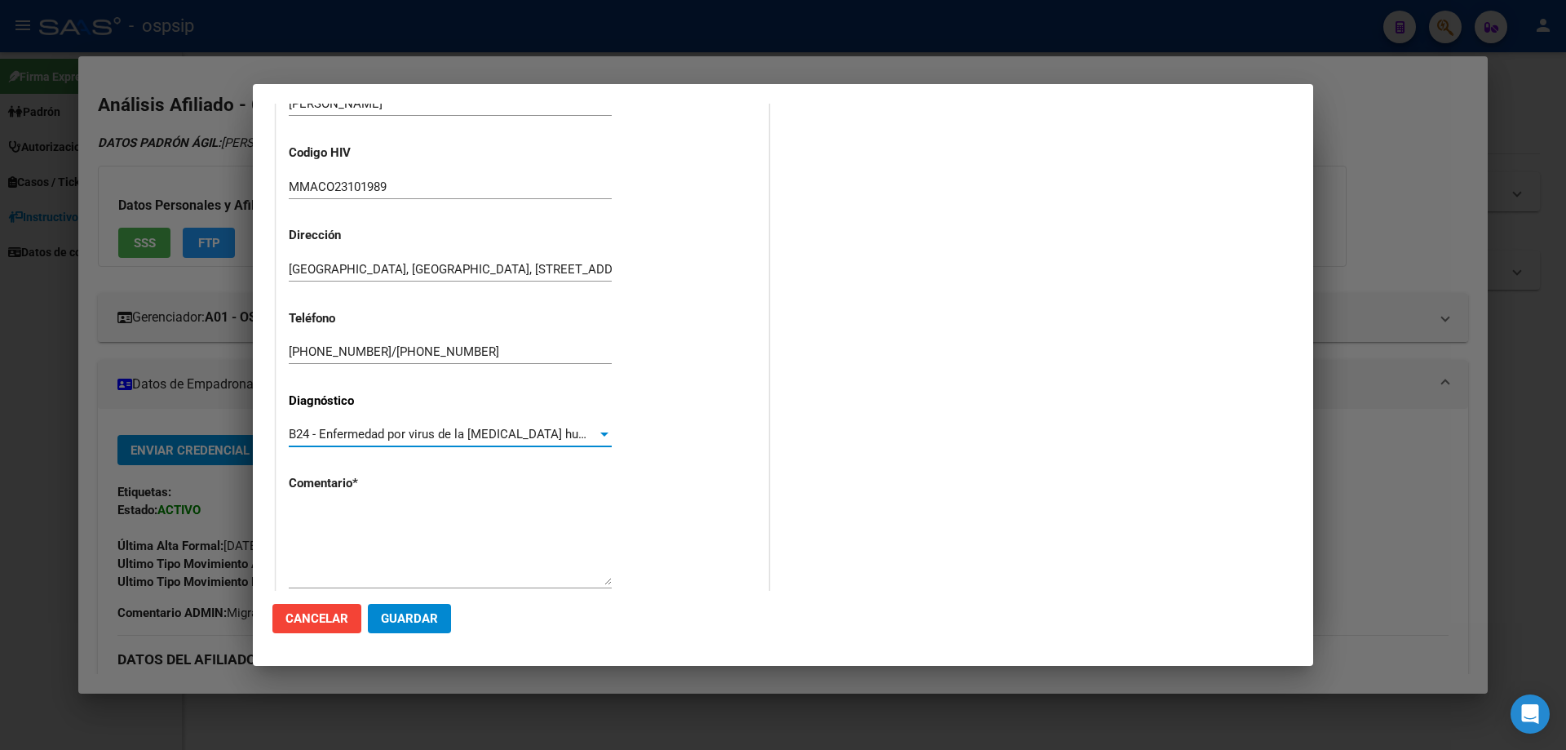
scroll to position [366, 0]
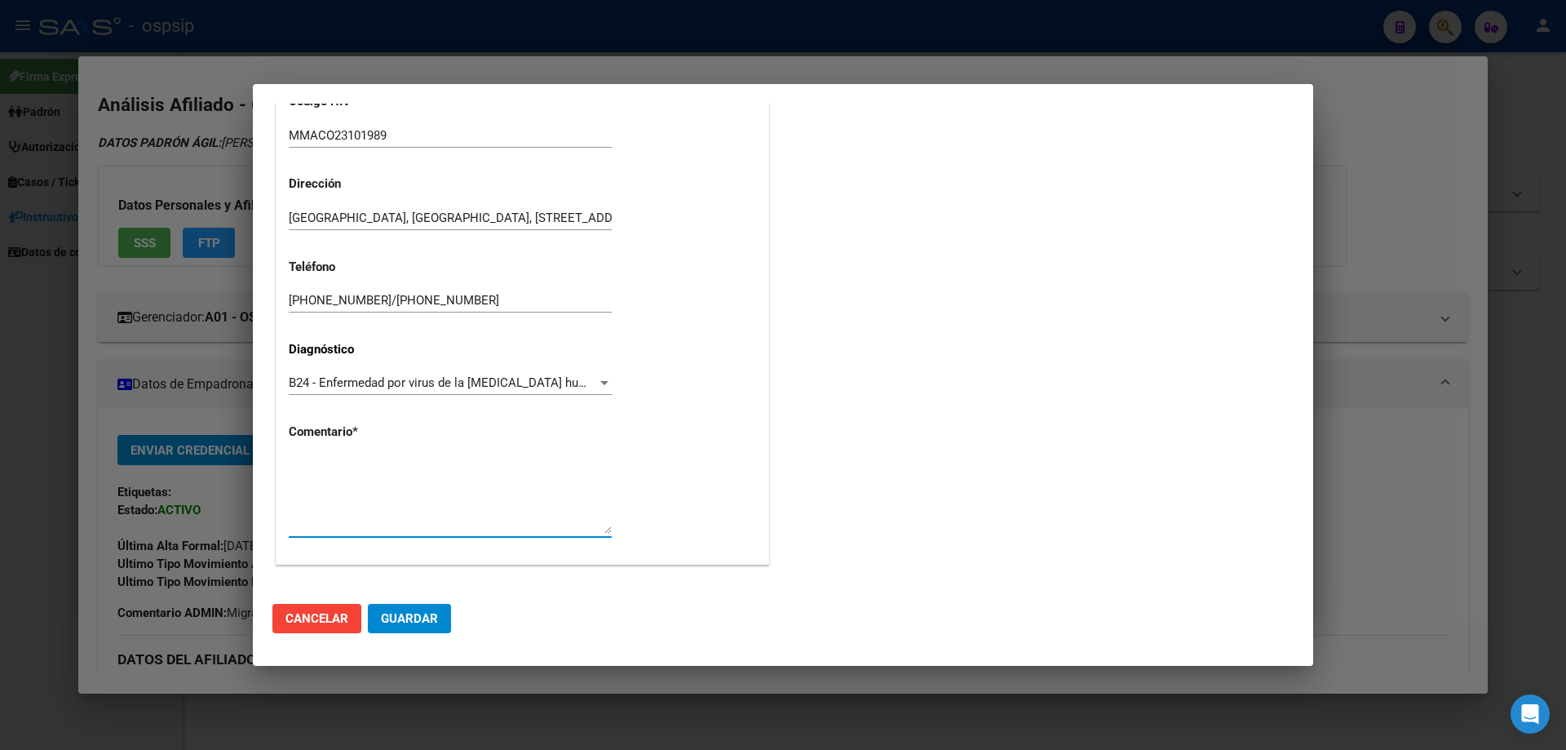
paste textarea "AFILIADO: MMACO23101989 Tel: 11-6133-1276/11-2405-1880 Médico Tratante: RICCO C…"
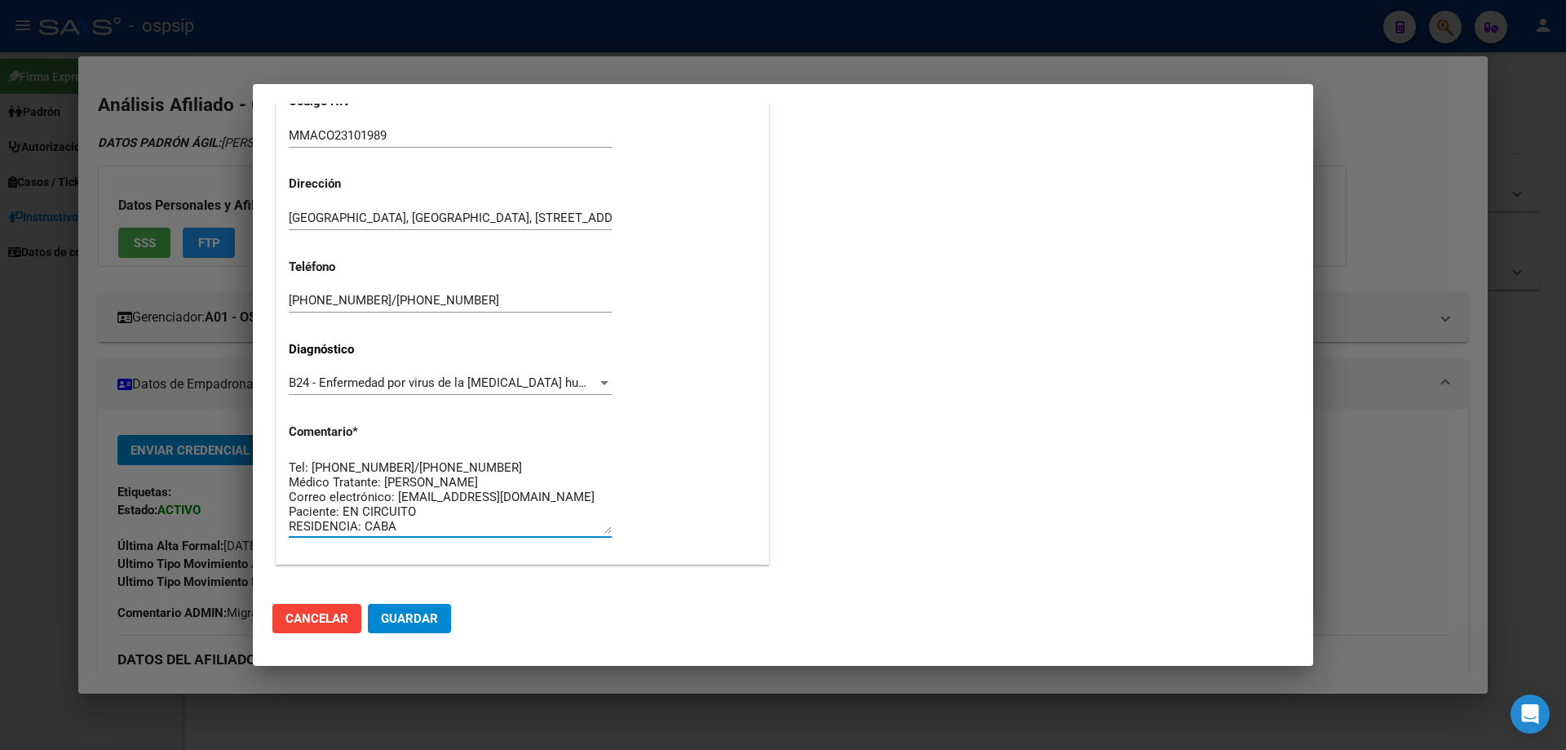
scroll to position [0, 0]
type textarea "AFILIADO: MMACO23101989 Tel: 11-6133-1276/11-2405-1880 Médico Tratante: RICCO C…"
click at [433, 622] on span "Guardar" at bounding box center [409, 618] width 57 height 15
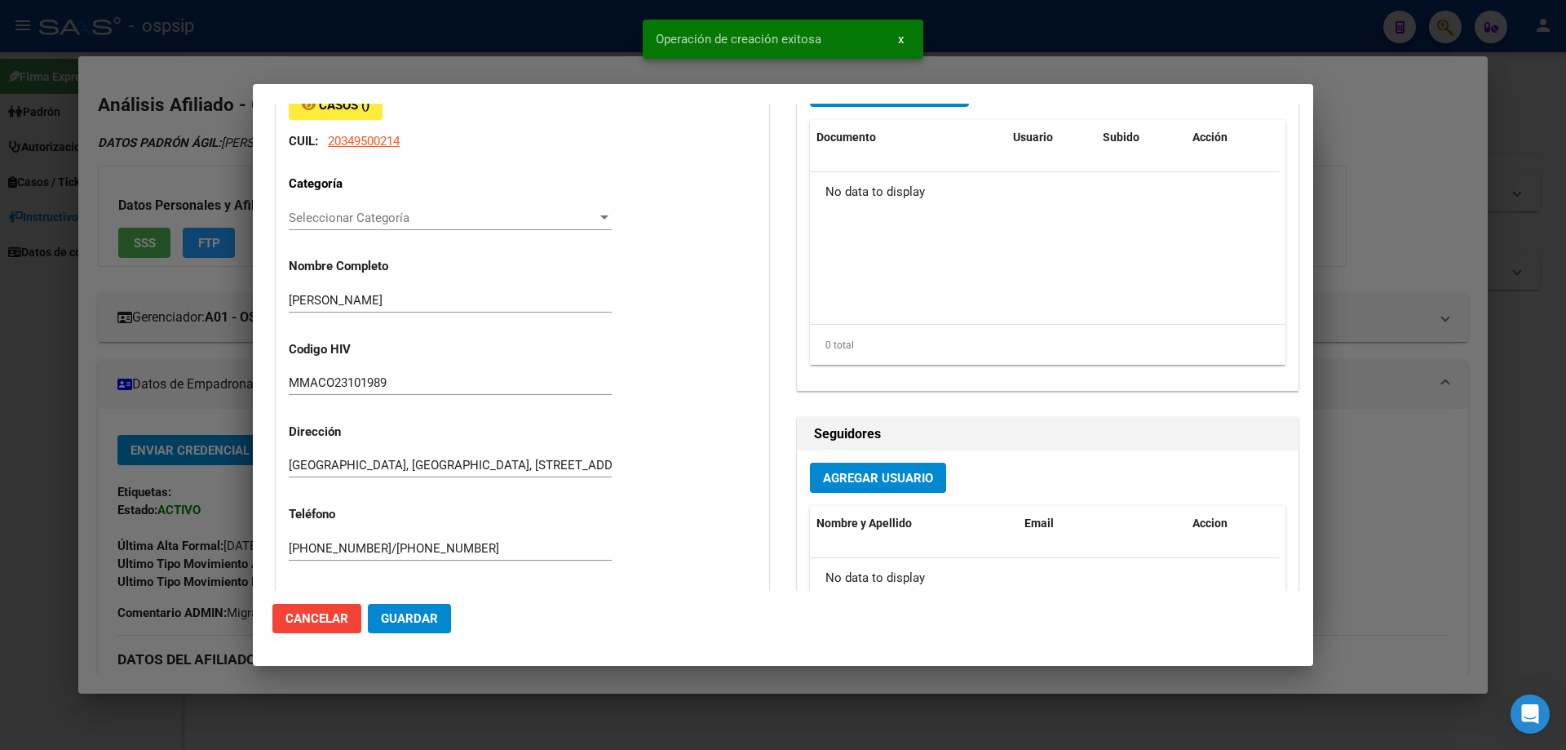
scroll to position [0, 0]
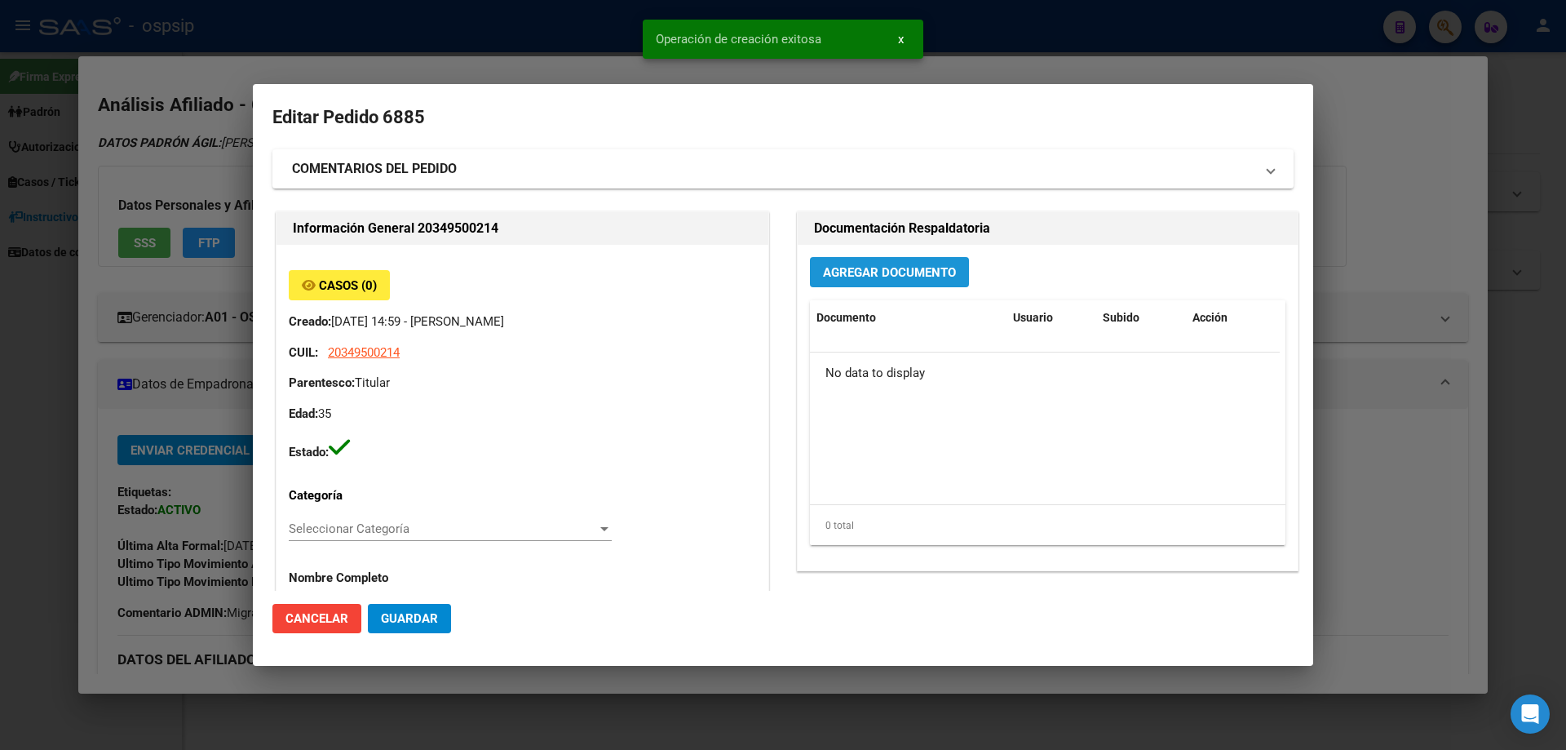
click at [872, 285] on button "Agregar Documento" at bounding box center [889, 272] width 159 height 30
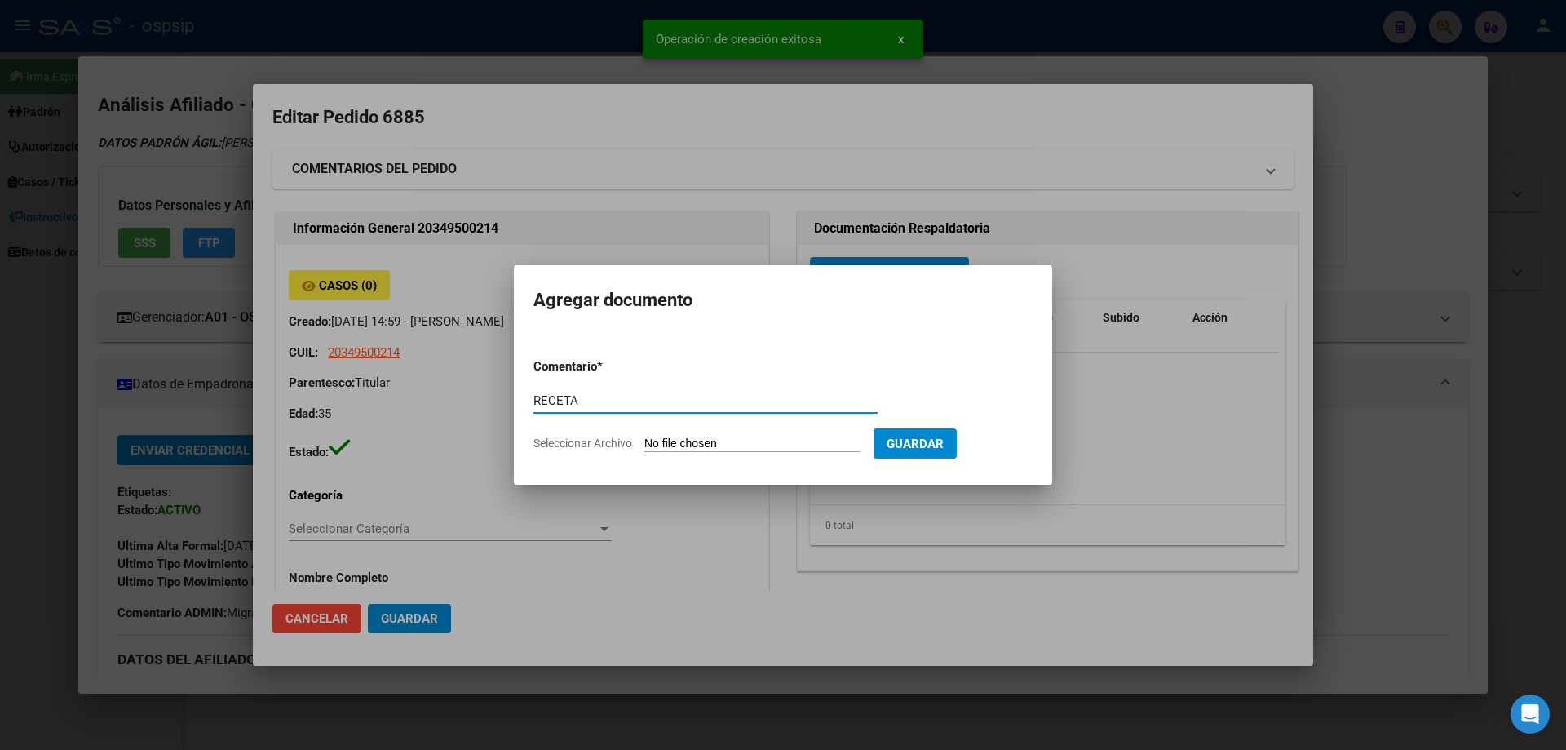
type input "RECETA"
click at [701, 455] on form "Comentario * RECETA Comentario Seleccionar Archivo Guardar" at bounding box center [782, 404] width 499 height 119
click at [701, 437] on input "Seleccionar Archivo" at bounding box center [752, 443] width 216 height 15
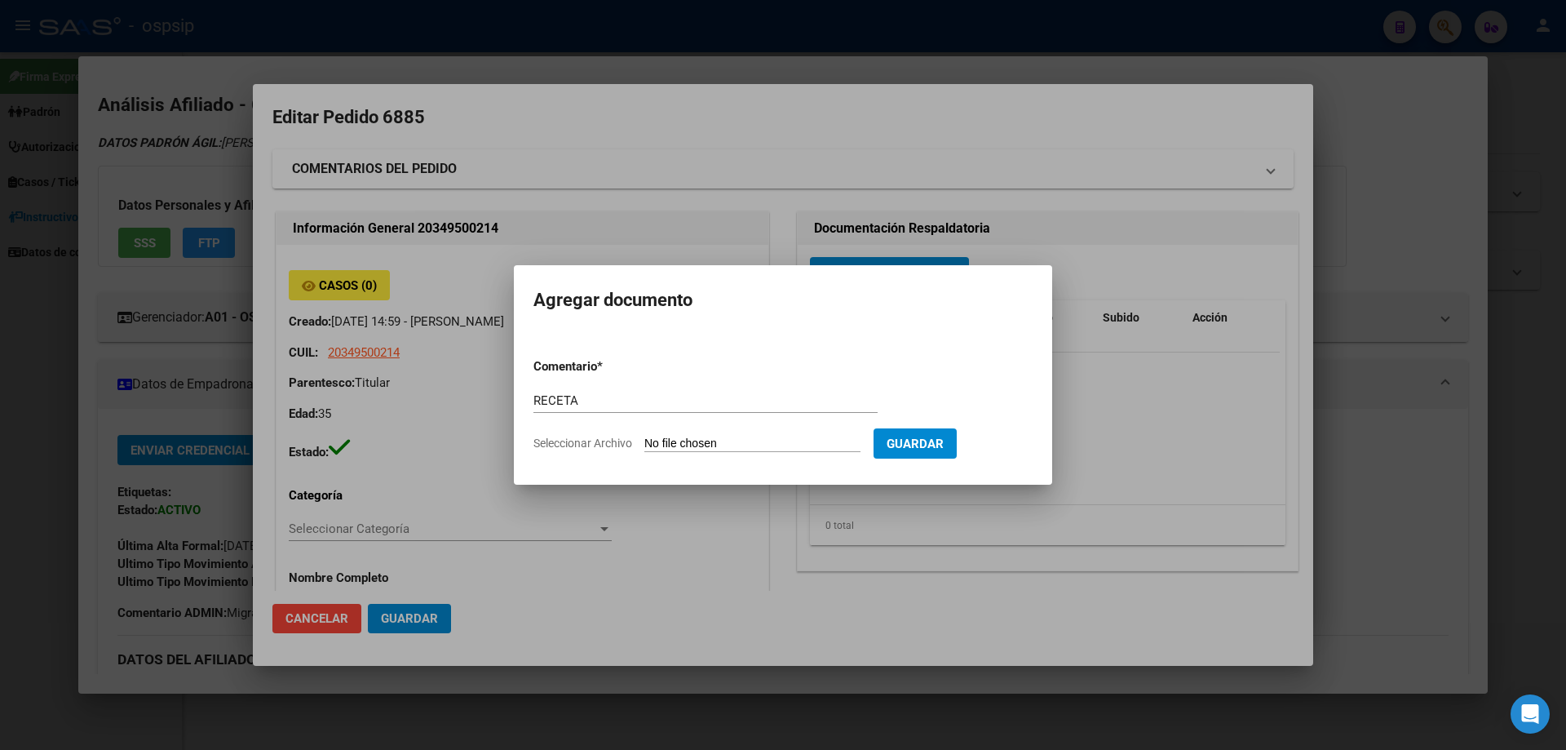
type input "C:\fakepath\3566449a-c31e-4fed-8155-6038eb7dff53.pdf"
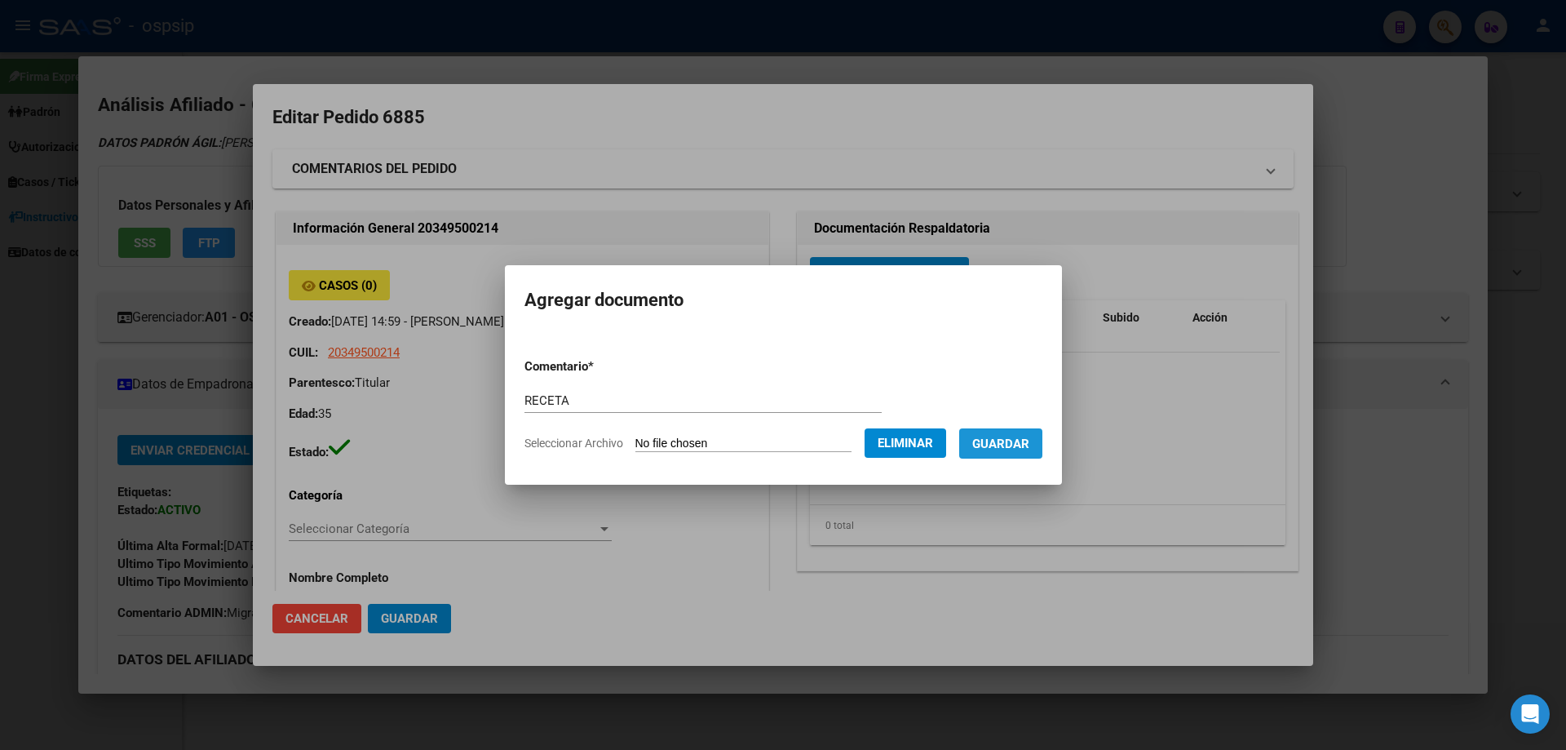
click at [1019, 434] on button "Guardar" at bounding box center [1000, 443] width 83 height 30
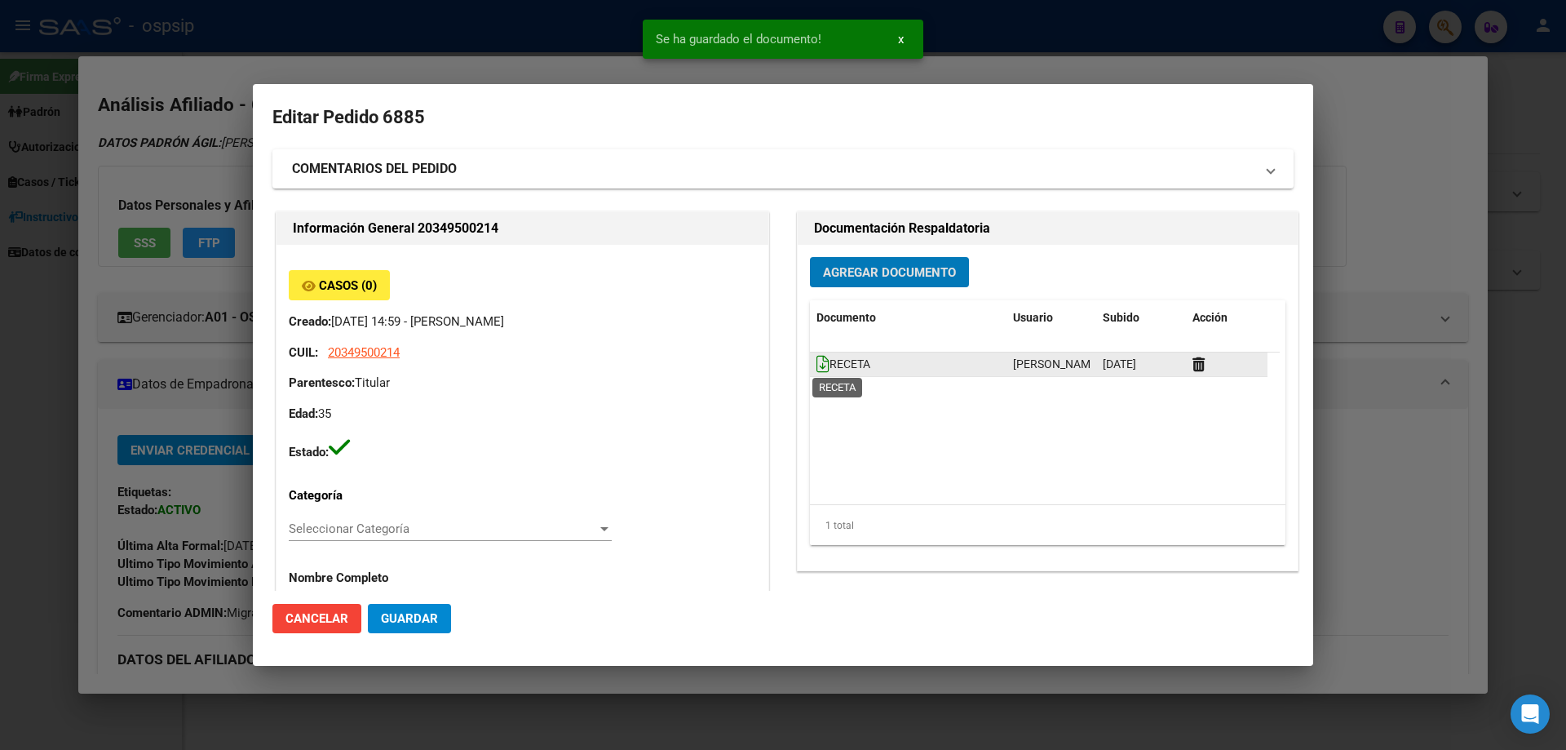
click at [816, 365] on icon at bounding box center [822, 364] width 13 height 18
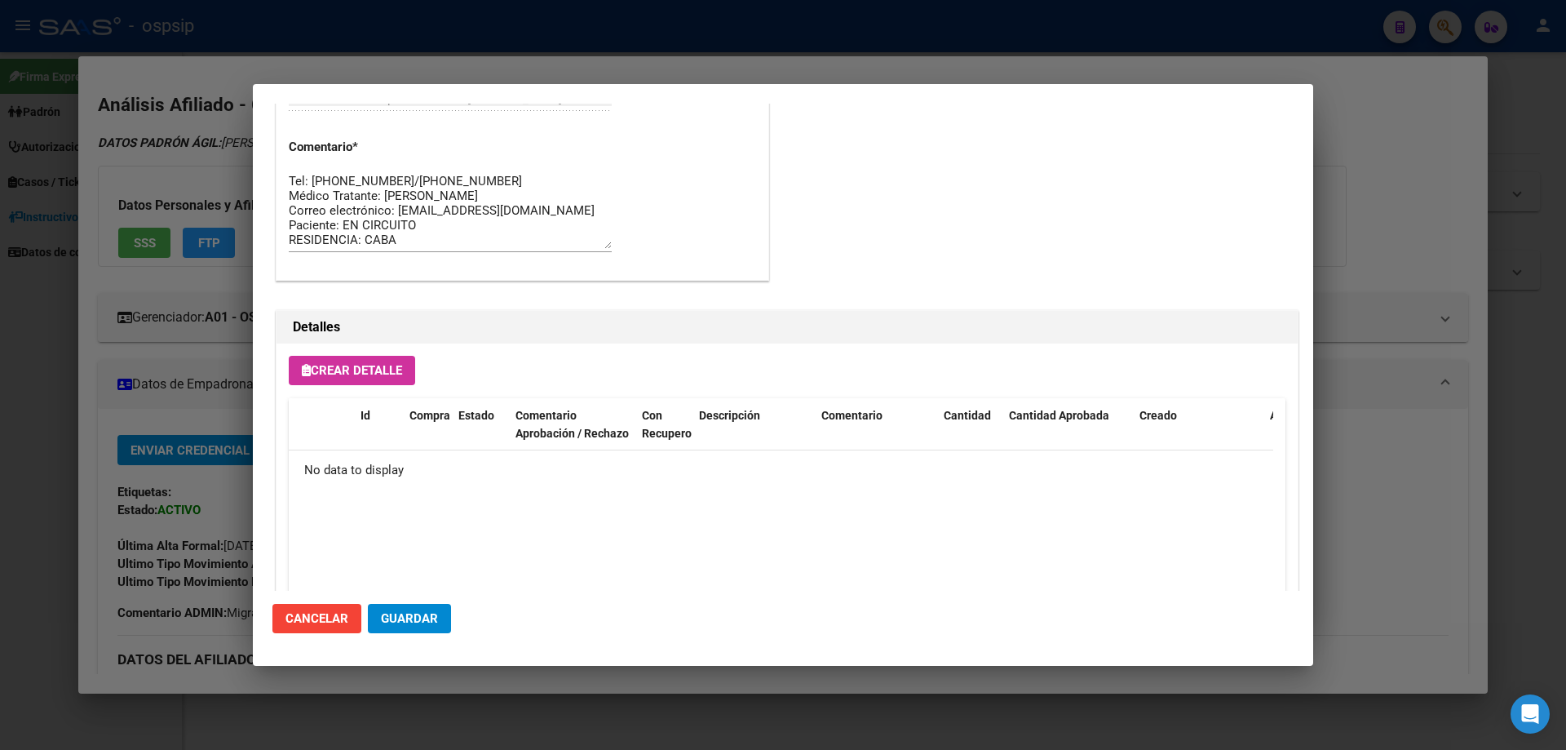
scroll to position [948, 0]
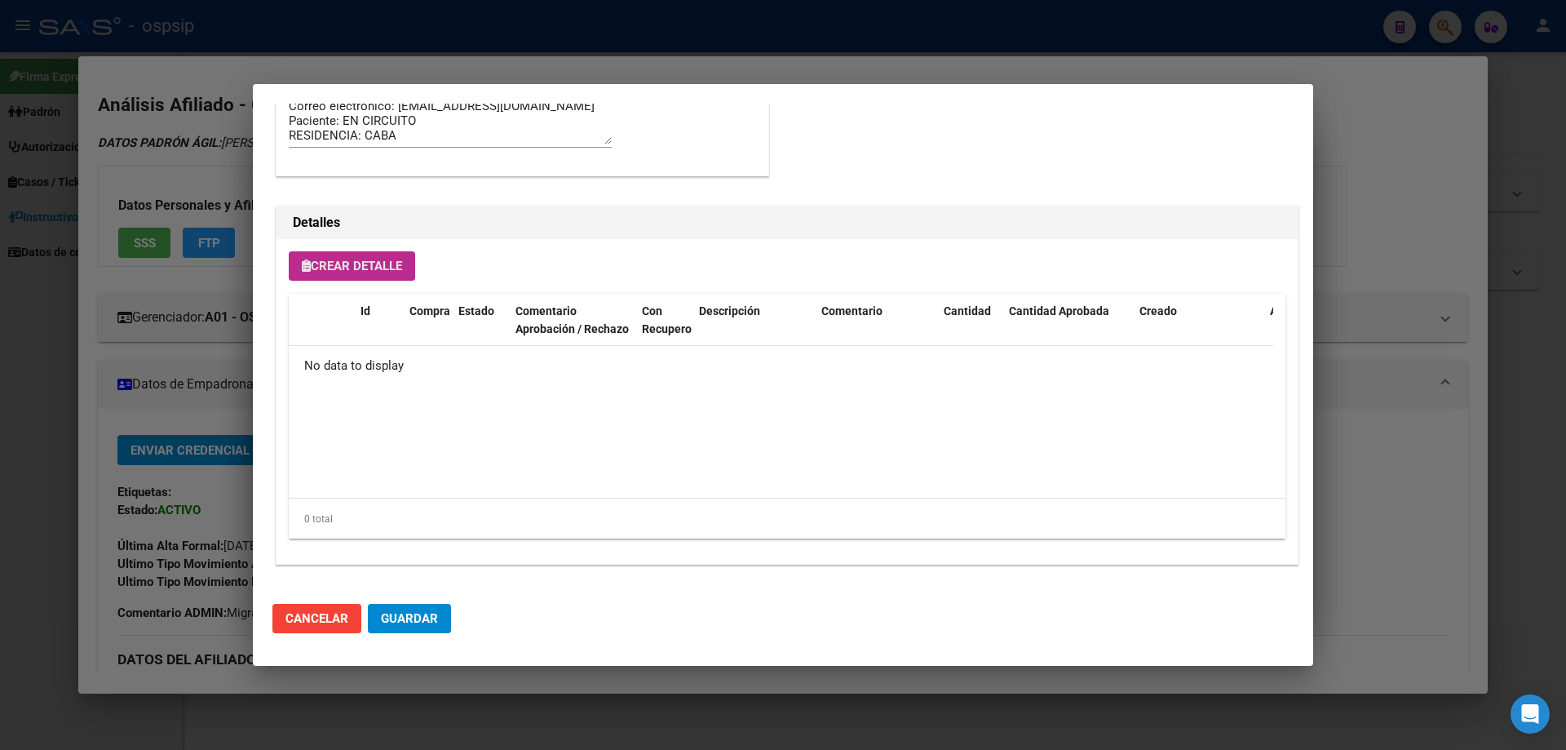
click at [347, 268] on span "Crear Detalle" at bounding box center [352, 266] width 100 height 15
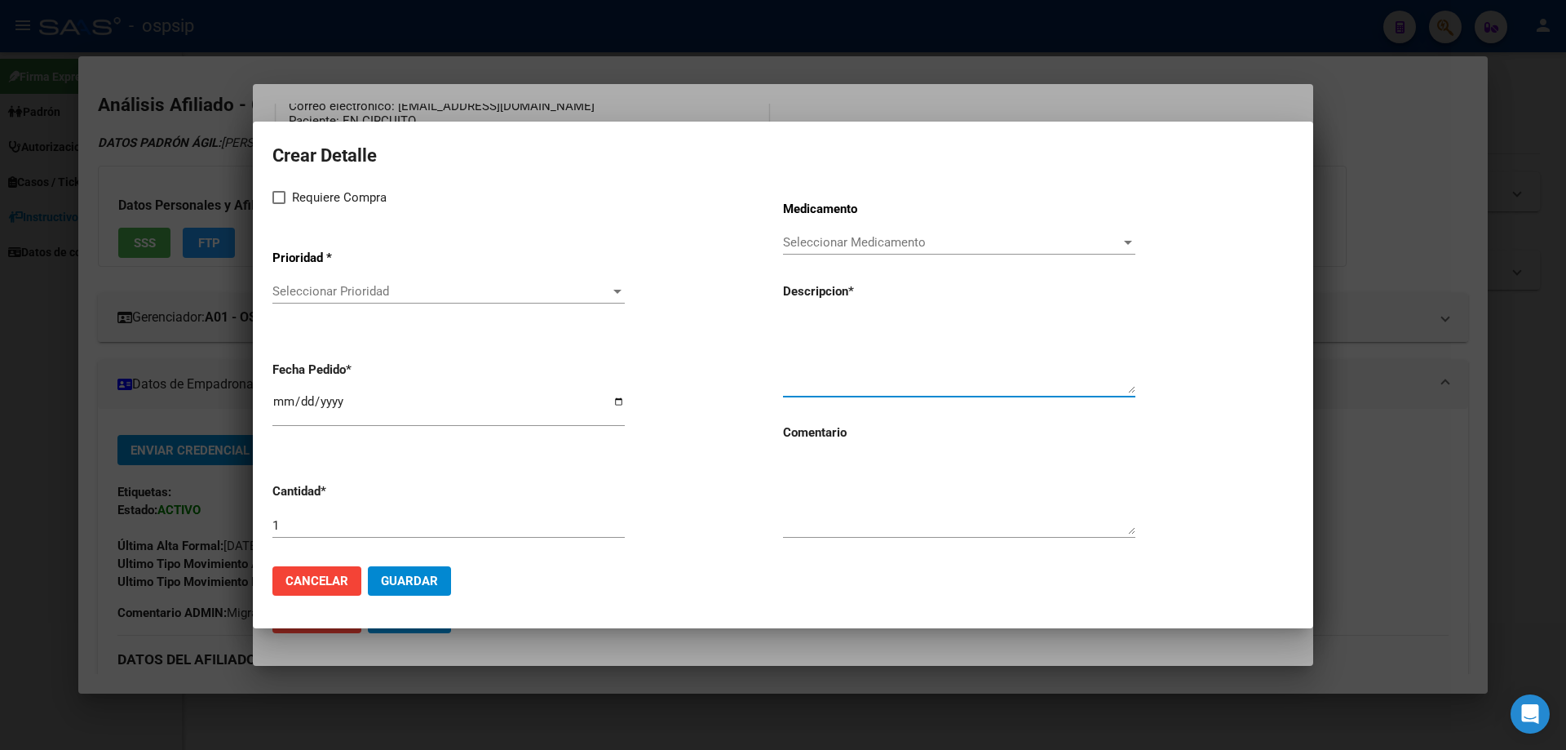
paste textarea "dolutegravir 50 mg comp x 30 (DTG)"
type textarea "dolutegravir 50 mg comp x 30 (DTG)"
click at [859, 499] on textarea at bounding box center [959, 496] width 352 height 77
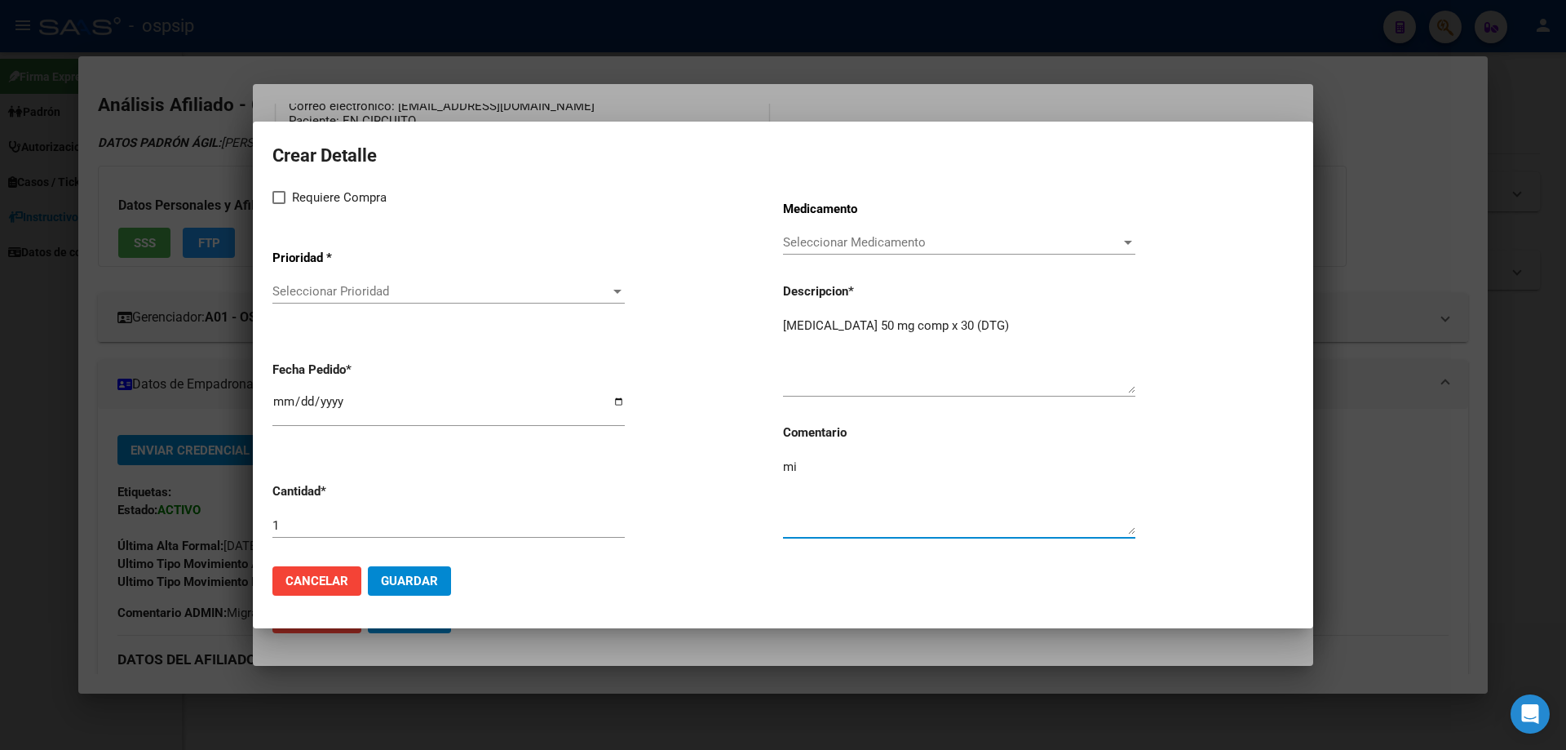
type textarea "m"
type textarea "MISMO TTO"
click at [288, 204] on label "Requiere Compra" at bounding box center [329, 198] width 114 height 20
click at [279, 204] on input "Requiere Compra" at bounding box center [278, 204] width 1 height 1
checkbox input "true"
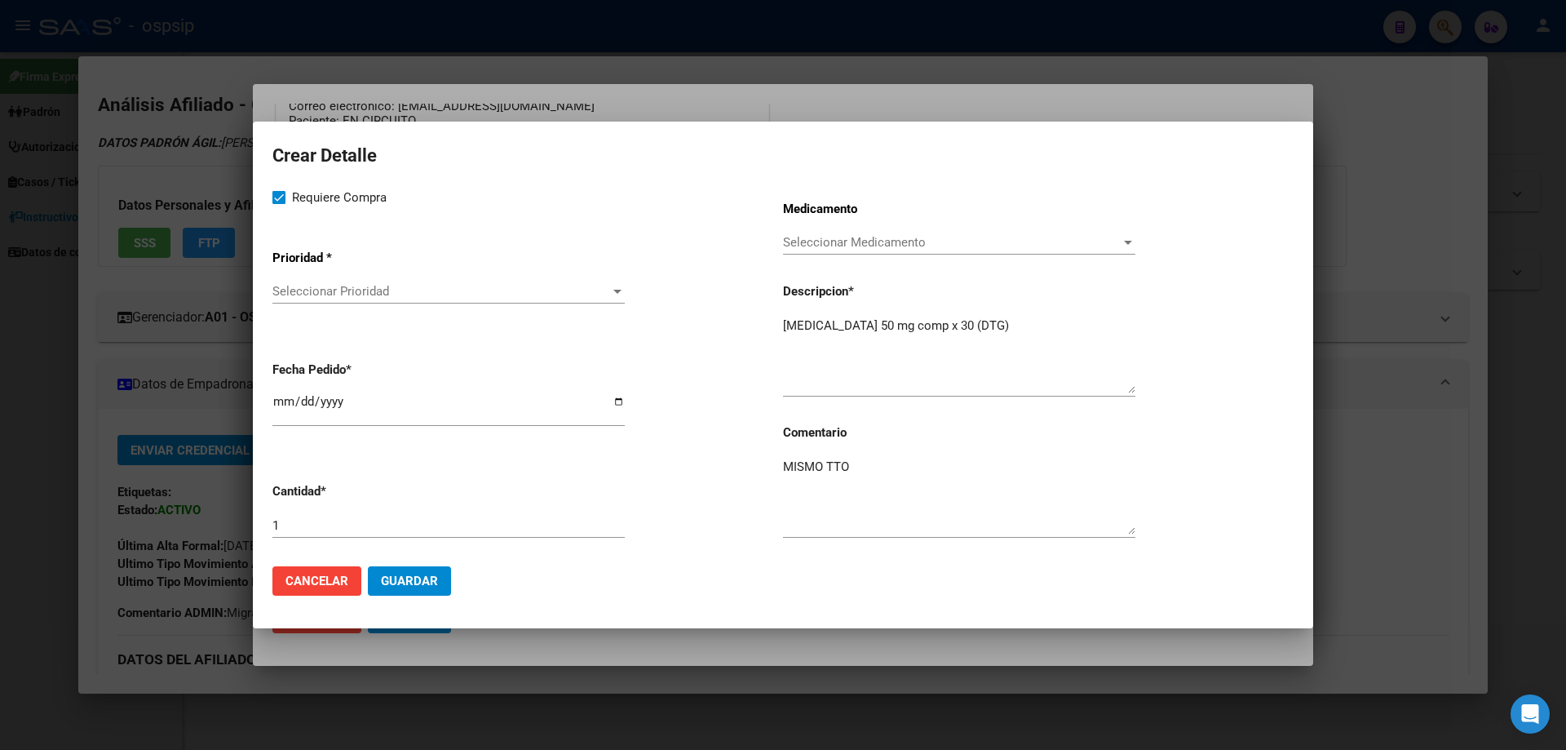
click at [303, 286] on span "Seleccionar Prioridad" at bounding box center [441, 291] width 338 height 15
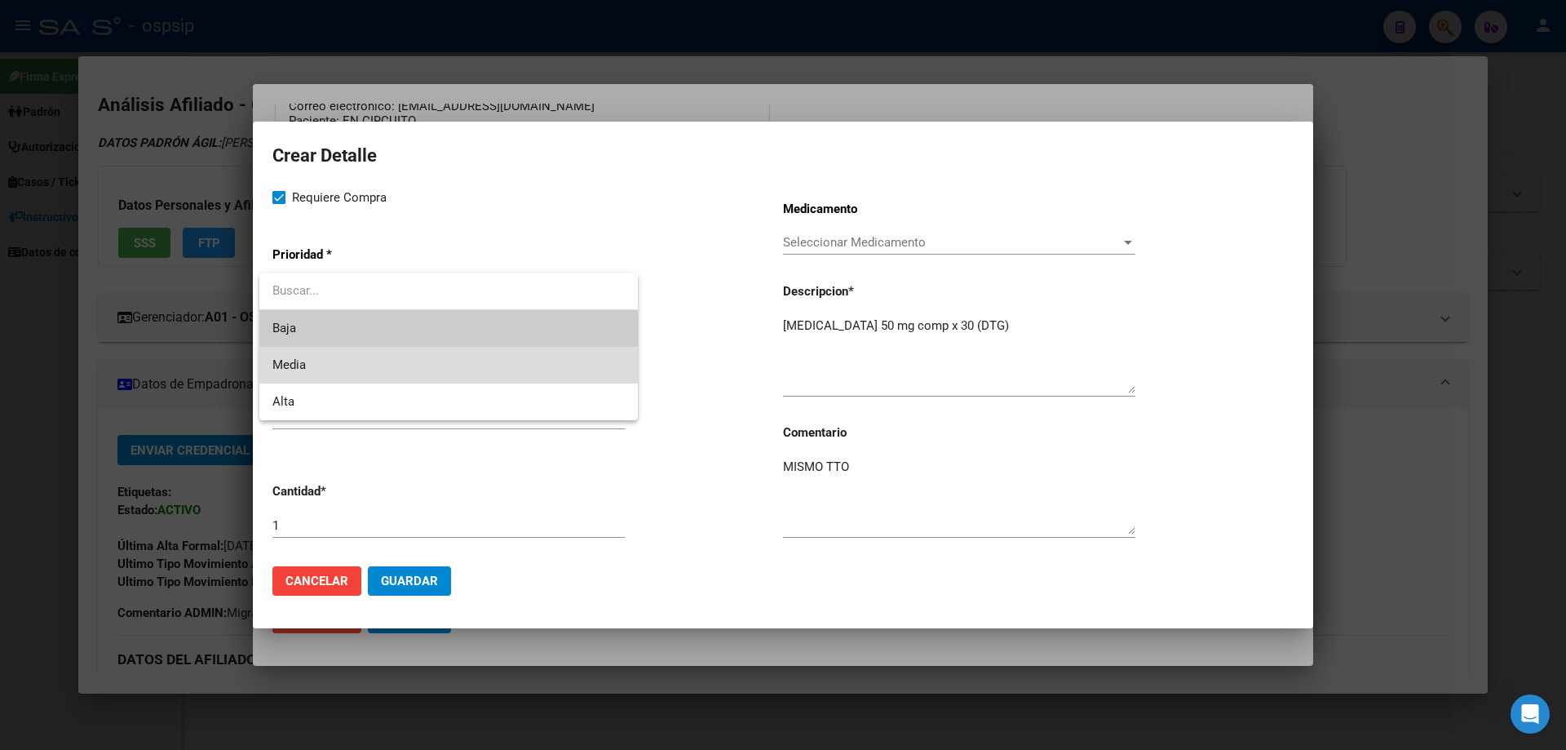
click at [320, 371] on span "Media" at bounding box center [448, 365] width 352 height 37
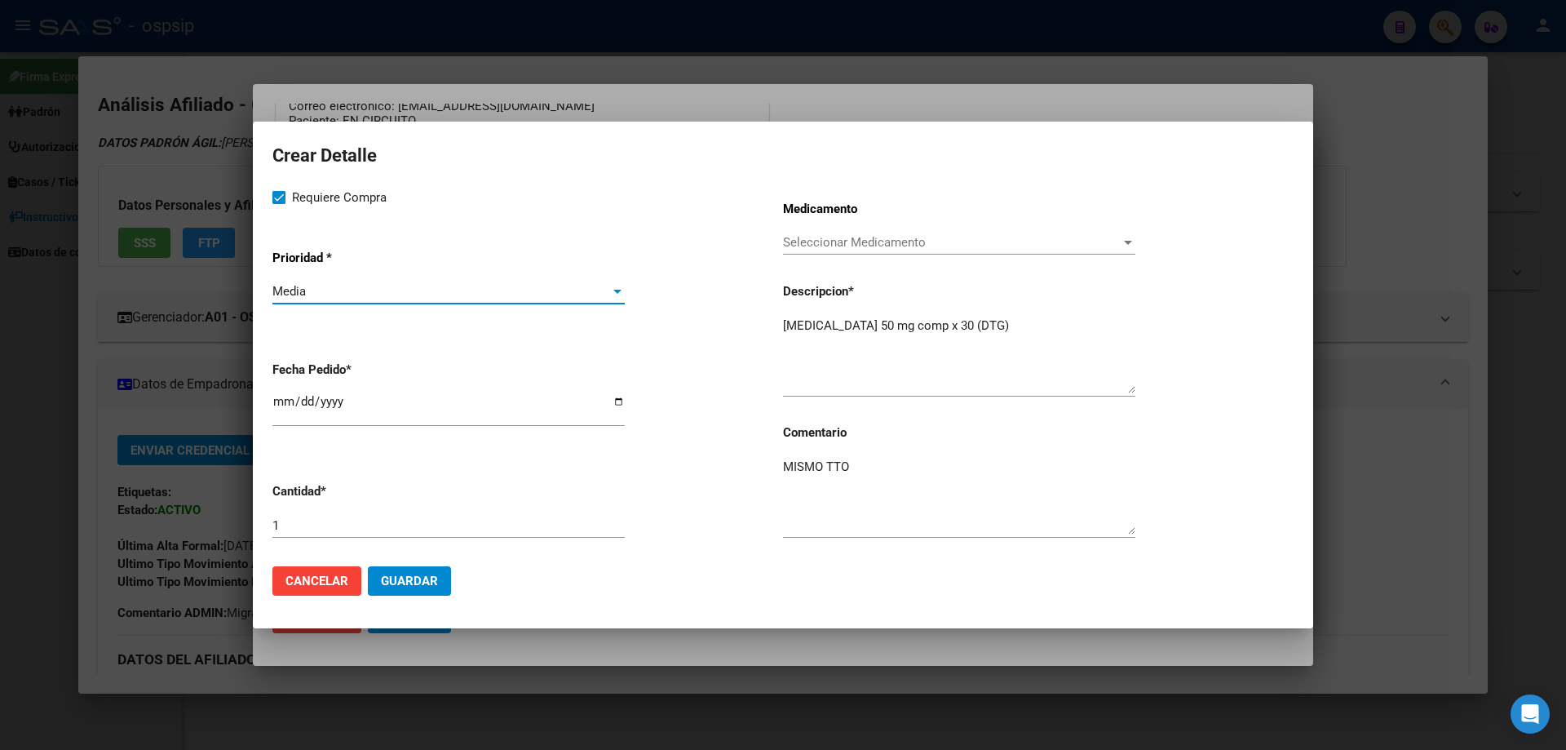
click at [276, 397] on input "2025-08-19" at bounding box center [448, 408] width 352 height 26
type input "2025-08-15"
click at [427, 586] on span "Guardar" at bounding box center [409, 580] width 57 height 15
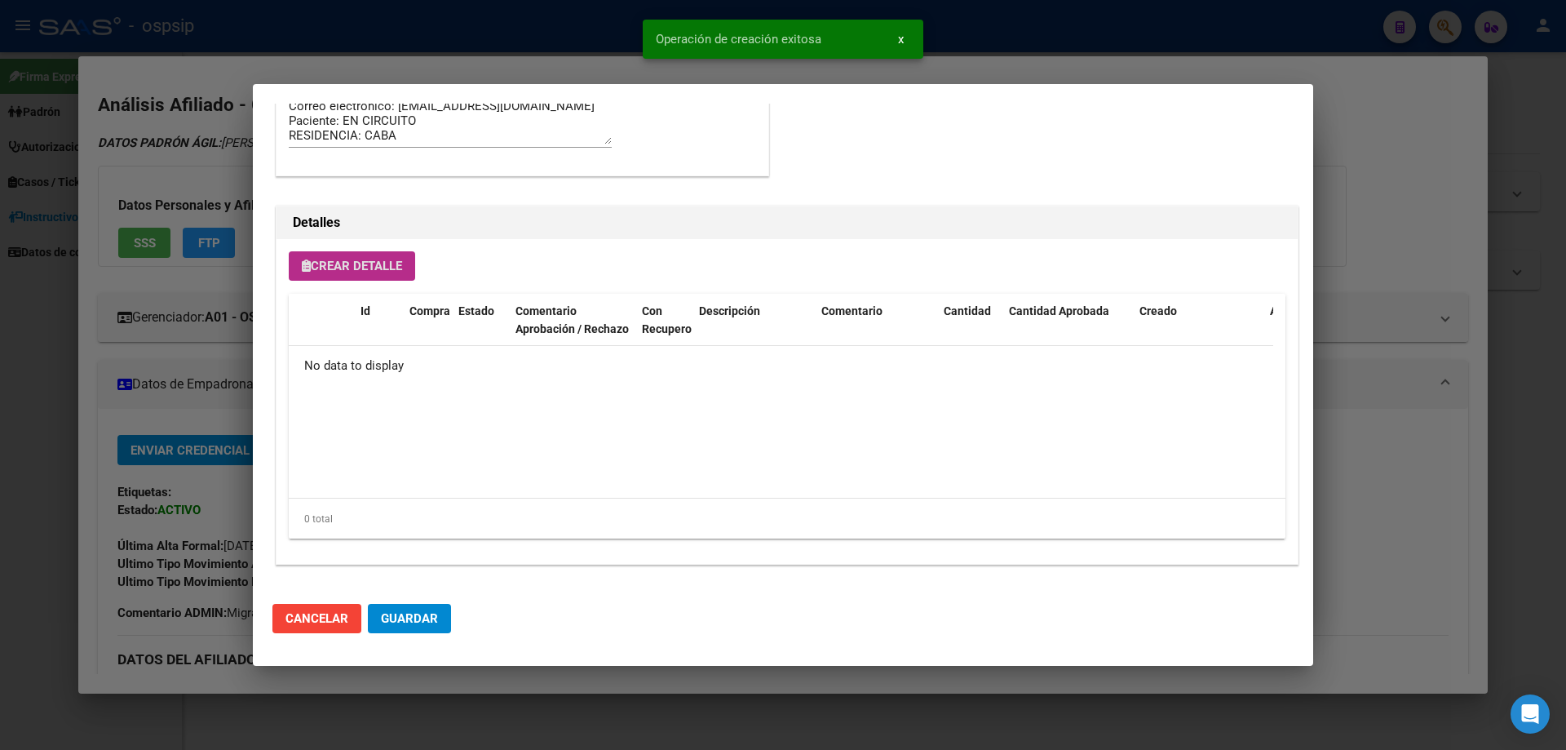
scroll to position [978, 0]
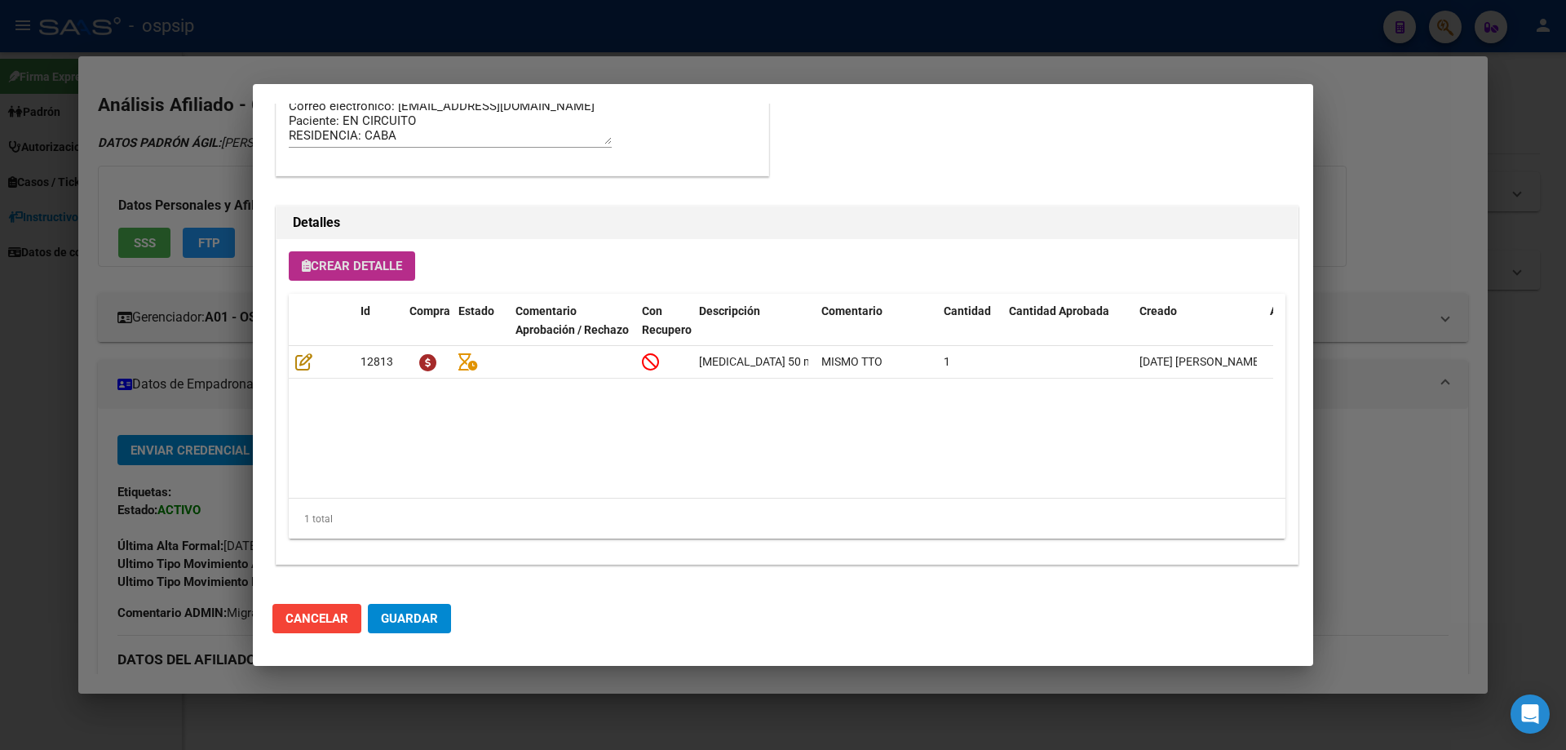
click at [365, 263] on span "Crear Detalle" at bounding box center [352, 266] width 100 height 15
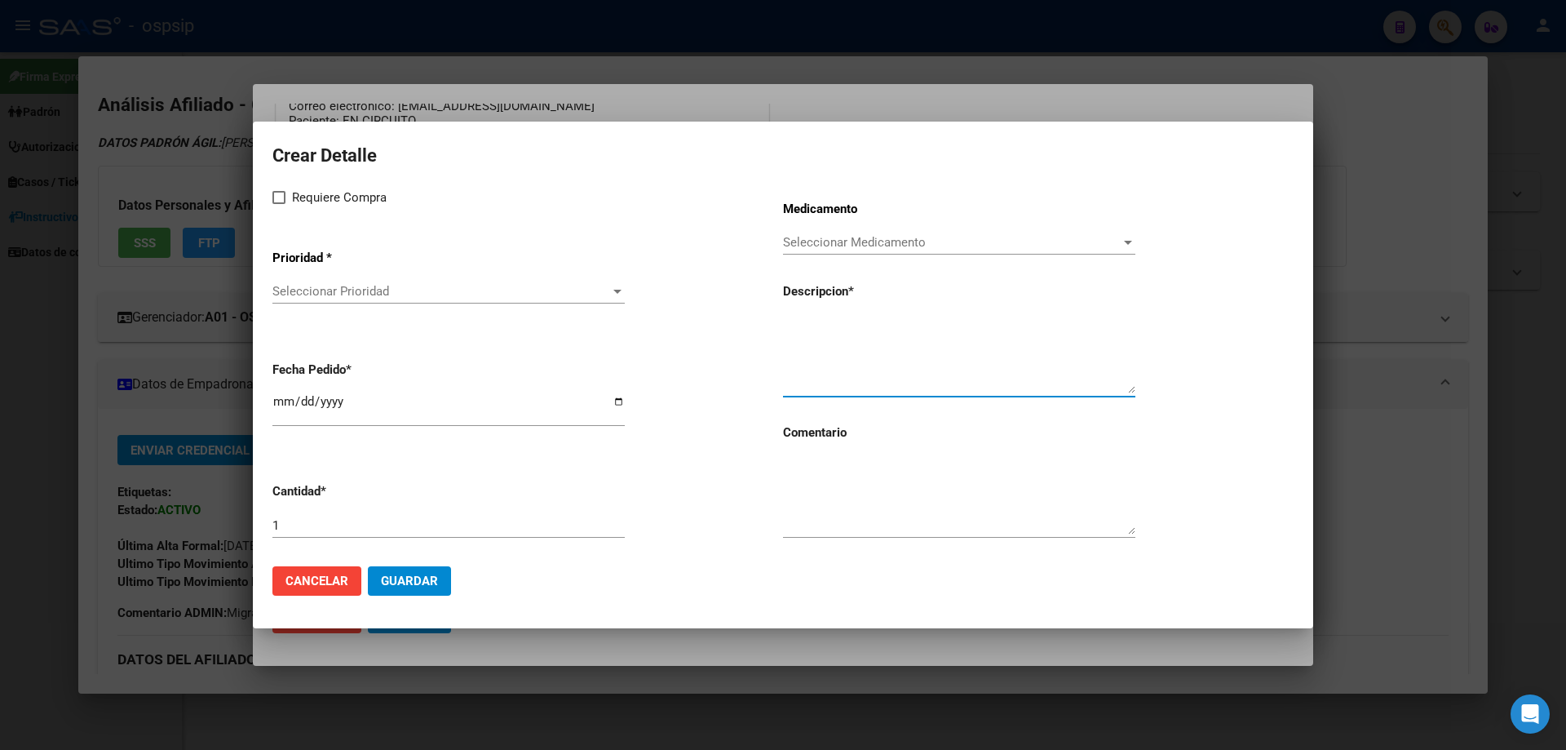
paste textarea "emtricitabina+ tenofovirdisoprox. 200mg/300 mg comp.rec.x 30 (FTC/TDF)"
type textarea "emtricitabina+ tenofovirdisoprox. 200mg/300 mg comp.rec.x 30 (FTC/TDF)"
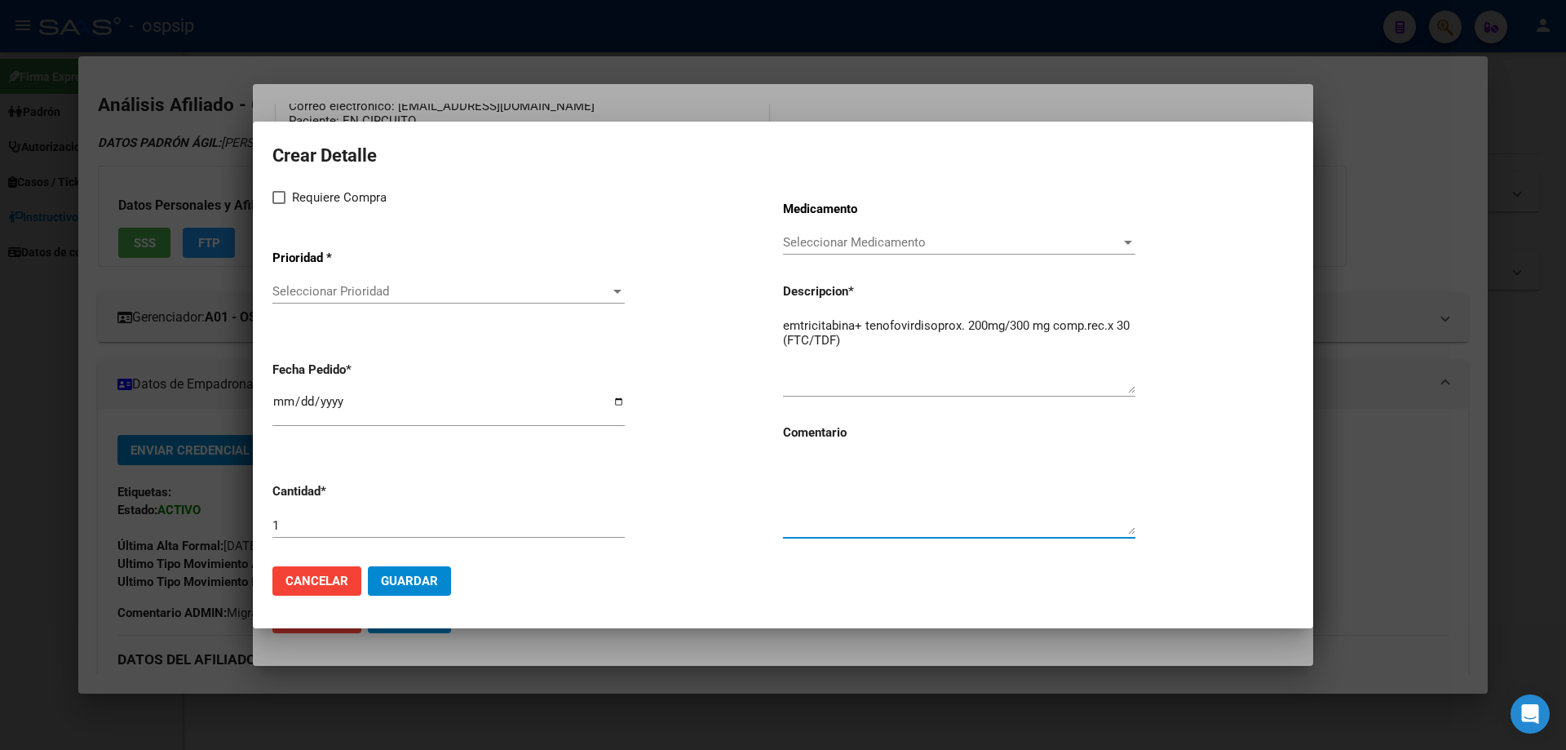
click at [843, 511] on textarea at bounding box center [959, 496] width 352 height 77
type textarea "MISMO TTO"
click at [276, 203] on span at bounding box center [278, 197] width 13 height 13
click at [278, 204] on input "Requiere Compra" at bounding box center [278, 204] width 1 height 1
checkbox input "true"
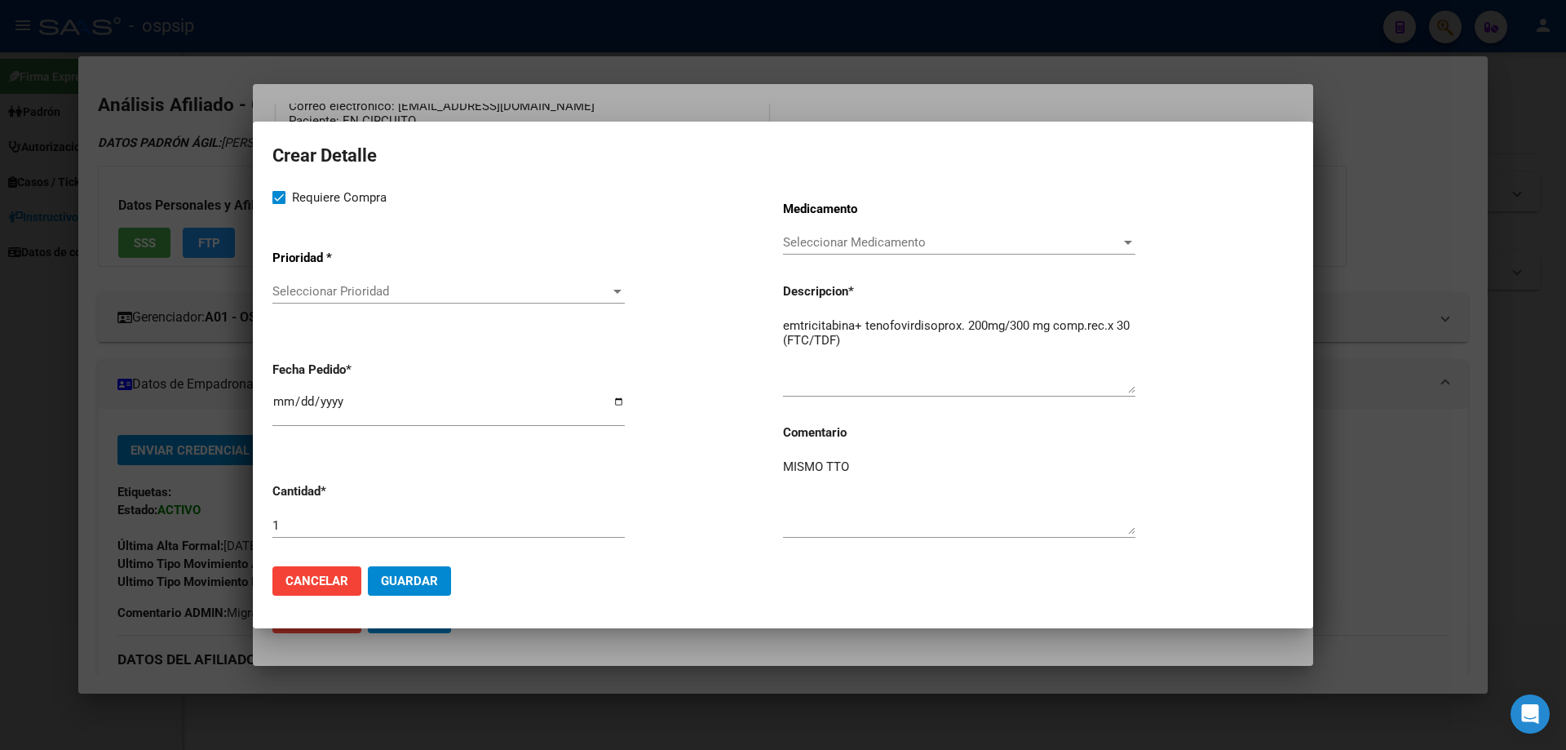
click at [288, 293] on span "Seleccionar Prioridad" at bounding box center [441, 291] width 338 height 15
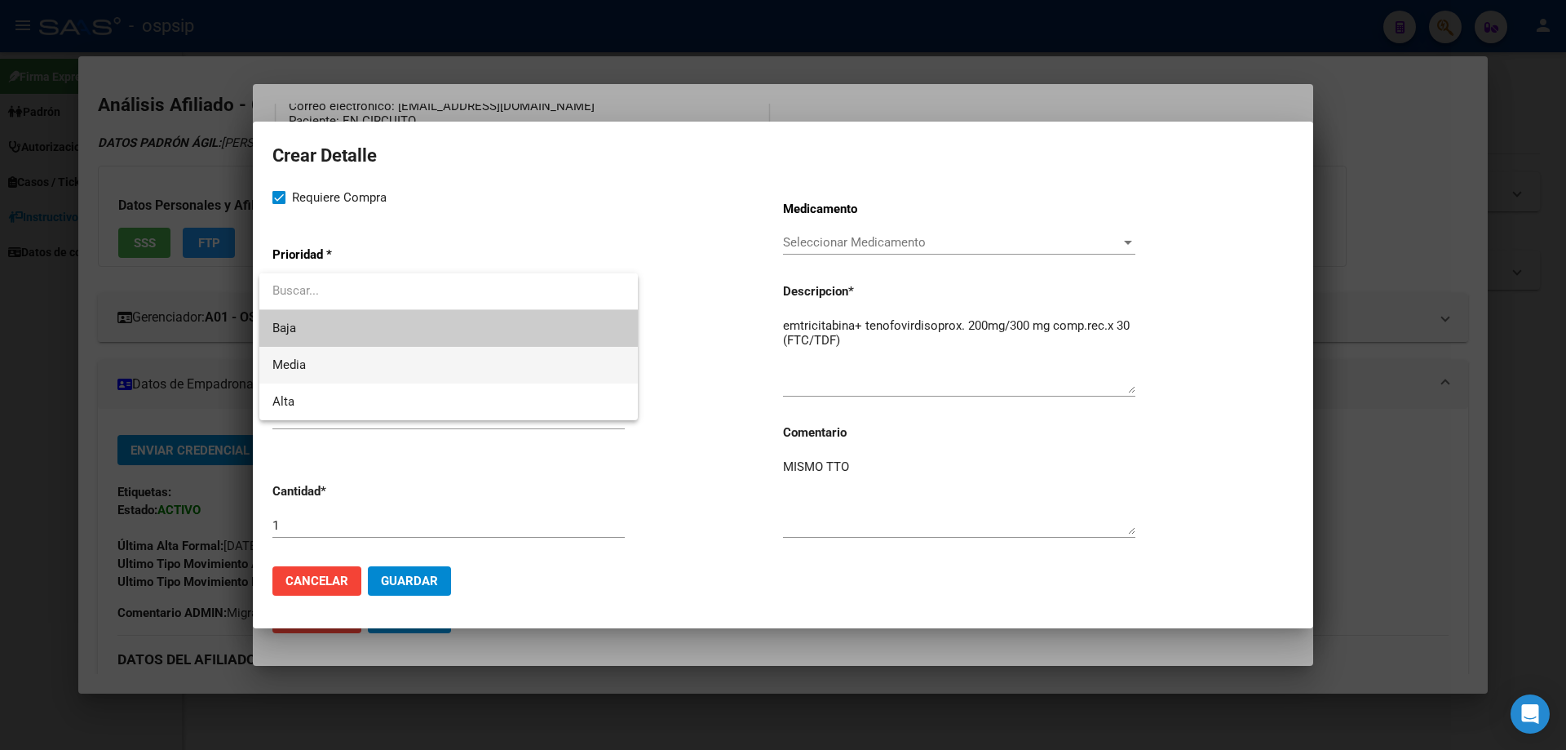
click at [307, 362] on span "Media" at bounding box center [448, 365] width 352 height 37
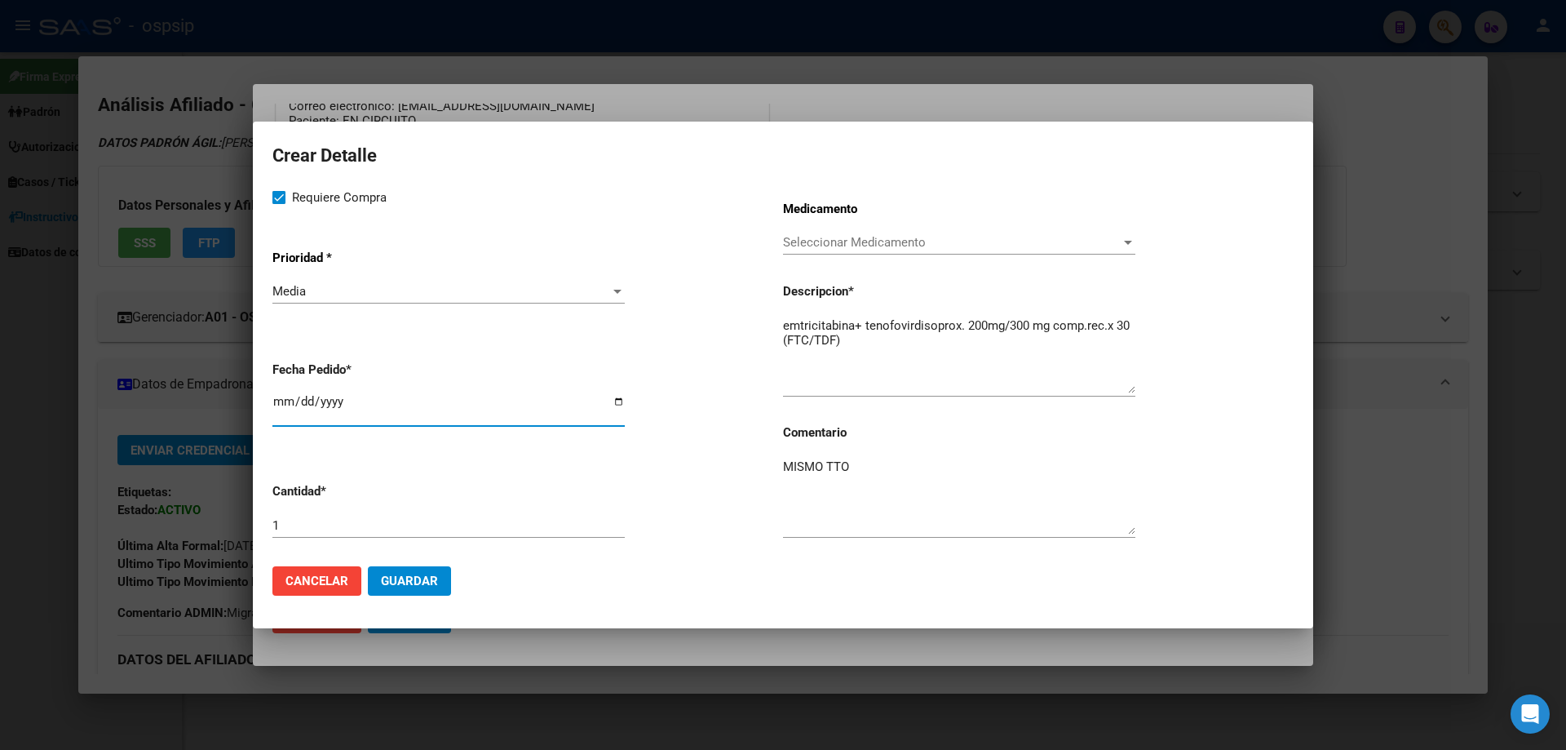
click at [278, 403] on input "2025-08-19" at bounding box center [448, 408] width 352 height 26
type input "2025-08-15"
click at [410, 585] on span "Guardar" at bounding box center [409, 580] width 57 height 15
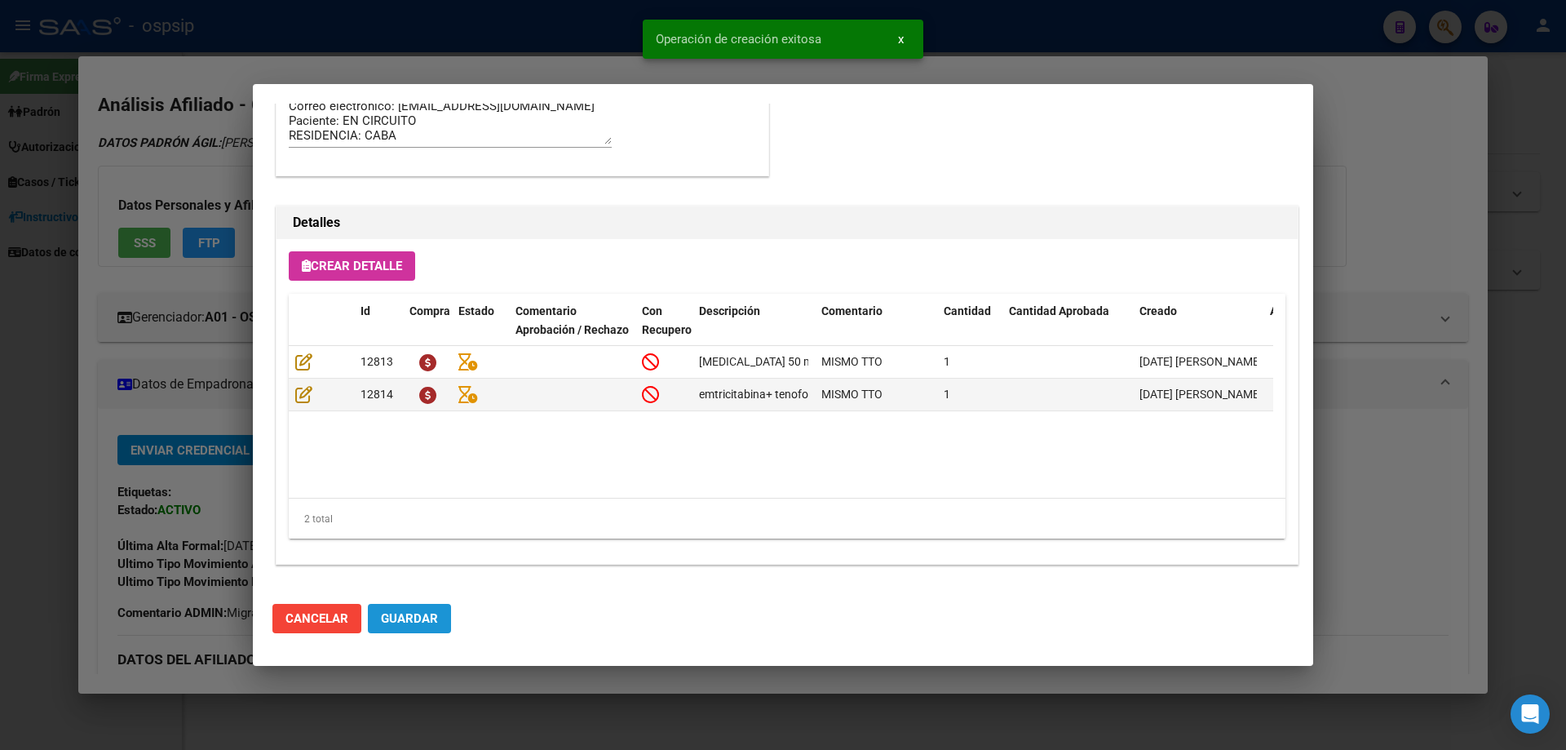
click at [424, 622] on span "Guardar" at bounding box center [409, 618] width 57 height 15
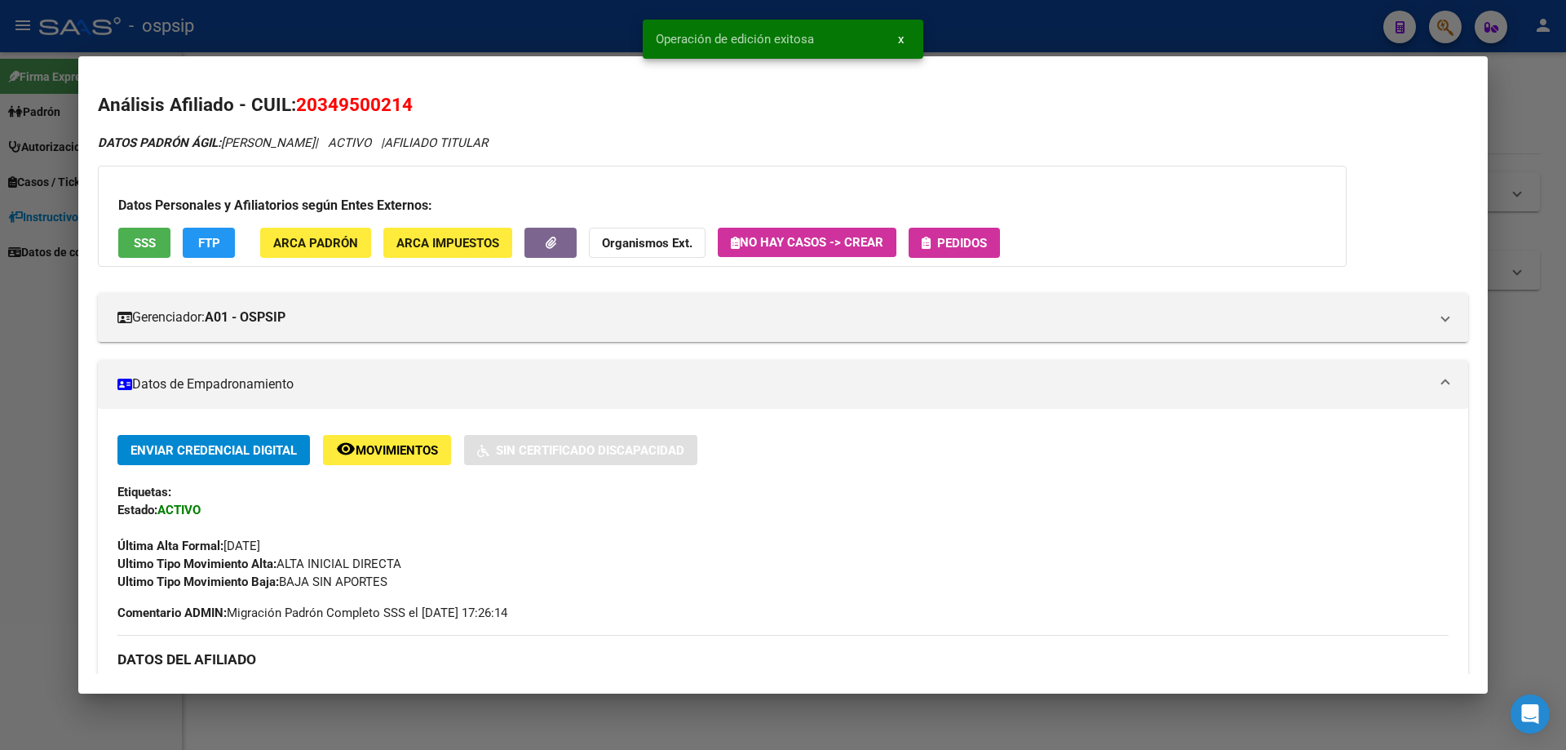
click at [952, 254] on button "Pedidos" at bounding box center [954, 243] width 91 height 30
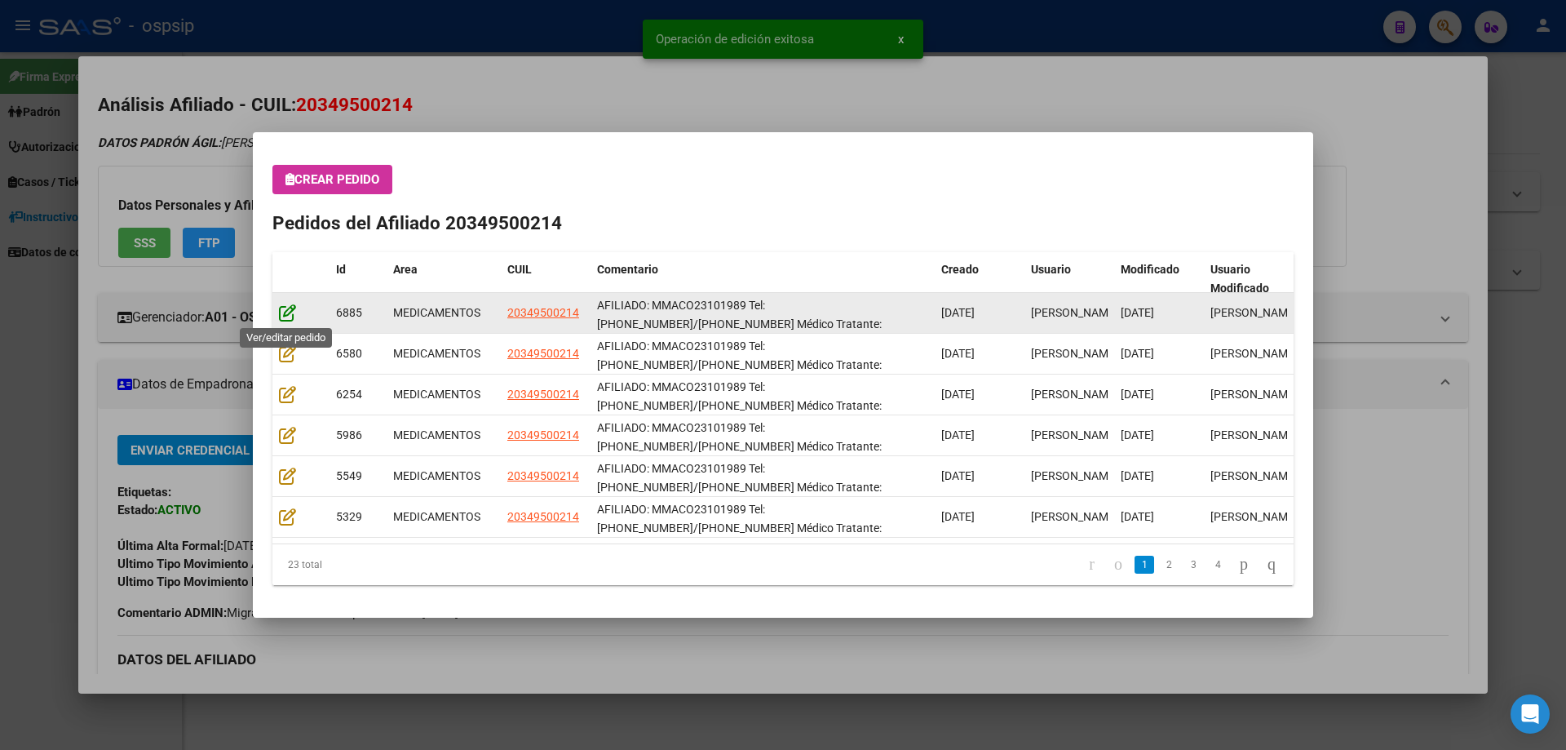
click at [291, 316] on icon at bounding box center [287, 312] width 17 height 18
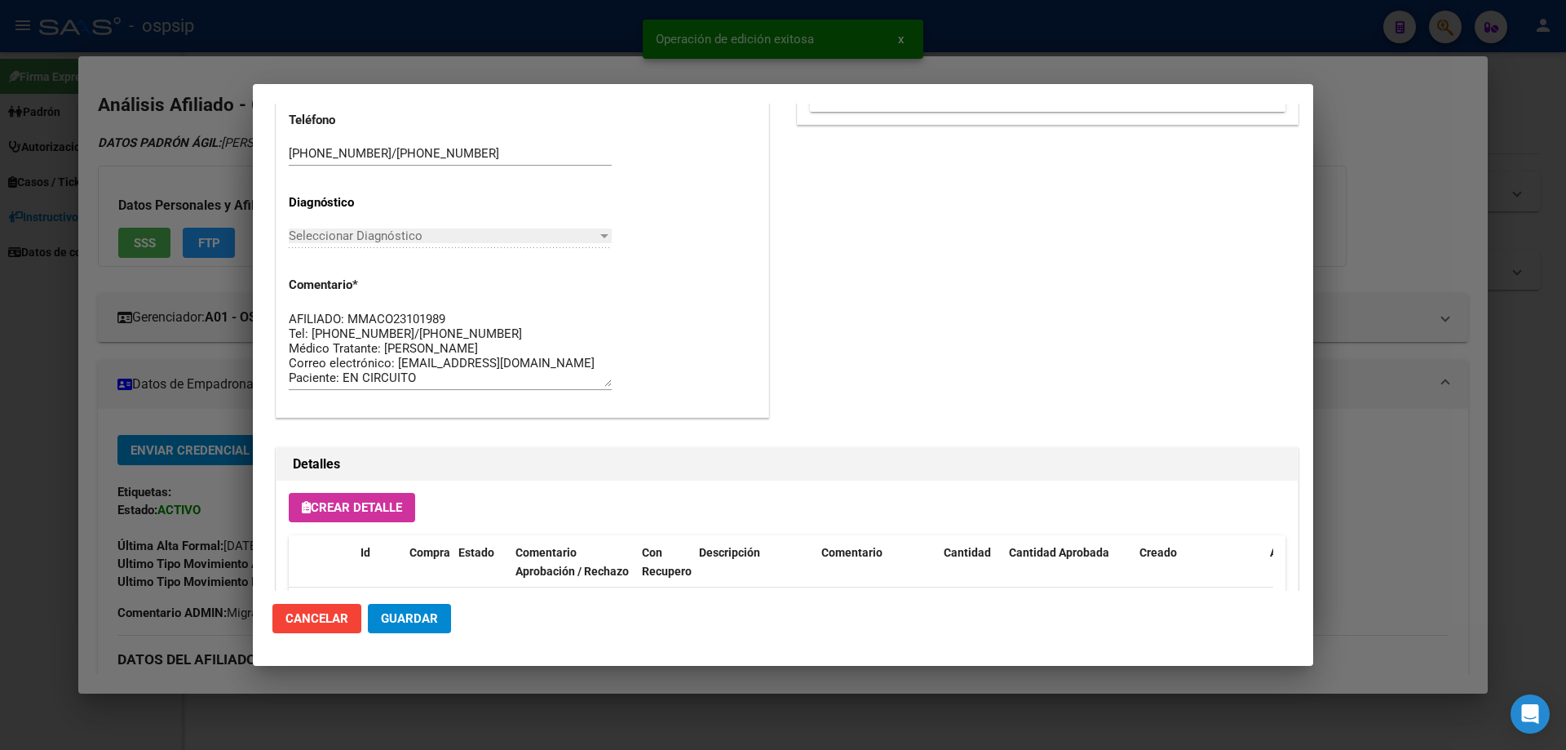
scroll to position [1060, 0]
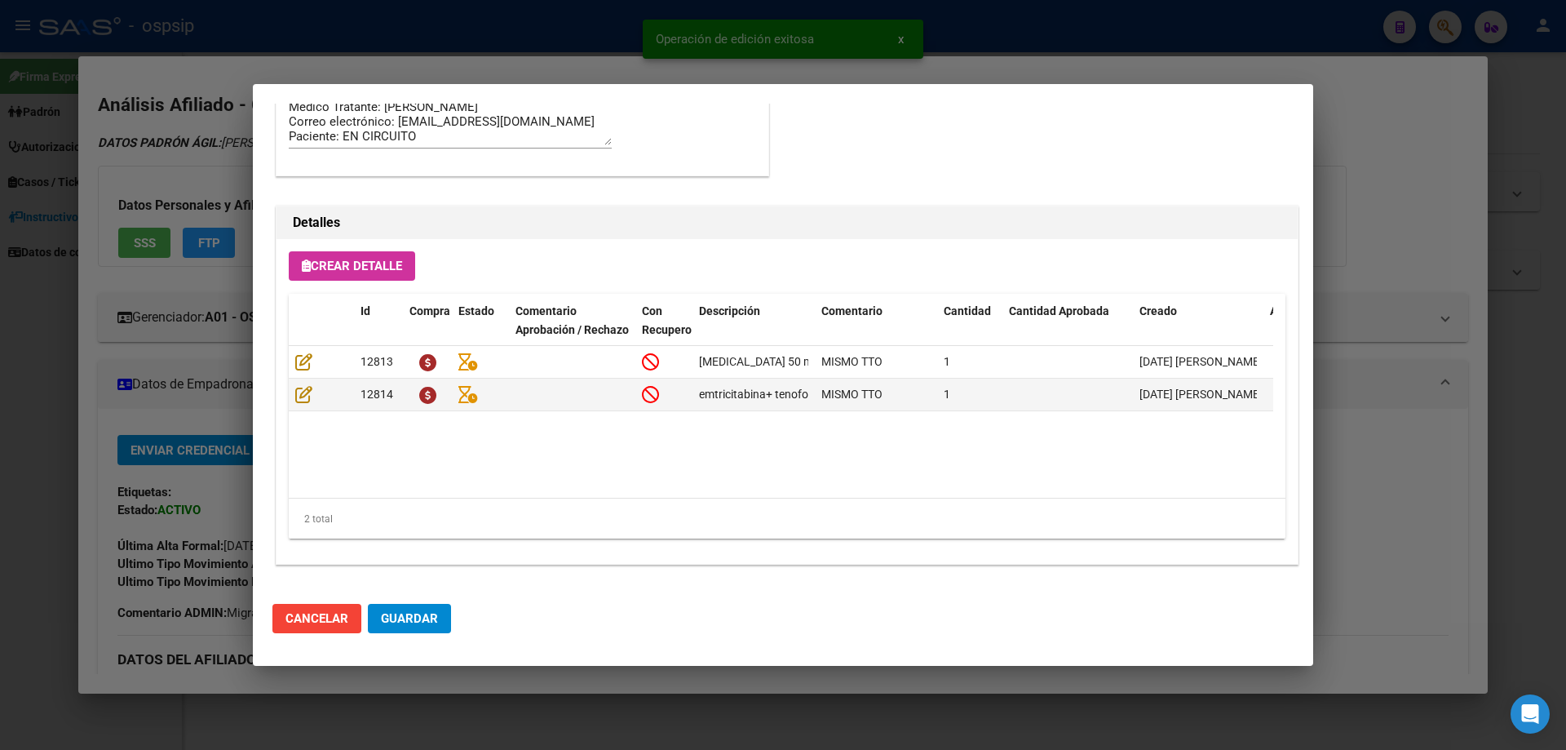
click at [404, 622] on span "Guardar" at bounding box center [409, 618] width 57 height 15
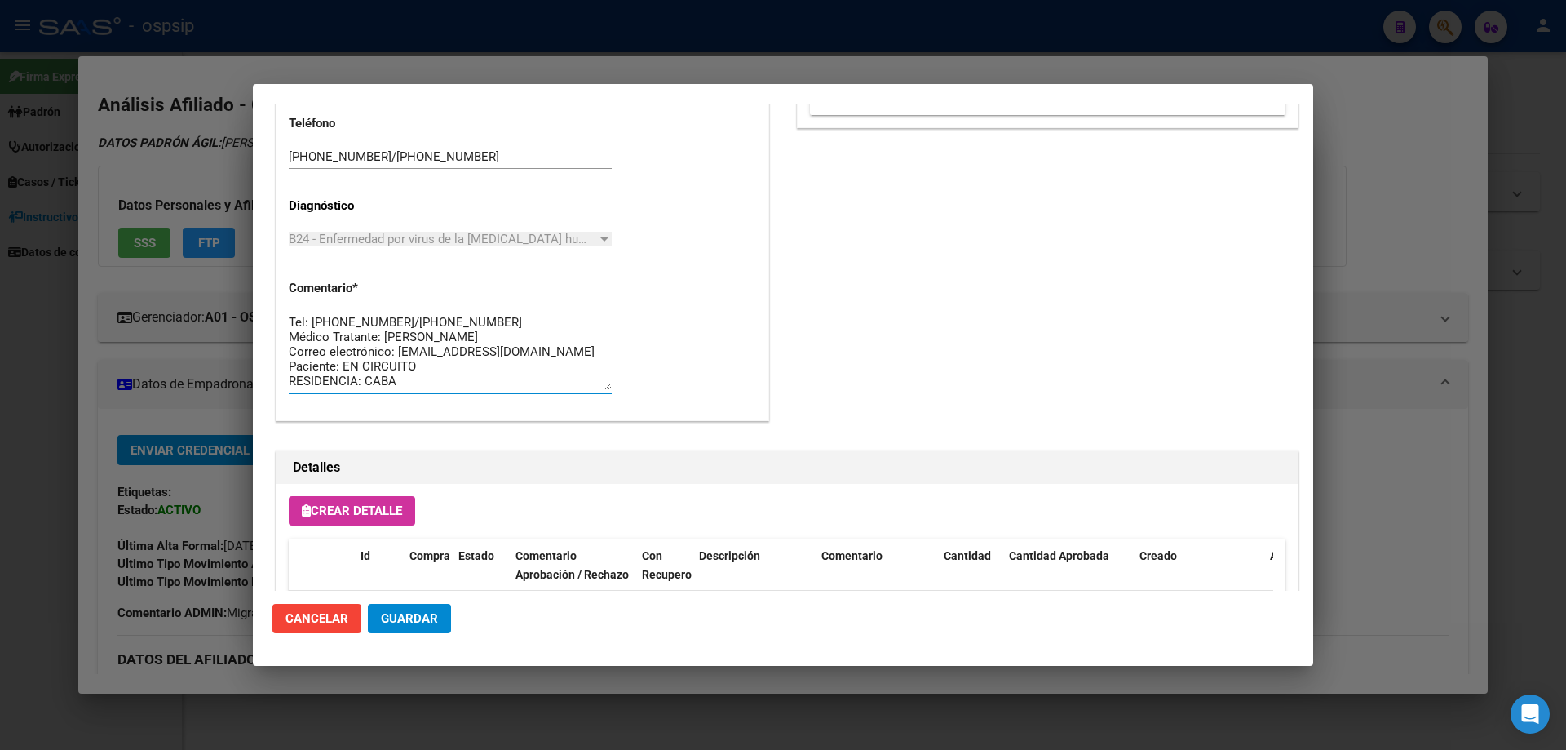
scroll to position [0, 0]
drag, startPoint x: 418, startPoint y: 385, endPoint x: 266, endPoint y: 277, distance: 186.7
click at [266, 277] on mat-dialog-content "Editar Pedido 6885 COMENTARIOS DEL PEDIDO Escriba su comentario aquí. Enviar co…" at bounding box center [783, 347] width 1060 height 487
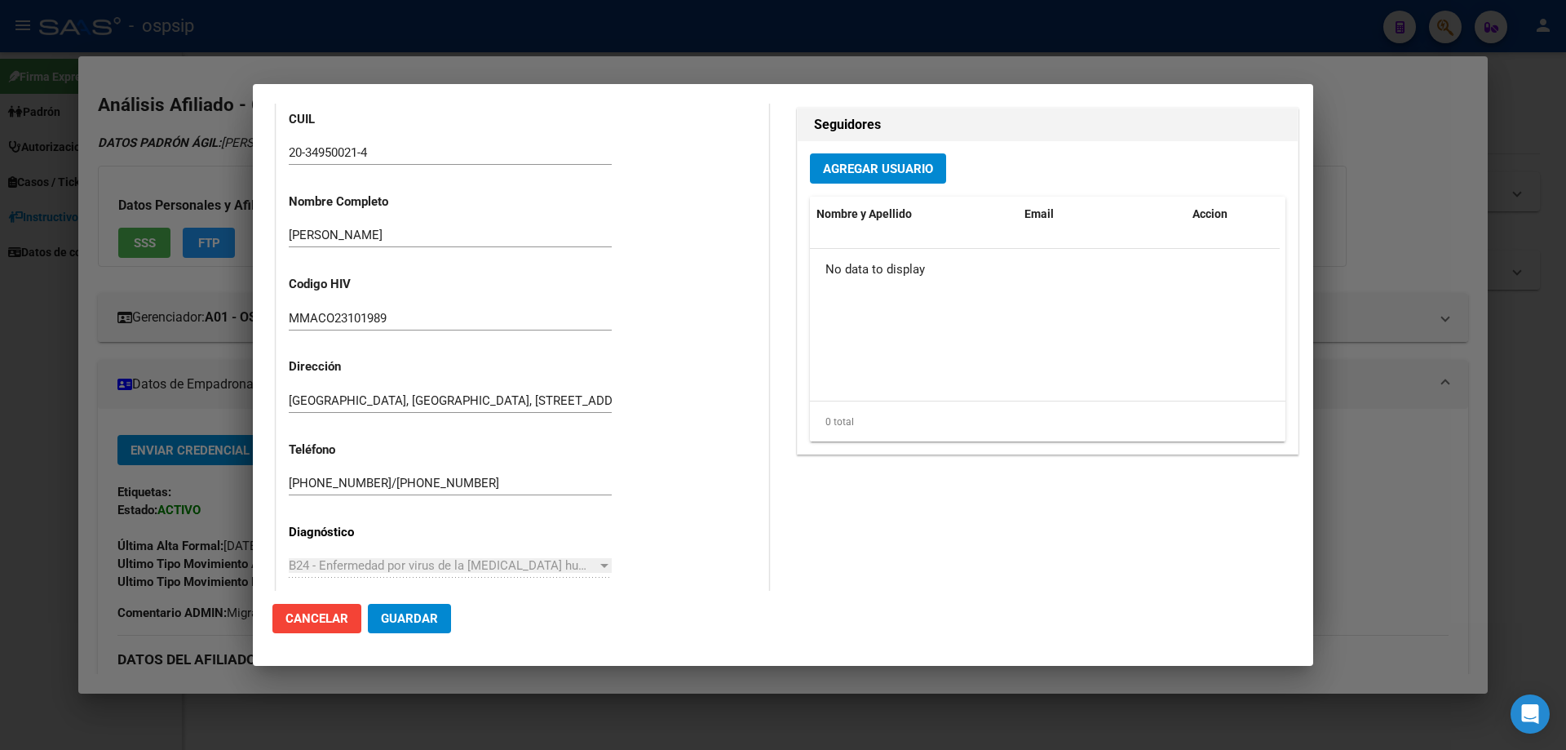
scroll to position [897, 0]
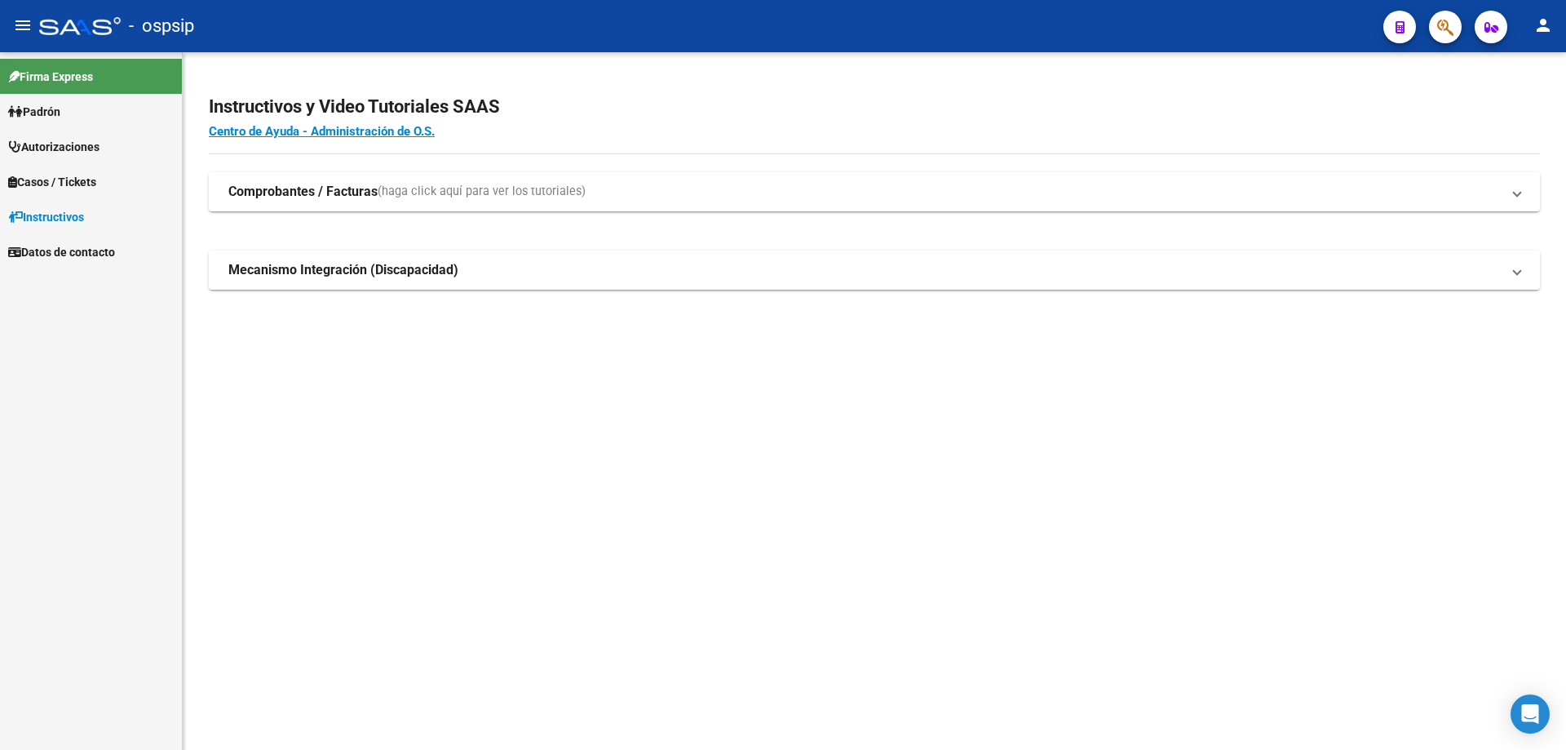
click at [1442, 46] on mat-toolbar "menu - ospsip person" at bounding box center [783, 26] width 1566 height 52
click at [1443, 39] on span "button" at bounding box center [1445, 27] width 16 height 33
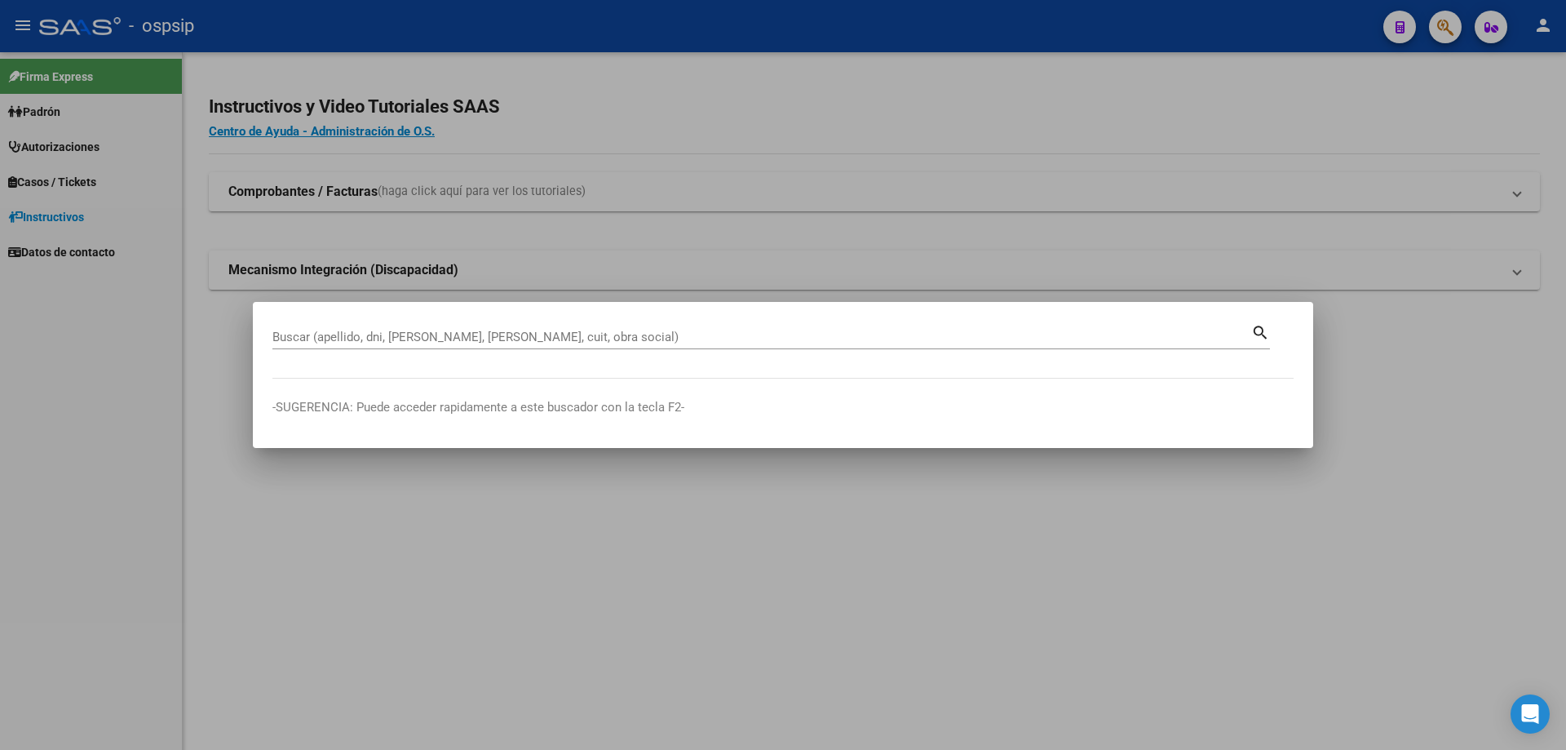
drag, startPoint x: 343, startPoint y: 328, endPoint x: 294, endPoint y: 350, distance: 52.9
drag, startPoint x: 294, startPoint y: 350, endPoint x: 291, endPoint y: 335, distance: 15.0
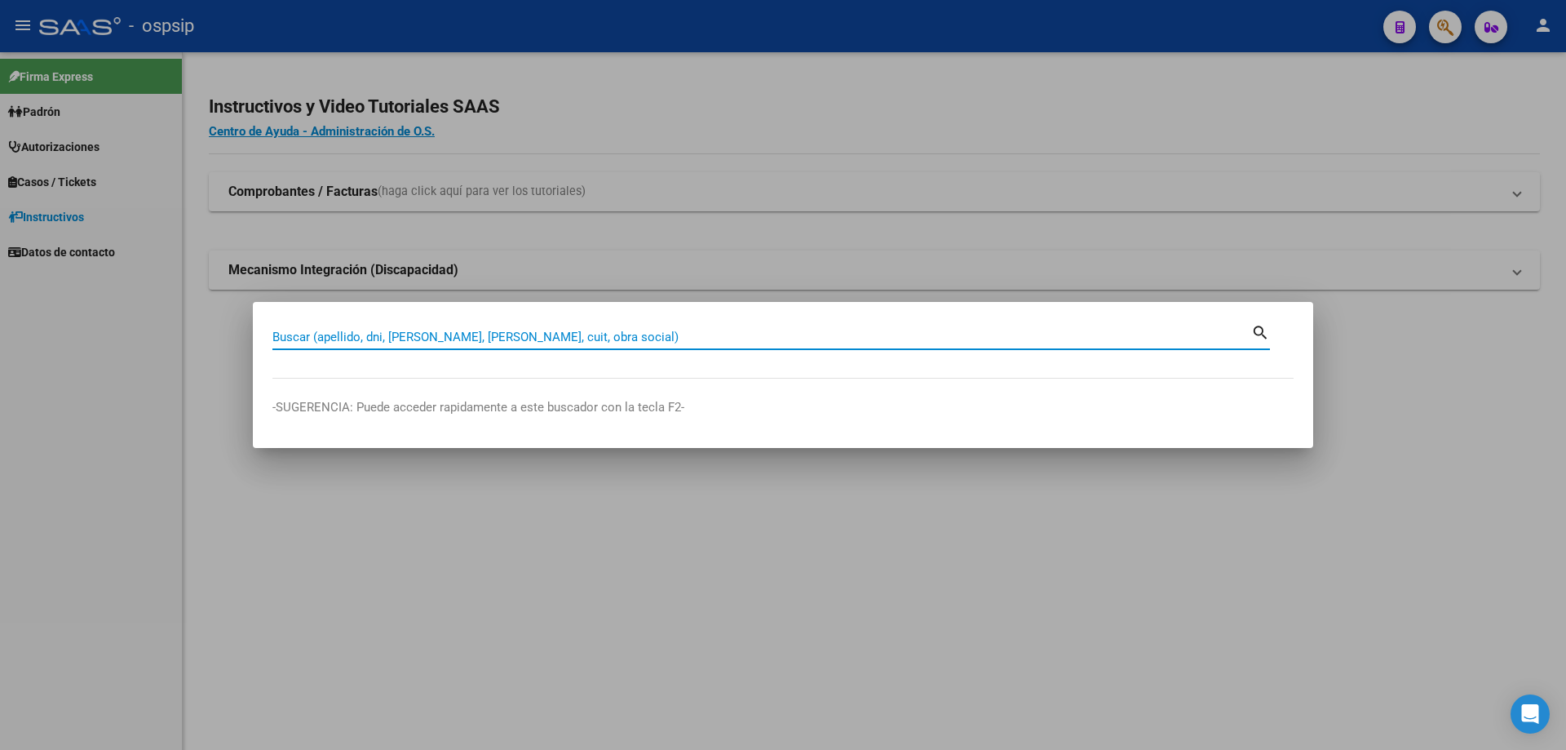
paste input "23244477569"
type input "23244477569"
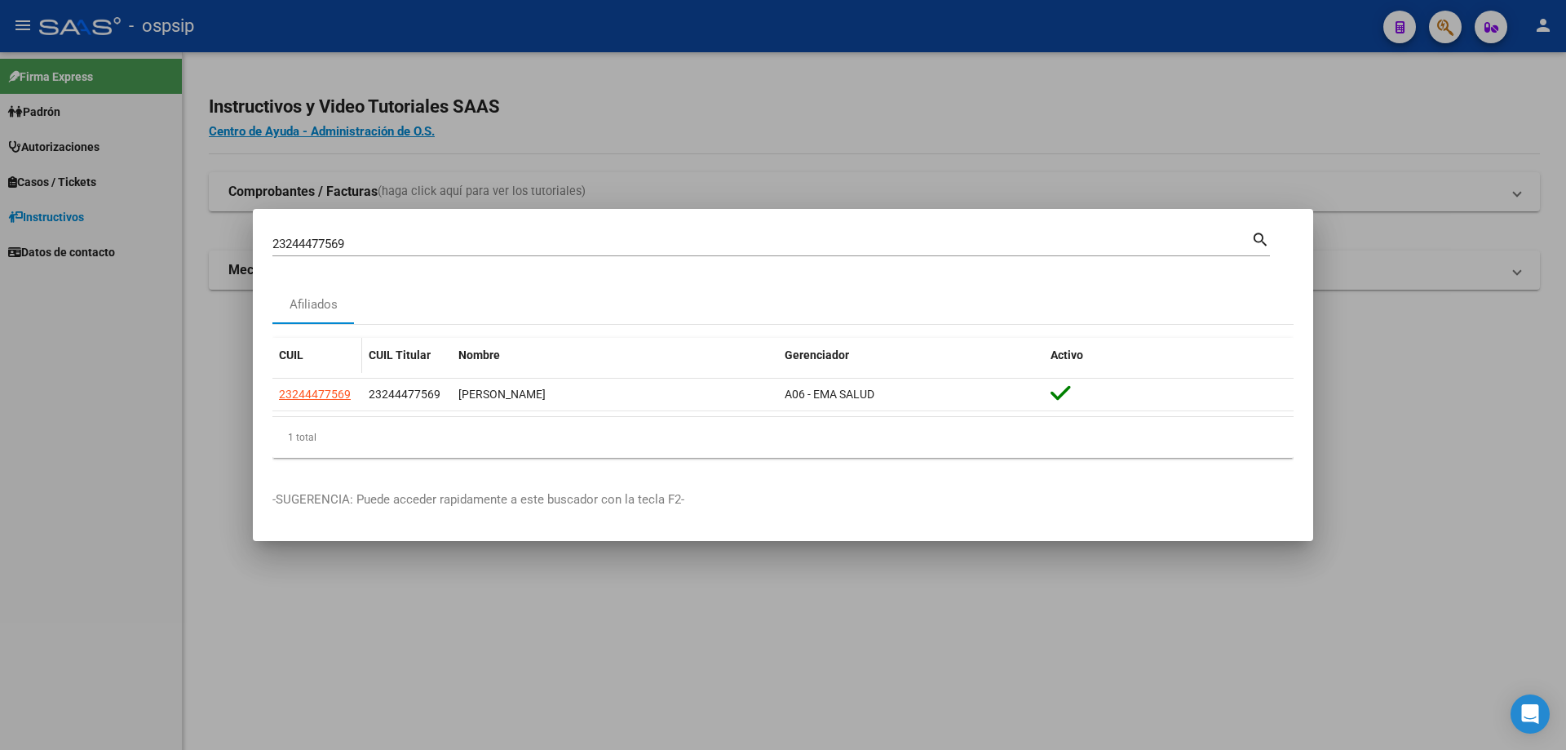
click at [319, 382] on datatable-body-cell "23244477569" at bounding box center [317, 394] width 90 height 32
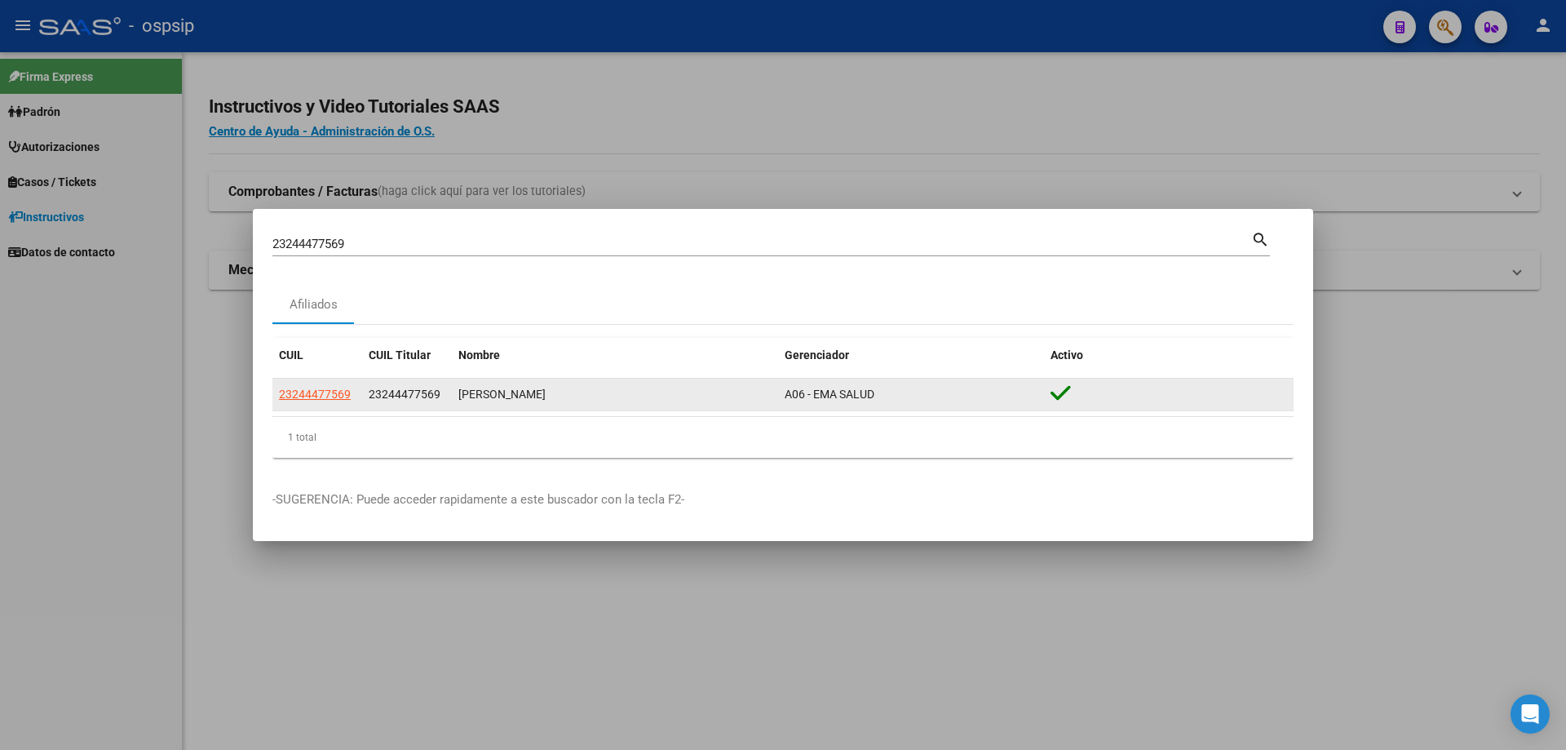
click at [319, 386] on app-link-go-to "23244477569" at bounding box center [315, 394] width 72 height 19
click at [319, 387] on span "23244477569" at bounding box center [315, 393] width 72 height 13
type textarea "23244477569"
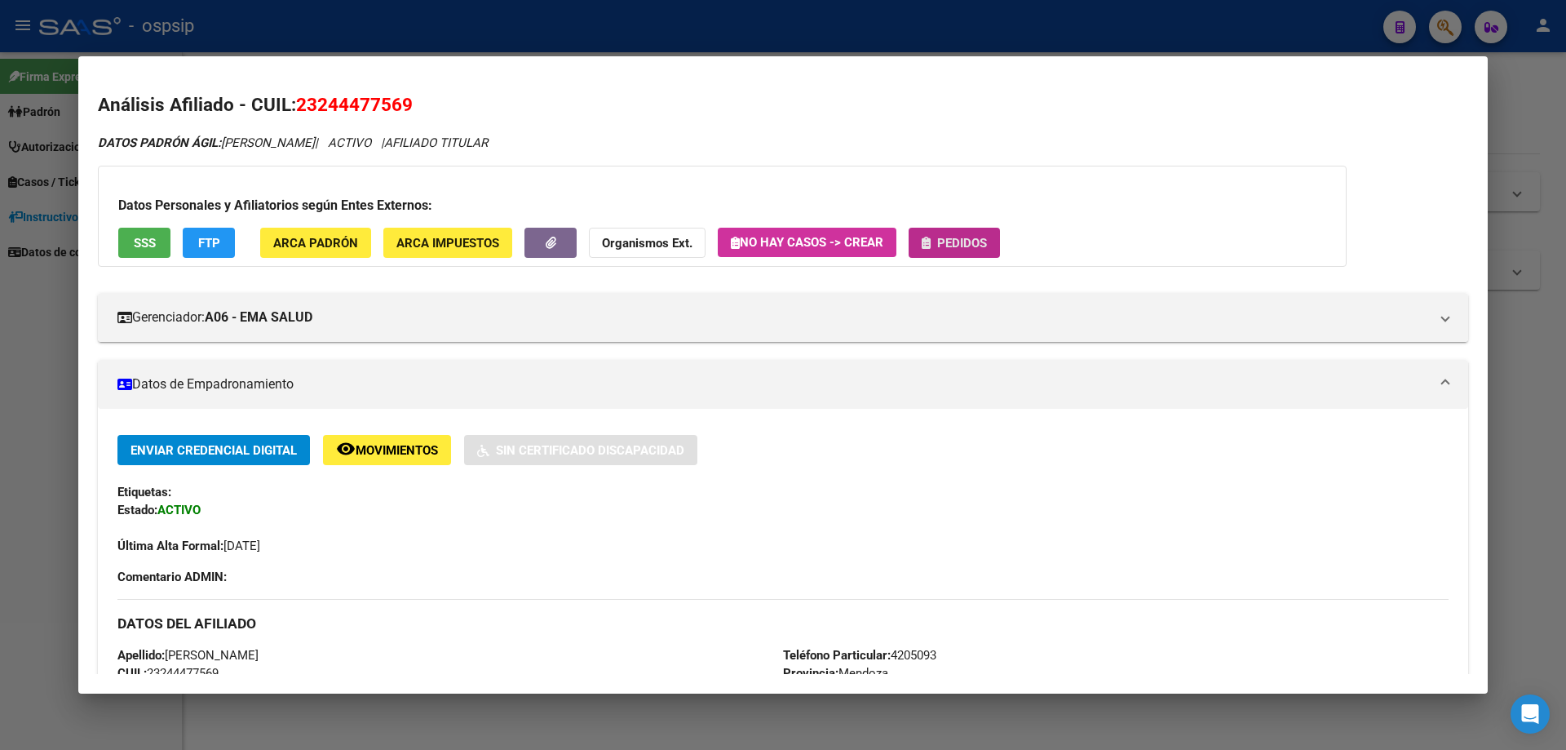
click at [967, 255] on button "Pedidos" at bounding box center [954, 243] width 91 height 30
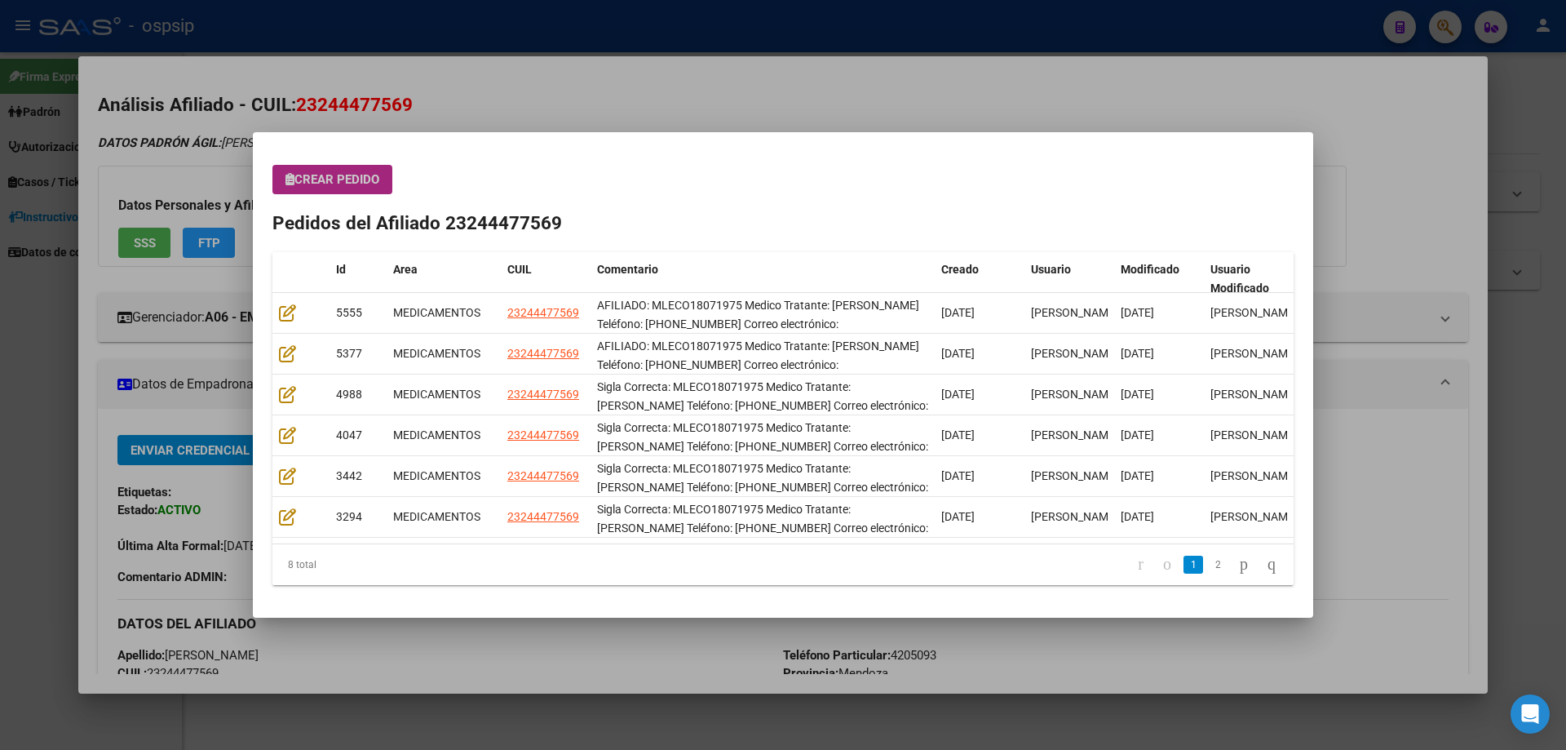
click at [336, 180] on span "Crear Pedido" at bounding box center [332, 179] width 94 height 15
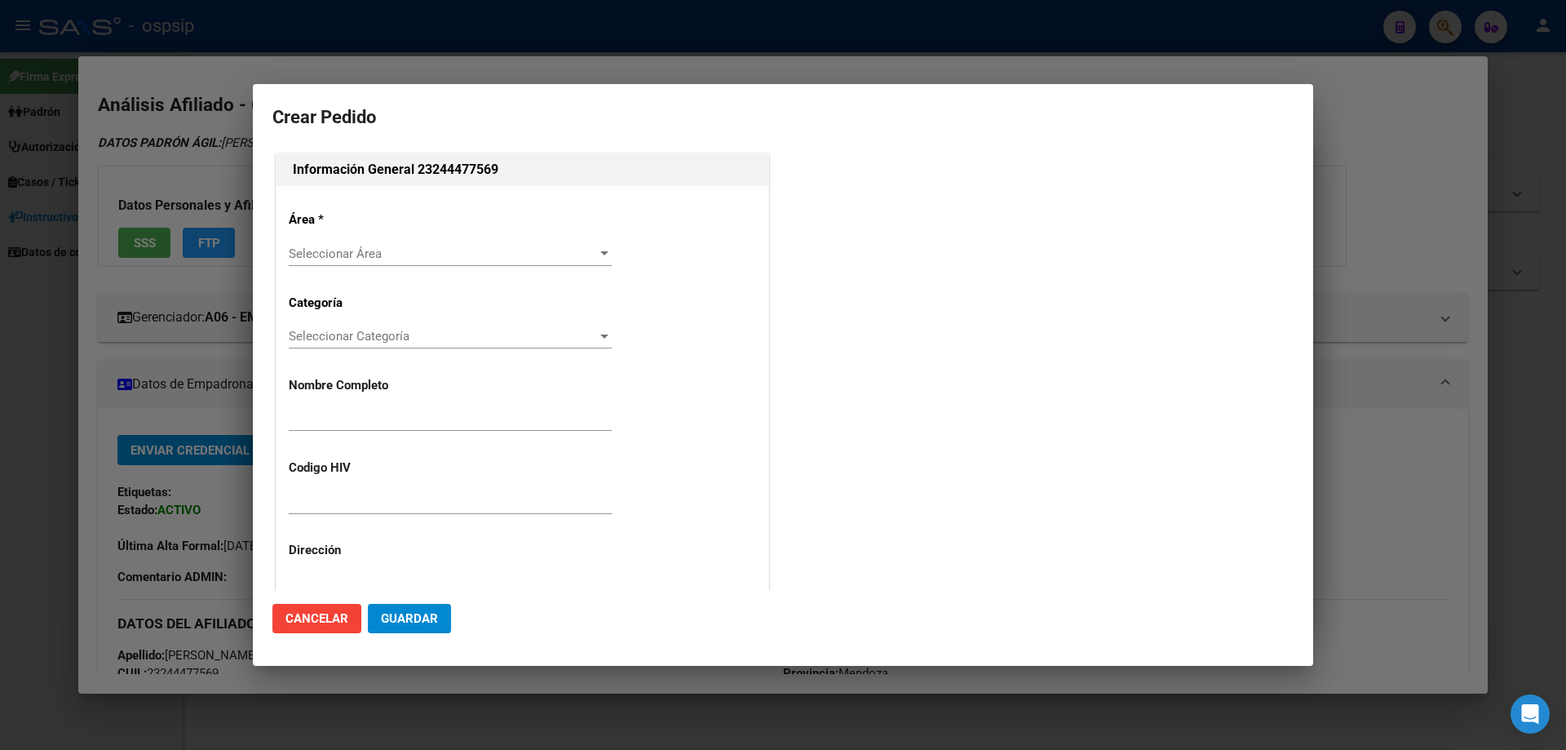
type input "LEANDRO RAMON CORNEJO"
type input "MENDOZA, LUZURIAGA, VIRGEN DE LOURDES 3484"
type input "MLECO18071975"
type input "Mendoza, LUZURIAGA, VIRGEN DE LOURDES 3484"
type input "Particular: 4205093"
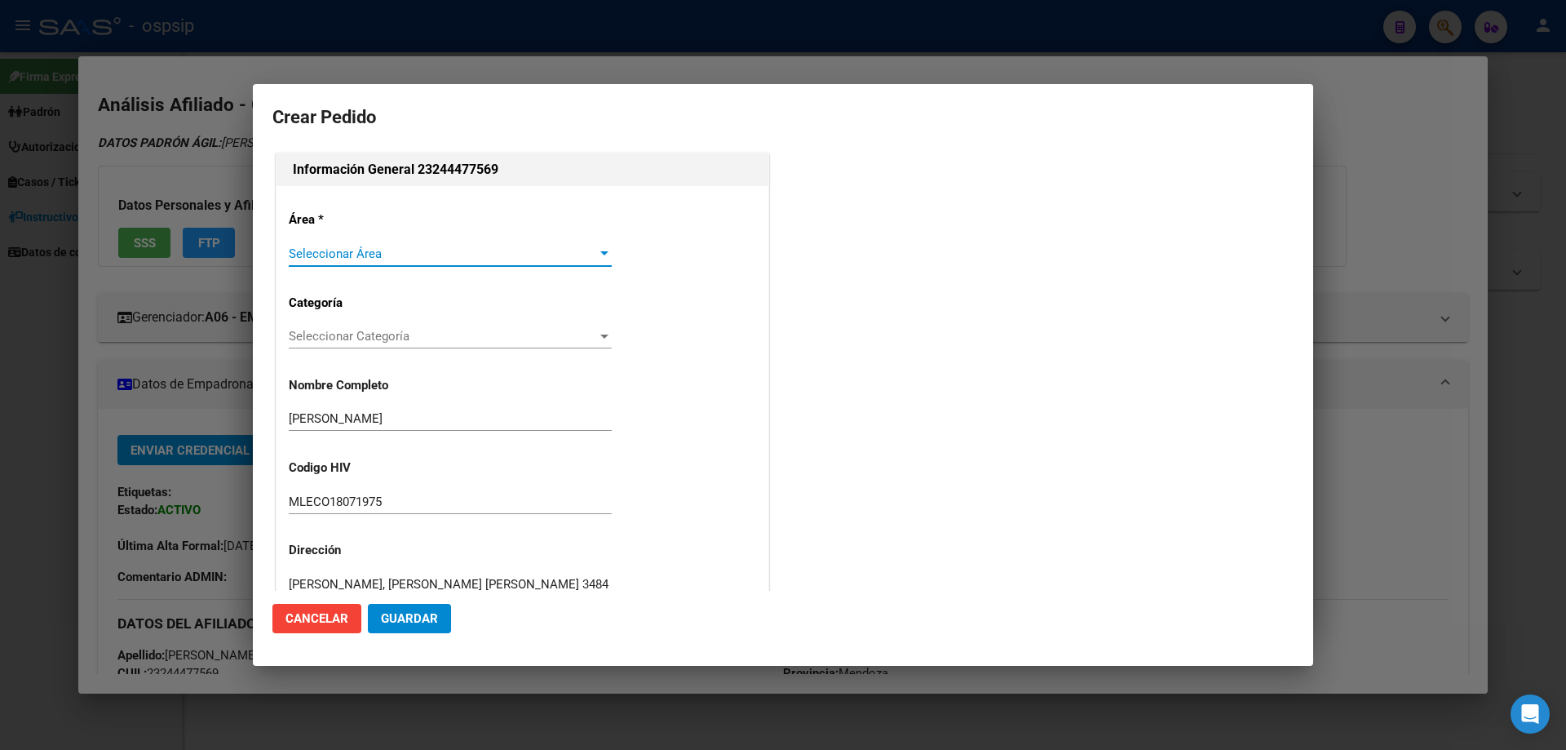
click at [333, 241] on div "Seleccionar Área Seleccionar Área" at bounding box center [450, 253] width 323 height 24
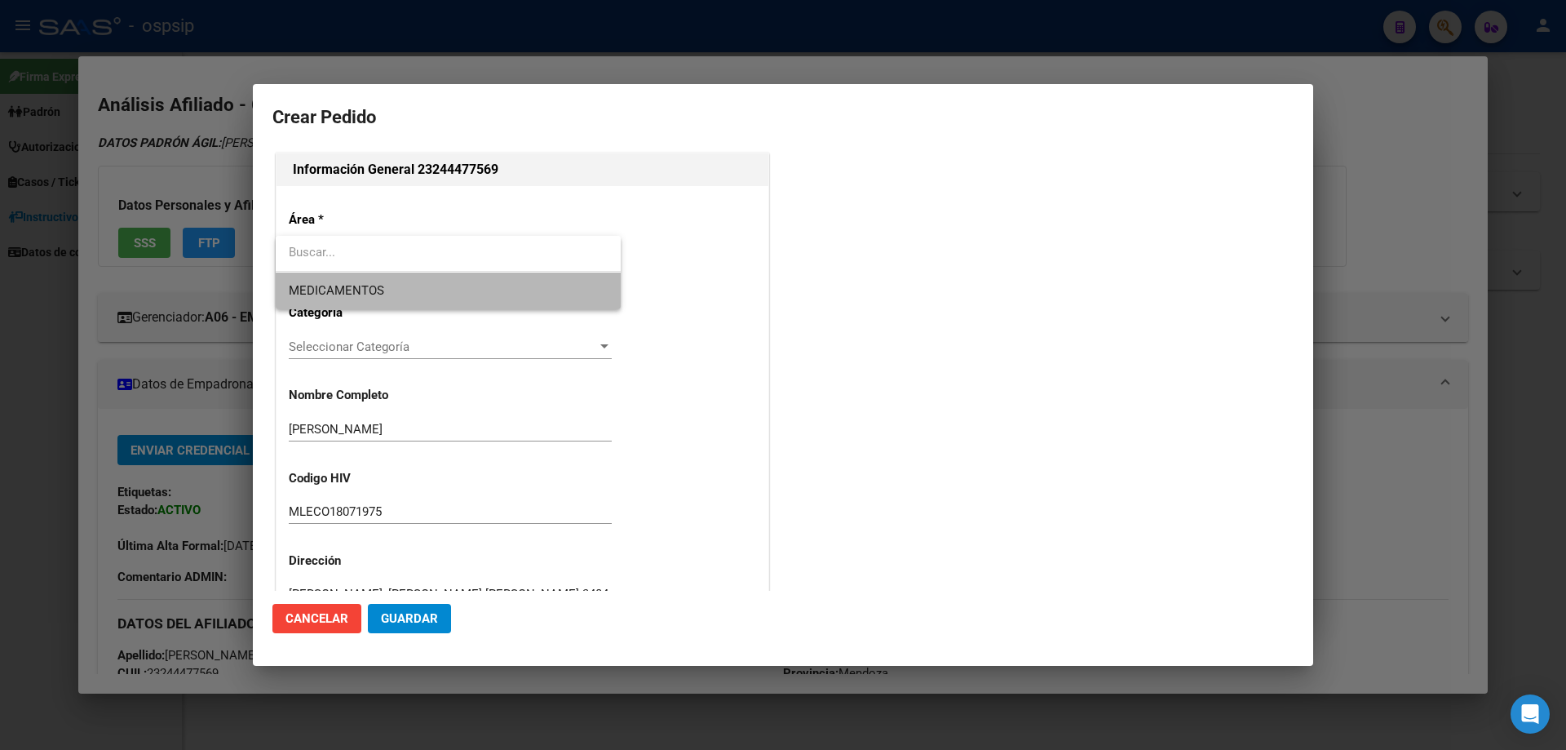
click at [335, 294] on span "MEDICAMENTOS" at bounding box center [336, 290] width 95 height 15
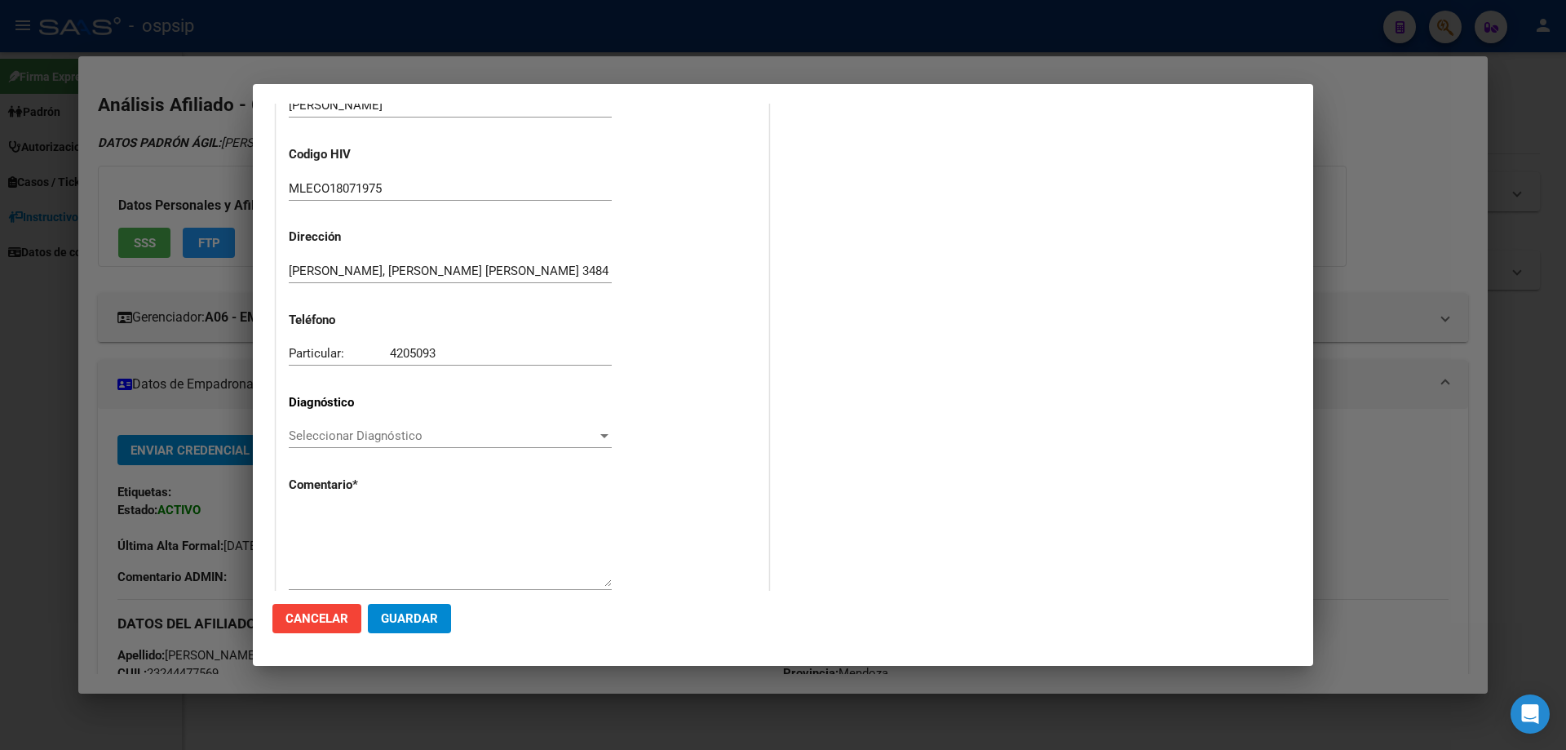
scroll to position [326, 0]
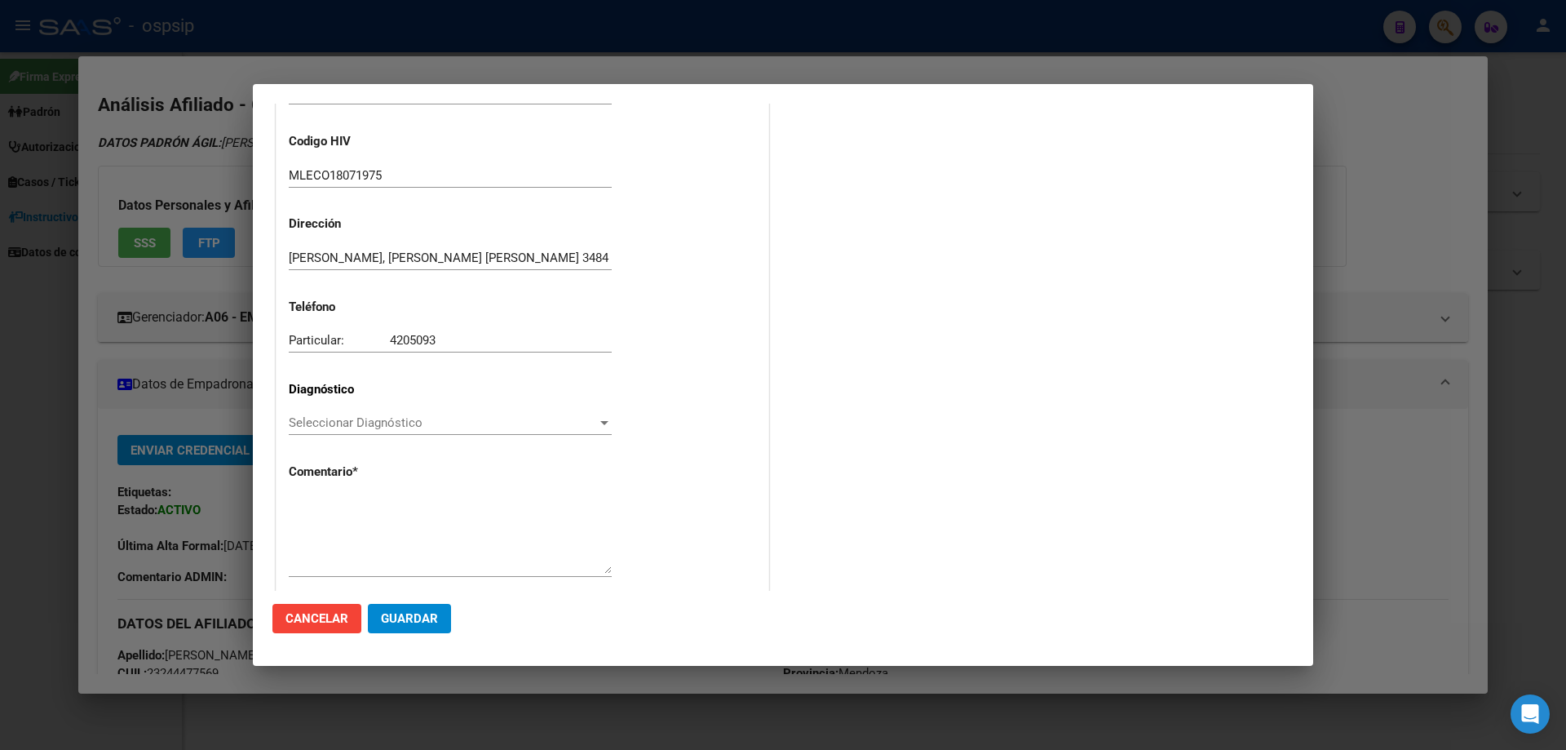
click at [281, 409] on div "Área * MEDICAMENTOS Seleccionar Área Categoría Seleccionar Categoría Selecciona…" at bounding box center [522, 232] width 492 height 744
click at [297, 429] on span "Seleccionar Diagnóstico" at bounding box center [443, 422] width 308 height 15
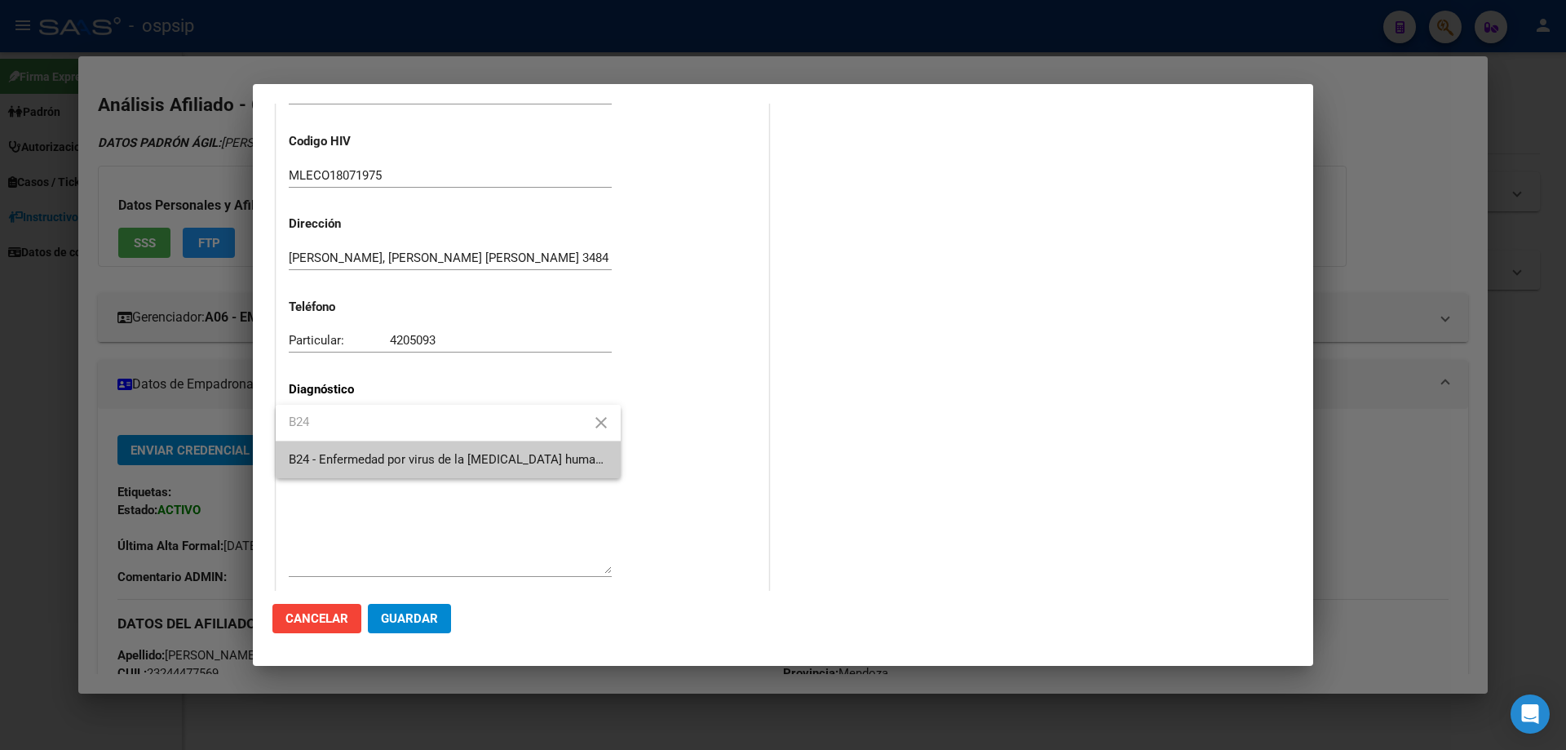
type input "B24"
click at [325, 462] on span "B24 - Enfermedad por virus de la [MEDICAL_DATA] humana [VIH], sin otra especifi…" at bounding box center [859, 459] width 1141 height 15
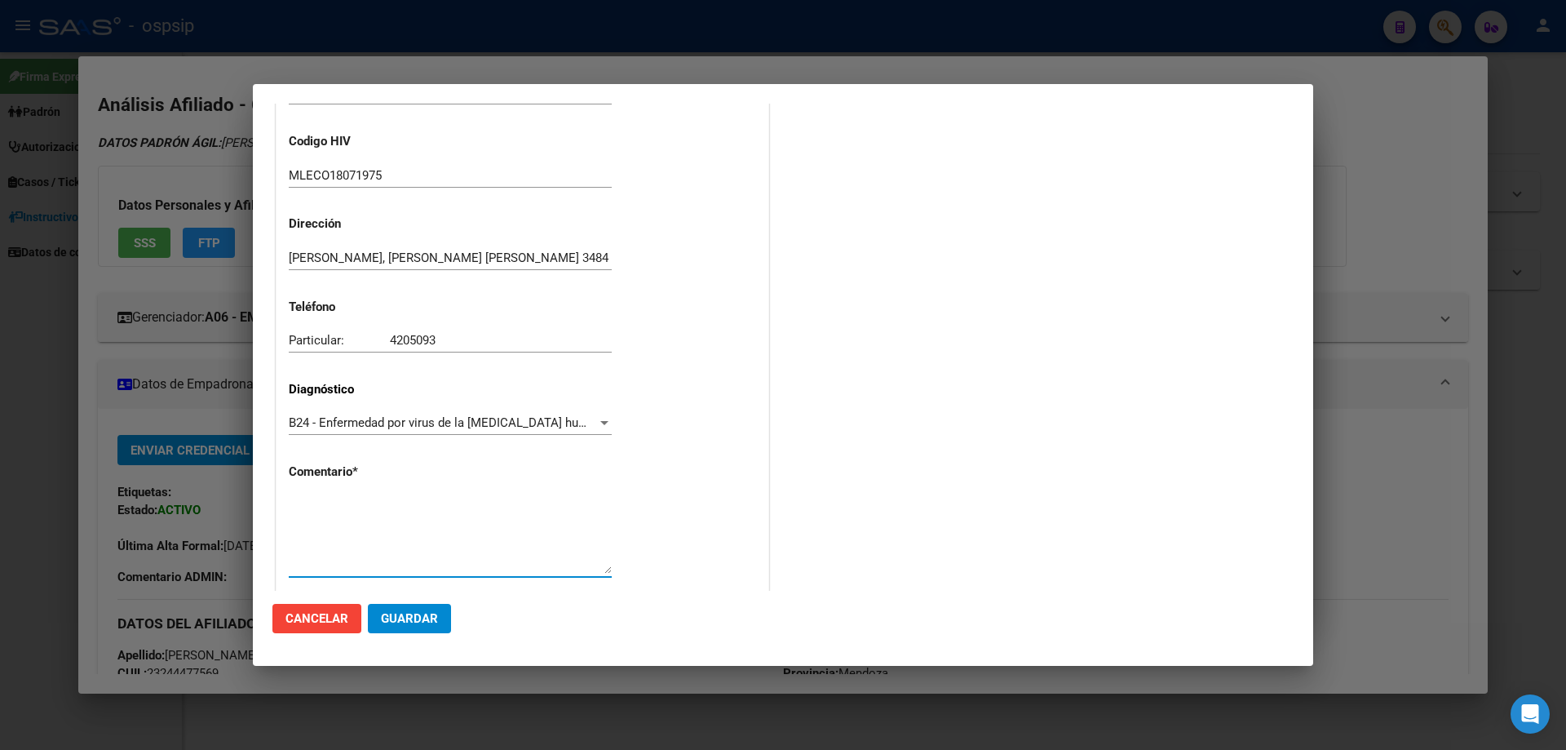
paste textarea "AFILIADO: MLECO18071975 Medico Tratante: MORENO Teléfono: 0261-5709861 Correo e…"
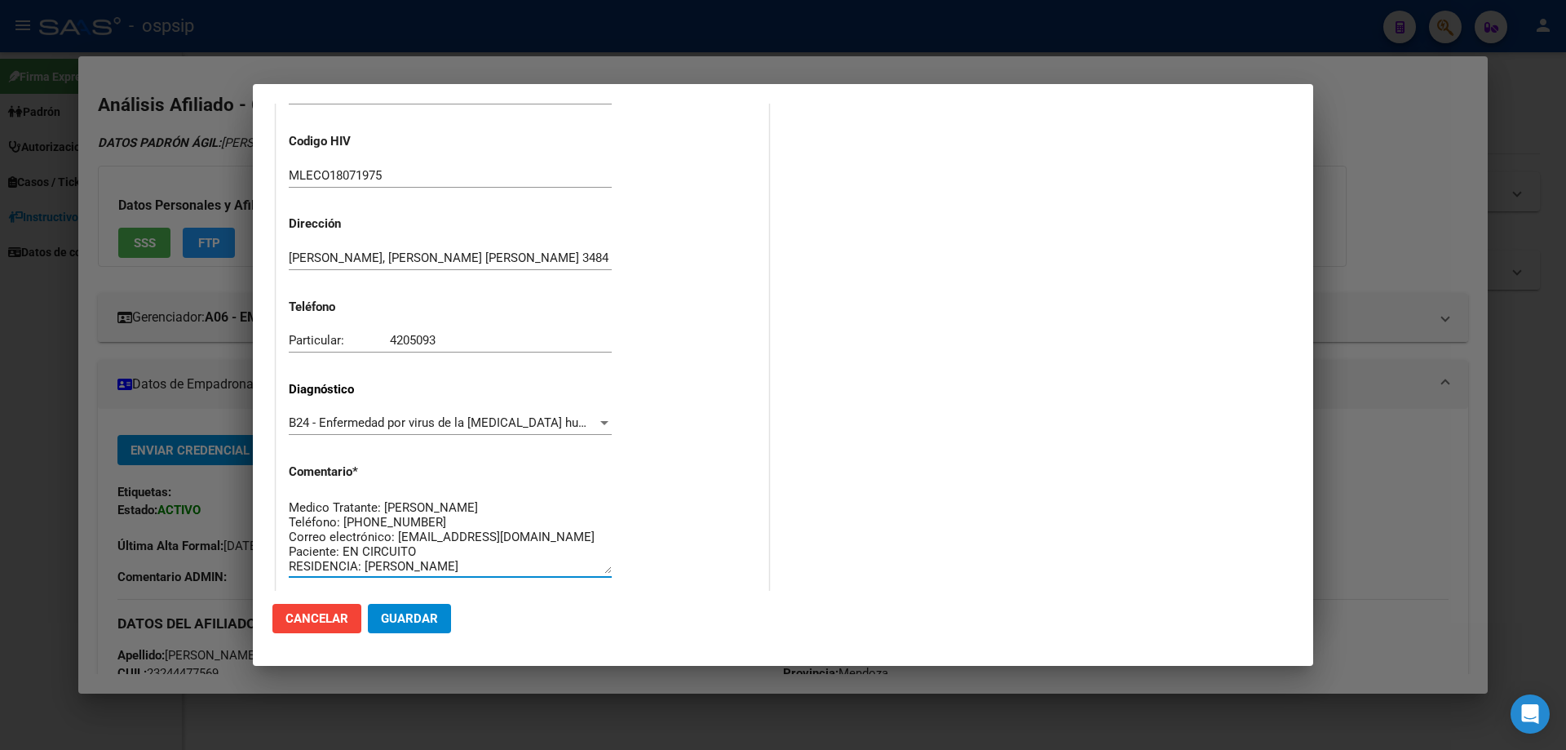
type textarea "AFILIADO: MLECO18071975 Medico Tratante: MORENO Teléfono: 0261-5709861 Correo e…"
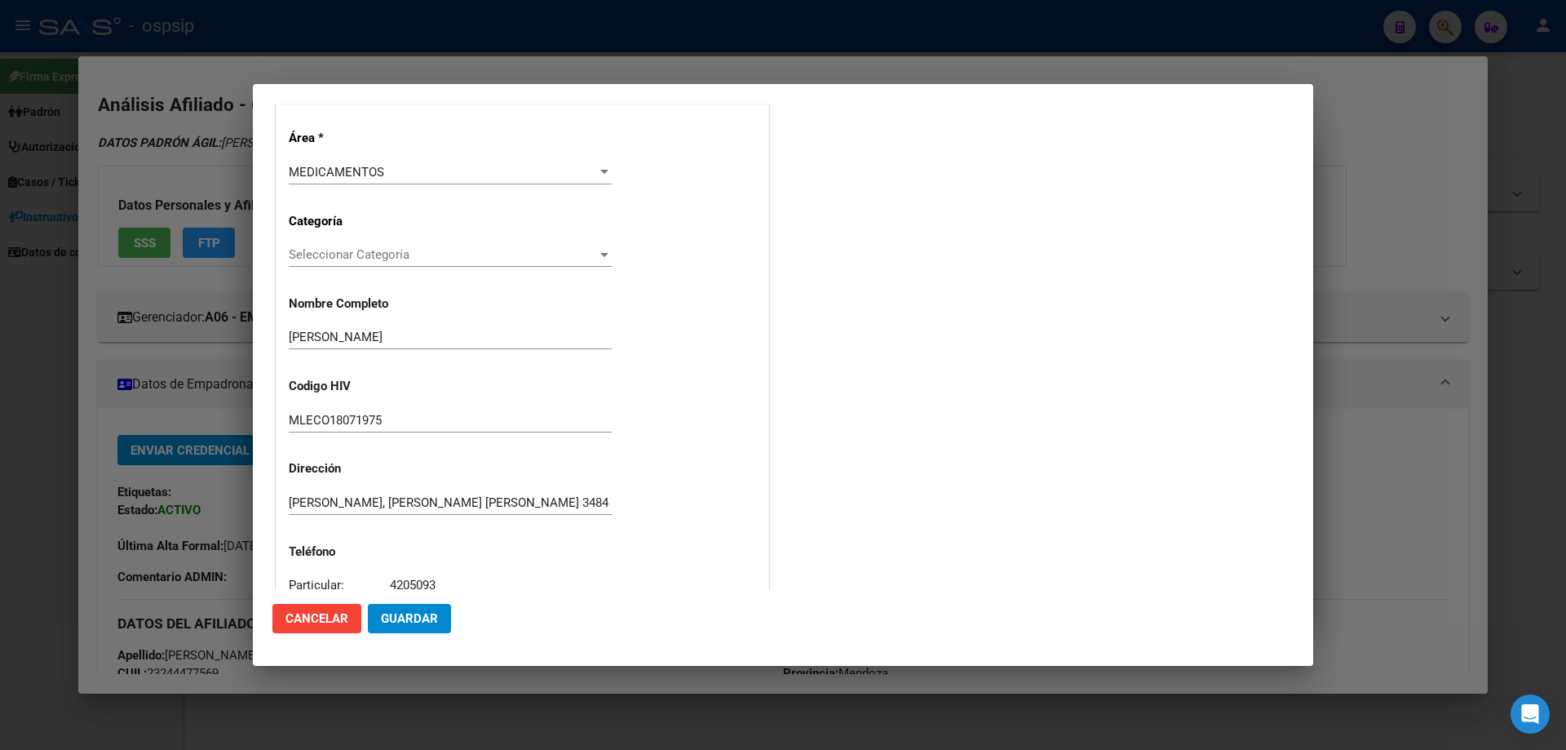
click at [420, 614] on span "Guardar" at bounding box center [409, 618] width 57 height 15
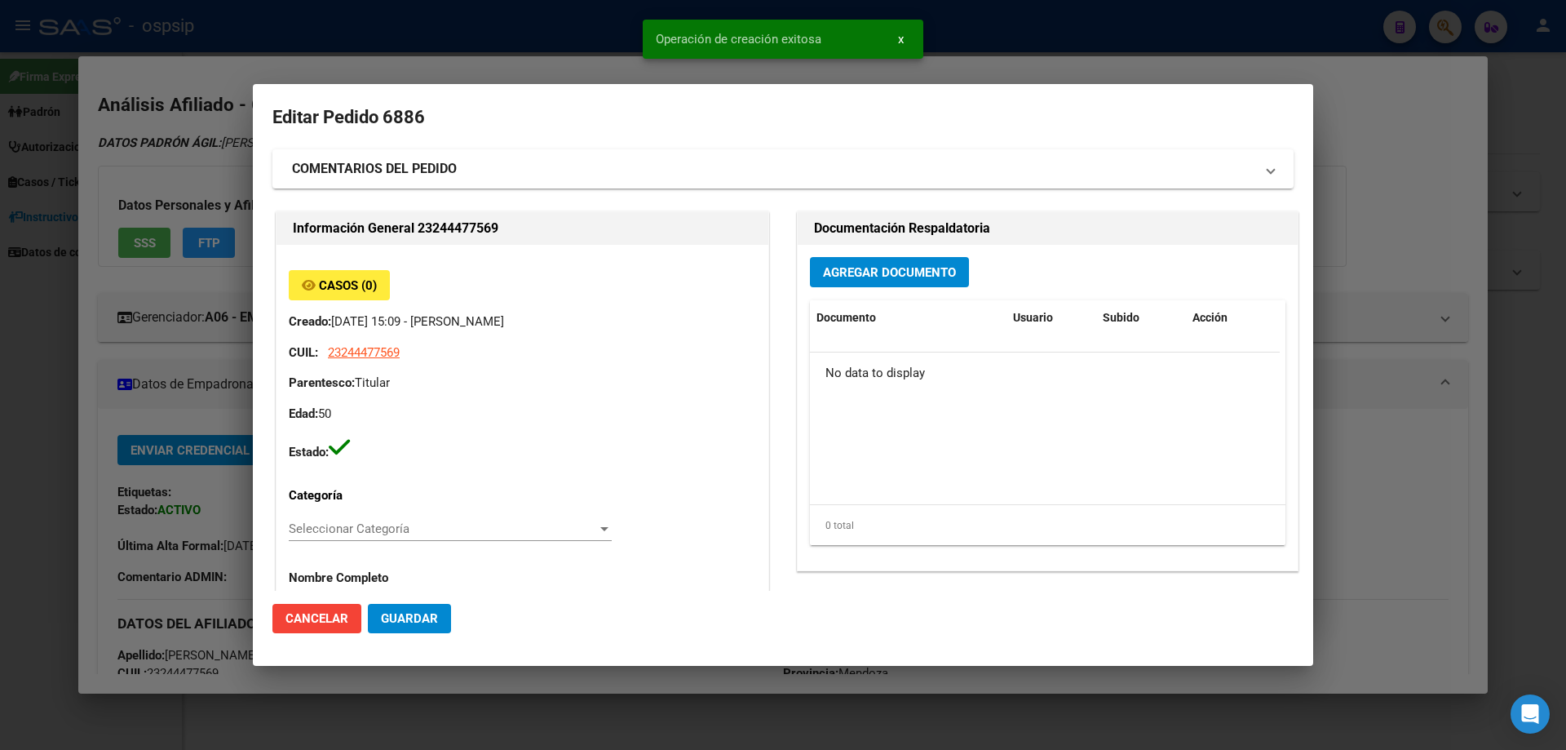
click at [940, 275] on span "Agregar Documento" at bounding box center [889, 272] width 133 height 15
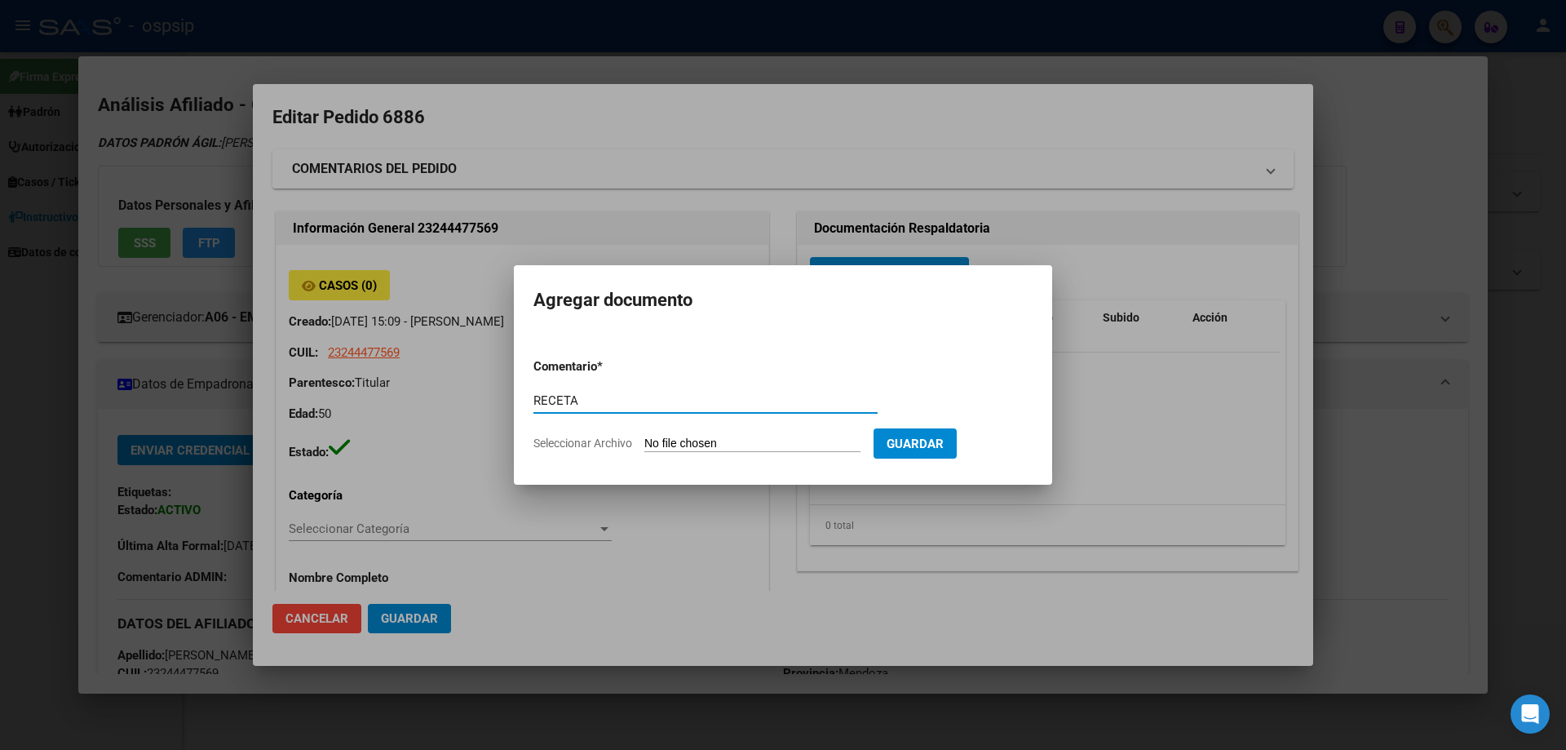
type input "RECETA"
click at [679, 461] on form "Comentario * RECETA Comentario Seleccionar Archivo Guardar" at bounding box center [782, 404] width 499 height 119
click at [681, 453] on form "Comentario * RECETA Comentario Seleccionar Archivo Guardar" at bounding box center [782, 404] width 499 height 119
click at [680, 439] on input "Seleccionar Archivo" at bounding box center [752, 443] width 216 height 15
type input "C:\fakepath\1000156516.jpg"
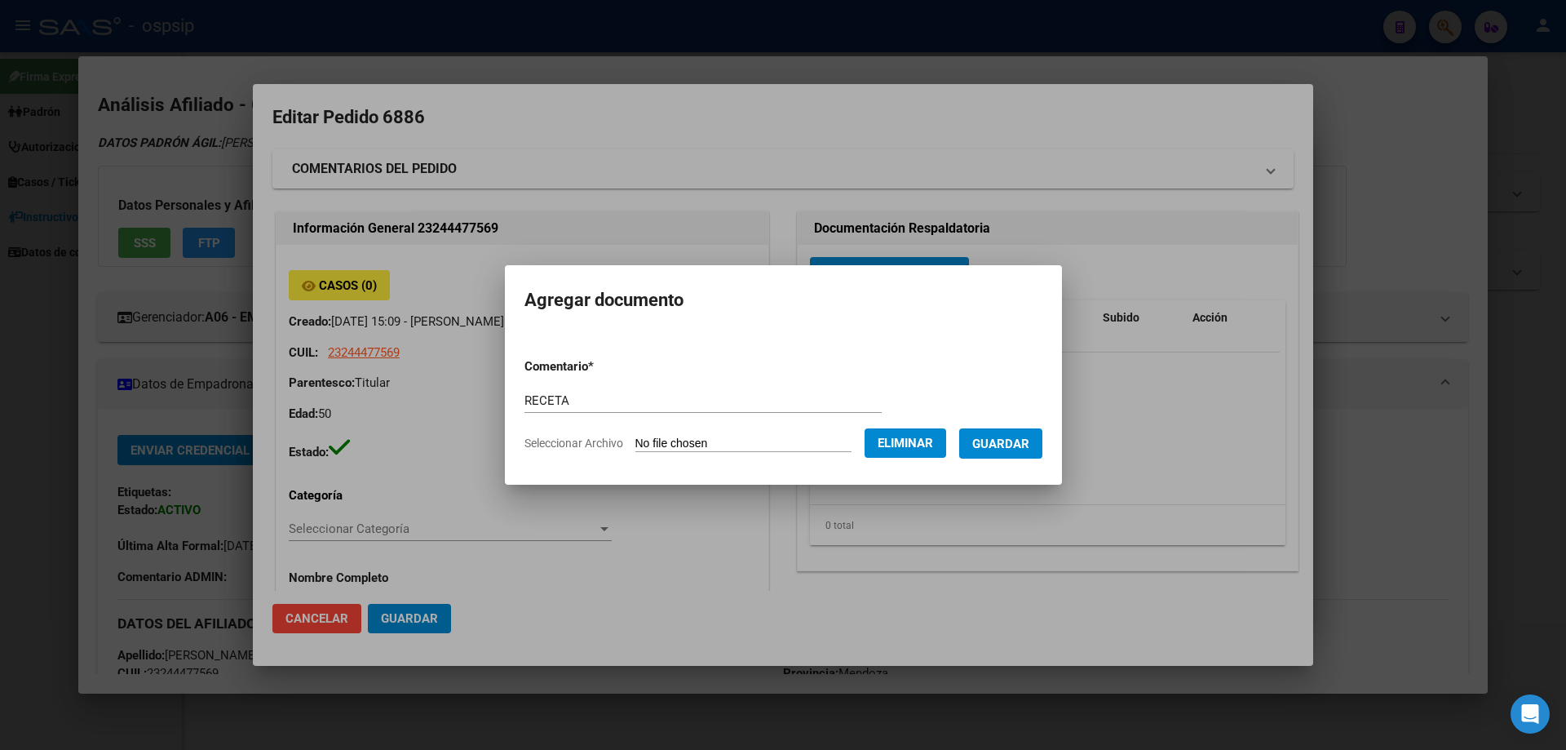
click at [1024, 439] on span "Guardar" at bounding box center [1000, 443] width 57 height 15
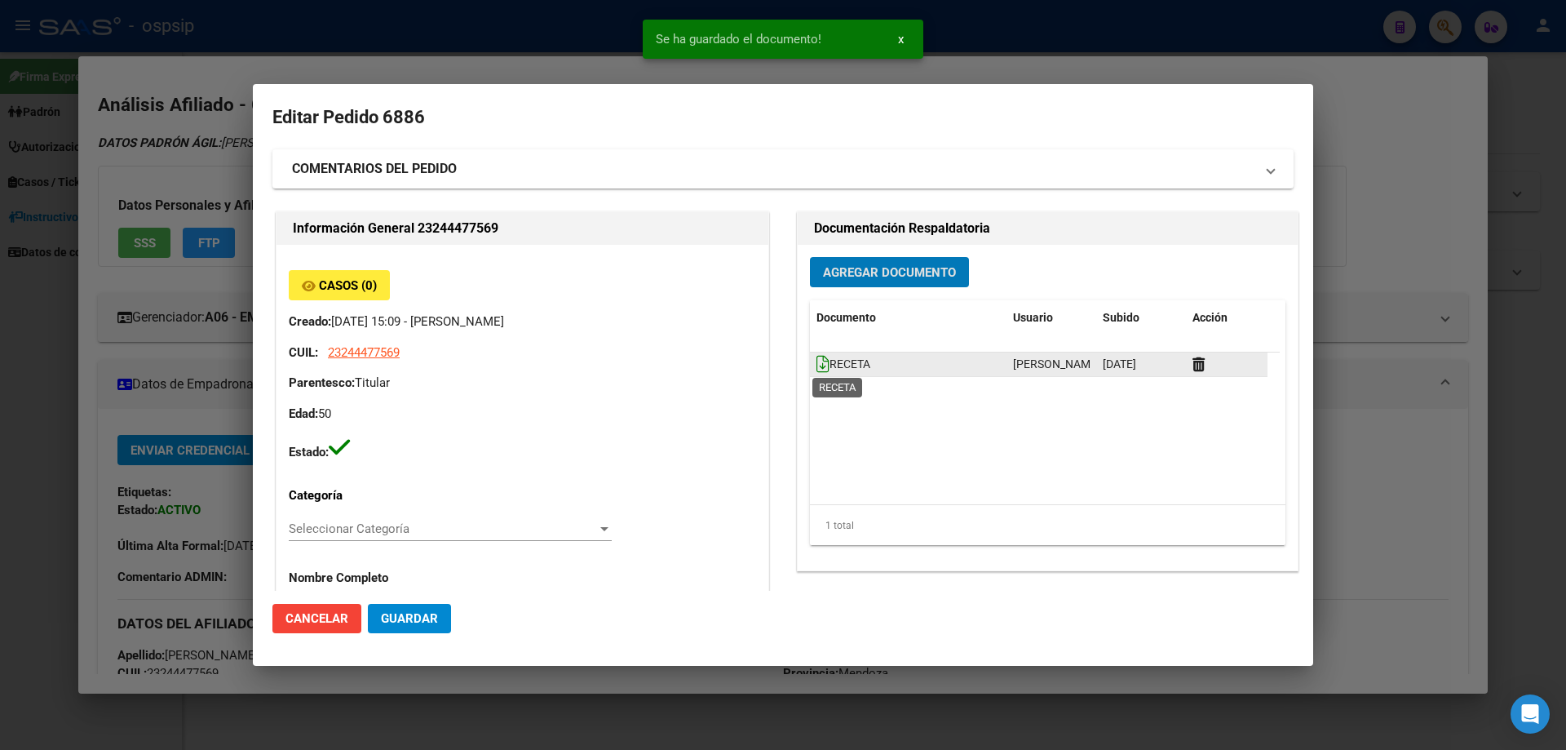
click at [817, 366] on icon at bounding box center [822, 364] width 13 height 18
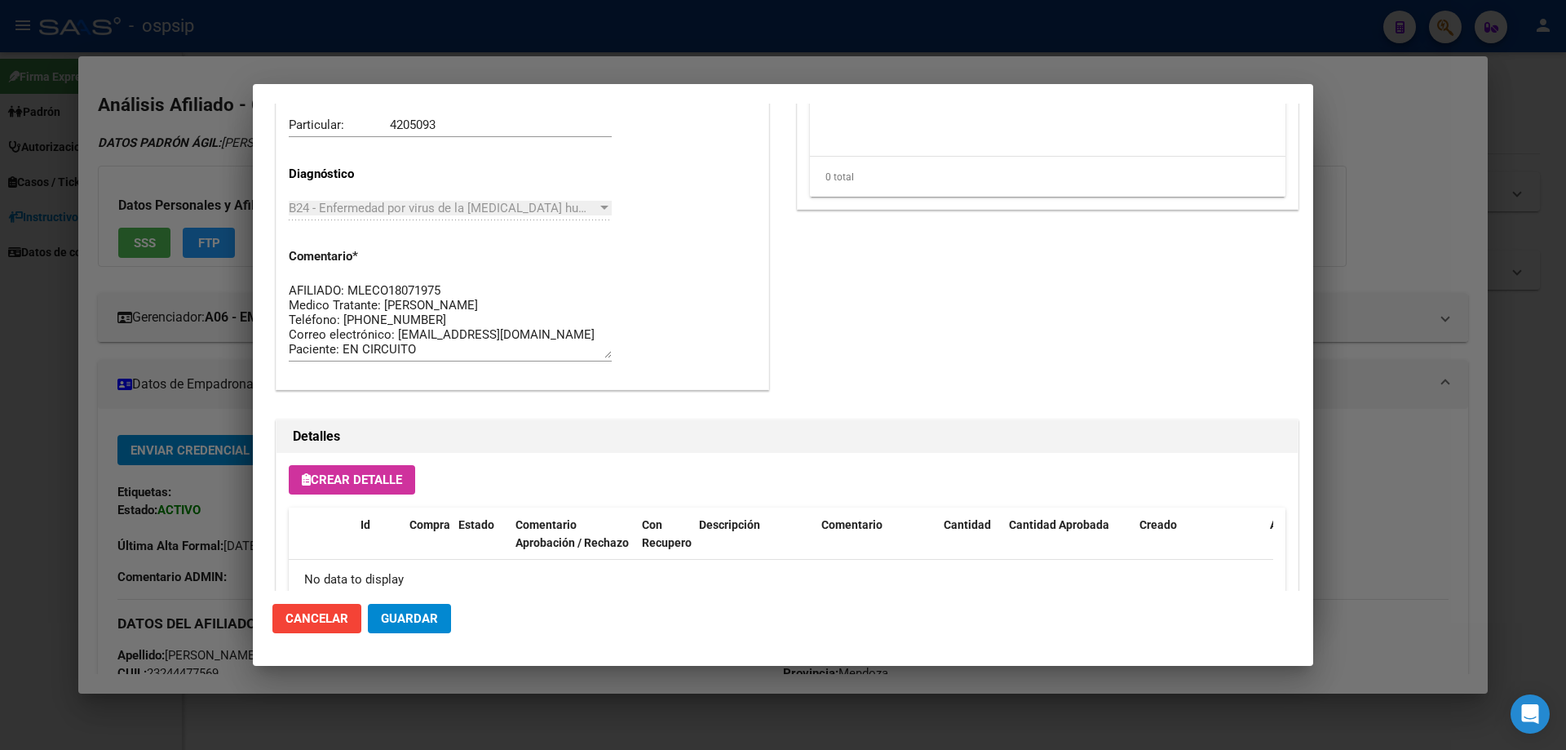
scroll to position [948, 0]
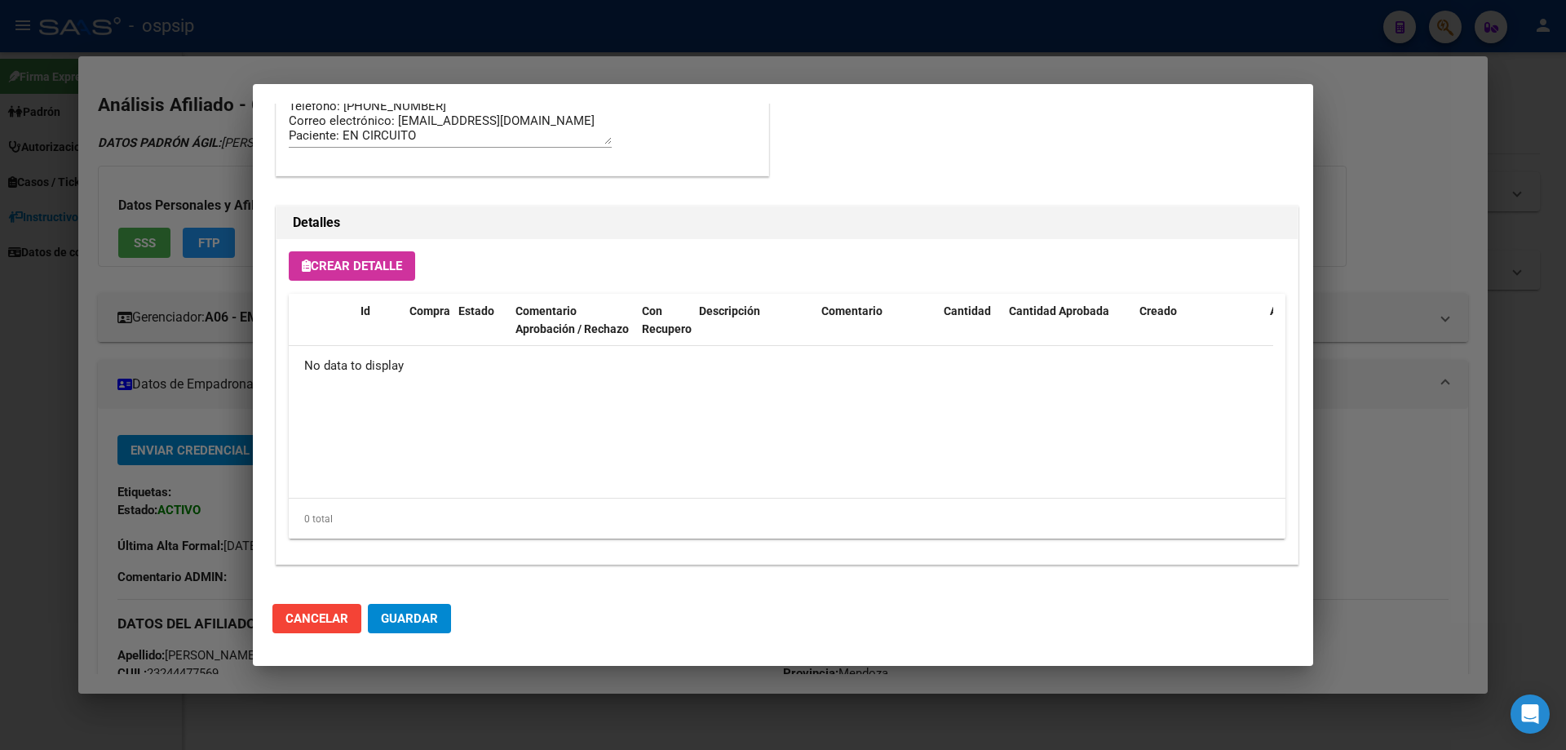
click at [367, 274] on button "Crear Detalle" at bounding box center [352, 265] width 126 height 29
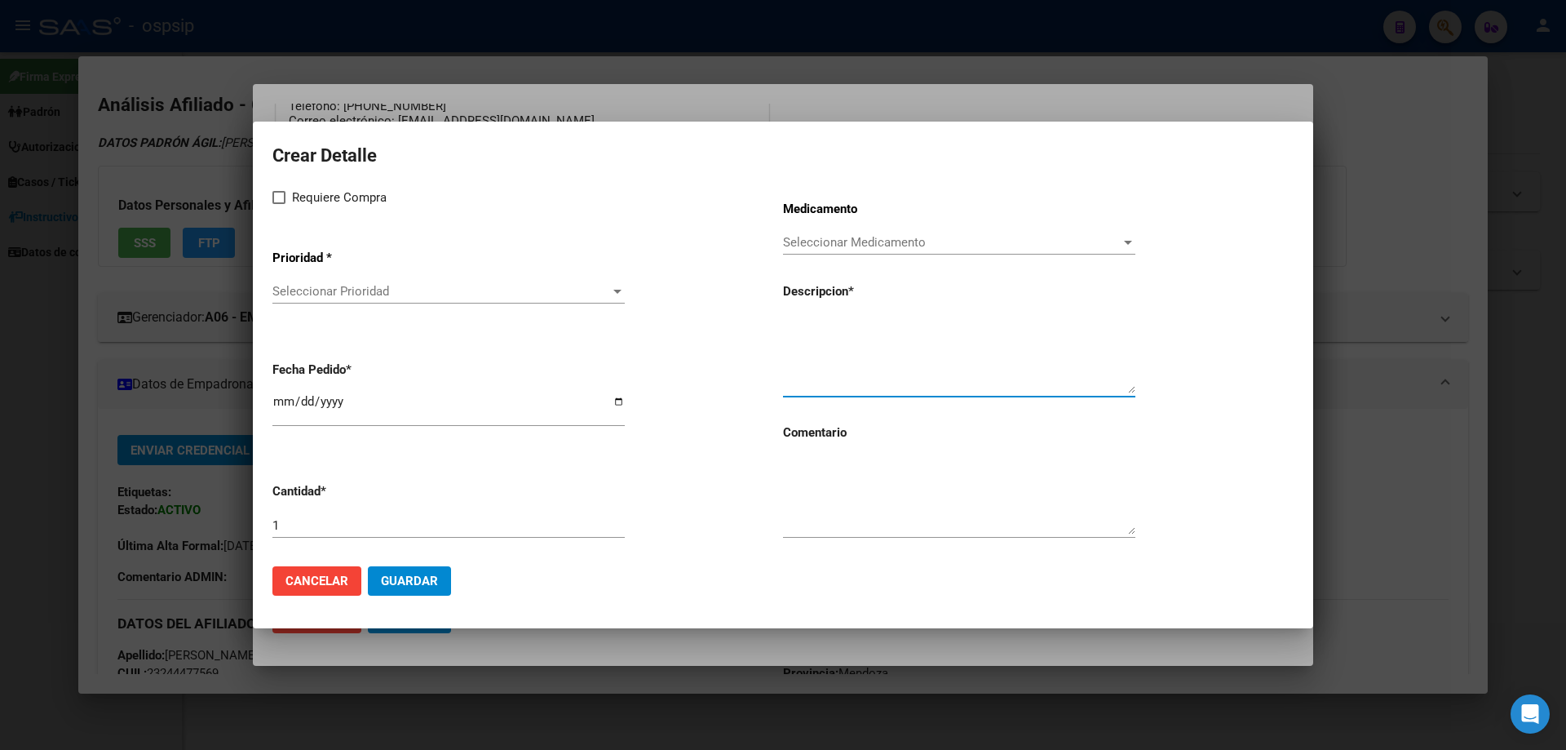
paste textarea "dolutegravir+lamivudina 50mg/300mg comp. x 30 (DTG/3TC)"
type textarea "dolutegravir+lamivudina 50mg/300mg comp. x 30 (DTG/3TC)"
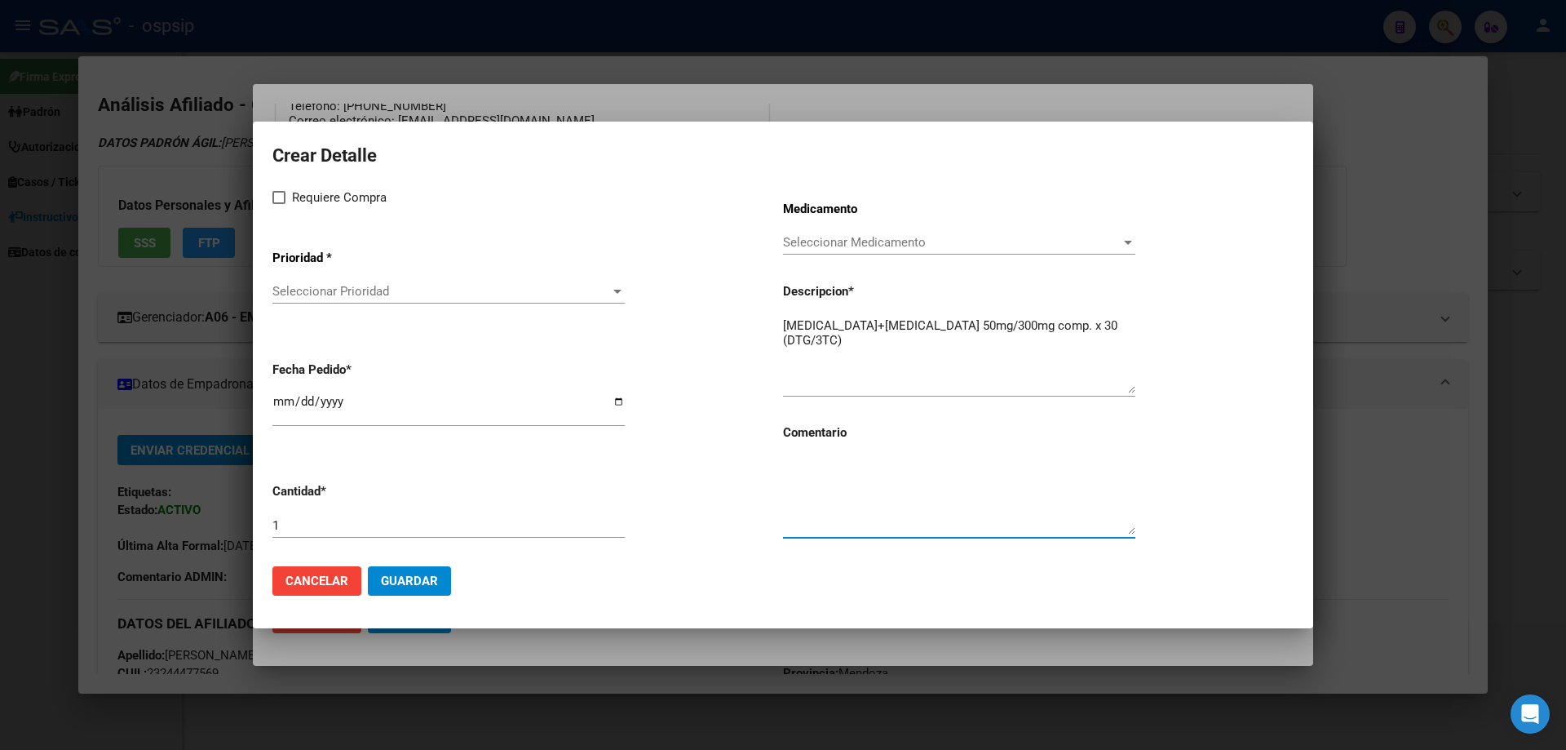
click at [848, 508] on textarea at bounding box center [959, 496] width 352 height 77
type textarea "MISMO TTO"
click at [287, 207] on div "Requiere Compra Prioridad * Seleccionar Prioridad Seleccionar Prioridad Fecha P…" at bounding box center [527, 370] width 511 height 365
click at [278, 189] on label "Requiere Compra" at bounding box center [329, 198] width 114 height 20
click at [278, 204] on input "Requiere Compra" at bounding box center [278, 204] width 1 height 1
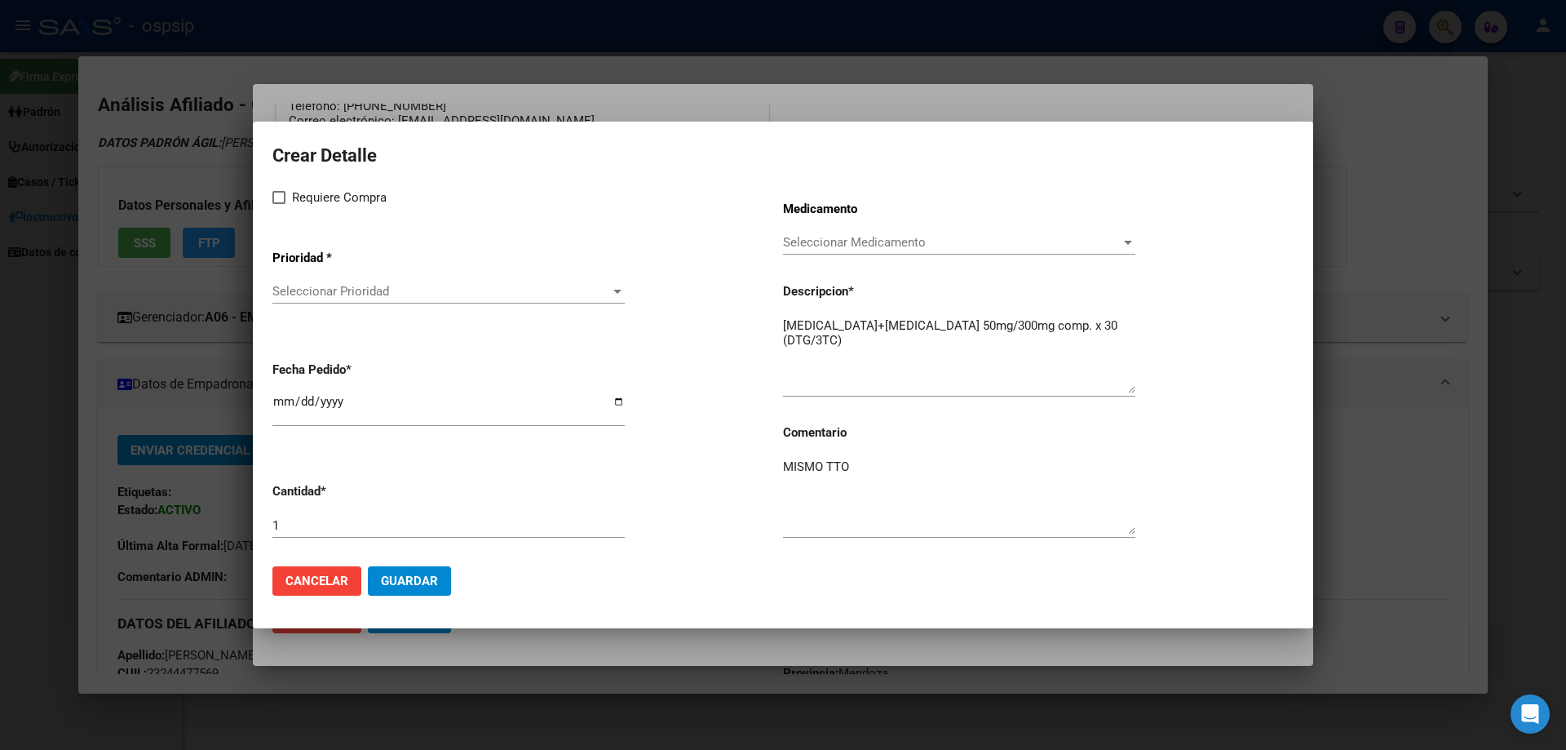
checkbox input "true"
click at [314, 273] on app-drop-down-list "Prioridad * Seleccionar Prioridad Seleccionar Prioridad" at bounding box center [527, 278] width 511 height 82
click at [314, 274] on app-drop-down-list "Prioridad * Seleccionar Prioridad Seleccionar Prioridad" at bounding box center [527, 278] width 511 height 82
click at [317, 291] on span "Seleccionar Prioridad" at bounding box center [441, 291] width 338 height 15
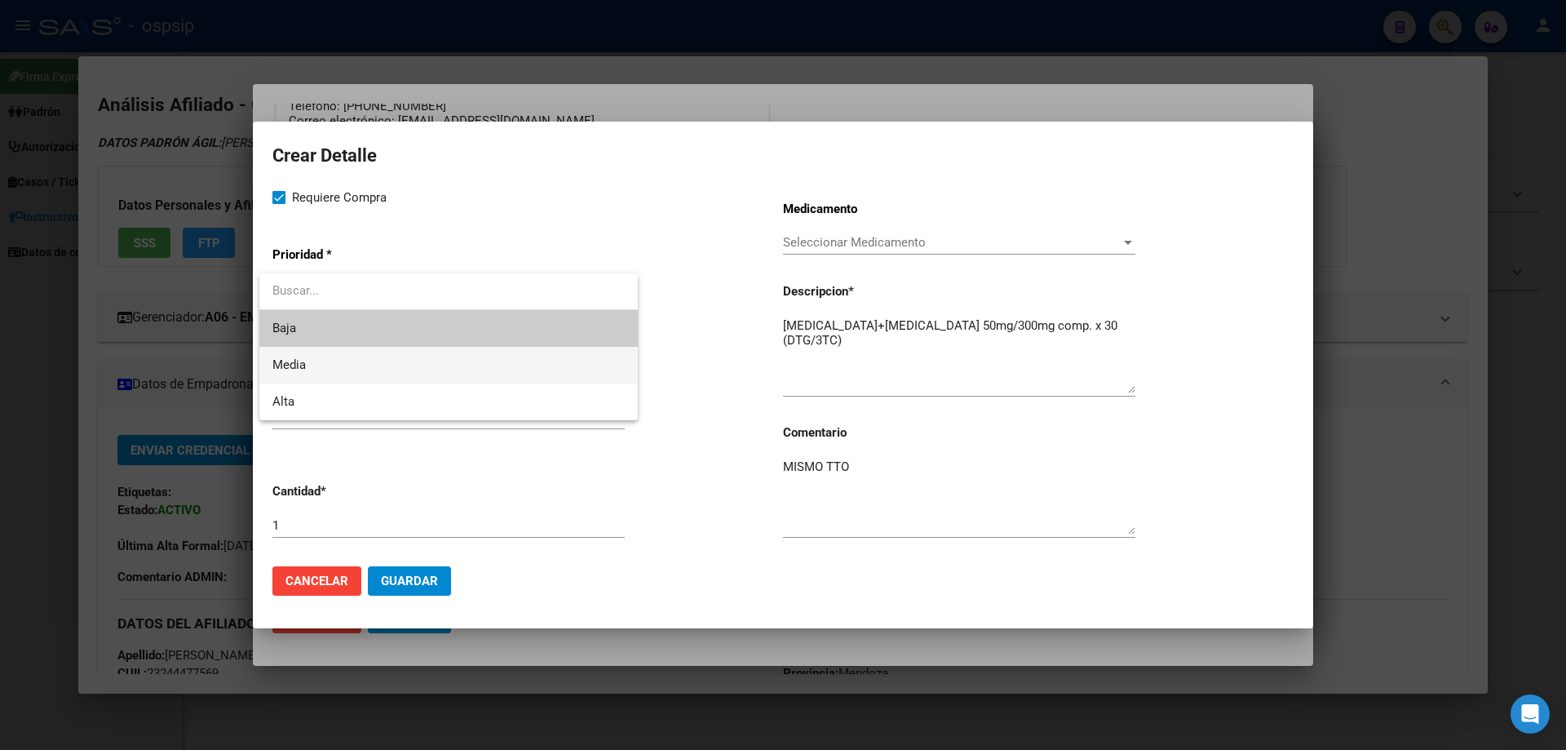
click at [335, 376] on span "Media" at bounding box center [448, 365] width 352 height 37
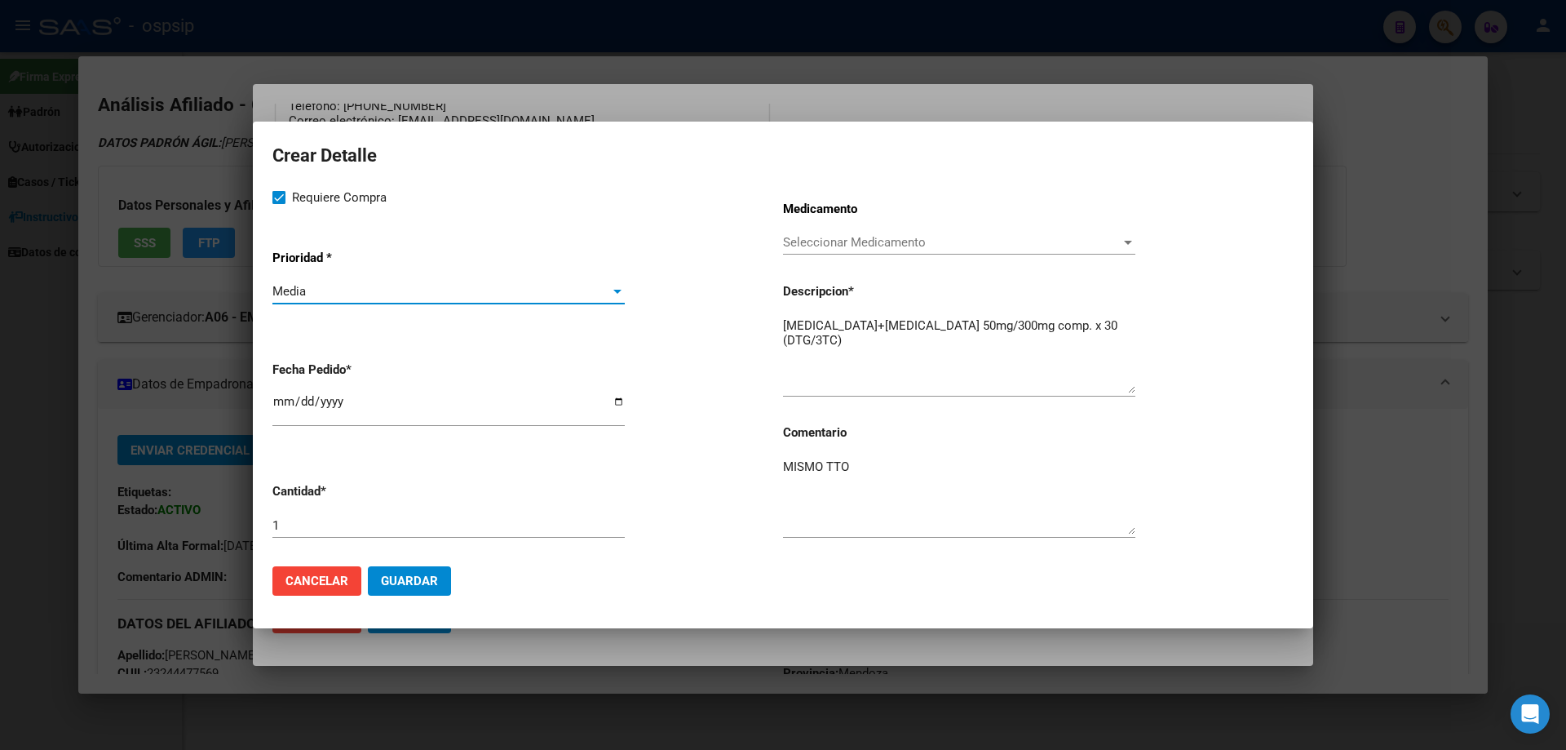
click at [278, 407] on input "2025-08-19" at bounding box center [448, 408] width 352 height 26
type input "2025-08-12"
click at [426, 588] on button "Guardar" at bounding box center [409, 580] width 83 height 29
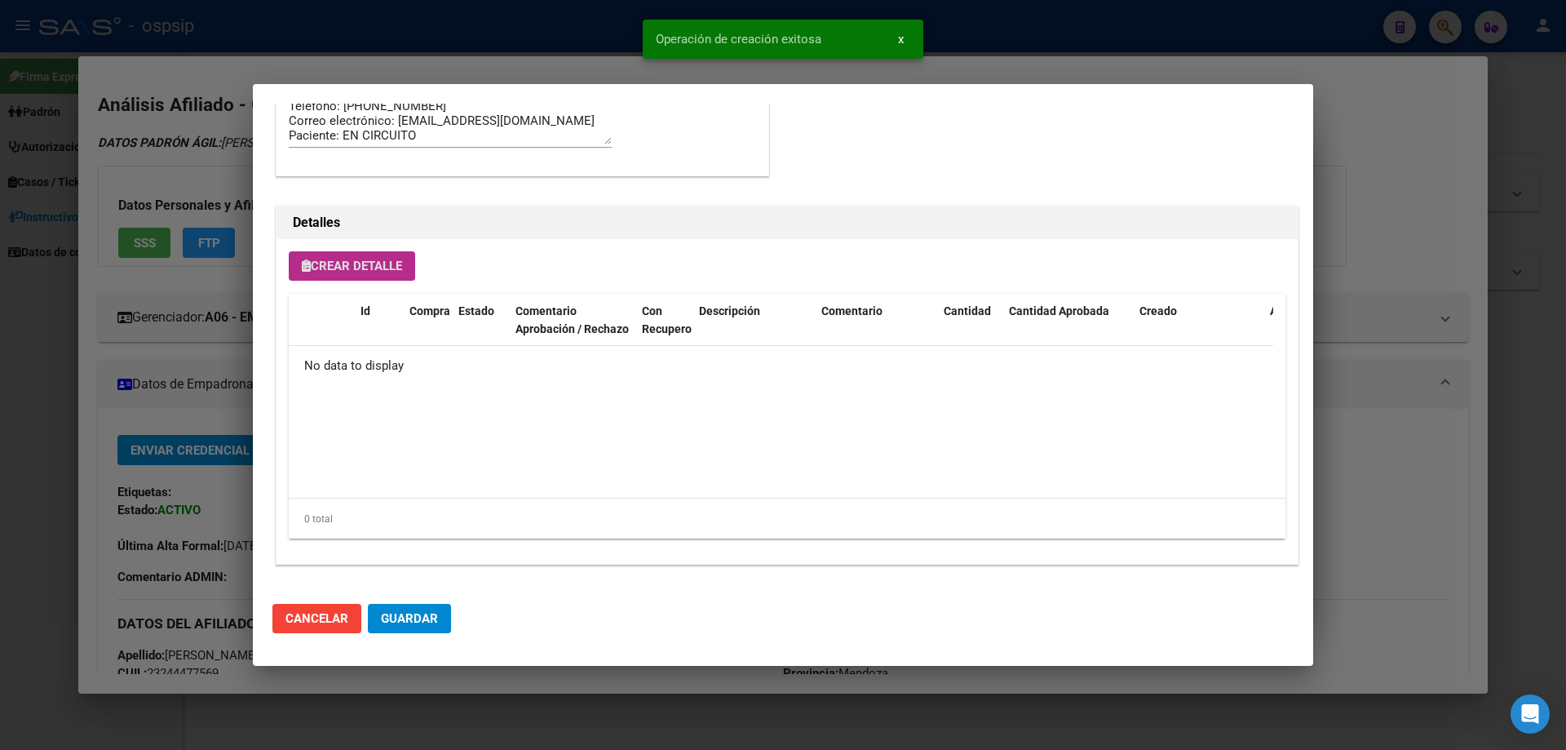
scroll to position [978, 0]
click at [431, 621] on span "Guardar" at bounding box center [409, 618] width 57 height 15
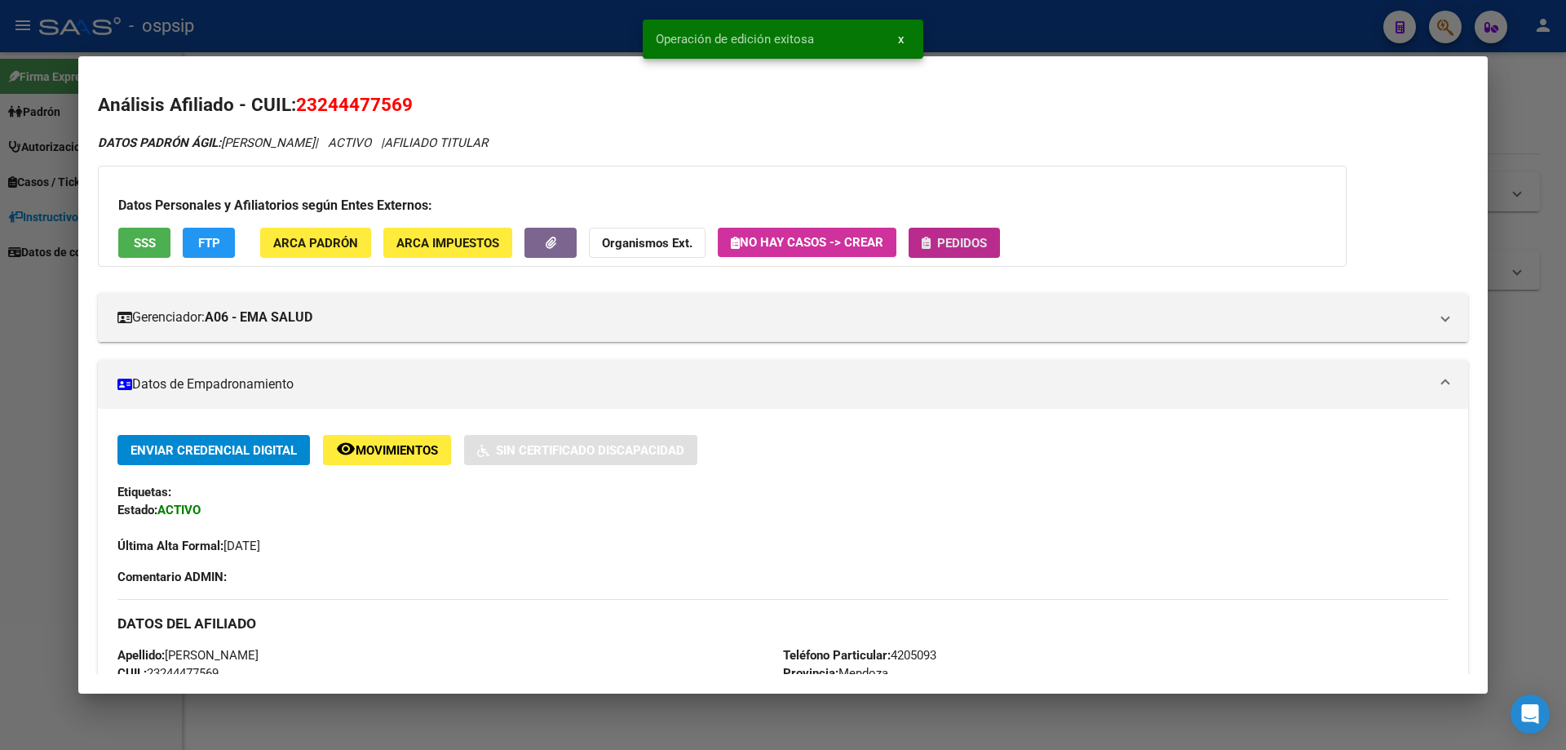
click at [962, 251] on button "Pedidos" at bounding box center [954, 243] width 91 height 30
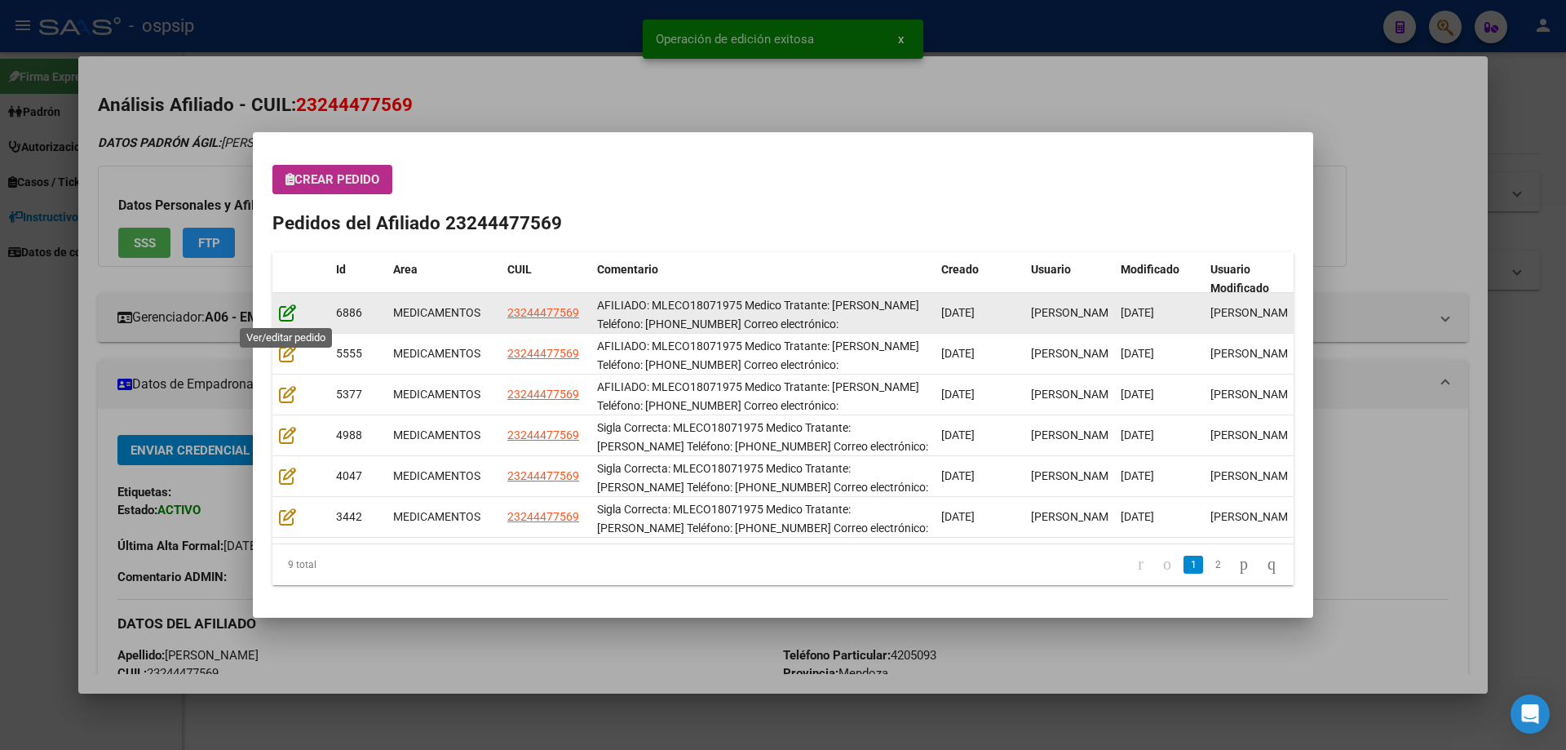
click at [290, 313] on icon at bounding box center [287, 312] width 17 height 18
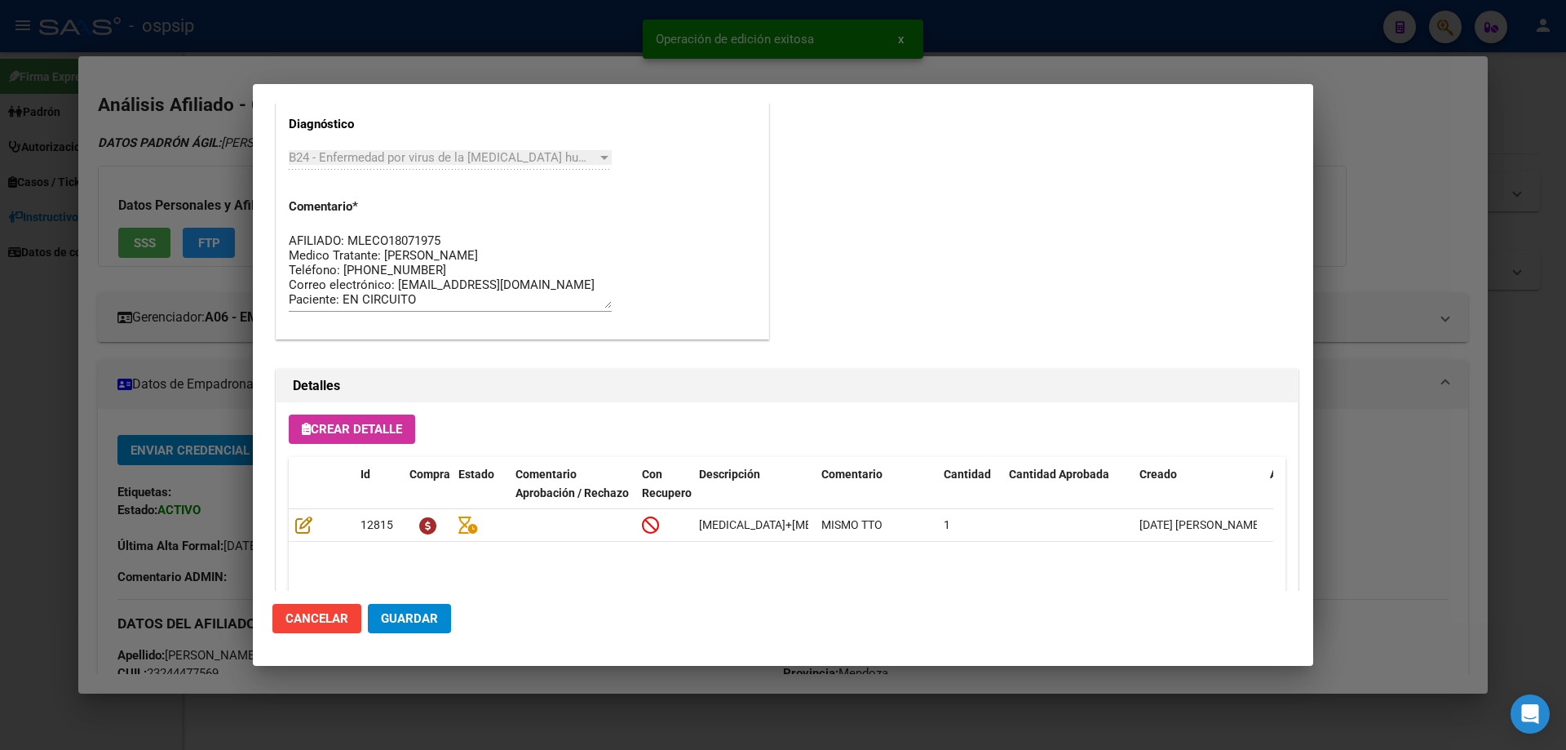
scroll to position [1060, 0]
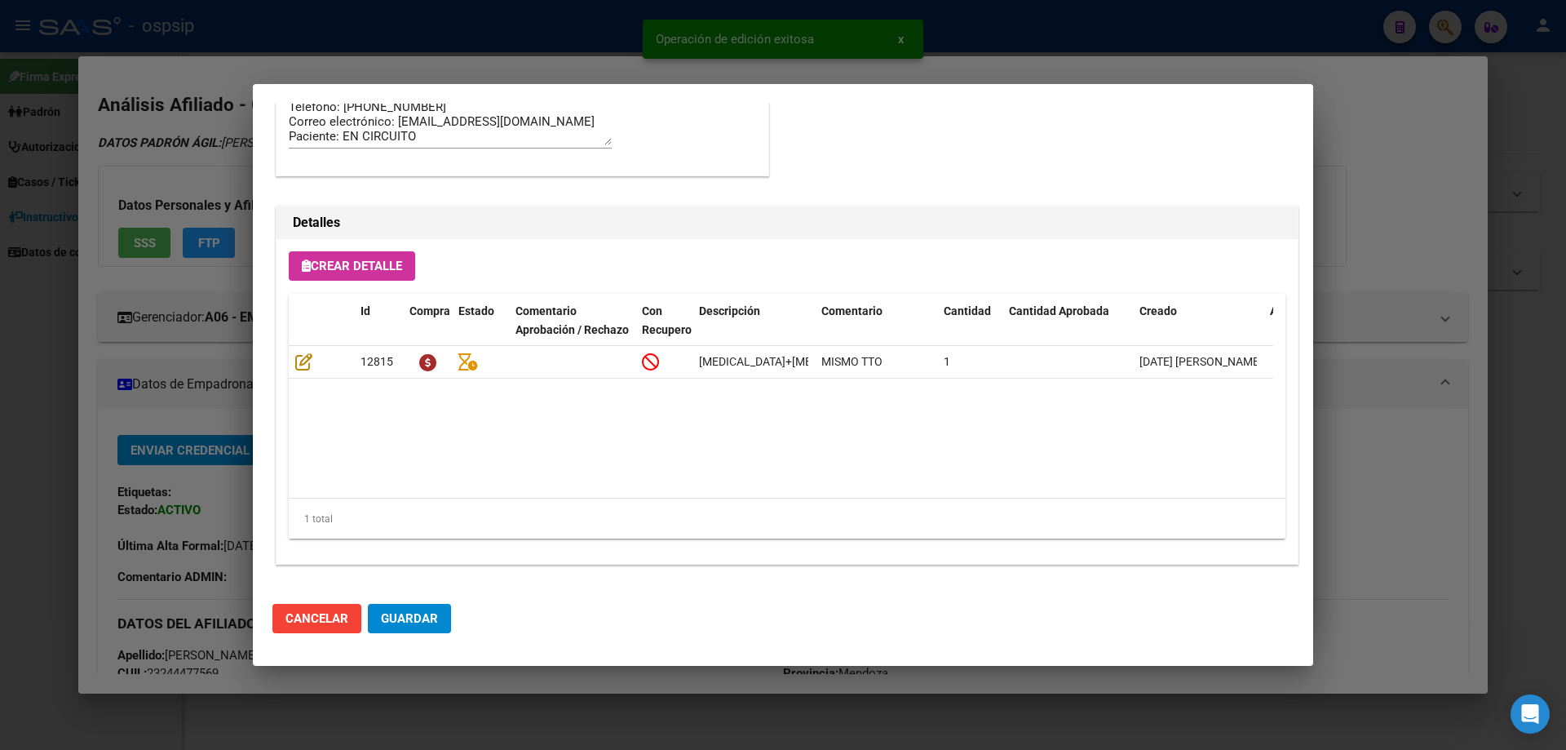
click at [431, 613] on span "Guardar" at bounding box center [409, 618] width 57 height 15
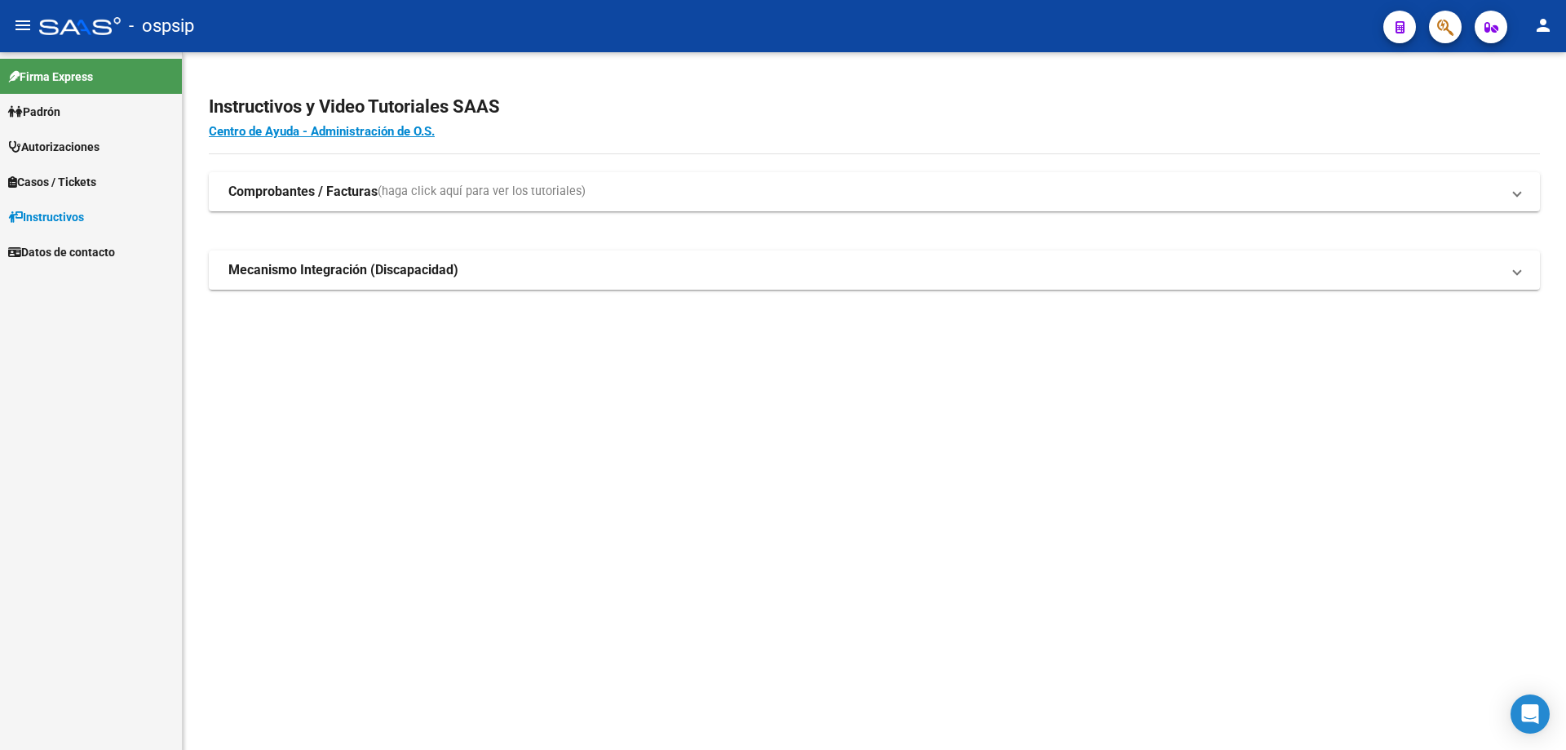
click at [115, 142] on link "Autorizaciones" at bounding box center [91, 146] width 182 height 35
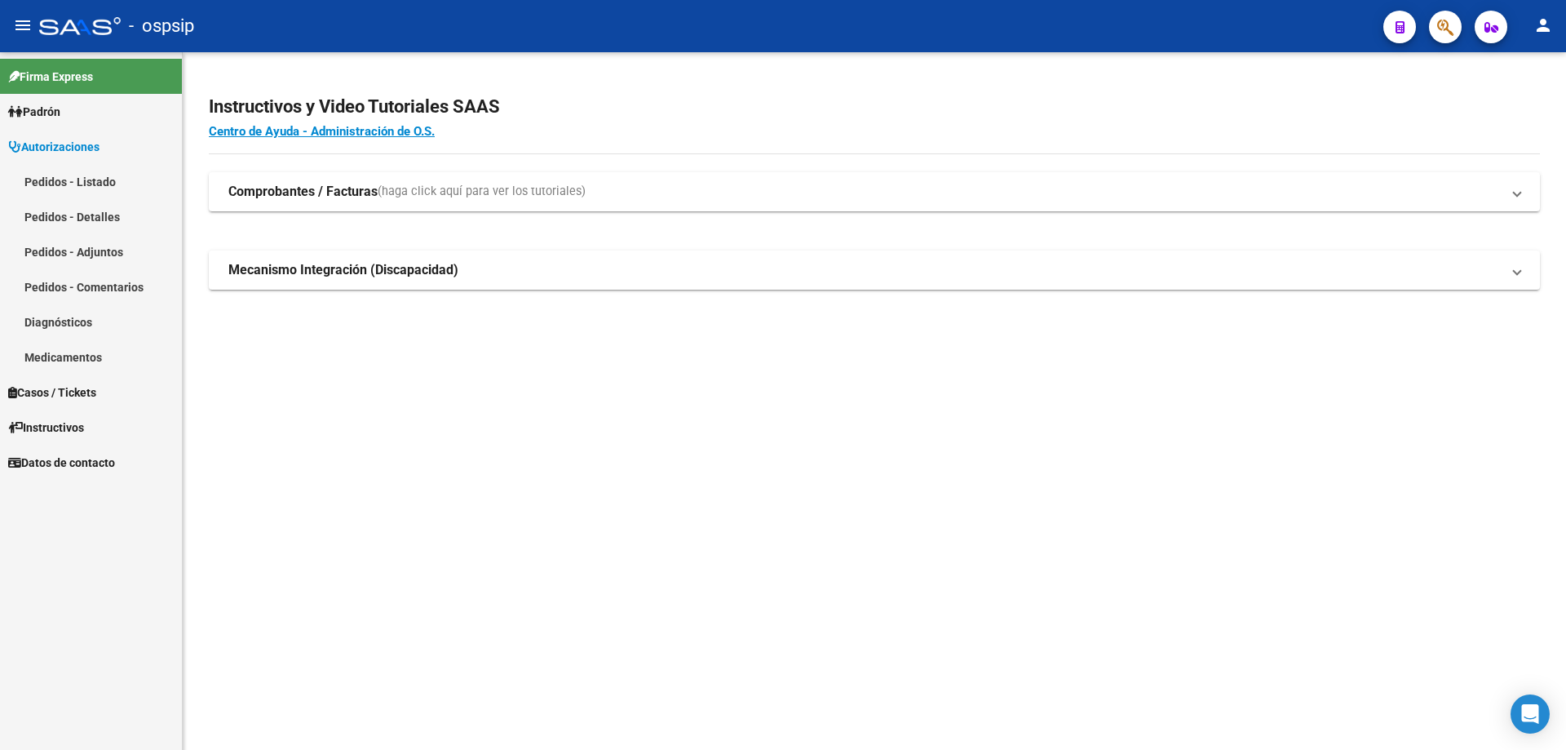
click at [77, 174] on link "Pedidos - Listado" at bounding box center [91, 181] width 182 height 35
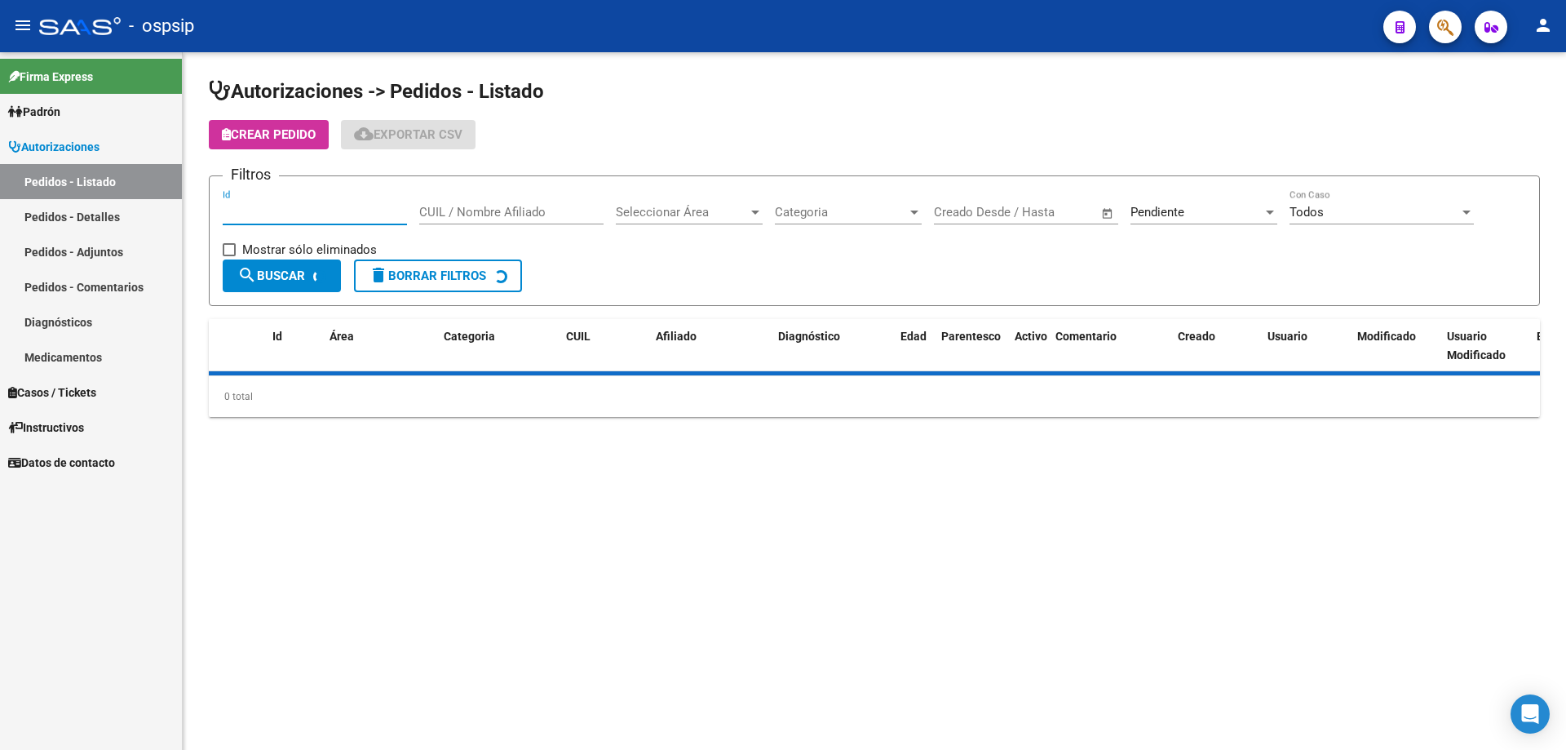
click at [288, 206] on input "Id" at bounding box center [315, 212] width 184 height 15
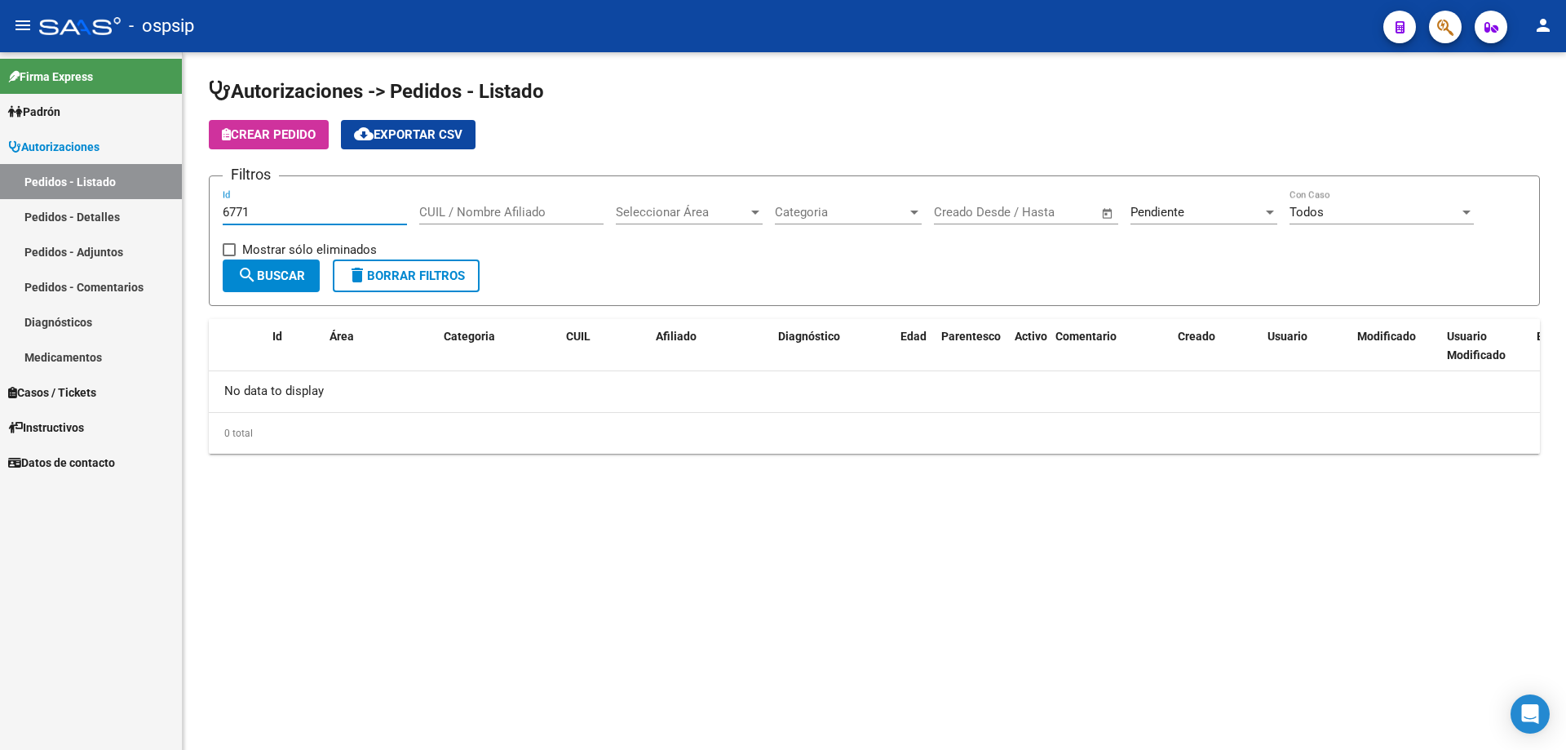
type input "6771"
click at [689, 220] on div "Seleccionar Área Seleccionar Área" at bounding box center [689, 206] width 147 height 35
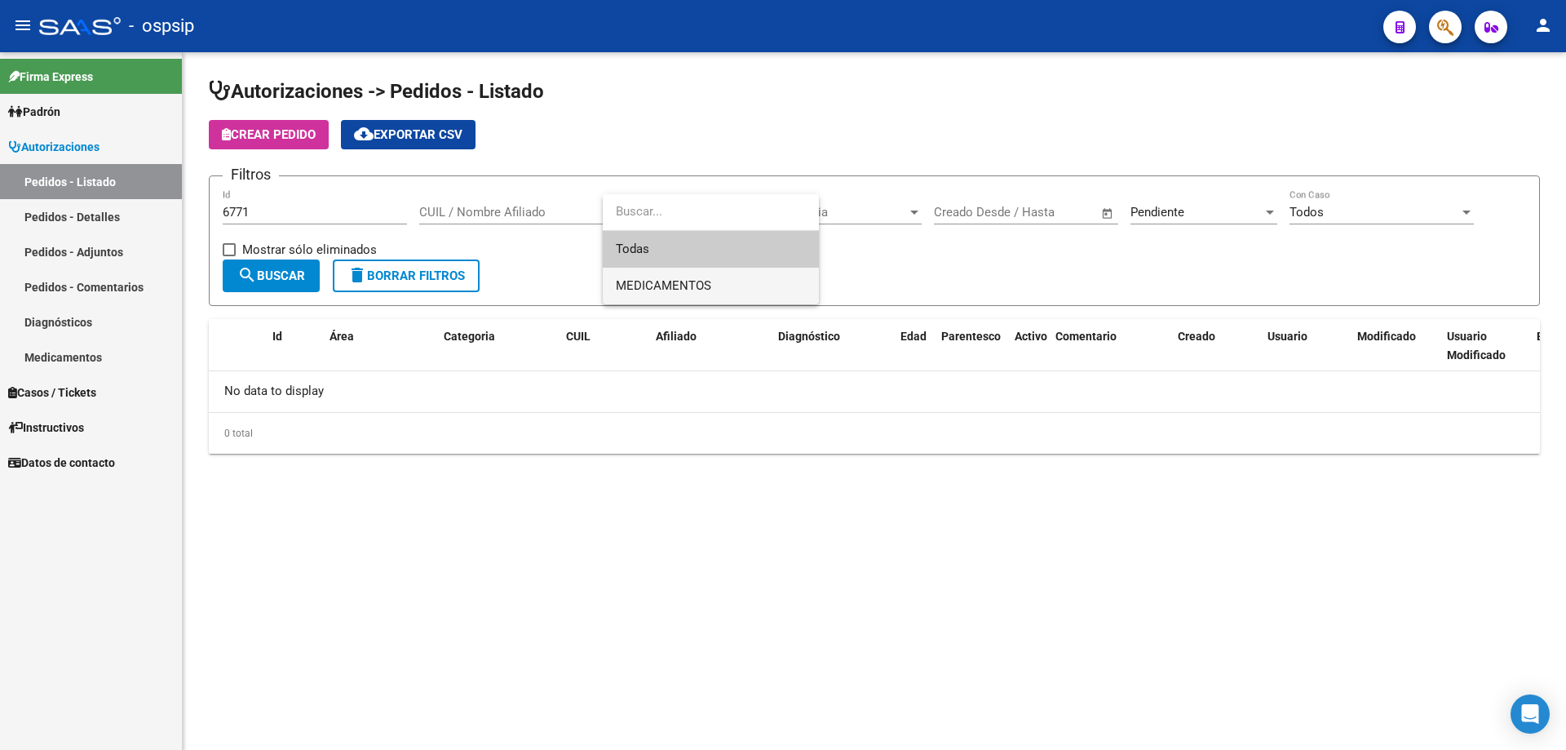
click at [685, 285] on span "MEDICAMENTOS" at bounding box center [663, 285] width 95 height 15
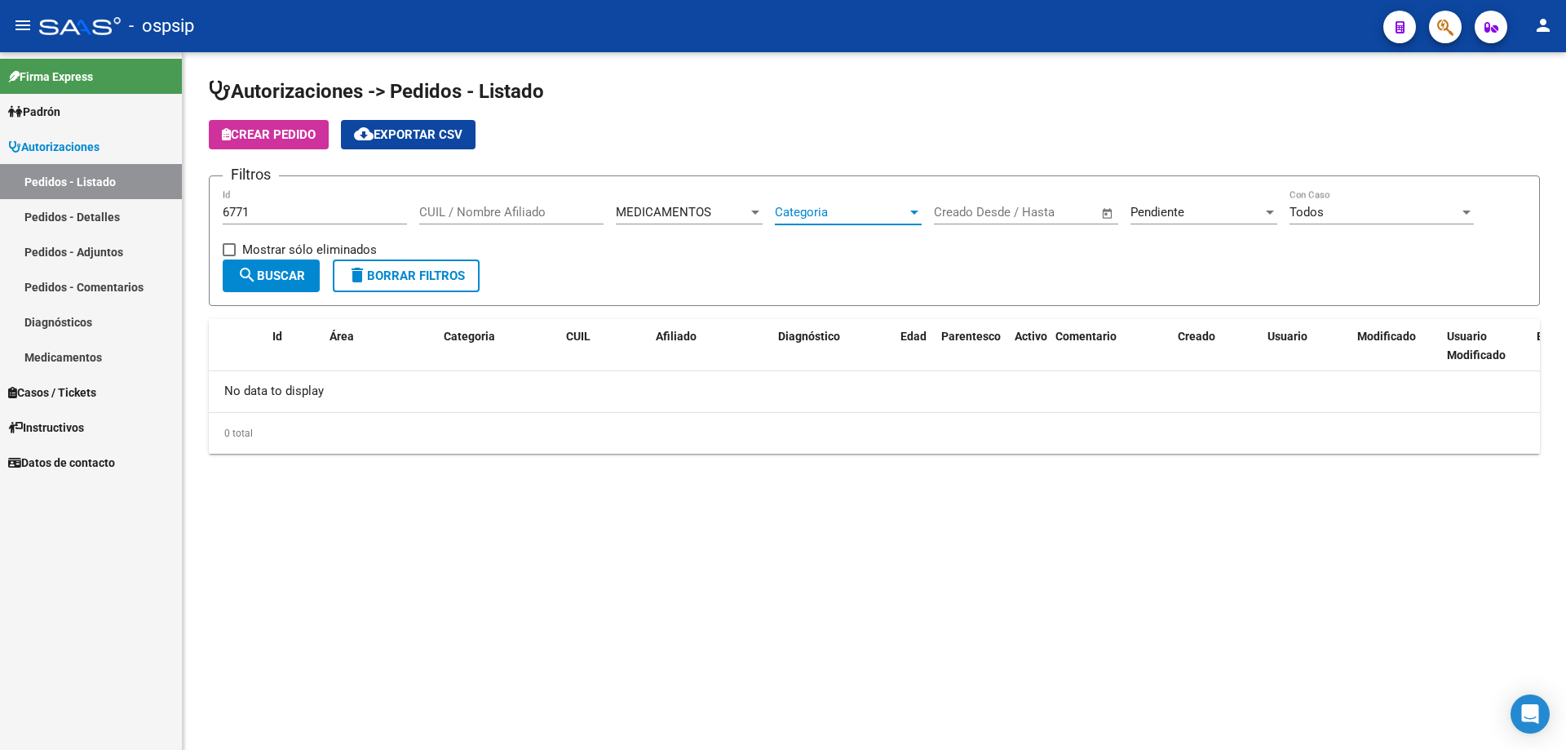
click at [784, 219] on span "Categoria" at bounding box center [841, 212] width 132 height 15
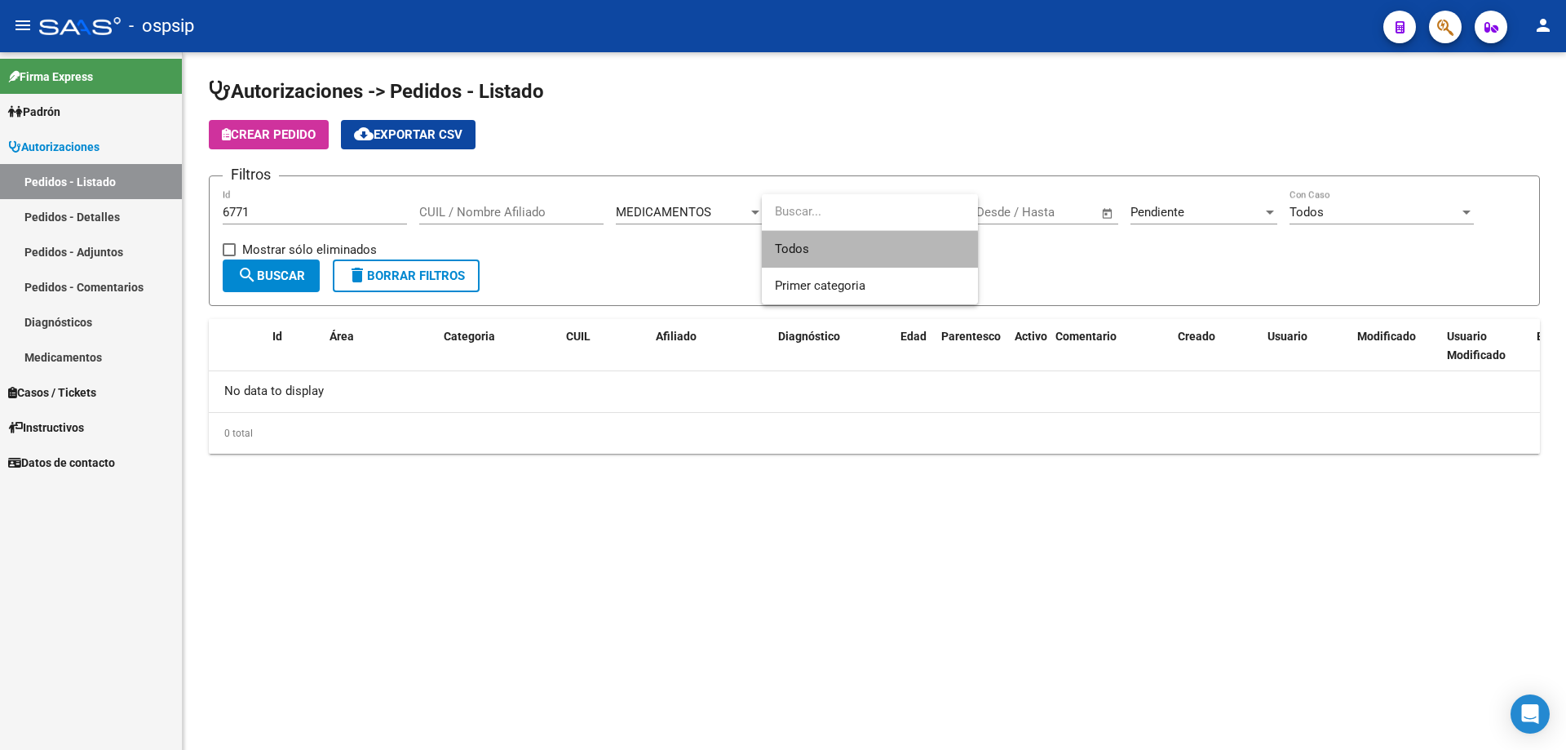
click at [798, 263] on span "Todos" at bounding box center [870, 249] width 190 height 37
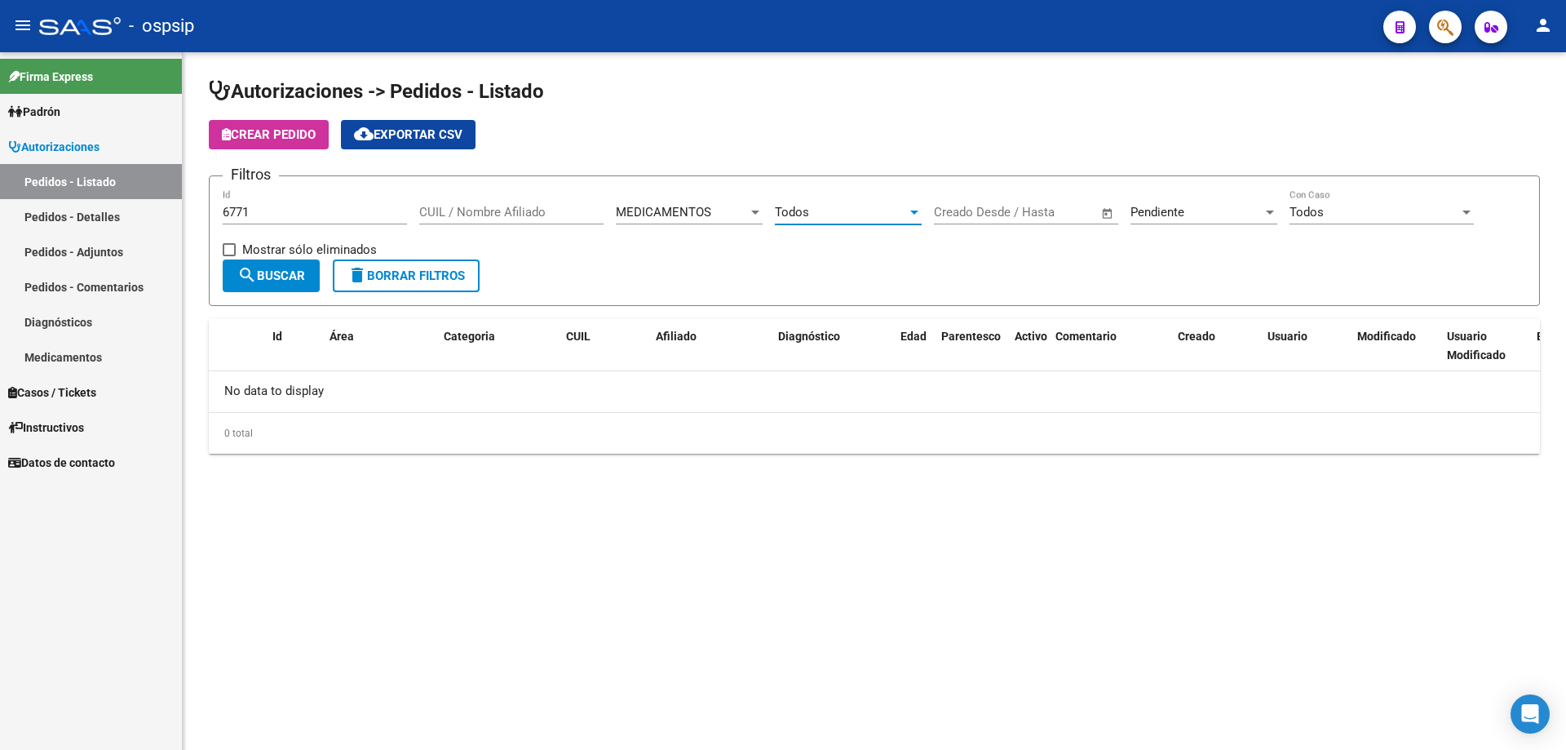
click at [1214, 220] on div "Pendiente Seleccionar Estado" at bounding box center [1203, 206] width 147 height 35
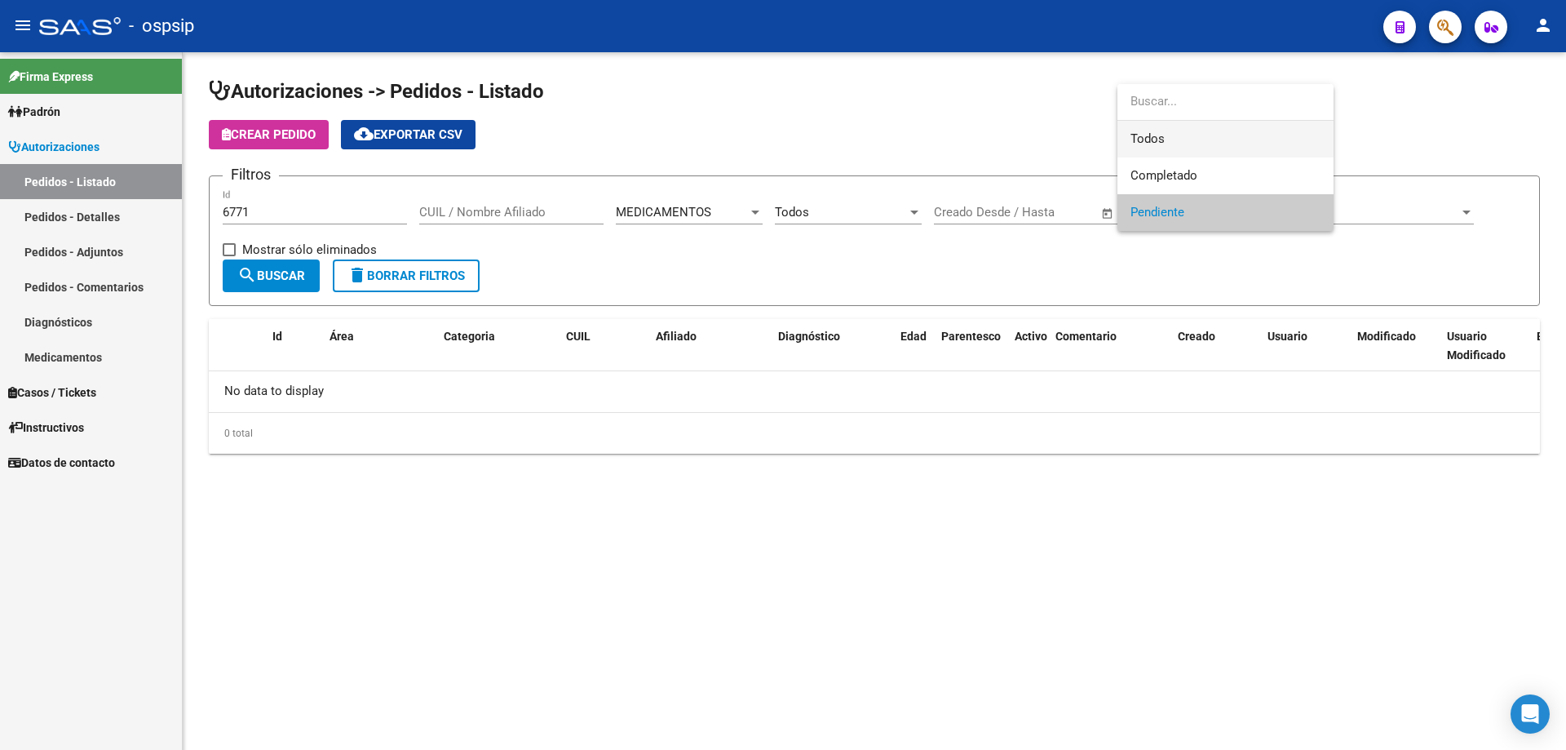
click at [1205, 147] on span "Todos" at bounding box center [1225, 139] width 190 height 37
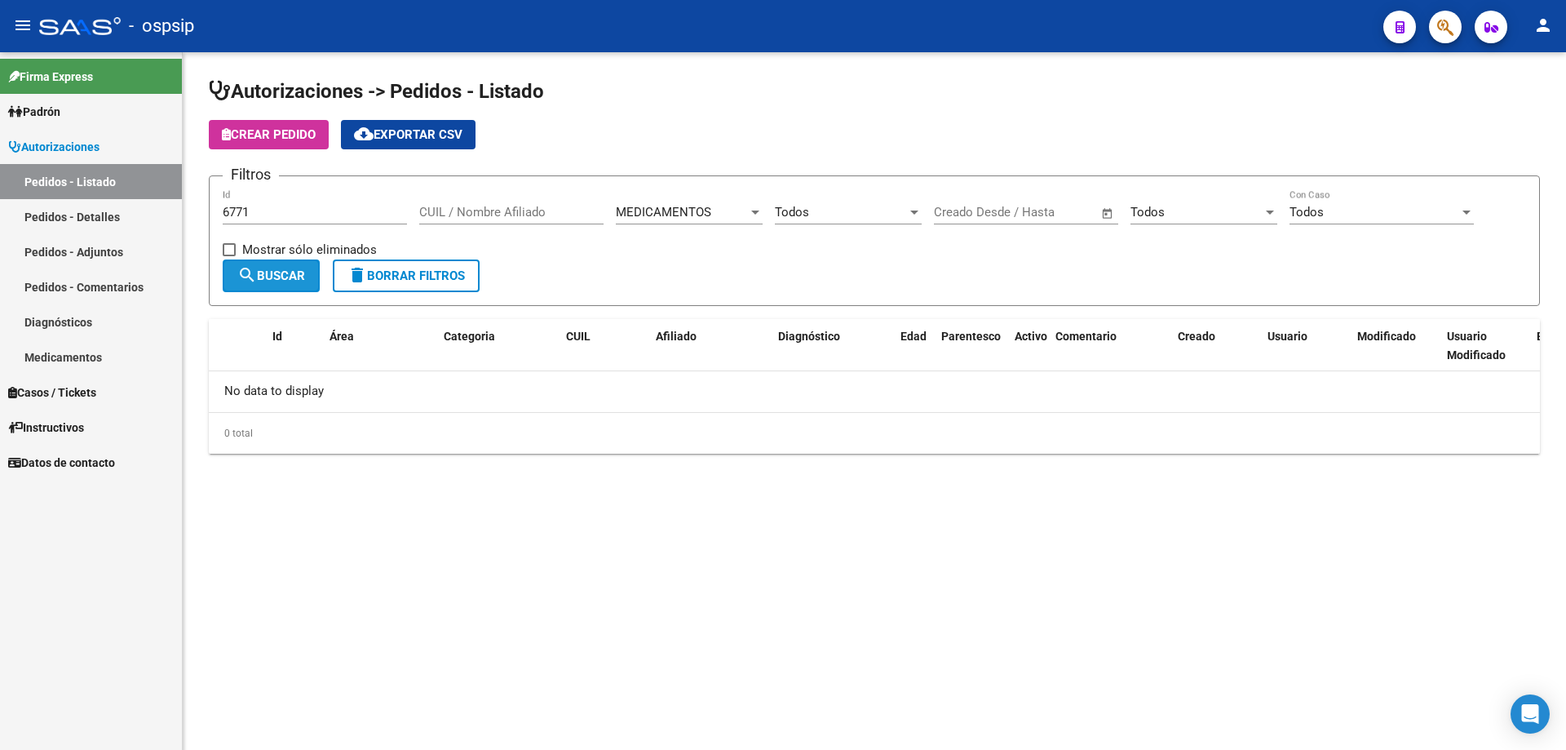
click at [244, 267] on mat-icon "search" at bounding box center [247, 275] width 20 height 20
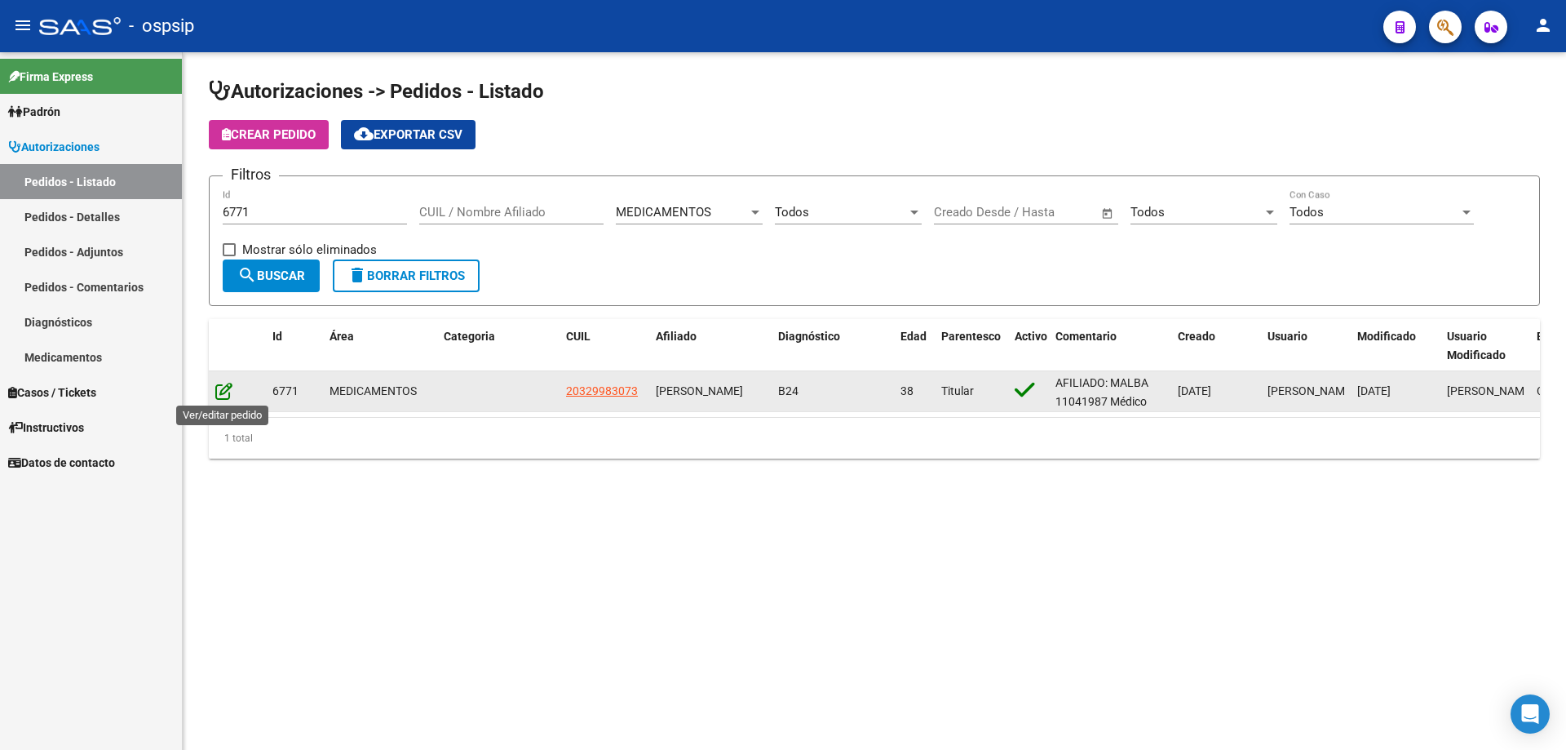
click at [225, 394] on icon at bounding box center [223, 391] width 17 height 18
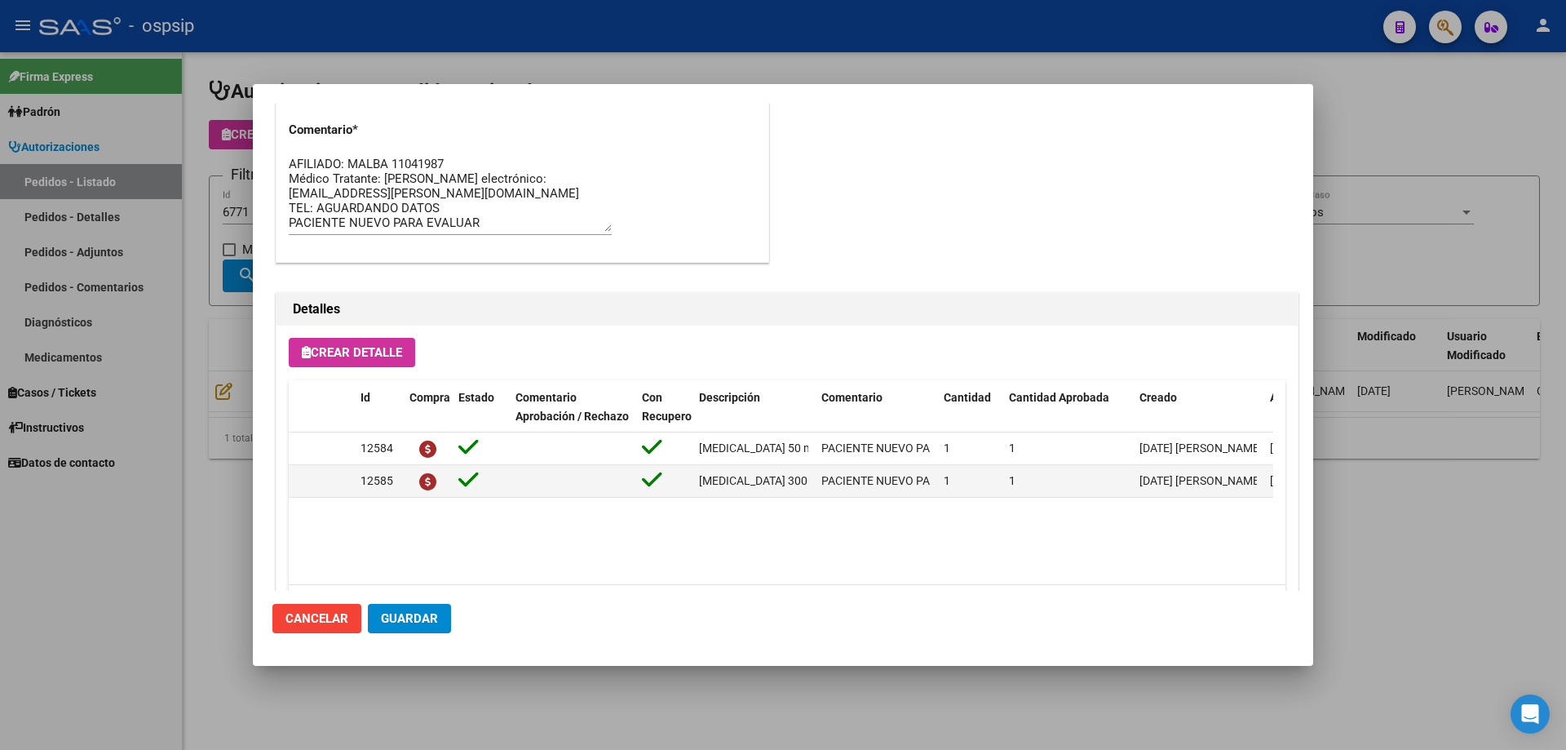
scroll to position [979, 0]
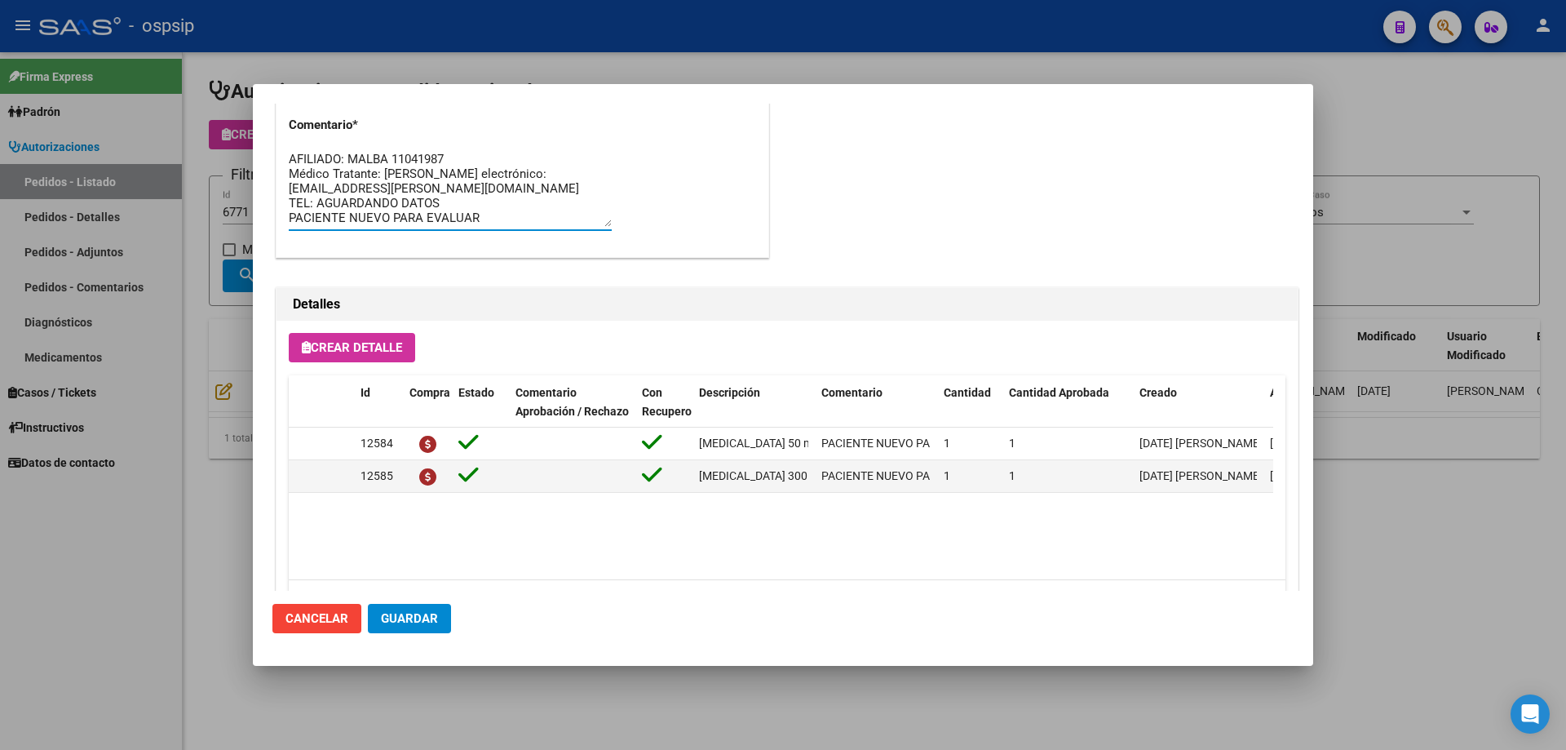
click at [494, 216] on textarea "AFILIADO: MALBA 11041987 Médico Tratante: NATALIA NOLIS Correo electrónico: ale…" at bounding box center [450, 188] width 323 height 77
paste textarea "Ramos Mejía"
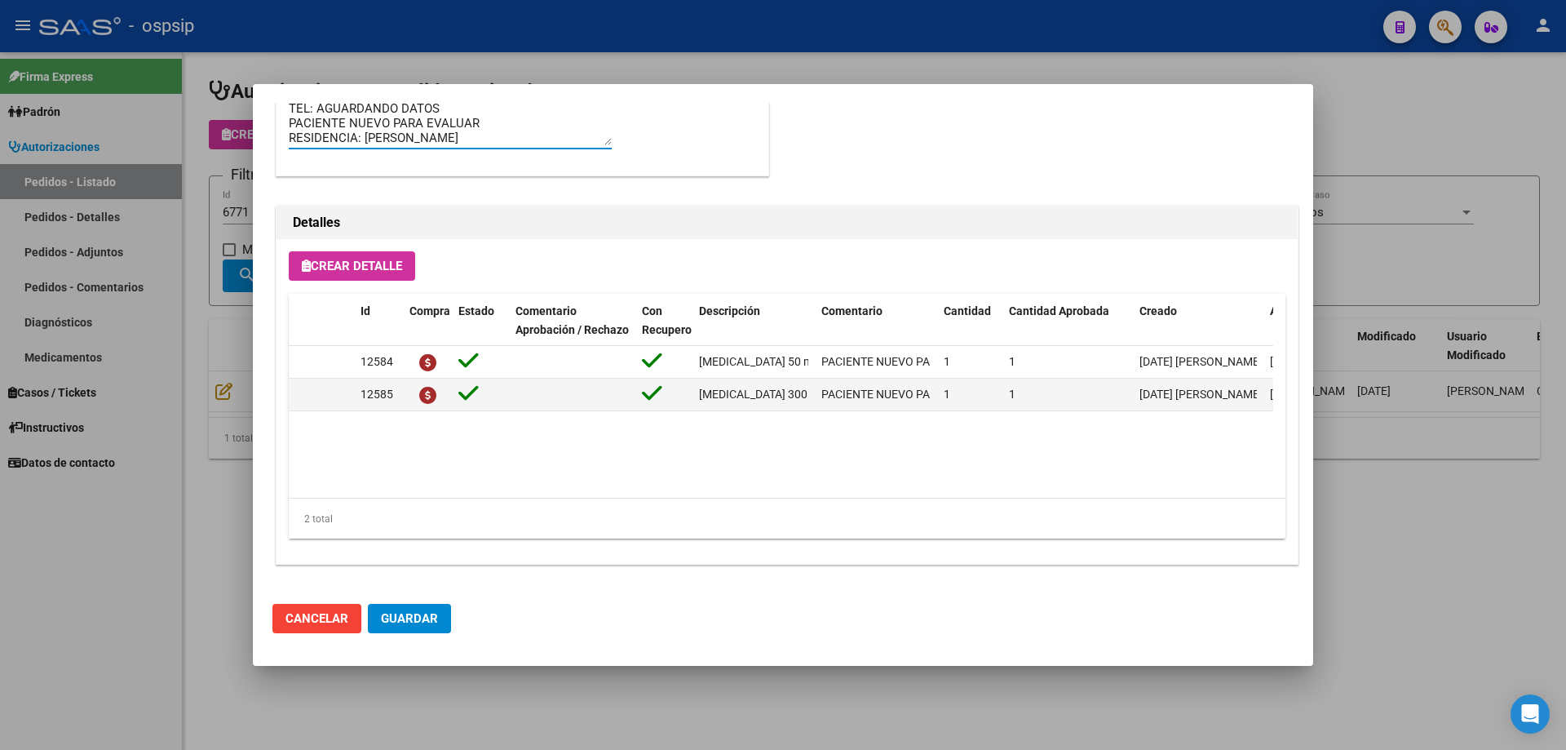
type textarea "AFILIADO: MALBA 11041987 Médico Tratante: NATALIA NOLIS Correo electrónico: ale…"
click at [421, 622] on span "Guardar" at bounding box center [409, 618] width 57 height 15
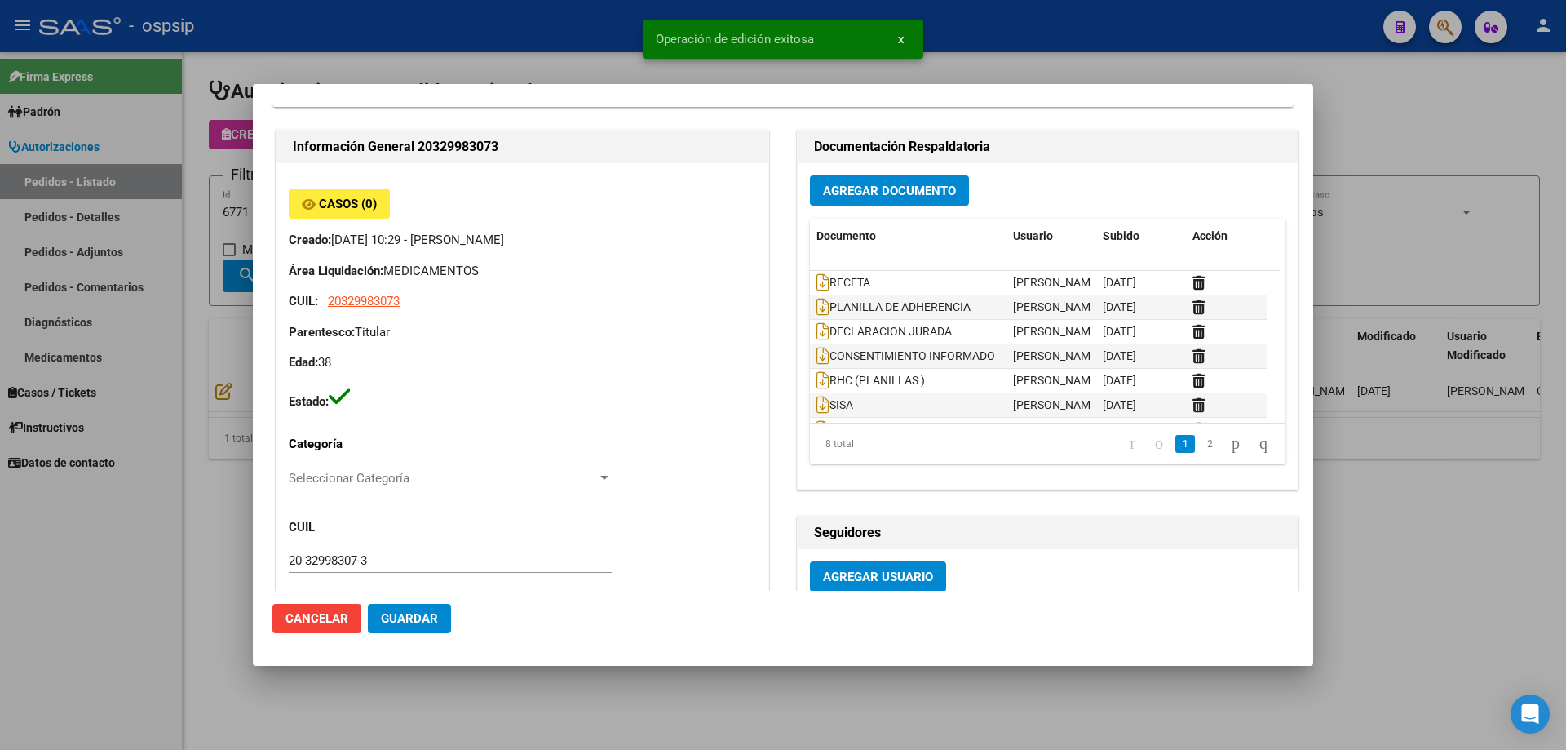
scroll to position [0, 0]
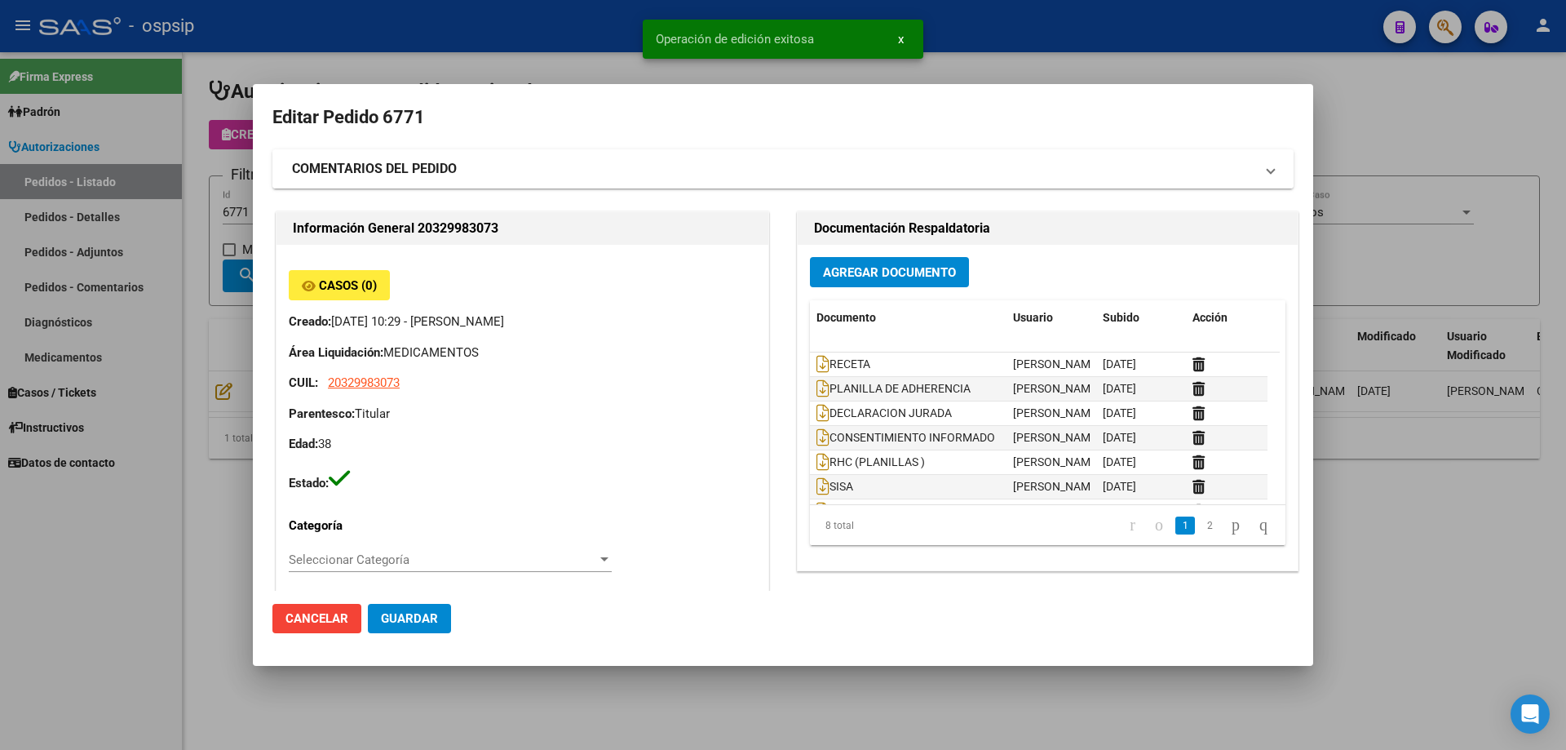
click at [400, 170] on strong "COMENTARIOS DEL PEDIDO" at bounding box center [374, 169] width 165 height 20
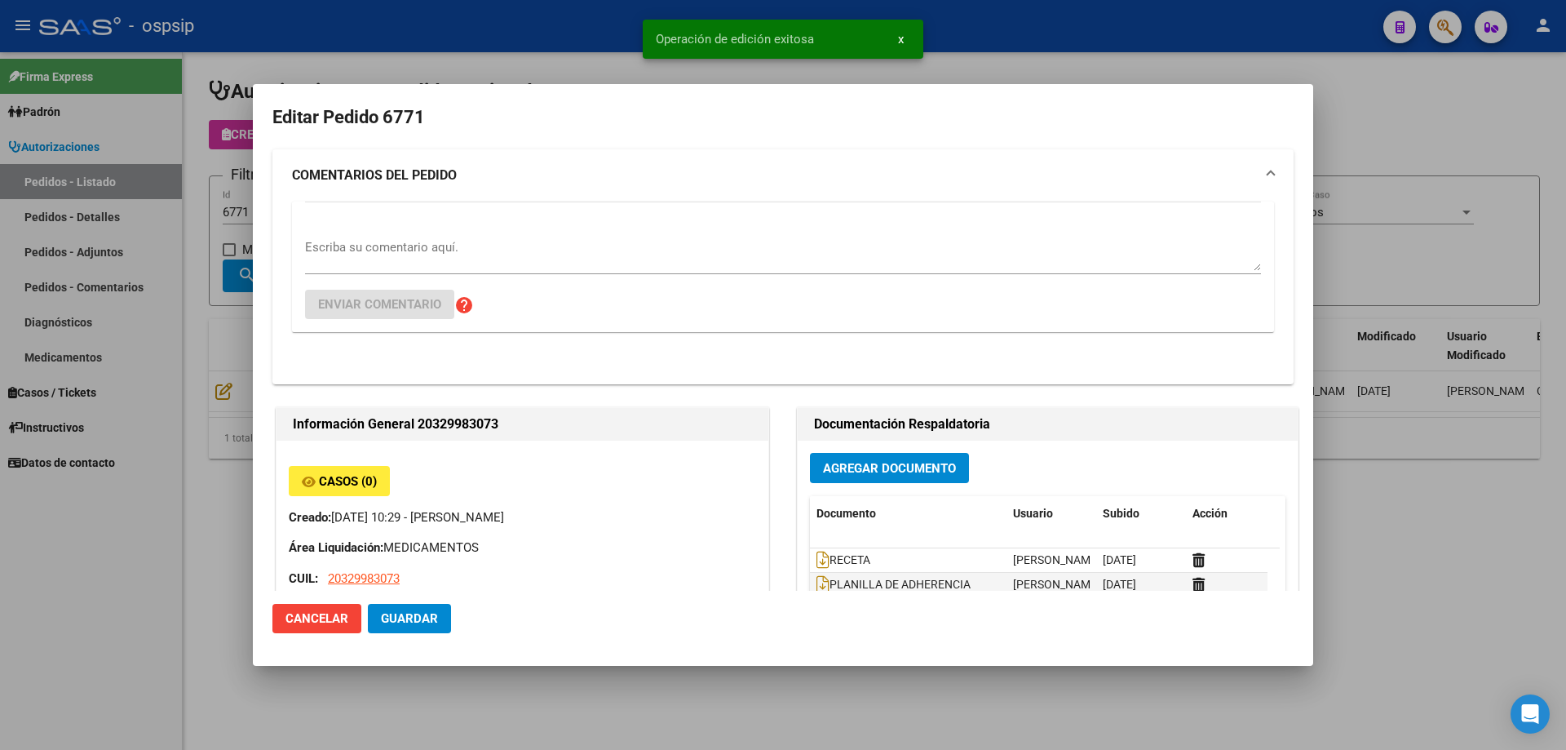
click at [350, 254] on textarea "Escriba su comentario aquí." at bounding box center [783, 254] width 956 height 33
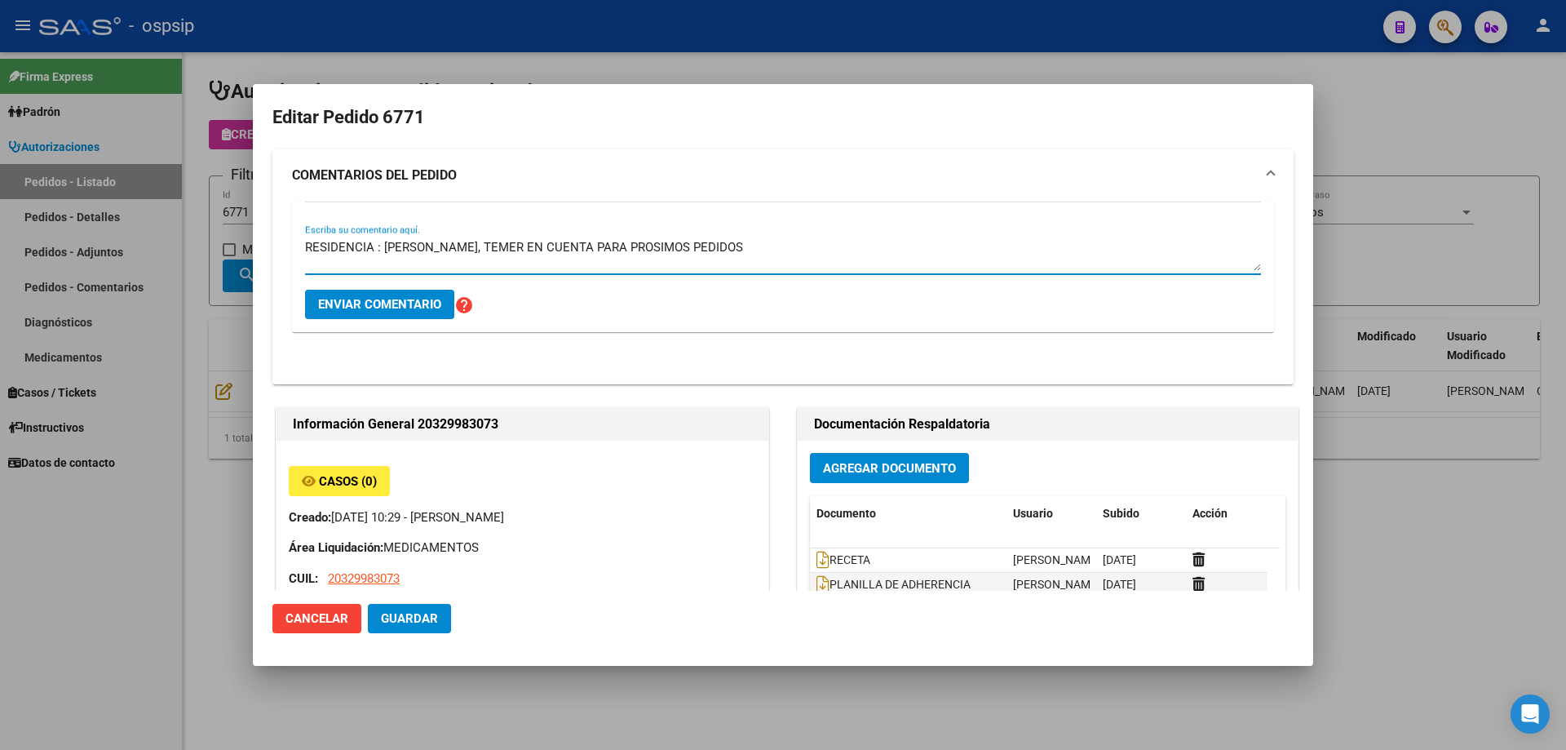
type textarea "RESIDENCIA : RAMOS MEJIA, TEMER EN CUENTA PARA PROSIMOS PEDIDOS"
click at [373, 298] on span "Enviar comentario" at bounding box center [379, 304] width 123 height 15
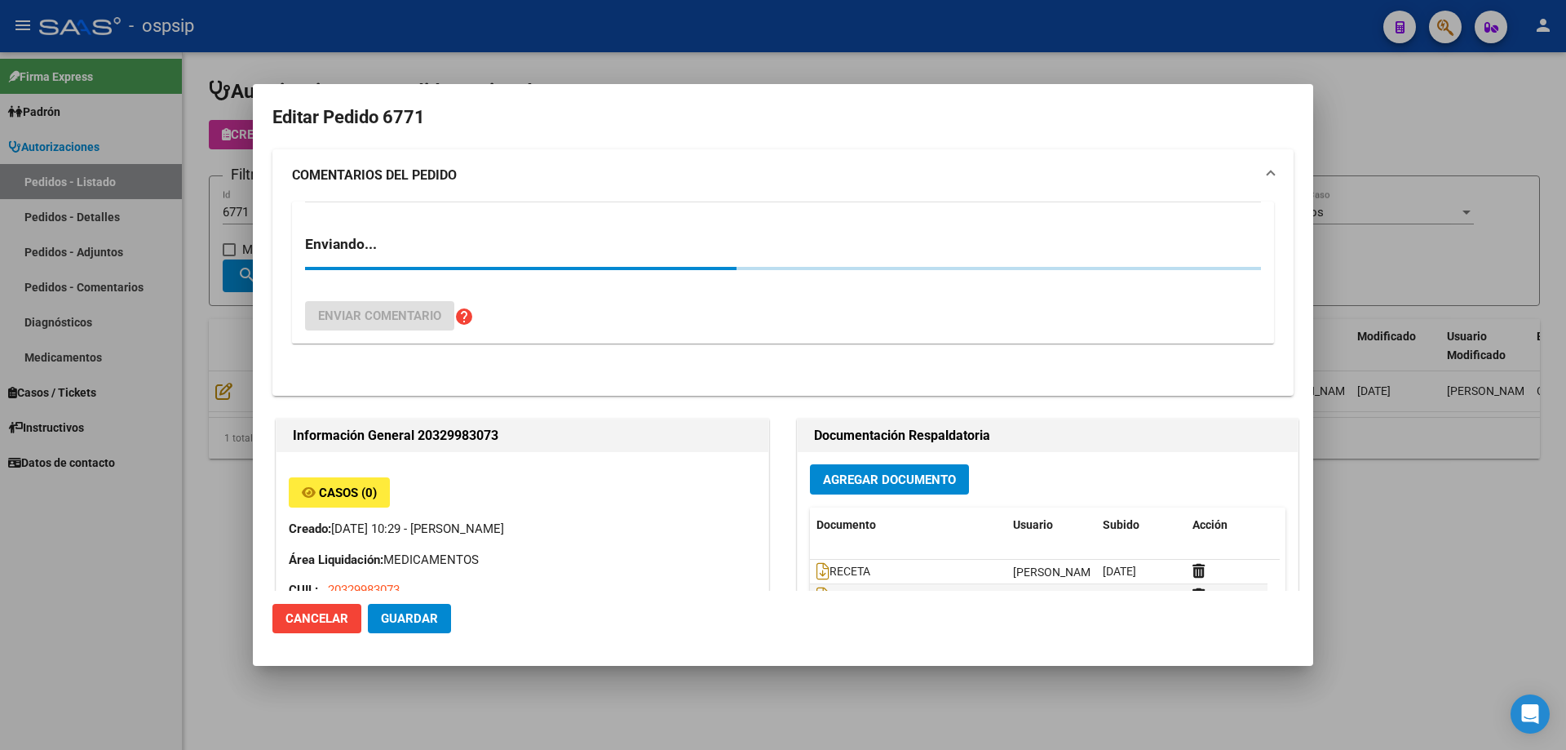
click at [435, 617] on span "Guardar" at bounding box center [409, 618] width 57 height 15
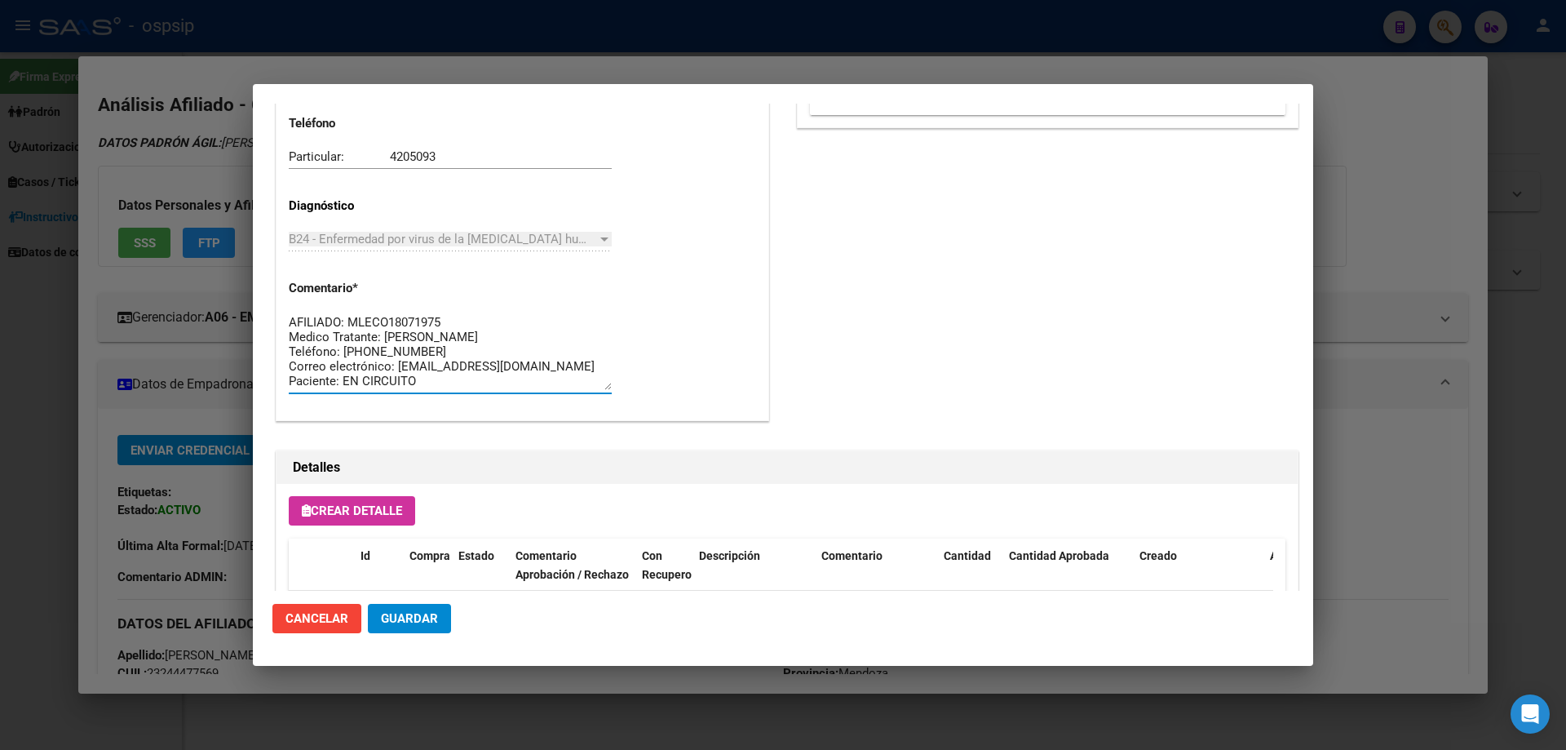
drag, startPoint x: 461, startPoint y: 383, endPoint x: 252, endPoint y: 275, distance: 235.3
click at [252, 275] on div "23244477569 Buscar (apellido, dni, cuil, nro traspaso, cuit, obra social) searc…" at bounding box center [783, 375] width 1566 height 750
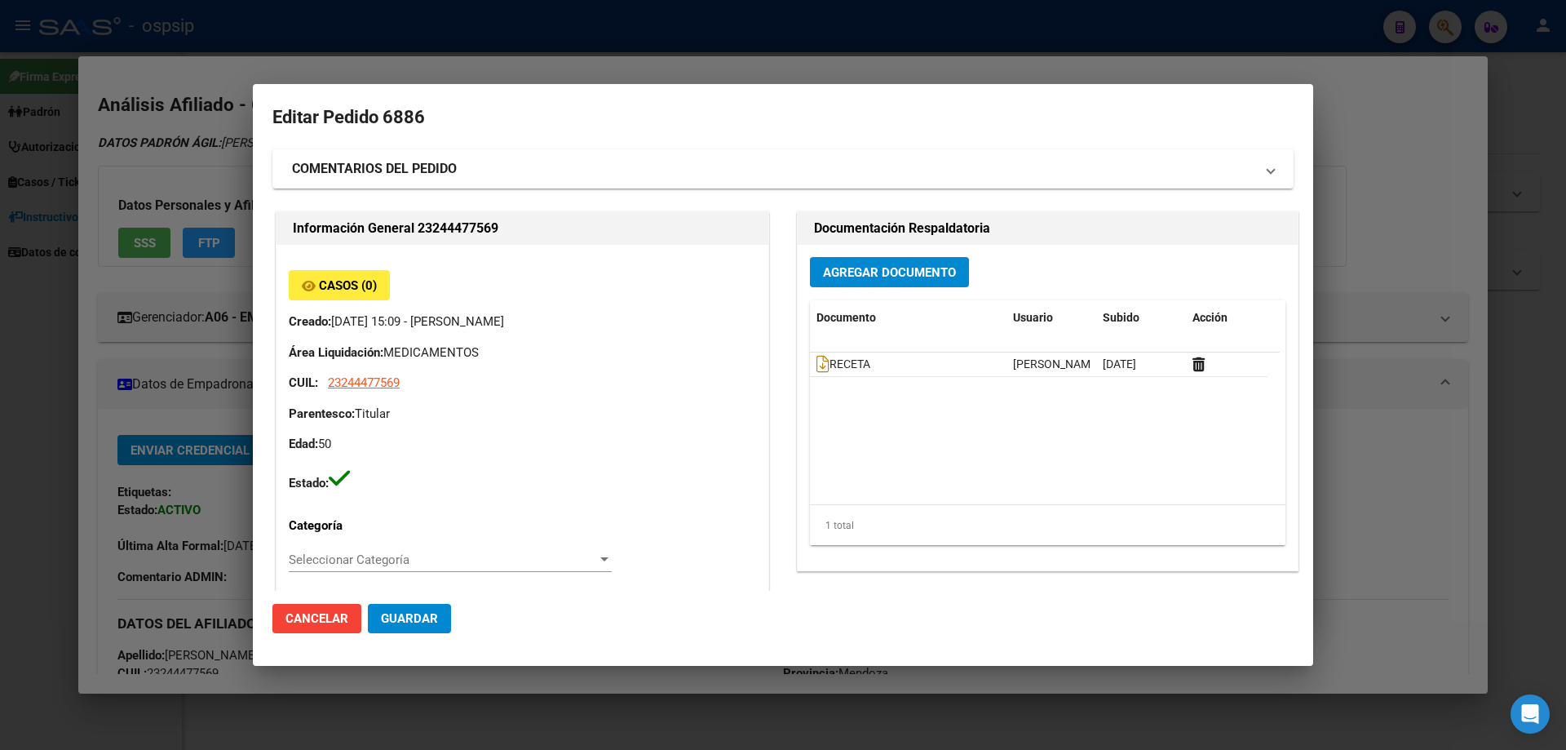
click at [422, 622] on span "Guardar" at bounding box center [409, 618] width 57 height 15
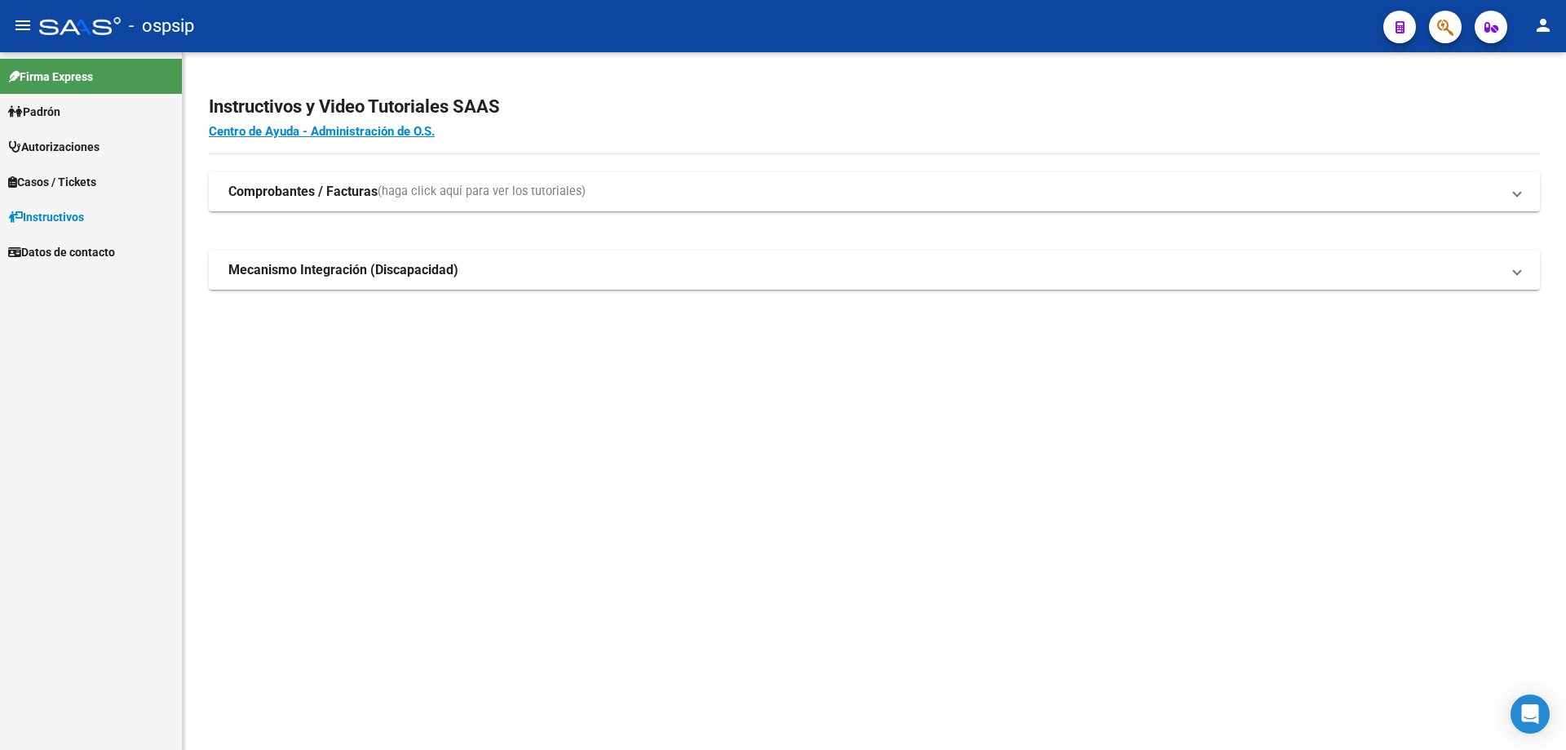
click at [1435, 26] on button "button" at bounding box center [1445, 27] width 33 height 33
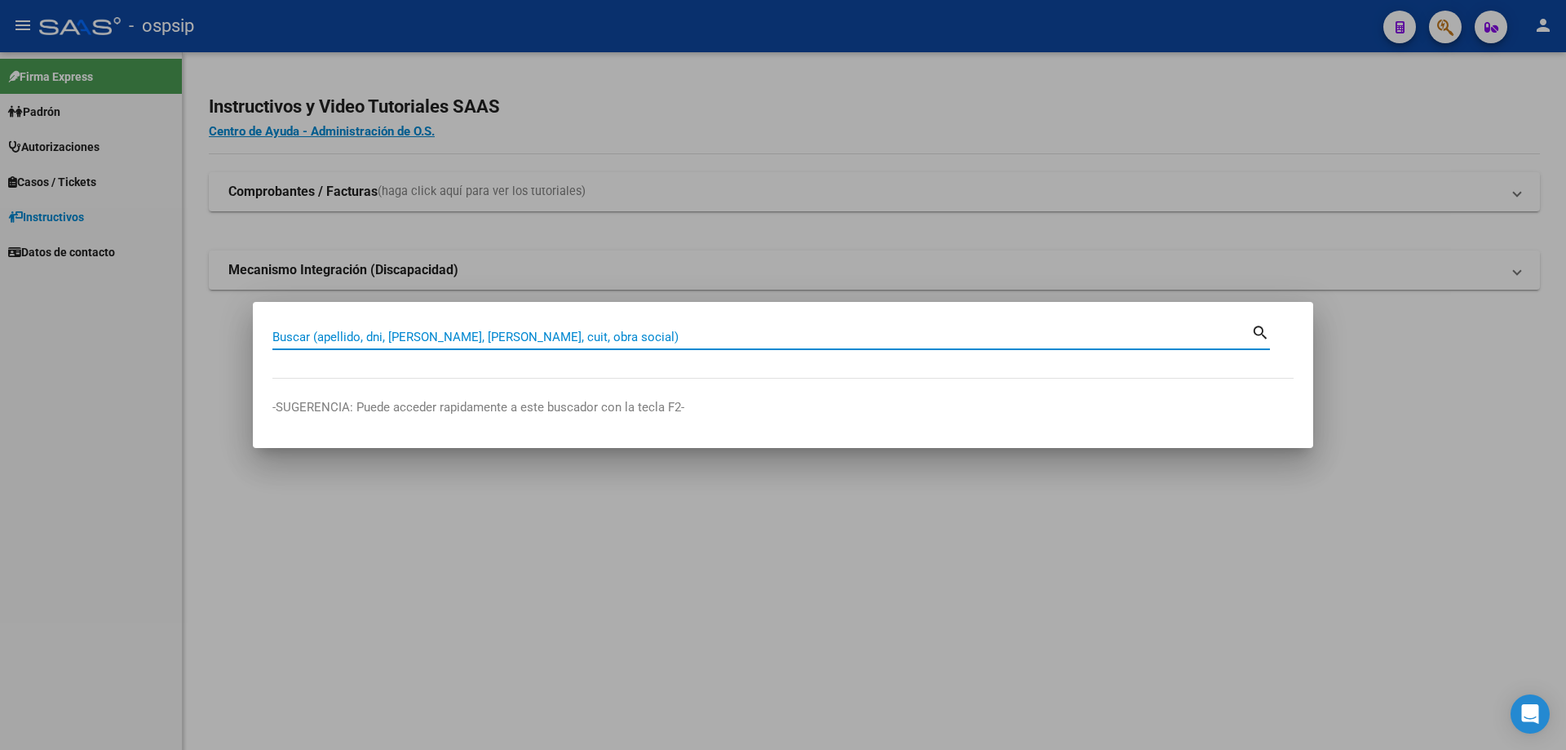
paste input "20442861057"
type input "20442861057"
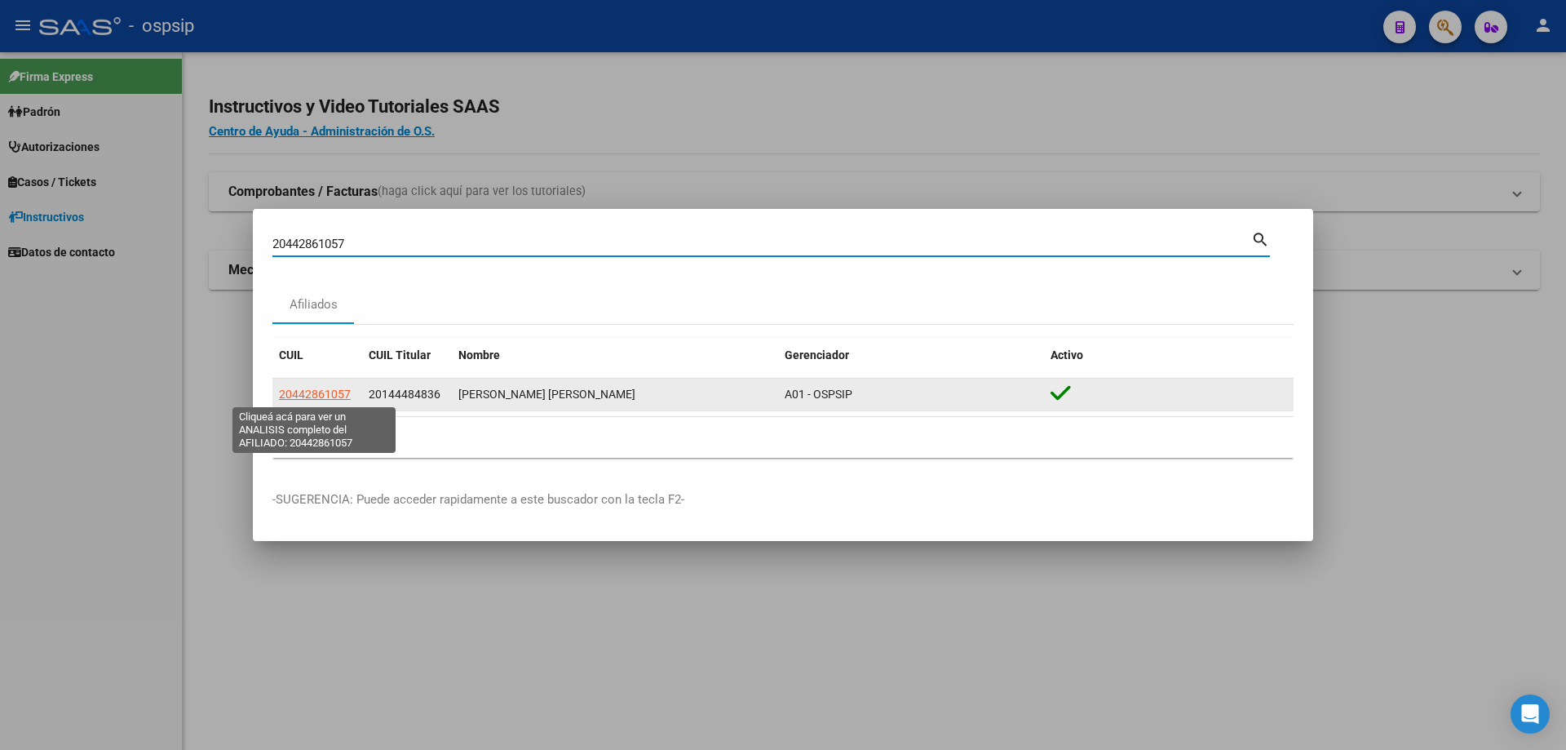
click at [323, 397] on span "20442861057" at bounding box center [315, 393] width 72 height 13
type textarea "20442861057"
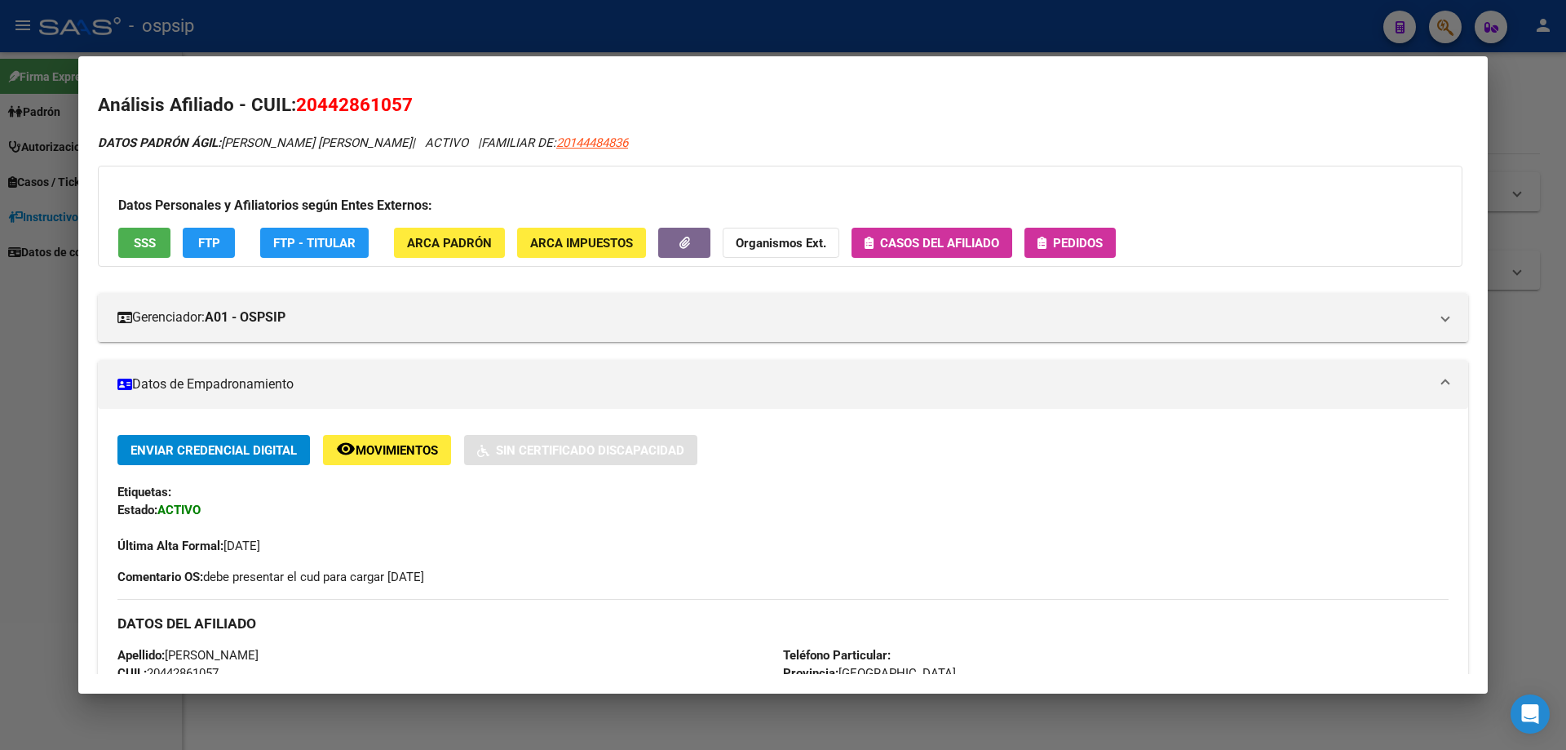
click at [1062, 250] on button "Pedidos" at bounding box center [1069, 243] width 91 height 30
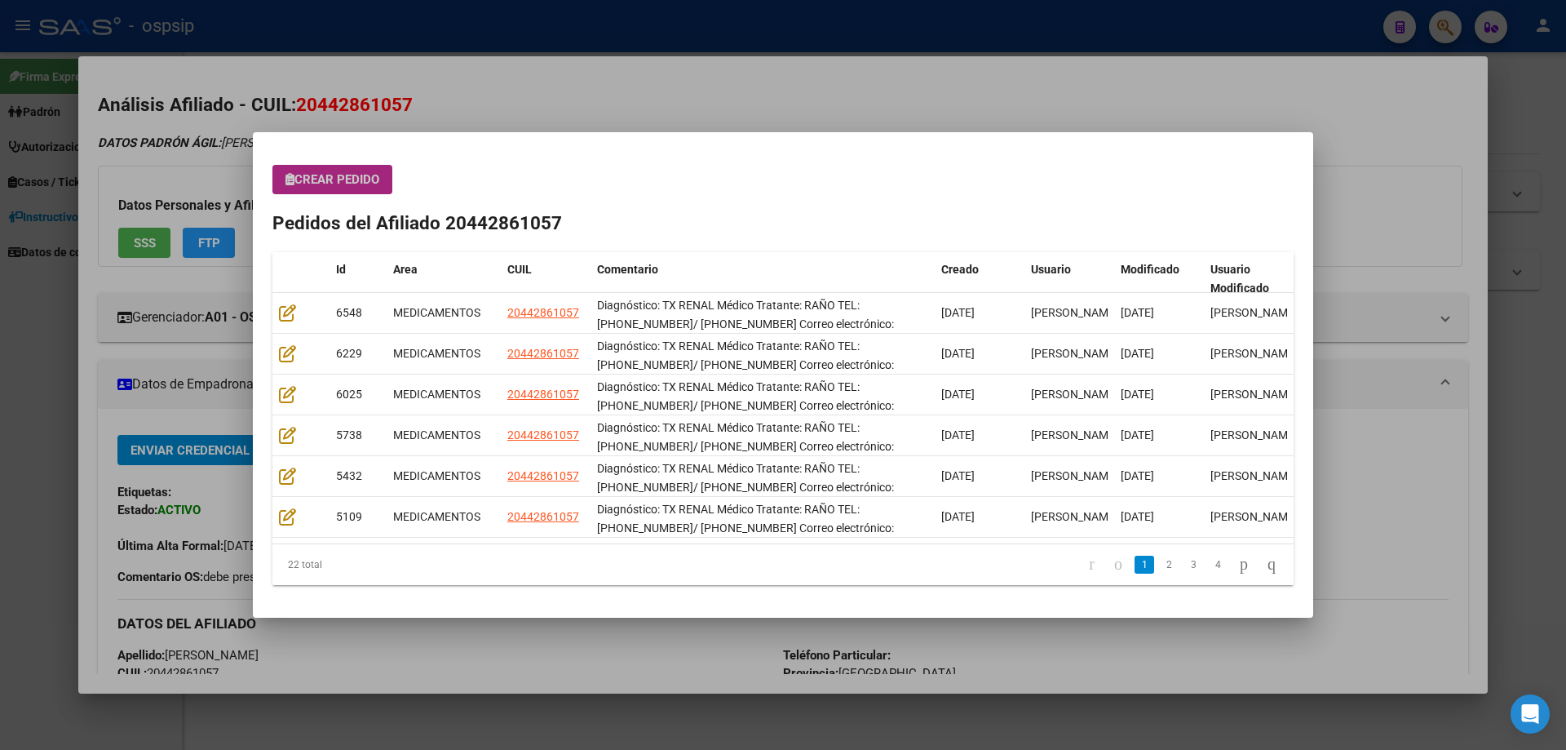
click at [312, 184] on span "Crear Pedido" at bounding box center [332, 179] width 94 height 15
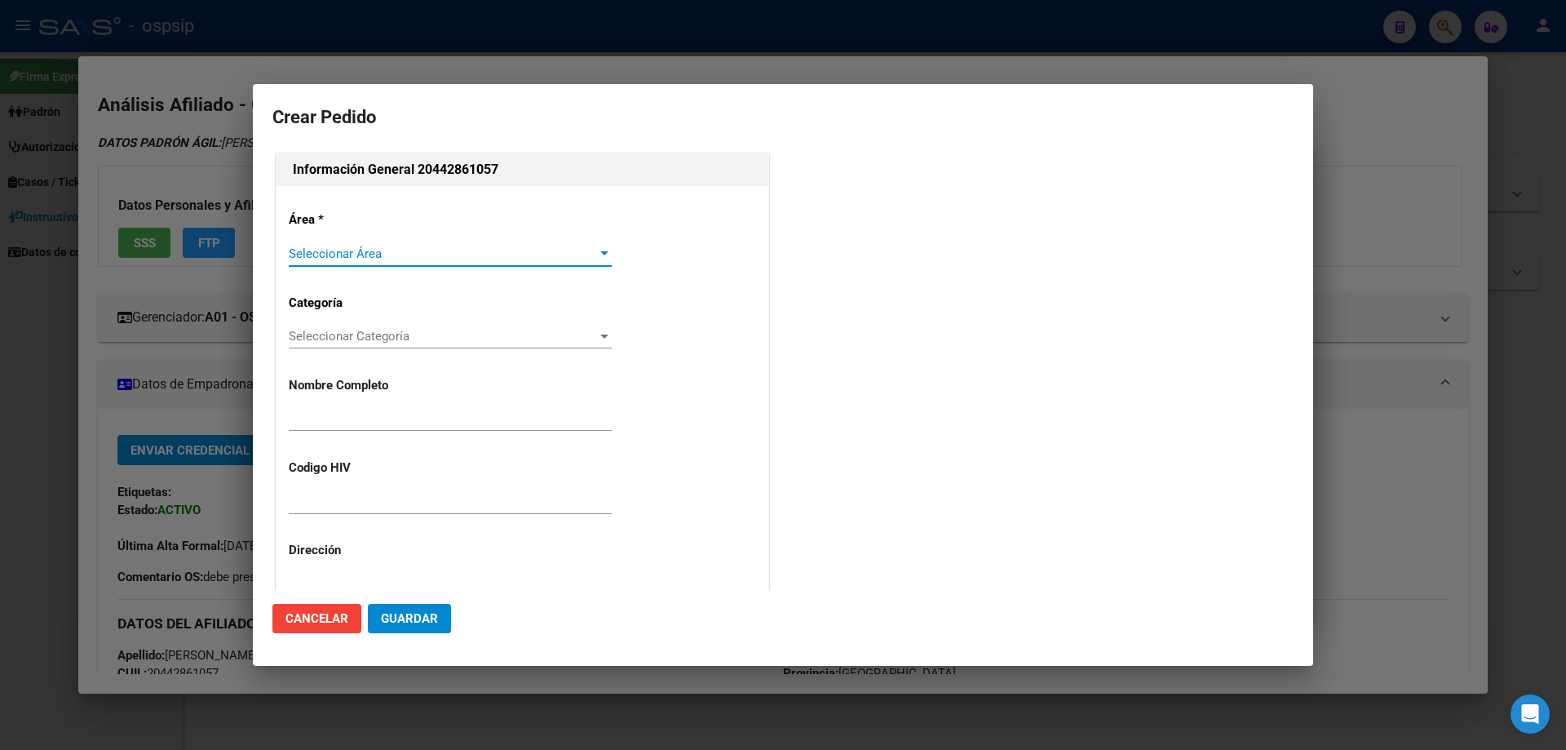
type input "[PERSON_NAME]"
type input "NO CORRESPONDE"
type input "[GEOGRAPHIC_DATA], [PERSON_NAME] ESTE, [PERSON_NAME] 4079"
click at [360, 256] on span "Seleccionar Área" at bounding box center [443, 253] width 308 height 15
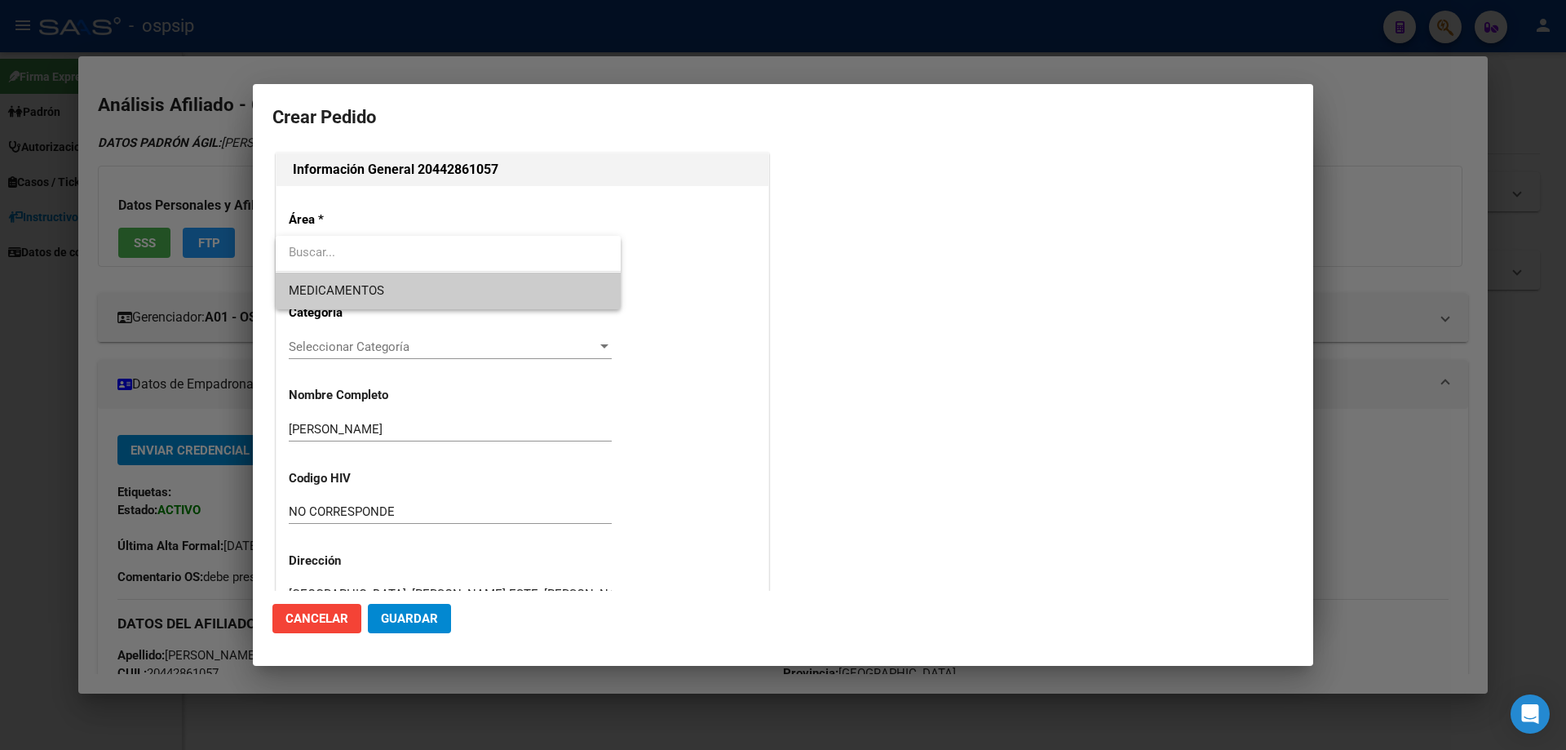
click at [354, 307] on span "MEDICAMENTOS" at bounding box center [448, 290] width 319 height 37
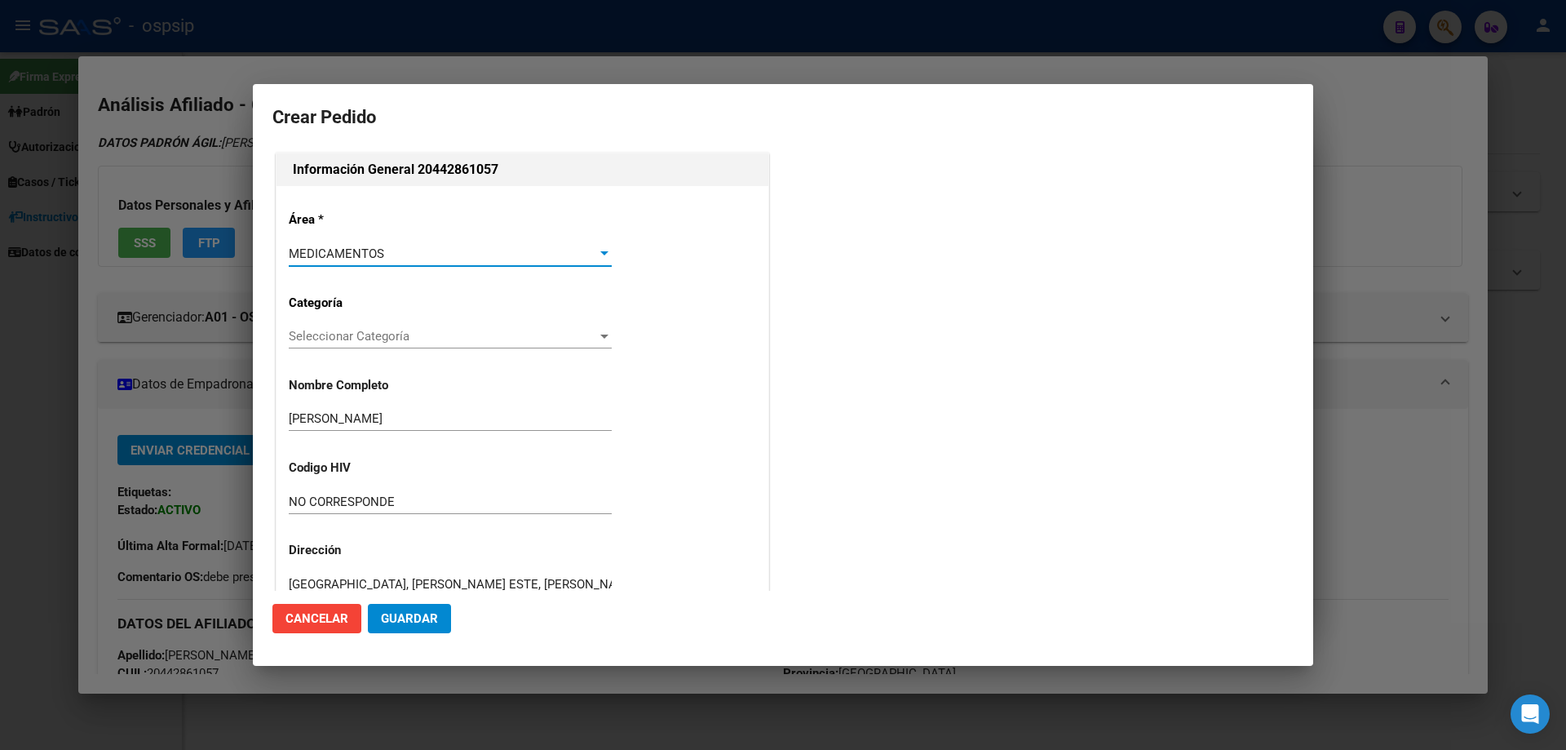
scroll to position [245, 0]
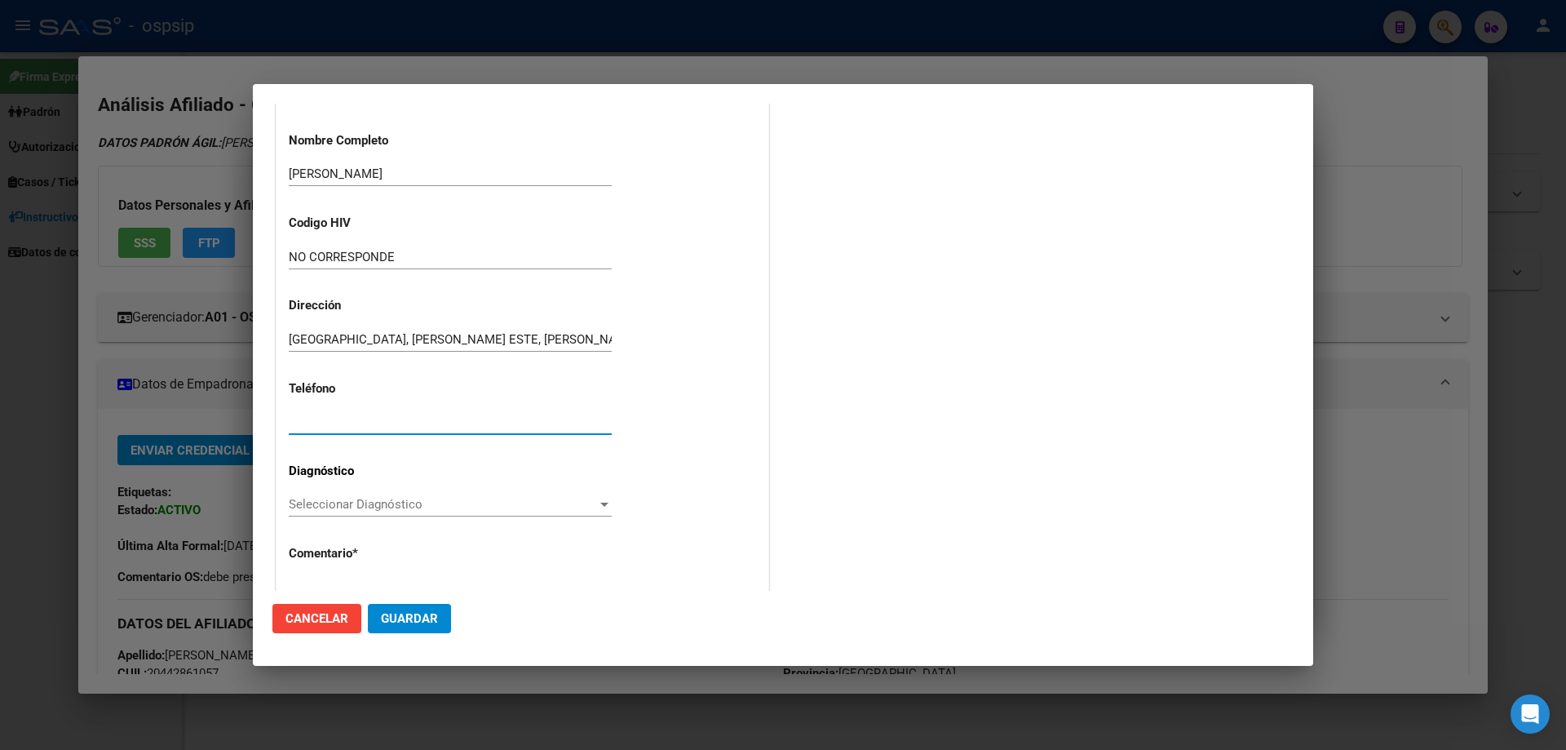
paste input "[PHONE_NUMBER]"
type input "[PHONE_NUMBER]"
click at [293, 508] on span "Seleccionar Diagnóstico" at bounding box center [443, 504] width 308 height 15
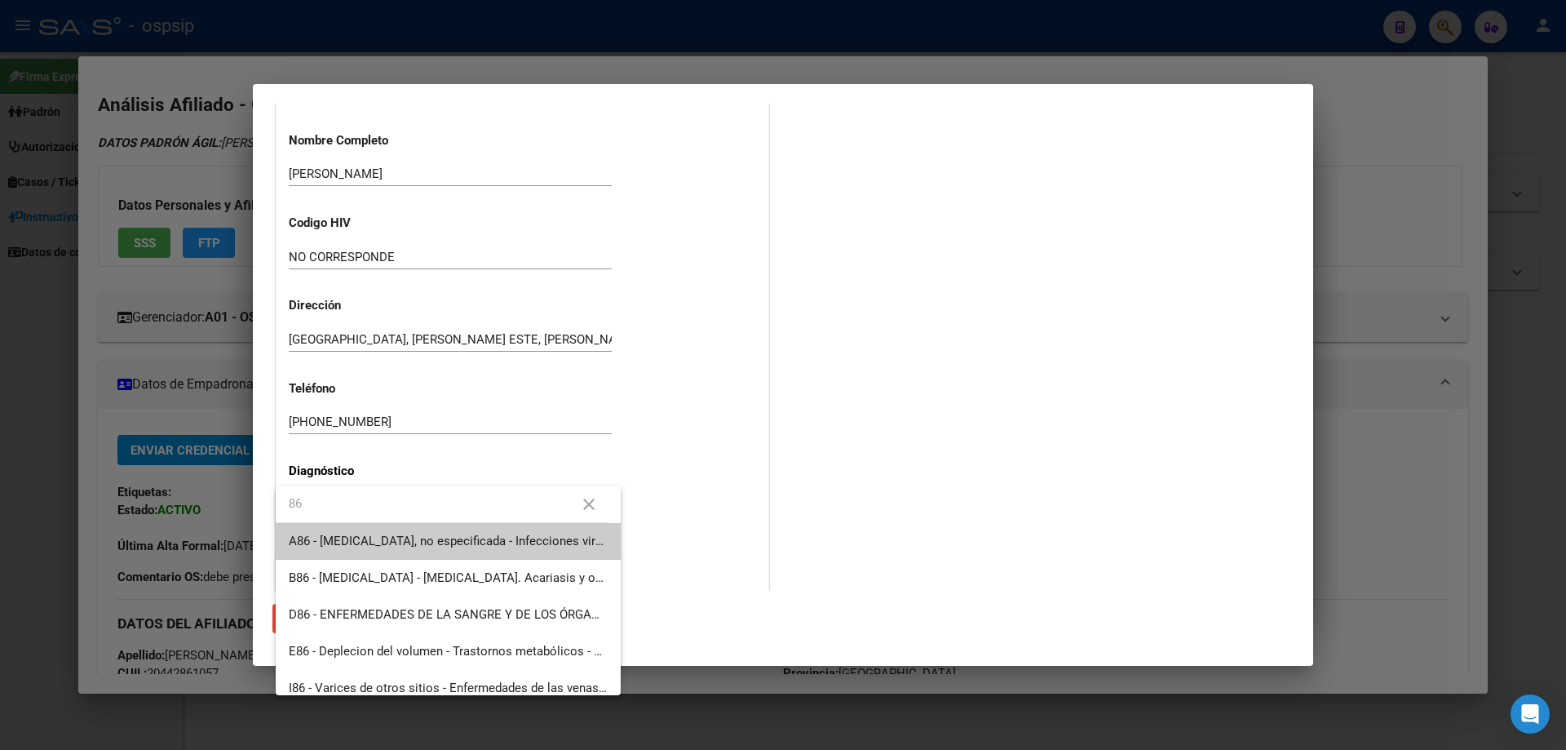
click at [330, 502] on input "86" at bounding box center [442, 503] width 333 height 37
type input "8"
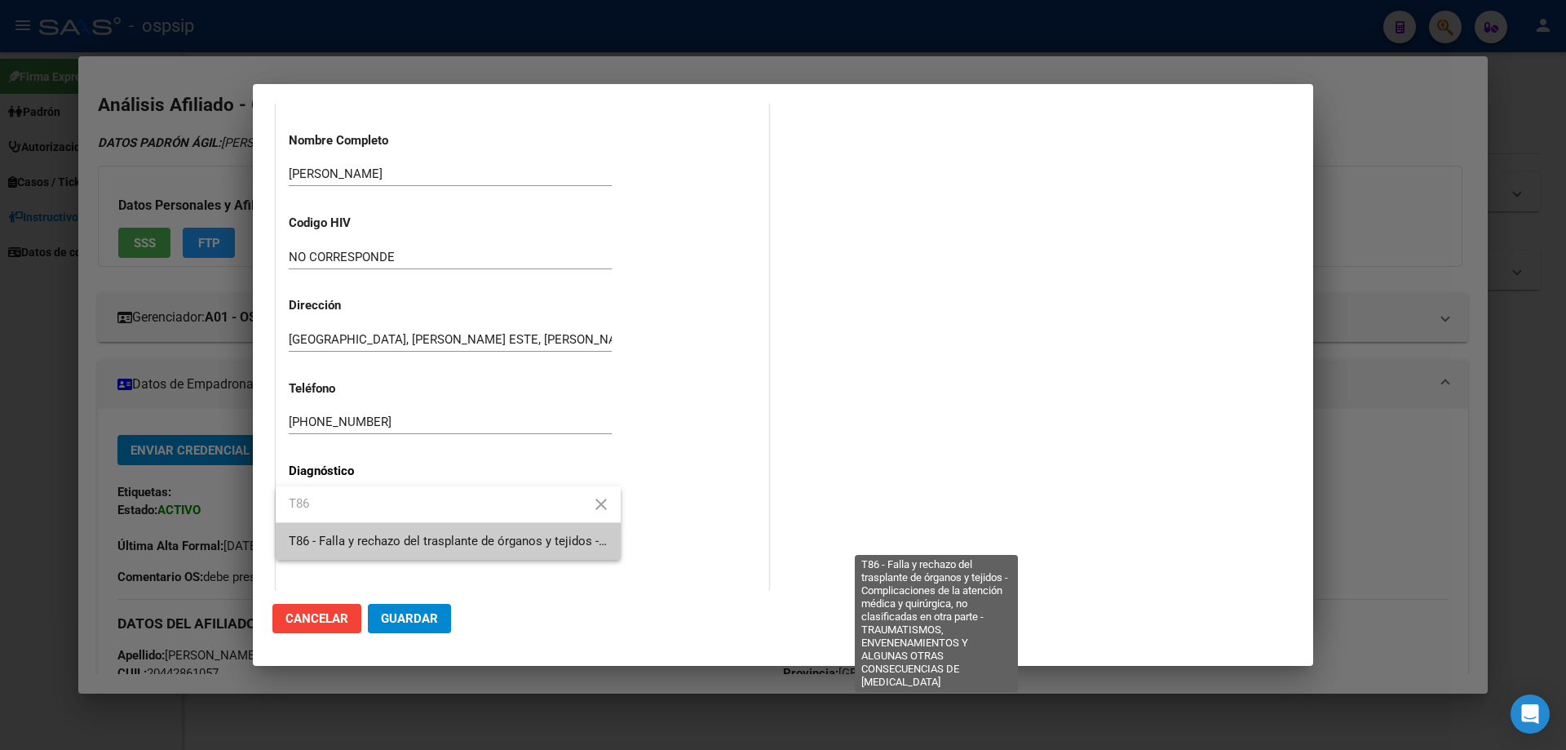
type input "T86"
click at [354, 543] on span "T86 - Falla y rechazo del trasplante de órganos y tejidos - Complicaciones de l…" at bounding box center [944, 540] width 1310 height 15
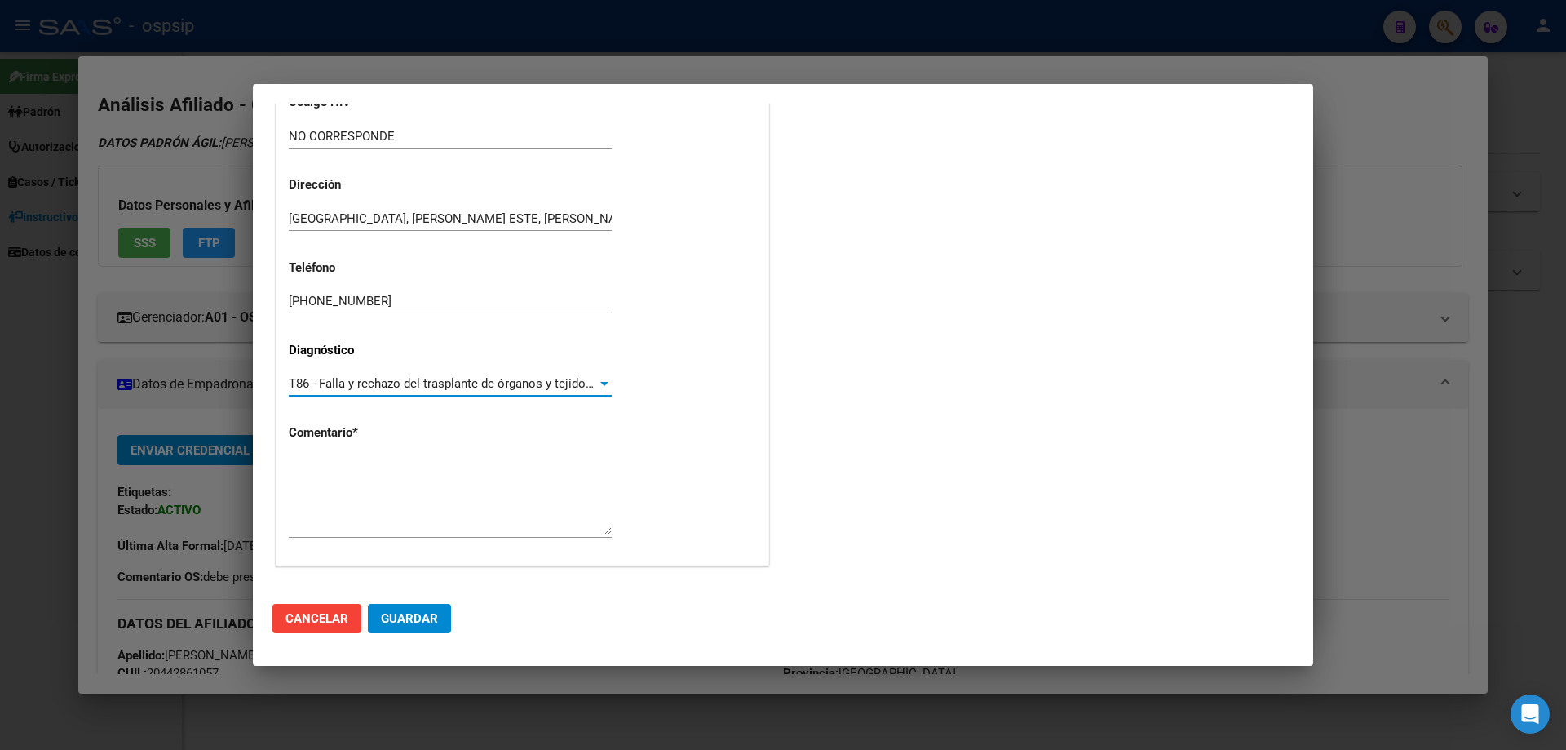
scroll to position [366, 0]
paste textarea "Diagnóstico: TX RENAL Médico Tratante: RAÑO TEL:[PHONE_NUMBER]/ [PHONE_NUMBER] …"
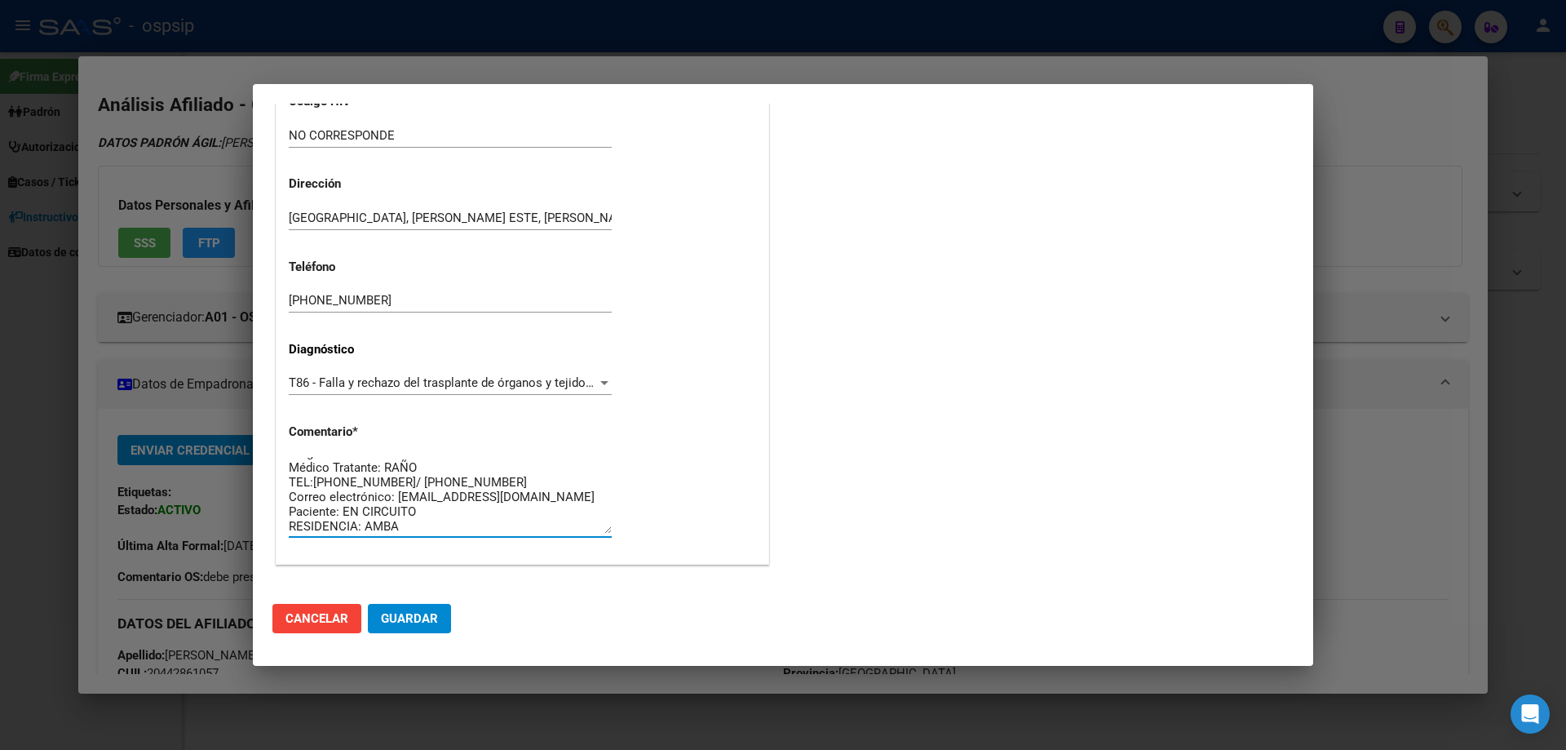
scroll to position [15, 0]
type textarea "Diagnóstico: TX RENAL Médico Tratante: RAÑO TEL:[PHONE_NUMBER]/ [PHONE_NUMBER] …"
click at [416, 621] on span "Guardar" at bounding box center [409, 618] width 57 height 15
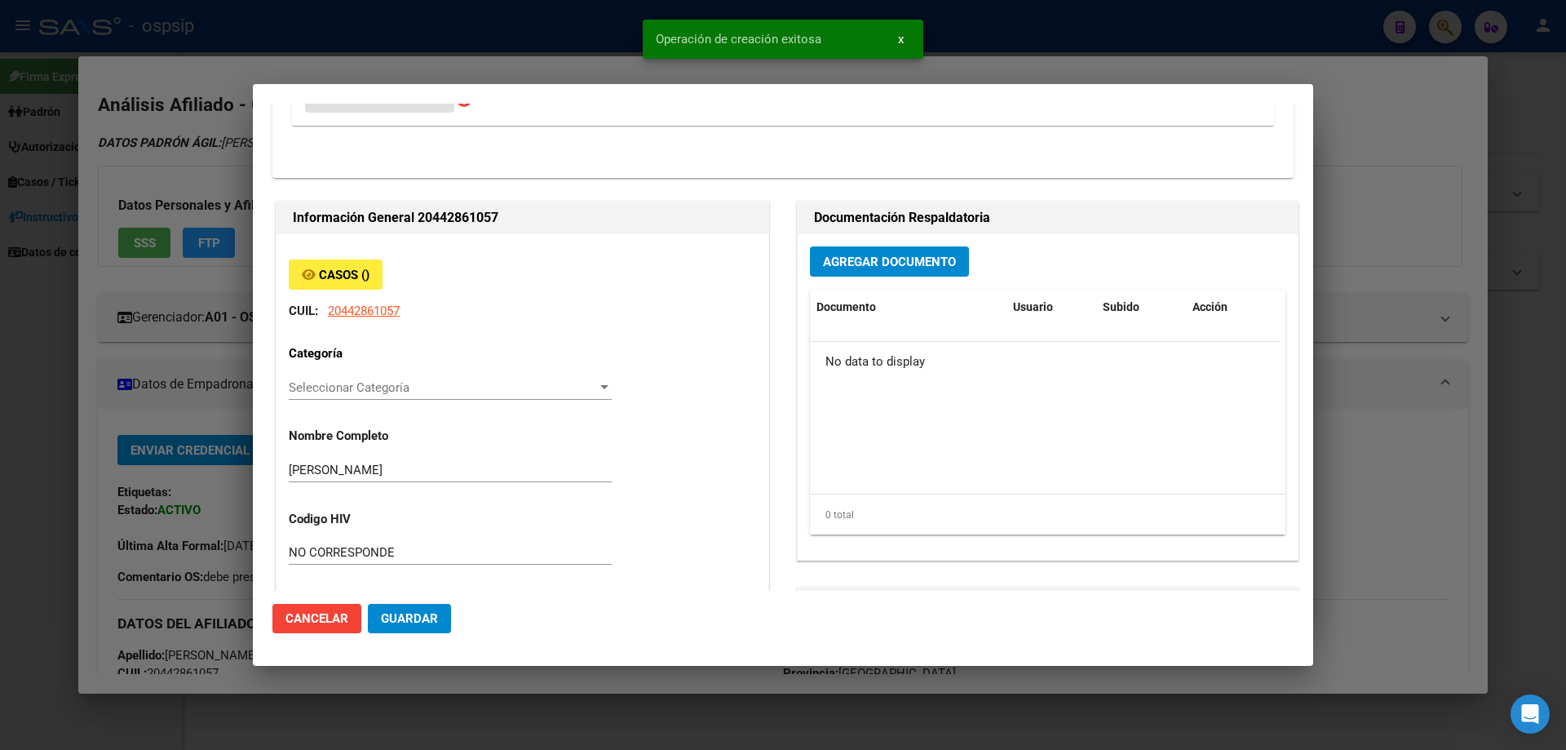
scroll to position [0, 0]
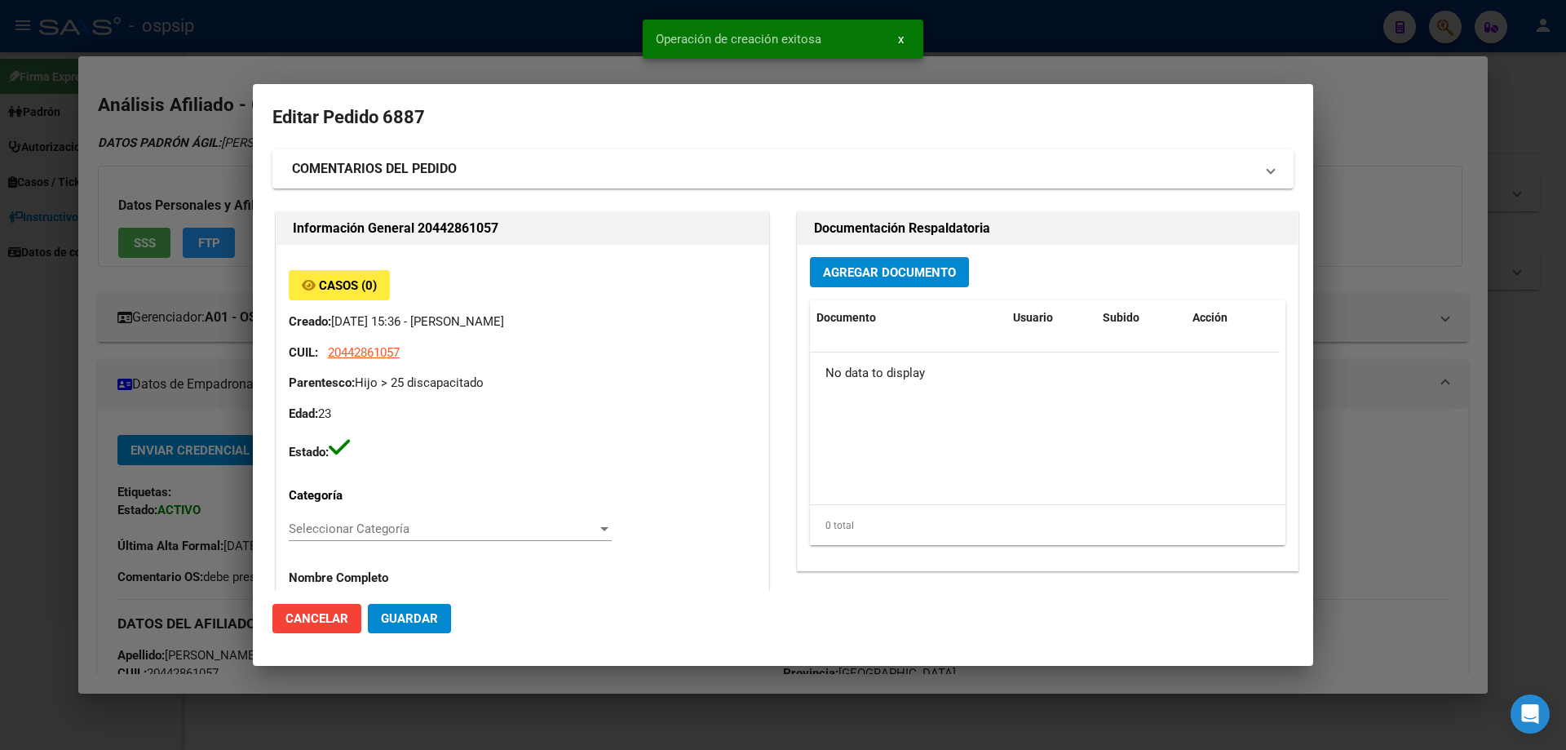
click at [874, 272] on span "Agregar Documento" at bounding box center [889, 272] width 133 height 15
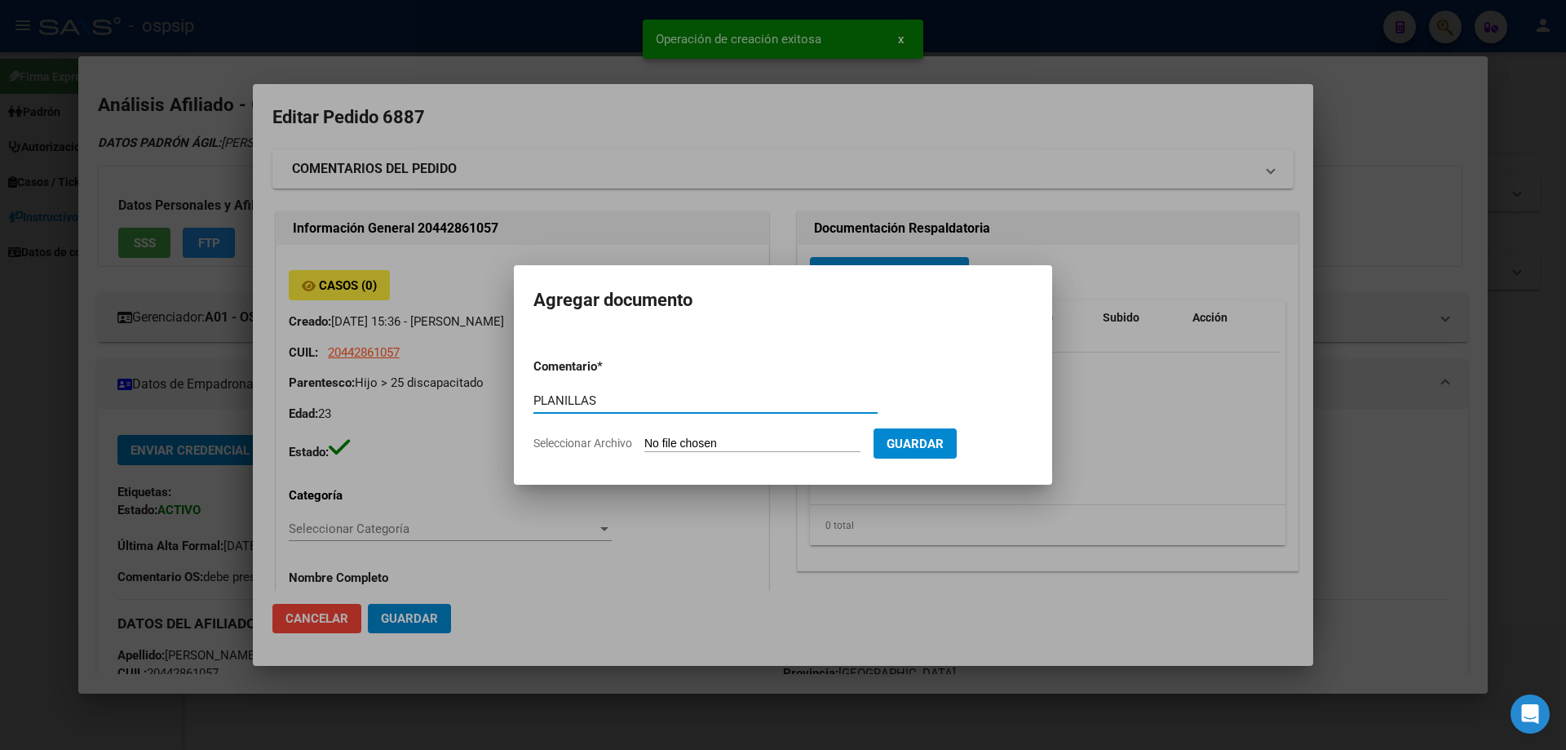
type input "PLANILLAS"
click at [687, 436] on input "Seleccionar Archivo" at bounding box center [752, 443] width 216 height 15
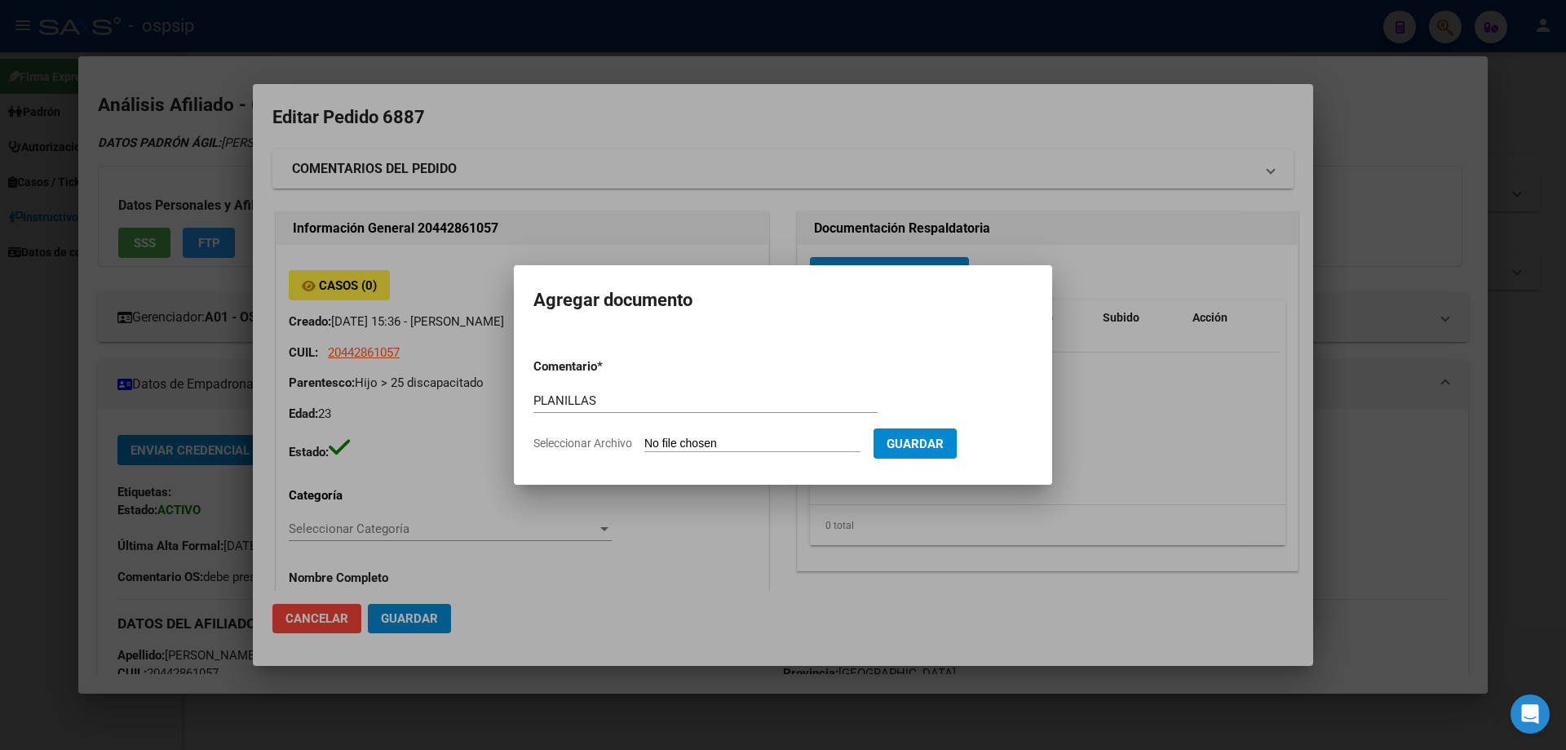
type input "C:\fakepath\PLANILLAS [DATE].pdf"
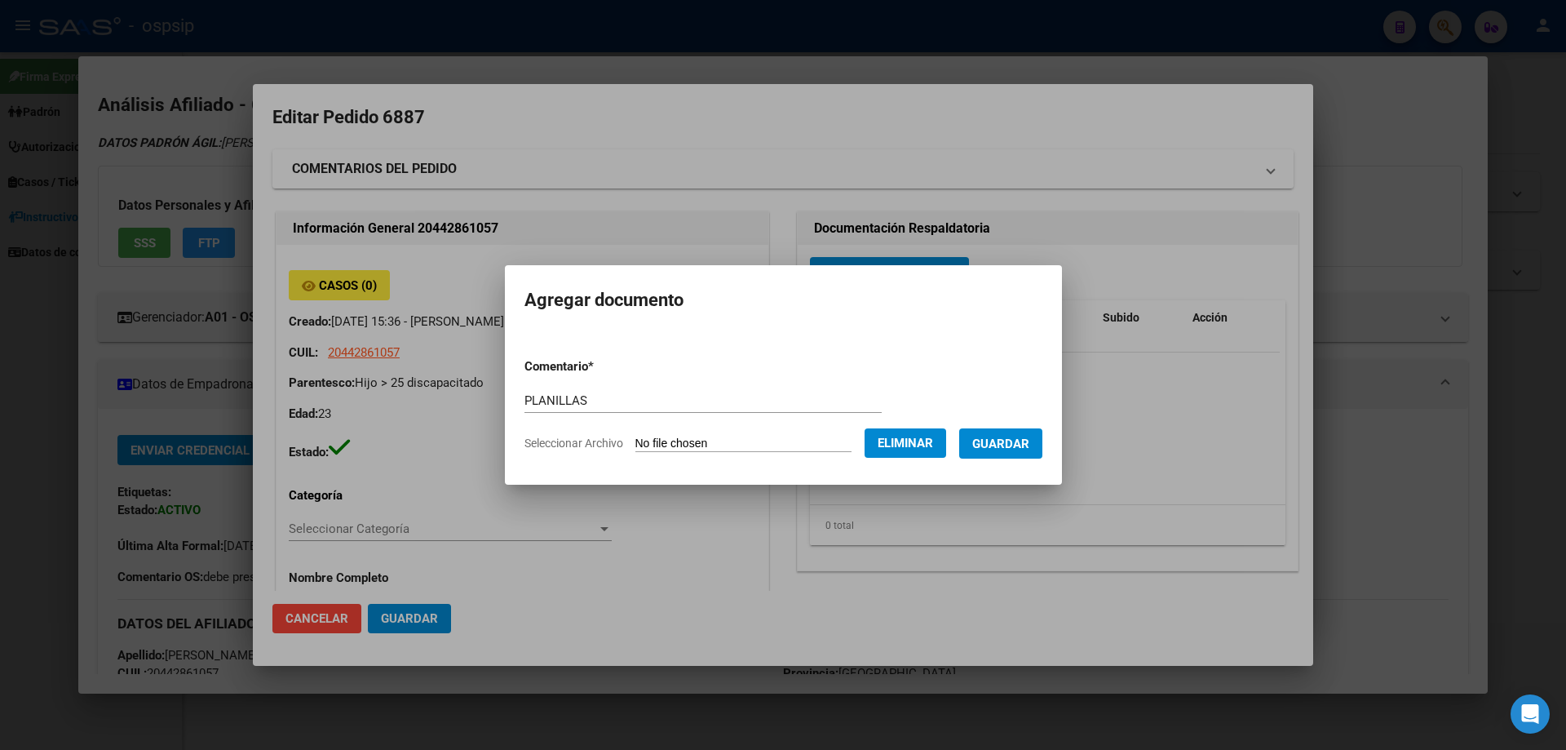
click at [1006, 451] on button "Guardar" at bounding box center [1000, 443] width 83 height 30
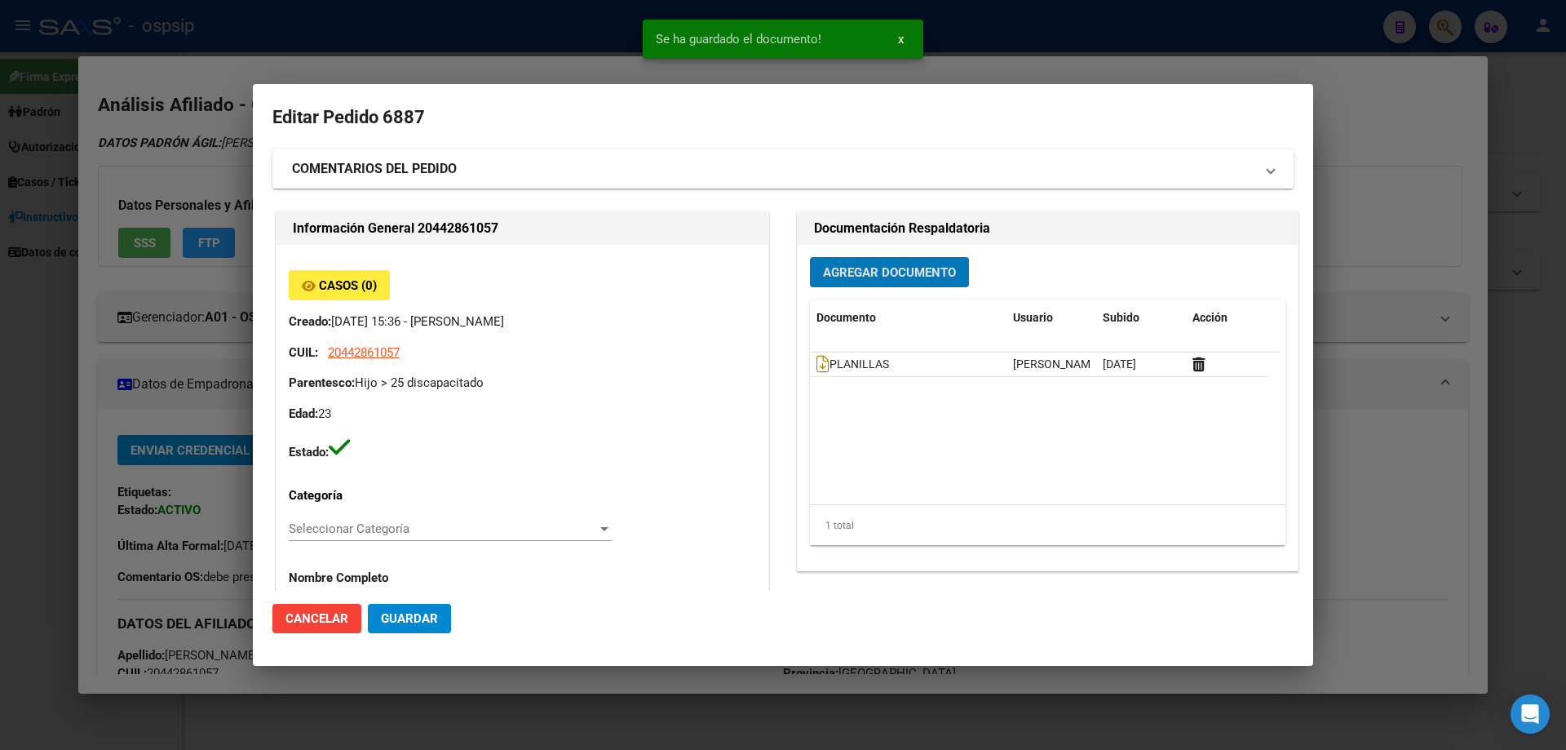
click at [859, 272] on span "Agregar Documento" at bounding box center [889, 272] width 133 height 15
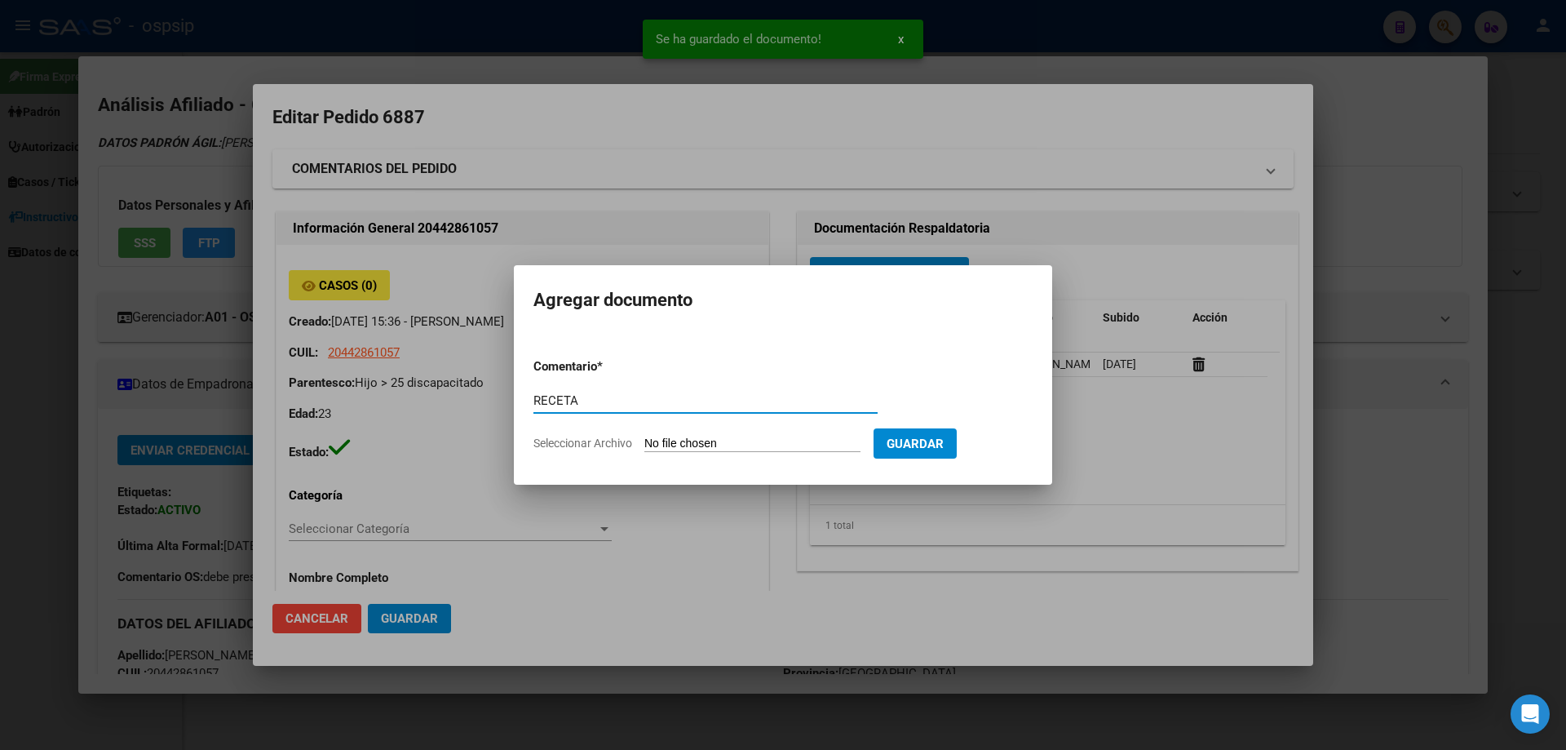
type input "RECETA"
click at [762, 449] on input "Seleccionar Archivo" at bounding box center [752, 443] width 216 height 15
type input "C:\fakepath\ERITRO.jpg"
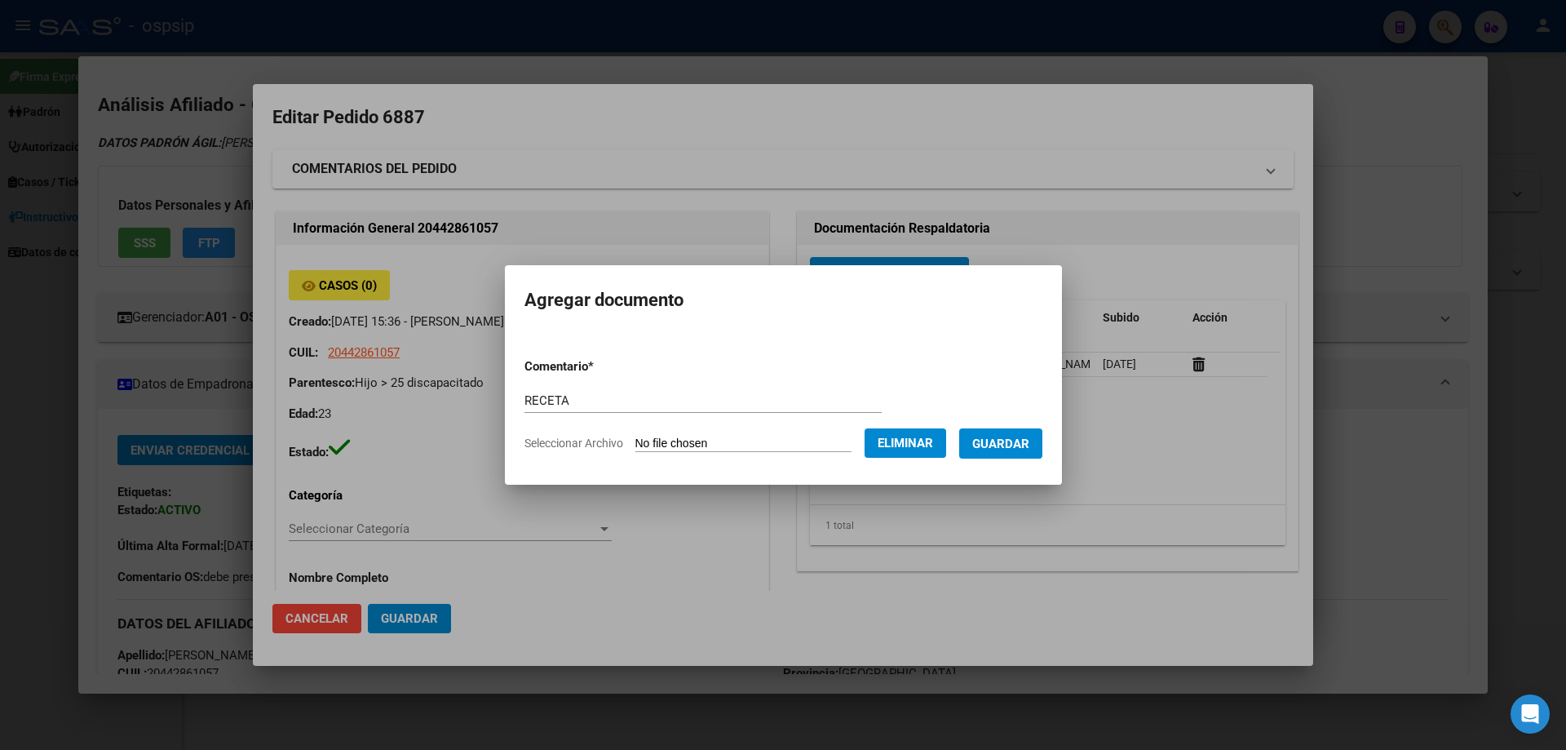
click at [1025, 449] on span "Guardar" at bounding box center [1000, 443] width 57 height 15
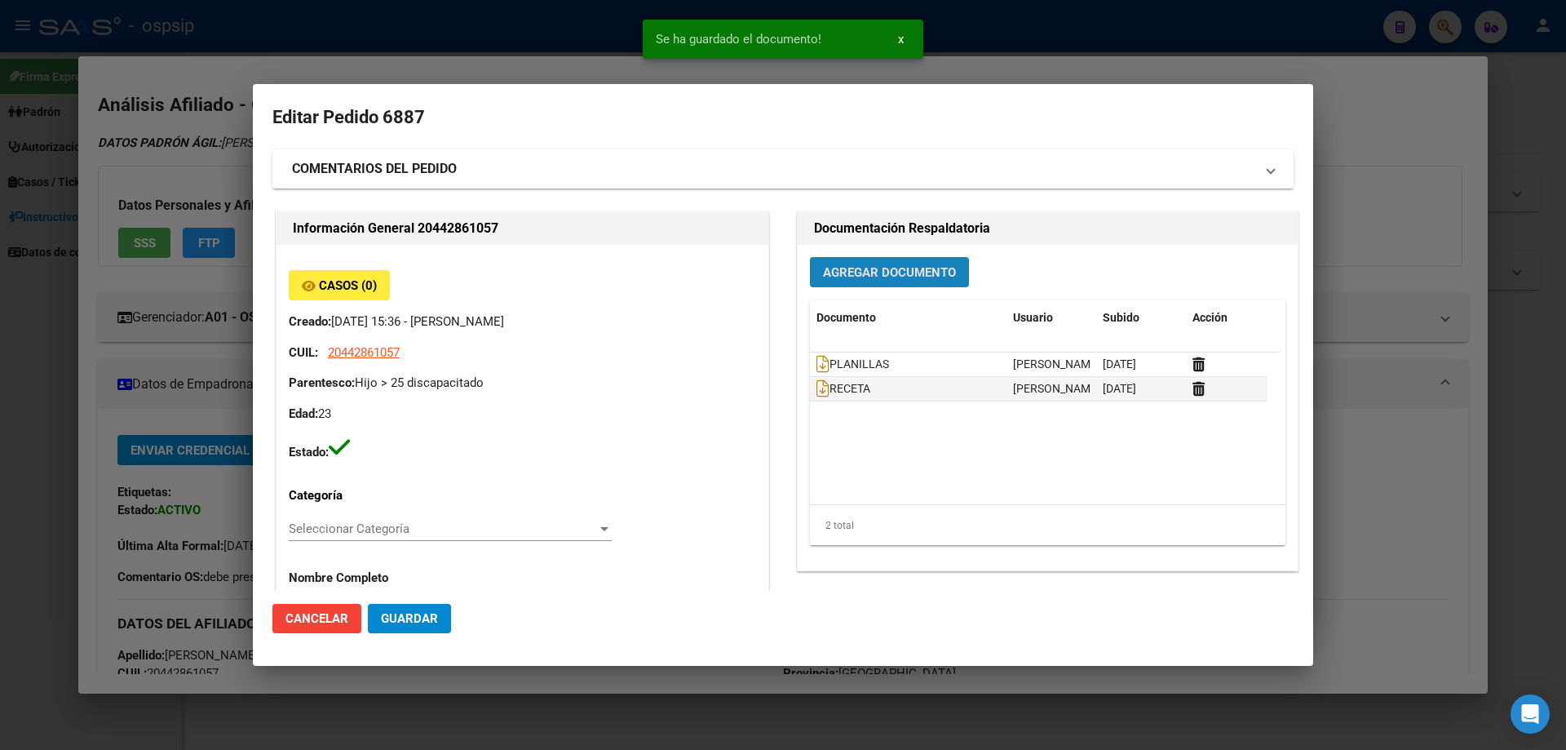
click at [851, 274] on span "Agregar Documento" at bounding box center [889, 272] width 133 height 15
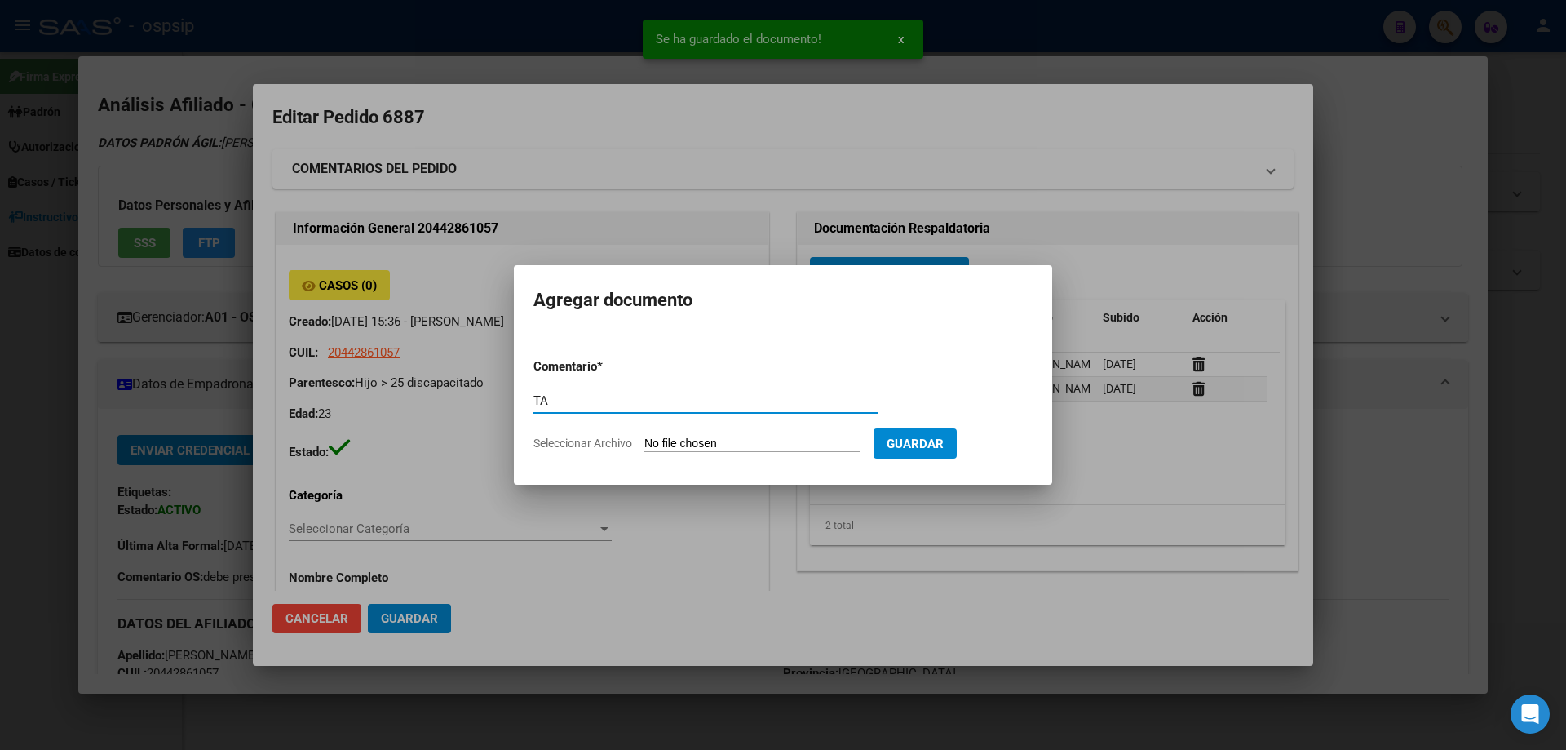
type input "T"
type input "RECETA"
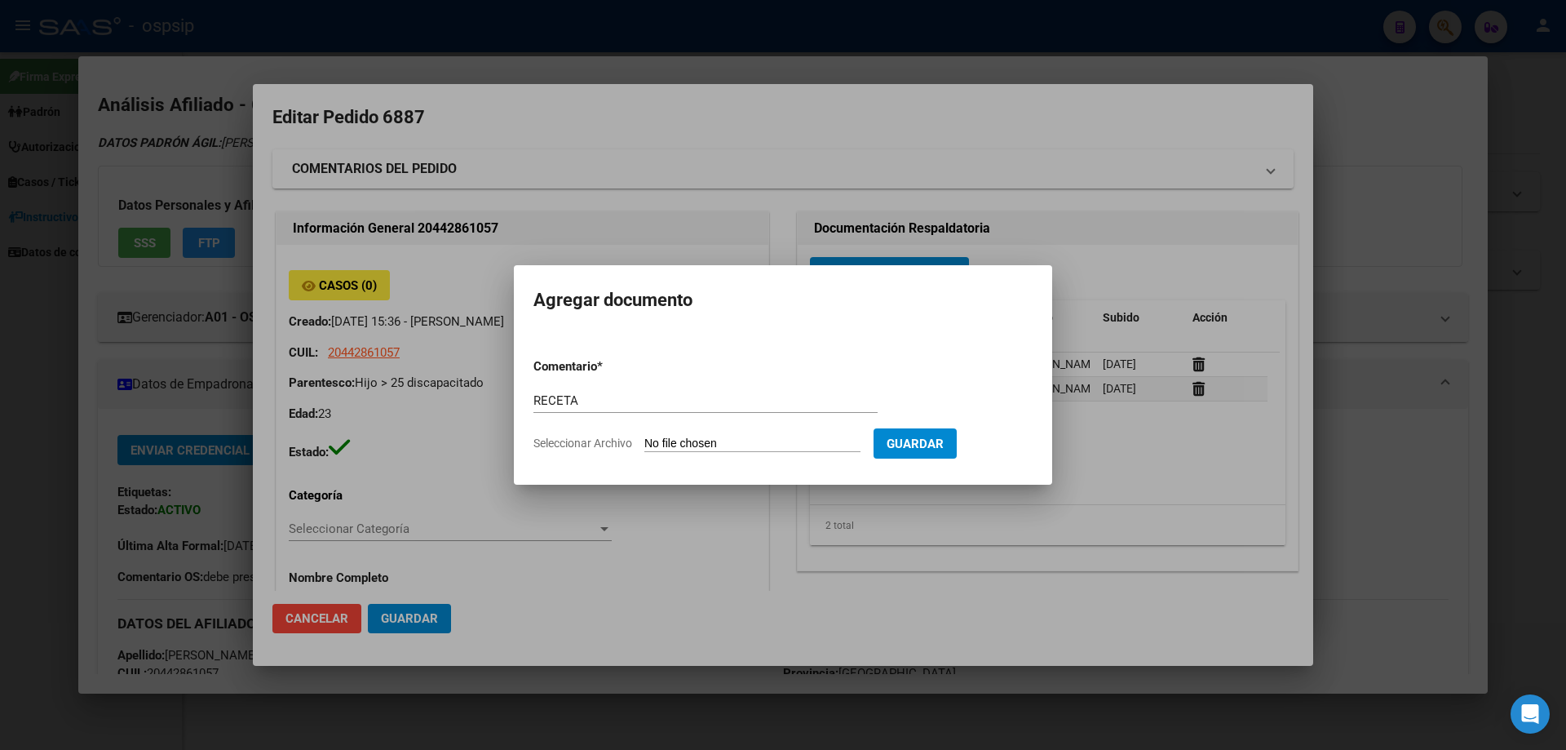
click at [685, 436] on input "Seleccionar Archivo" at bounding box center [752, 443] width 216 height 15
type input "C:\fakepath\[MEDICAL_DATA] .jpg"
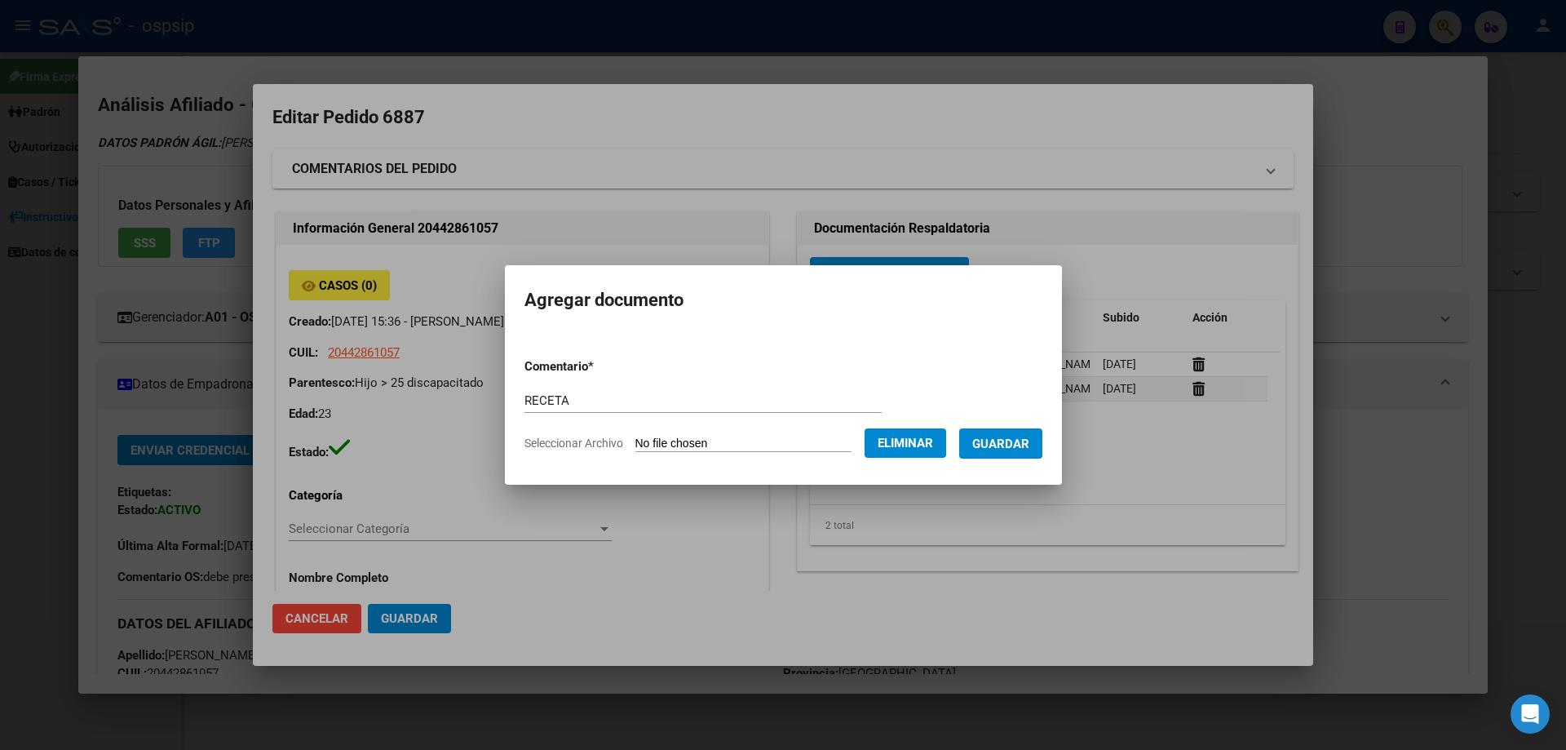
click at [1023, 440] on span "Guardar" at bounding box center [1000, 443] width 57 height 15
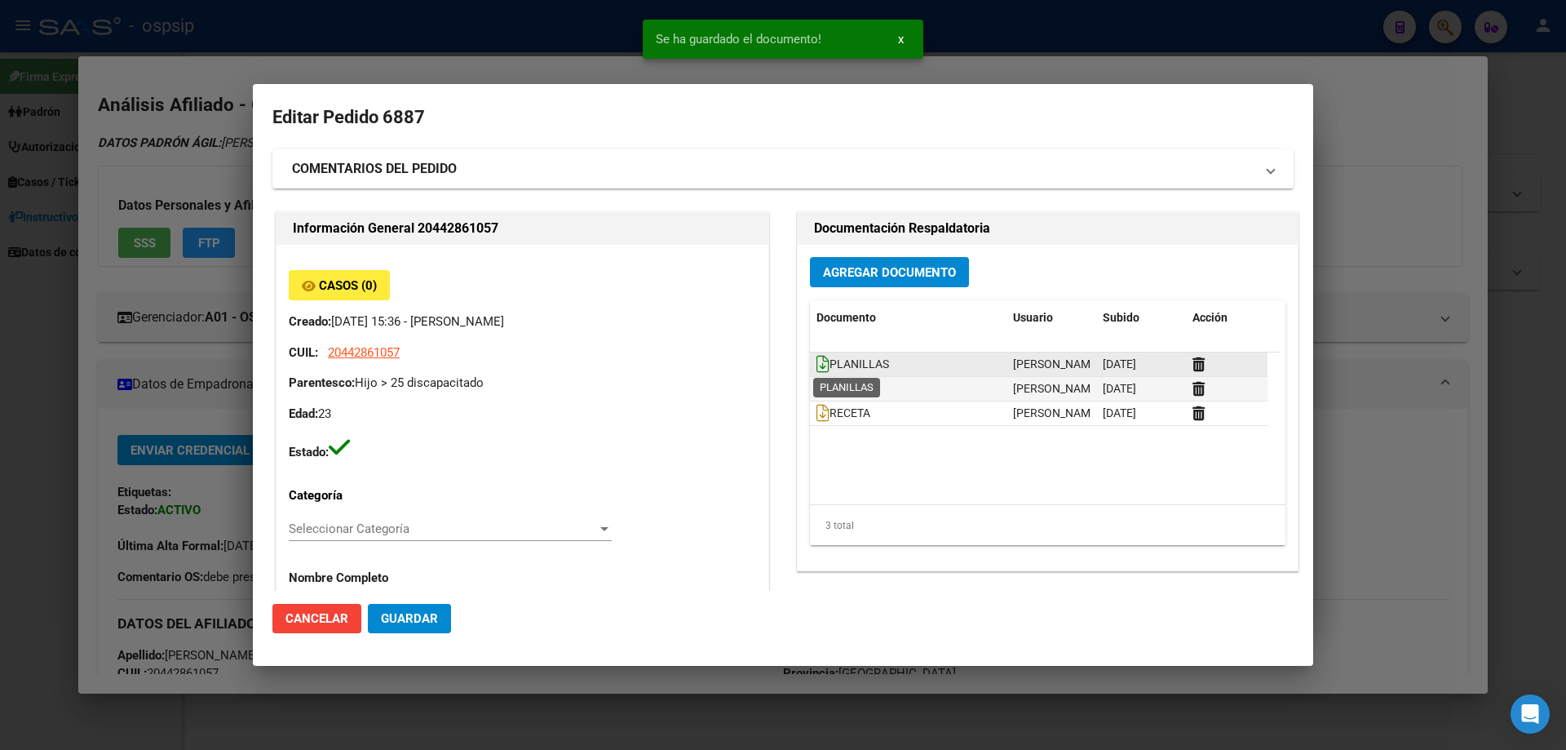
click at [816, 366] on icon at bounding box center [822, 364] width 13 height 18
click at [816, 387] on icon at bounding box center [822, 388] width 13 height 18
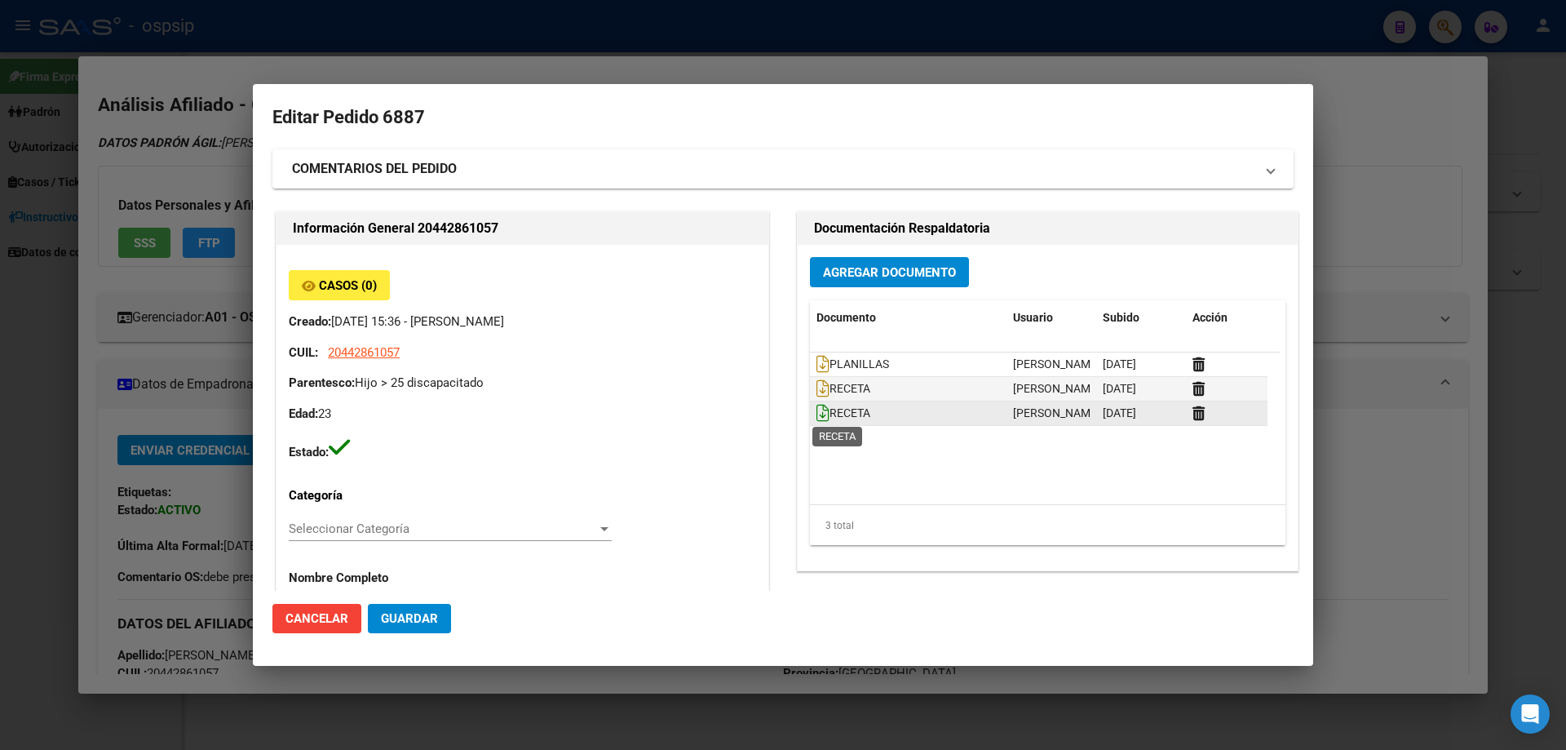
click at [816, 417] on icon at bounding box center [822, 413] width 13 height 18
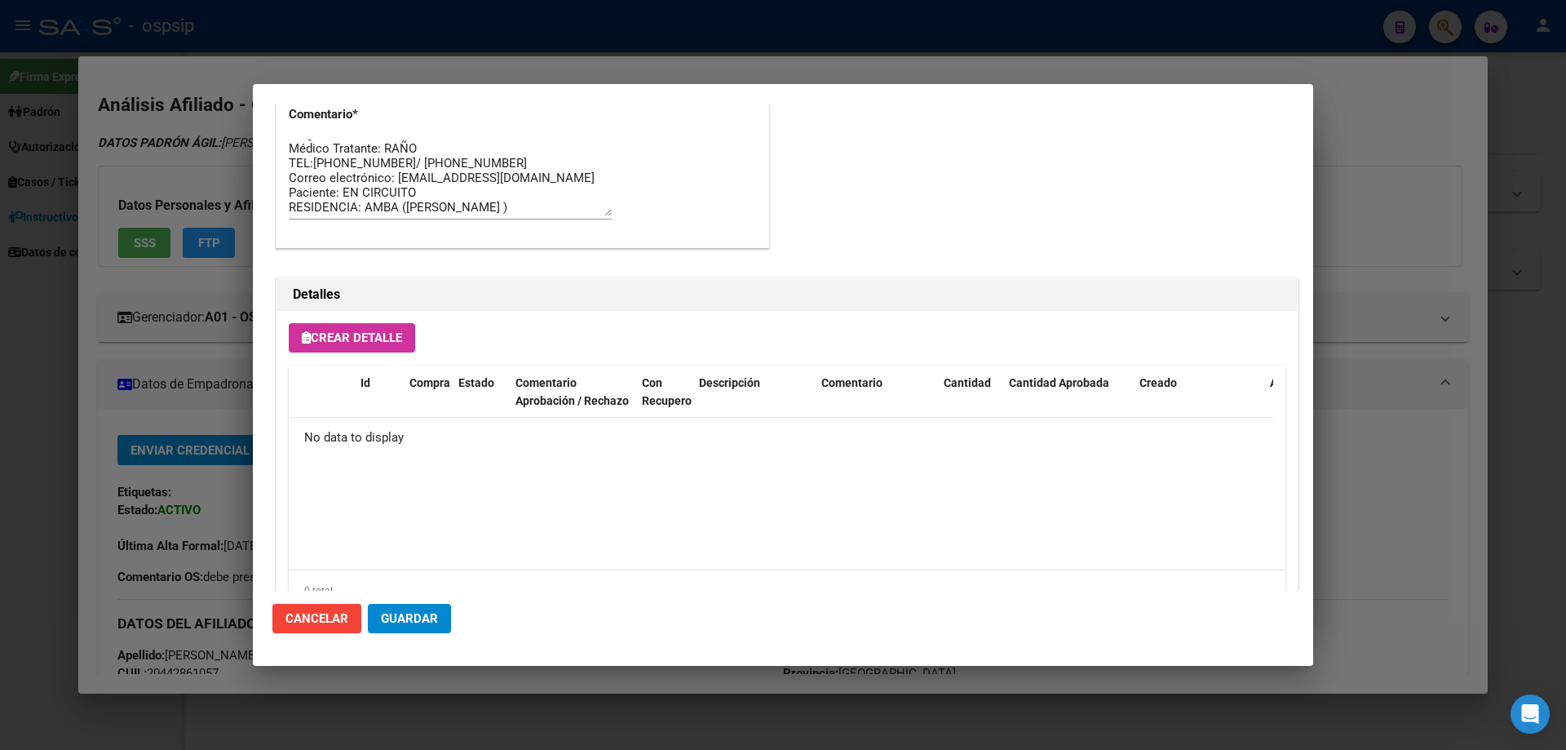
scroll to position [948, 0]
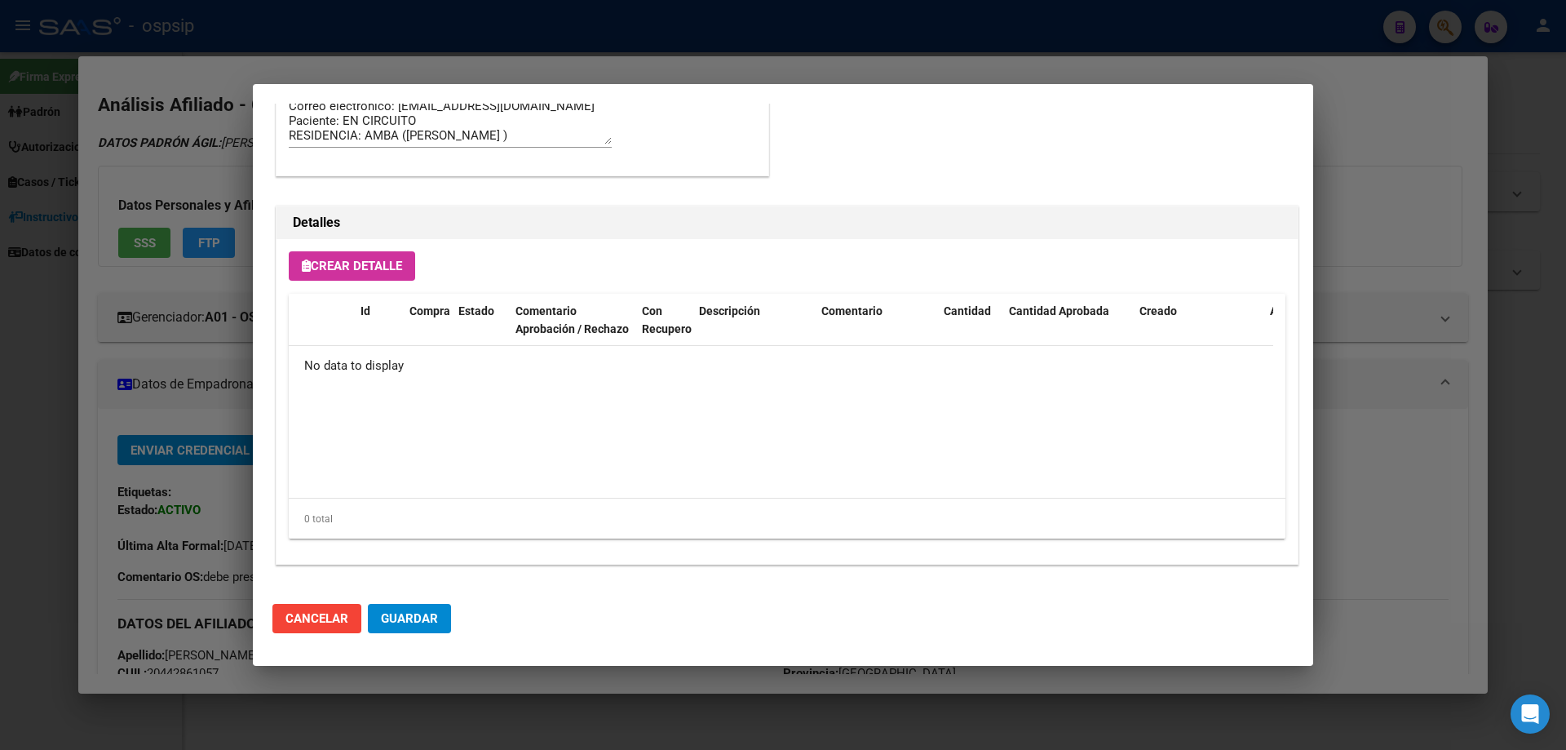
click at [343, 252] on button "Crear Detalle" at bounding box center [352, 265] width 126 height 29
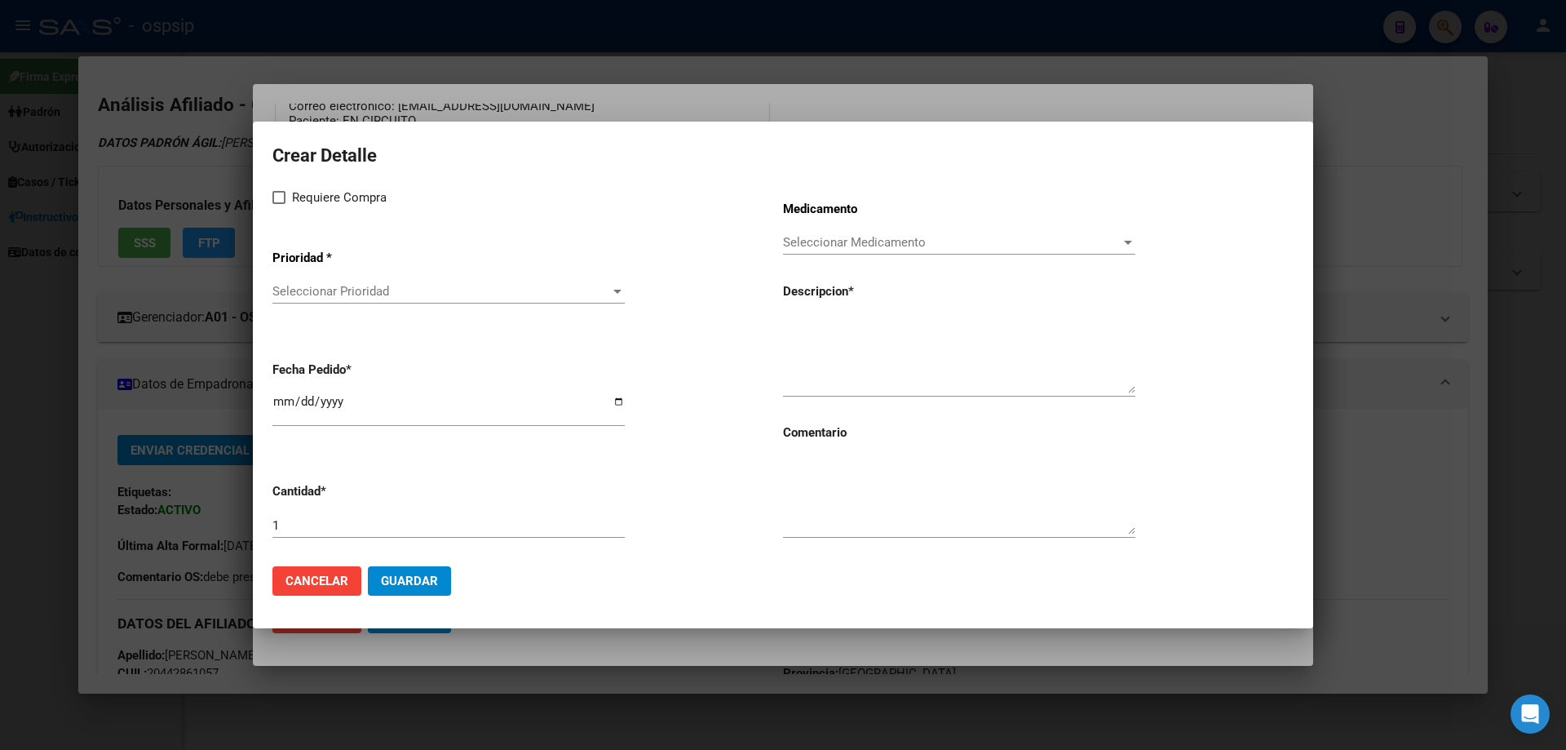
drag, startPoint x: 795, startPoint y: 312, endPoint x: 781, endPoint y: 356, distance: 47.0
click at [781, 356] on app-form-text-field "[PERSON_NAME] * [DATE]" at bounding box center [527, 394] width 511 height 93
paste textarea "[MEDICAL_DATA] XL 1 mg caps.x 50 (ACCIÓN PROLONGADA)"
type textarea "[MEDICAL_DATA] XL 1 mg caps.x 50 (ACCIÓN PROLONGADA)"
click at [819, 515] on textarea at bounding box center [959, 496] width 352 height 77
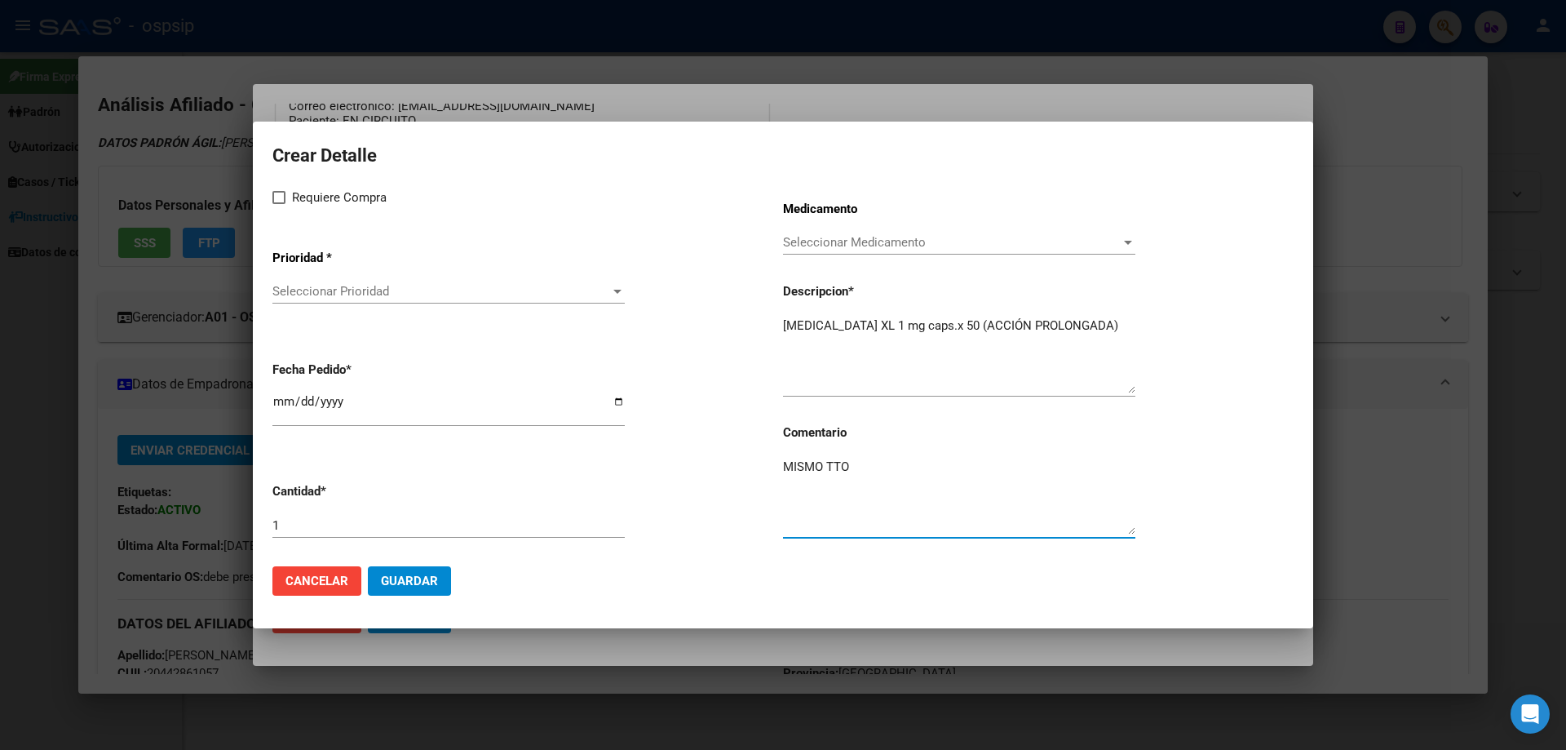
type textarea "MISMO TTO"
click at [427, 530] on input "1" at bounding box center [448, 525] width 352 height 15
type input "2"
click at [286, 205] on label "Requiere Compra" at bounding box center [329, 198] width 114 height 20
click at [279, 205] on input "Requiere Compra" at bounding box center [278, 204] width 1 height 1
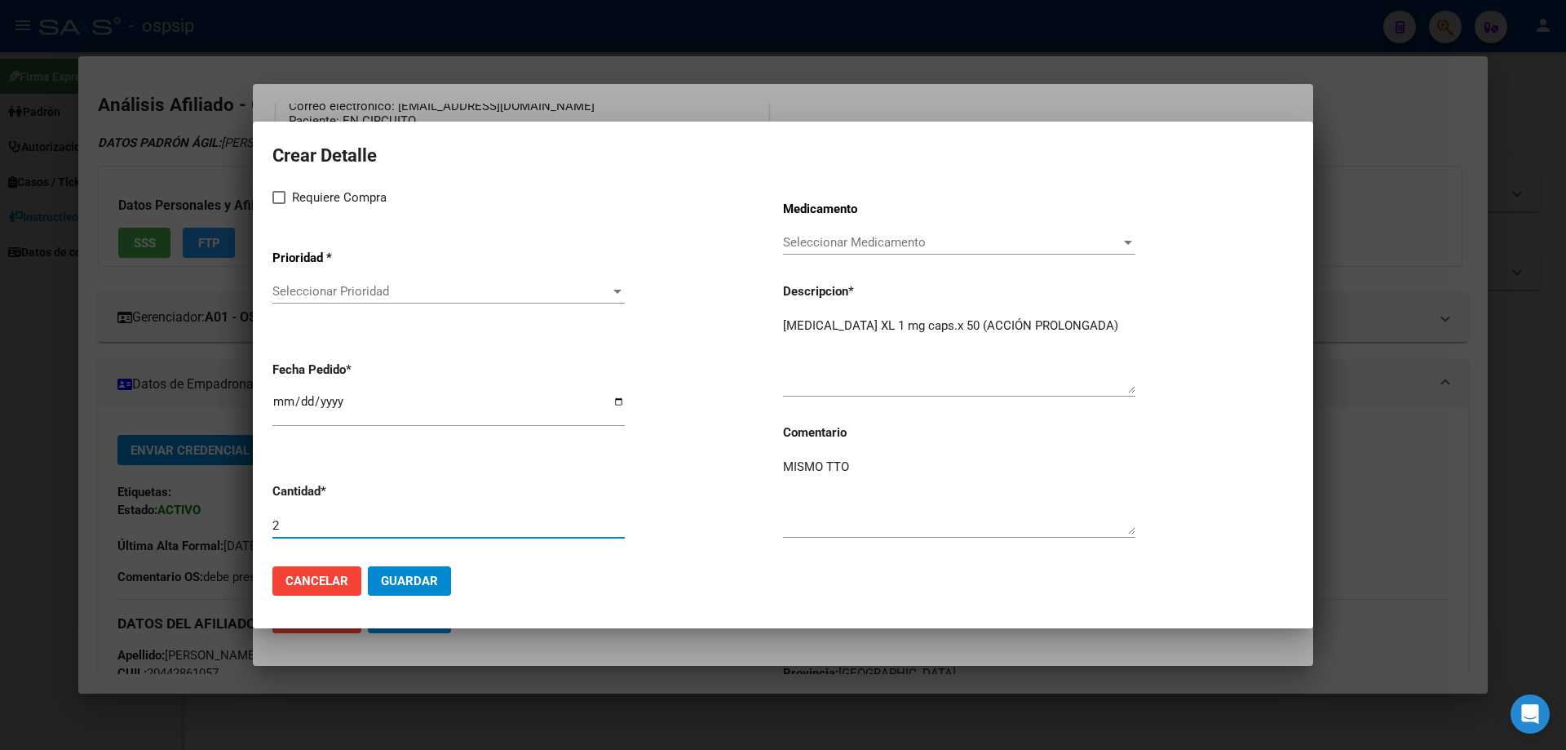
checkbox input "true"
click at [312, 298] on span "Seleccionar Prioridad" at bounding box center [441, 291] width 338 height 15
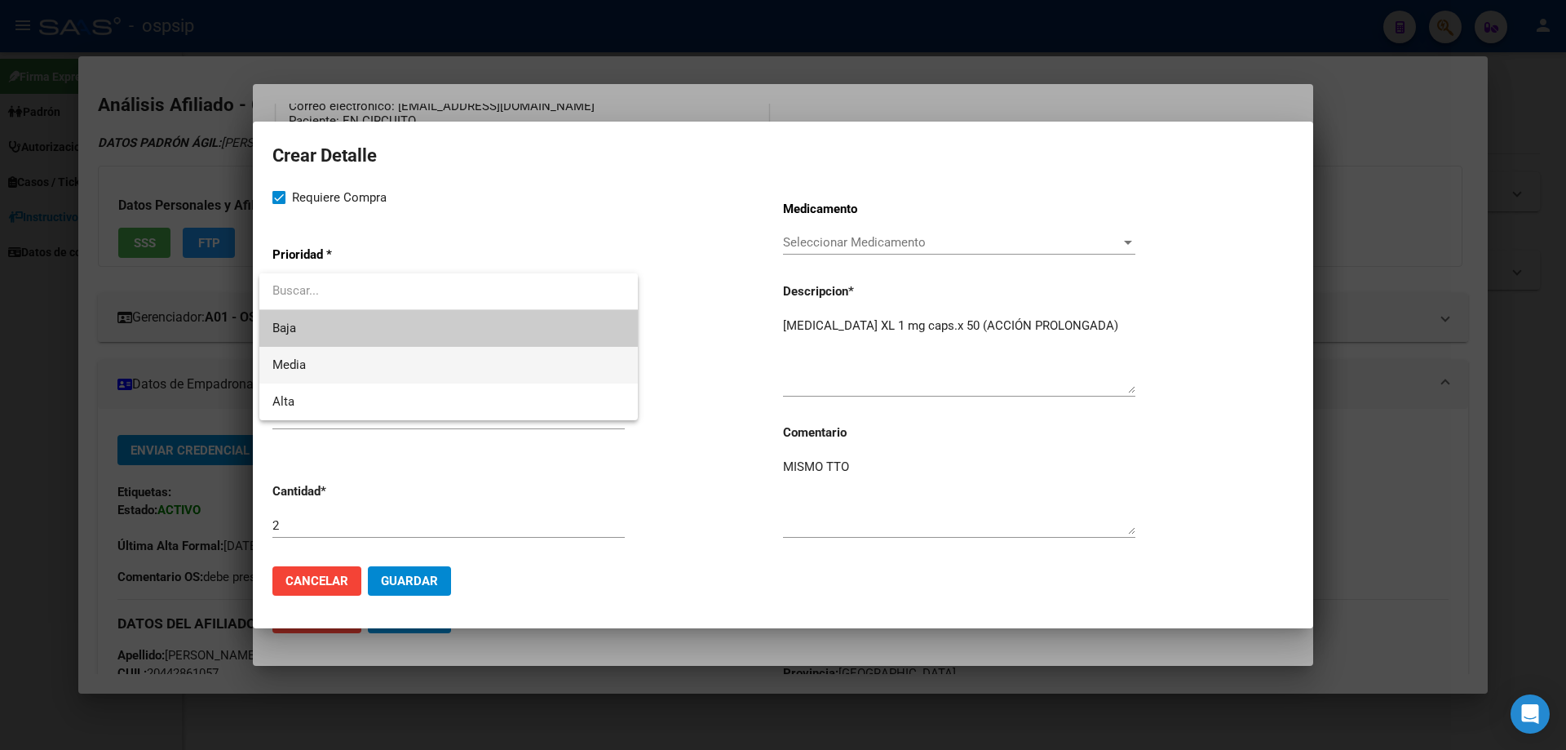
click at [314, 352] on span "Media" at bounding box center [448, 365] width 352 height 37
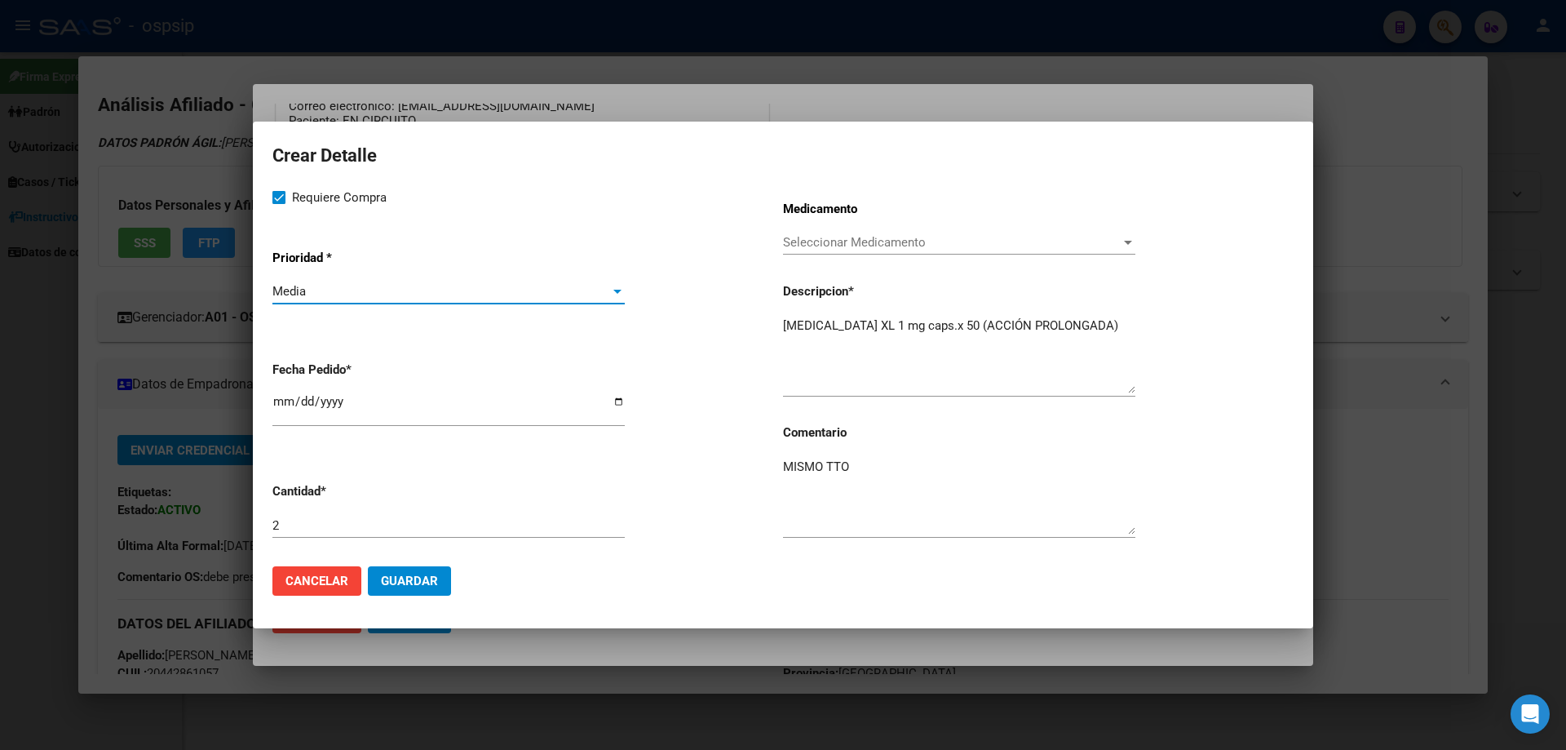
click at [285, 405] on input "[DATE]" at bounding box center [448, 408] width 352 height 26
type input "[DATE]"
click at [407, 607] on mat-dialog-actions "Cancelar Guardar" at bounding box center [782, 580] width 1021 height 55
click at [405, 579] on span "Guardar" at bounding box center [409, 580] width 57 height 15
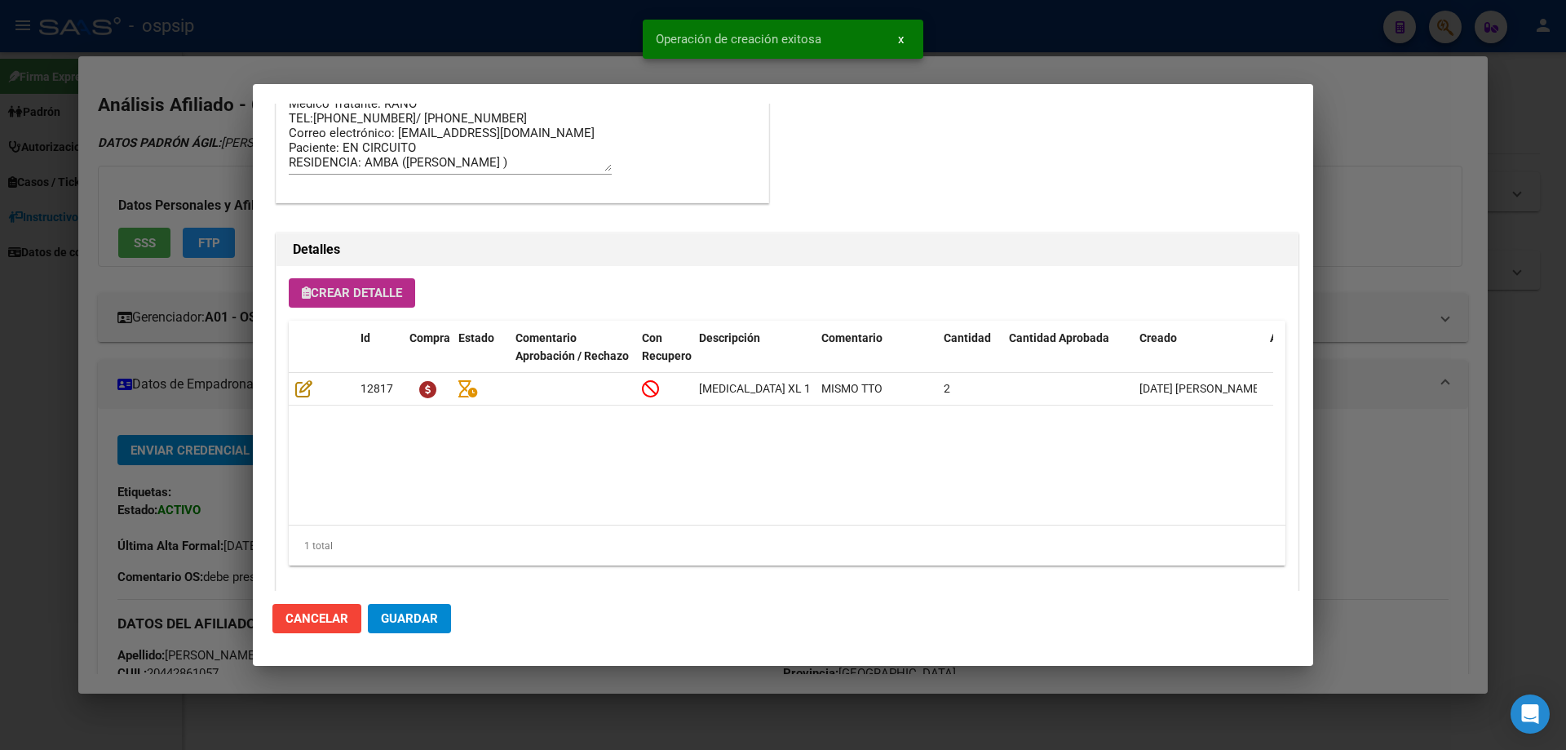
scroll to position [978, 0]
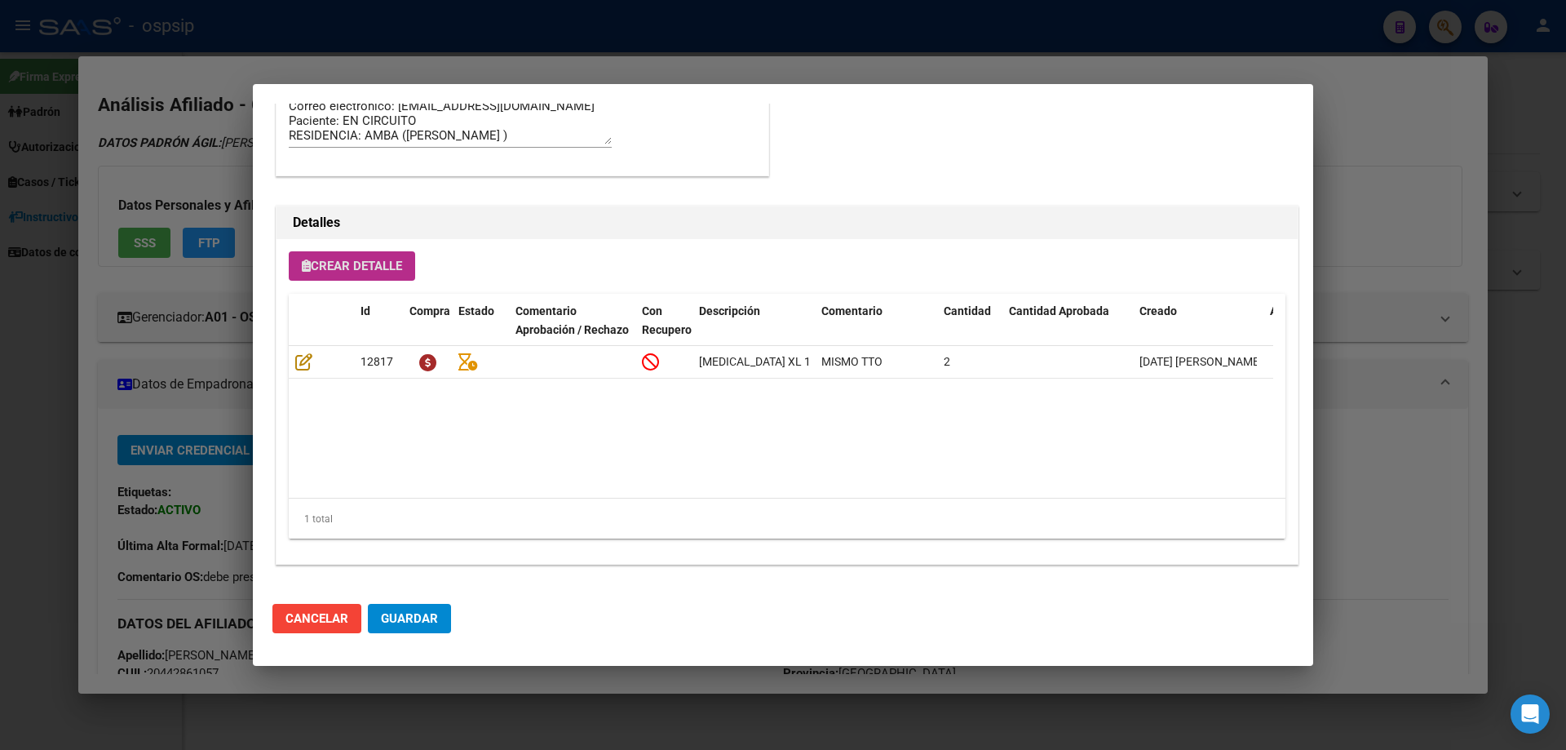
click at [393, 279] on button "Crear Detalle" at bounding box center [352, 265] width 126 height 29
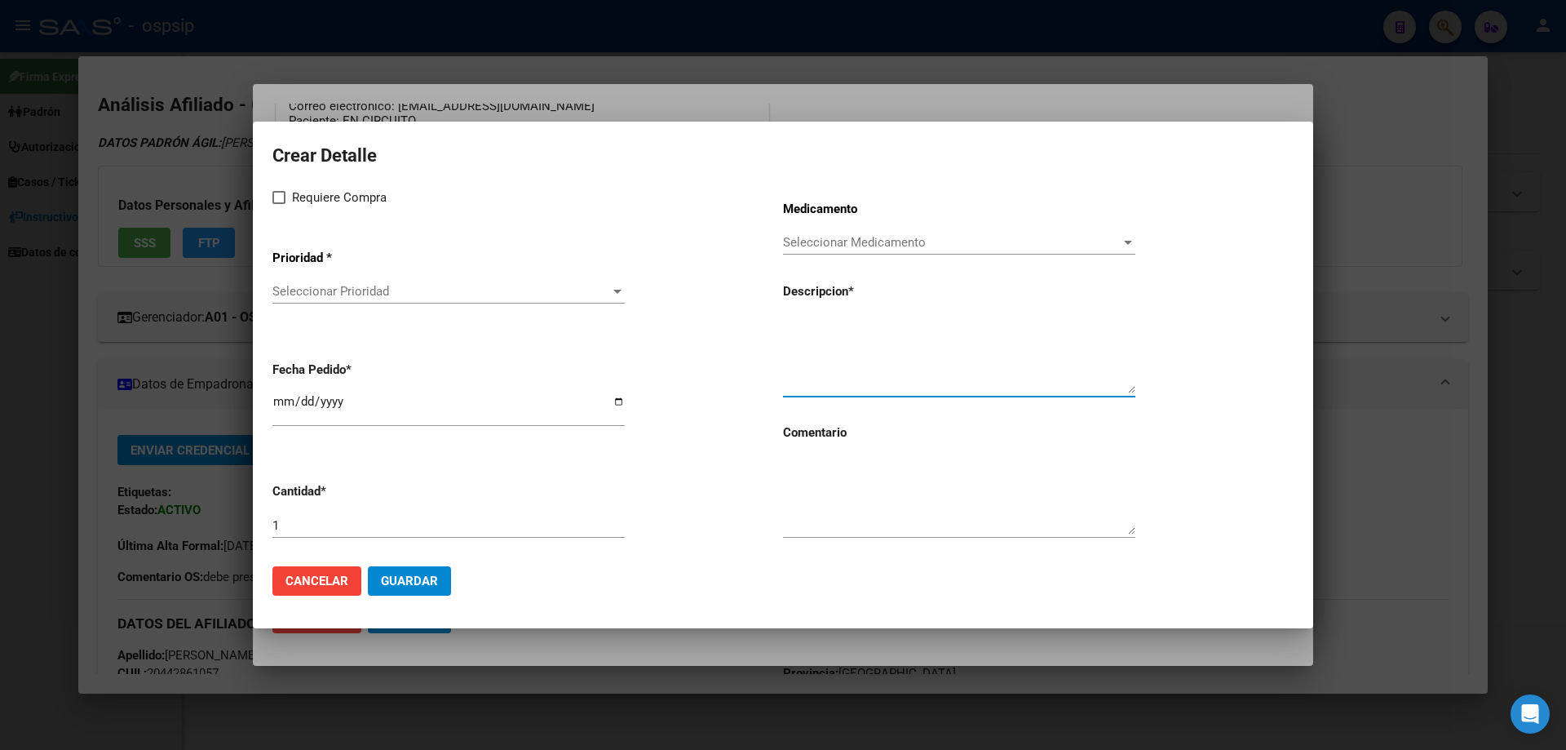
paste textarea "[MEDICAL_DATA] (4000UI INY. F.AMP. X 1 X 1ML)"
type textarea "[MEDICAL_DATA] (4000UI INY. F.AMP. X 1 X 1ML)"
click at [359, 519] on input "1" at bounding box center [448, 525] width 352 height 15
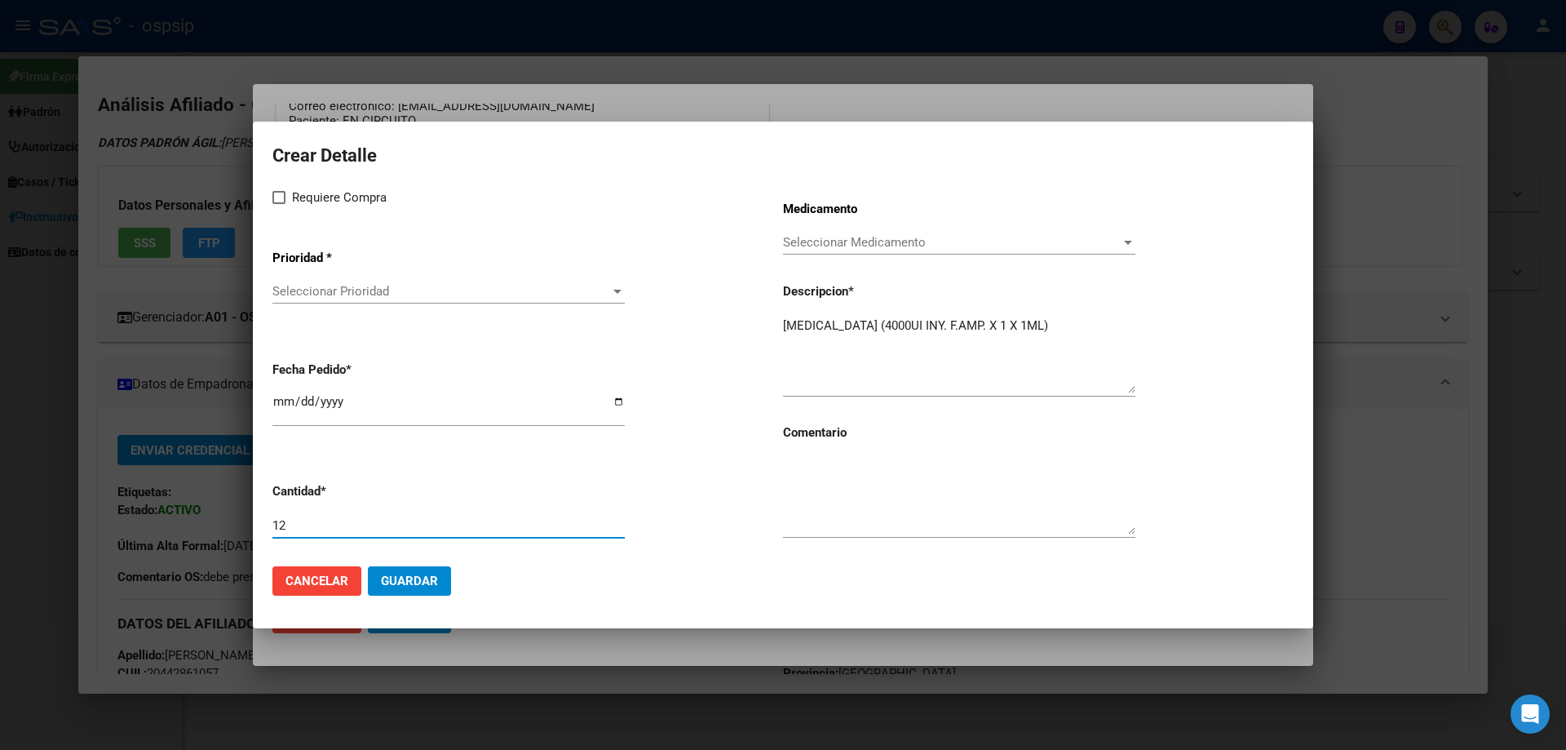
type input "12"
click at [834, 476] on textarea at bounding box center [959, 496] width 352 height 77
type textarea "MISMO TTO"
click at [278, 198] on span at bounding box center [278, 197] width 13 height 13
click at [278, 204] on input "Requiere Compra" at bounding box center [278, 204] width 1 height 1
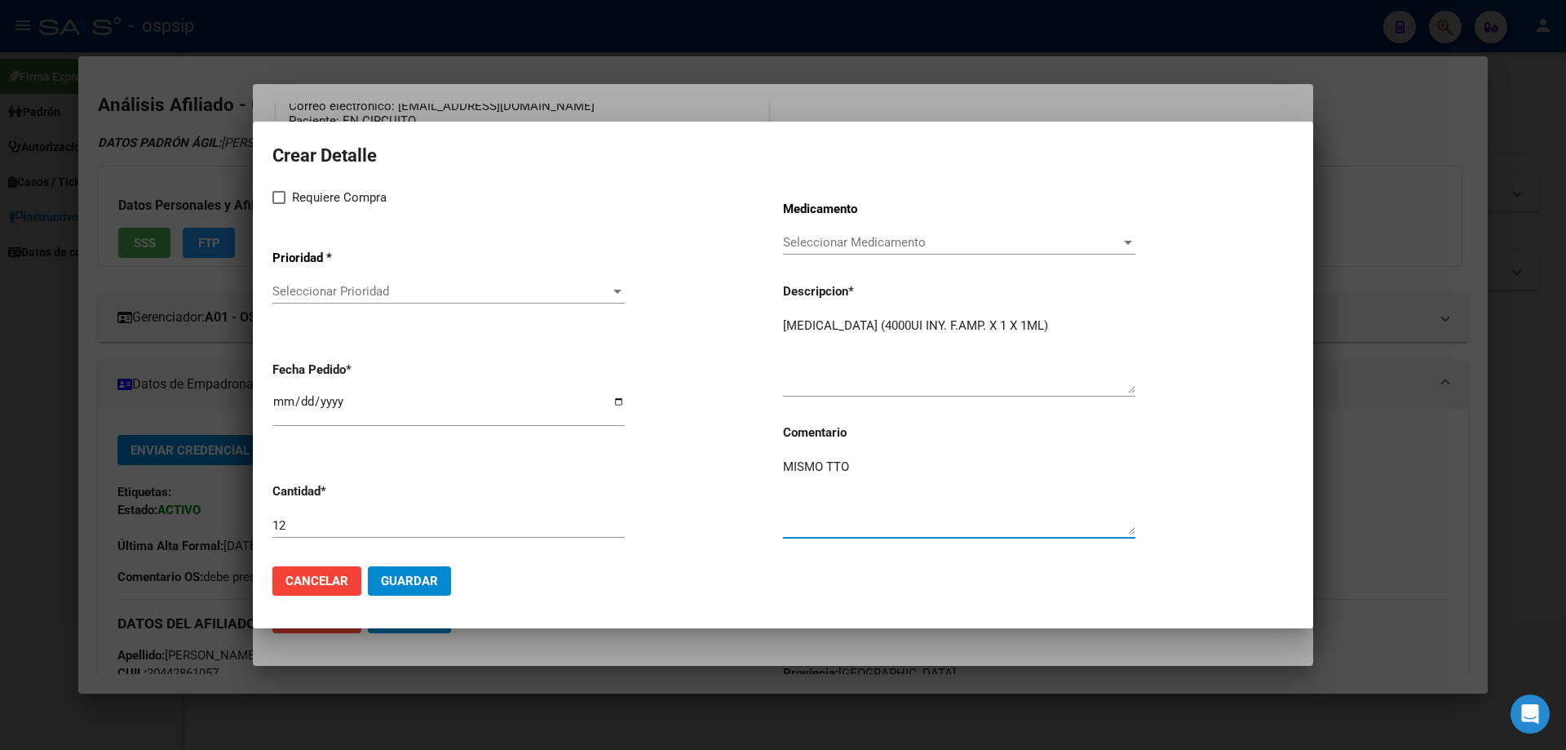
checkbox input "true"
click at [323, 288] on span "Seleccionar Prioridad" at bounding box center [441, 291] width 338 height 15
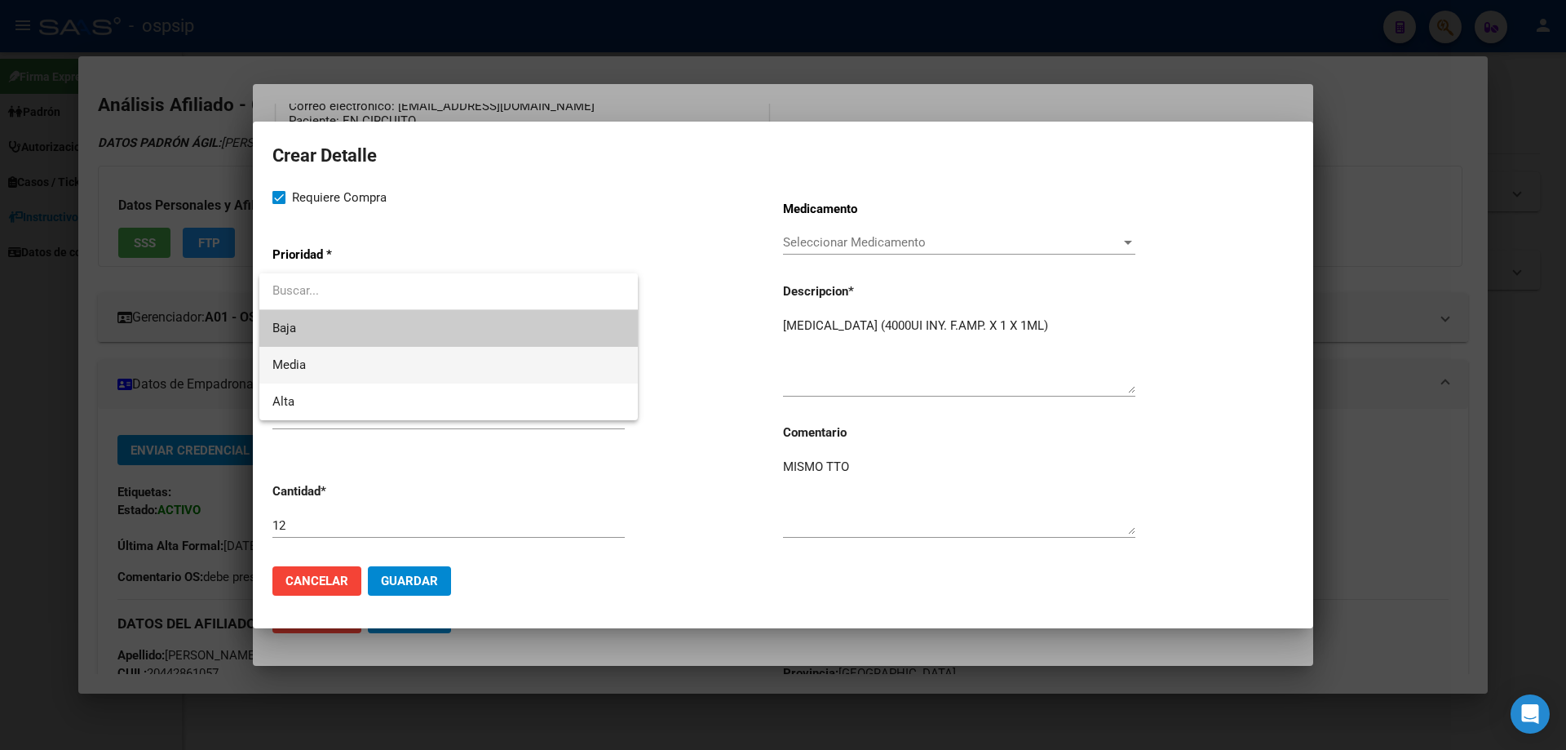
click at [322, 359] on span "Media" at bounding box center [448, 365] width 352 height 37
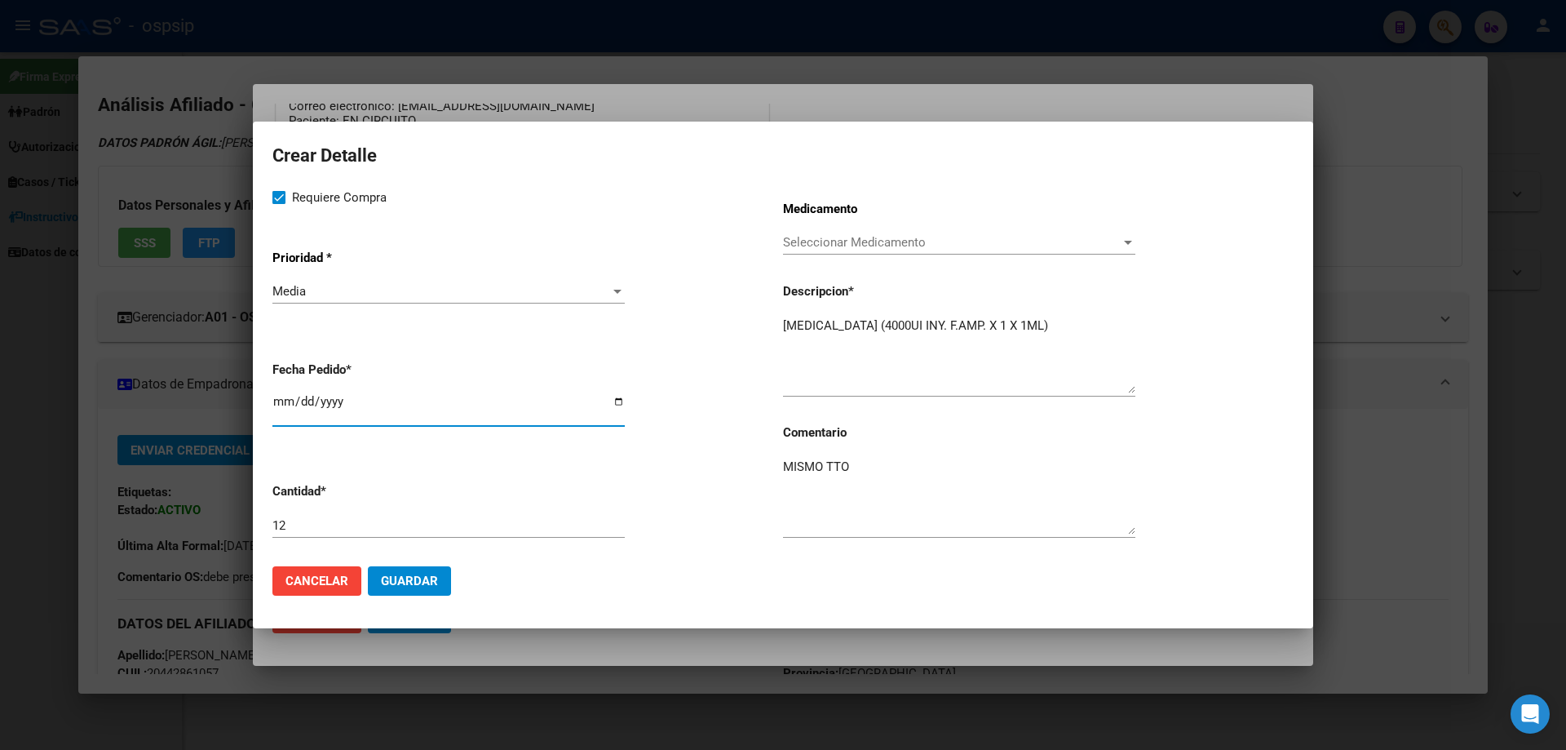
click at [281, 403] on input "[DATE]" at bounding box center [448, 408] width 352 height 26
type input "[DATE]"
click at [440, 581] on button "Guardar" at bounding box center [409, 580] width 83 height 29
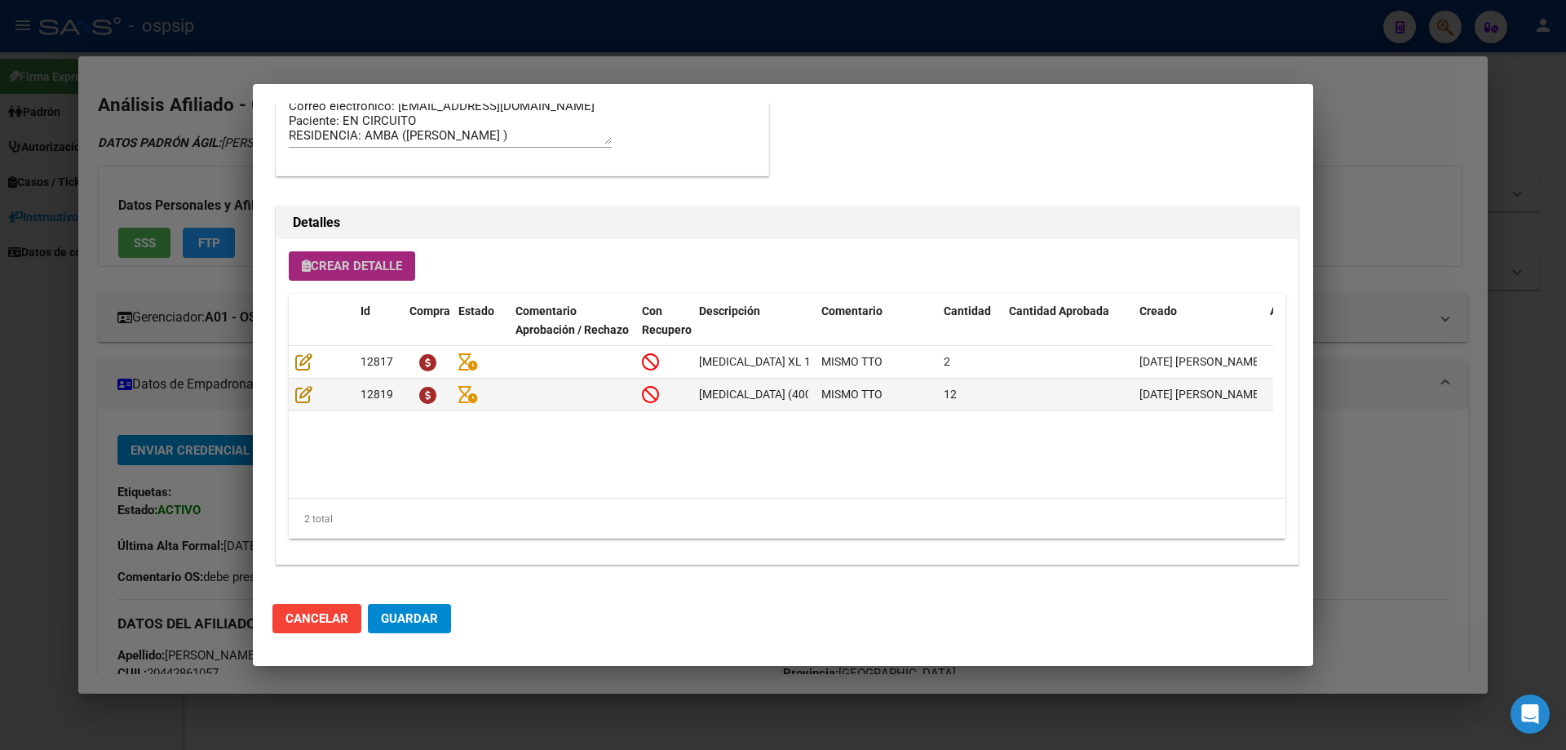
click at [293, 258] on button "Crear Detalle" at bounding box center [352, 265] width 126 height 29
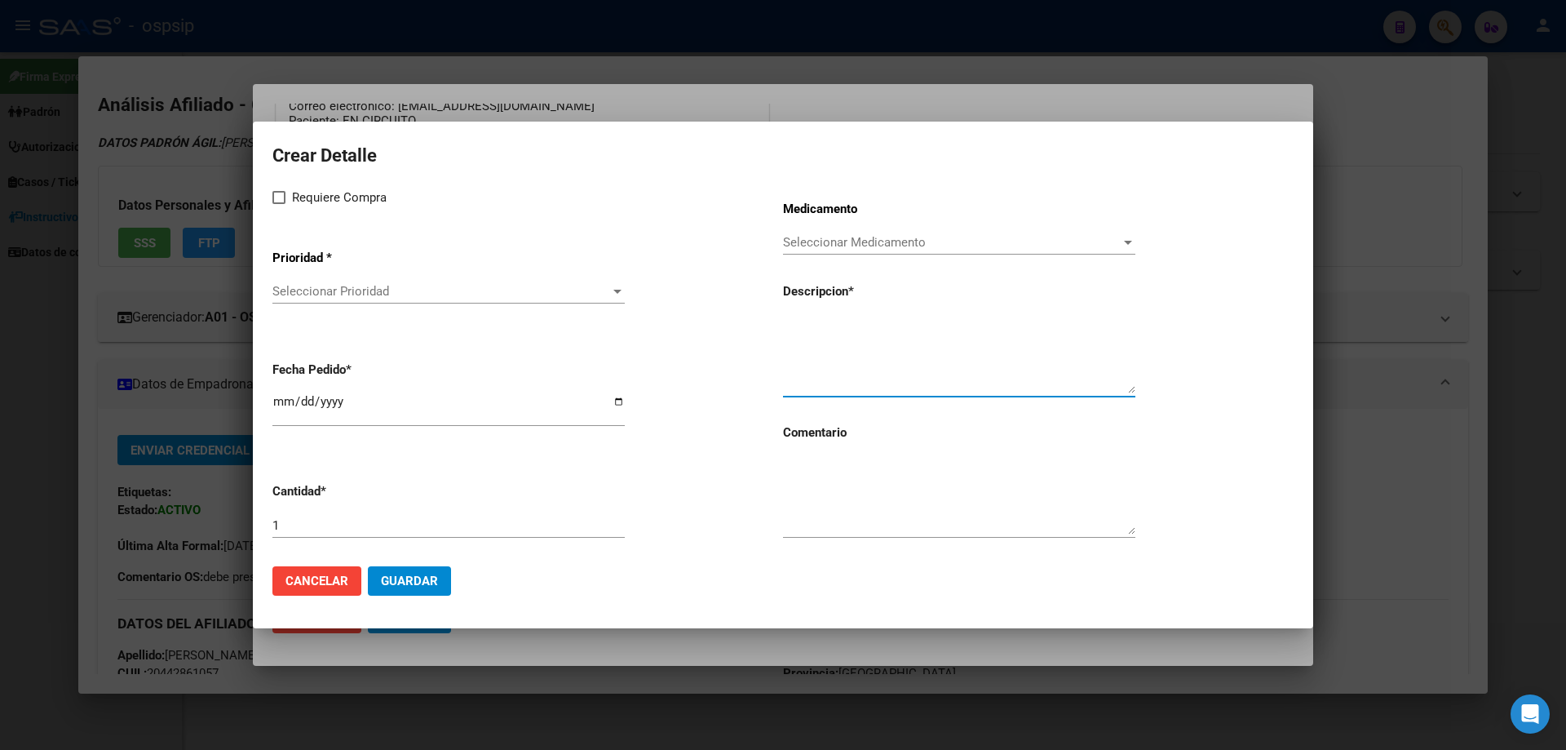
paste textarea "[MEDICAL_DATA] 250 MG F.A. X 1"
type textarea "[MEDICAL_DATA] 250 MG F.A. X 1"
click at [838, 491] on textarea at bounding box center [959, 496] width 352 height 77
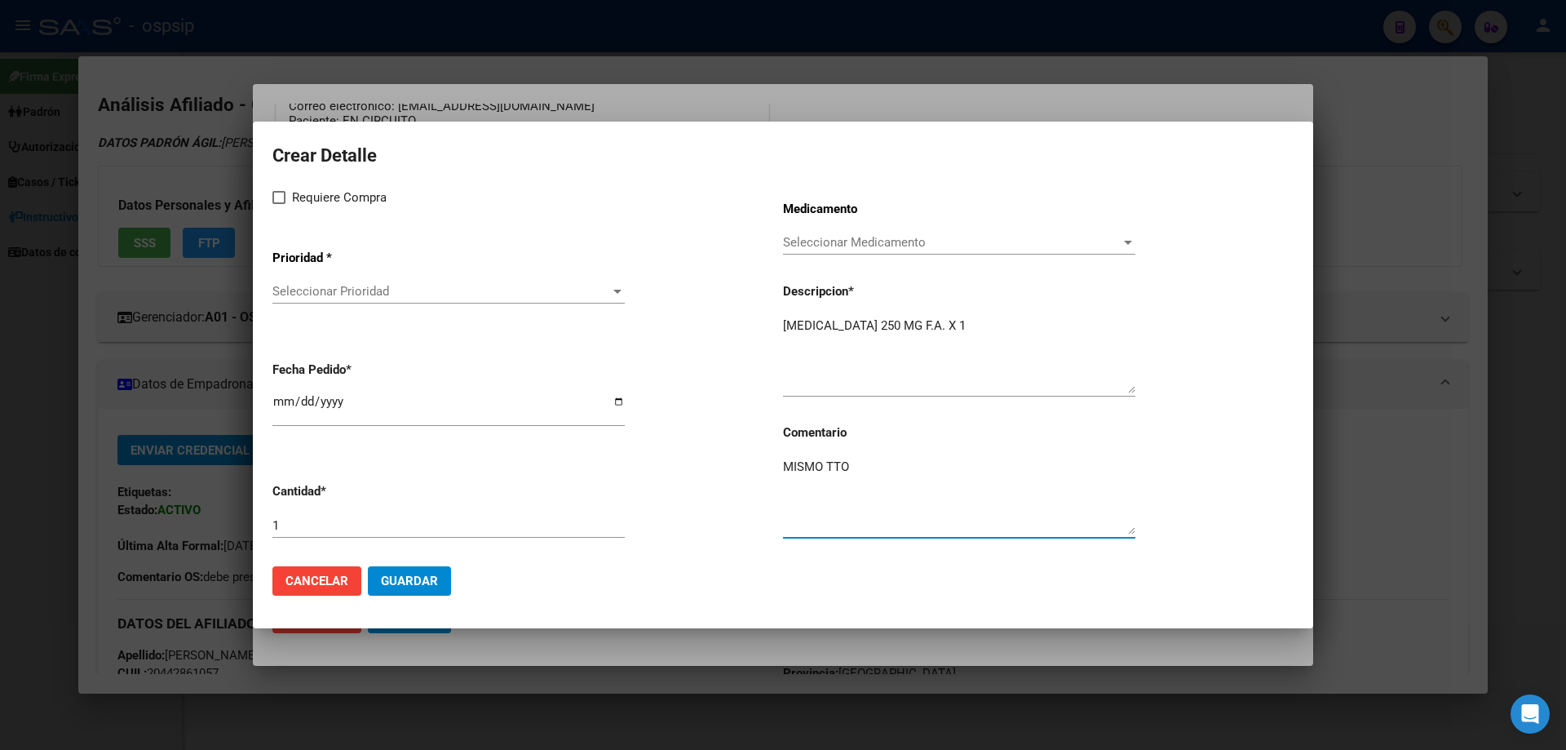
type textarea "MISMO TTO"
click at [278, 201] on span at bounding box center [278, 197] width 13 height 13
click at [278, 204] on input "Requiere Compra" at bounding box center [278, 204] width 1 height 1
checkbox input "true"
click at [312, 294] on span "Seleccionar Prioridad" at bounding box center [441, 291] width 338 height 15
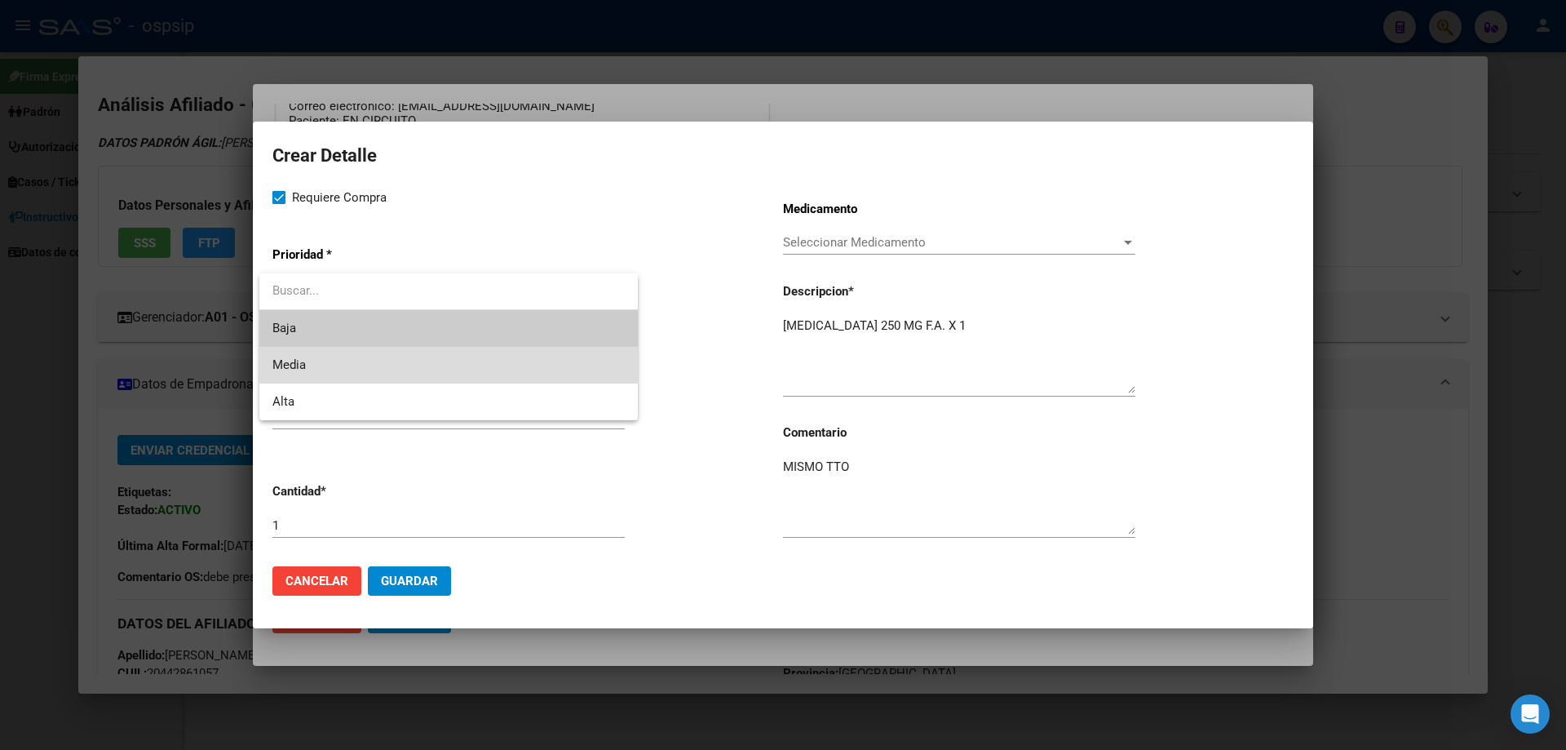
click at [328, 360] on span "Media" at bounding box center [448, 365] width 352 height 37
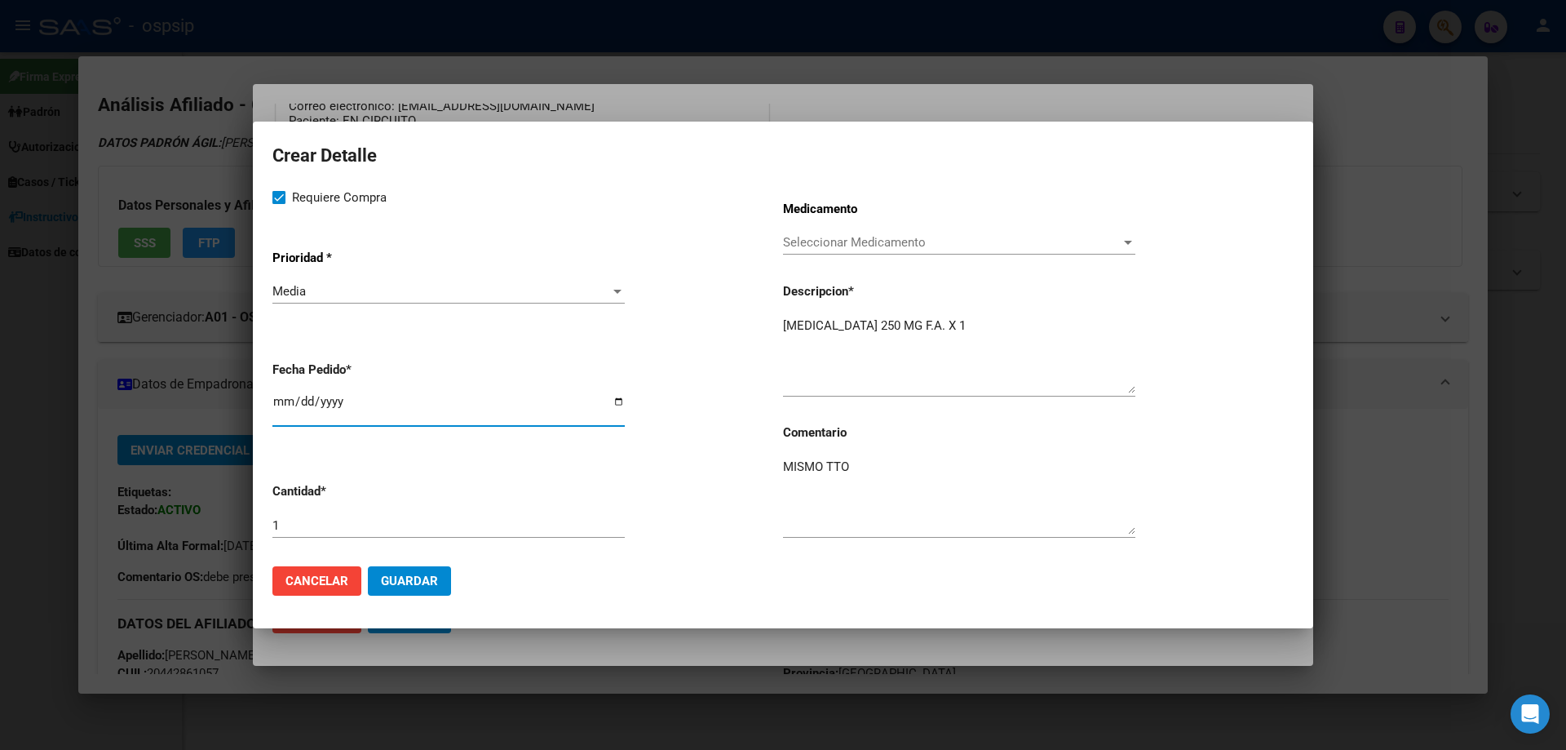
click at [288, 399] on input "[DATE]" at bounding box center [448, 408] width 352 height 26
type input "[DATE]"
click at [418, 591] on button "Guardar" at bounding box center [409, 580] width 83 height 29
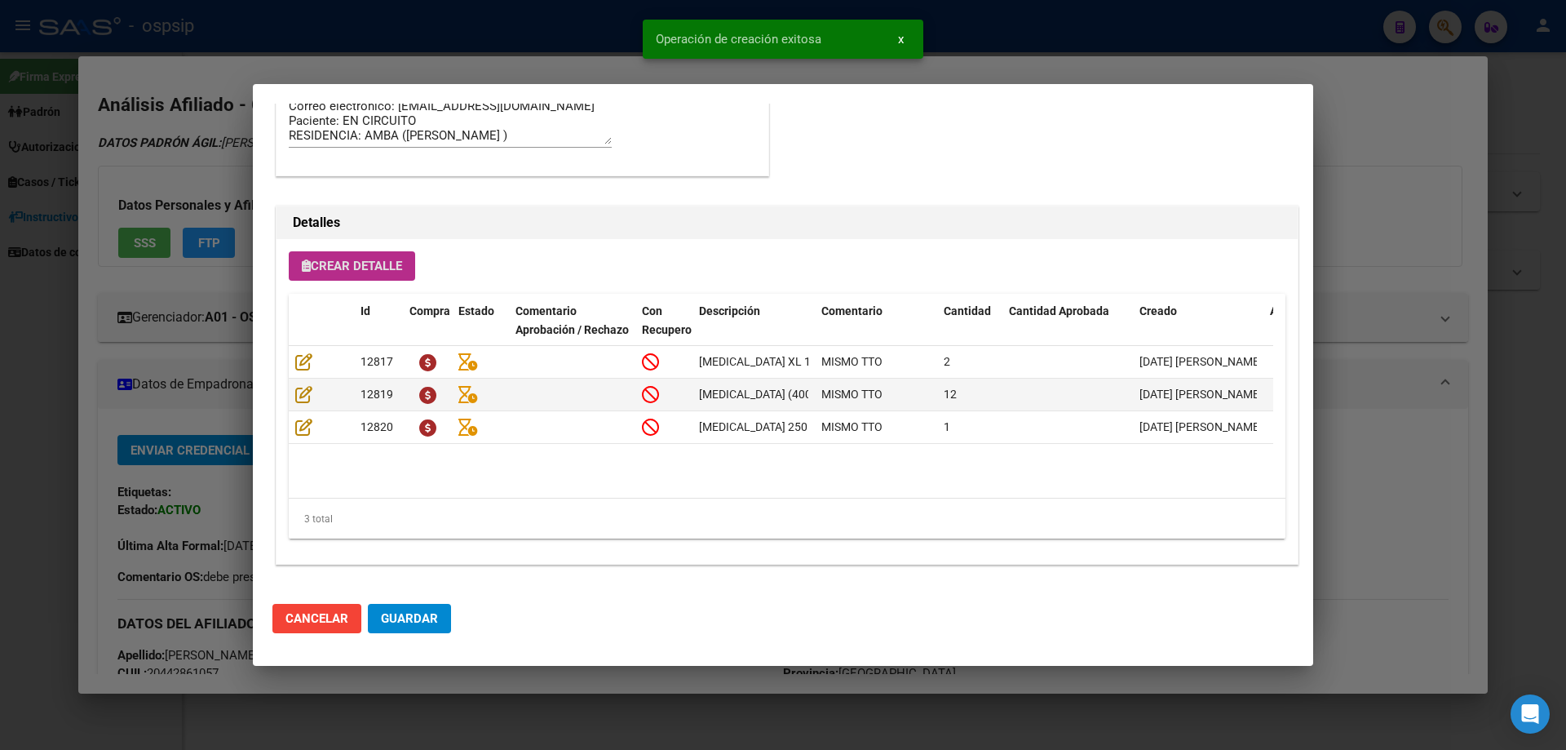
click at [414, 618] on span "Guardar" at bounding box center [409, 618] width 57 height 15
click at [410, 628] on button "Guardar" at bounding box center [409, 618] width 83 height 29
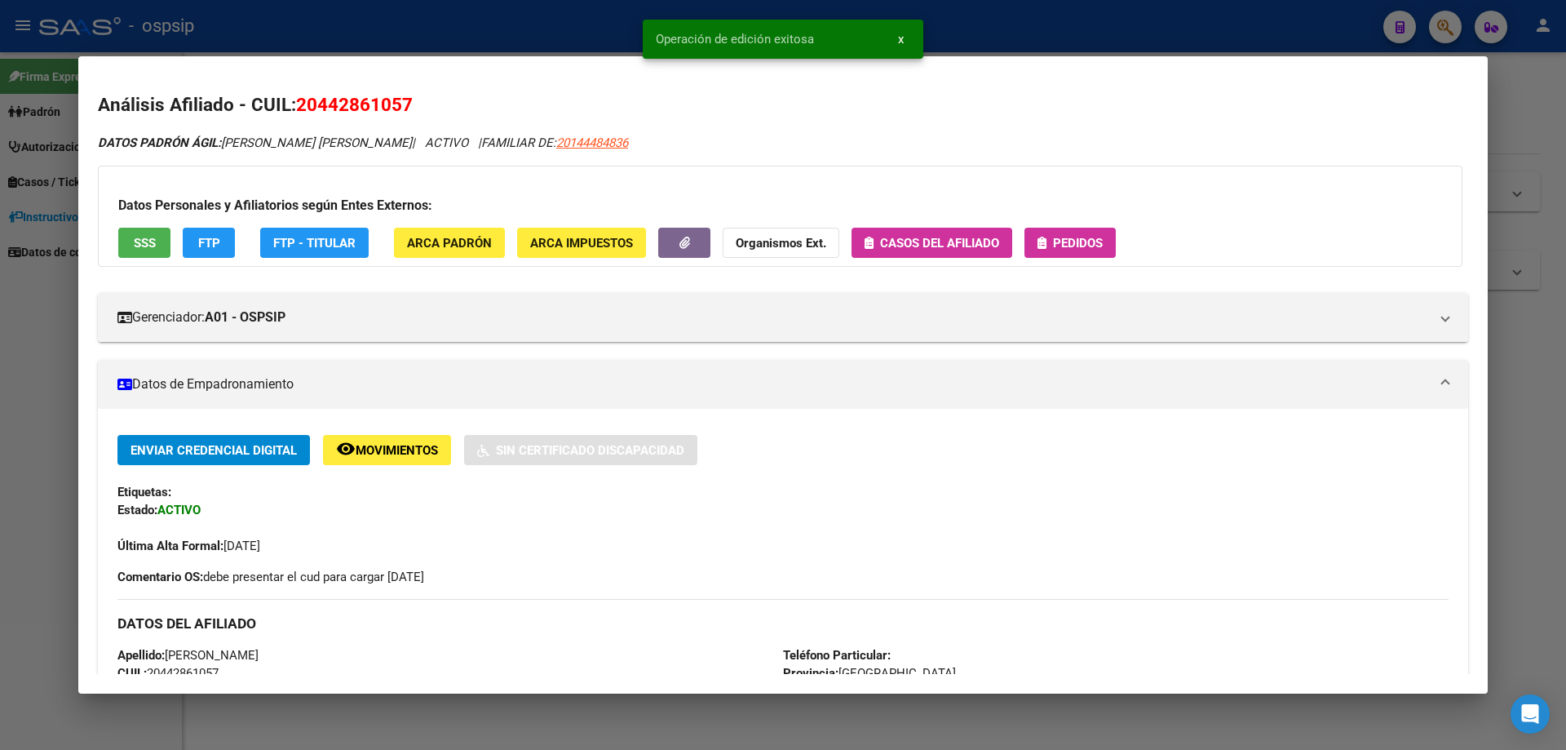
click at [1077, 251] on button "Pedidos" at bounding box center [1069, 243] width 91 height 30
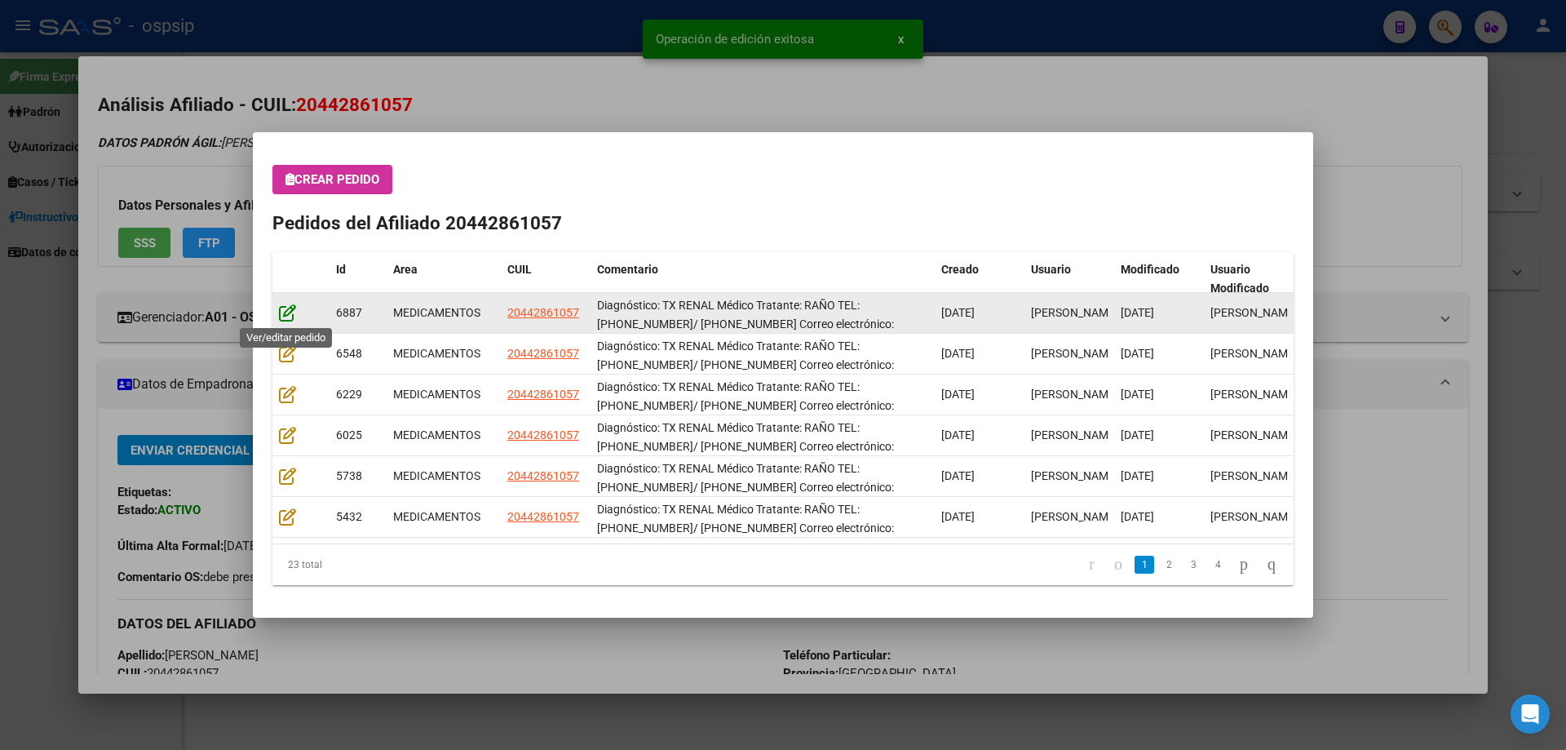
click at [287, 310] on icon at bounding box center [287, 312] width 17 height 18
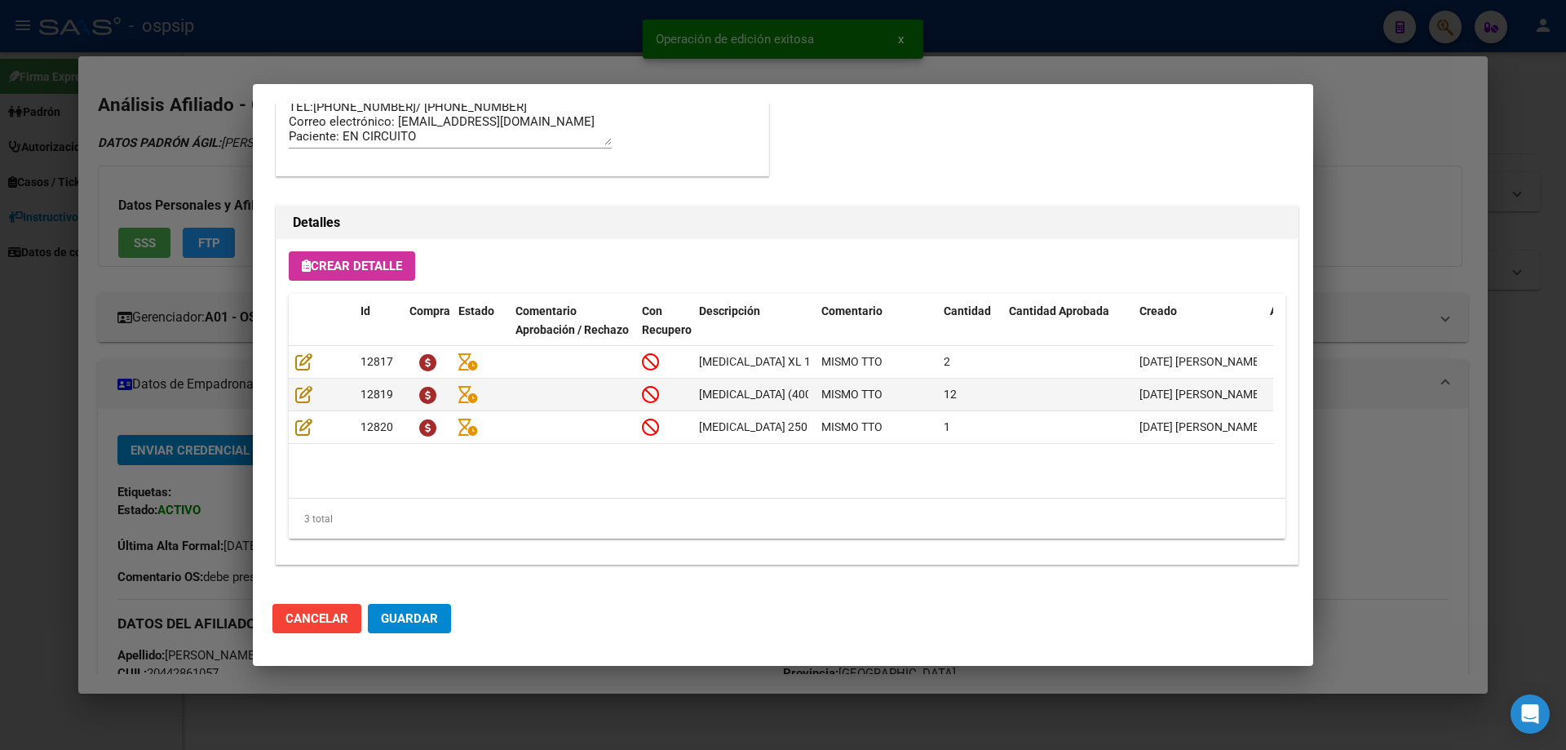
click at [429, 626] on button "Guardar" at bounding box center [409, 618] width 83 height 29
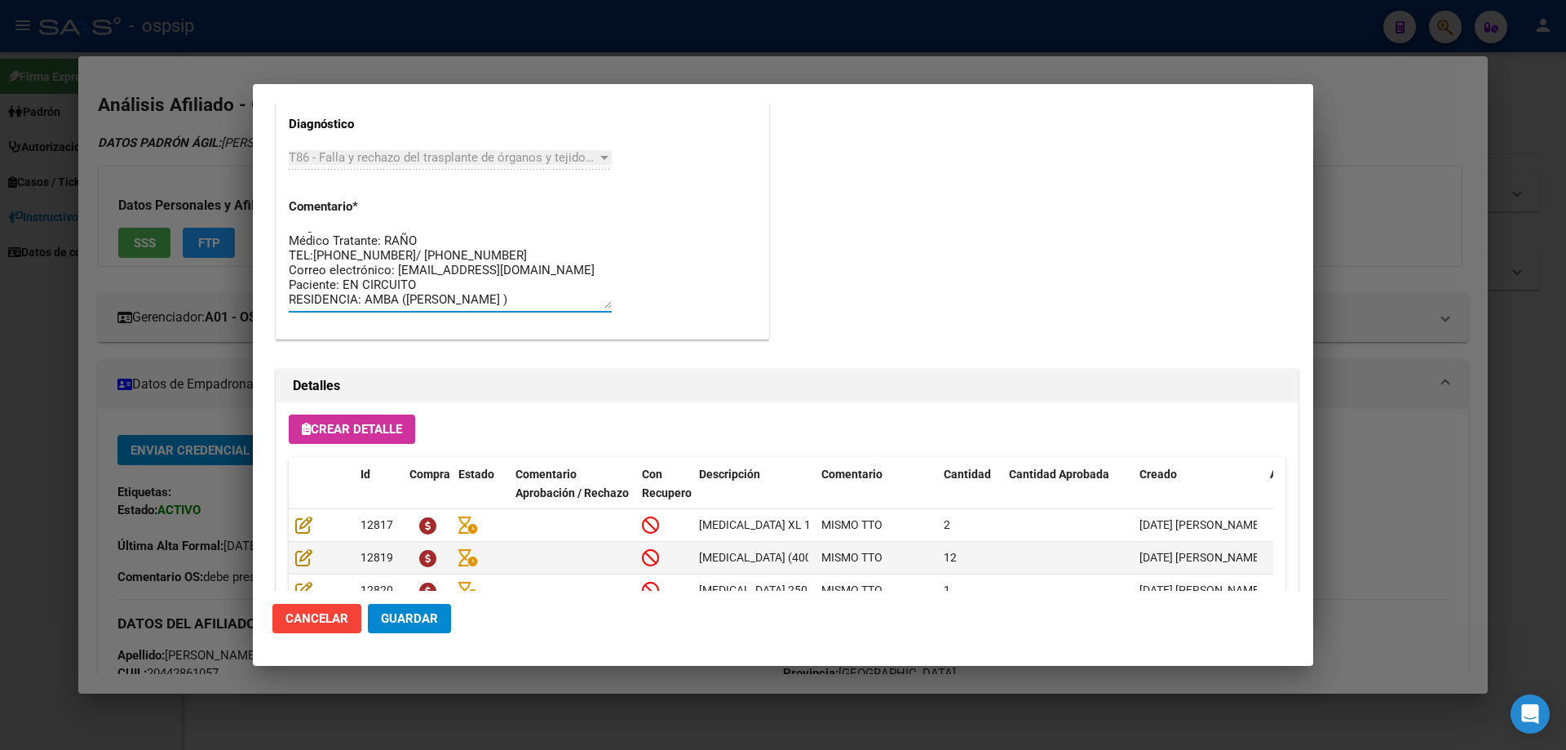
scroll to position [0, 0]
drag, startPoint x: 442, startPoint y: 301, endPoint x: 267, endPoint y: 222, distance: 192.4
click at [256, 198] on mat-dialog-content "Editar Pedido 6887 COMENTARIOS DEL PEDIDO Escriba su comentario aquí. Enviar co…" at bounding box center [783, 347] width 1060 height 487
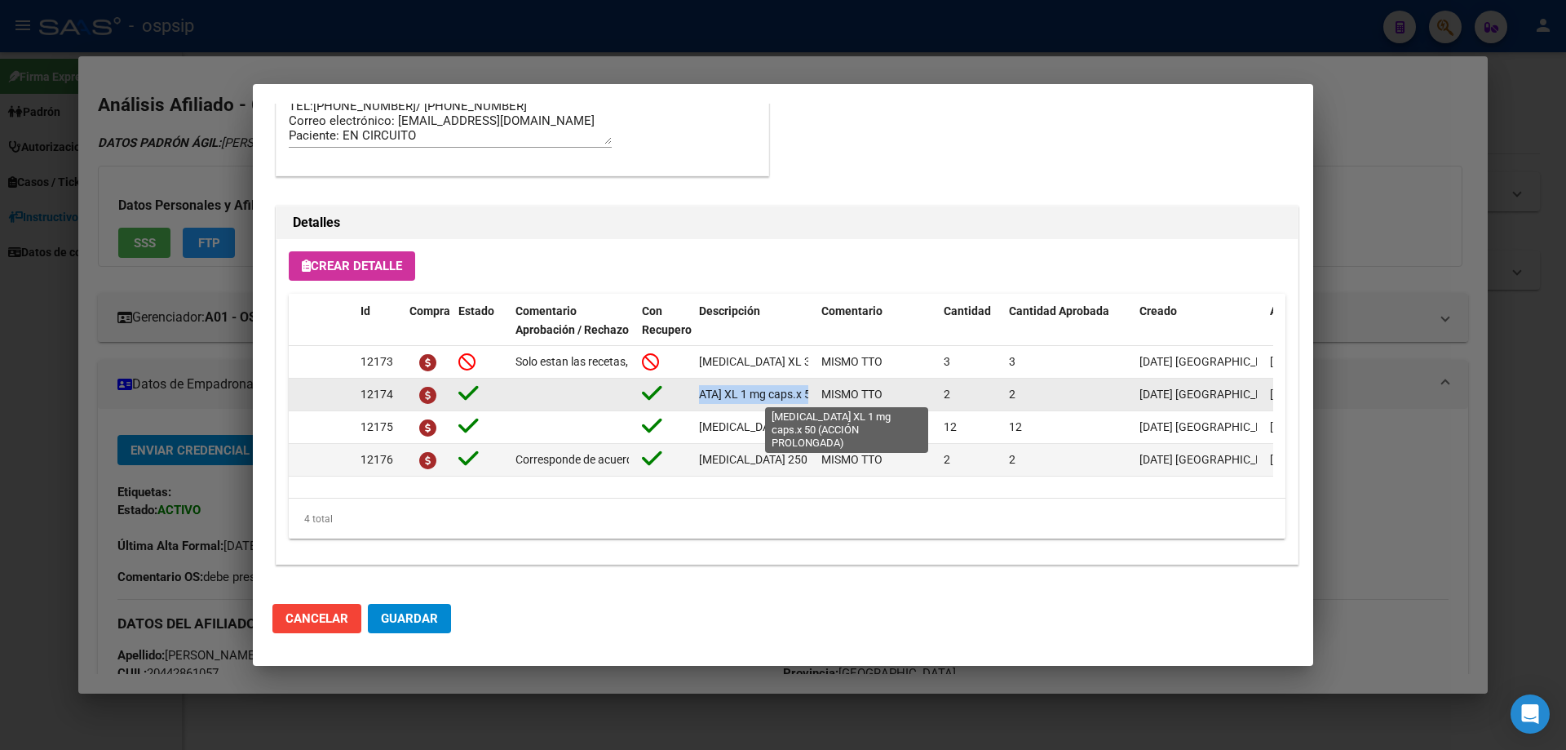
scroll to position [0, 185]
drag, startPoint x: 693, startPoint y: 392, endPoint x: 824, endPoint y: 401, distance: 130.8
click at [824, 401] on div "12174 [MEDICAL_DATA] XL 1 mg caps.x 50 (ACCIÓN PROLONGADA) MISMO TTO 2 2 [DATE]…" at bounding box center [898, 394] width 1219 height 33
copy span "[MEDICAL_DATA] XL 1 mg caps.x 50 (ACCIÓN PROLONGADA)"
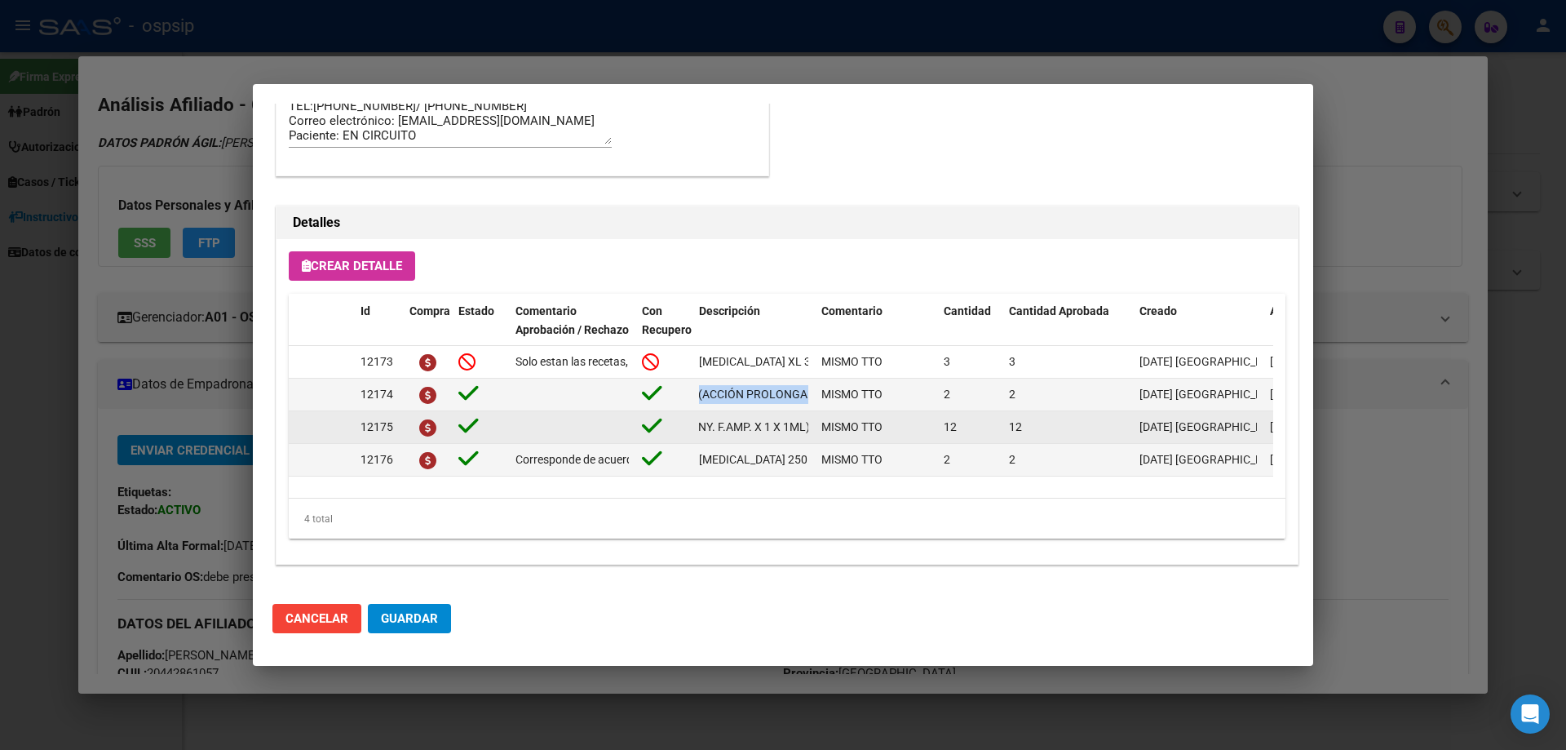
scroll to position [0, 144]
drag, startPoint x: 699, startPoint y: 426, endPoint x: 810, endPoint y: 430, distance: 111.0
click at [810, 430] on datatable-body-cell "[MEDICAL_DATA] (4000UI INY. F.AMP. X 1 X 1ML)" at bounding box center [753, 427] width 122 height 32
copy span "[MEDICAL_DATA] (4000UI INY. F.AMP. X 1 X 1ML)"
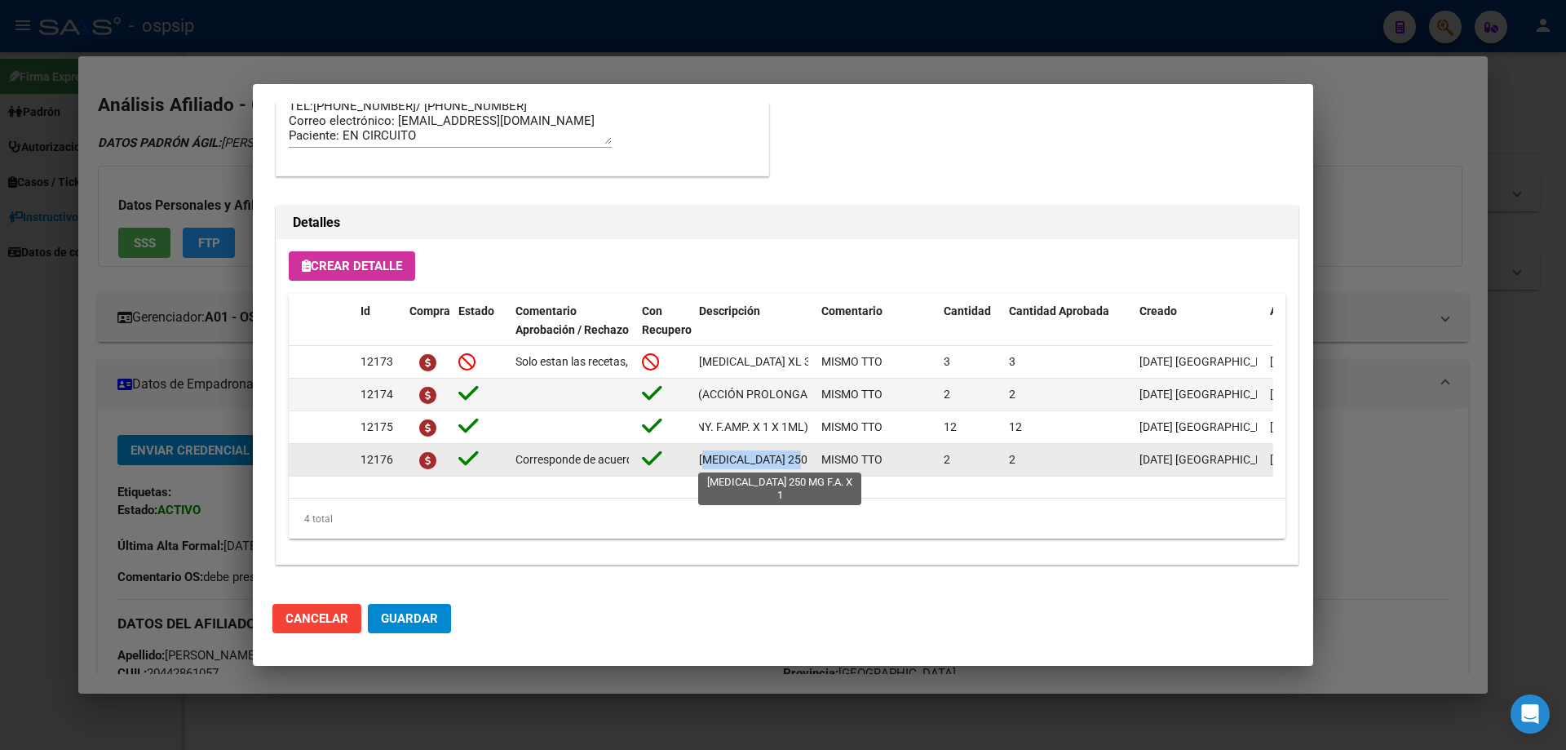
scroll to position [0, 42]
drag, startPoint x: 694, startPoint y: 457, endPoint x: 809, endPoint y: 462, distance: 115.1
click at [809, 462] on datatable-body-cell "[MEDICAL_DATA] 250 MG F.A. X 1" at bounding box center [753, 460] width 122 height 32
copy span "[MEDICAL_DATA] 250 MG F.A. X 1"
